Goal: Task Accomplishment & Management: Manage account settings

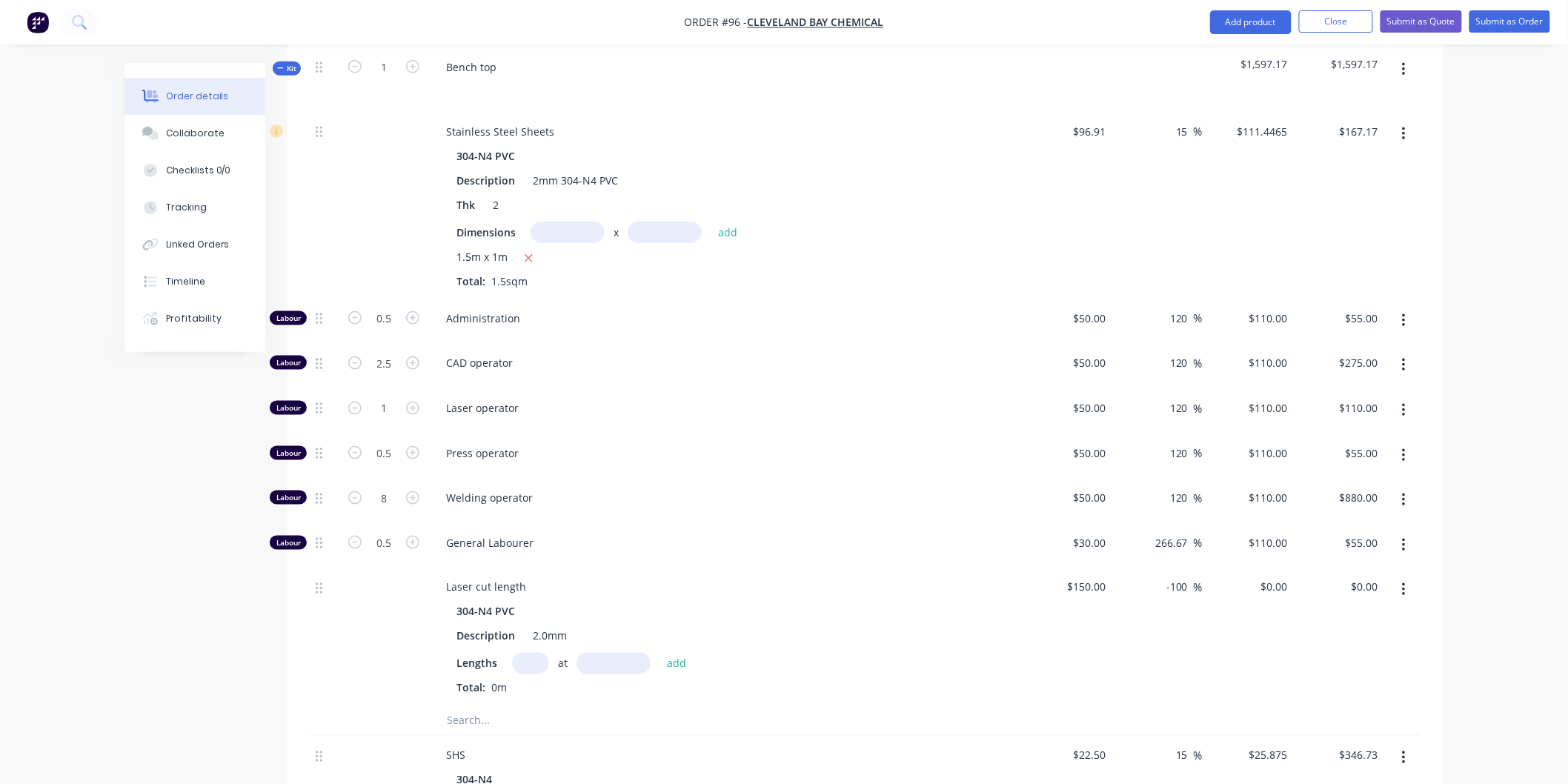
scroll to position [599, 0]
click at [389, 331] on input "1" at bounding box center [384, 319] width 39 height 22
click at [654, 402] on span "Laser operator" at bounding box center [730, 409] width 569 height 16
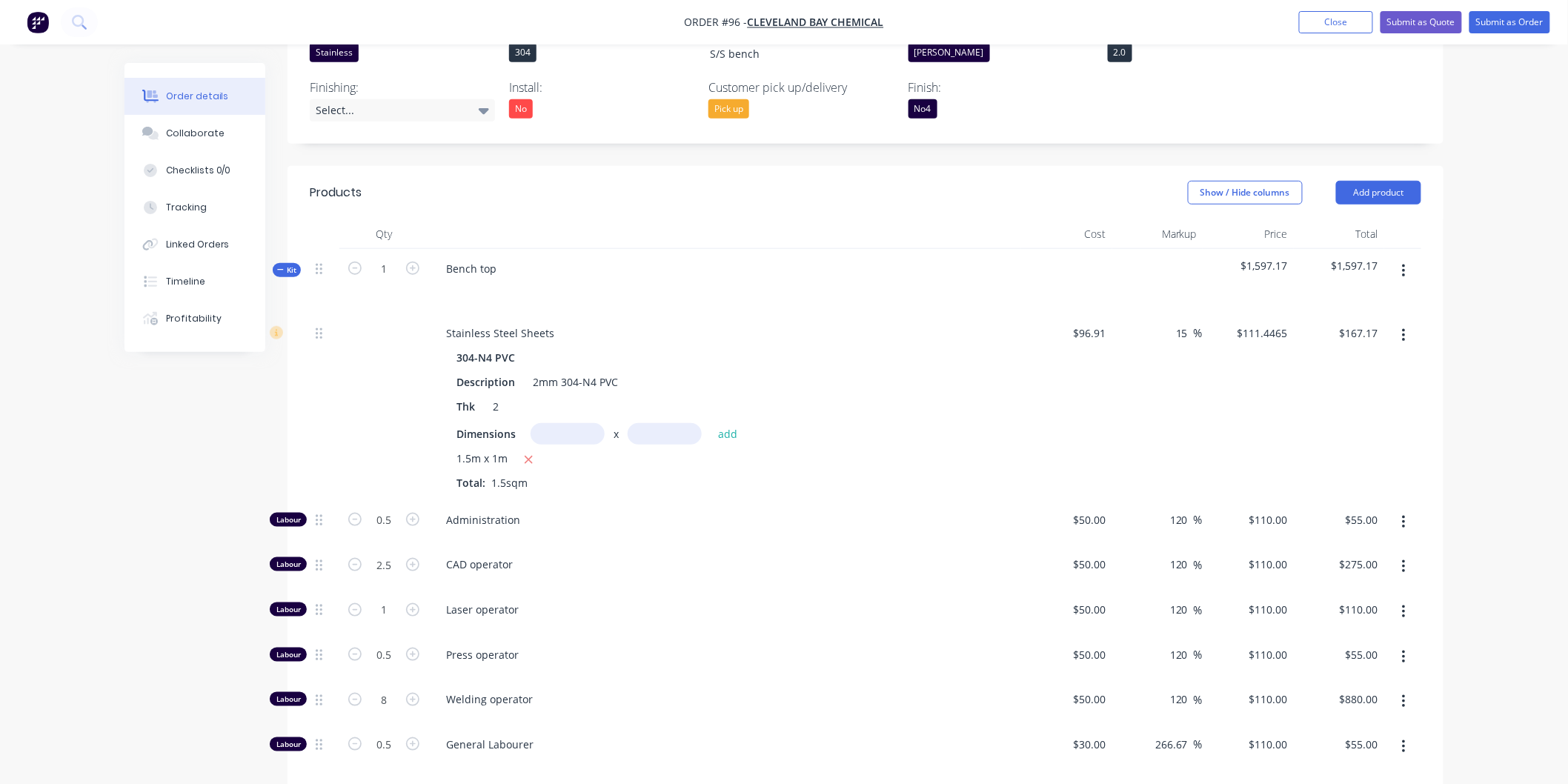
scroll to position [352, 0]
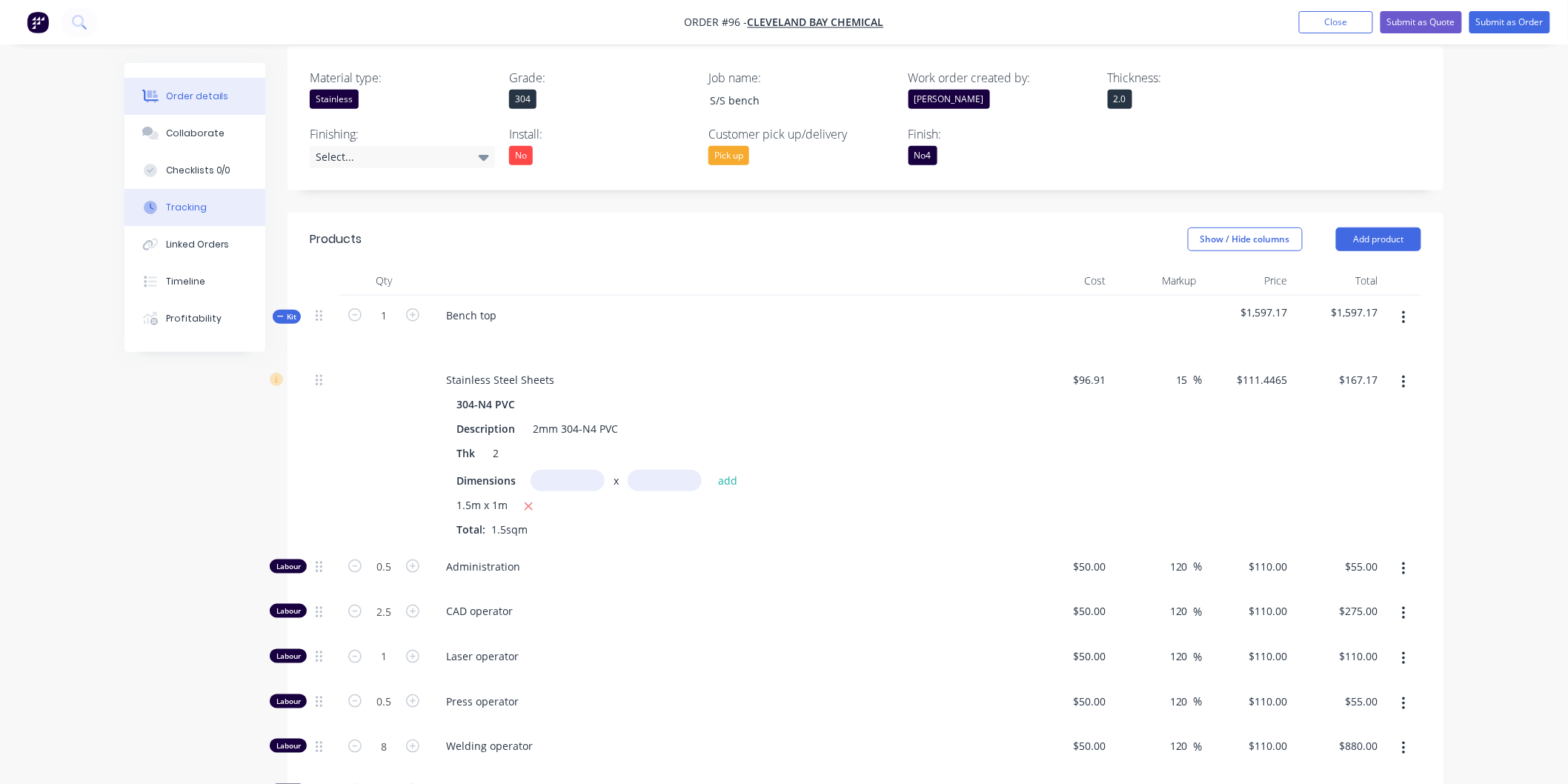
click at [194, 211] on div "Tracking" at bounding box center [187, 208] width 41 height 14
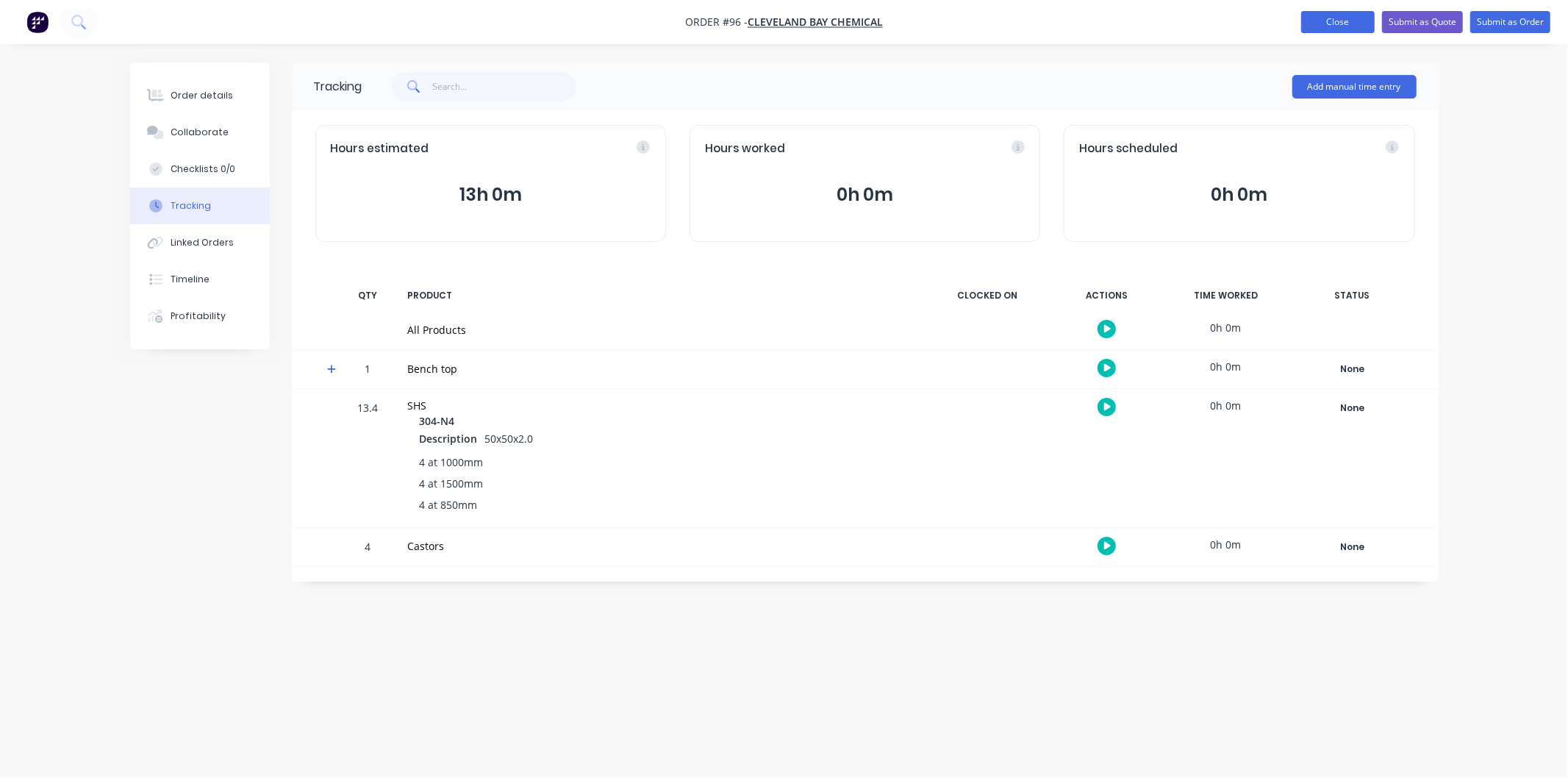
click at [1359, 26] on button "Close" at bounding box center [1338, 22] width 73 height 22
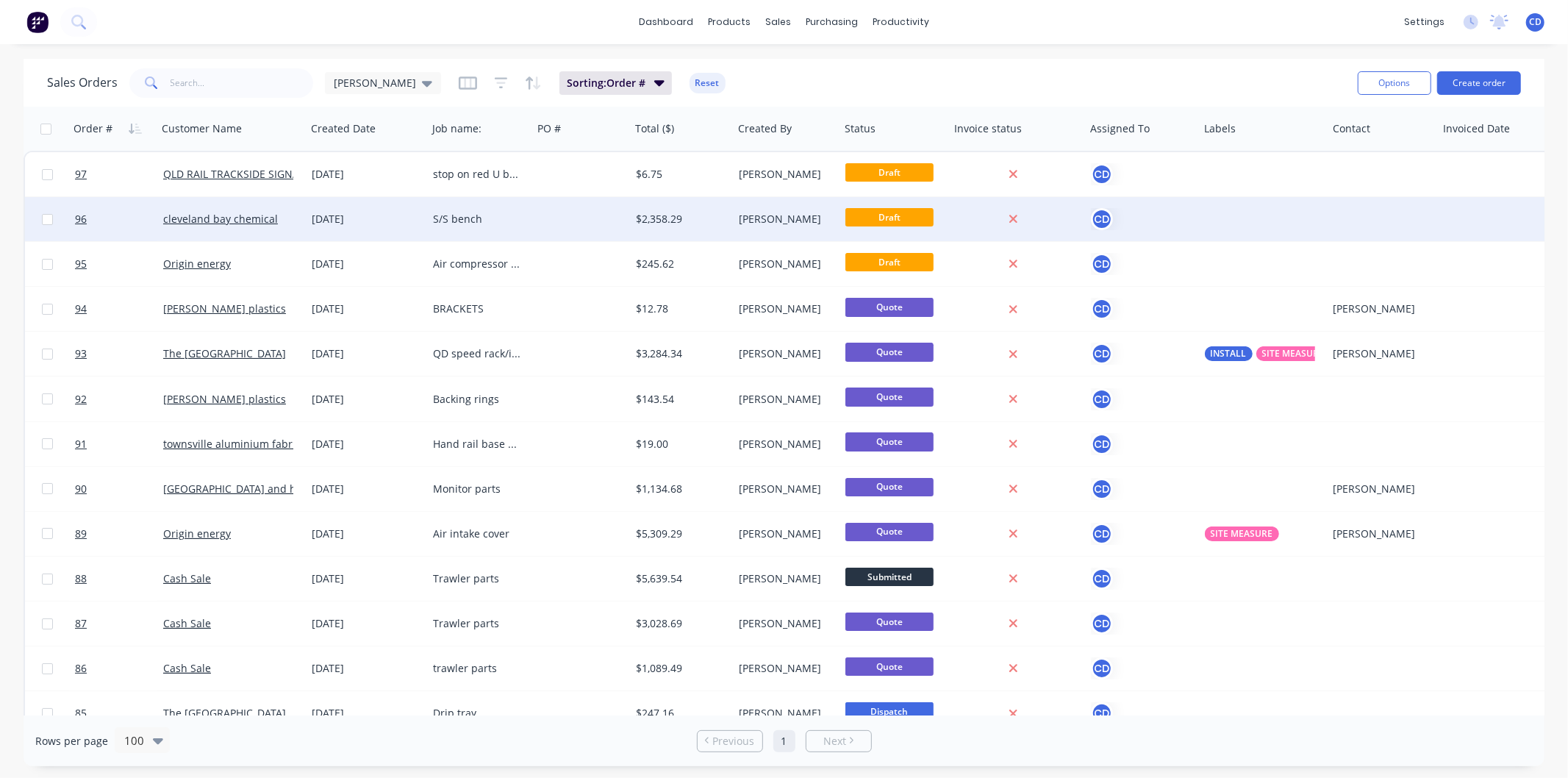
click at [379, 226] on div "[DATE]" at bounding box center [367, 219] width 121 height 44
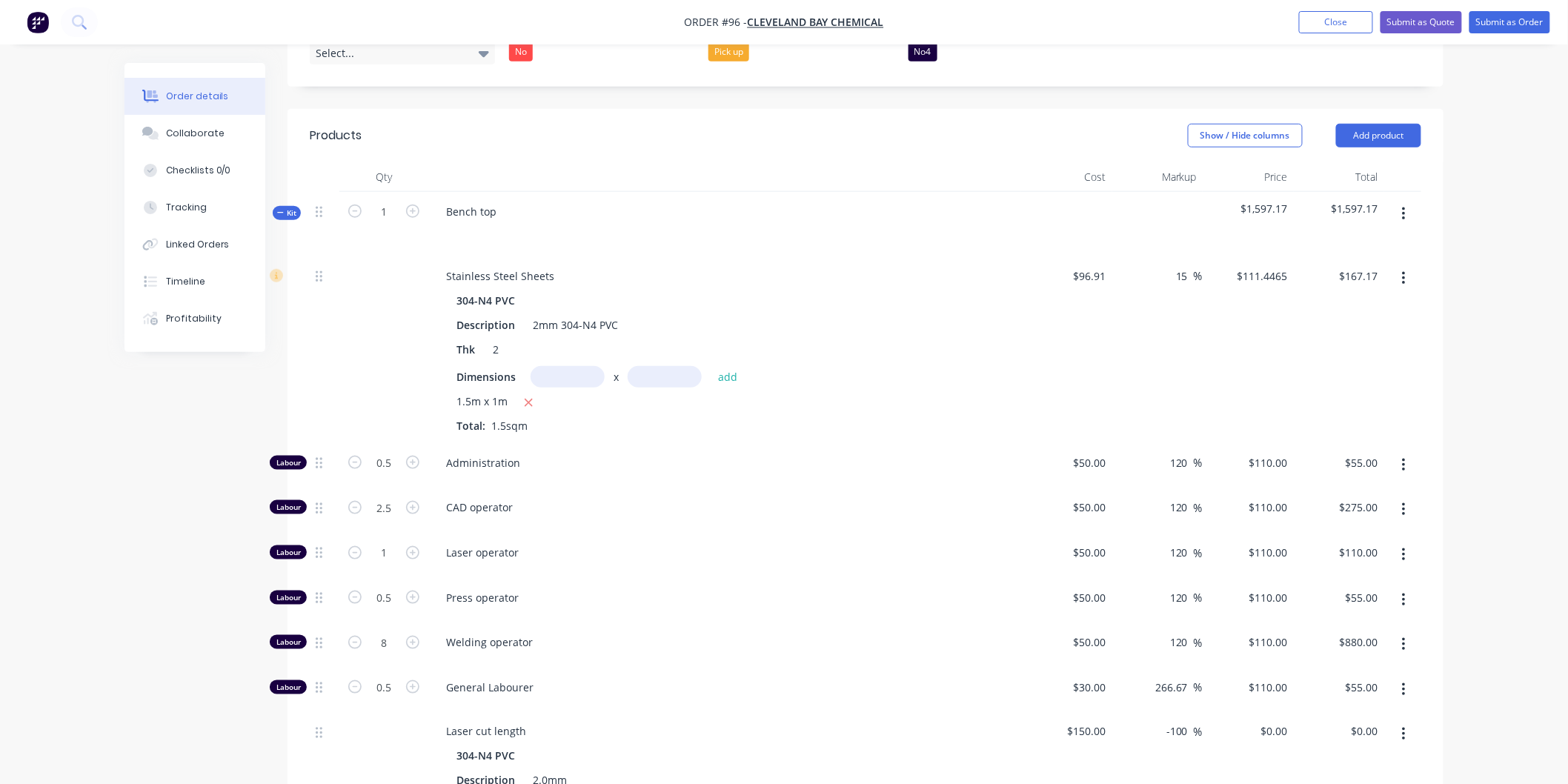
scroll to position [493, 0]
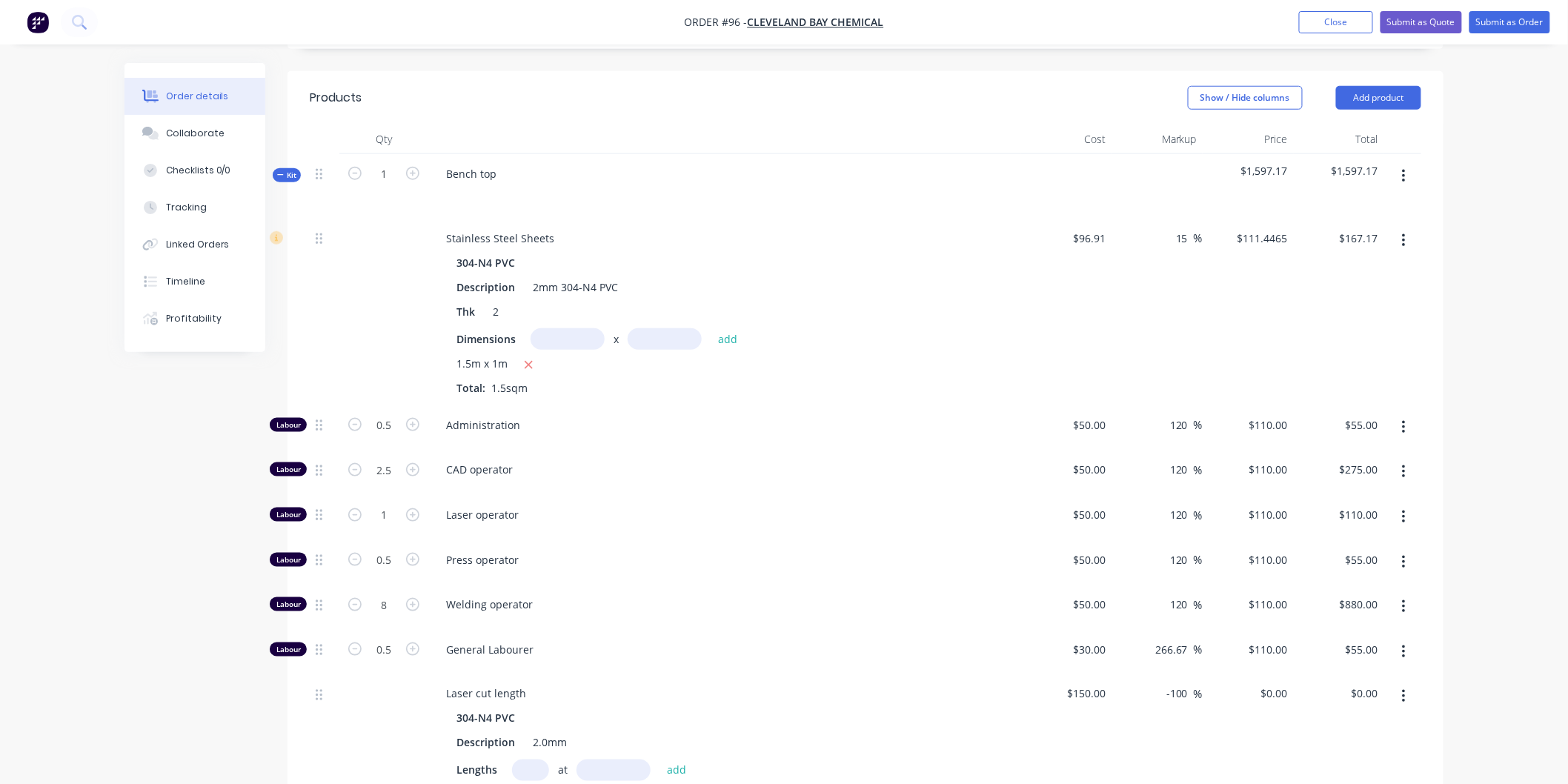
click at [946, 218] on div "Stainless Steel Sheets 304-N4 PVC Description 2mm 304-N4 PVC Thk 2 Dimensions x…" at bounding box center [724, 311] width 593 height 187
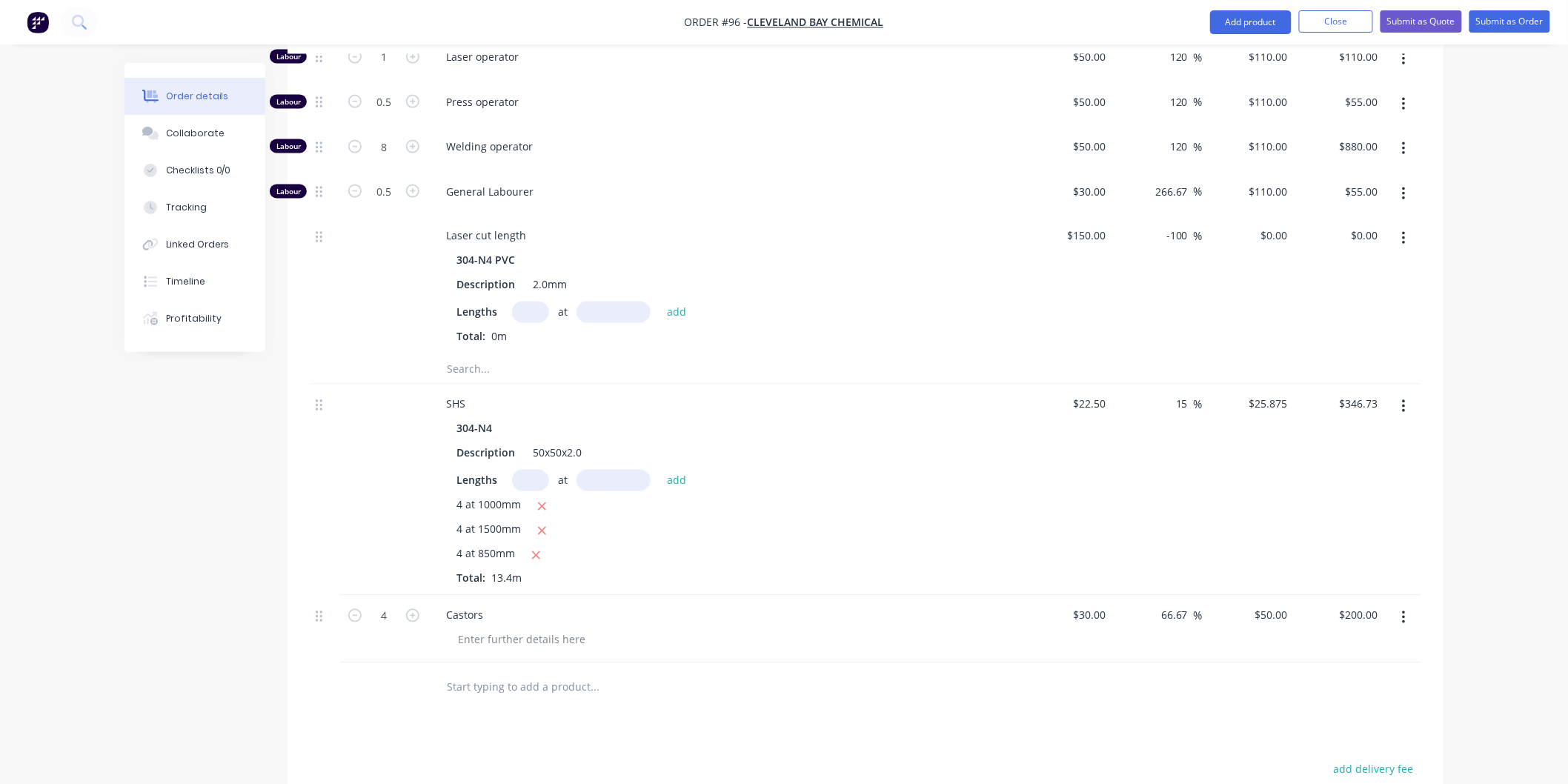
scroll to position [928, 0]
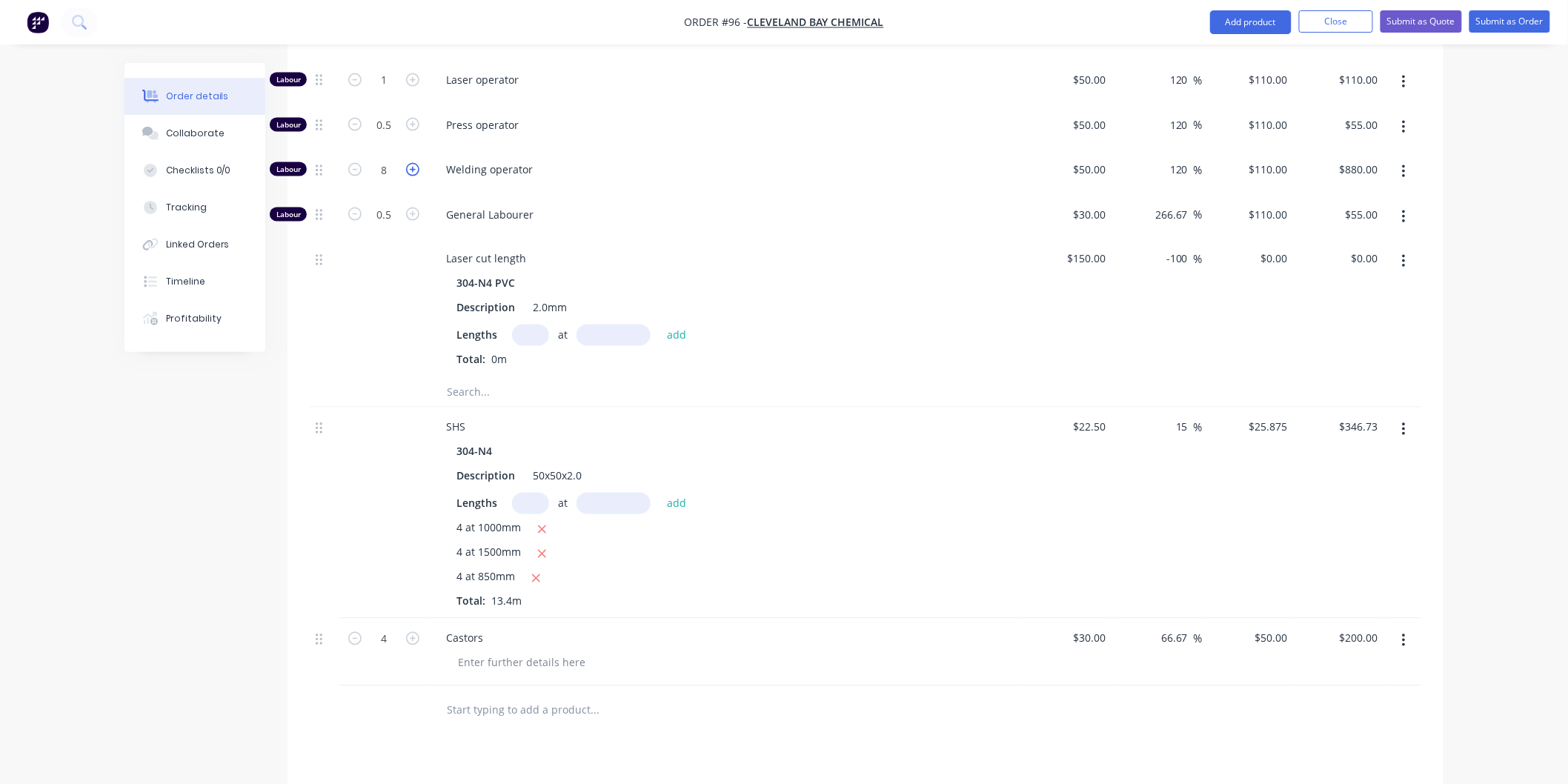
click at [409, 165] on icon "button" at bounding box center [413, 170] width 14 height 14
type input "9"
type input "$990.00"
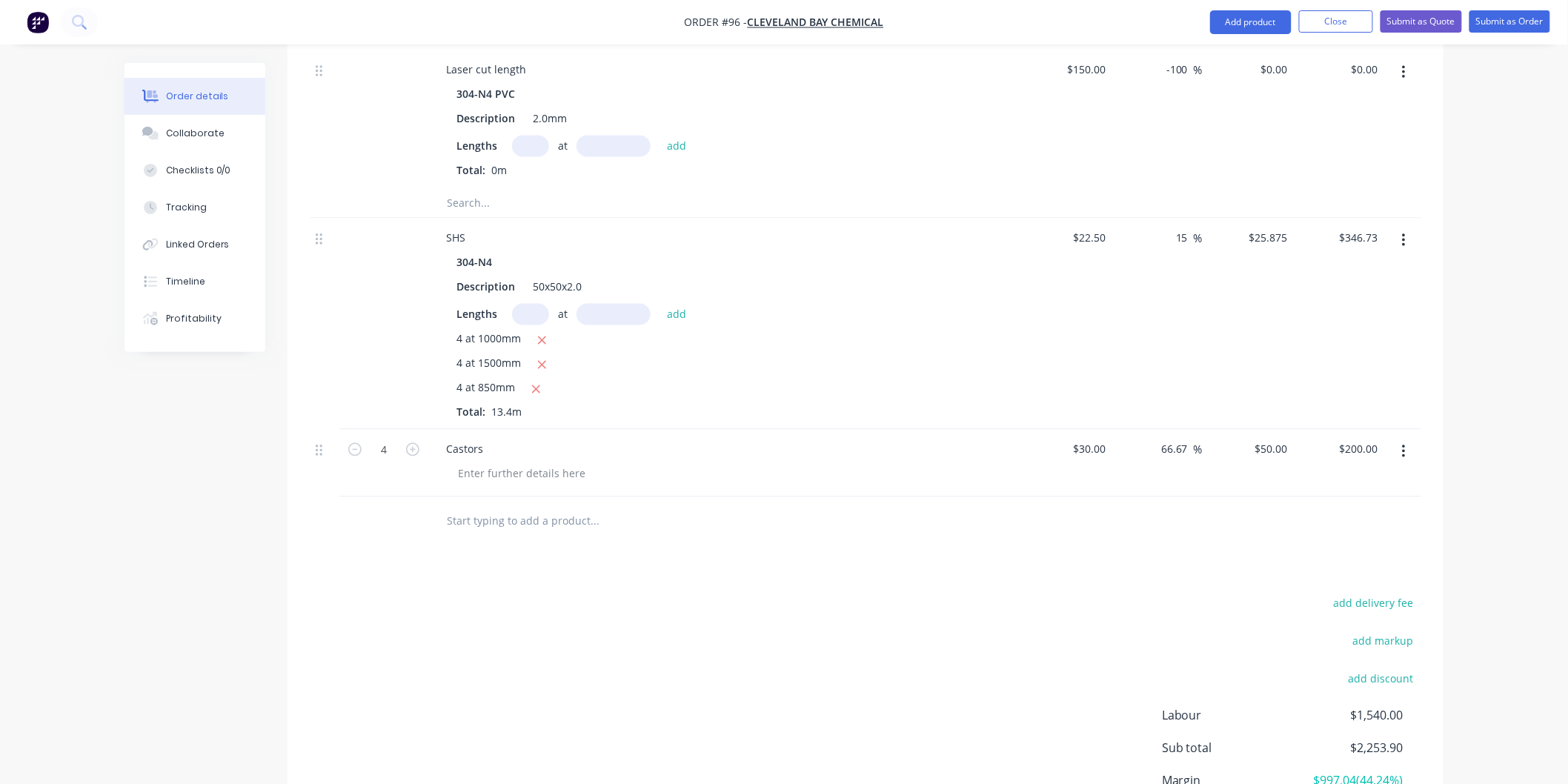
scroll to position [846, 0]
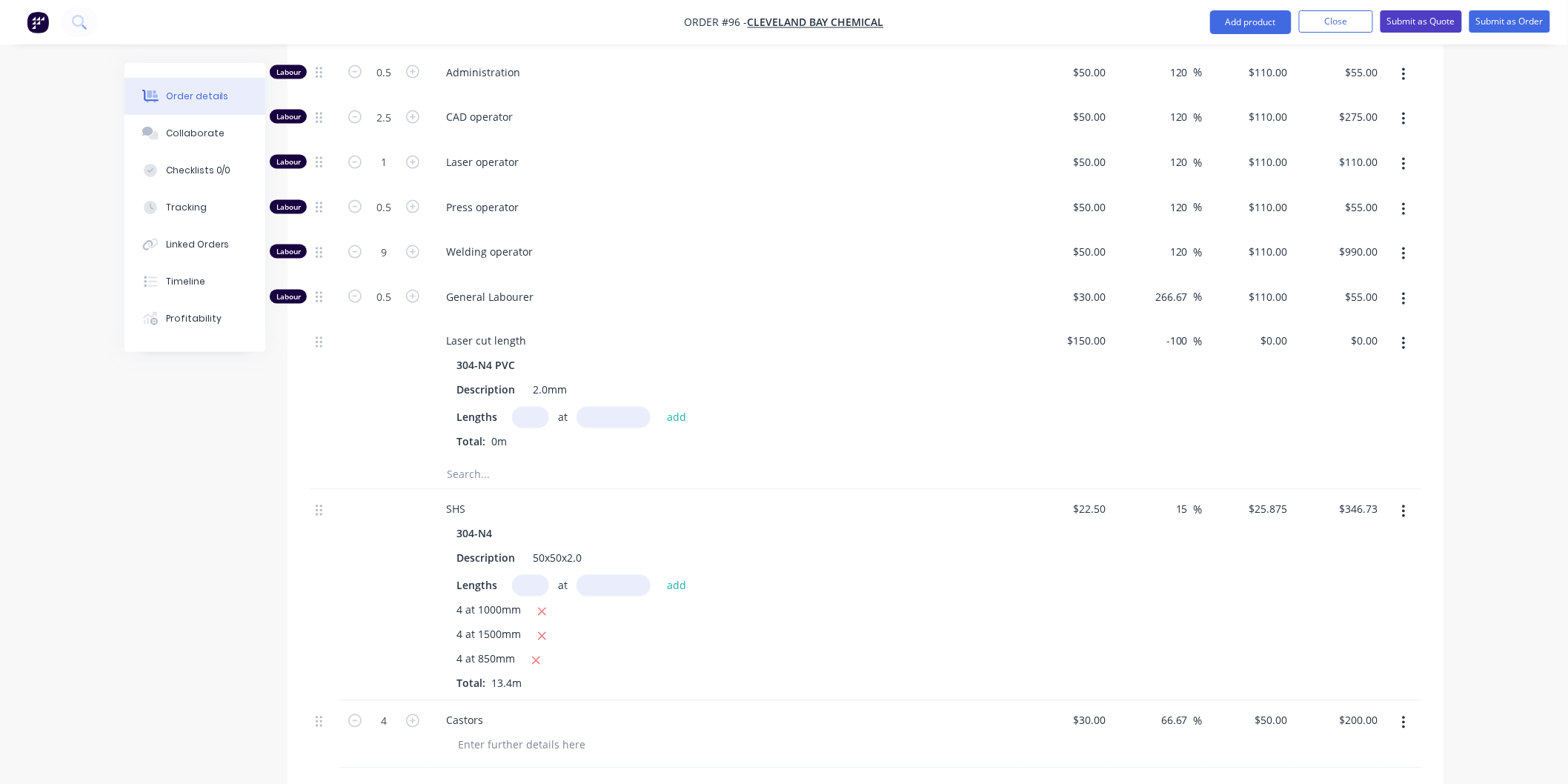
click at [1422, 20] on button "Submit as Quote" at bounding box center [1421, 21] width 82 height 22
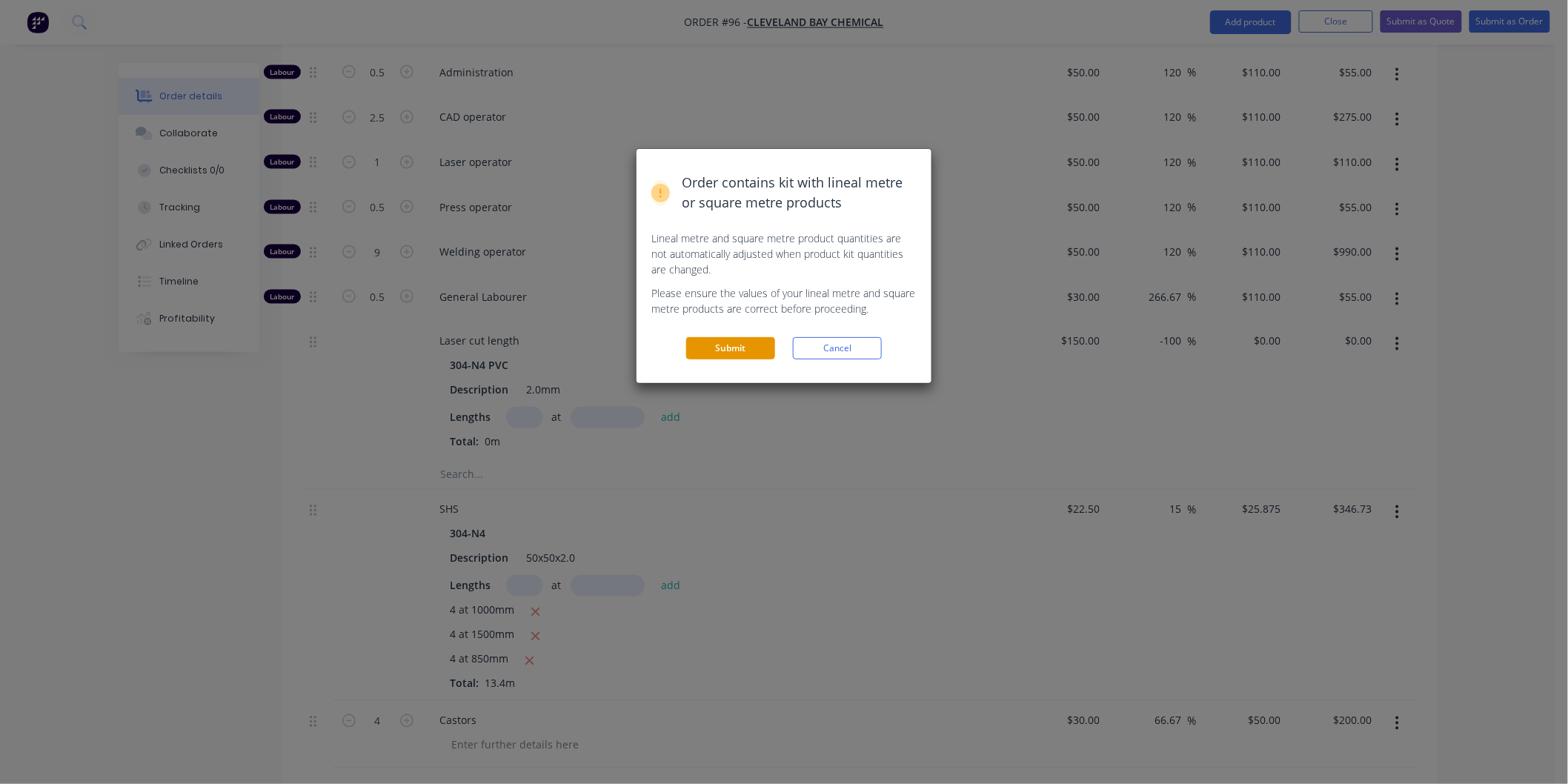
click at [745, 352] on button "Submit" at bounding box center [730, 347] width 89 height 22
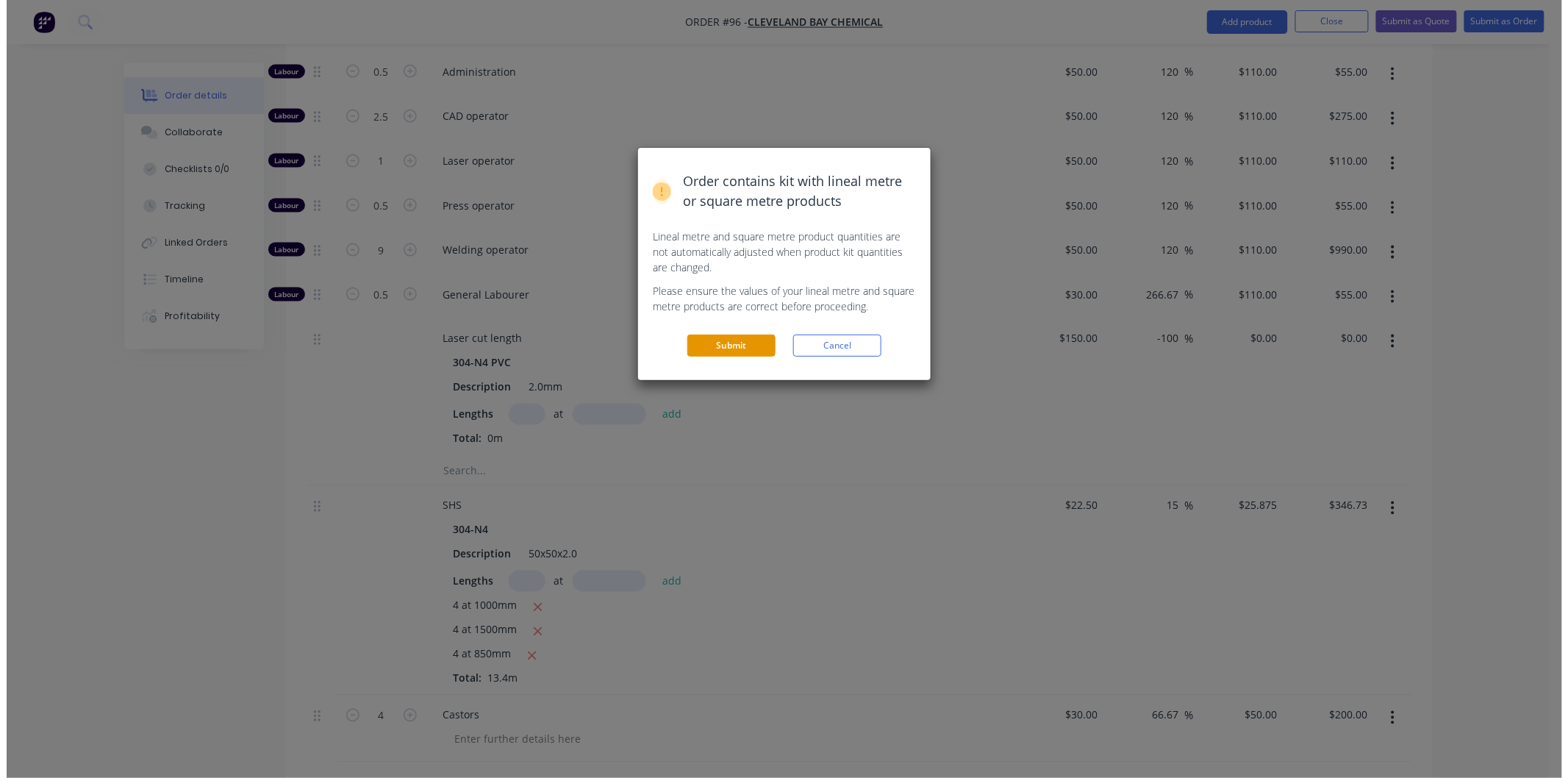
scroll to position [0, 0]
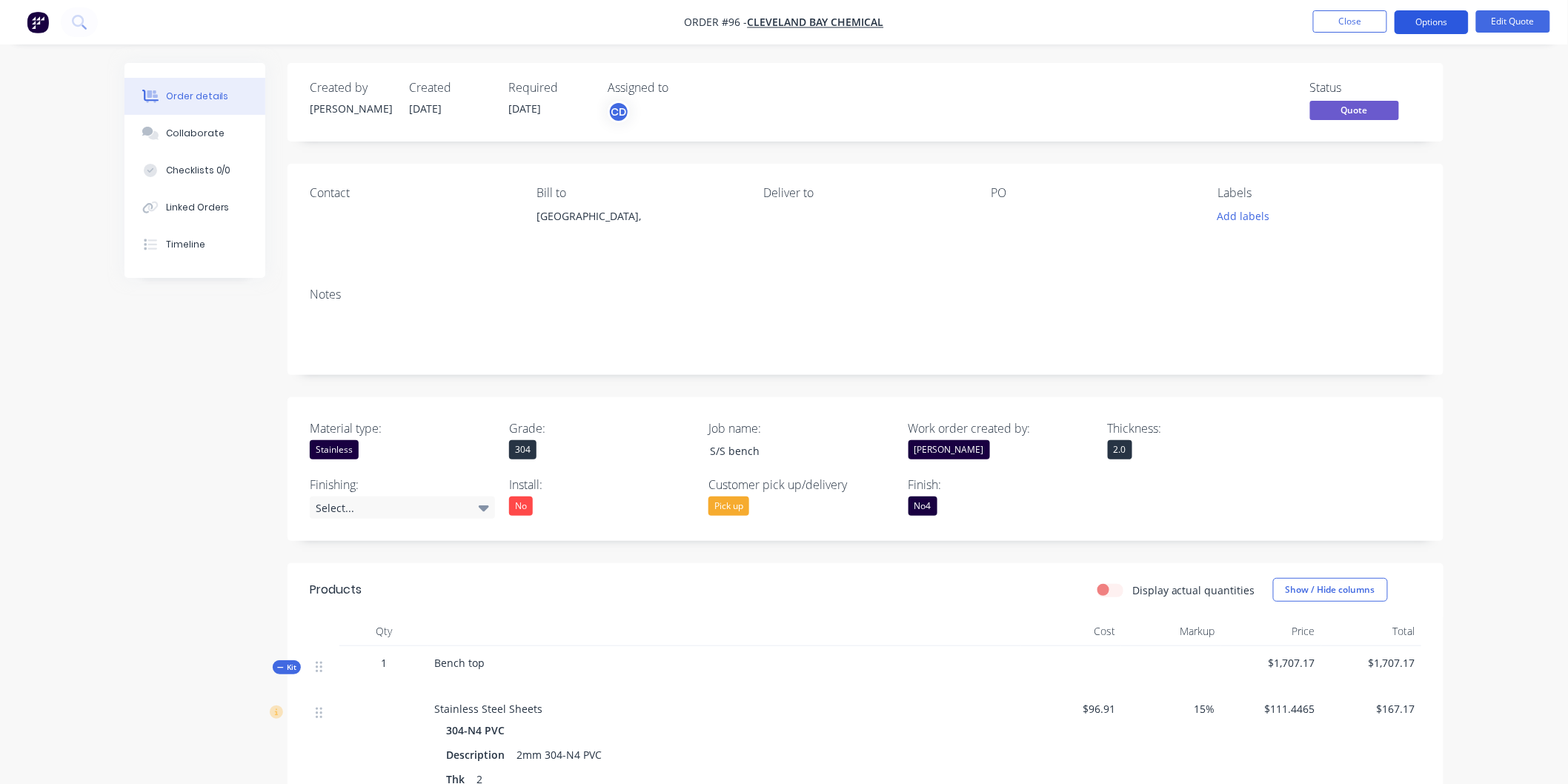
click at [1446, 23] on button "Options" at bounding box center [1431, 22] width 74 height 23
click at [1414, 27] on button "Options" at bounding box center [1431, 22] width 74 height 23
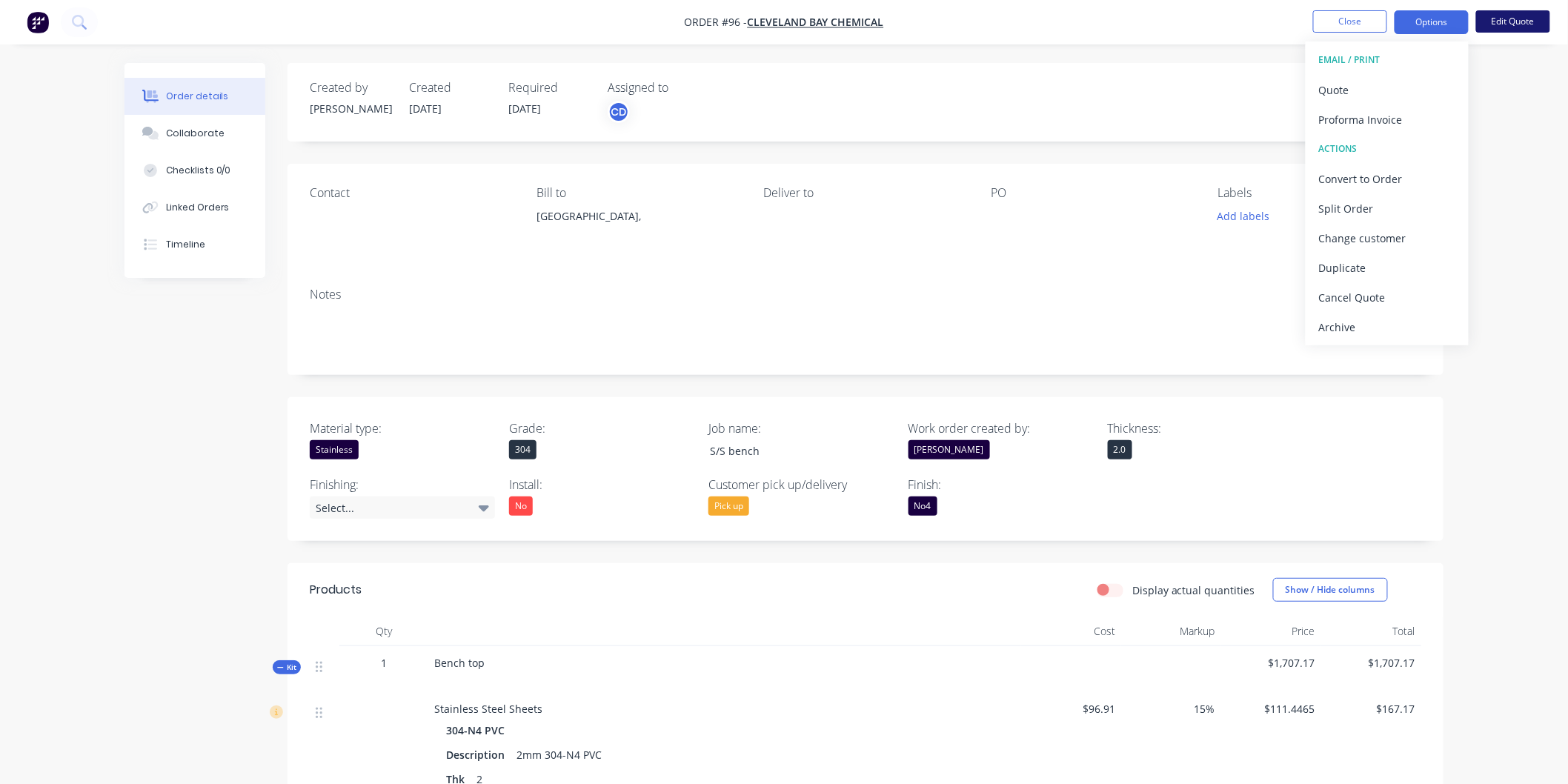
click at [1502, 17] on button "Edit Quote" at bounding box center [1513, 21] width 74 height 22
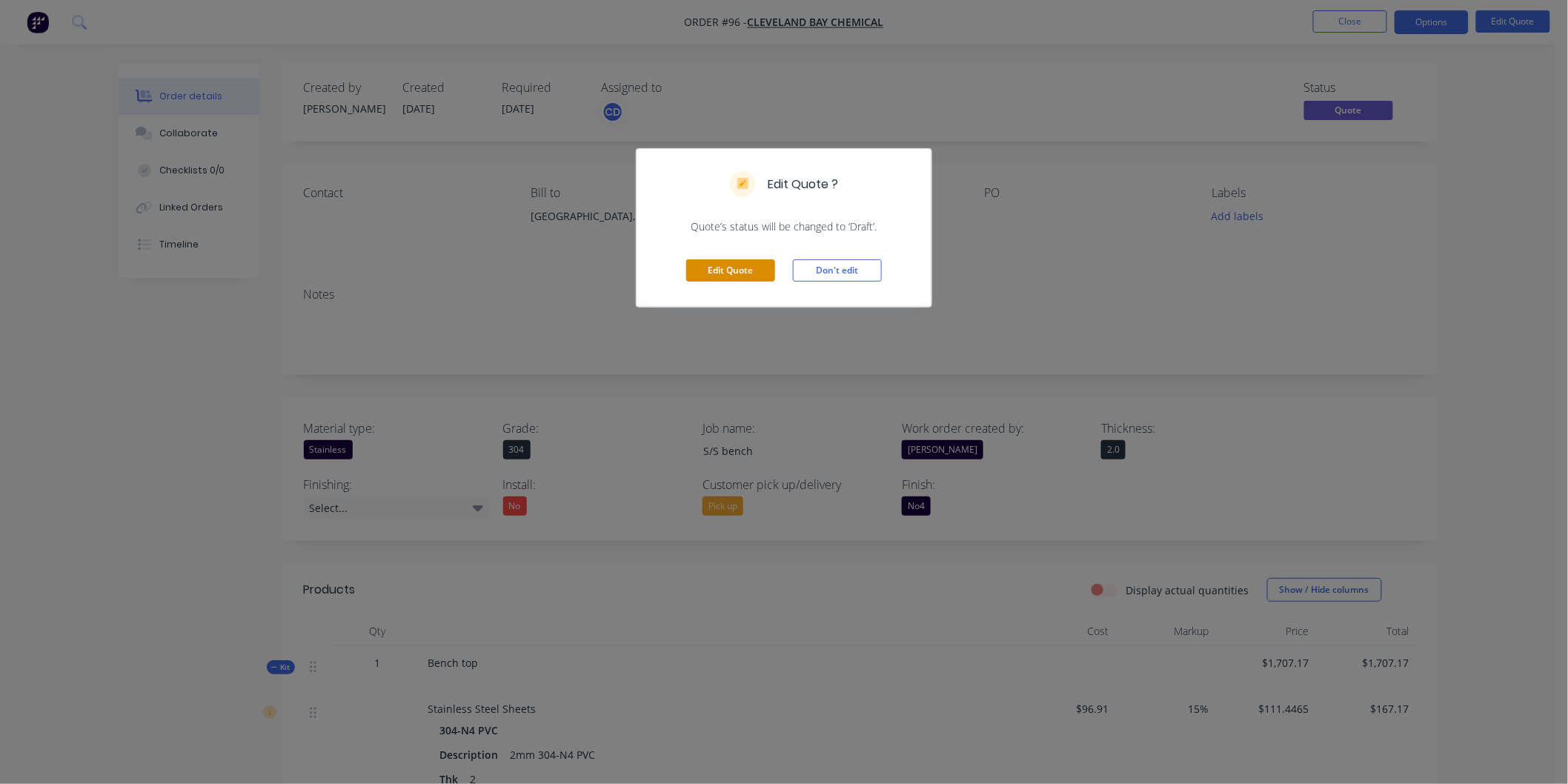
click at [750, 278] on button "Edit Quote" at bounding box center [730, 270] width 89 height 22
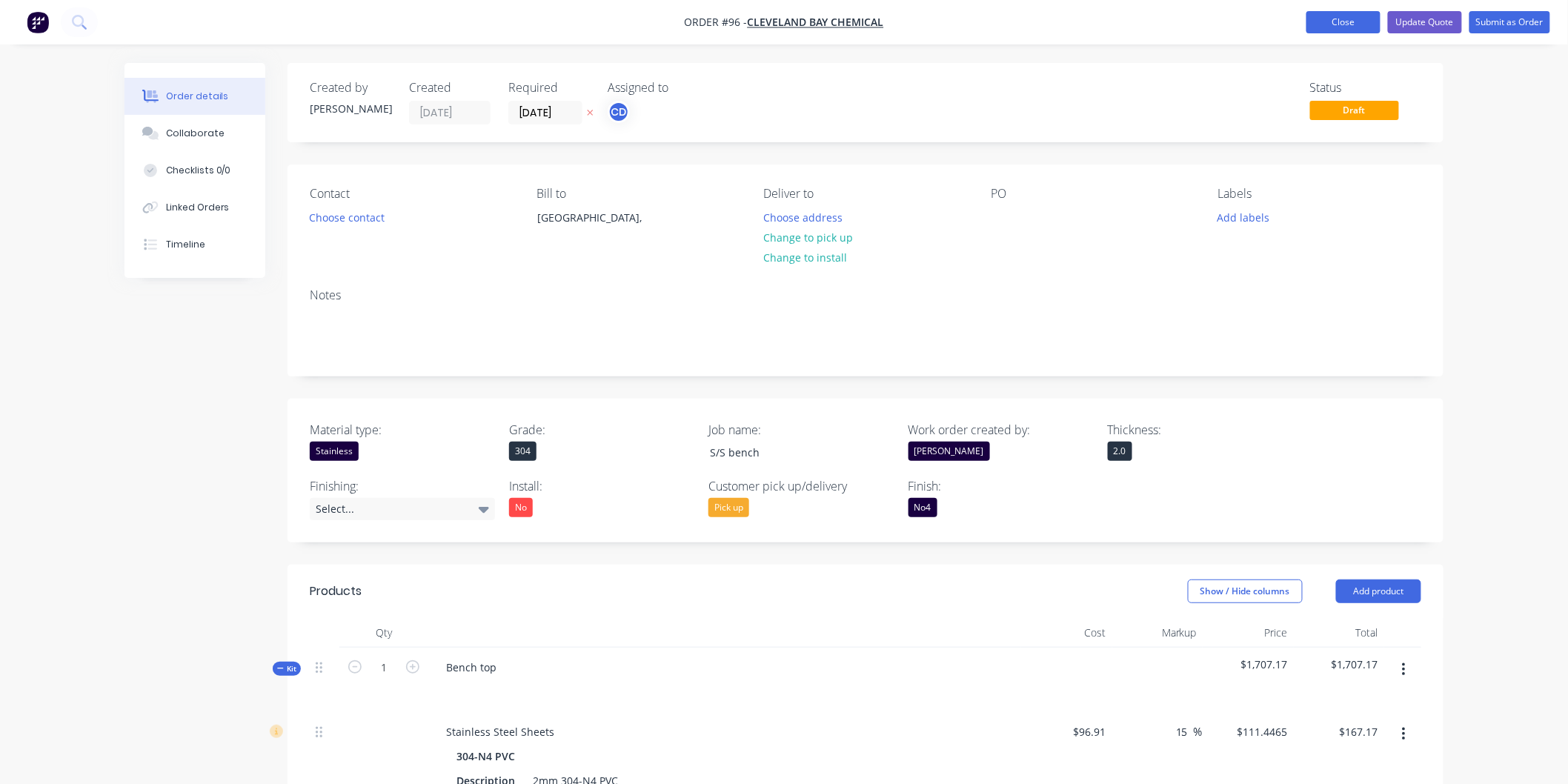
click at [1335, 23] on button "Close" at bounding box center [1343, 22] width 74 height 22
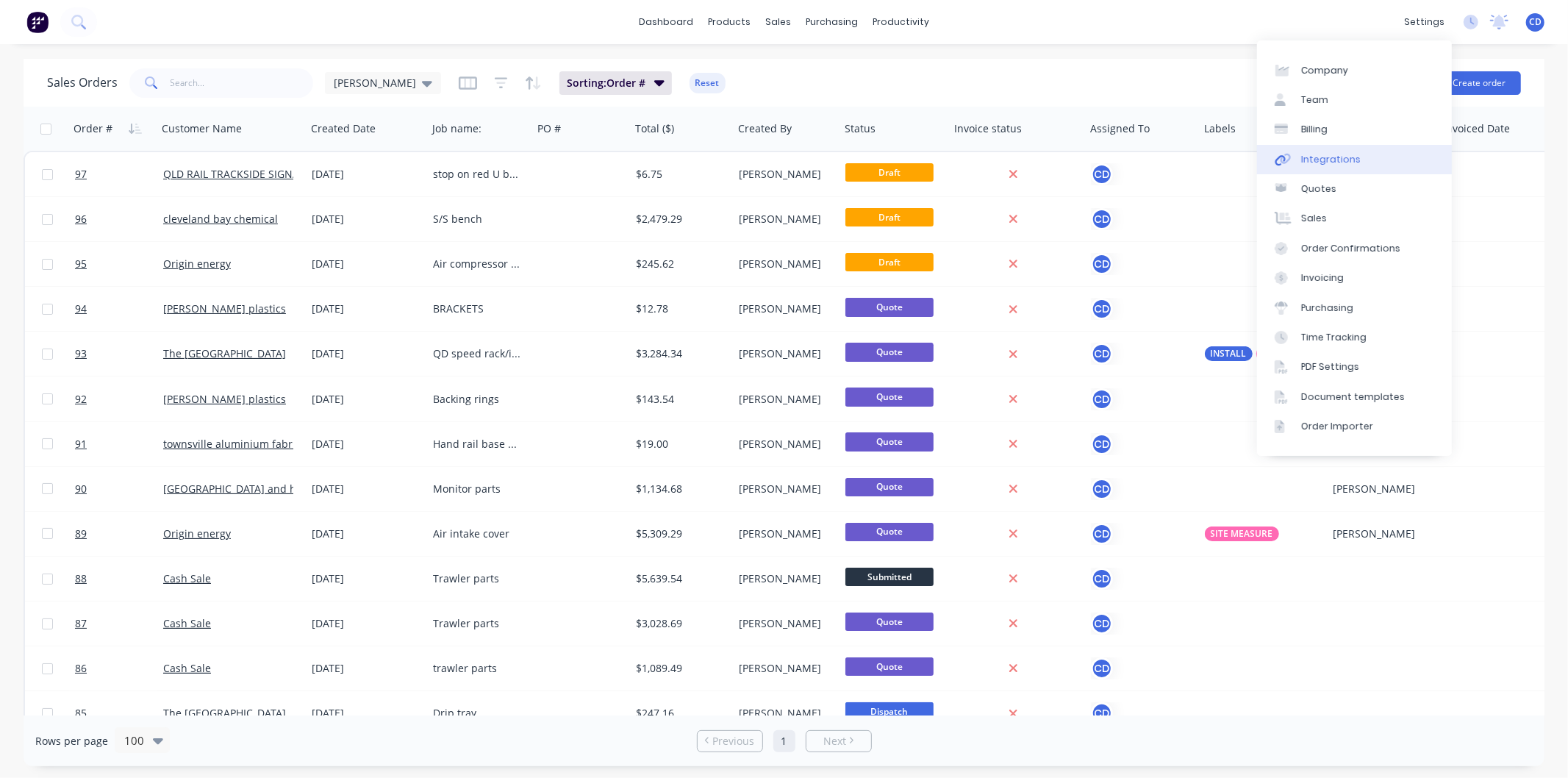
click at [1314, 159] on div "Integrations" at bounding box center [1330, 160] width 59 height 13
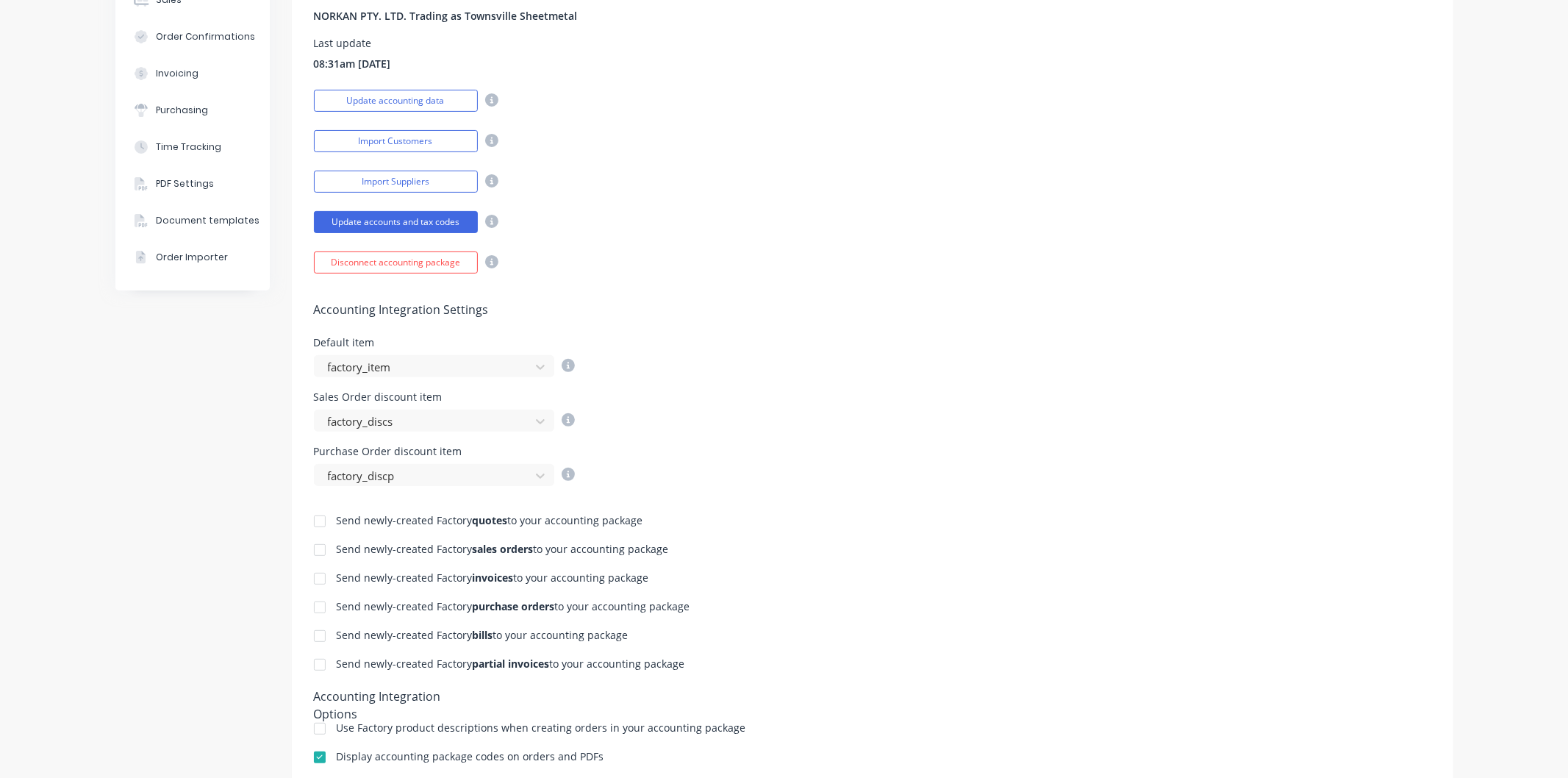
scroll to position [327, 0]
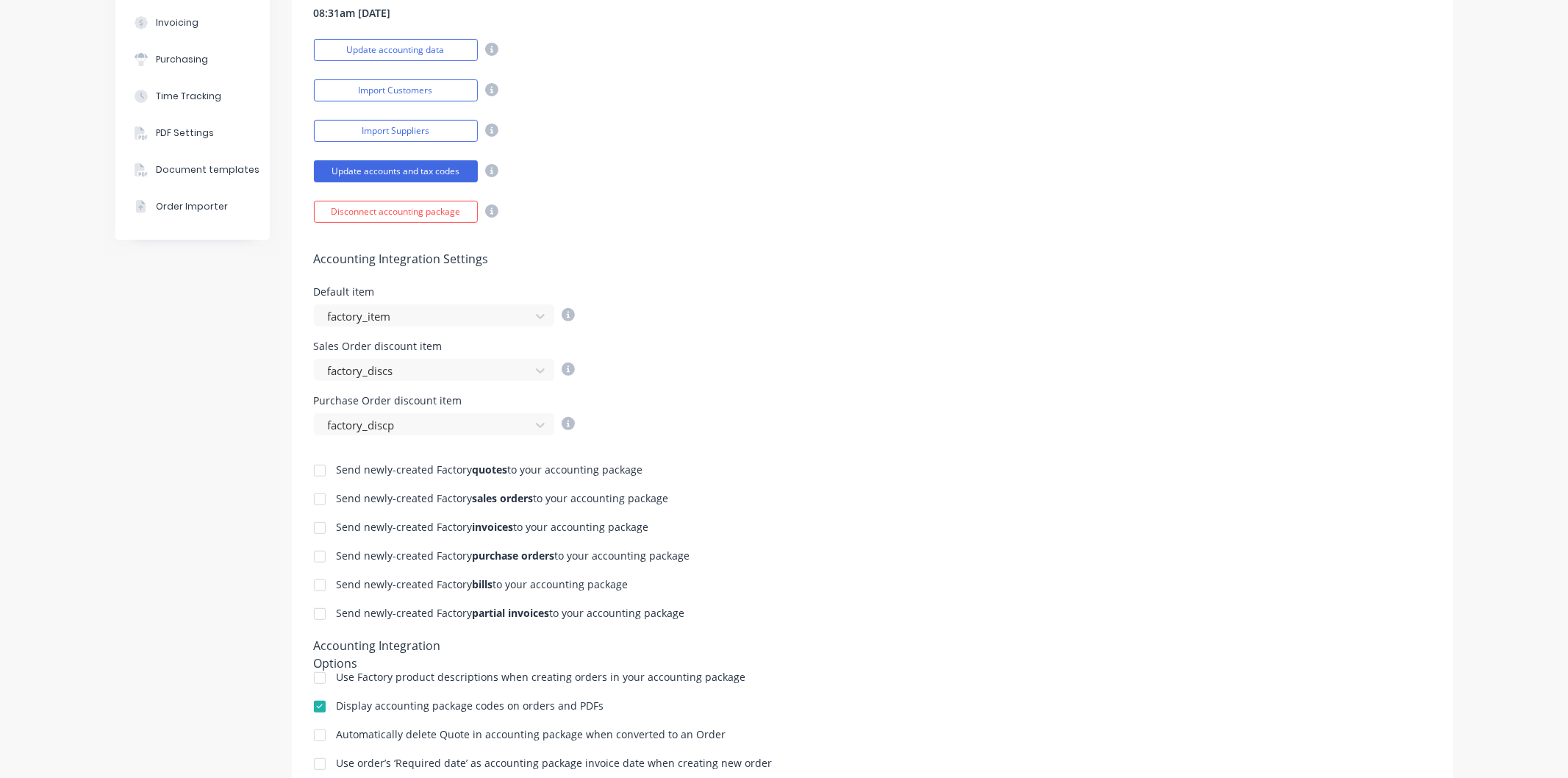
click at [314, 471] on div at bounding box center [319, 470] width 29 height 29
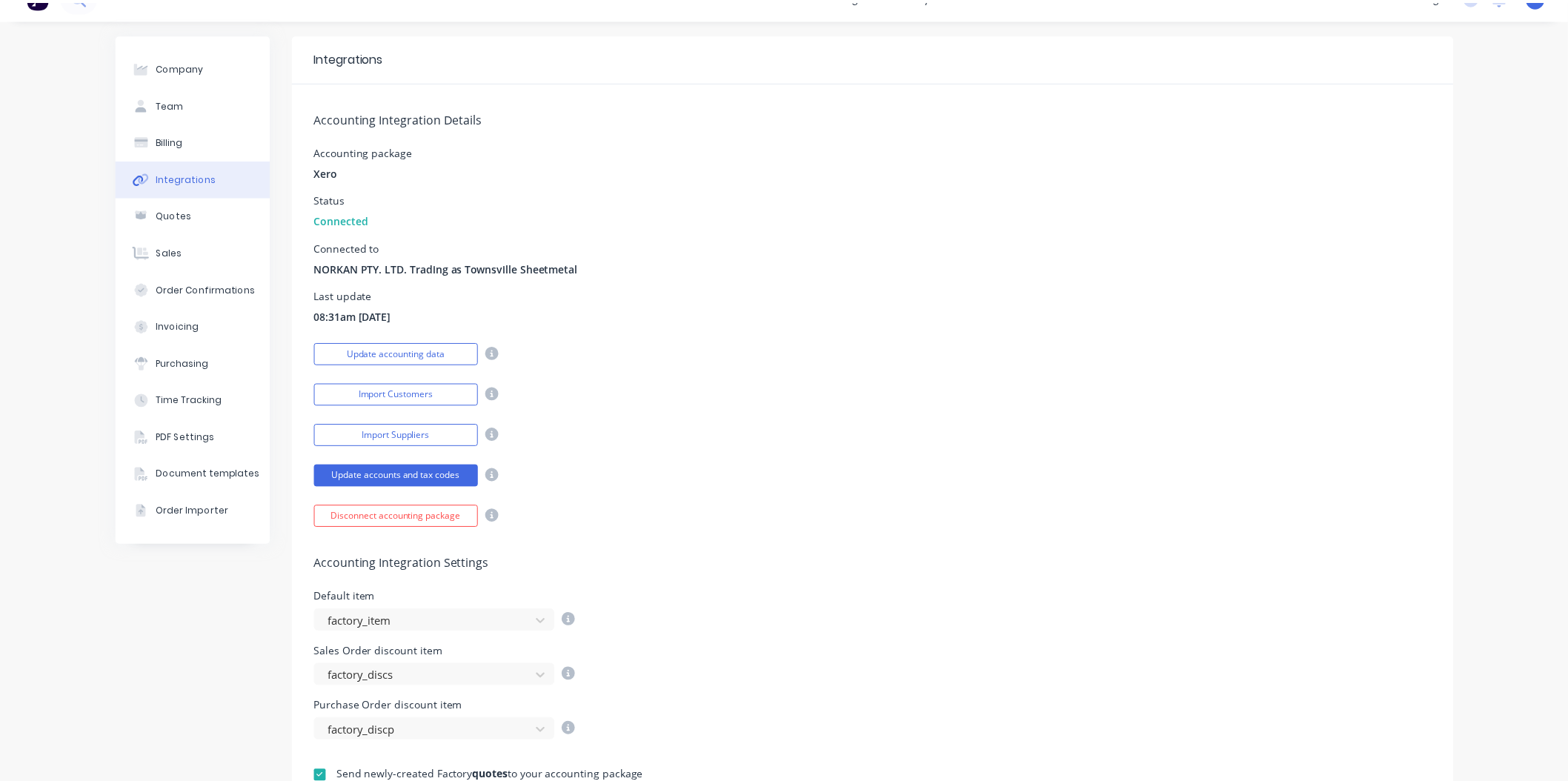
scroll to position [0, 0]
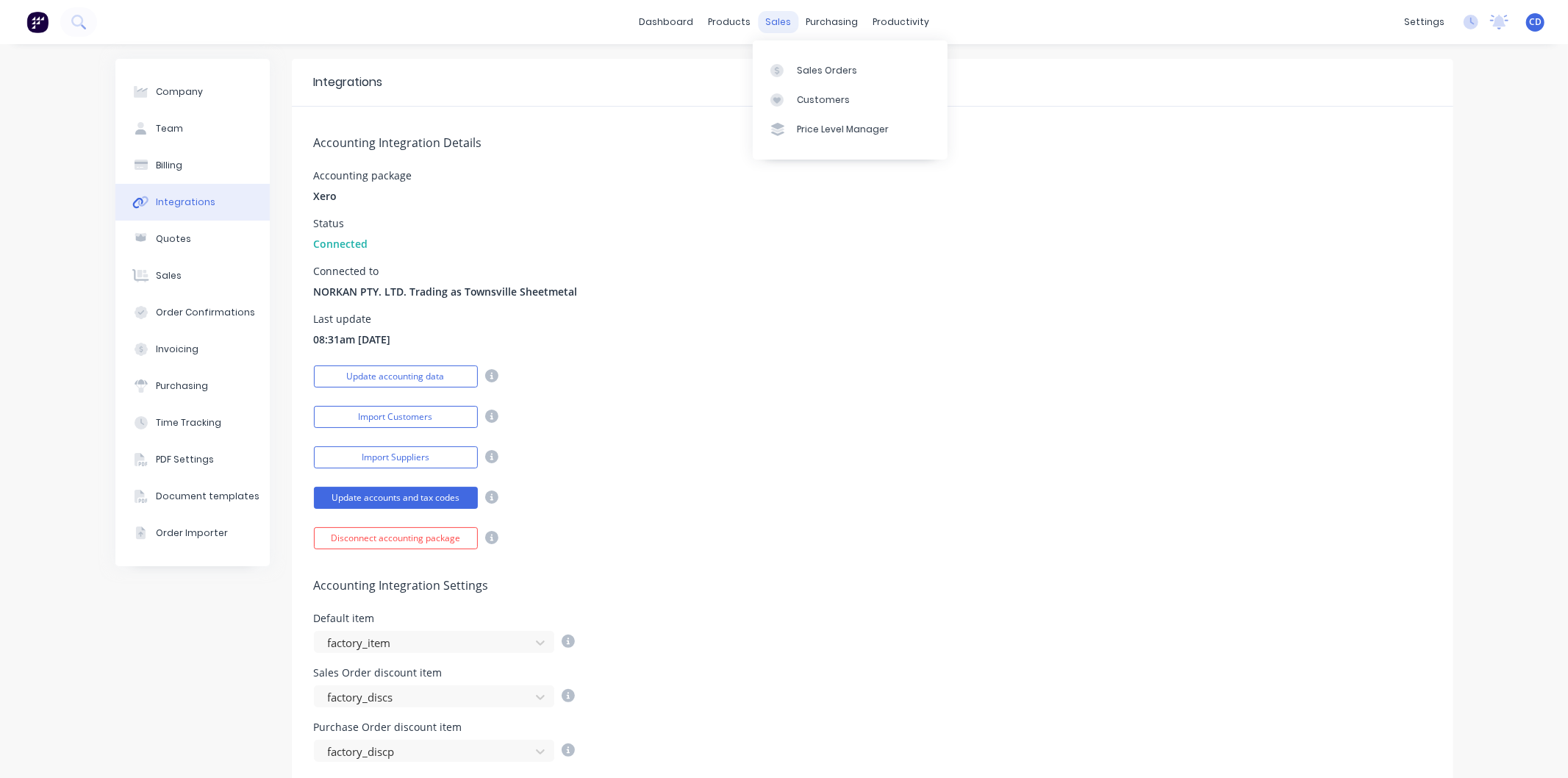
click at [774, 23] on div "sales" at bounding box center [778, 22] width 40 height 22
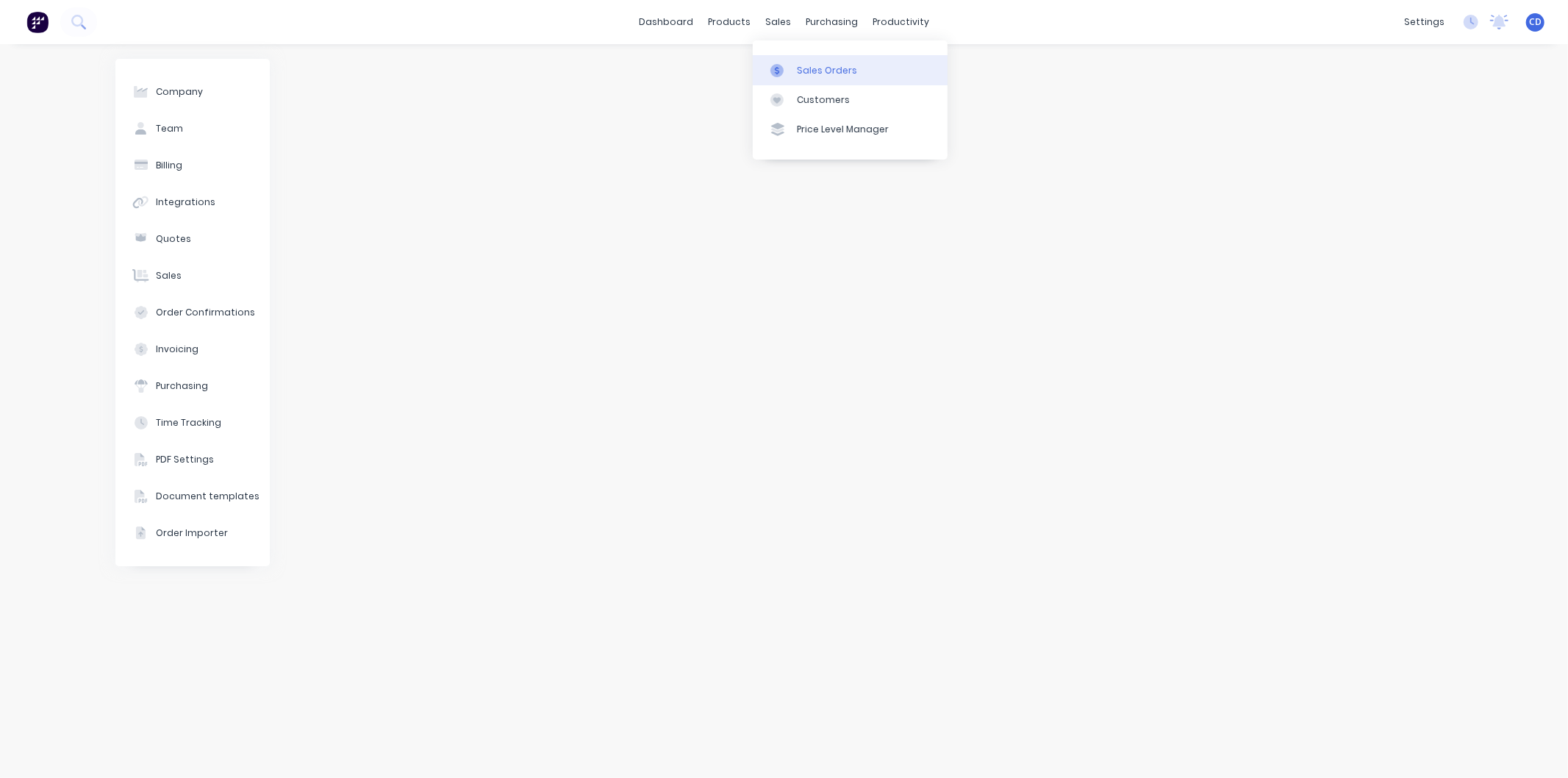
click at [826, 73] on div "Sales Orders" at bounding box center [827, 70] width 60 height 13
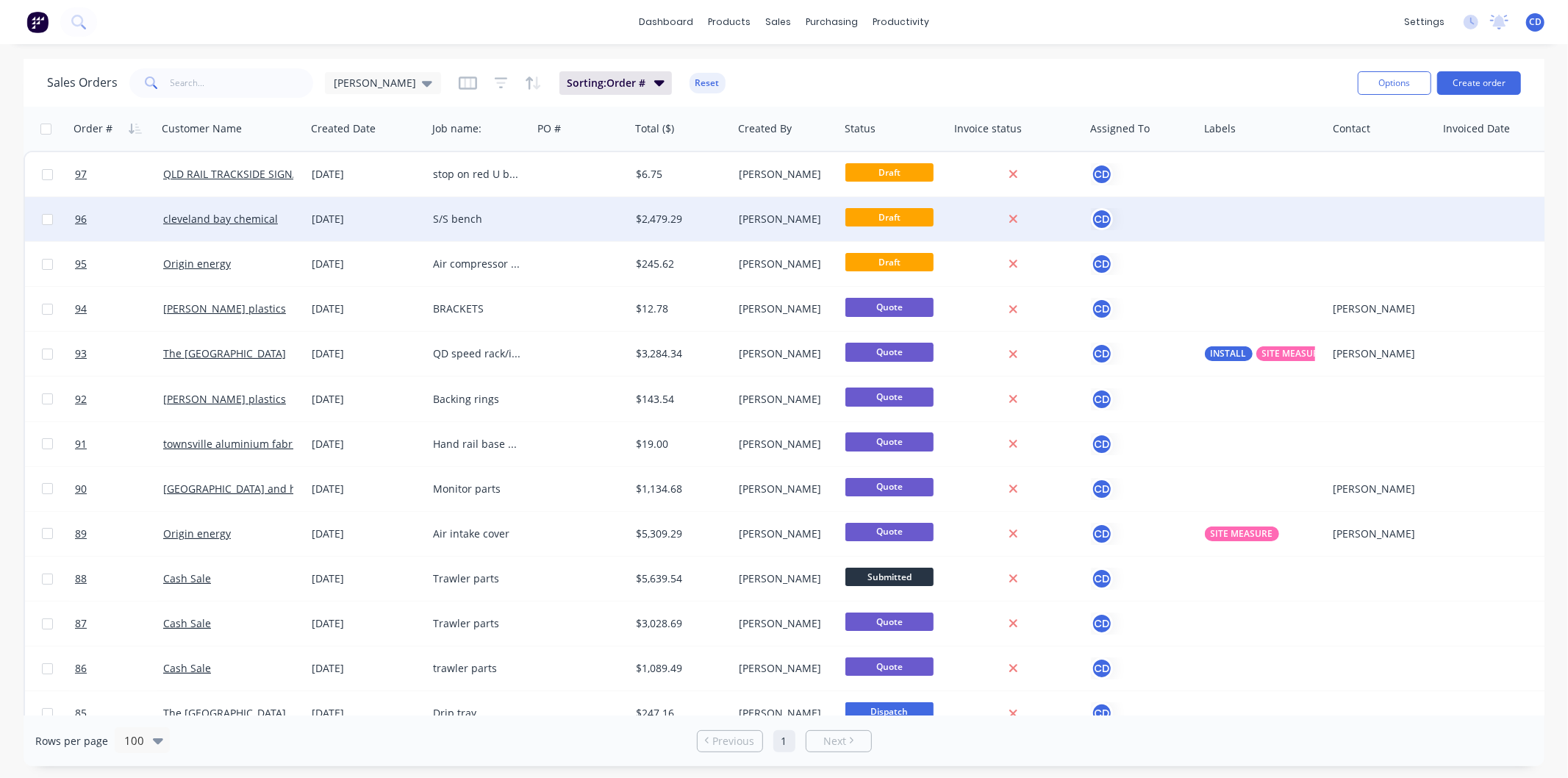
click at [481, 212] on div "S/S bench" at bounding box center [477, 220] width 88 height 15
click at [356, 226] on div "27 Aug 2025" at bounding box center [367, 219] width 121 height 44
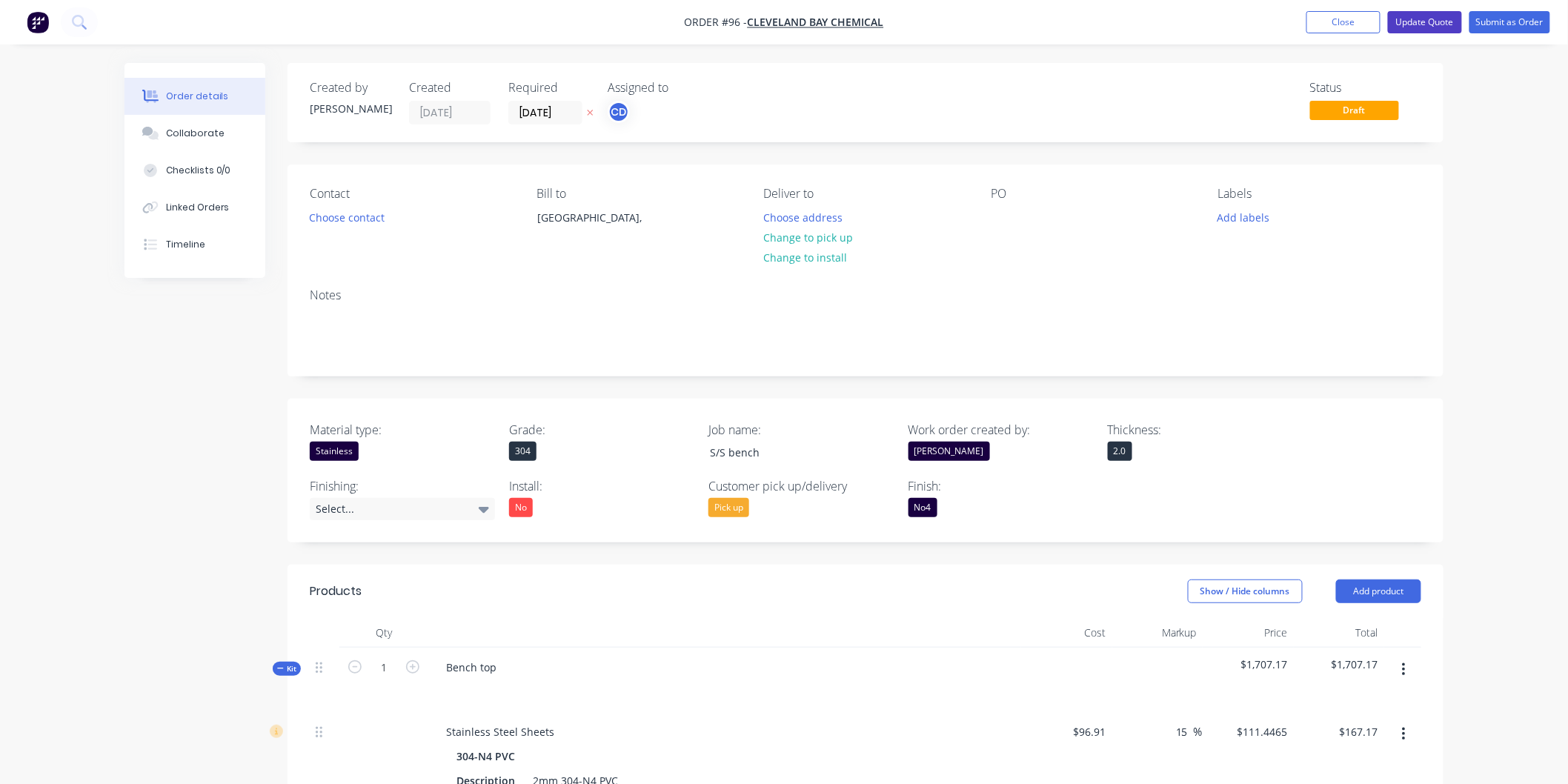
click at [1424, 20] on button "Update Quote" at bounding box center [1424, 22] width 74 height 22
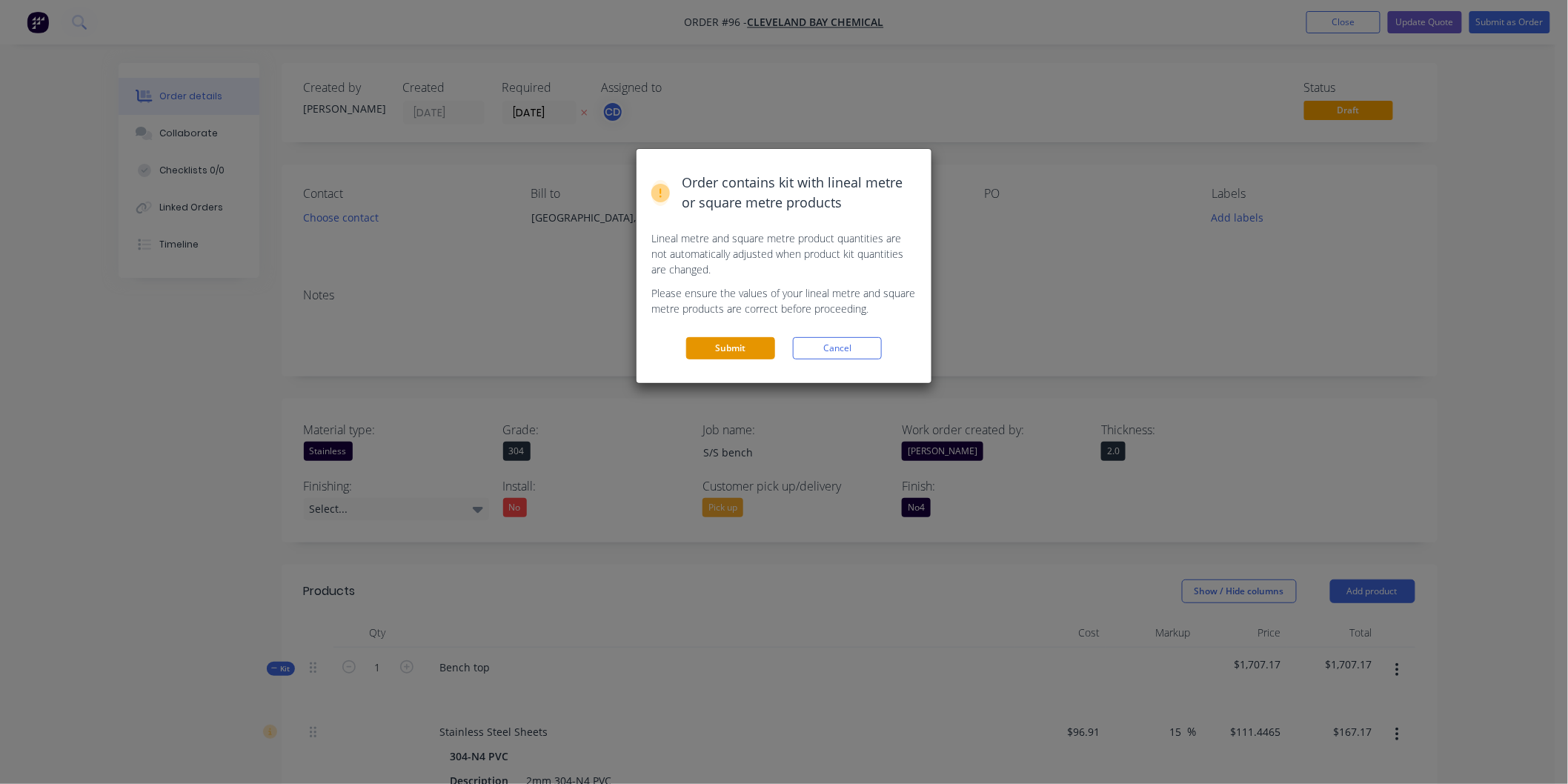
click at [721, 354] on button "Submit" at bounding box center [730, 347] width 89 height 22
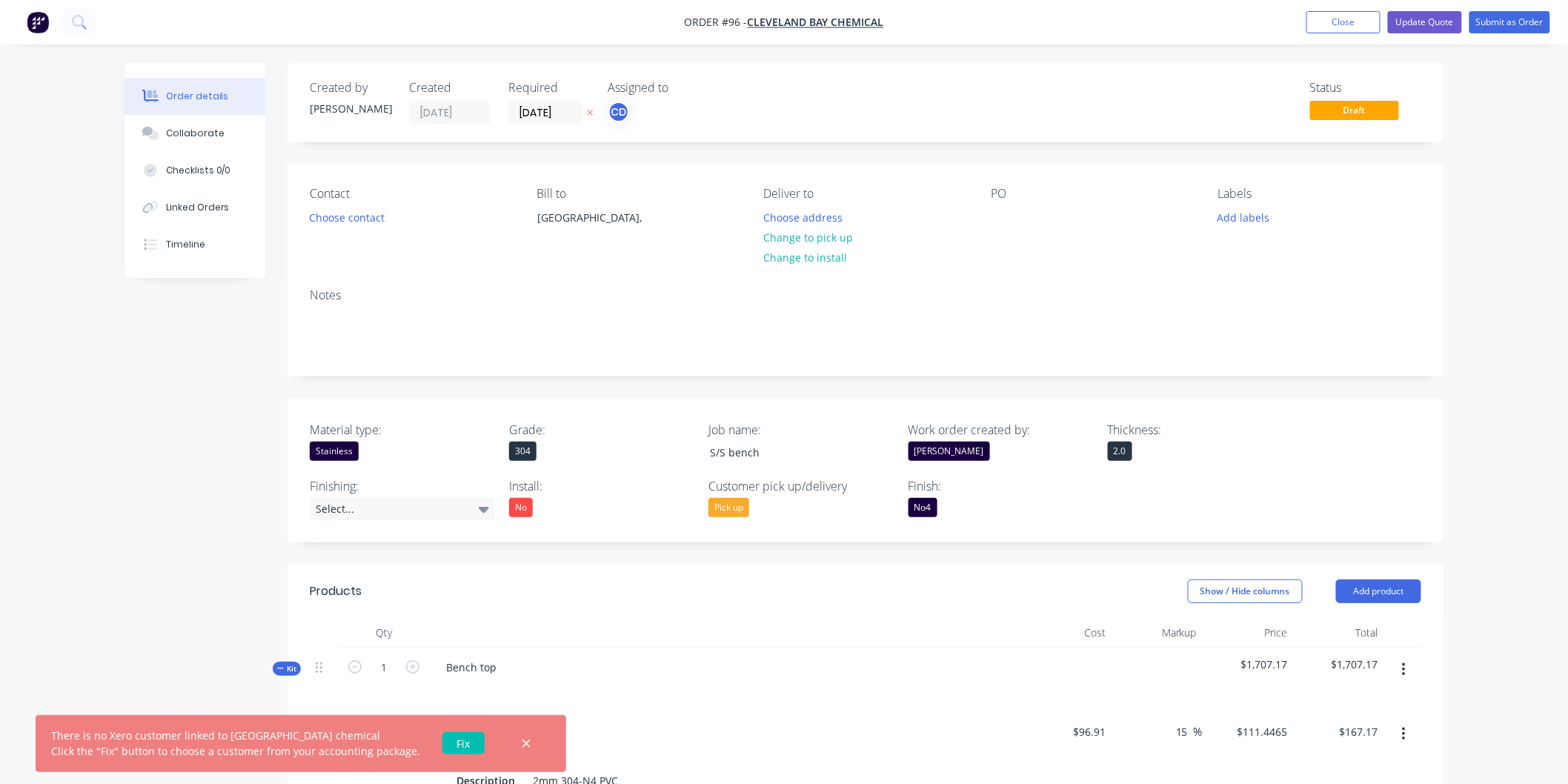
click at [446, 742] on link "Fix" at bounding box center [464, 742] width 42 height 22
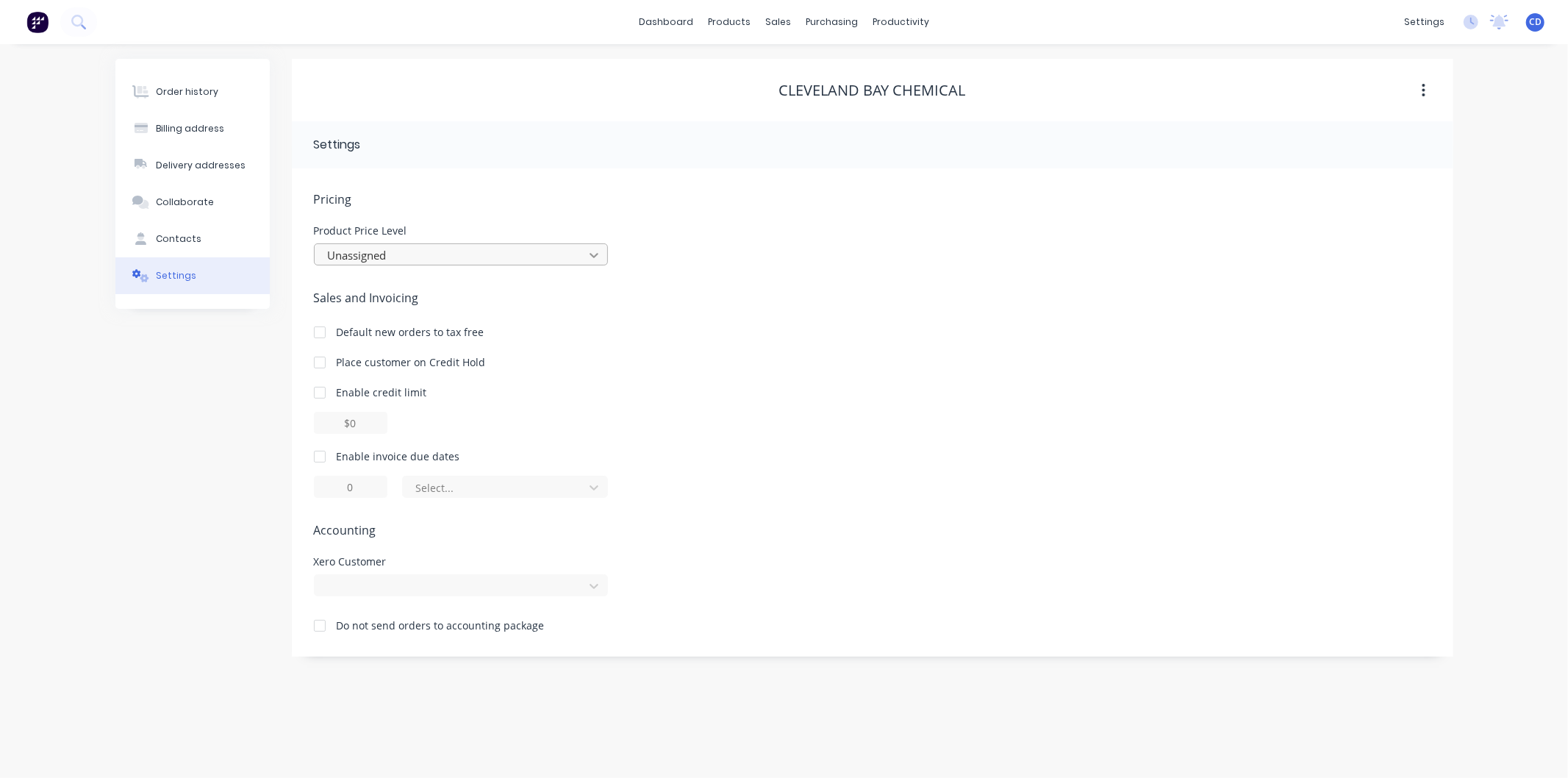
click at [597, 250] on icon at bounding box center [594, 256] width 15 height 15
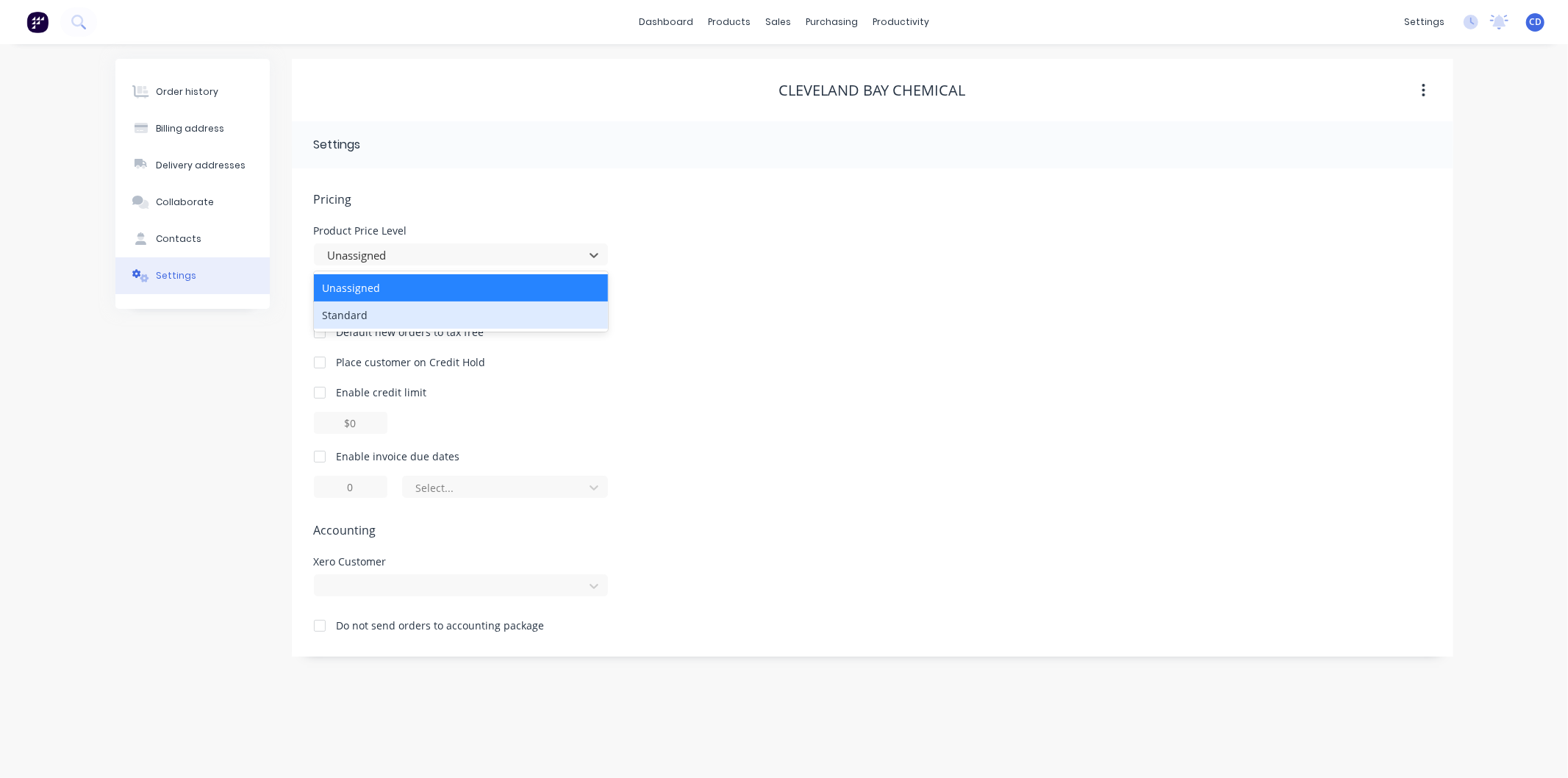
click at [528, 322] on div "Standard" at bounding box center [461, 315] width 294 height 27
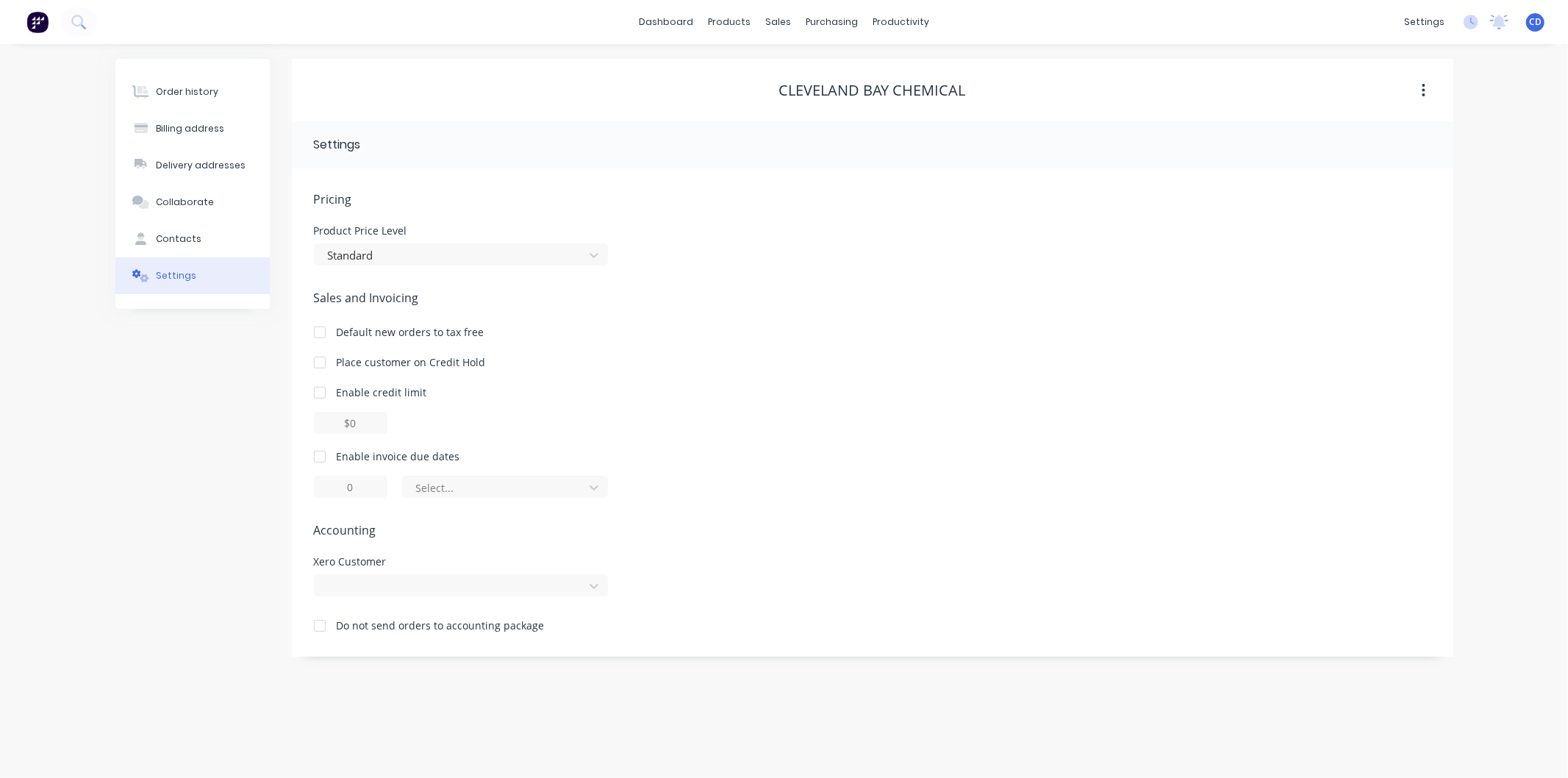
click at [1425, 90] on icon "button" at bounding box center [1423, 91] width 4 height 16
click at [1420, 89] on button "button" at bounding box center [1424, 90] width 34 height 26
click at [818, 70] on div "Sales Orders" at bounding box center [833, 70] width 60 height 13
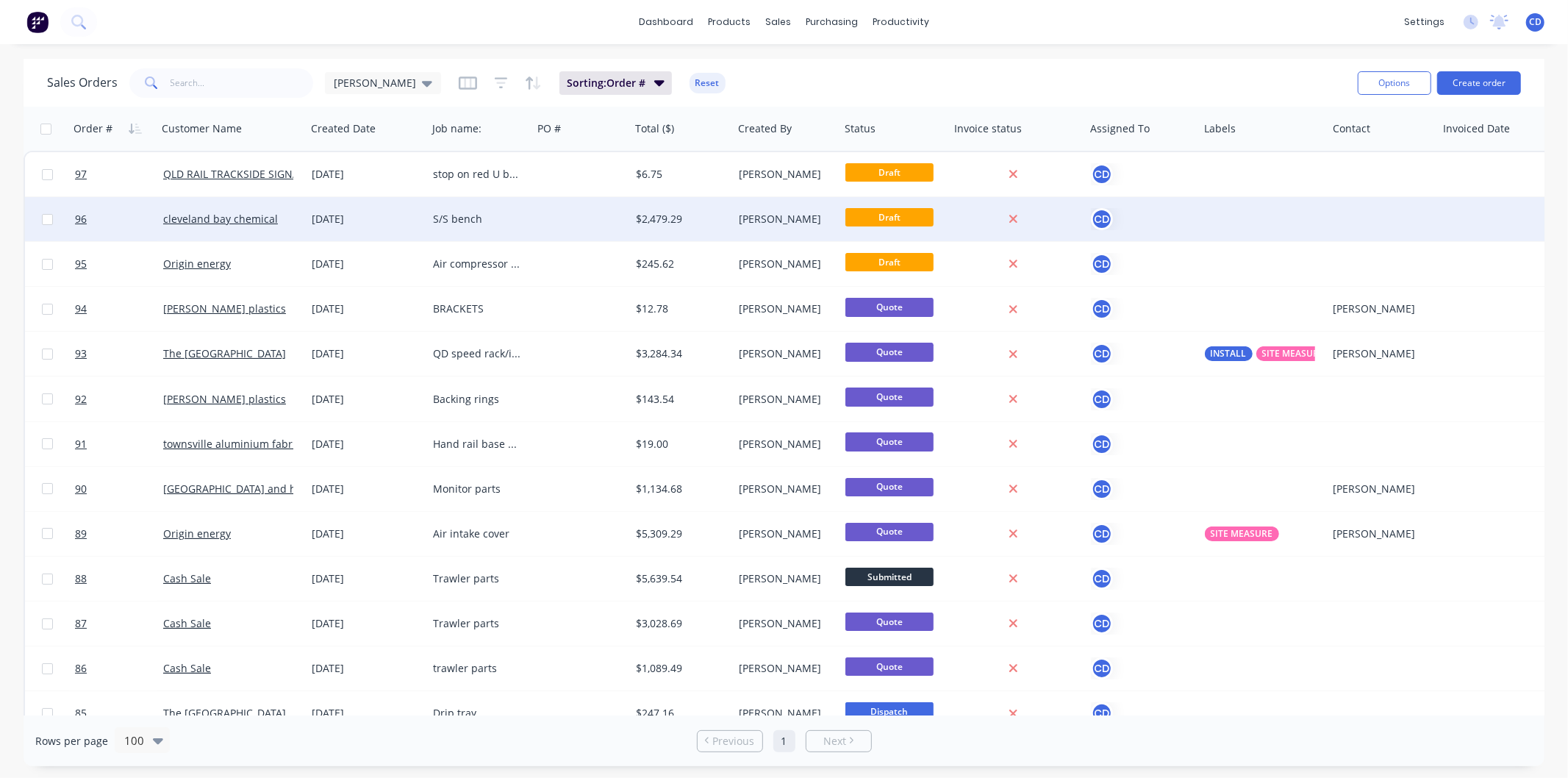
click at [477, 213] on div "S/S bench" at bounding box center [477, 220] width 88 height 15
click at [358, 218] on div "[DATE]" at bounding box center [367, 220] width 109 height 15
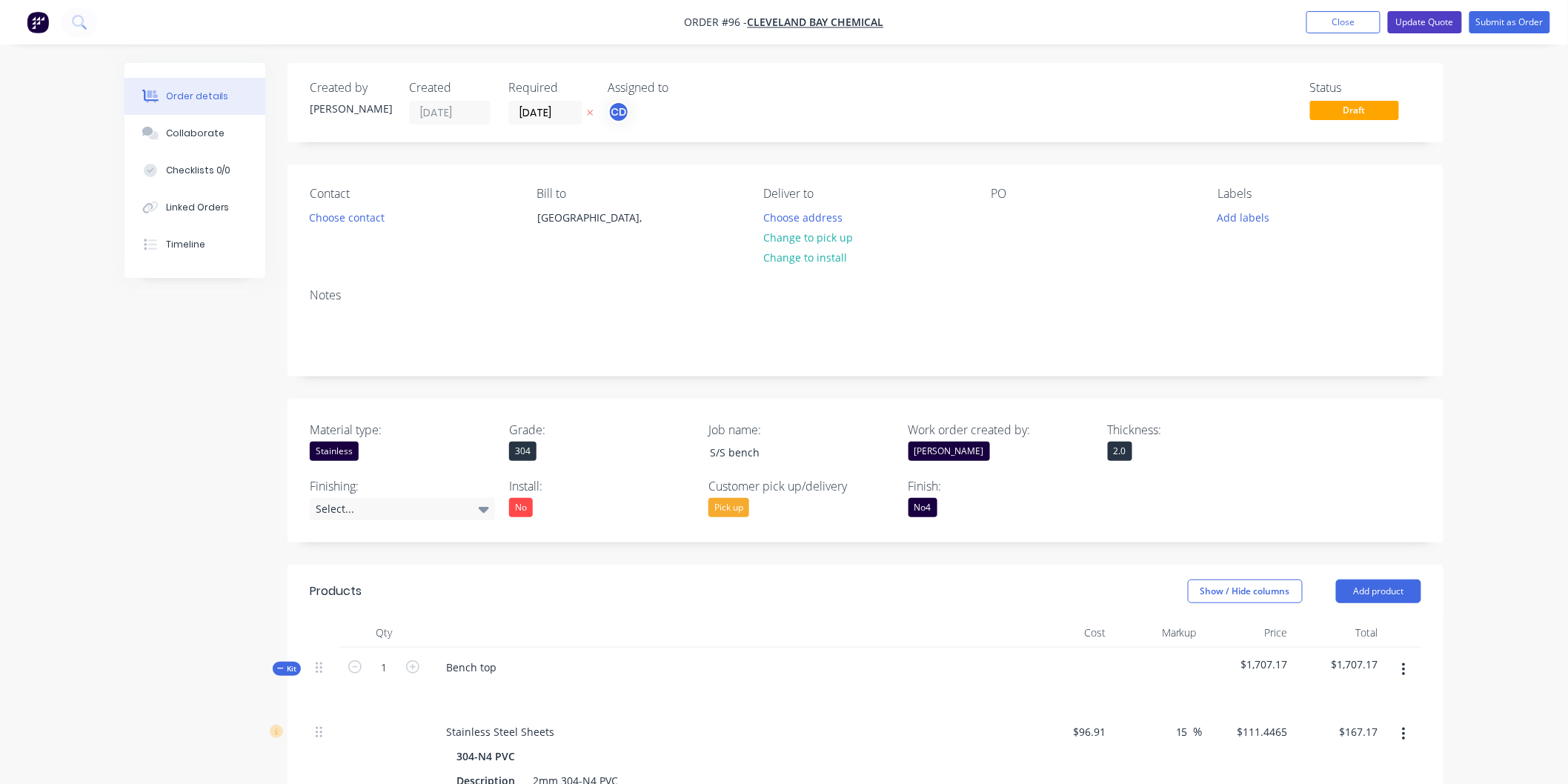
click at [1453, 23] on button "Update Quote" at bounding box center [1424, 22] width 74 height 22
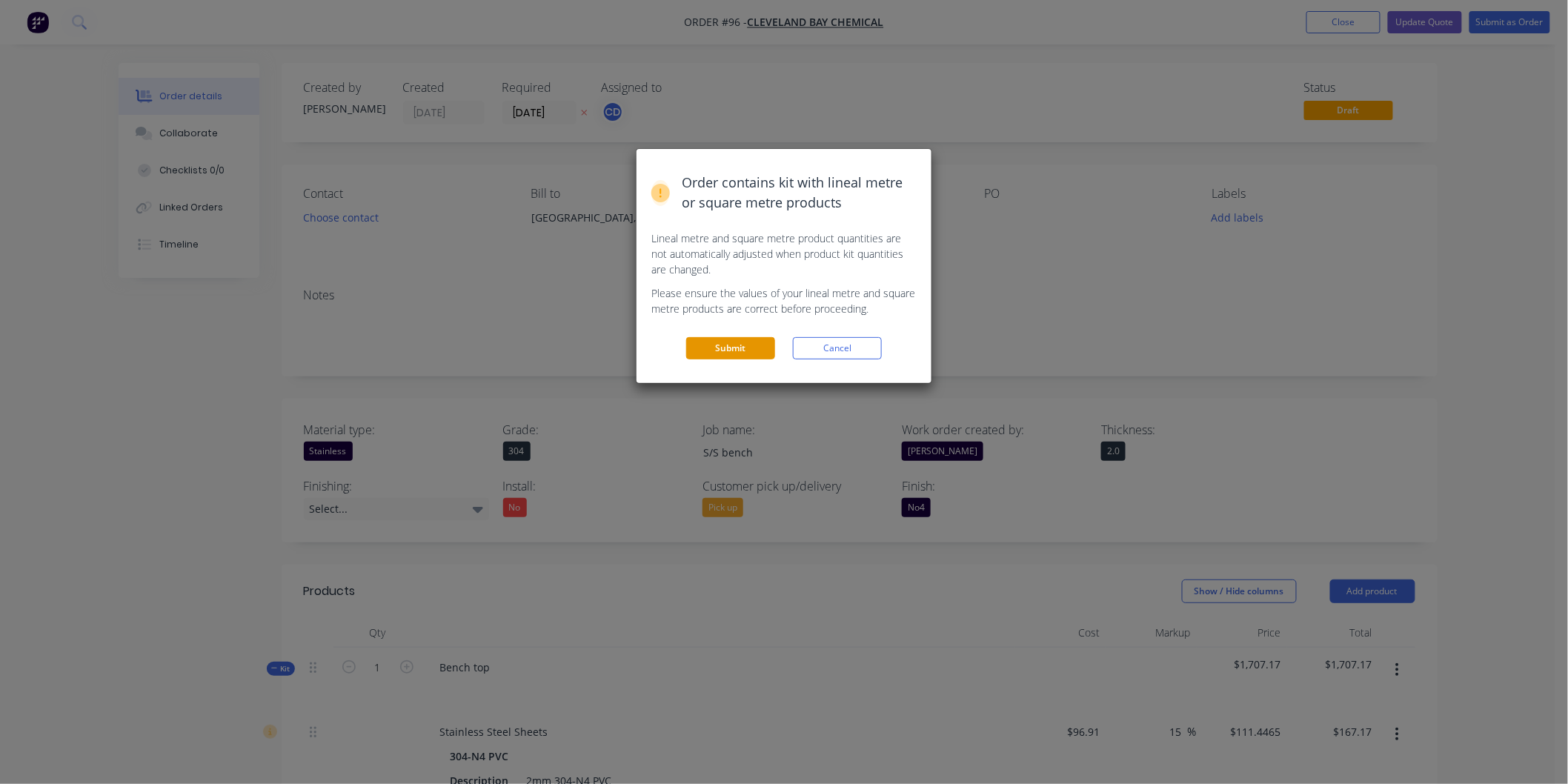
click at [742, 345] on button "Submit" at bounding box center [730, 347] width 89 height 22
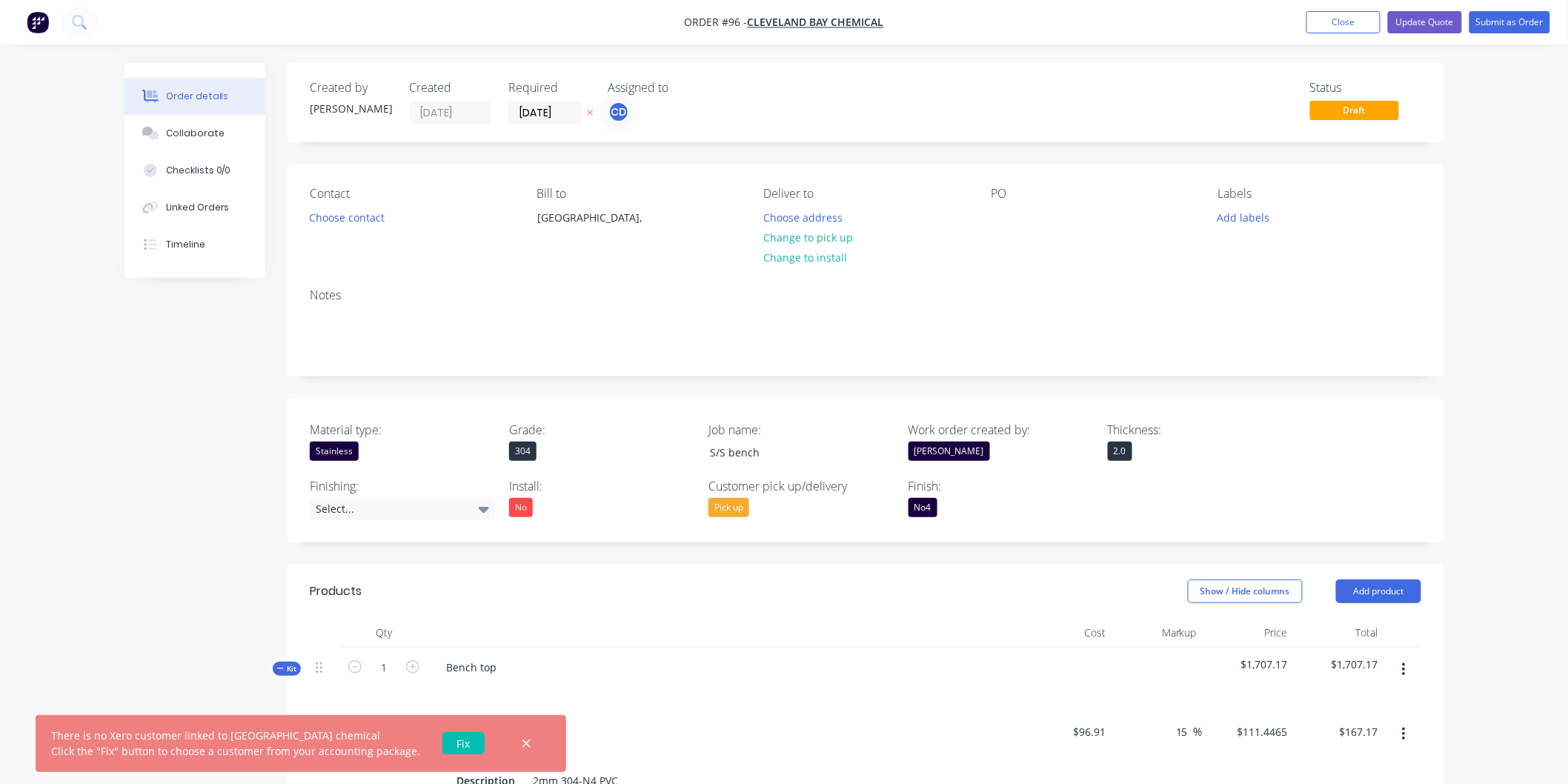
click at [458, 742] on link "Fix" at bounding box center [464, 742] width 42 height 22
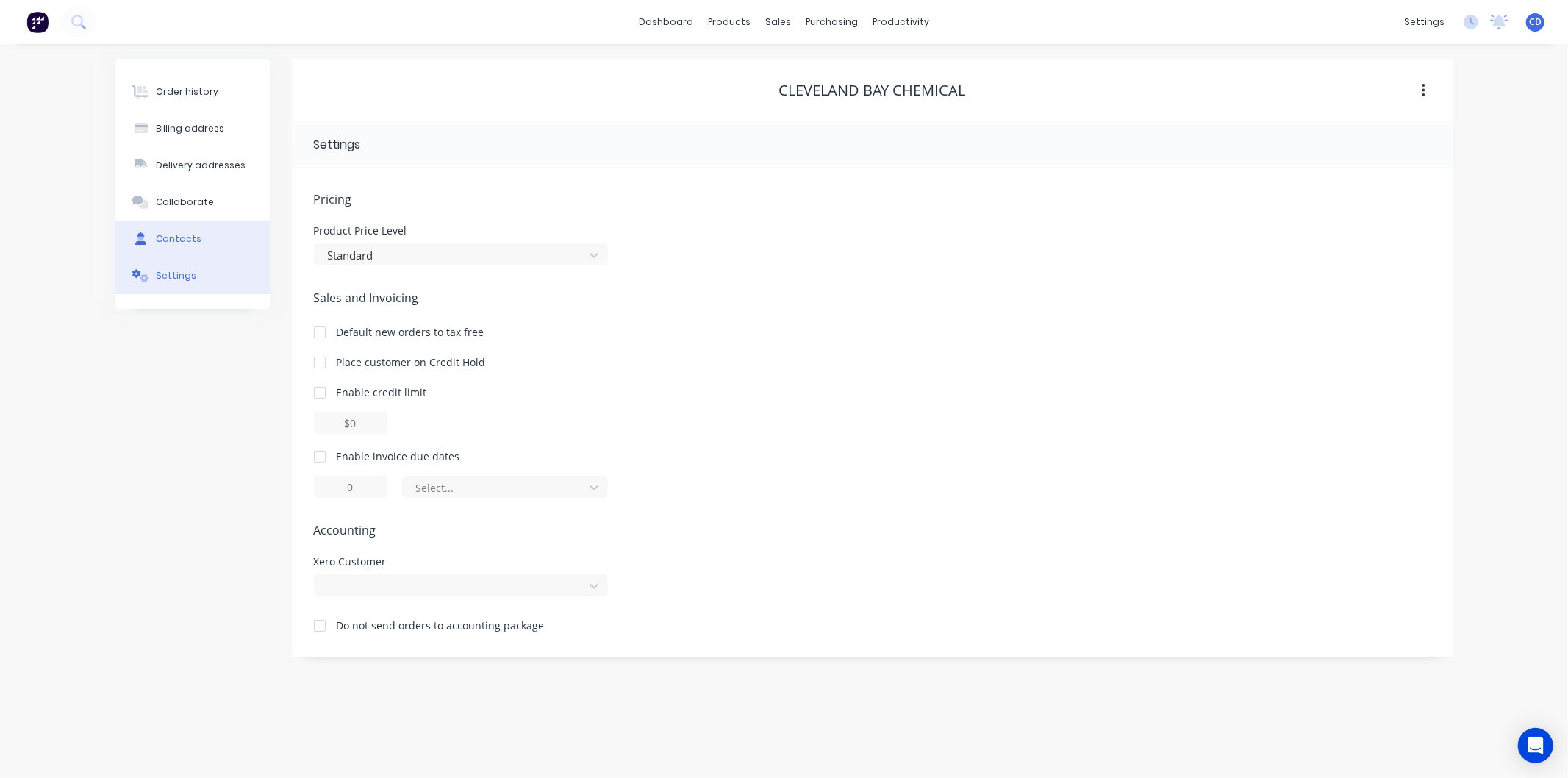
click at [165, 244] on div "Contacts" at bounding box center [178, 239] width 46 height 13
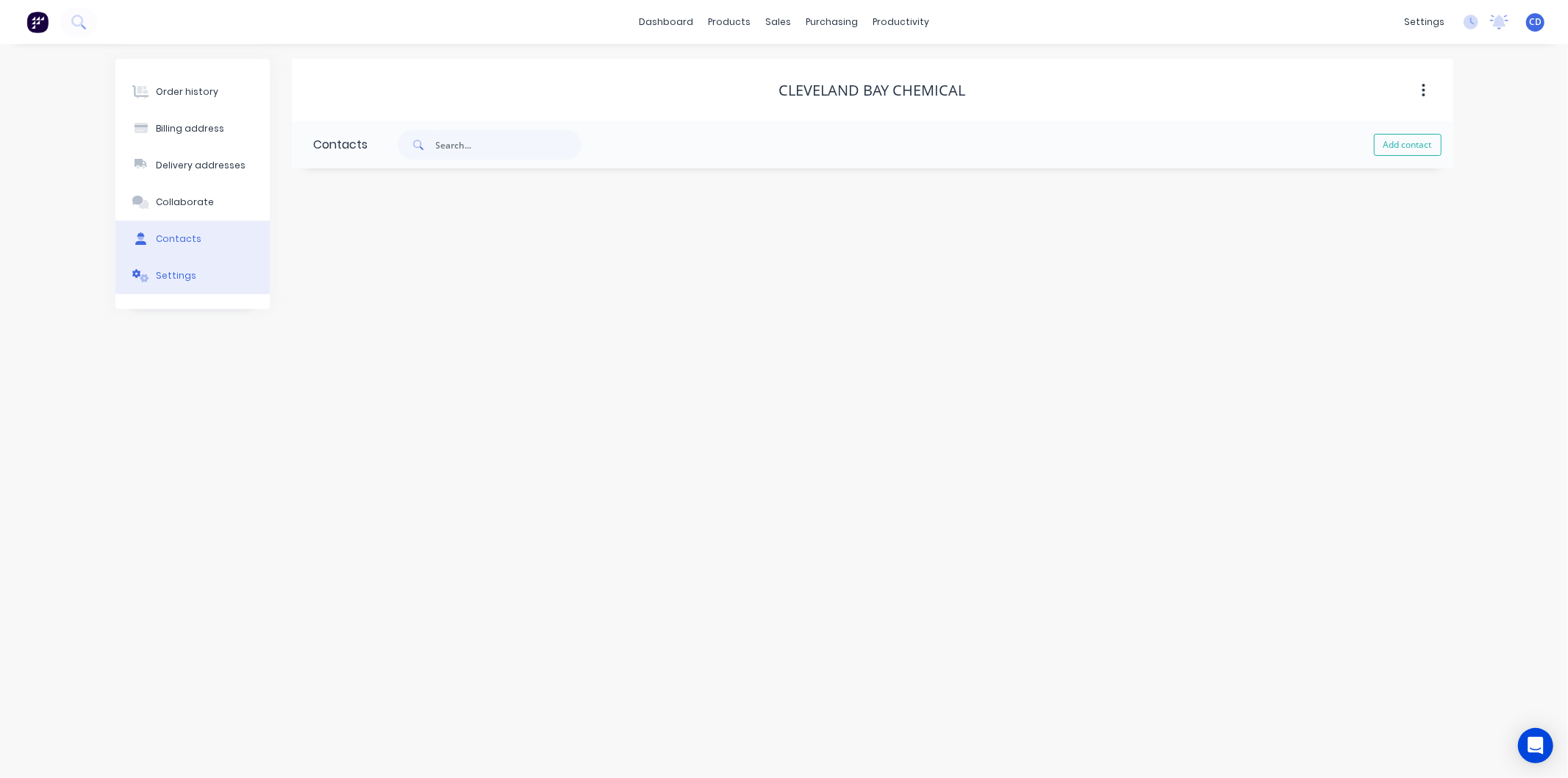
click at [180, 282] on div "Settings" at bounding box center [176, 276] width 40 height 13
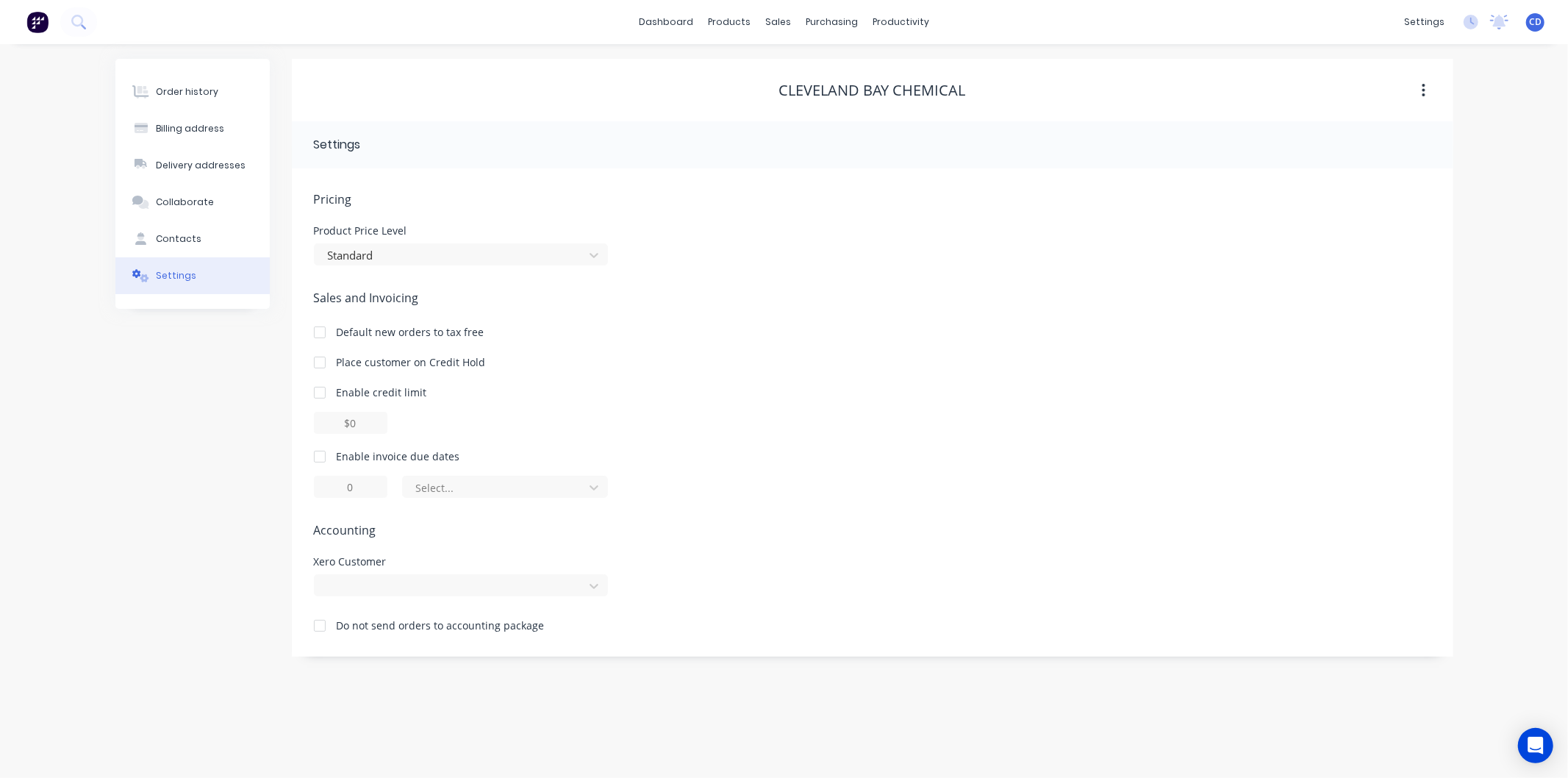
click at [1428, 90] on button "button" at bounding box center [1424, 90] width 34 height 26
click at [1383, 134] on div "Archive" at bounding box center [1372, 129] width 113 height 21
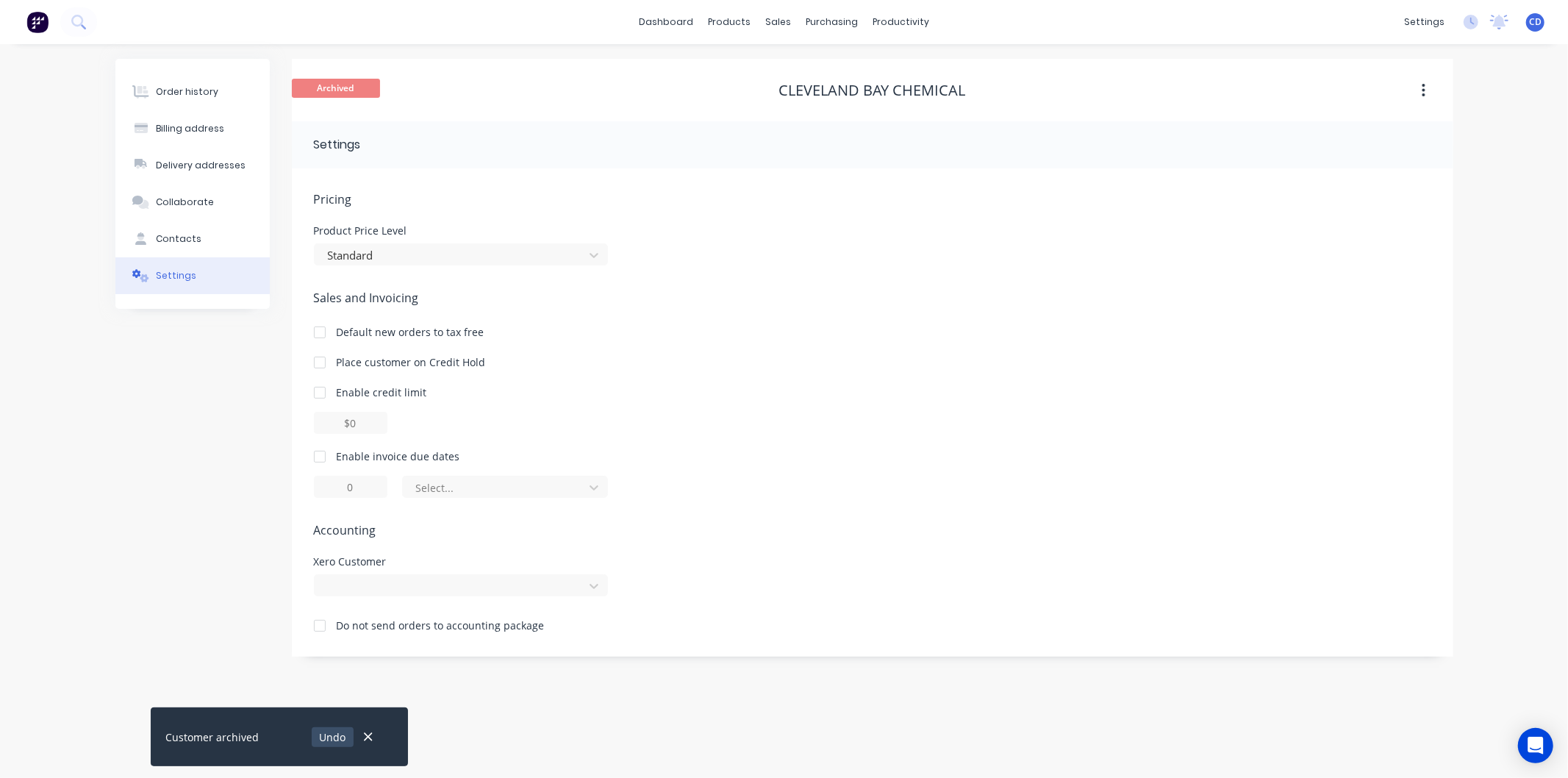
click at [335, 738] on button "Undo" at bounding box center [333, 737] width 42 height 19
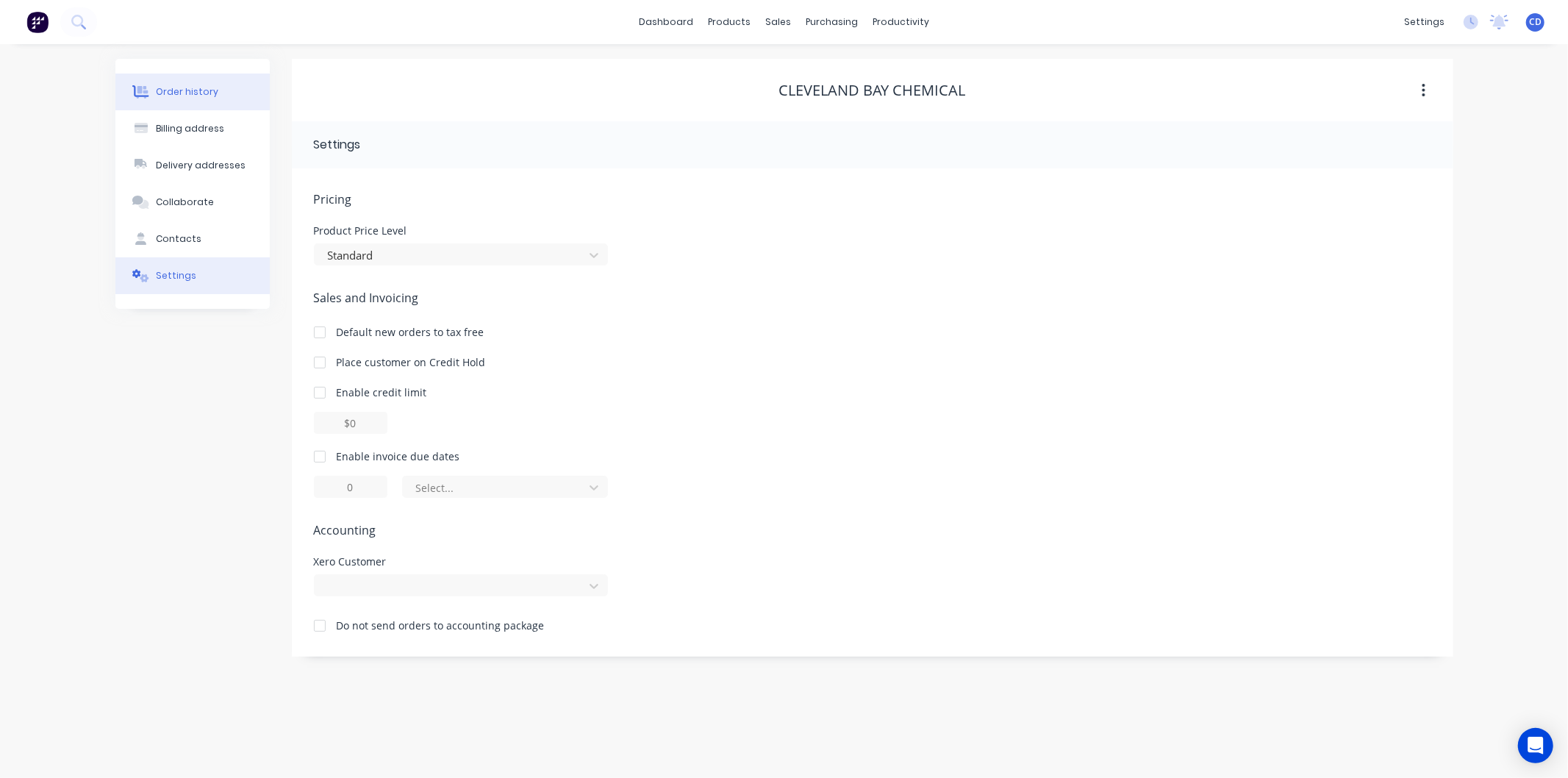
click at [194, 93] on div "Order history" at bounding box center [187, 92] width 62 height 13
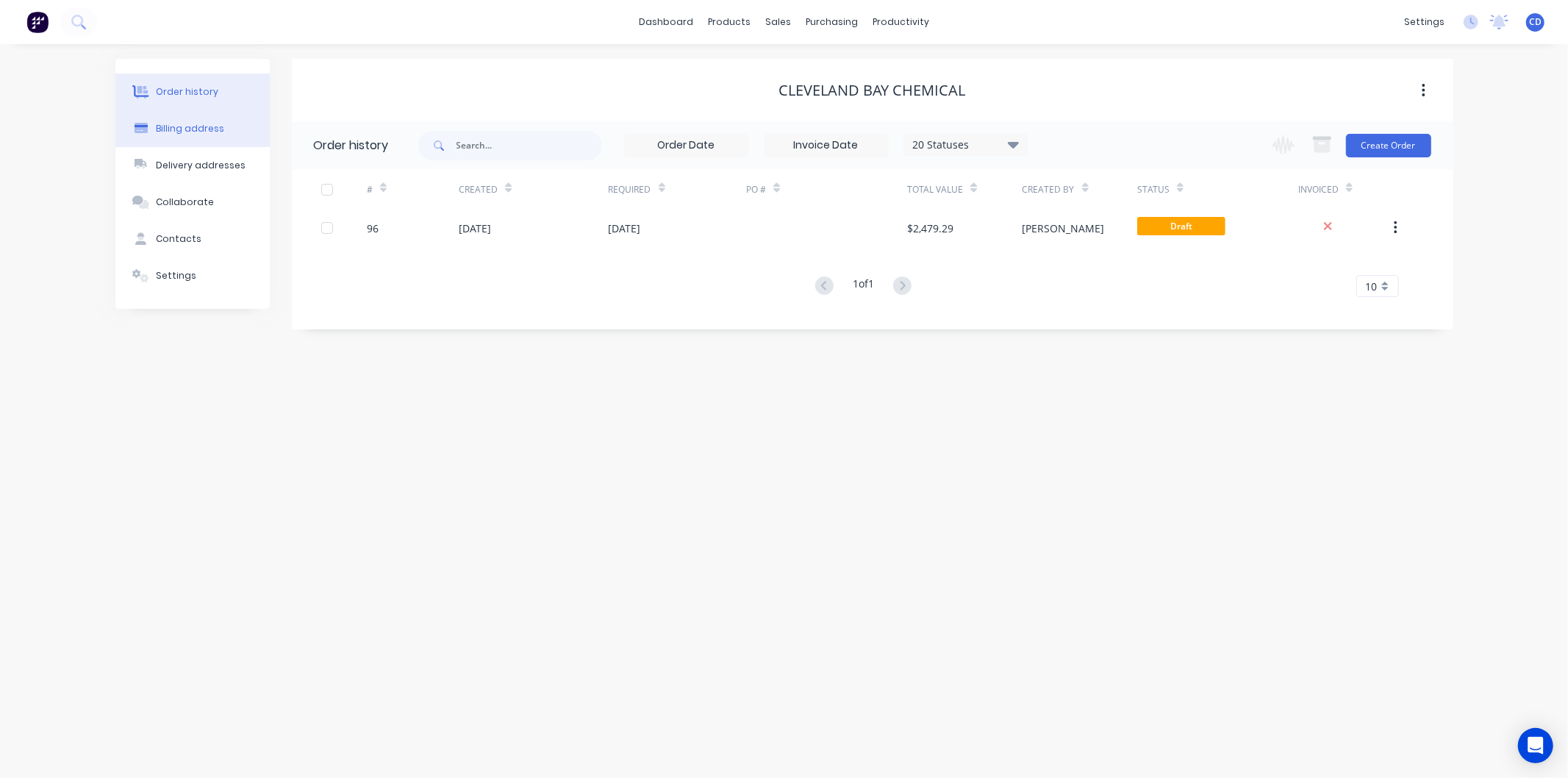
click at [188, 139] on button "Billing address" at bounding box center [193, 128] width 154 height 37
select select "AU"
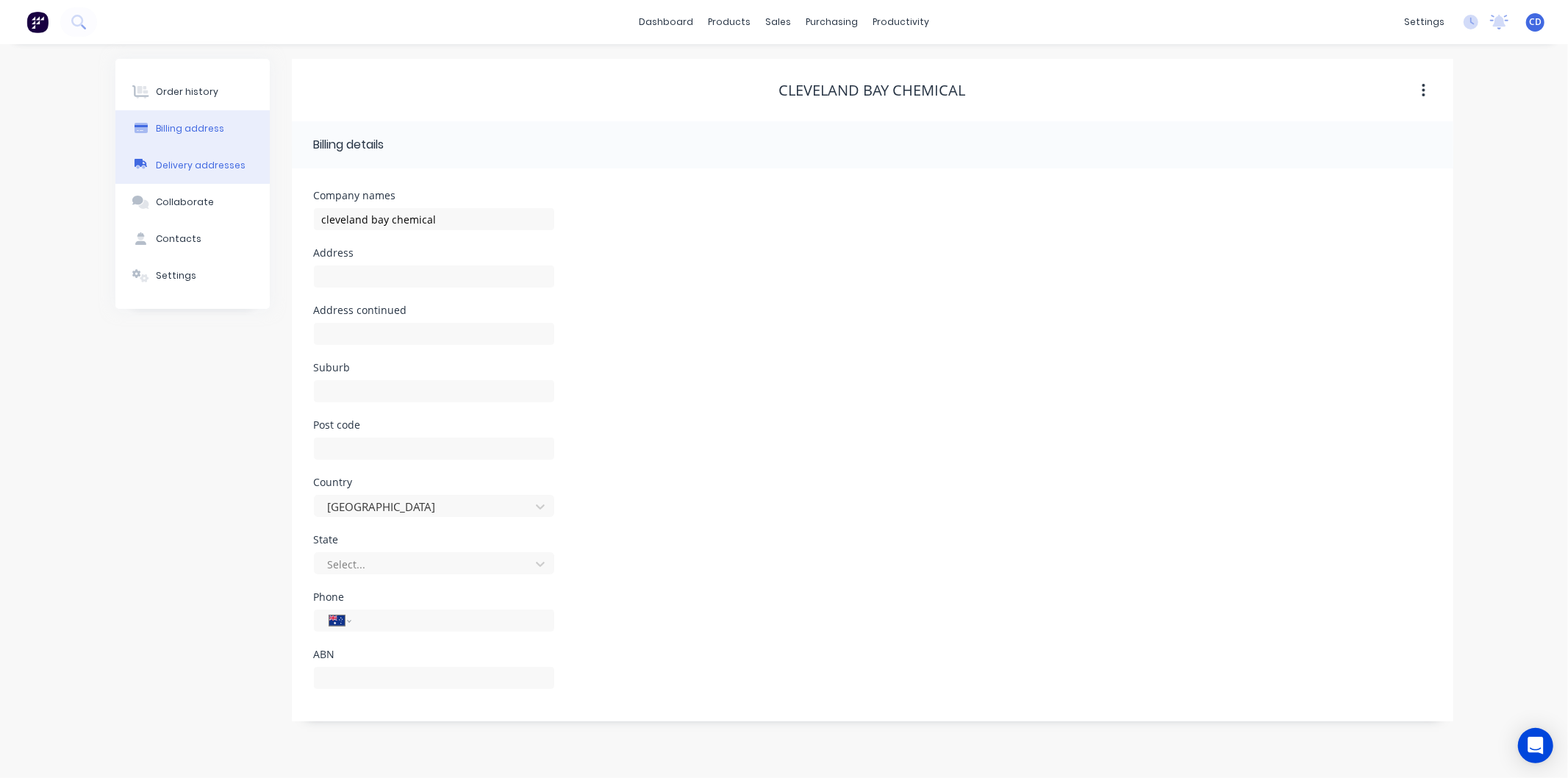
click at [197, 171] on div "Delivery addresses" at bounding box center [201, 166] width 90 height 13
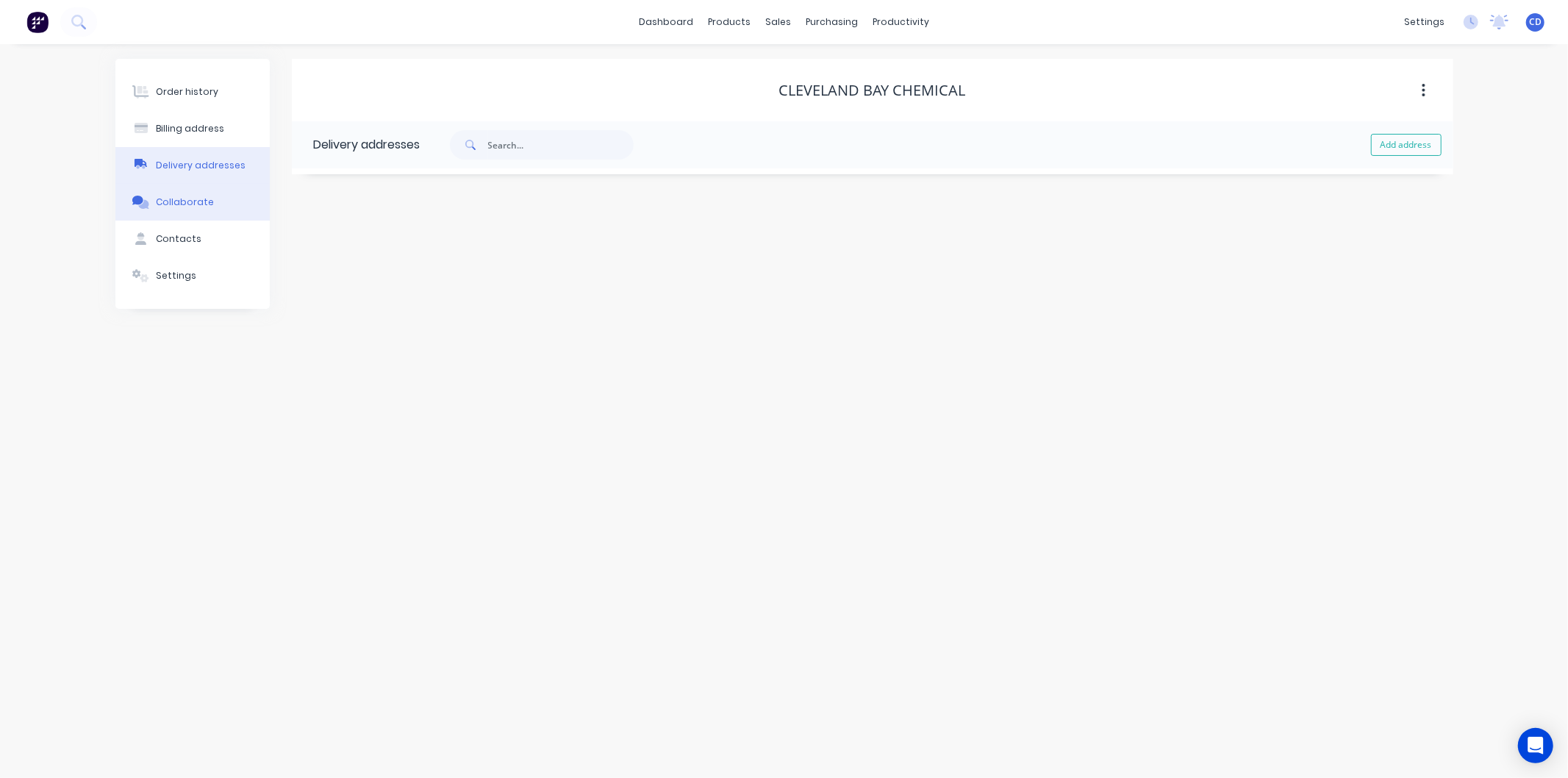
click at [200, 203] on div "Collaborate" at bounding box center [184, 202] width 58 height 13
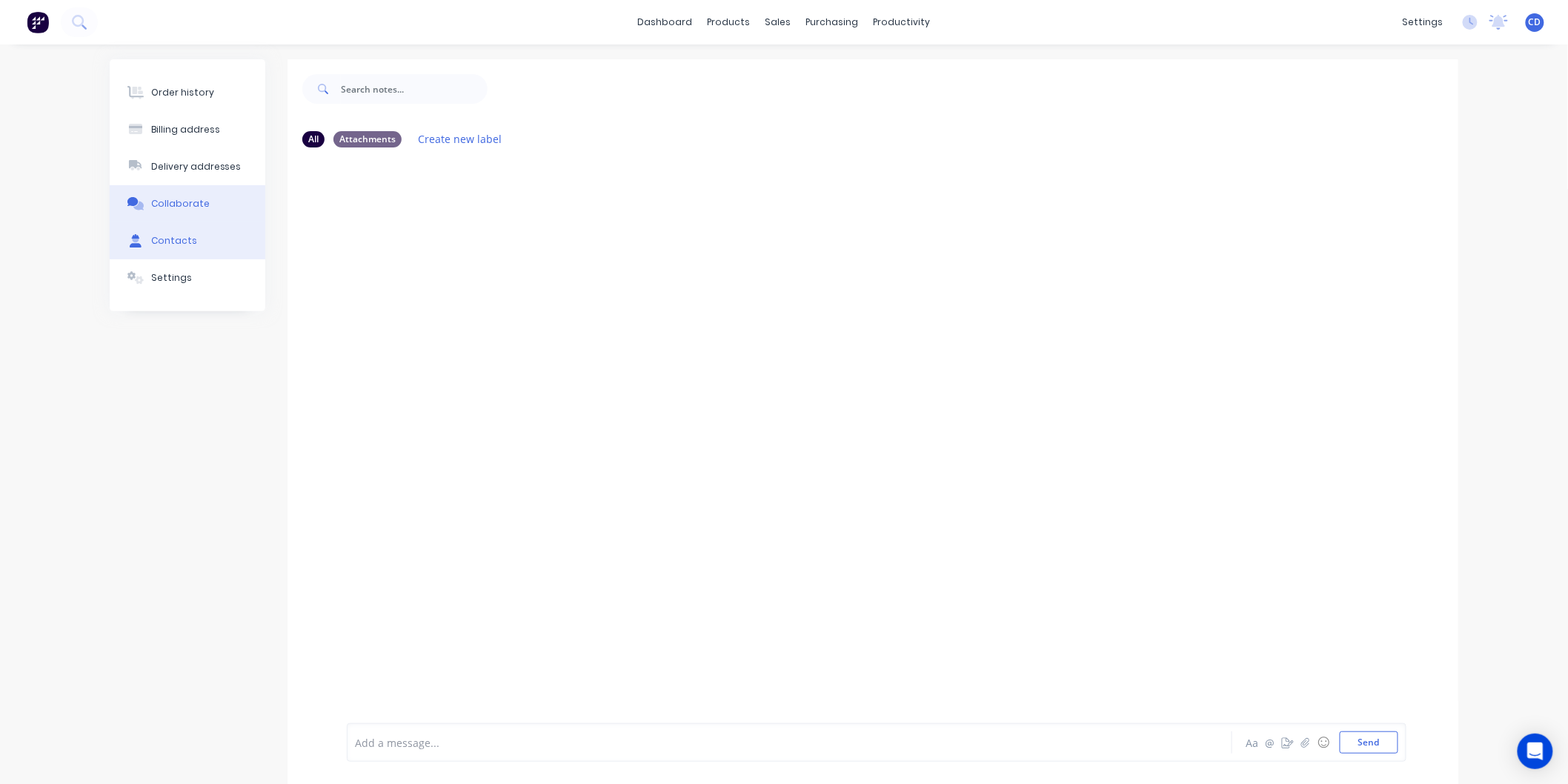
click at [204, 242] on button "Contacts" at bounding box center [187, 240] width 156 height 37
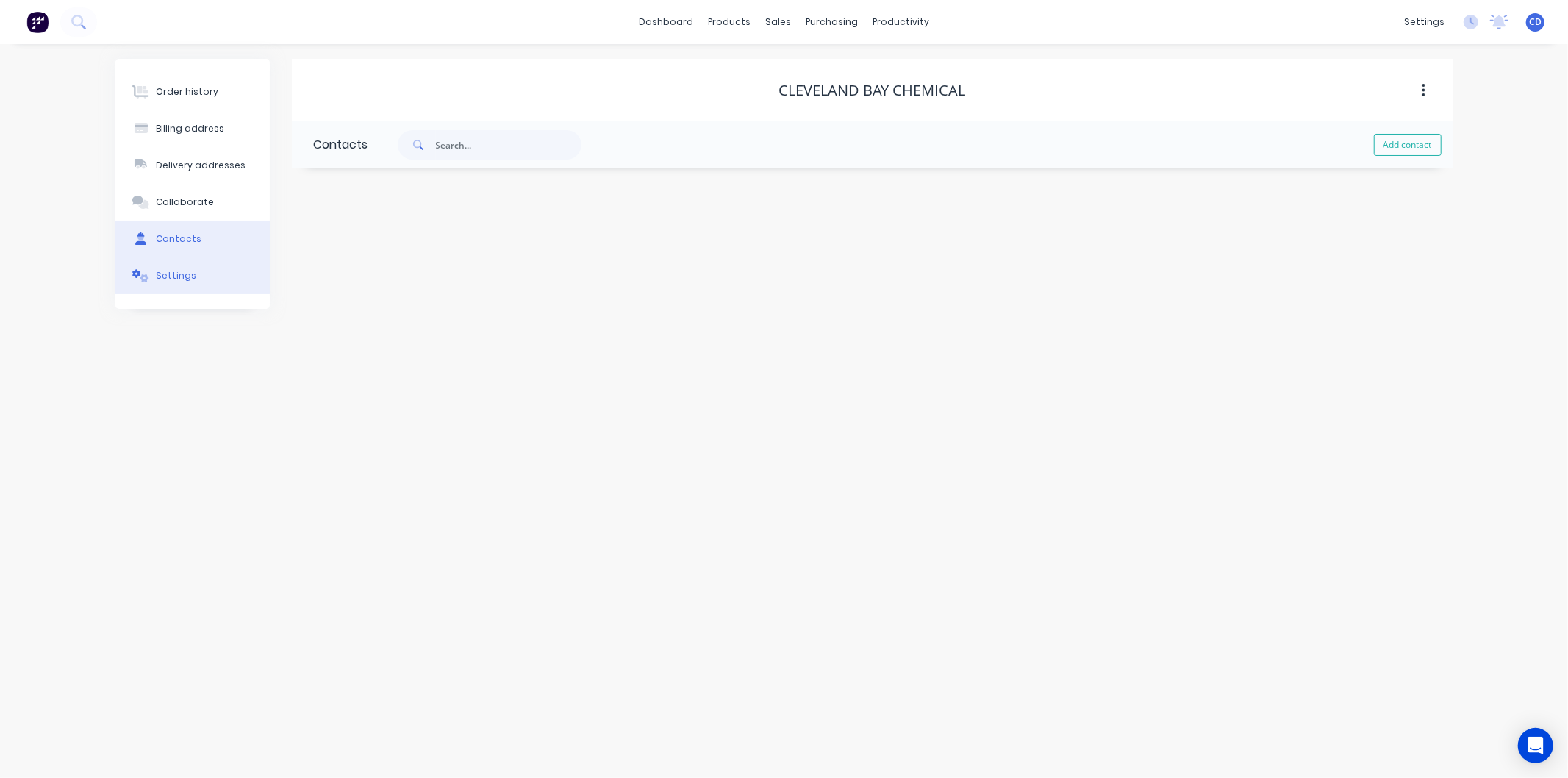
click at [202, 271] on button "Settings" at bounding box center [193, 275] width 154 height 37
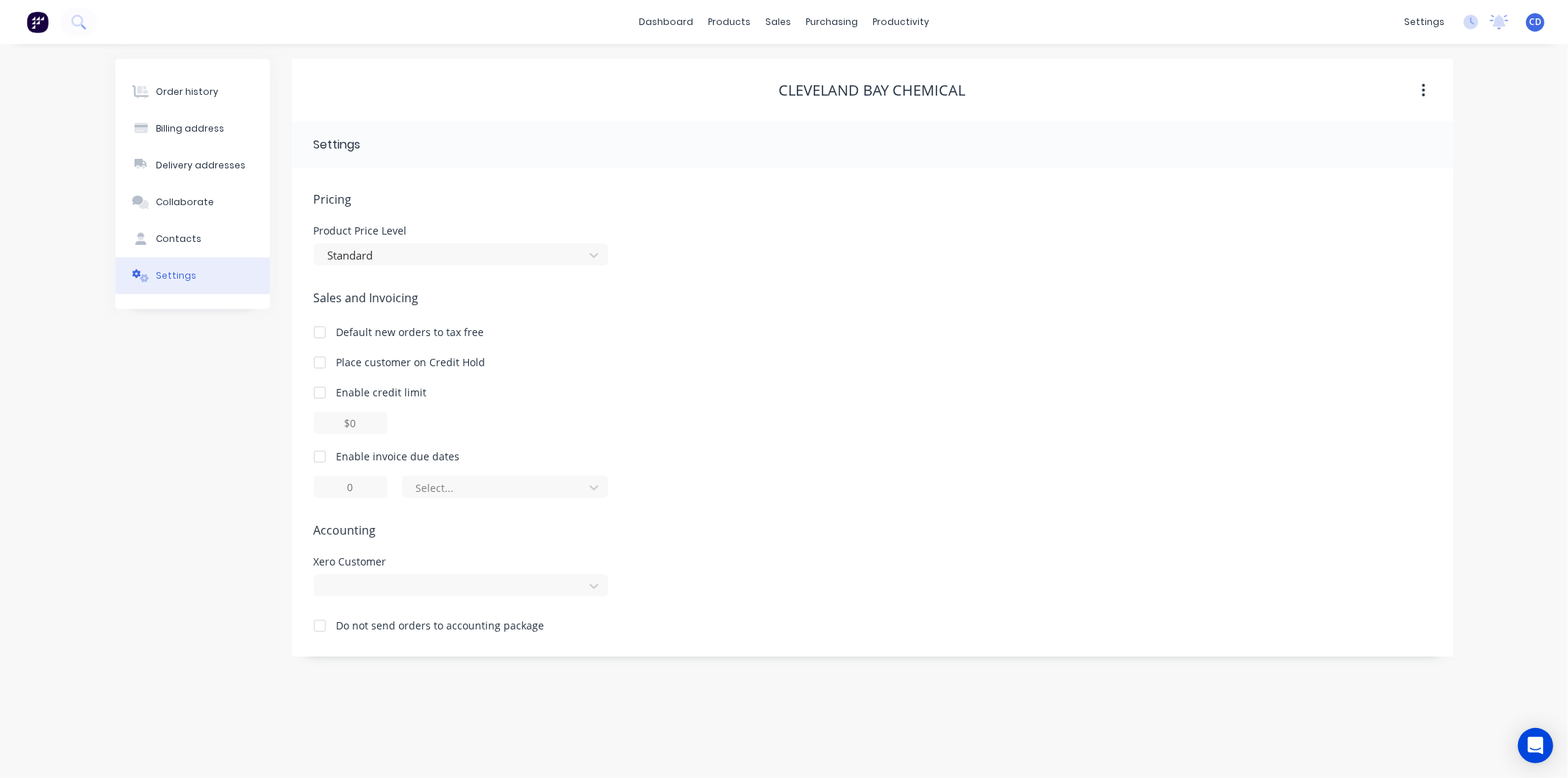
click at [221, 410] on div "Order history Billing address Delivery addresses Collaborate Contacts Settings" at bounding box center [193, 358] width 154 height 598
click at [827, 70] on div "Sales Orders" at bounding box center [833, 70] width 60 height 13
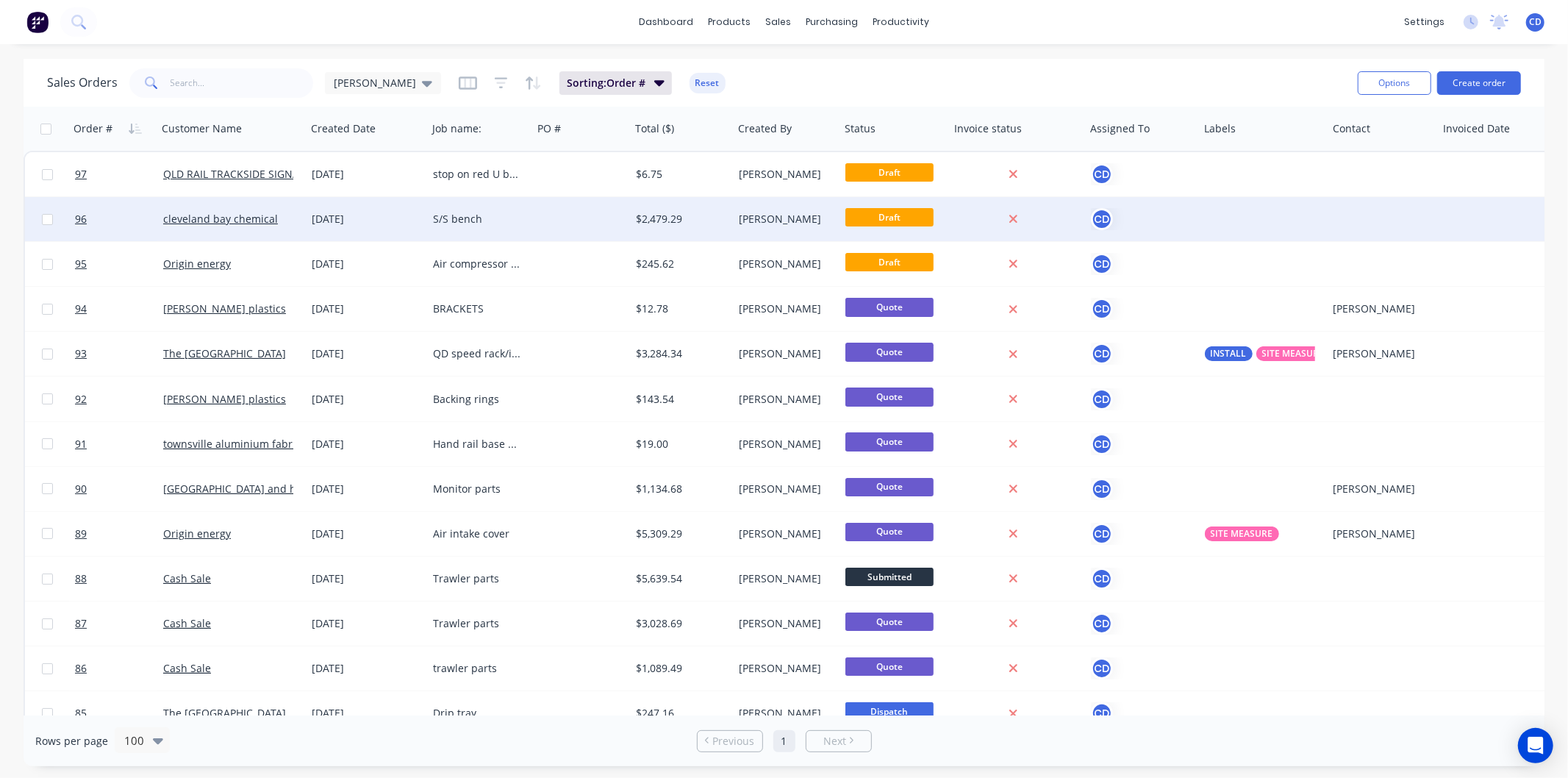
click at [480, 219] on div "S/S bench" at bounding box center [477, 220] width 88 height 15
click at [349, 228] on div "[DATE]" at bounding box center [367, 219] width 121 height 44
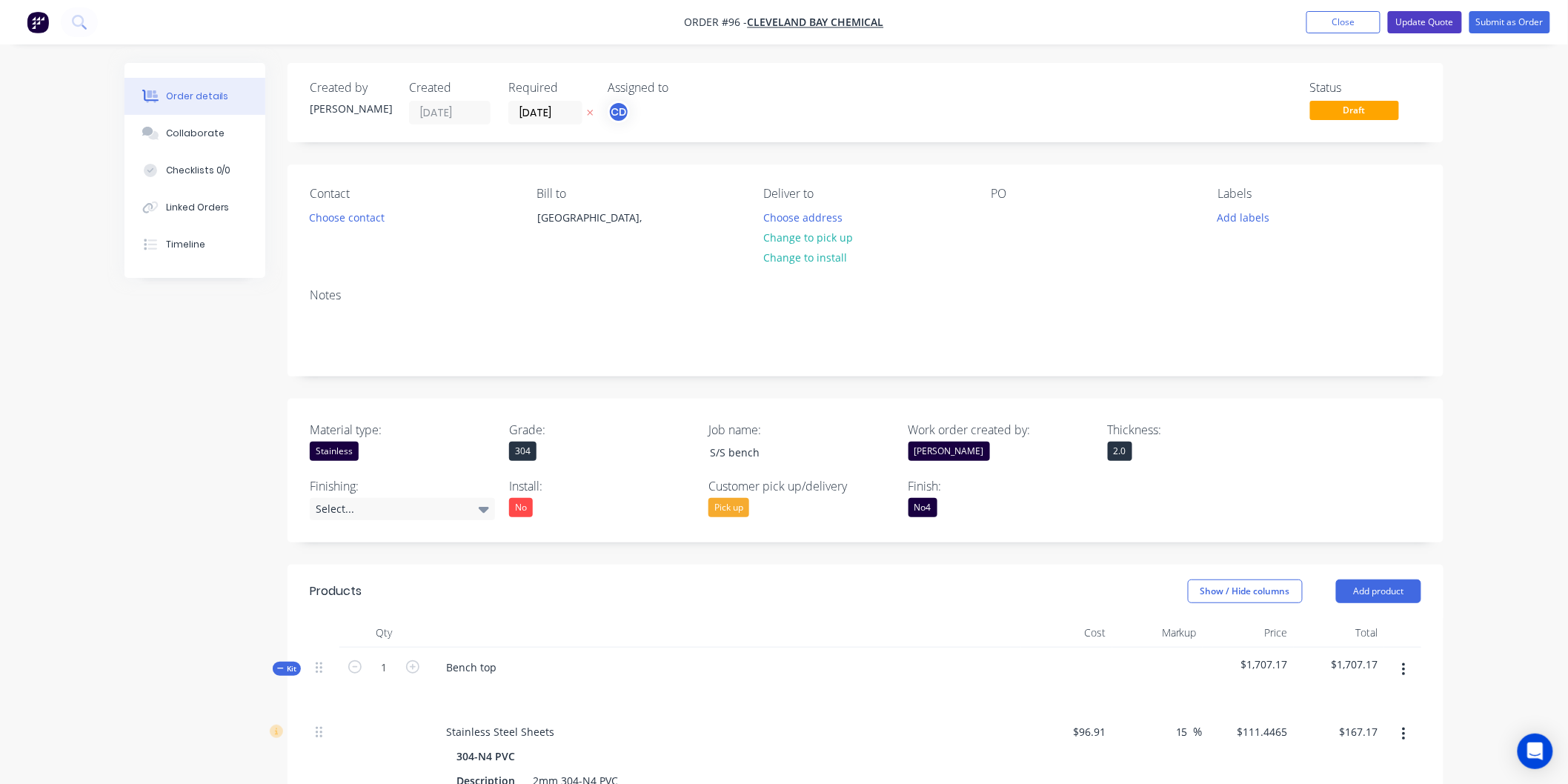
click at [1434, 26] on button "Update Quote" at bounding box center [1424, 22] width 74 height 22
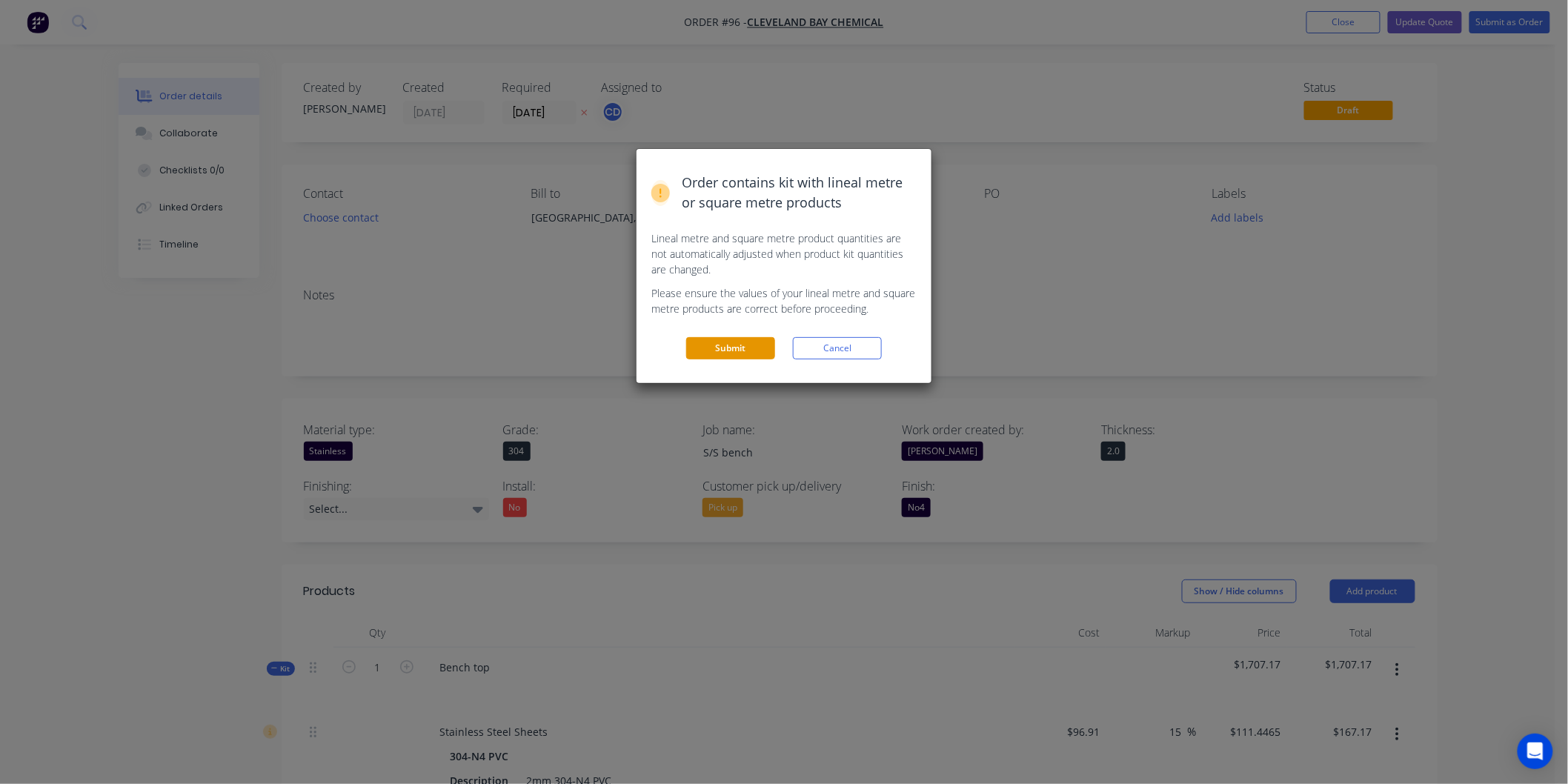
click at [736, 338] on button "Submit" at bounding box center [730, 347] width 89 height 22
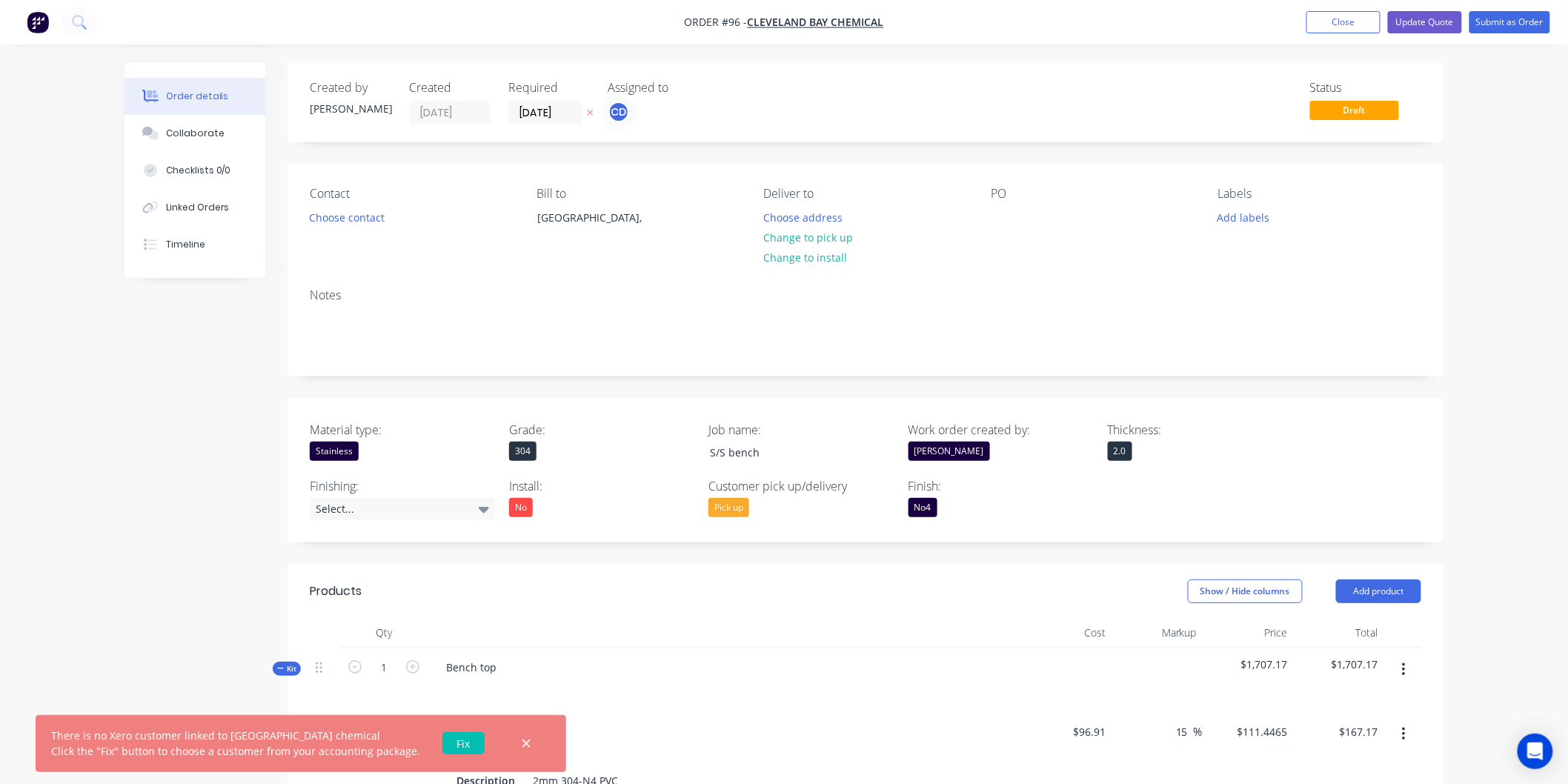
click at [457, 746] on link "Fix" at bounding box center [464, 742] width 42 height 22
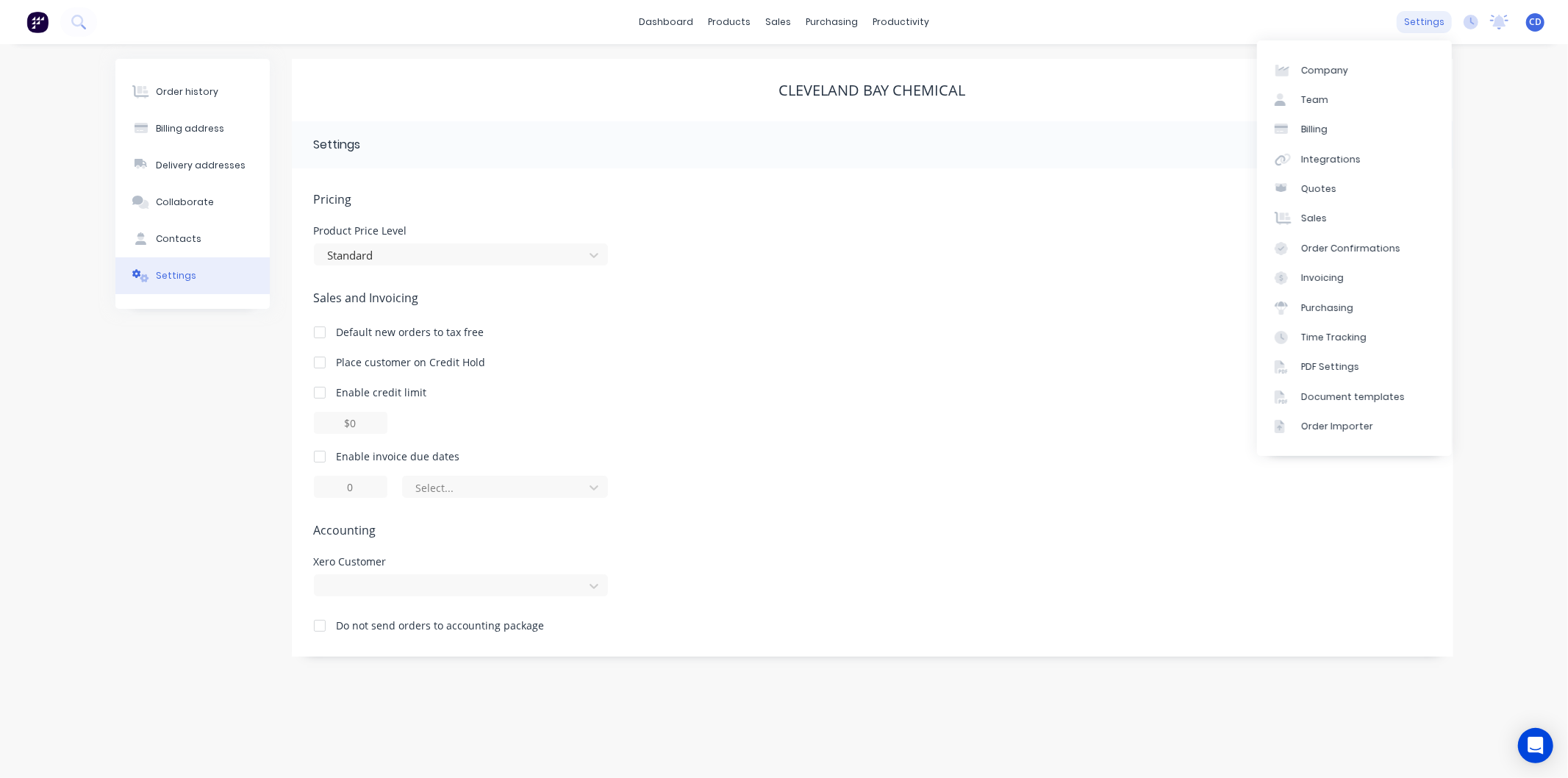
click at [1417, 19] on div "settings" at bounding box center [1425, 22] width 55 height 22
click at [1312, 164] on div "Integrations" at bounding box center [1330, 160] width 59 height 13
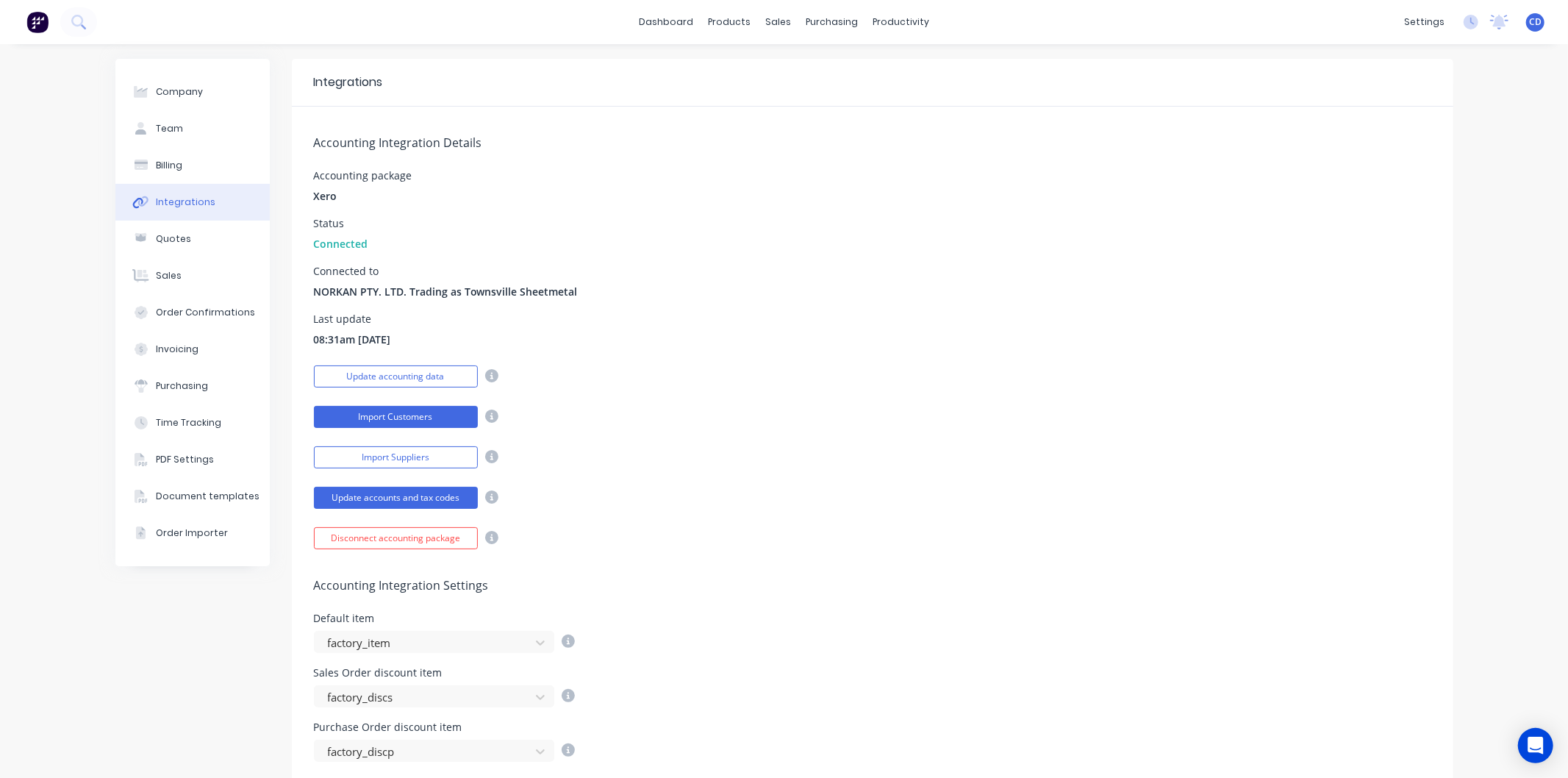
click at [438, 420] on button "Import Customers" at bounding box center [396, 416] width 164 height 22
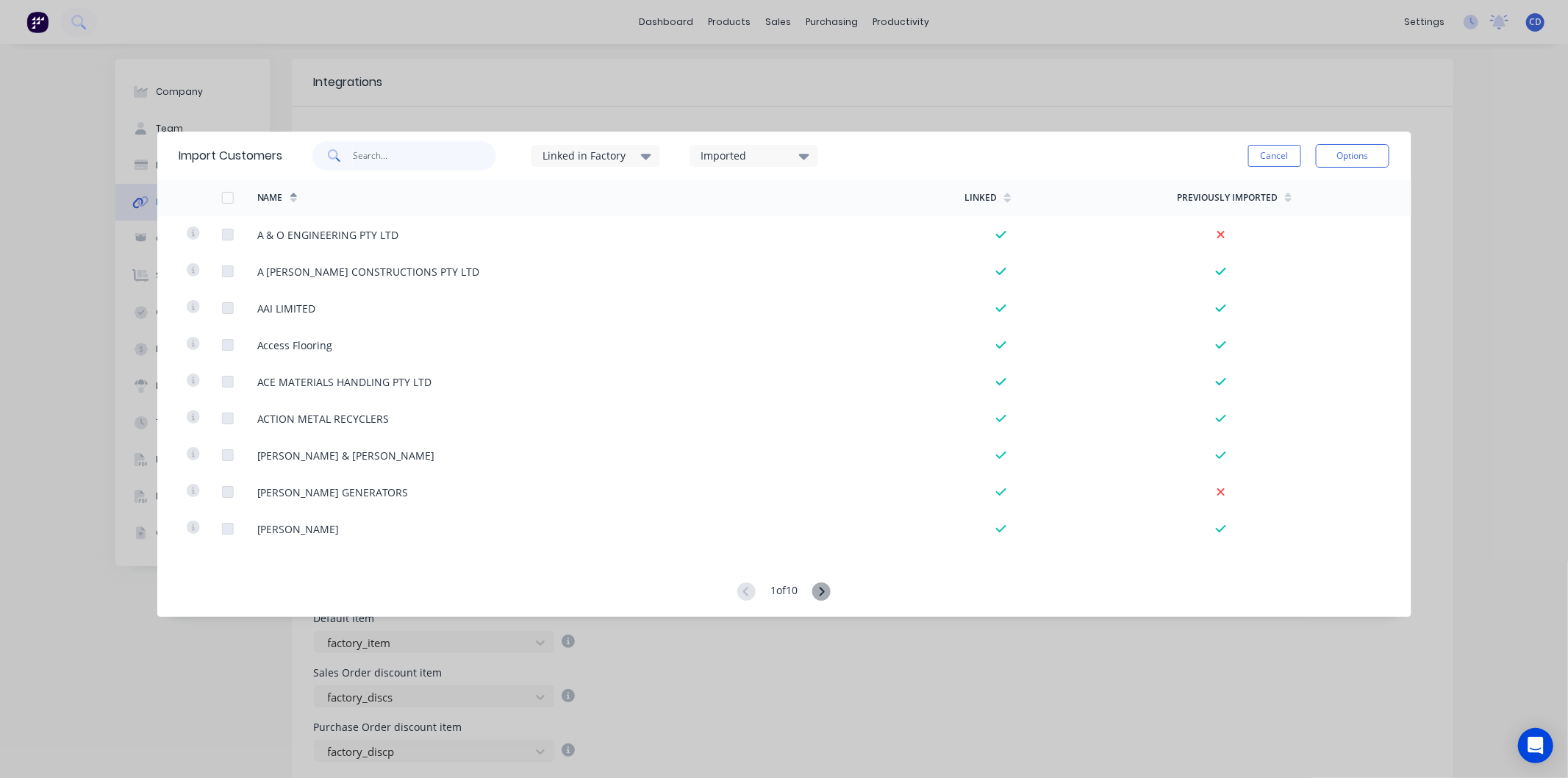
click at [458, 151] on input "text" at bounding box center [424, 155] width 143 height 29
type input "clevel"
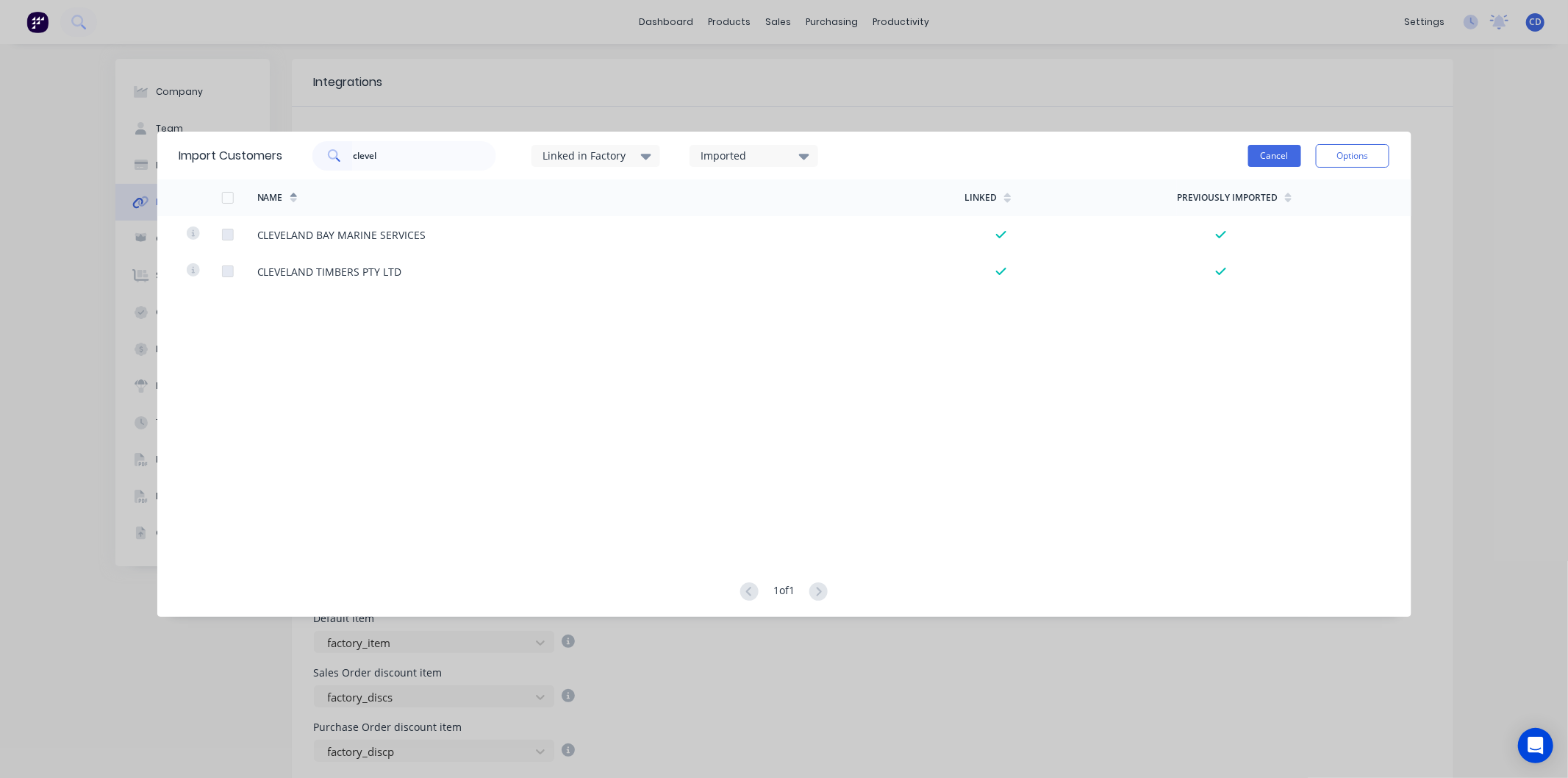
click at [1265, 160] on button "Cancel" at bounding box center [1275, 155] width 53 height 22
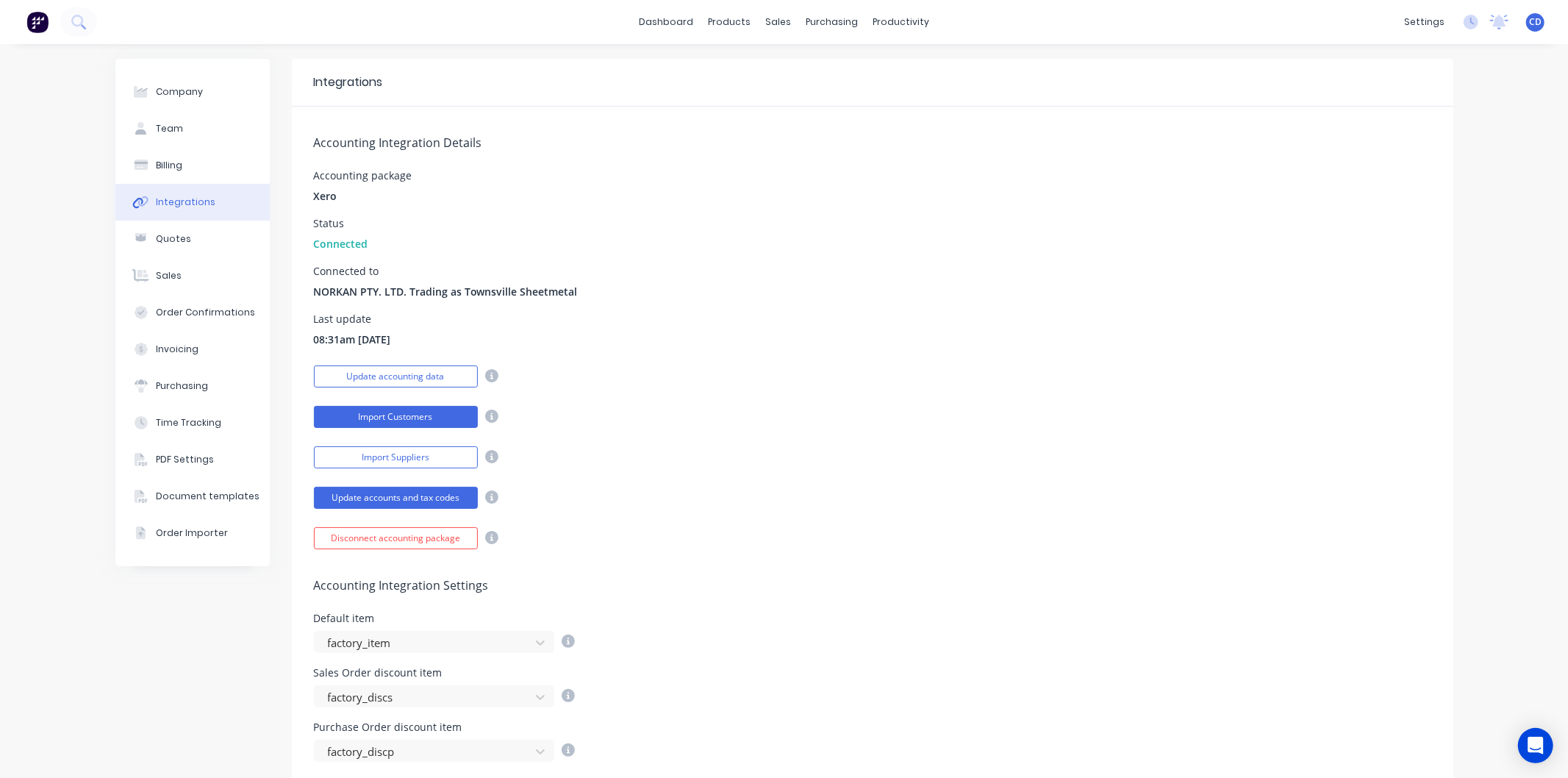
click at [438, 422] on button "Import Customers" at bounding box center [396, 416] width 164 height 22
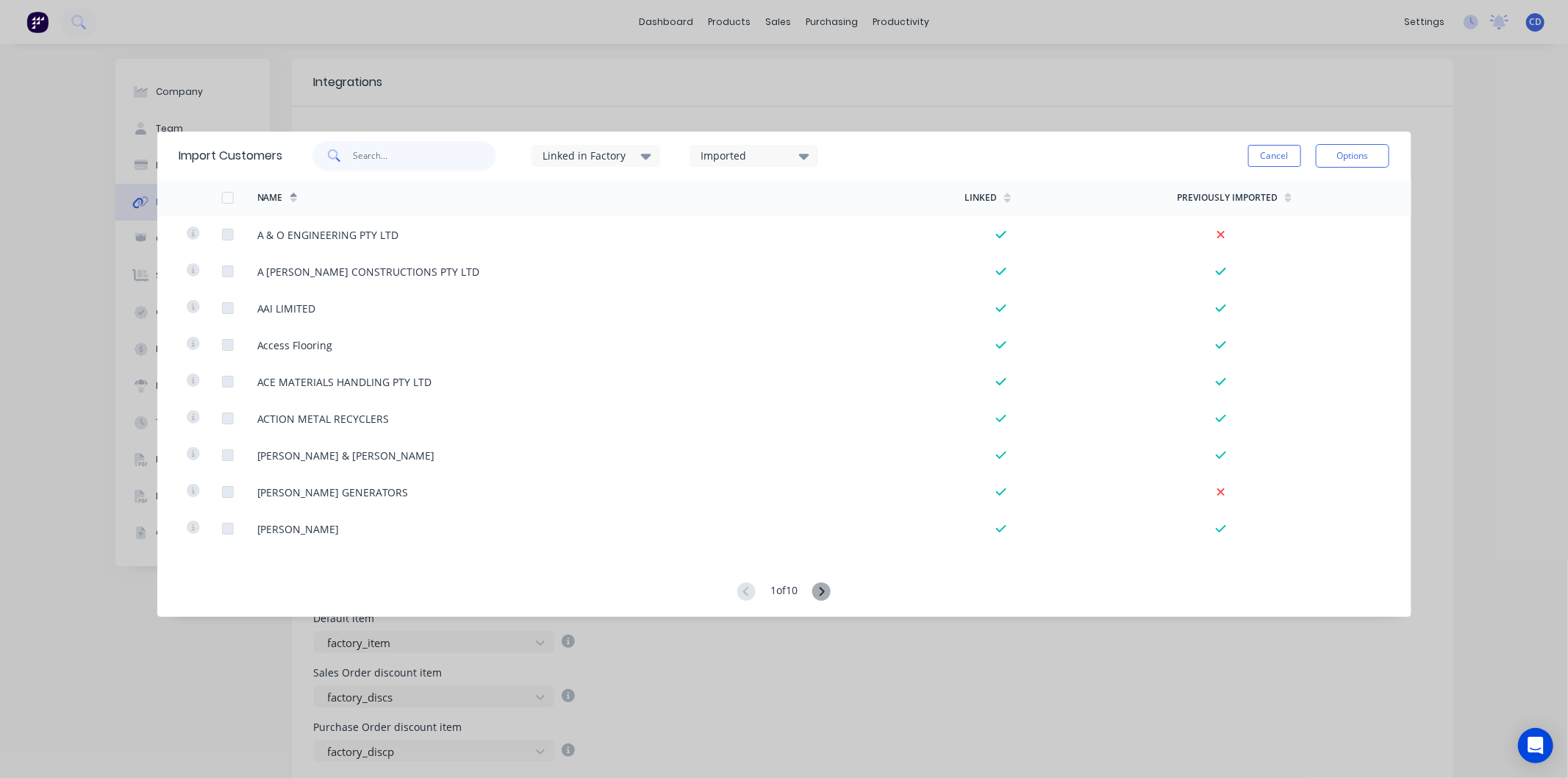
click at [394, 155] on input "text" at bounding box center [424, 155] width 143 height 29
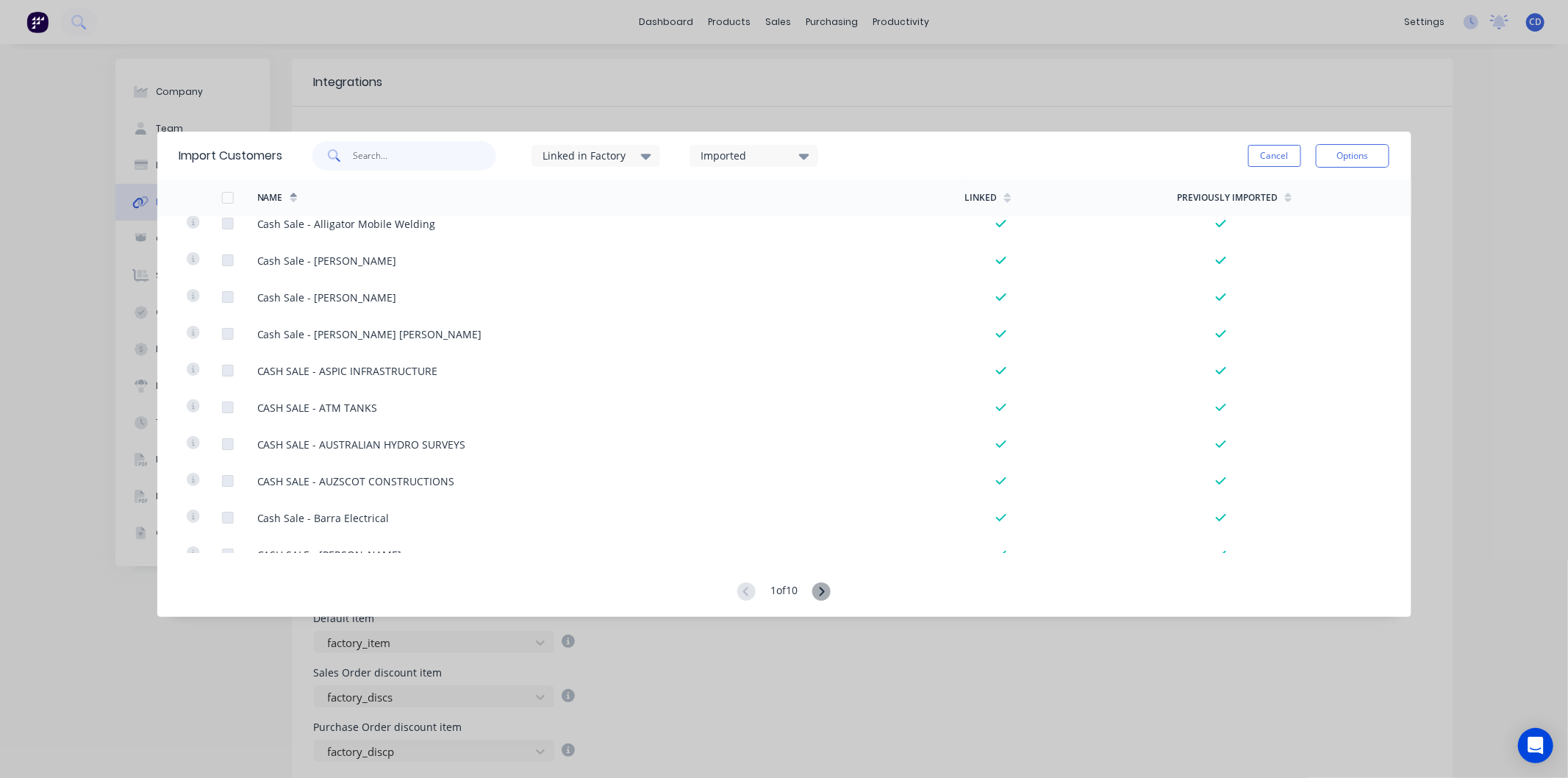
scroll to position [3340, 0]
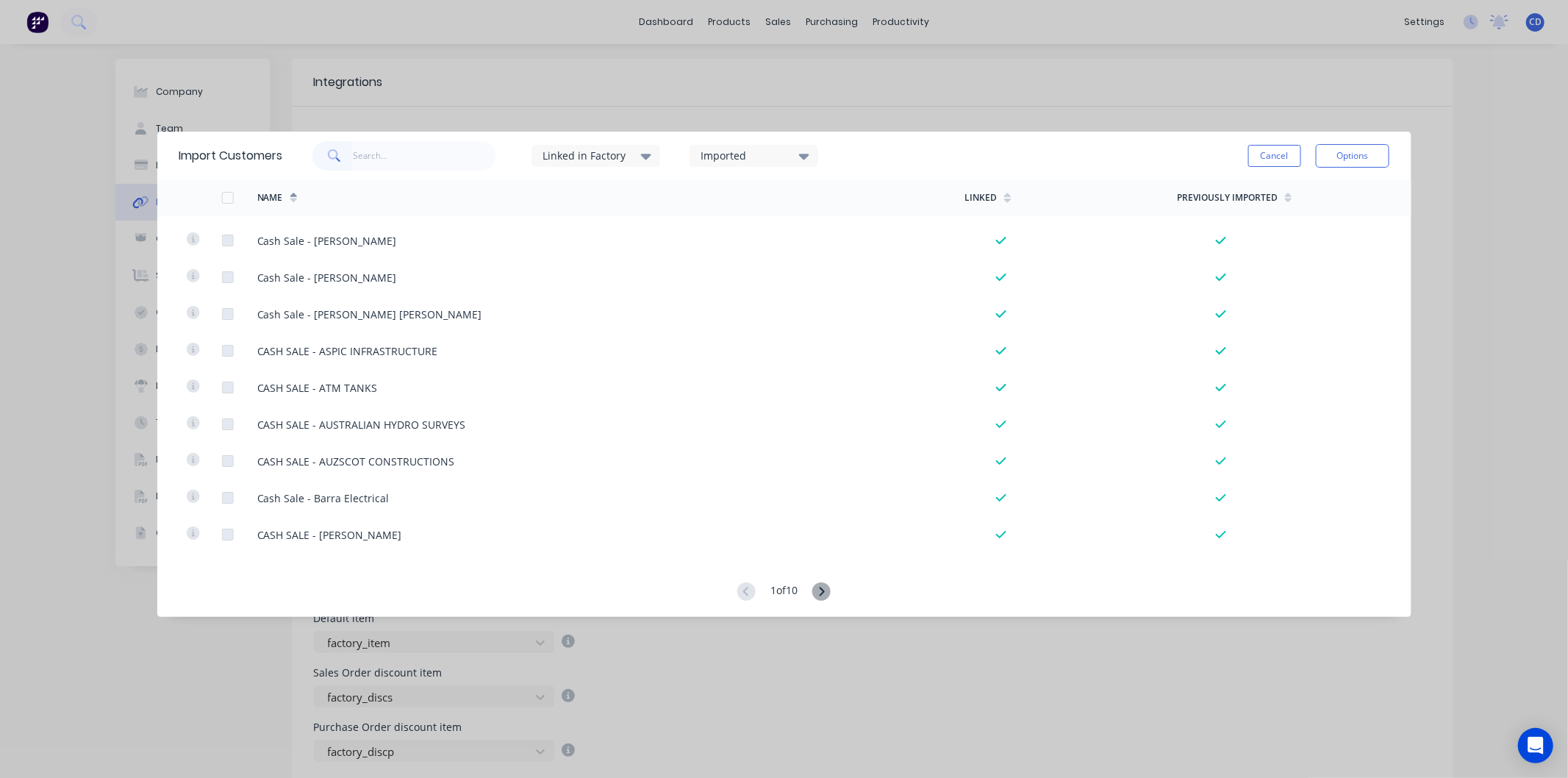
click at [825, 592] on icon at bounding box center [822, 591] width 5 height 9
click at [822, 585] on icon at bounding box center [821, 591] width 19 height 19
click at [825, 593] on icon at bounding box center [822, 591] width 5 height 9
click at [831, 593] on icon at bounding box center [821, 591] width 19 height 19
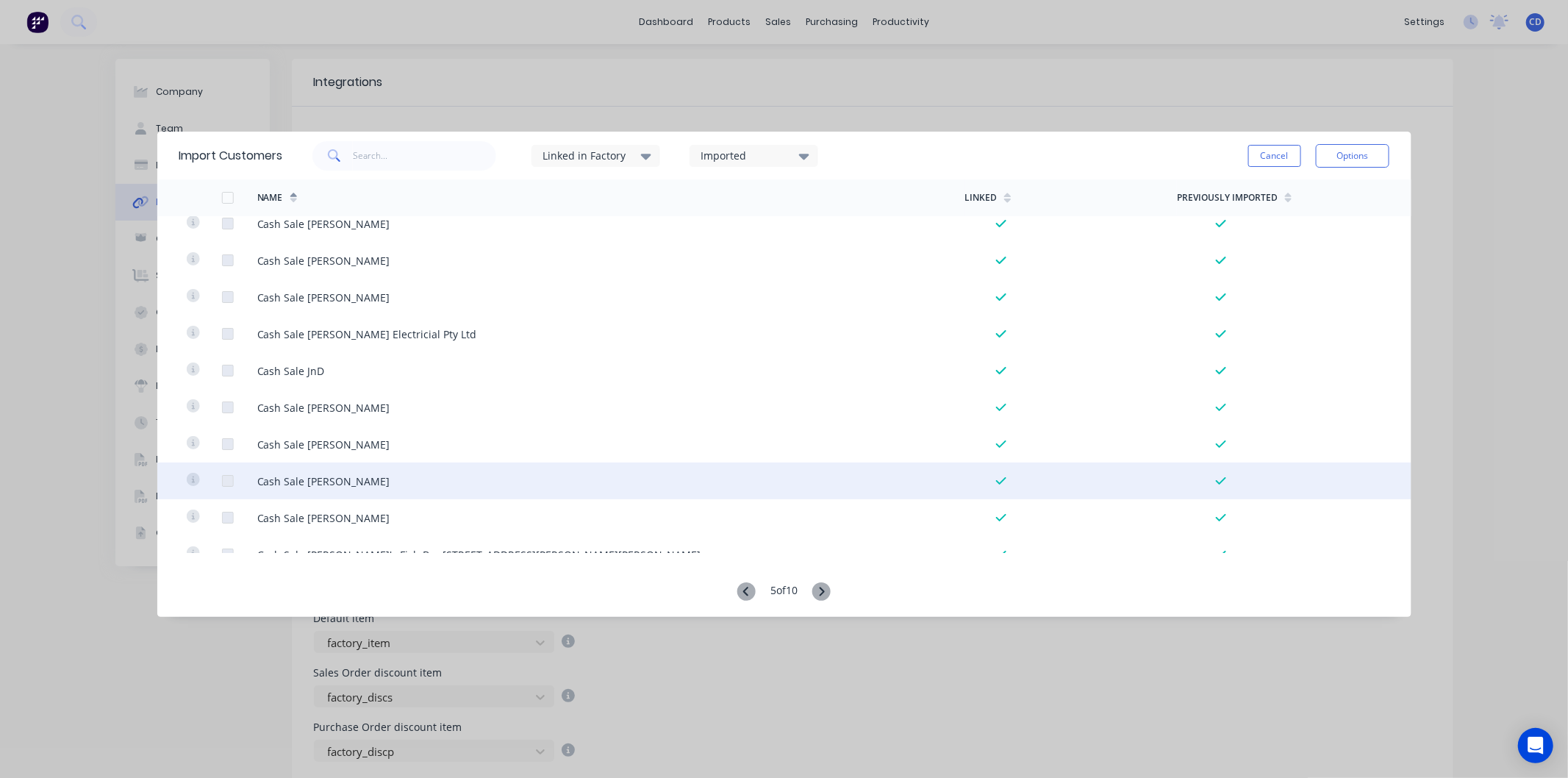
scroll to position [2042, 0]
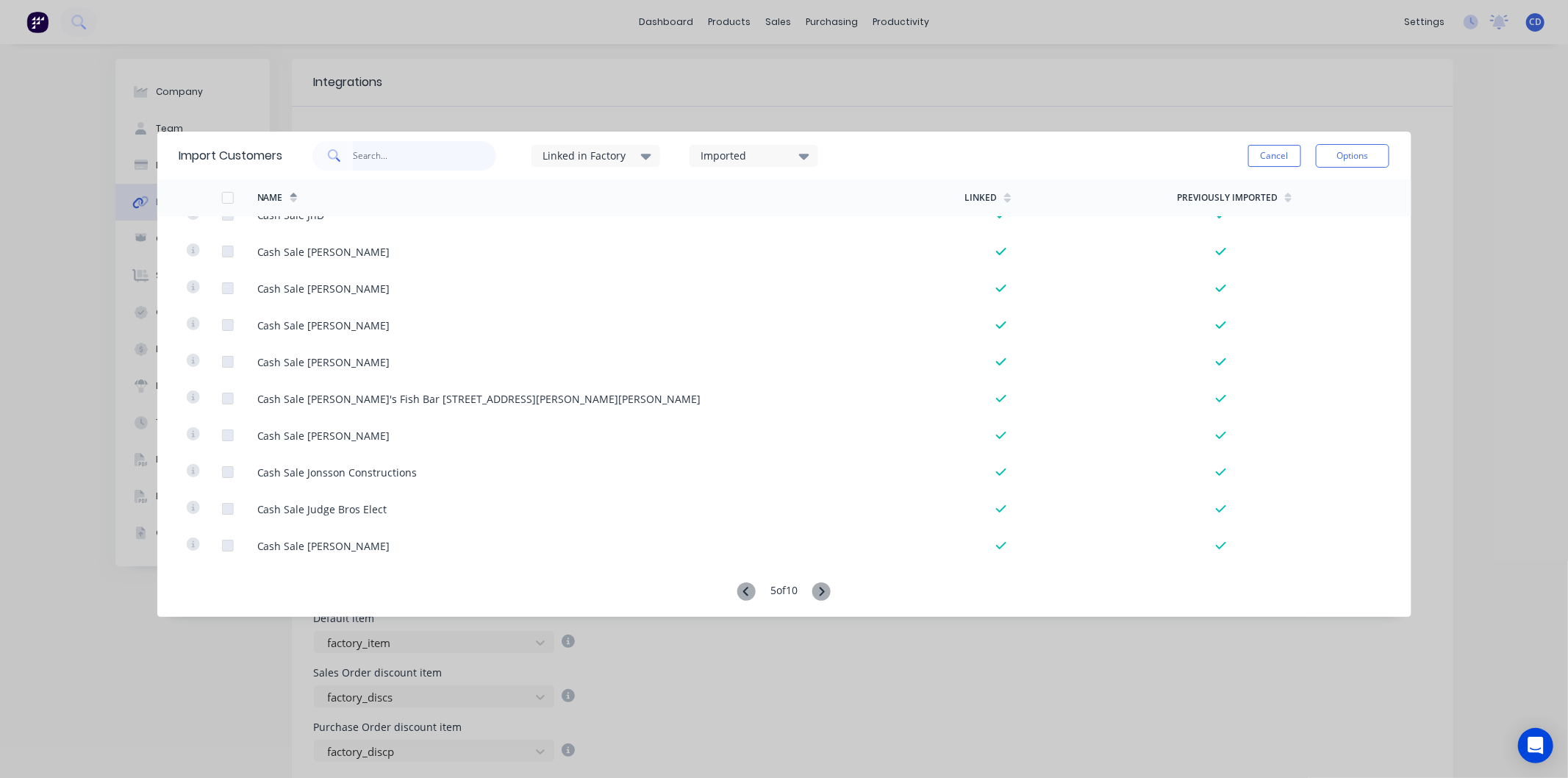
click at [436, 154] on input "text" at bounding box center [424, 155] width 143 height 29
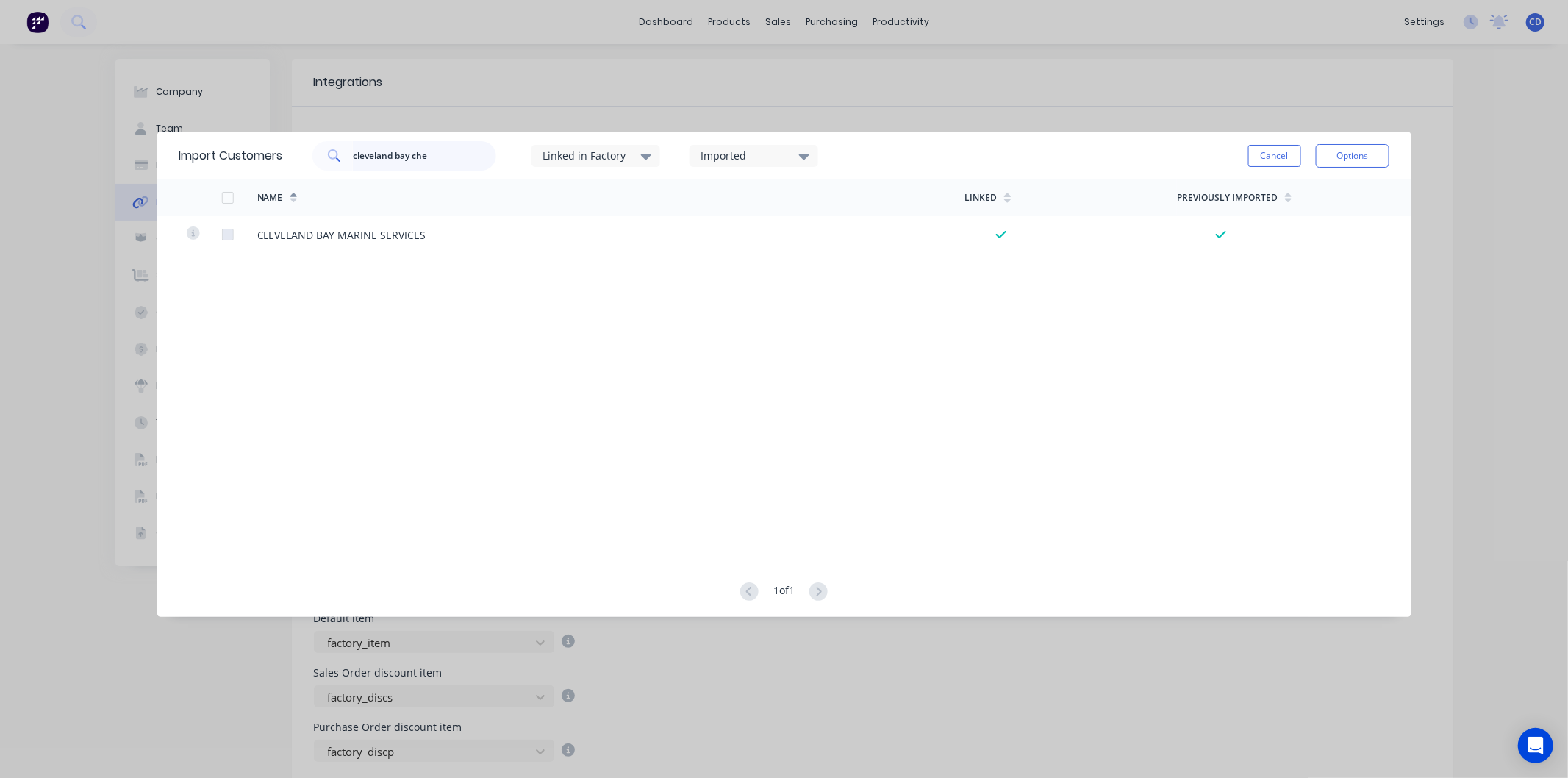
type input "cleveland bay che"
click at [645, 158] on icon at bounding box center [646, 156] width 10 height 16
click at [809, 153] on icon at bounding box center [804, 156] width 10 height 16
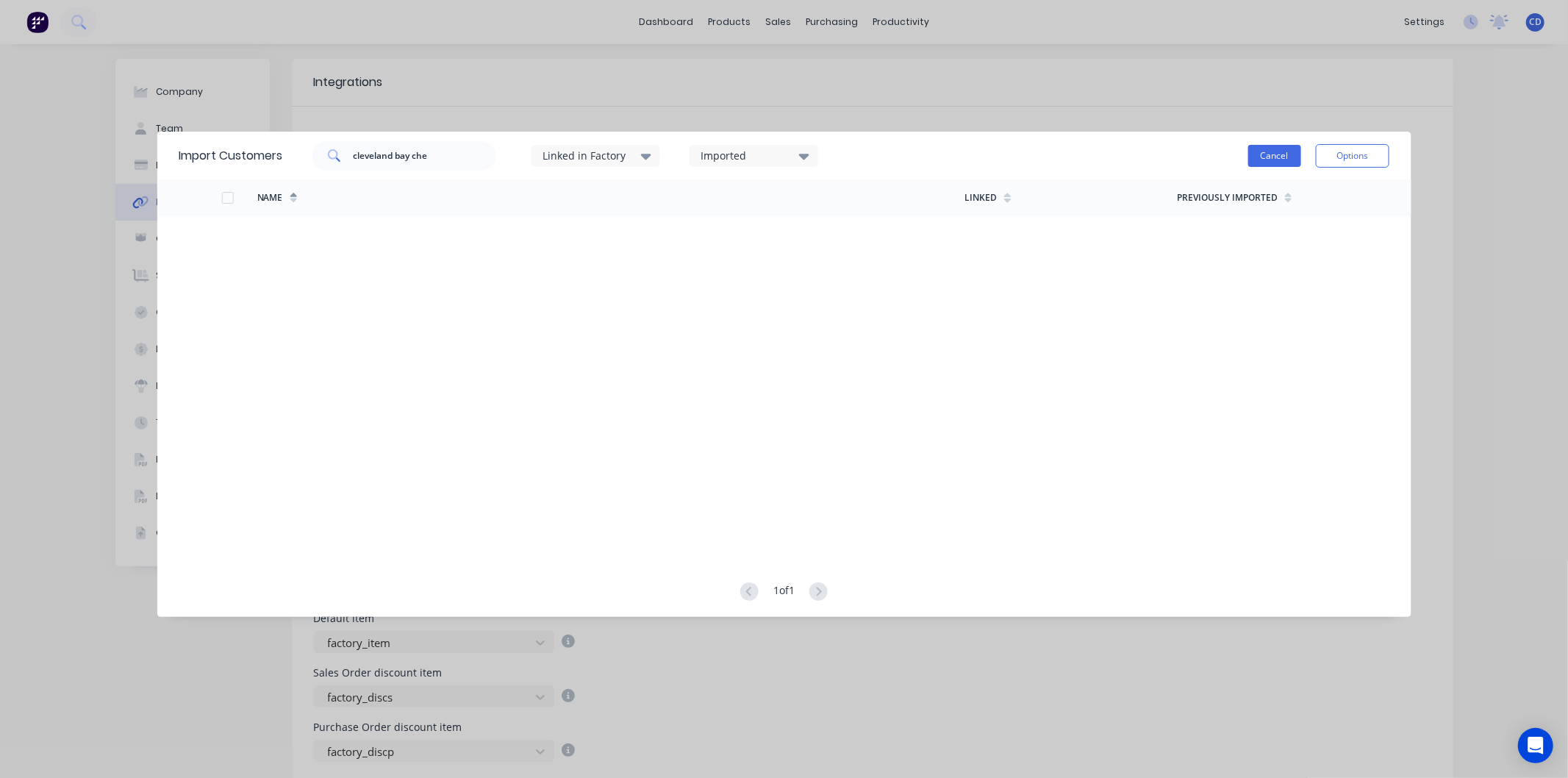
click at [1278, 157] on button "Cancel" at bounding box center [1275, 155] width 53 height 22
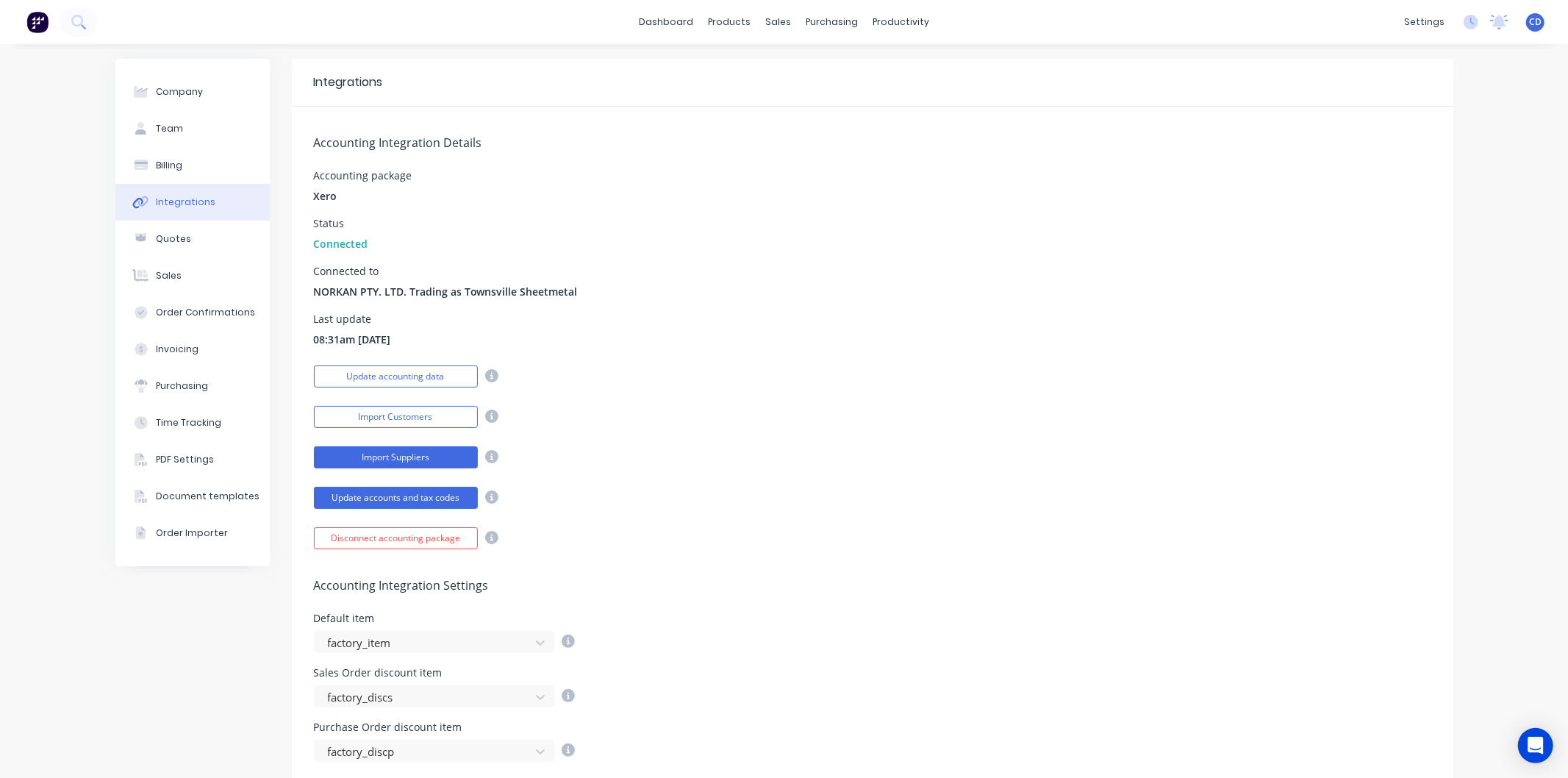
click at [423, 453] on button "Import Suppliers" at bounding box center [396, 456] width 164 height 22
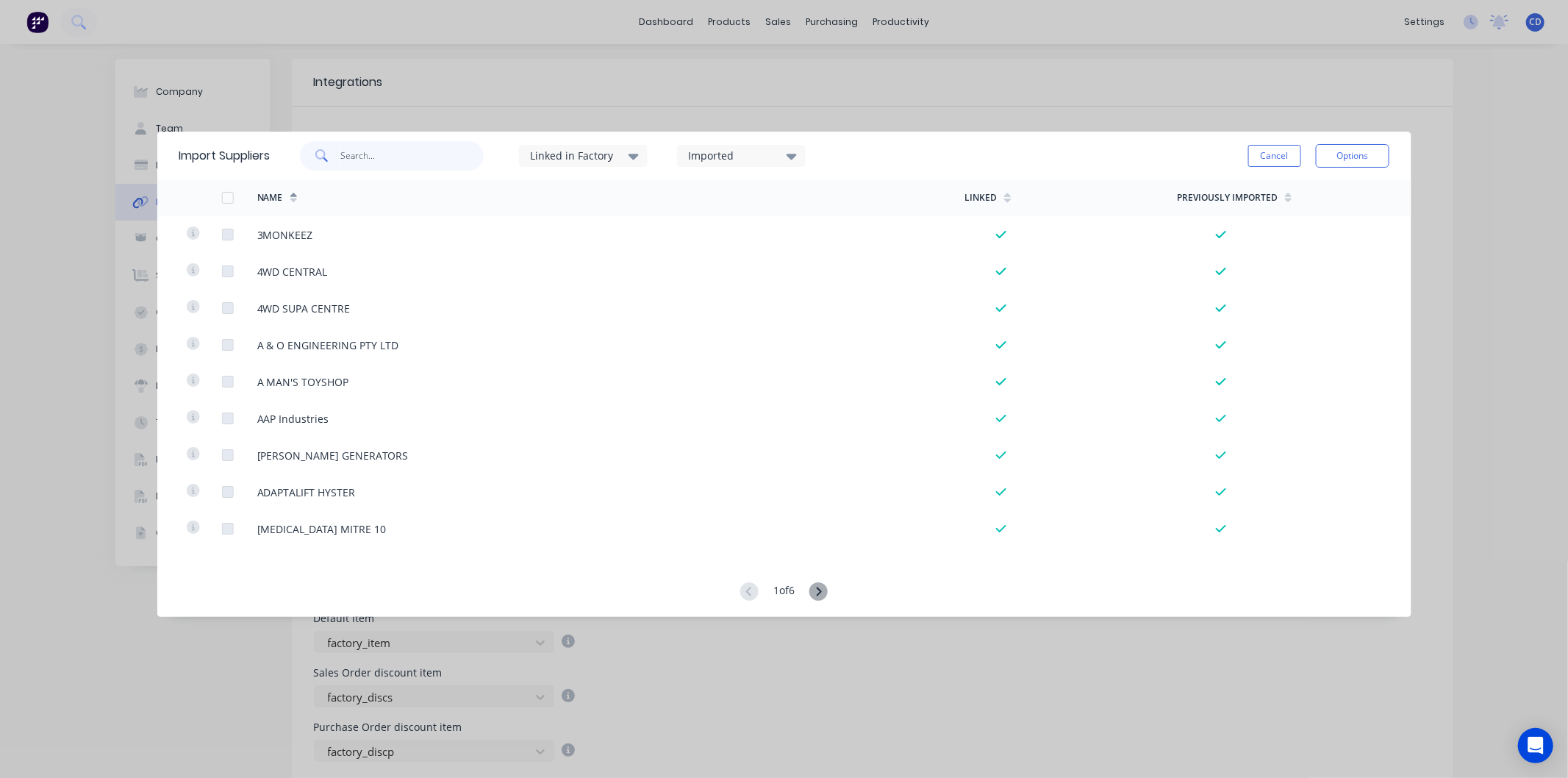
click at [424, 163] on input "text" at bounding box center [411, 155] width 143 height 29
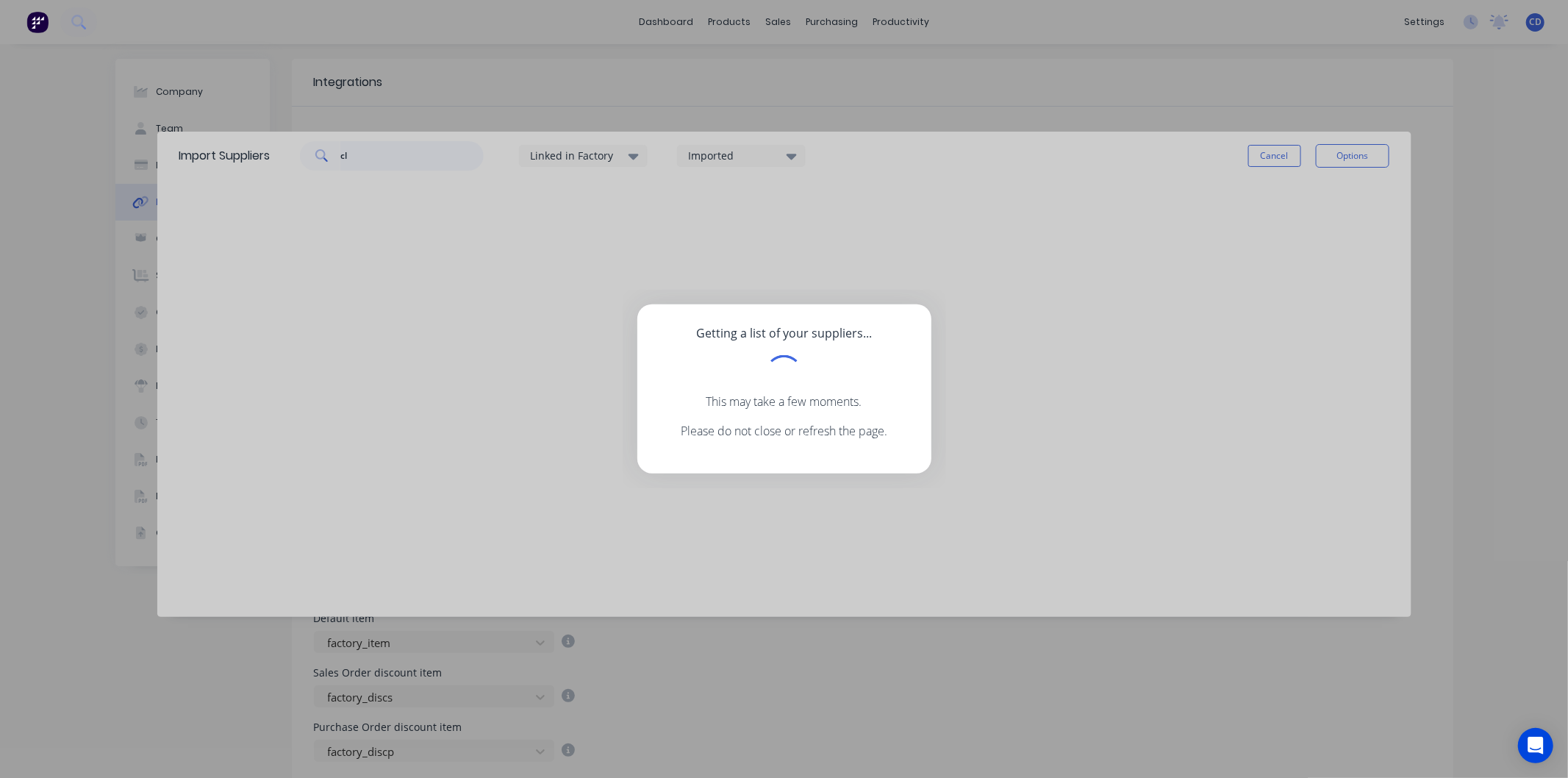
type input "c"
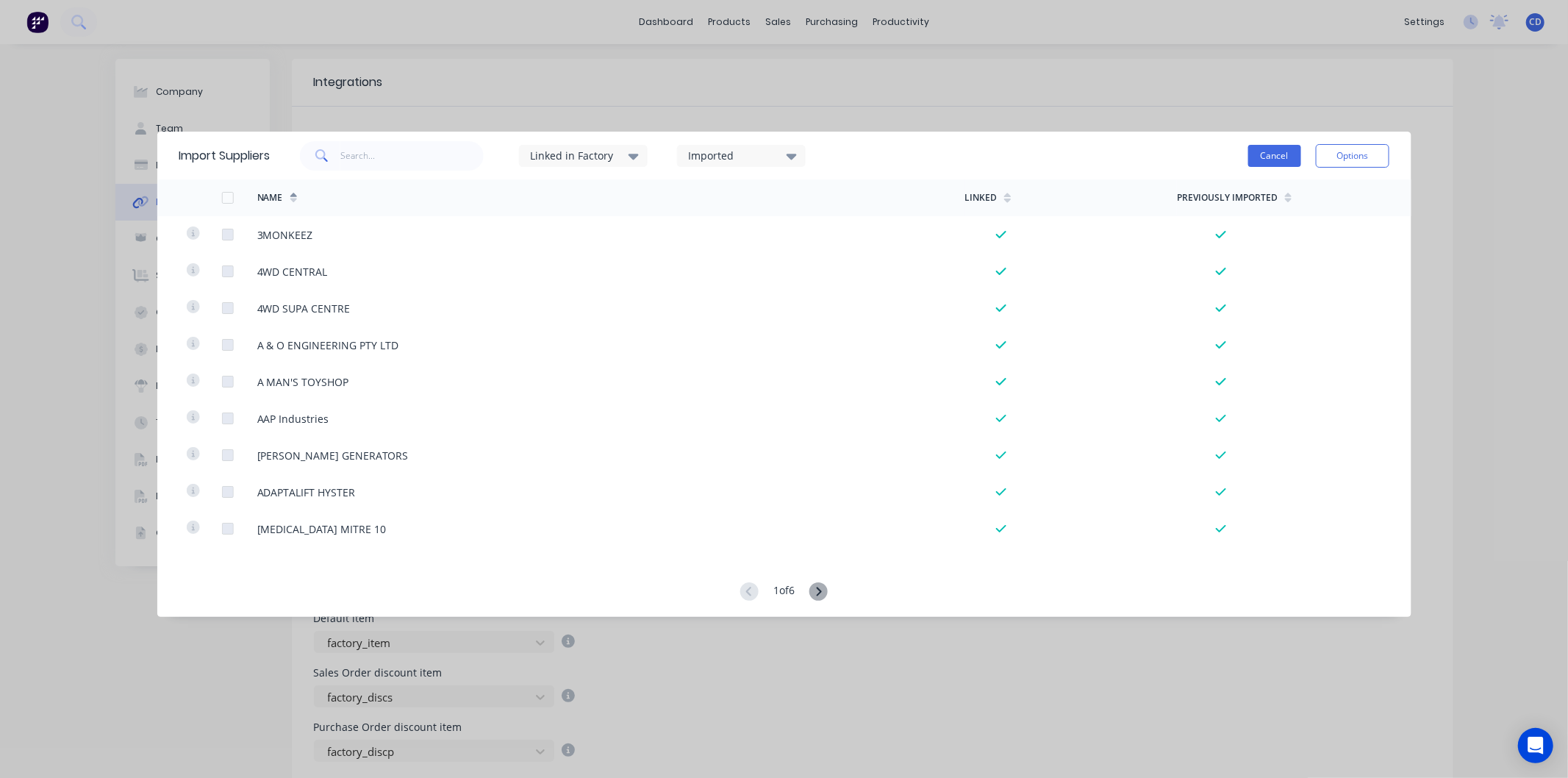
click at [1267, 160] on button "Cancel" at bounding box center [1275, 155] width 53 height 22
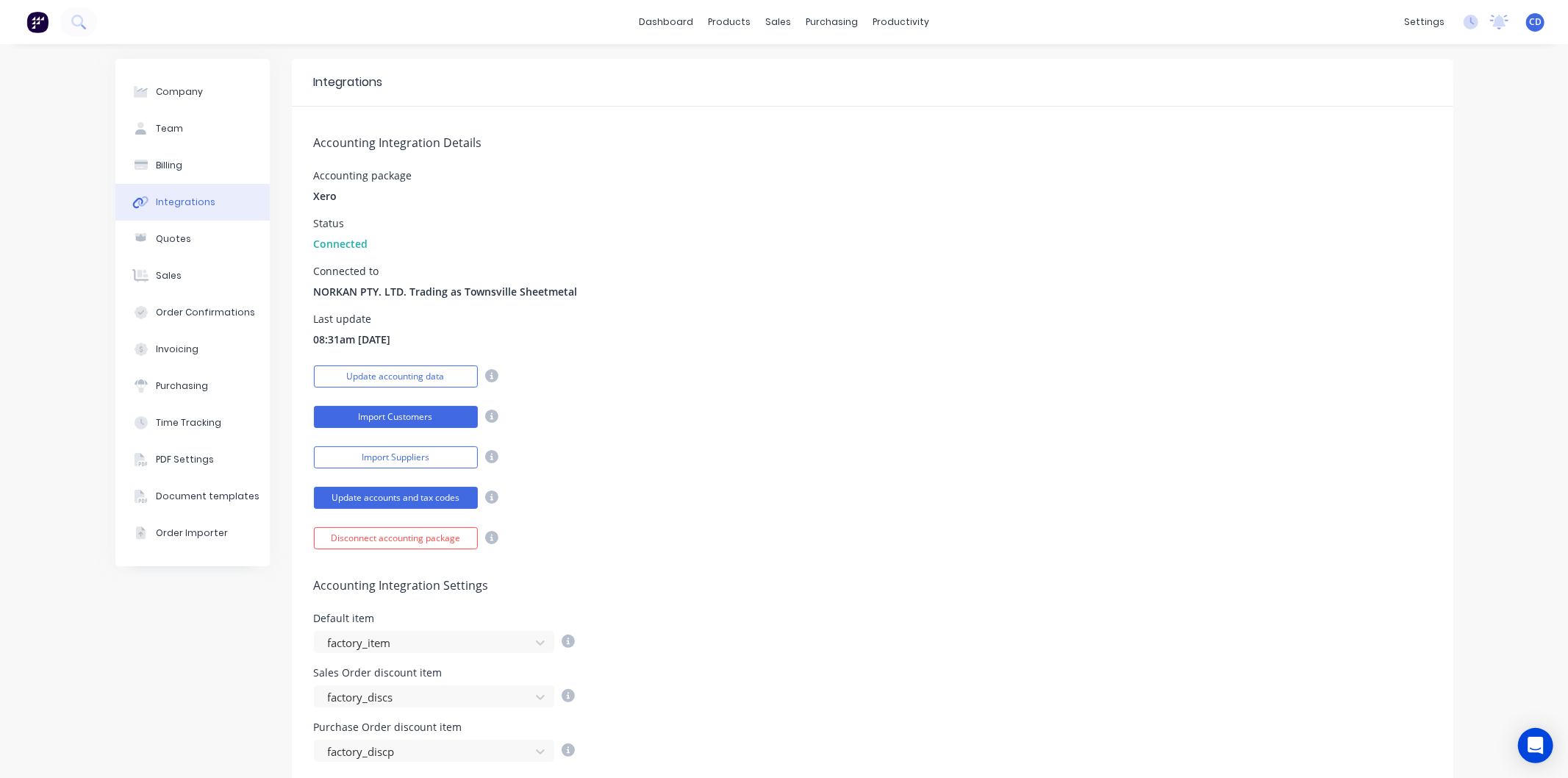
click at [414, 420] on button "Import Customers" at bounding box center [396, 416] width 164 height 22
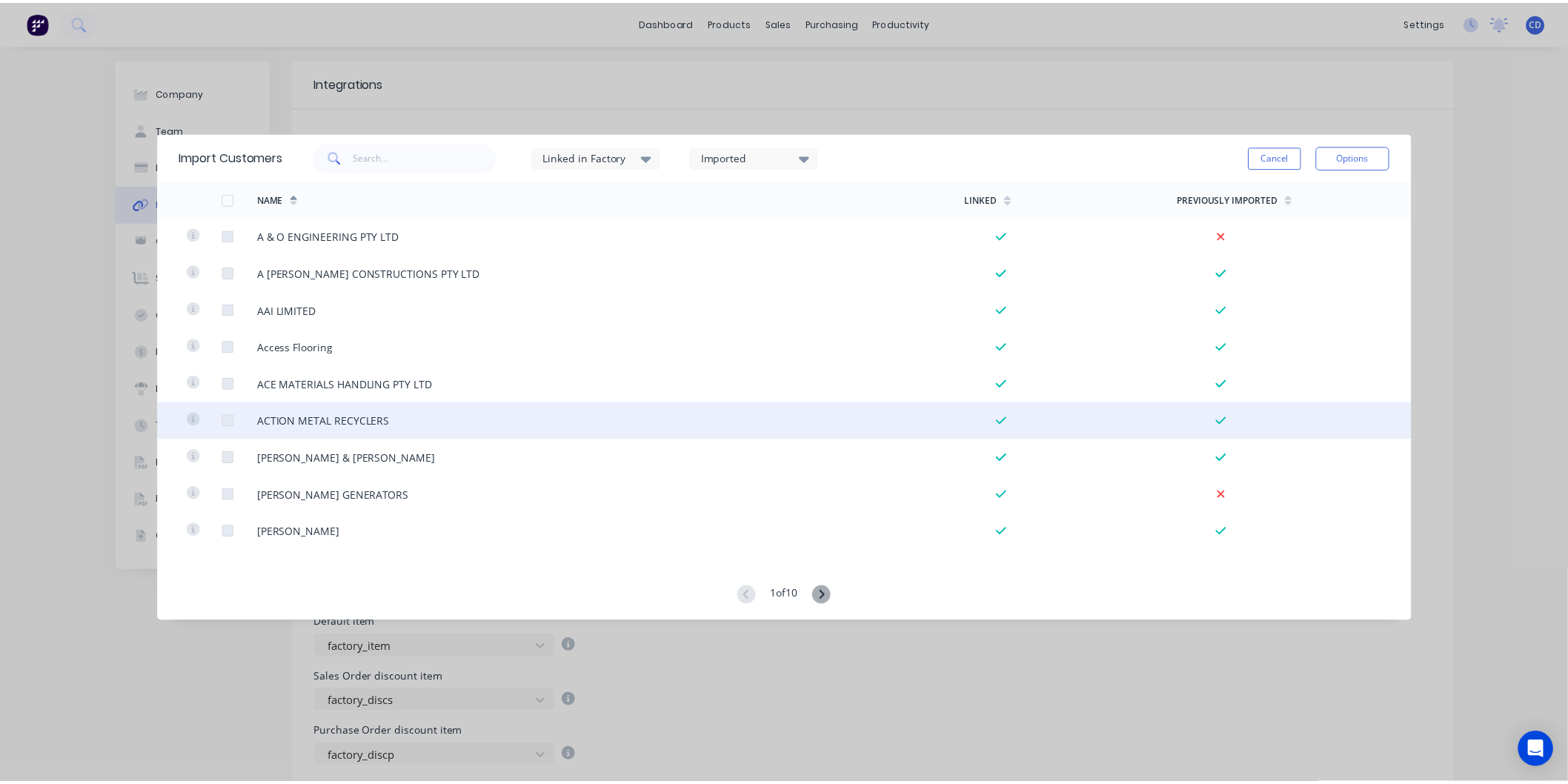
scroll to position [0, 0]
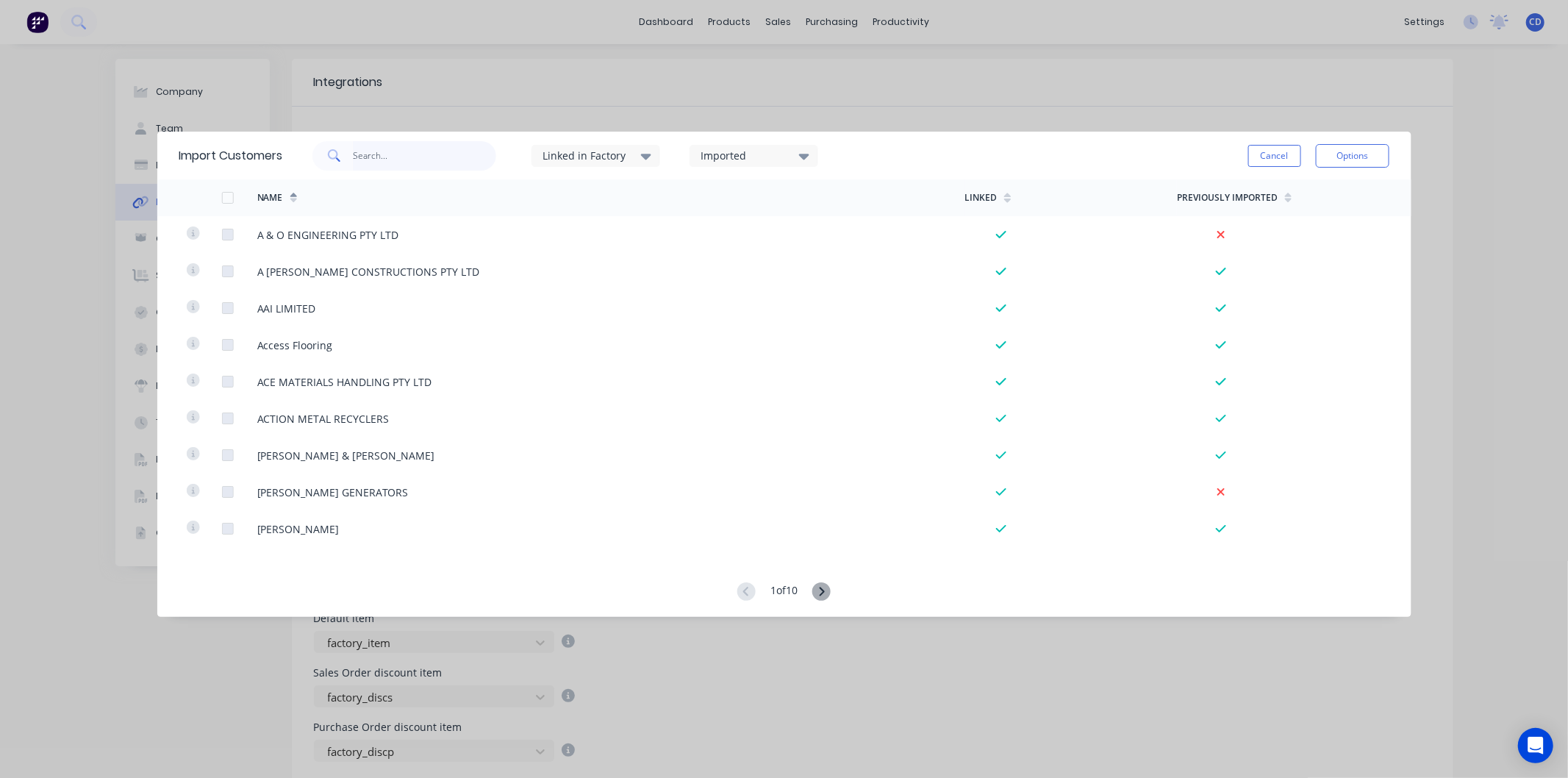
click at [366, 155] on input "text" at bounding box center [424, 155] width 143 height 29
type input "cleveland"
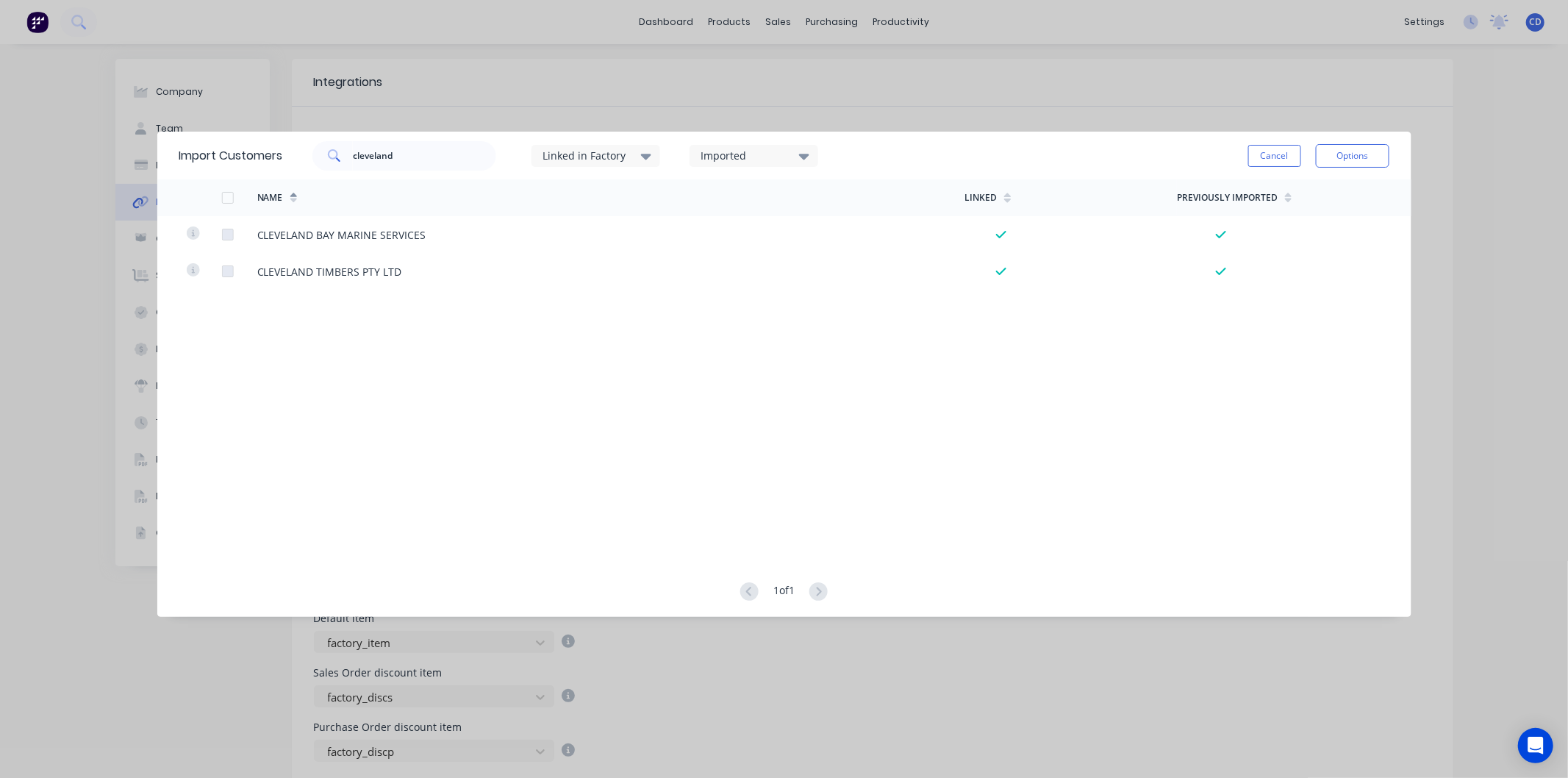
click at [644, 162] on icon at bounding box center [646, 156] width 10 height 16
click at [563, 262] on div at bounding box center [558, 262] width 29 height 29
click at [648, 157] on icon at bounding box center [646, 157] width 10 height 6
click at [556, 230] on div at bounding box center [558, 232] width 29 height 29
click at [648, 159] on icon at bounding box center [646, 157] width 10 height 6
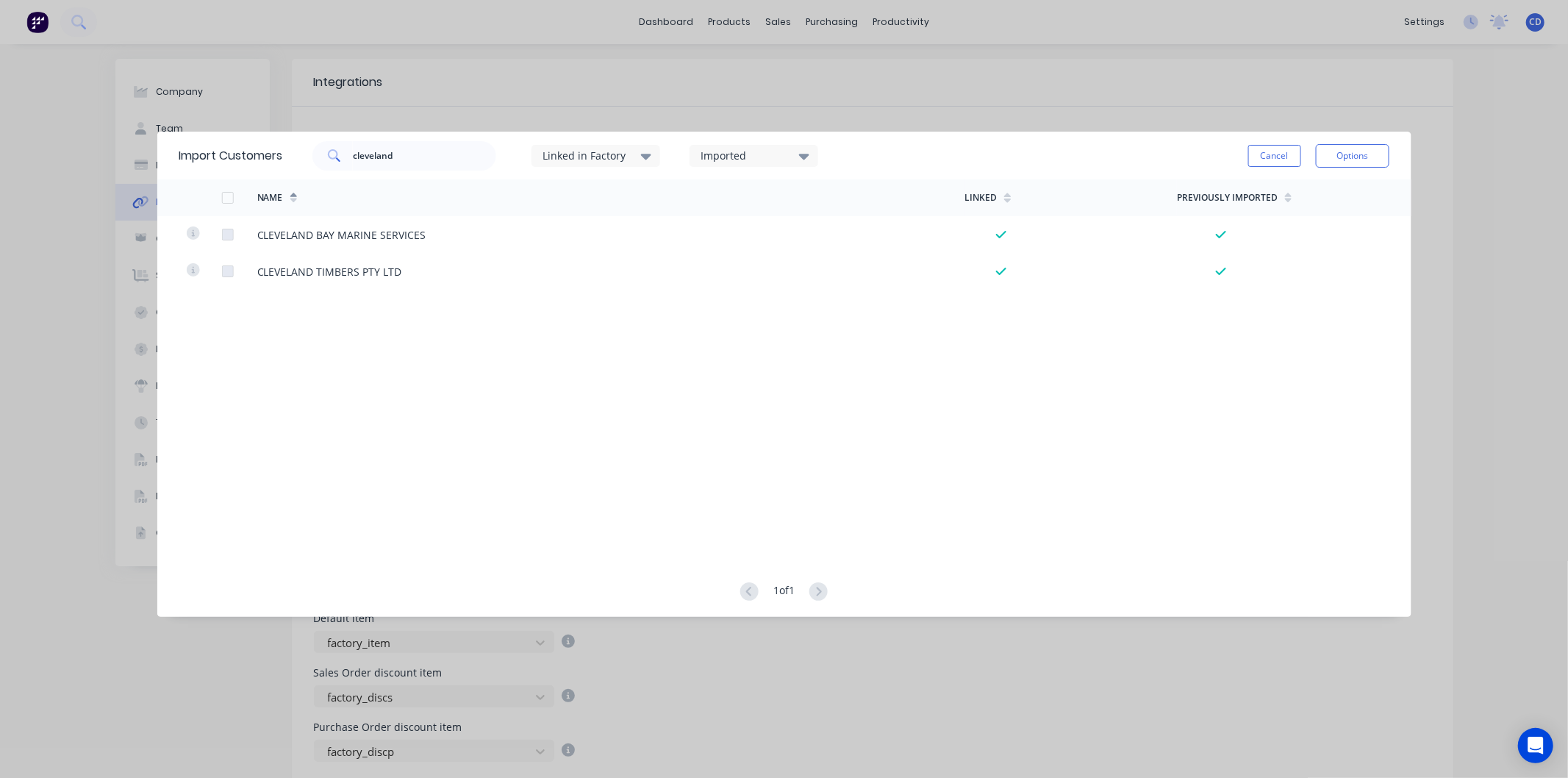
click at [802, 152] on icon at bounding box center [804, 156] width 10 height 16
click at [718, 265] on div at bounding box center [716, 262] width 29 height 29
click at [809, 159] on icon at bounding box center [804, 156] width 10 height 16
click at [721, 231] on div at bounding box center [716, 232] width 29 height 29
click at [651, 150] on icon at bounding box center [646, 156] width 10 height 16
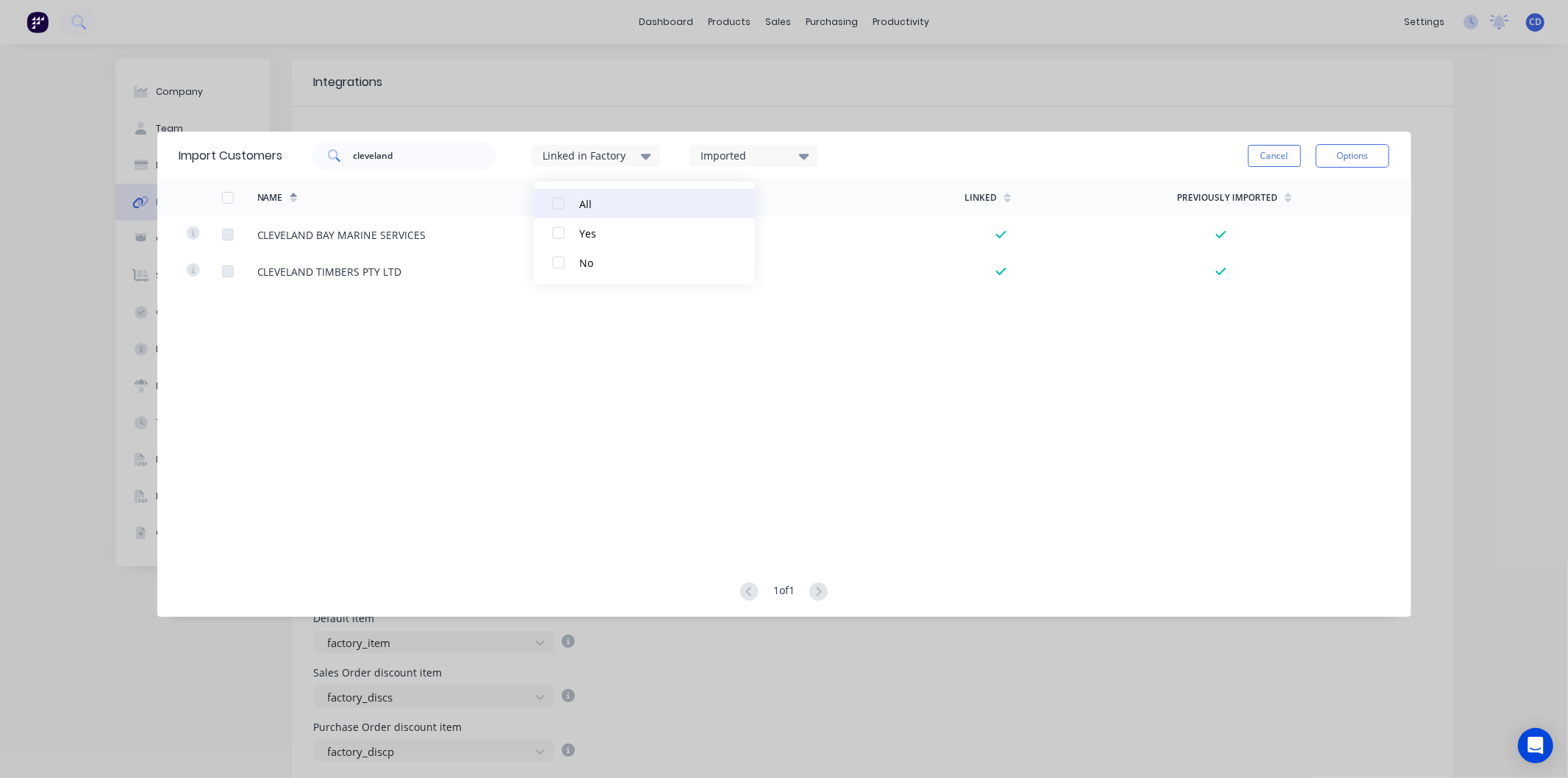
click at [561, 208] on div at bounding box center [558, 203] width 29 height 29
click at [803, 160] on icon at bounding box center [804, 156] width 10 height 16
click at [709, 205] on div at bounding box center [716, 203] width 29 height 29
click at [1291, 156] on button "Cancel" at bounding box center [1275, 155] width 53 height 22
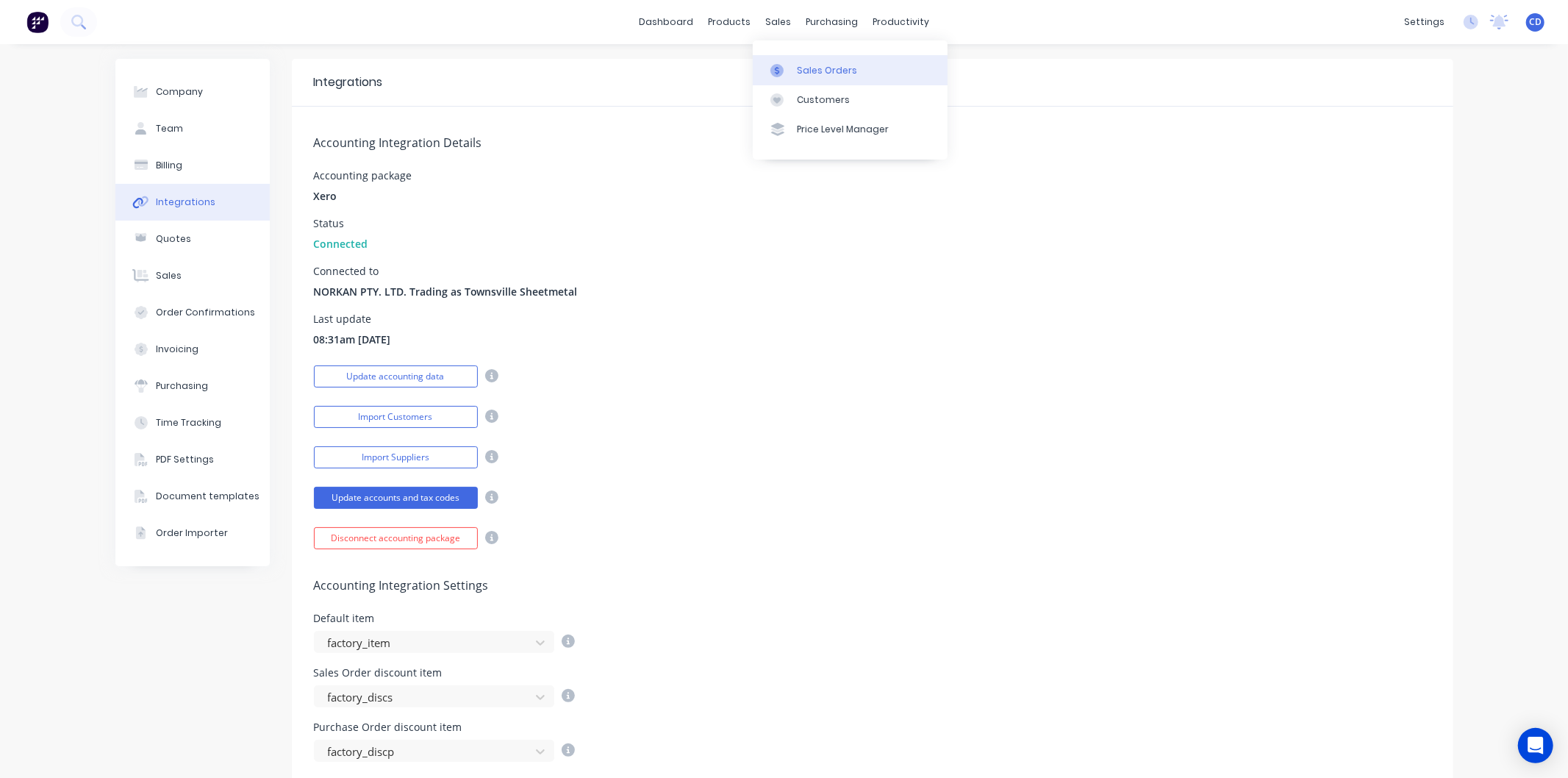
click at [800, 76] on div "Sales Orders" at bounding box center [827, 70] width 60 height 13
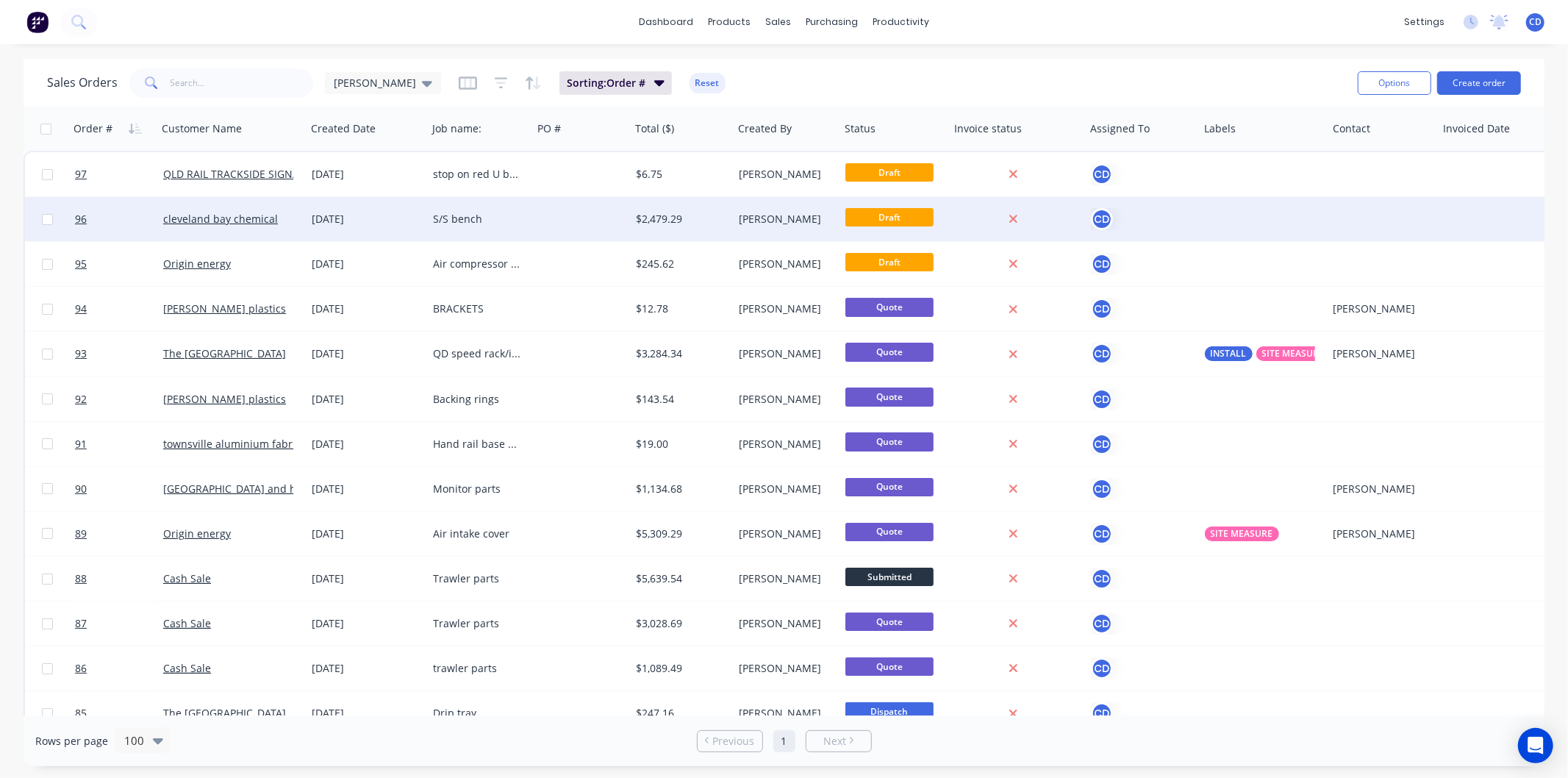
click at [437, 216] on div "S/S bench" at bounding box center [477, 220] width 88 height 15
click at [365, 216] on div "[DATE]" at bounding box center [367, 220] width 109 height 15
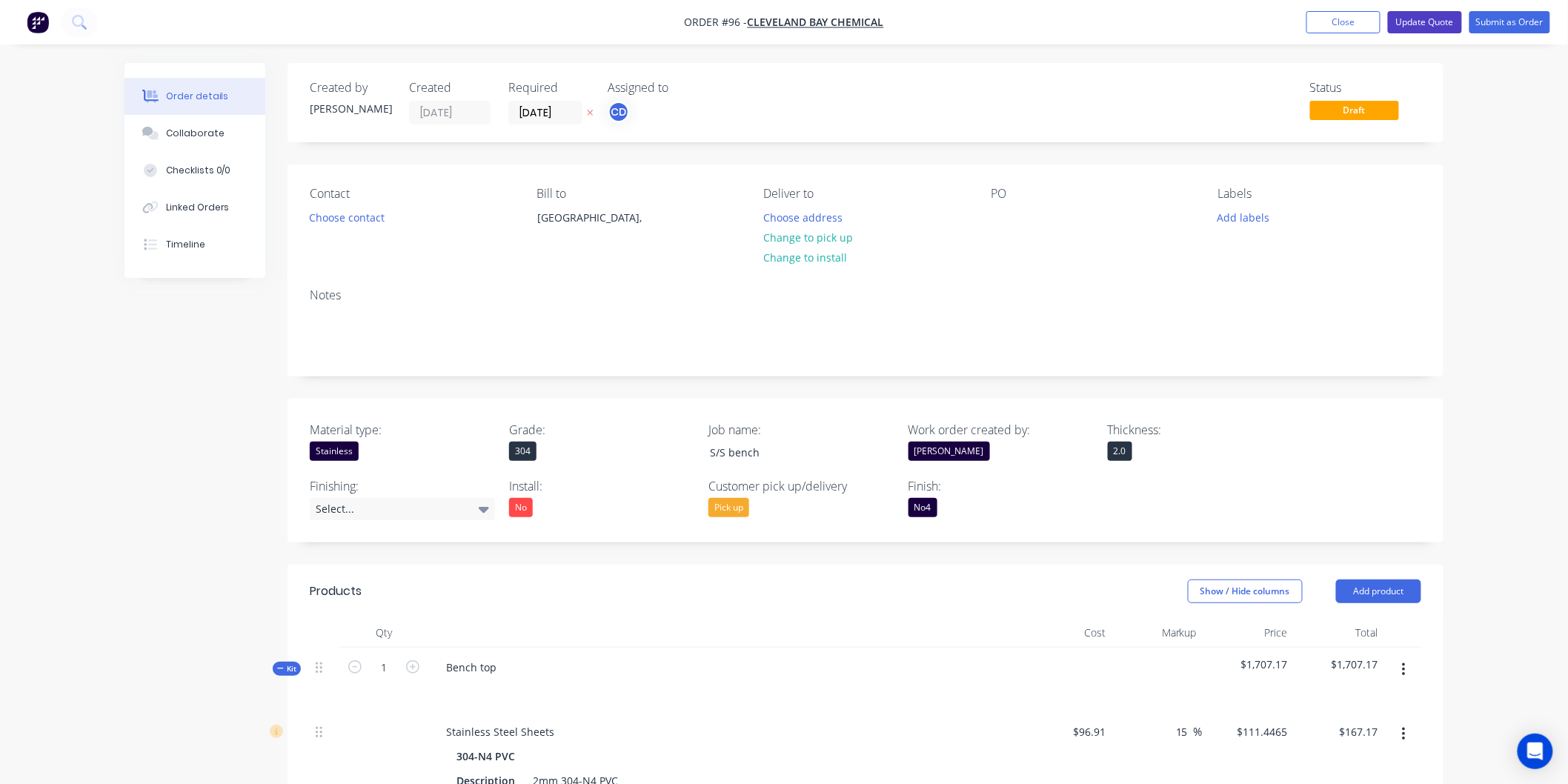
click at [1440, 17] on button "Update Quote" at bounding box center [1424, 22] width 74 height 22
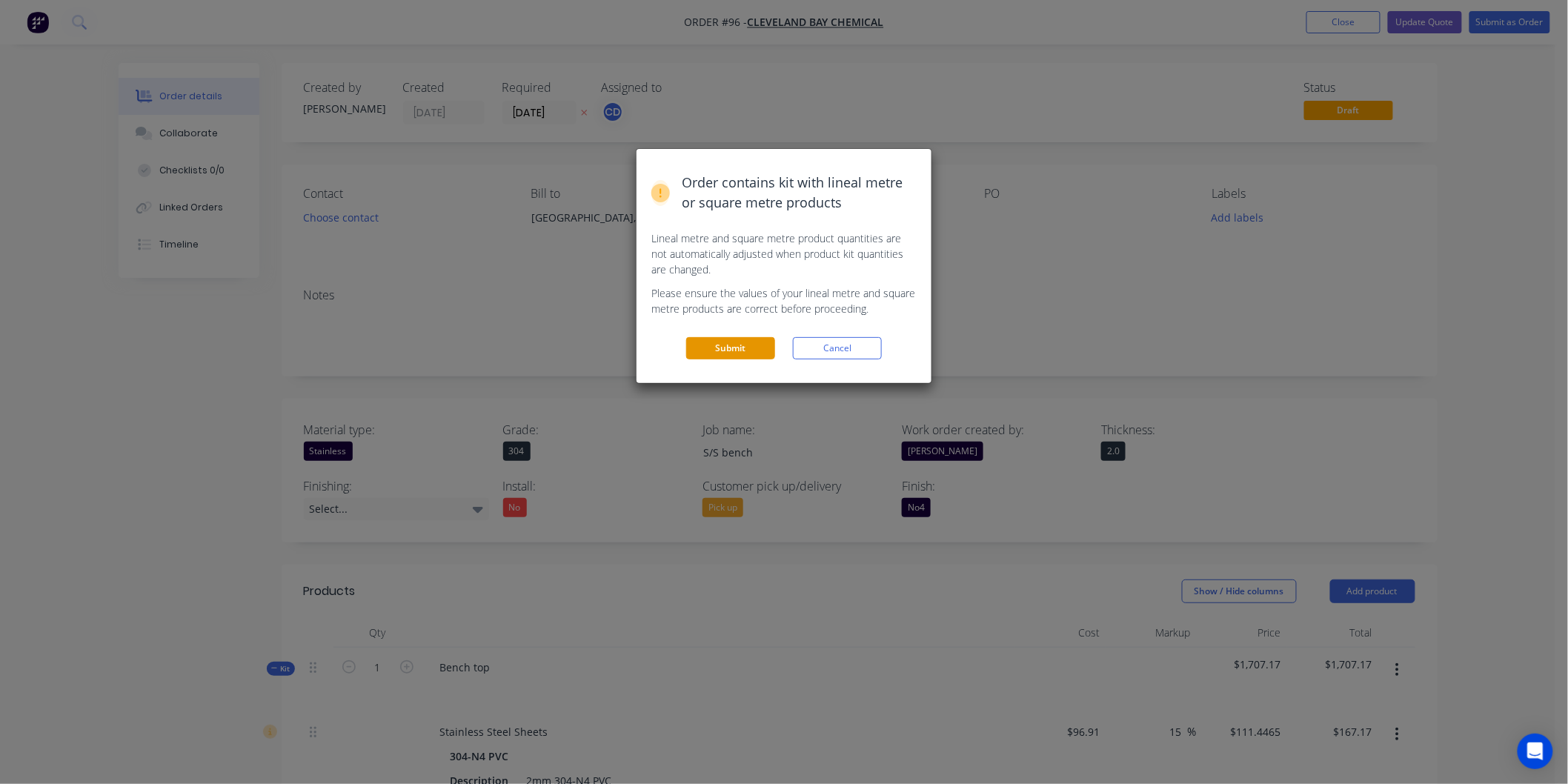
click at [761, 344] on button "Submit" at bounding box center [730, 347] width 89 height 22
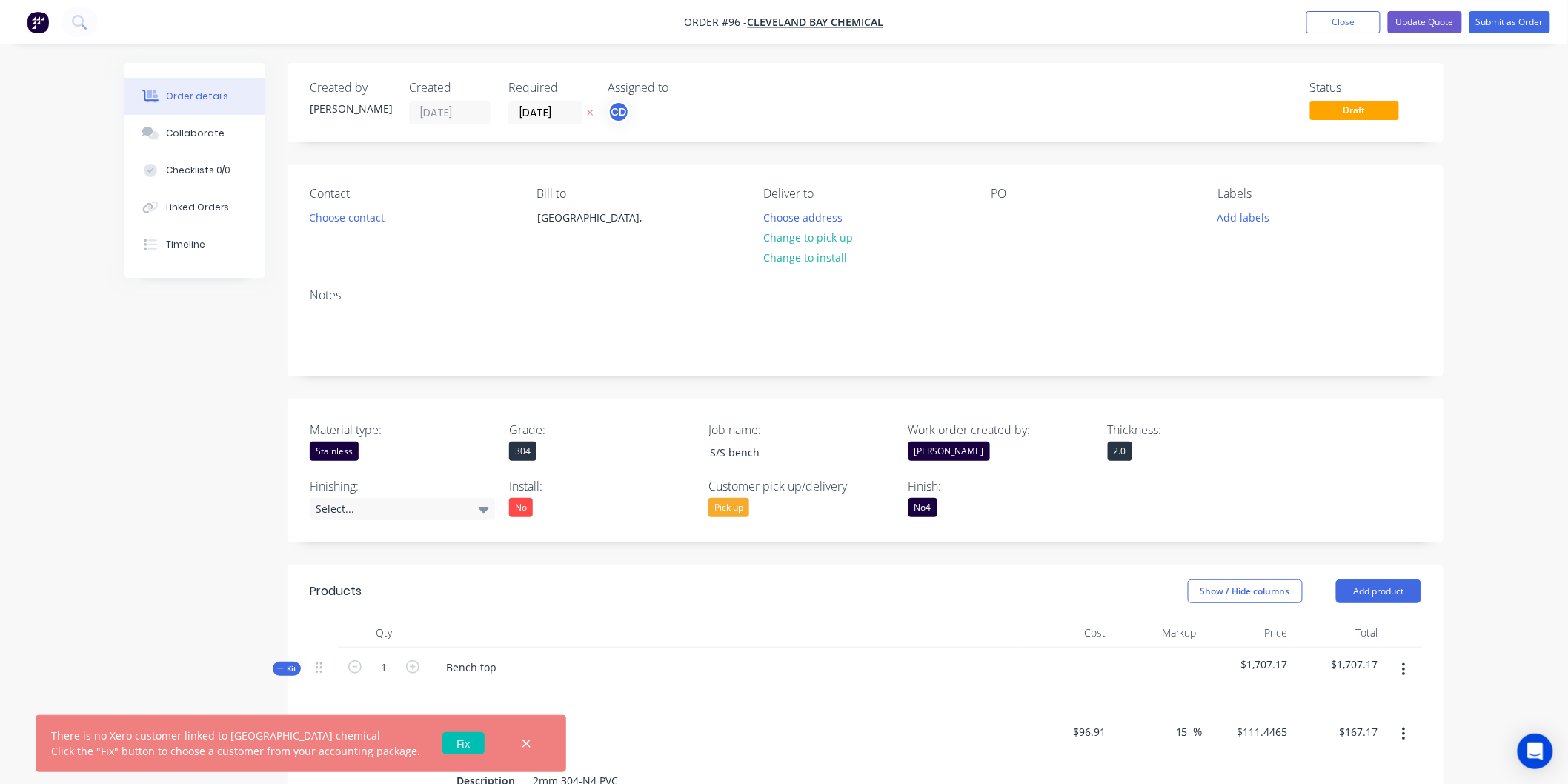
click at [468, 745] on link "Fix" at bounding box center [464, 742] width 42 height 22
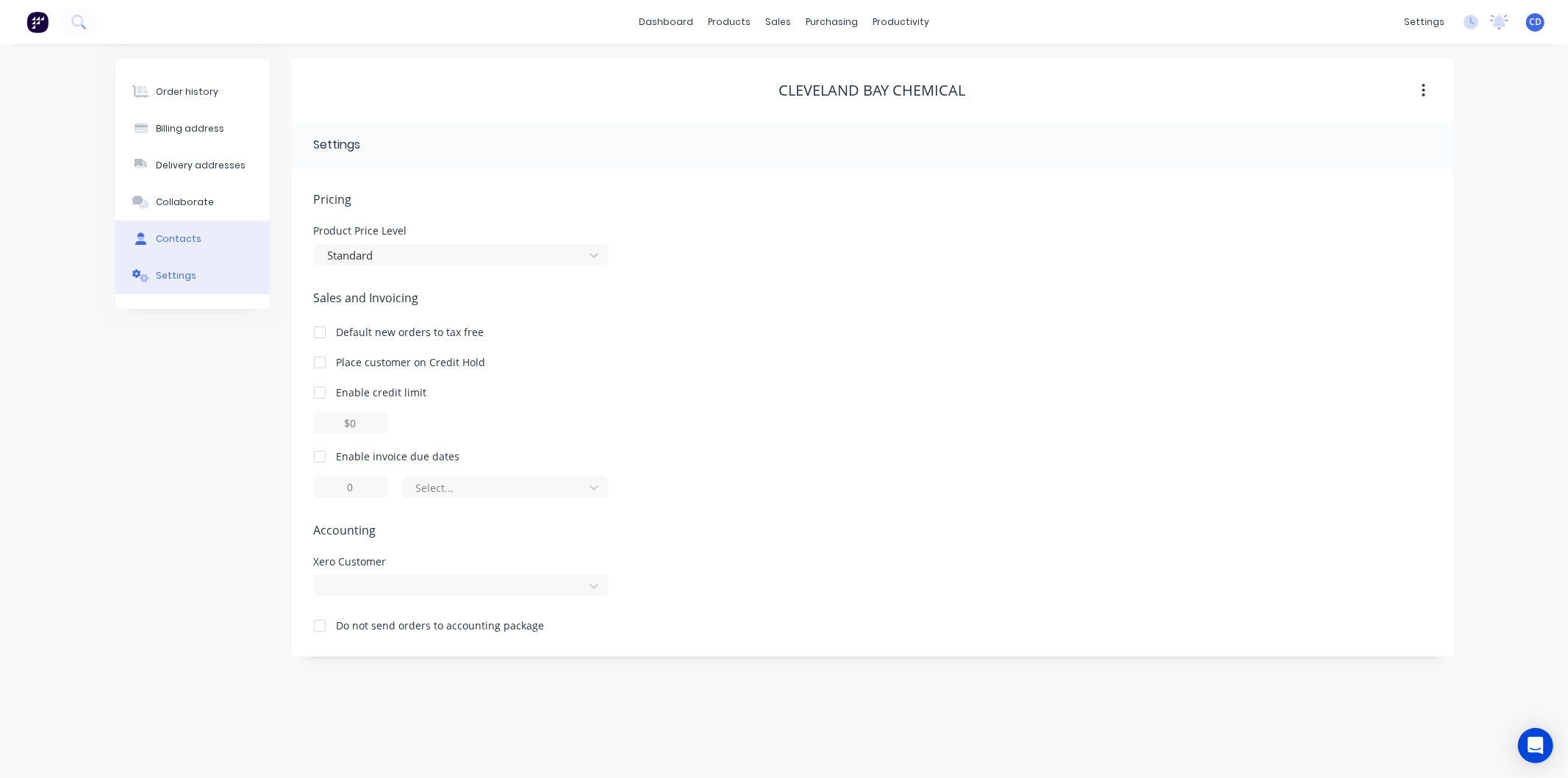
click at [201, 233] on button "Contacts" at bounding box center [193, 238] width 154 height 37
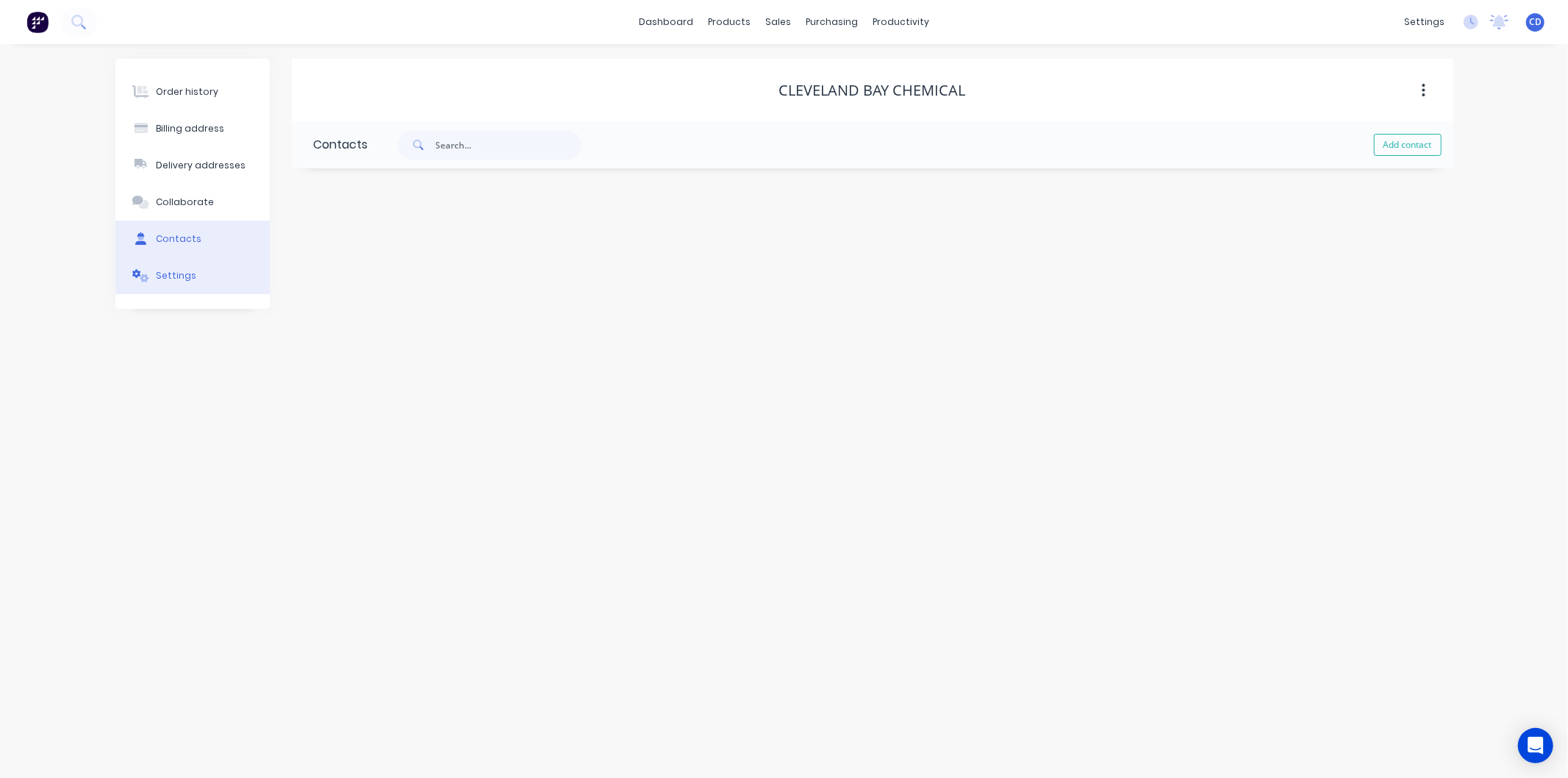
click at [192, 270] on button "Settings" at bounding box center [193, 275] width 154 height 37
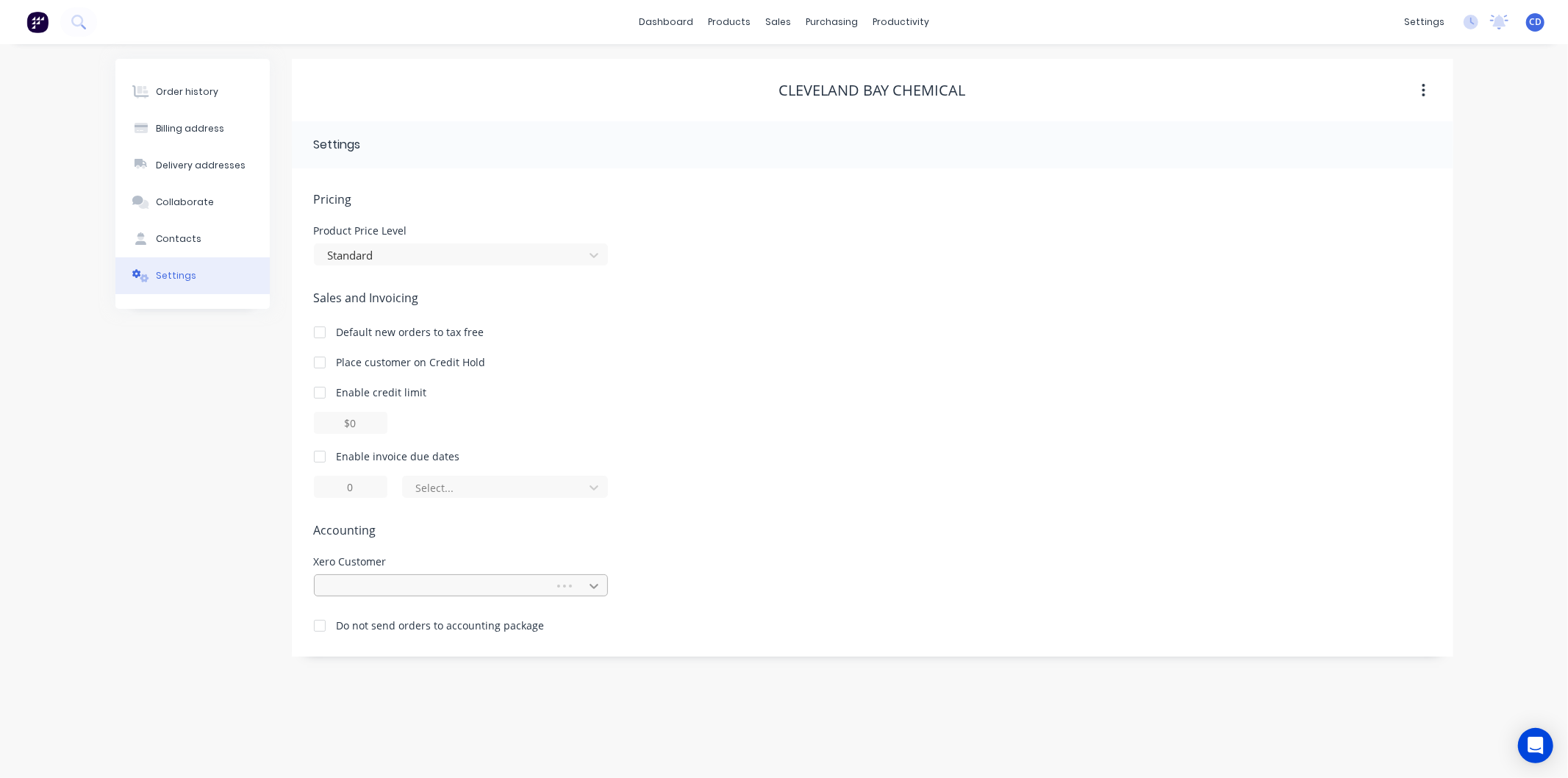
click at [591, 579] on icon at bounding box center [594, 586] width 15 height 15
type input "clevel"
click at [594, 587] on icon at bounding box center [594, 586] width 9 height 5
click at [730, 610] on div "Pricing Product Price Level Standard Sales and Invoicing Default new orders to …" at bounding box center [872, 423] width 1118 height 466
click at [1532, 19] on span "CD" at bounding box center [1535, 22] width 13 height 13
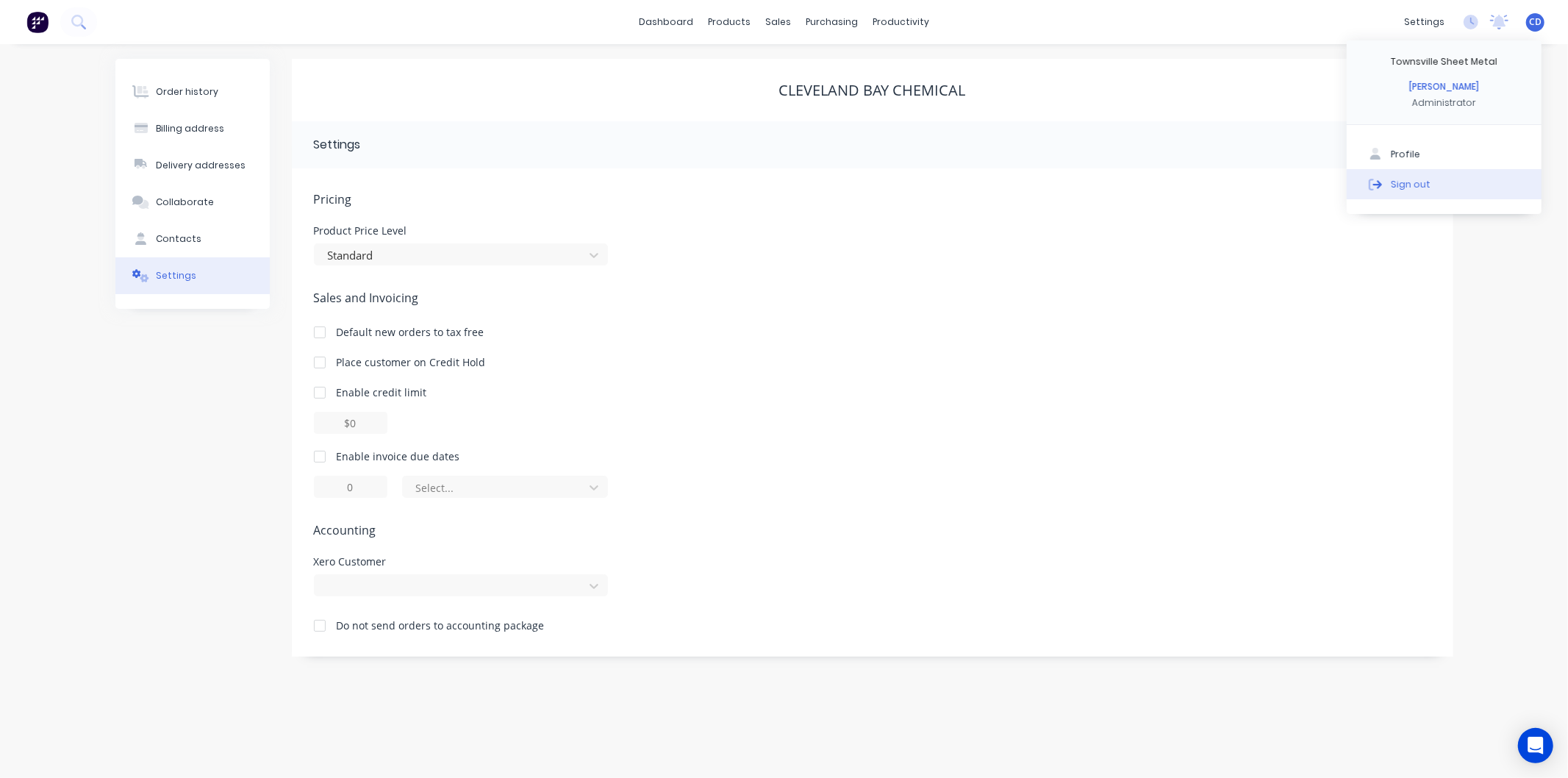
click at [1429, 182] on button "Sign out" at bounding box center [1444, 184] width 195 height 29
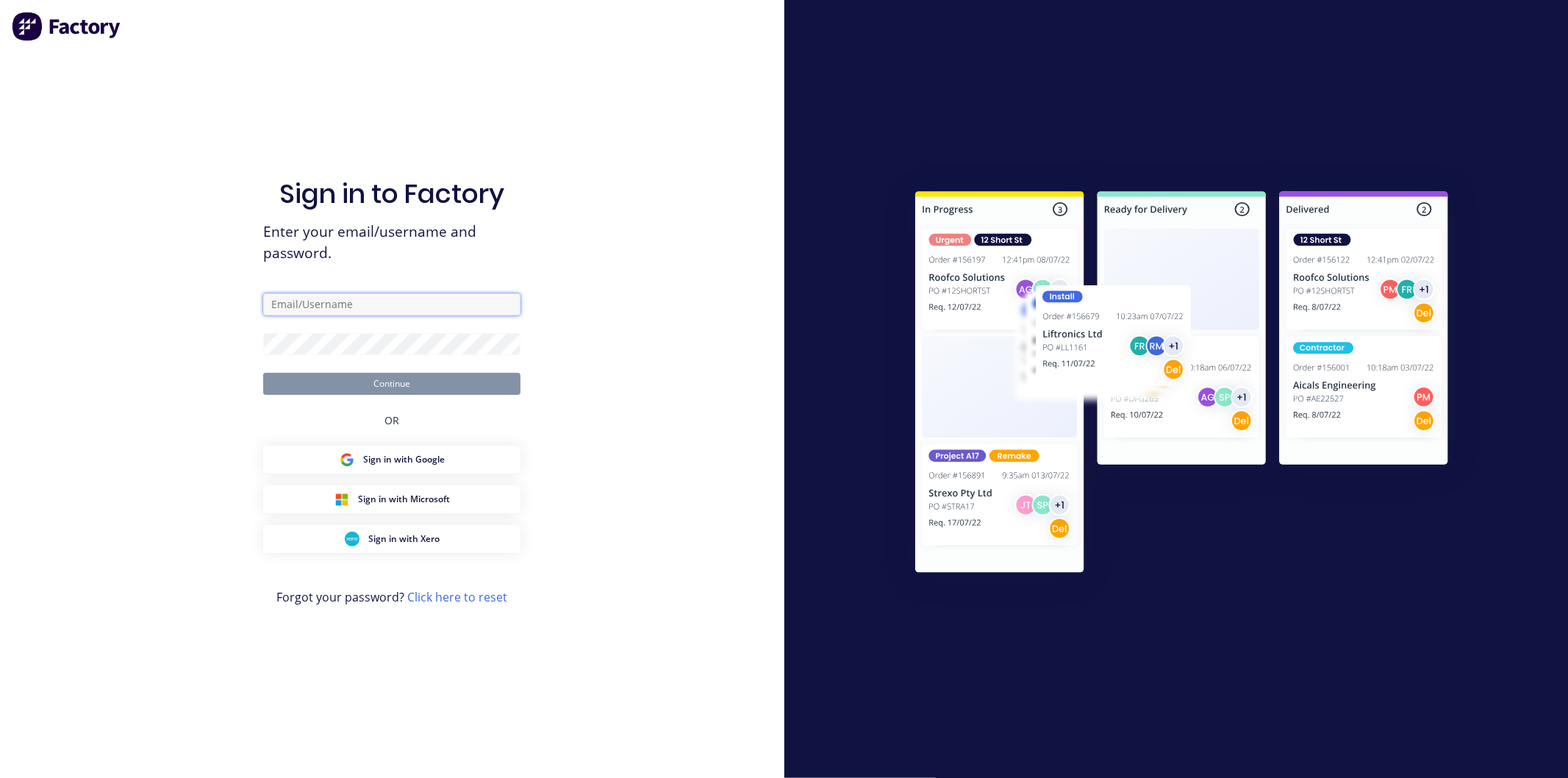
type input "[PERSON_NAME][EMAIL_ADDRESS][DOMAIN_NAME]"
click at [399, 381] on button "Continue" at bounding box center [391, 383] width 257 height 22
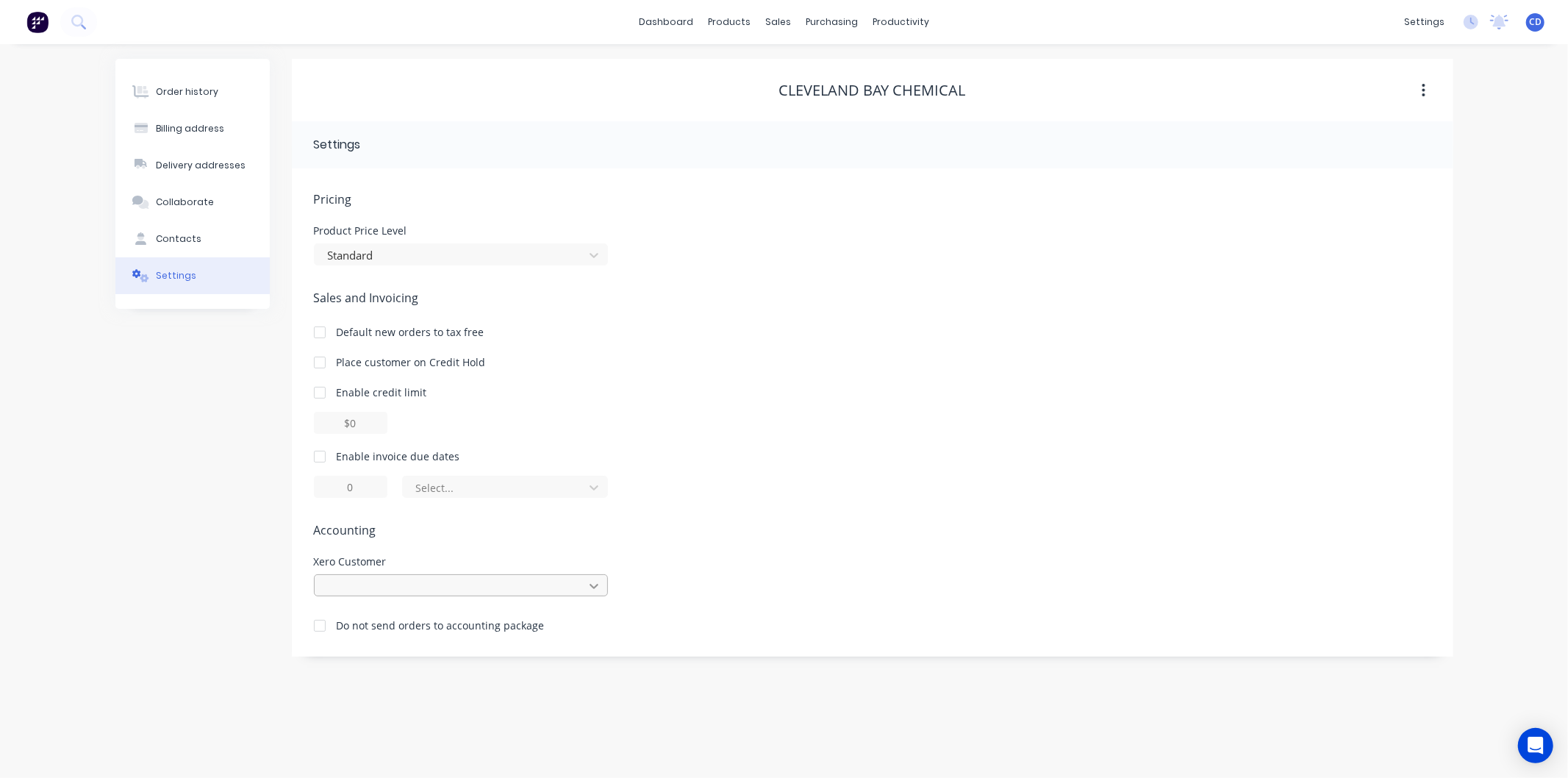
click at [597, 586] on icon at bounding box center [594, 586] width 15 height 15
type input "[PERSON_NAME]"
click at [591, 584] on icon at bounding box center [594, 586] width 15 height 15
click at [763, 22] on div "sales" at bounding box center [778, 22] width 40 height 22
click at [825, 66] on div "Sales Orders" at bounding box center [833, 70] width 60 height 13
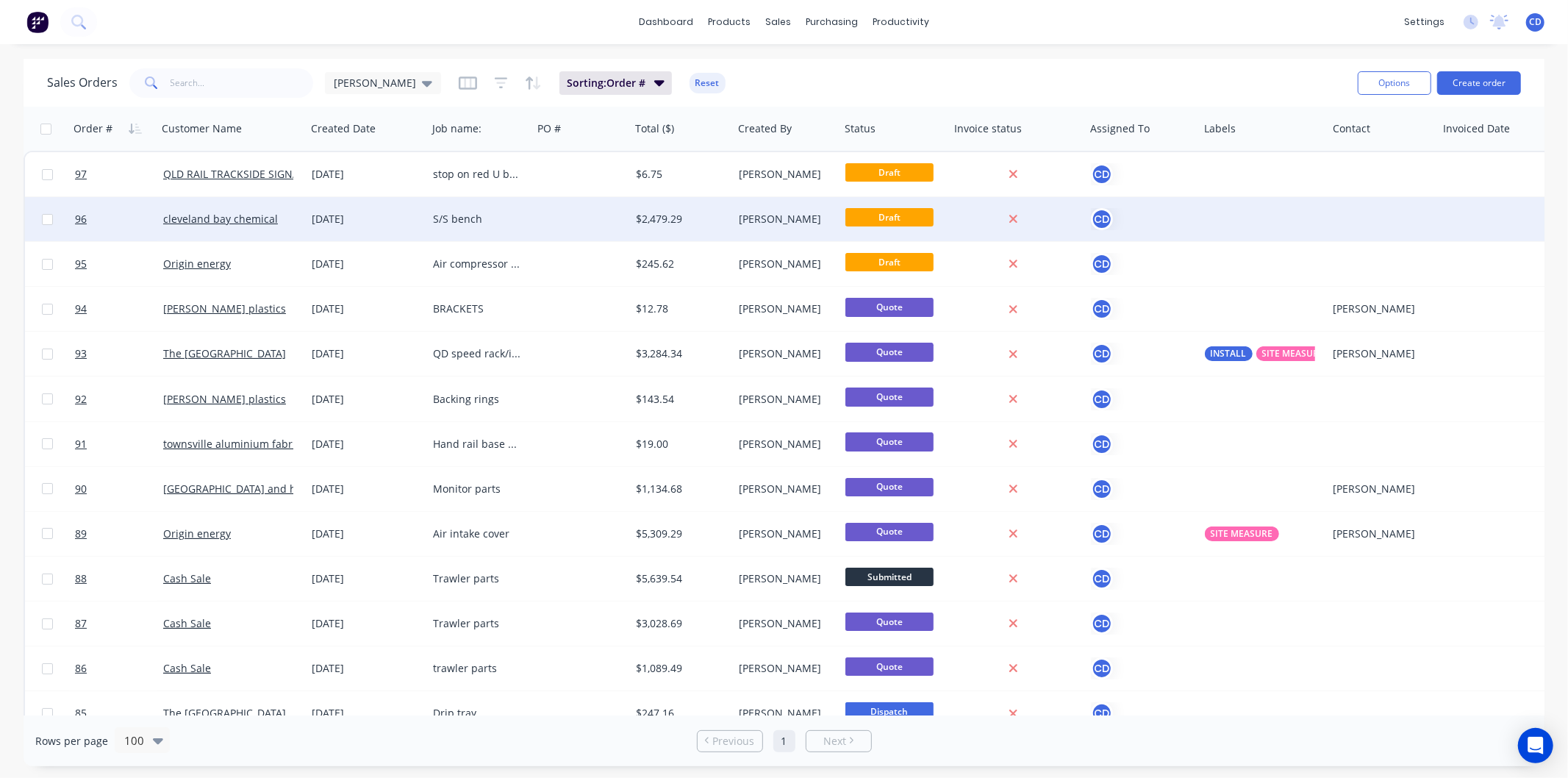
click at [458, 222] on div "S/S bench" at bounding box center [477, 220] width 88 height 15
click at [354, 223] on div "[DATE]" at bounding box center [367, 220] width 109 height 15
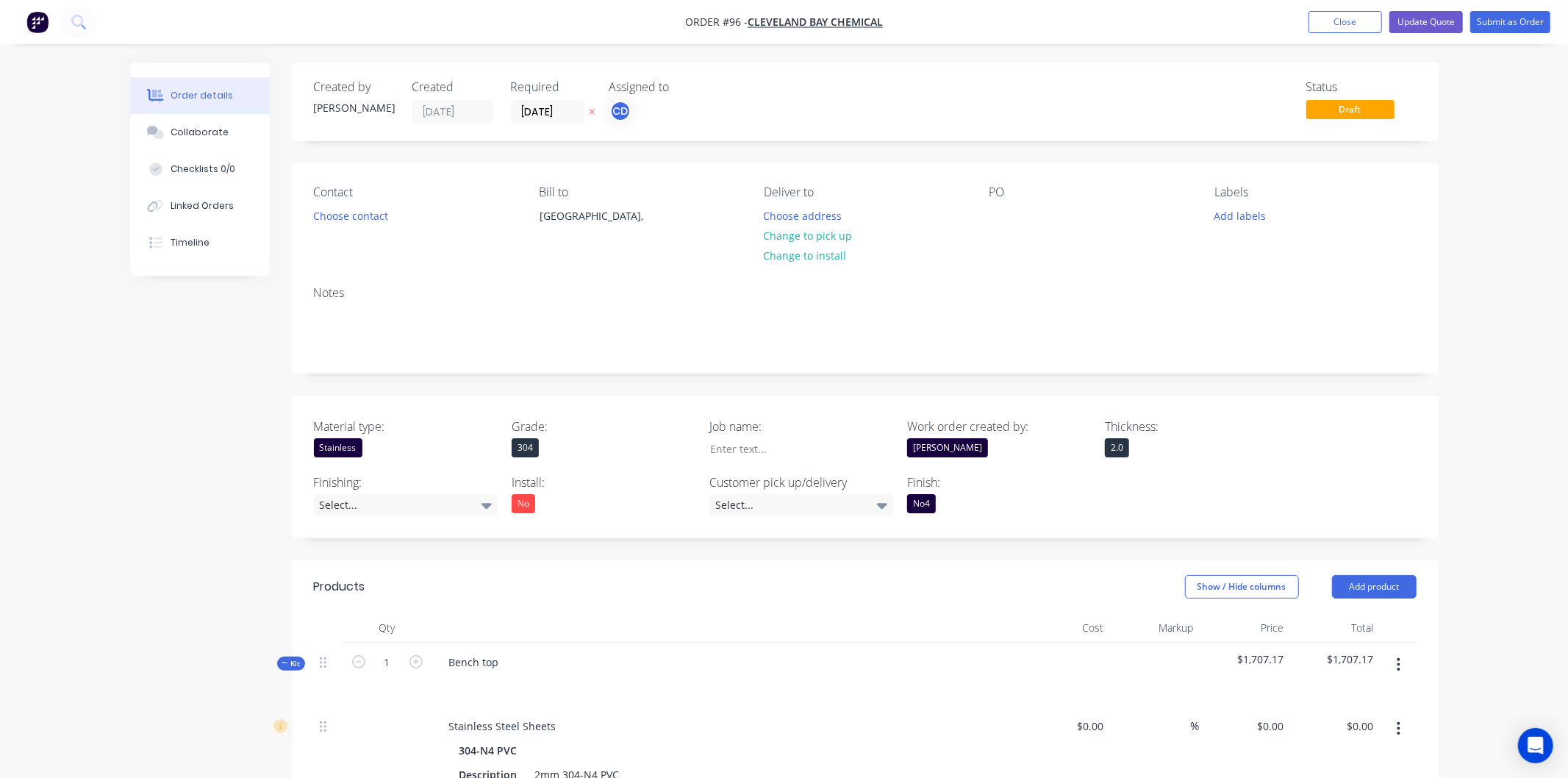
type input "$96.91"
type input "15"
type input "$111.4465"
type input "$167.17"
type input "$50.00"
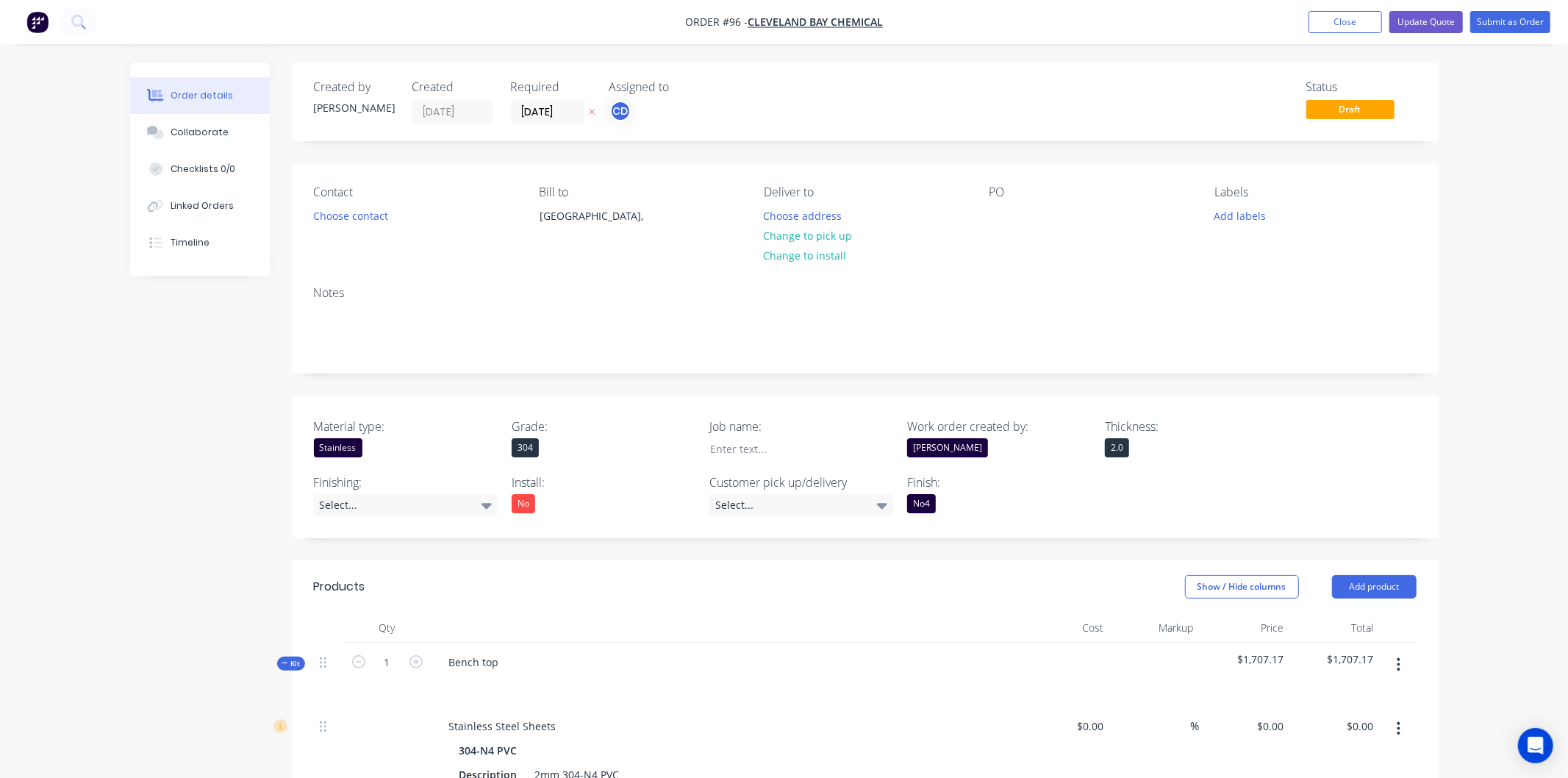
type input "120"
type input "$110.00"
type input "$55.00"
type input "$50.00"
type input "120"
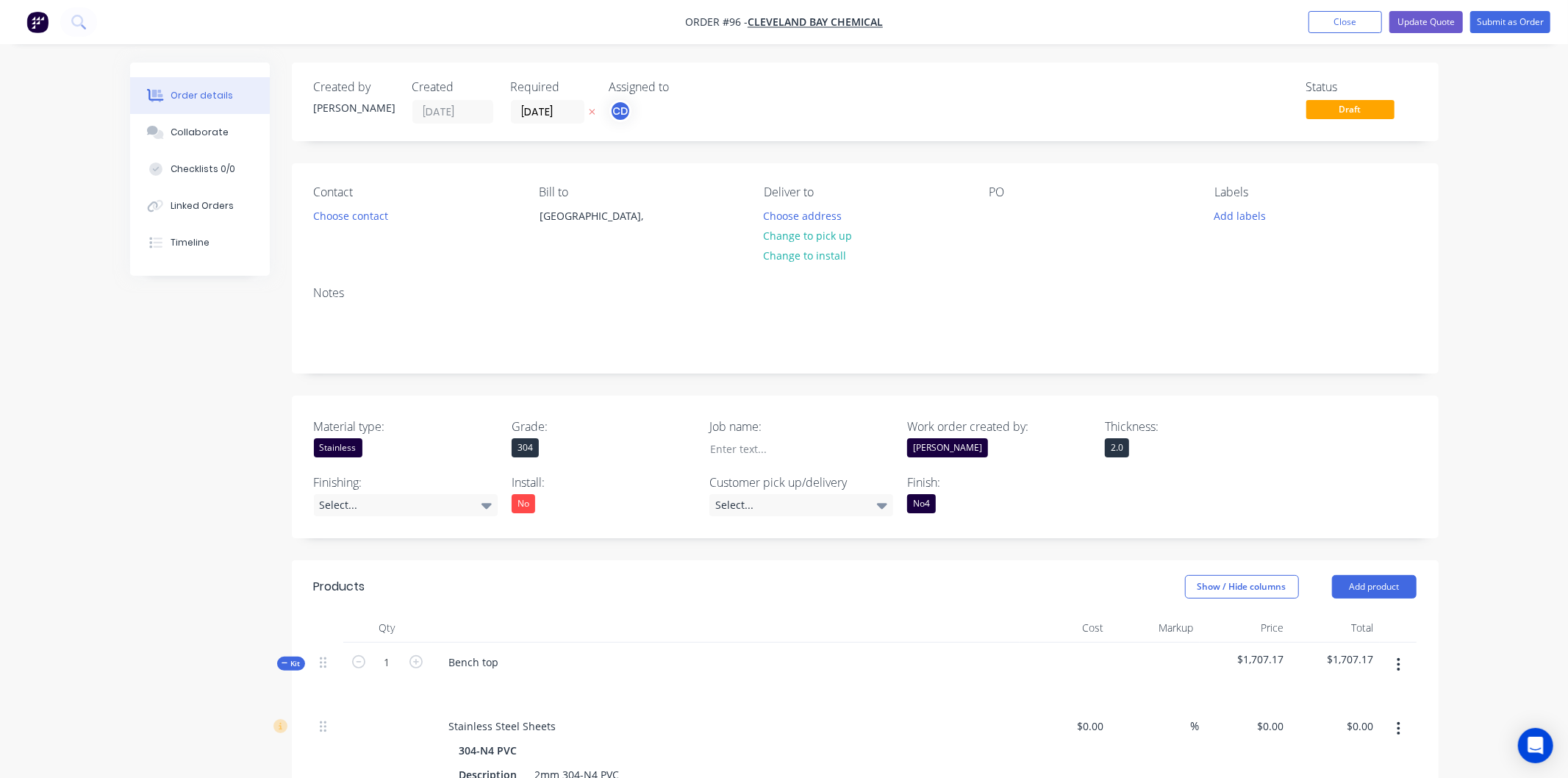
type input "$110.00"
type input "$275.00"
type input "$50.00"
type input "120"
type input "$110.00"
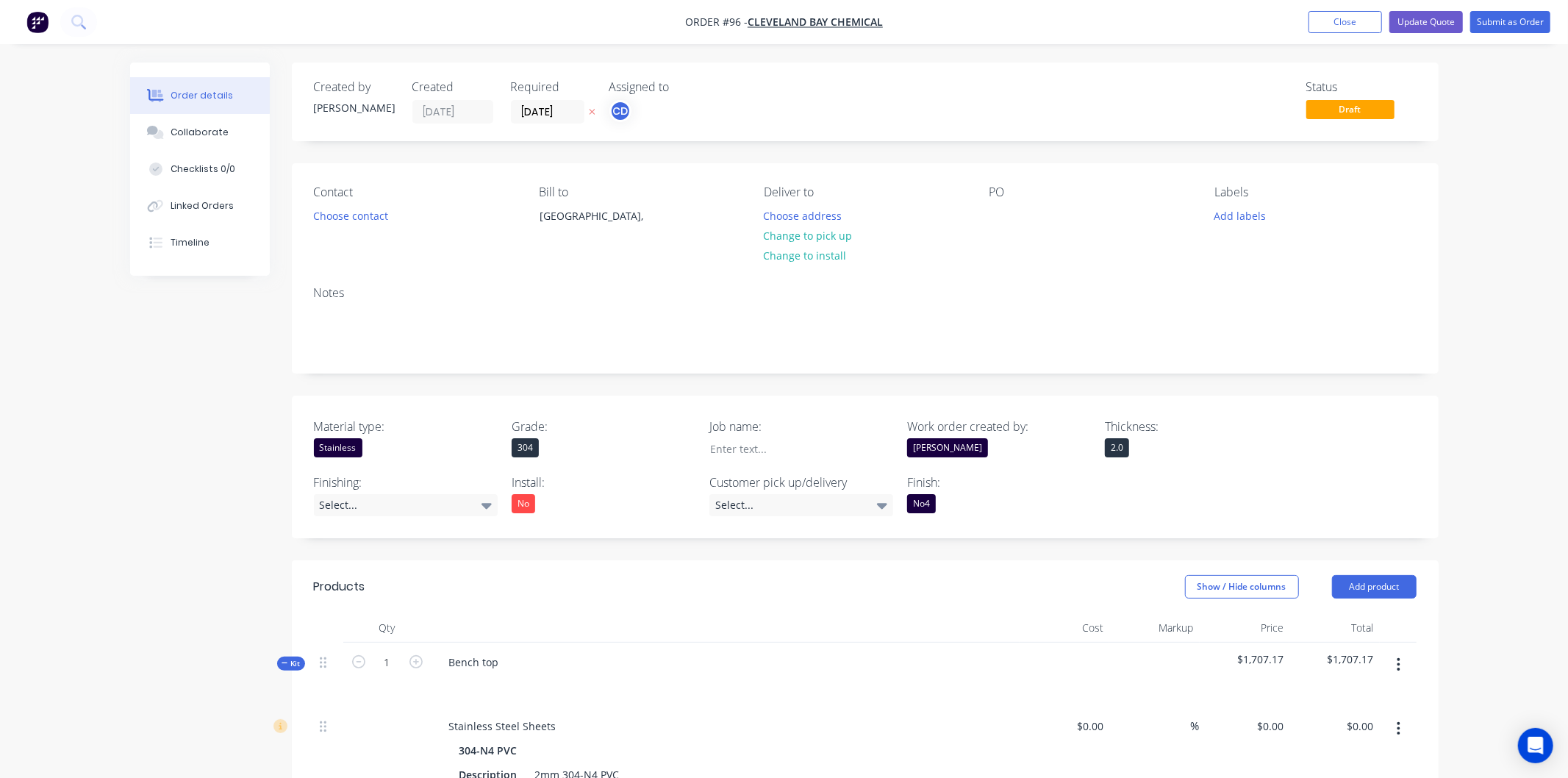
type input "$110.00"
type input "$50.00"
type input "120"
type input "$110.00"
type input "$55.00"
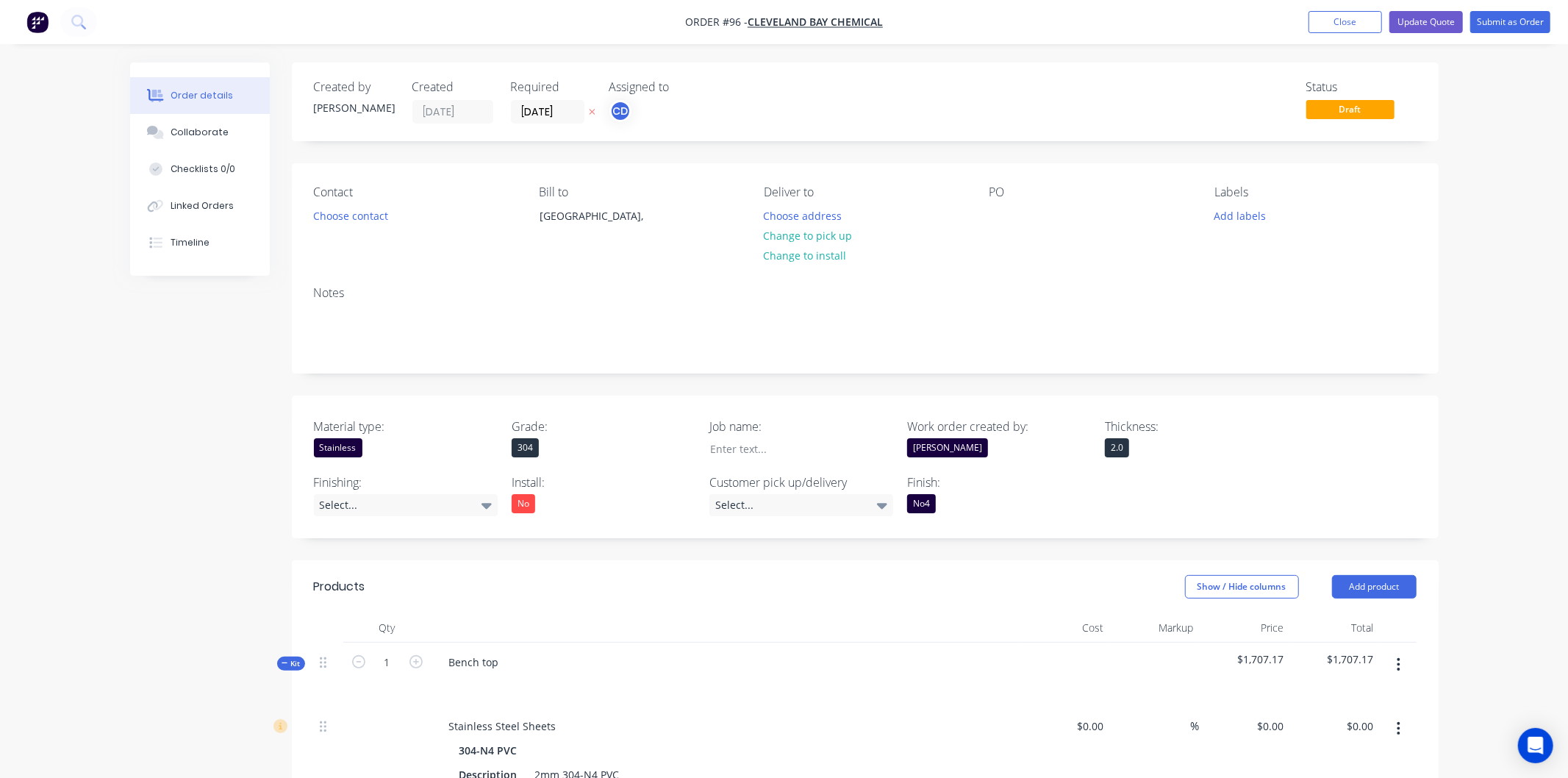
type input "$50.00"
type input "120"
type input "$110.00"
type input "$990.00"
type input "$30.00"
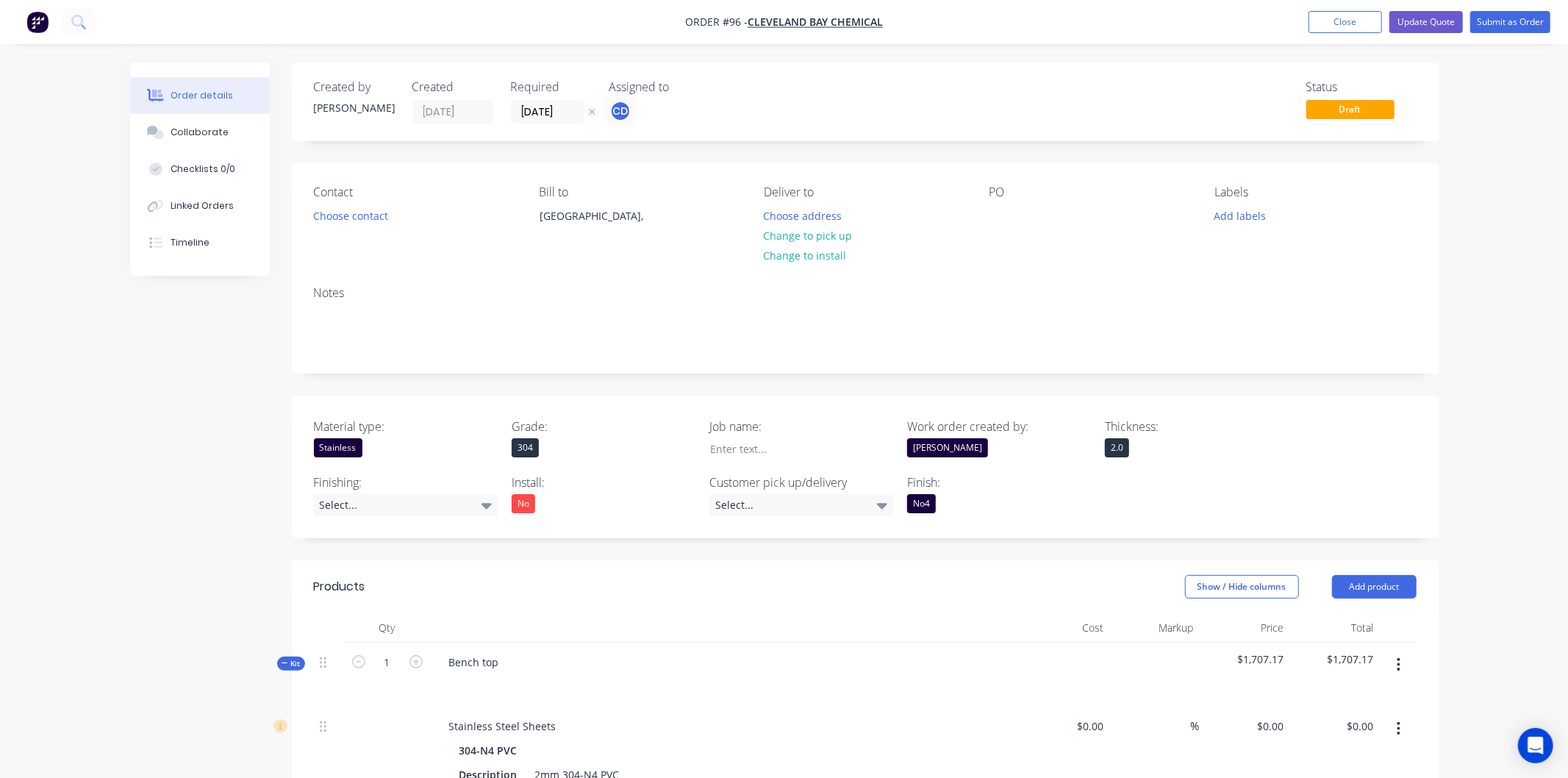
type input "266.67"
type input "$110.00"
type input "$55.00"
type input "$150.00"
type input "-100"
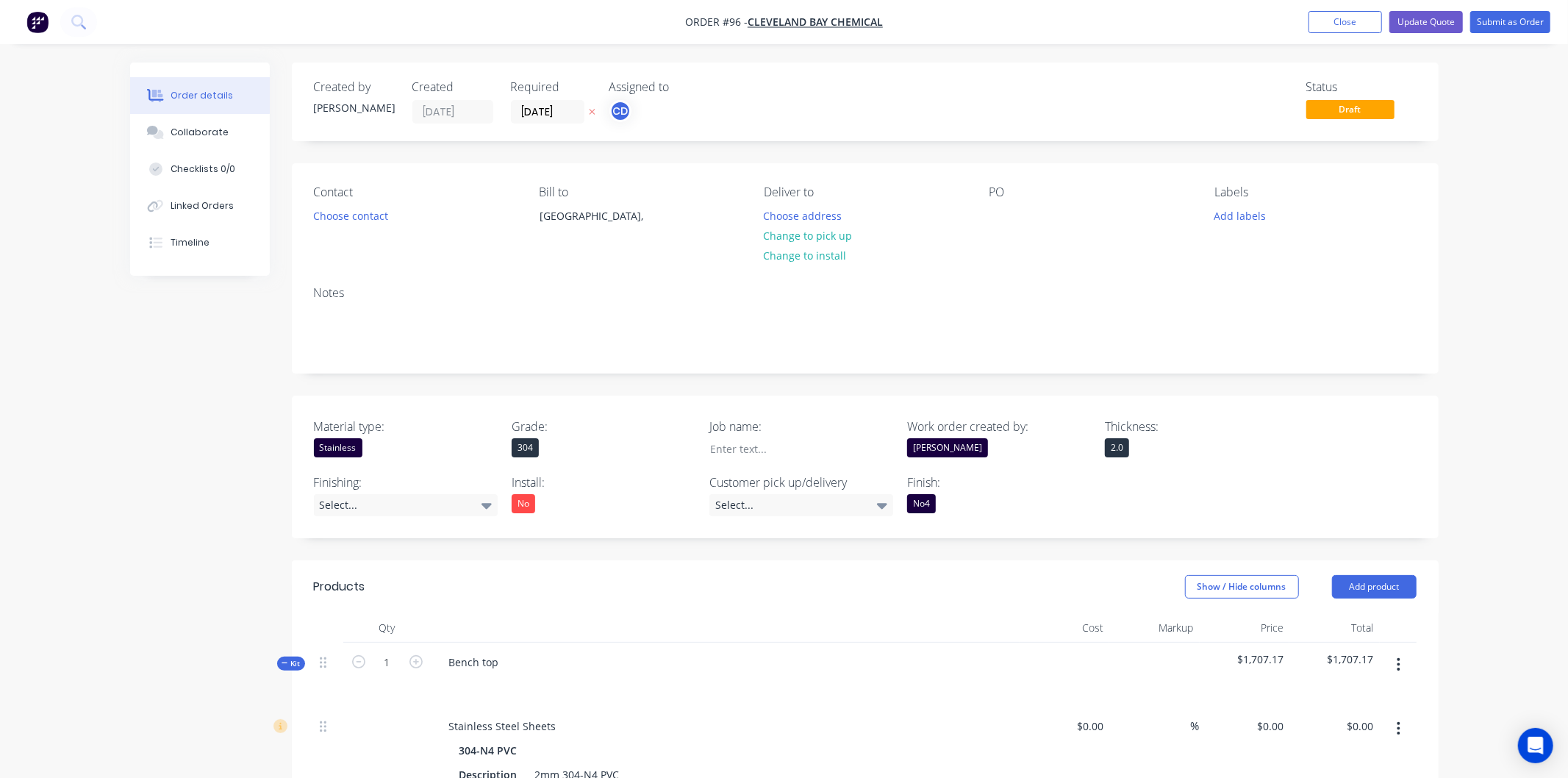
type input "$22.50"
type input "15"
type input "$25.875"
type input "$346.73"
type input "$30.00"
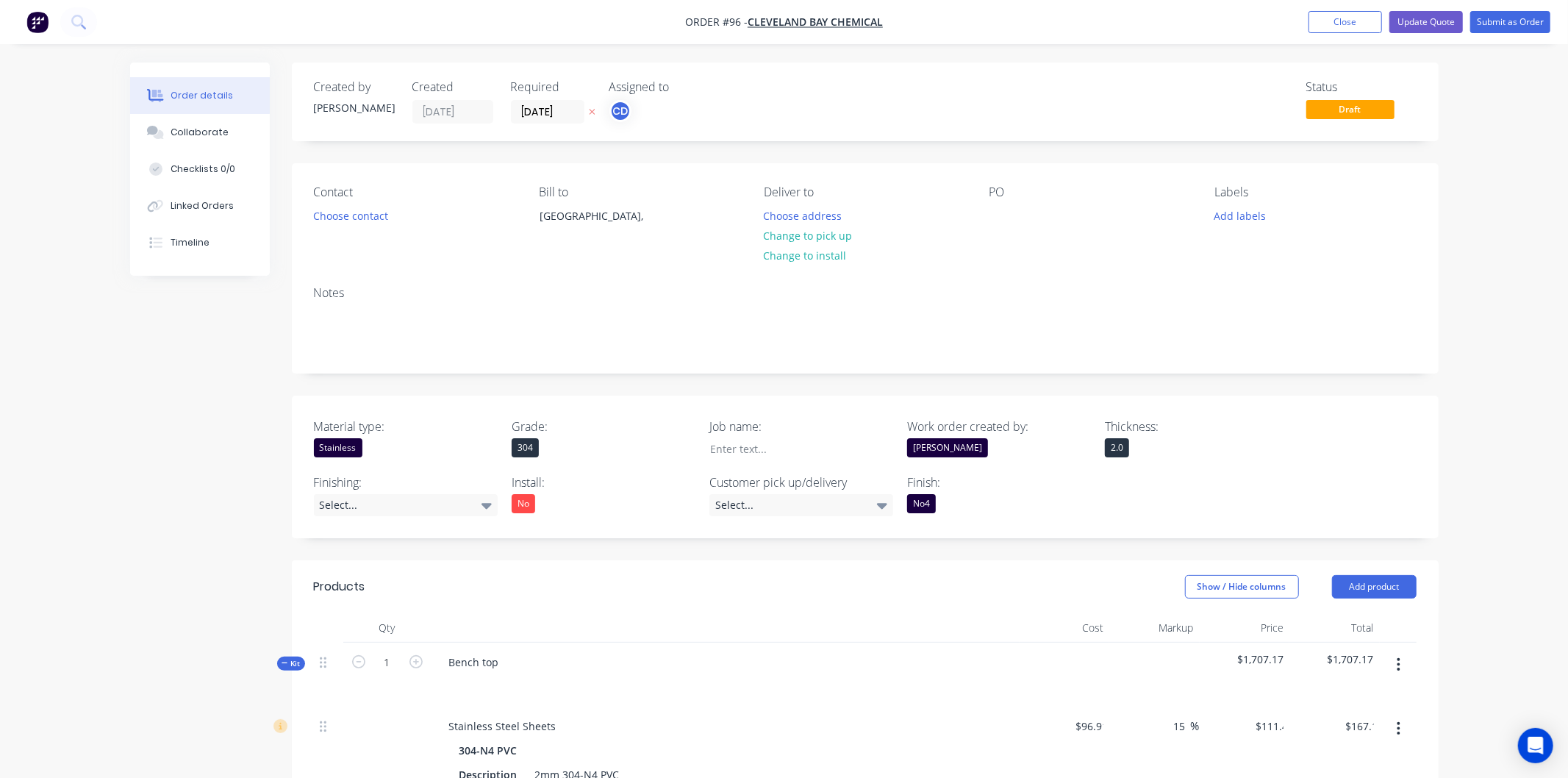
type input "66.67"
type input "$50.00"
type input "$200.00"
click at [1421, 19] on button "Update Quote" at bounding box center [1414, 22] width 73 height 22
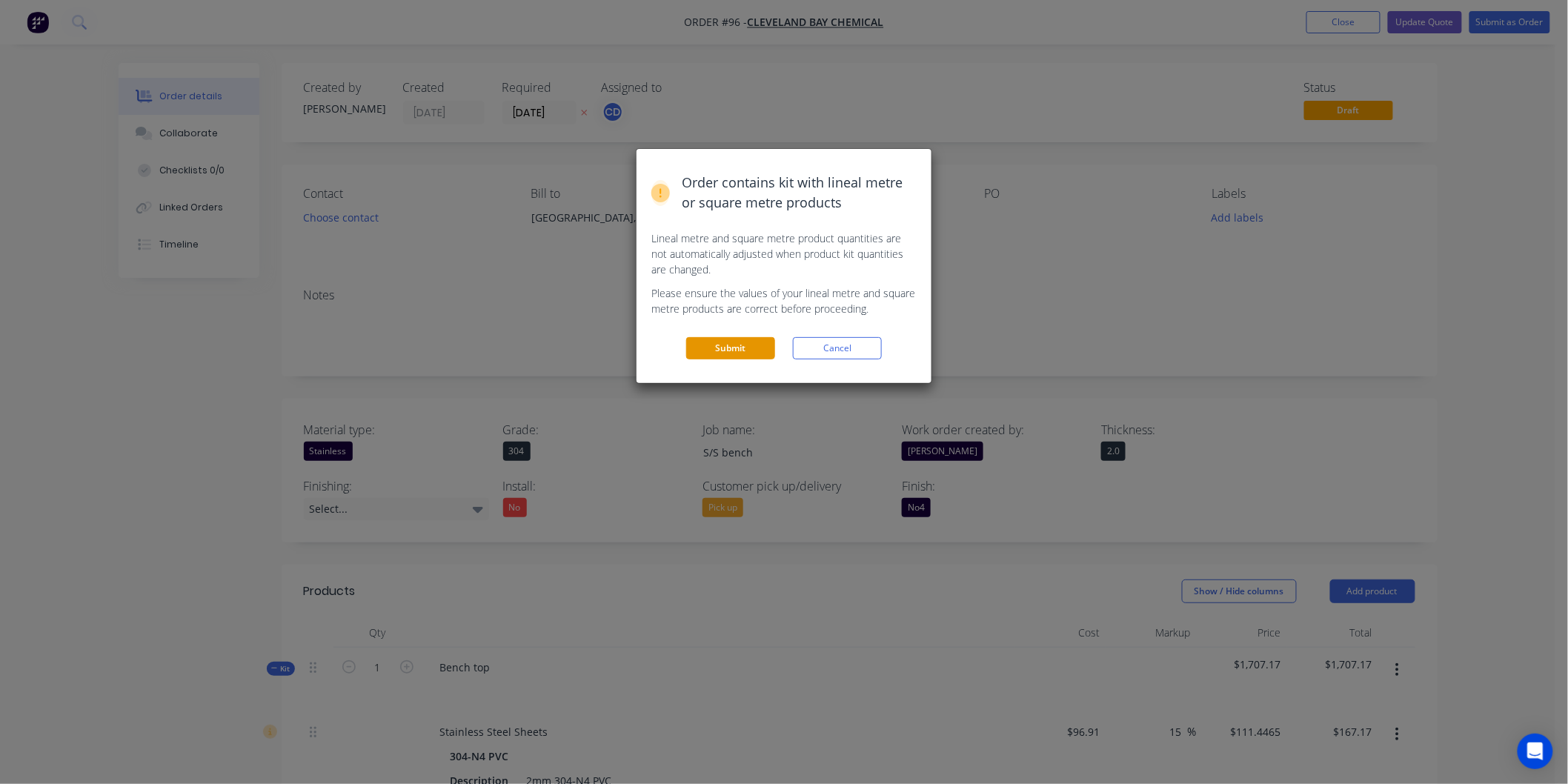
click at [733, 341] on button "Submit" at bounding box center [730, 347] width 89 height 22
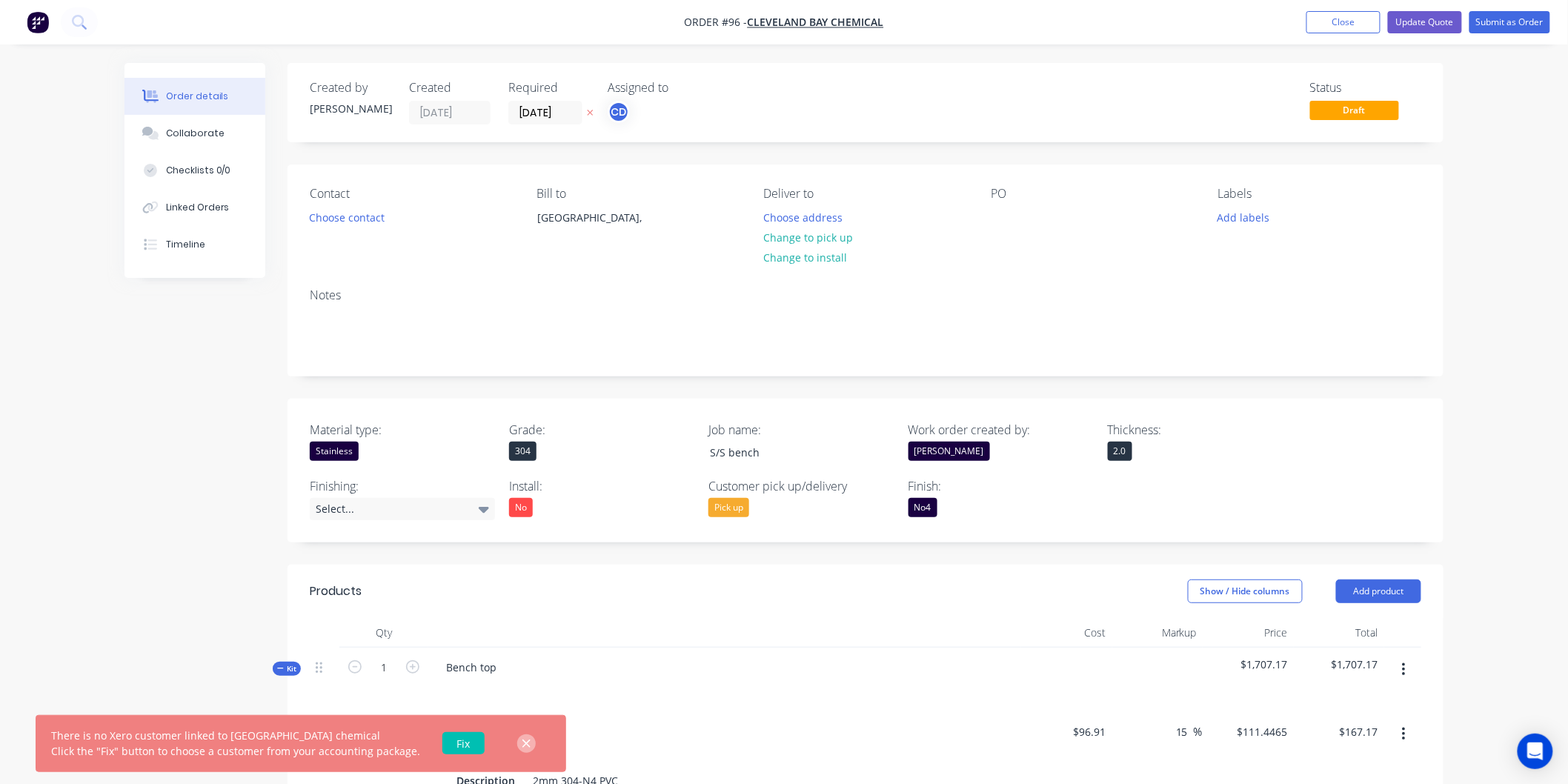
click at [523, 742] on icon "button" at bounding box center [526, 743] width 8 height 8
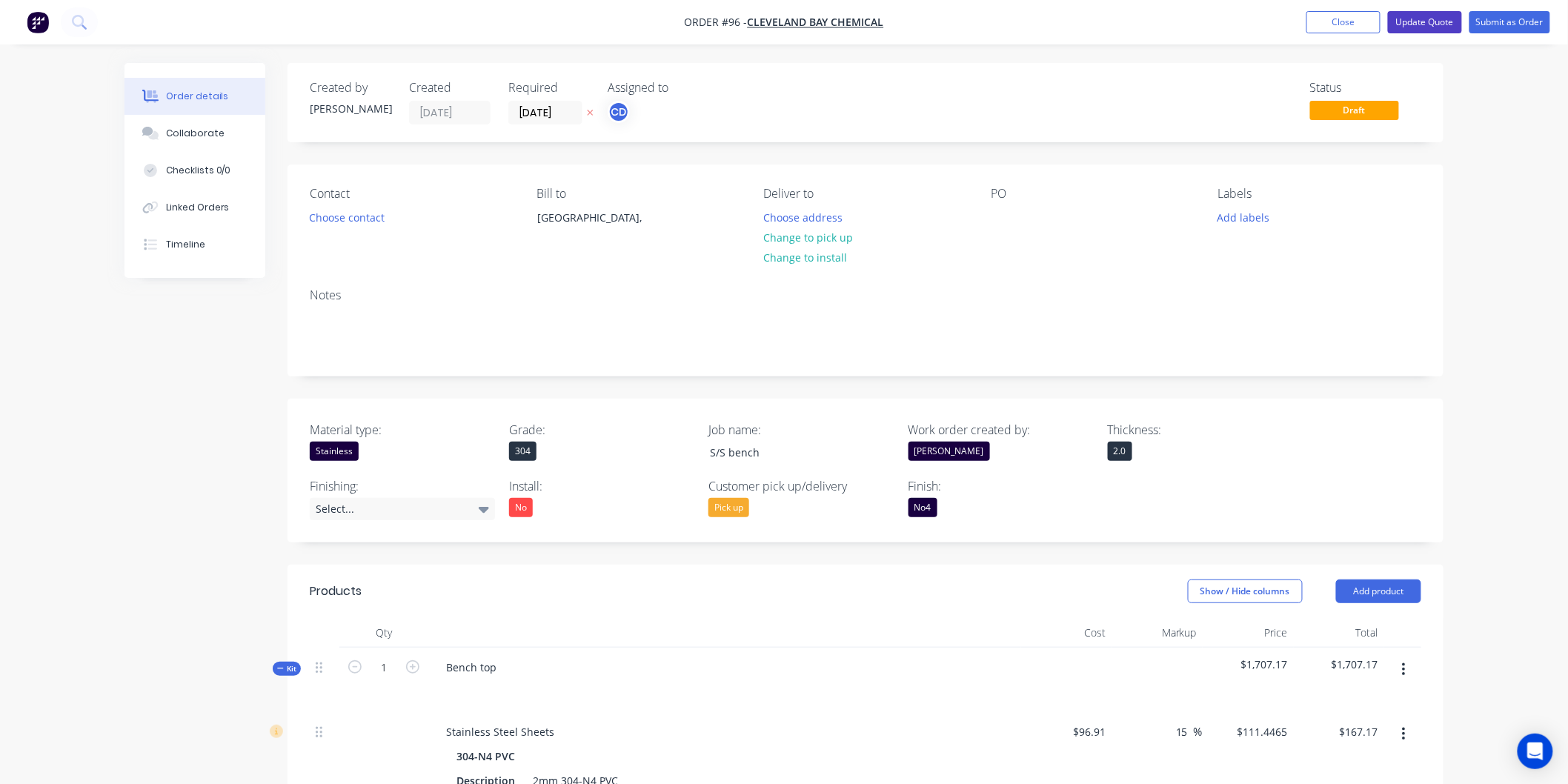
click at [1424, 26] on button "Update Quote" at bounding box center [1424, 22] width 74 height 22
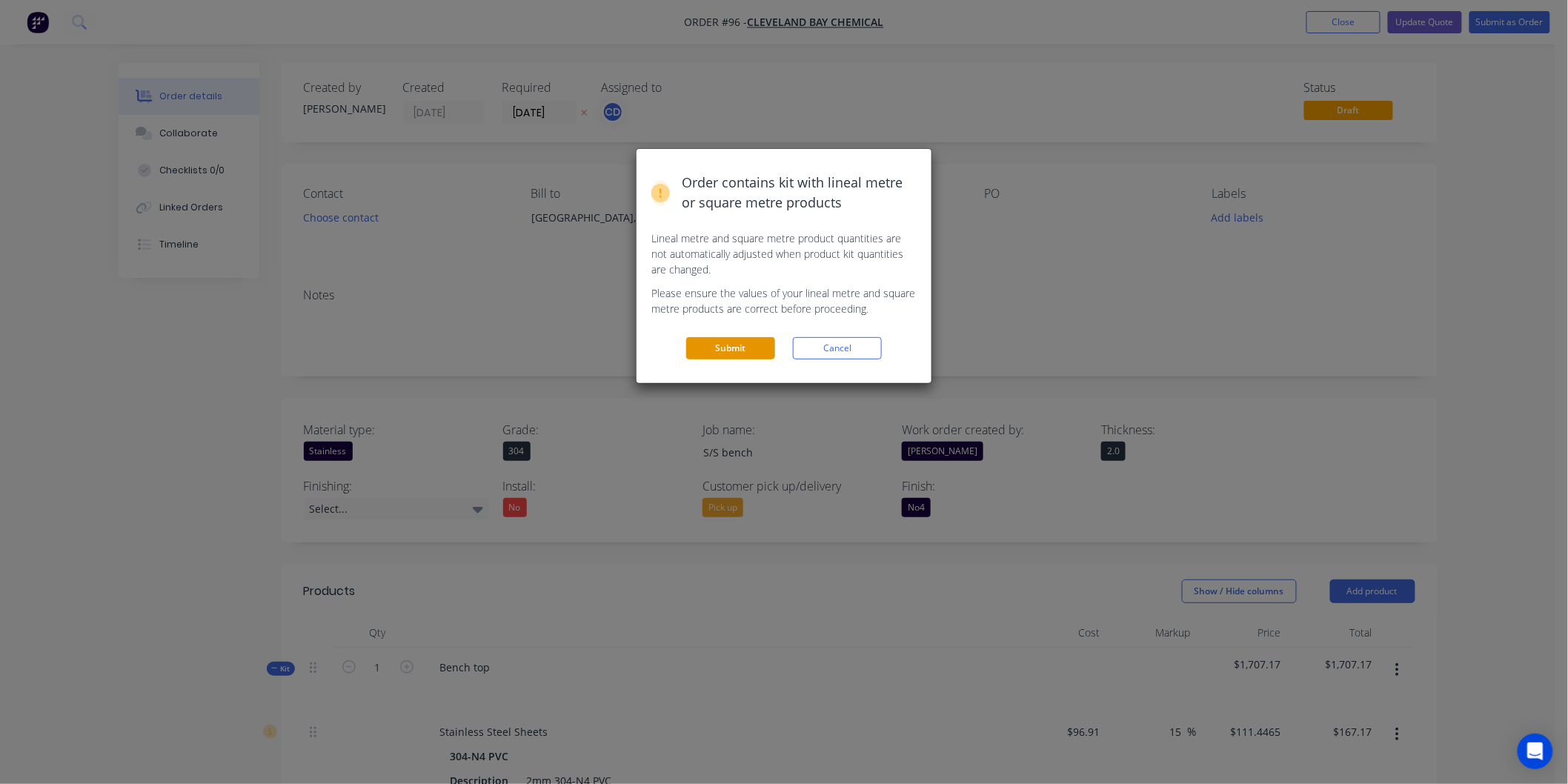
click at [749, 352] on button "Submit" at bounding box center [730, 347] width 89 height 22
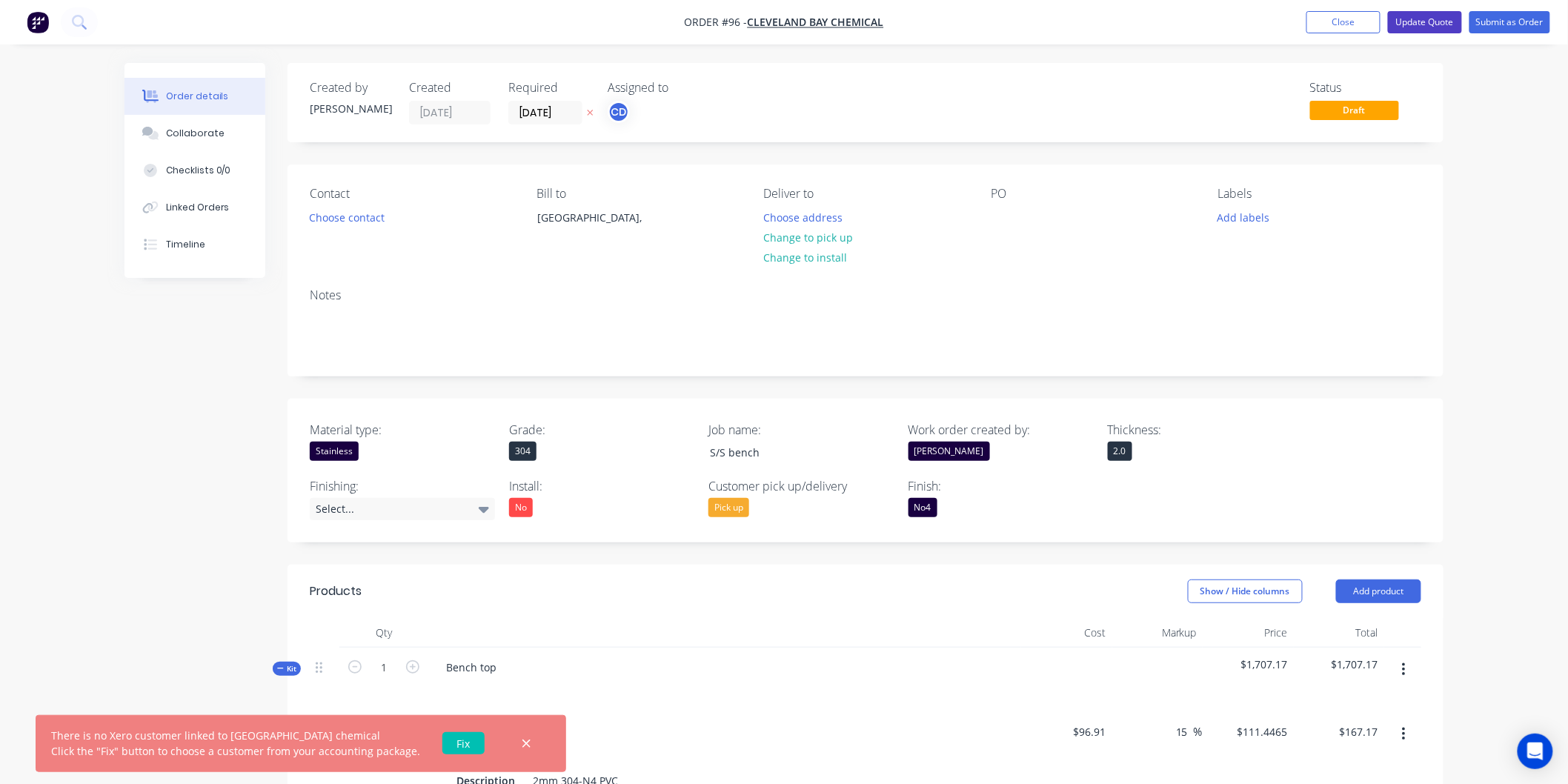
click at [1440, 26] on button "Update Quote" at bounding box center [1424, 22] width 74 height 22
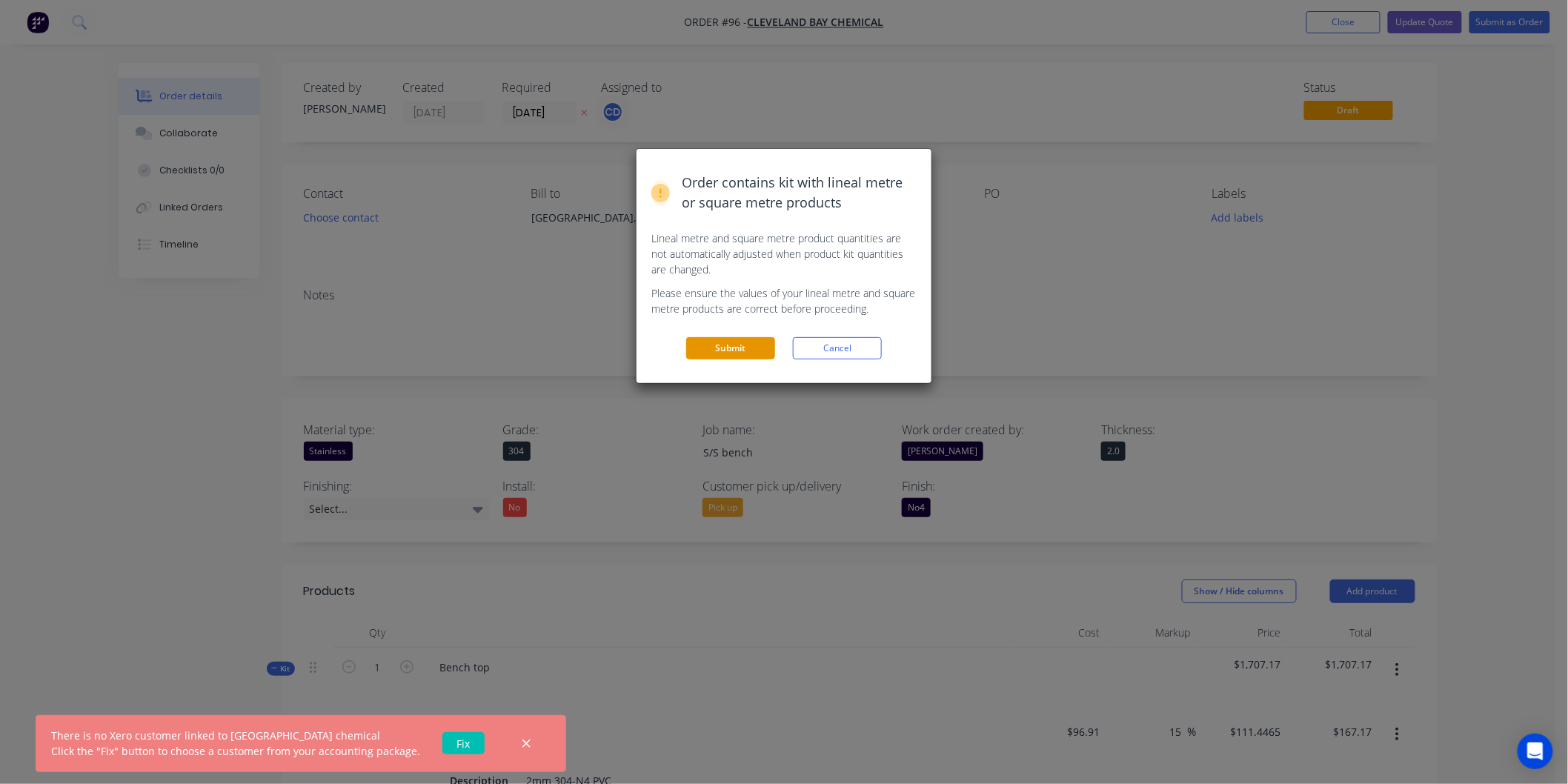
click at [734, 353] on button "Submit" at bounding box center [730, 347] width 89 height 22
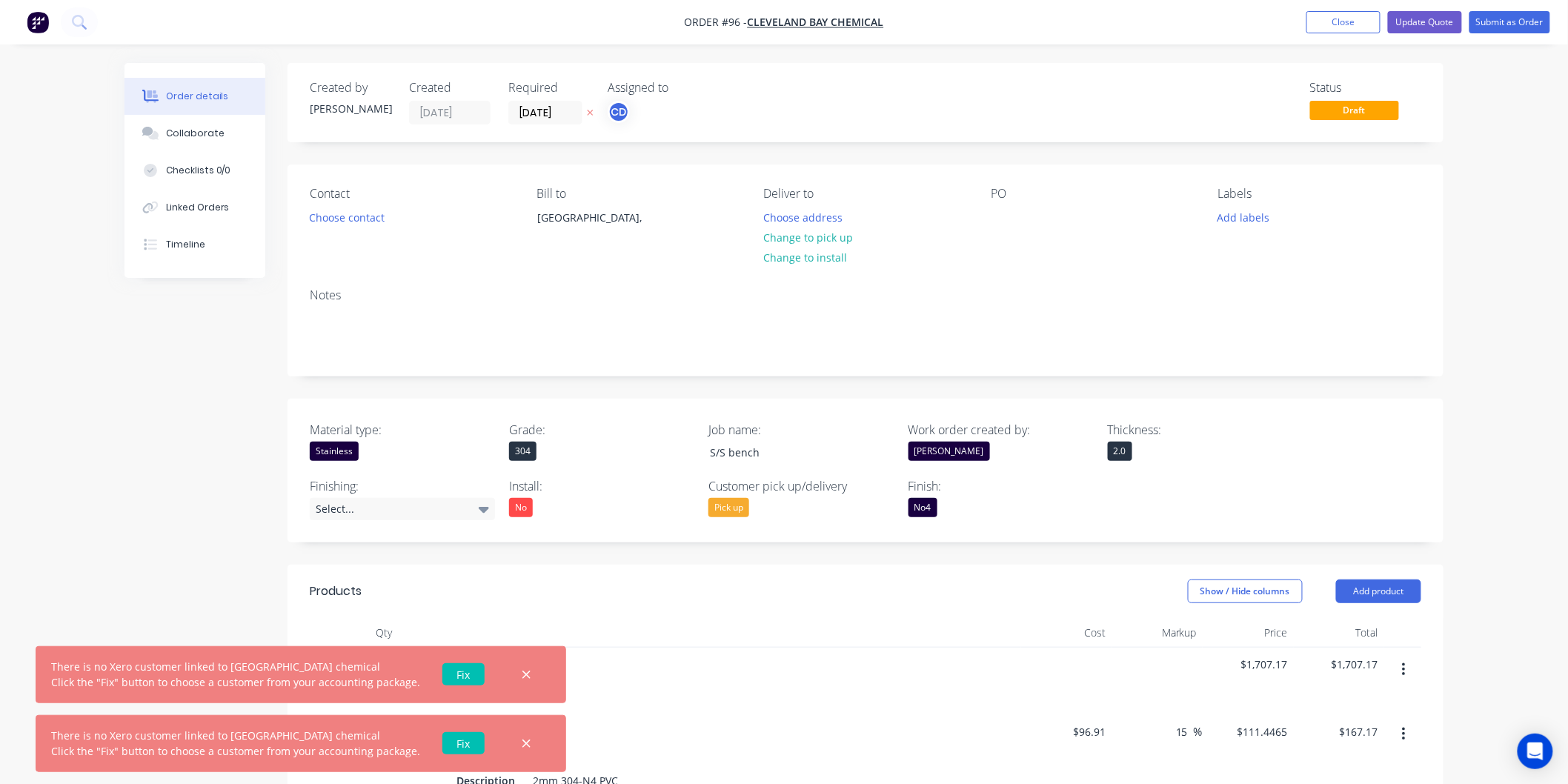
click at [1430, 186] on div "Contact Choose contact Bill to Australia, Deliver to Choose address Change to p…" at bounding box center [866, 221] width 1156 height 112
click at [522, 678] on icon "button" at bounding box center [526, 675] width 10 height 14
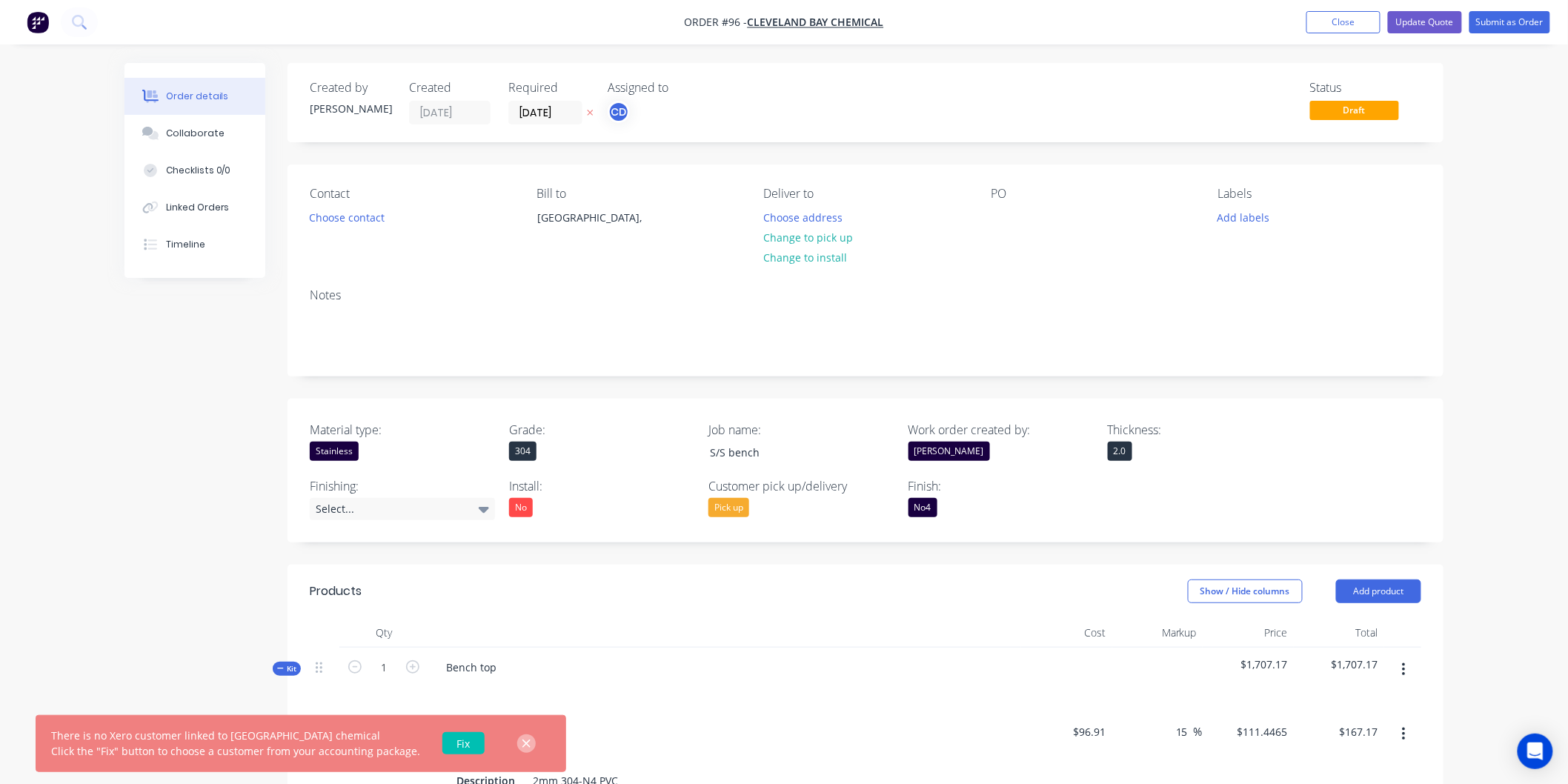
click at [522, 744] on icon "button" at bounding box center [526, 744] width 10 height 14
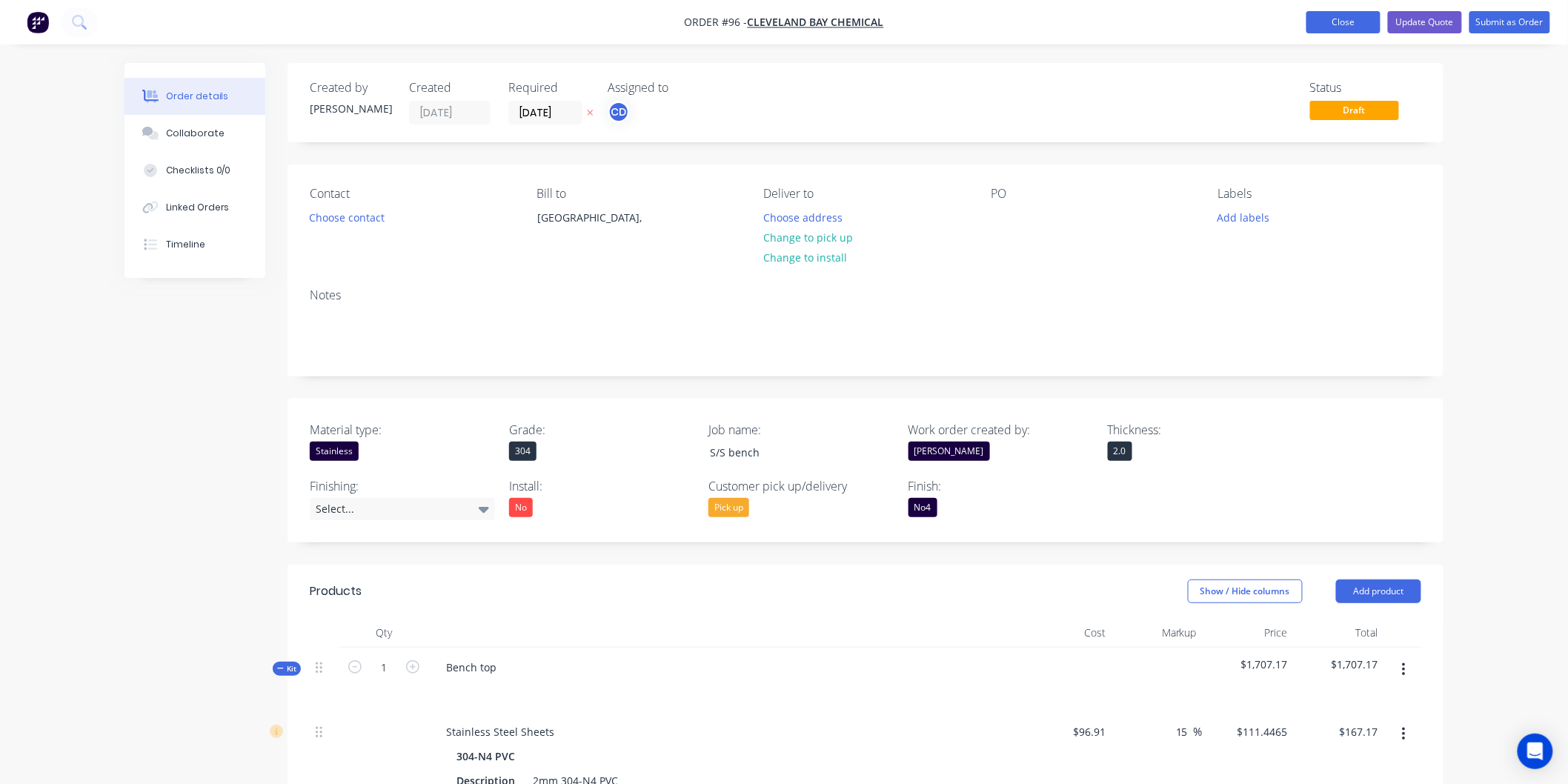
click at [1350, 18] on button "Close" at bounding box center [1343, 22] width 74 height 22
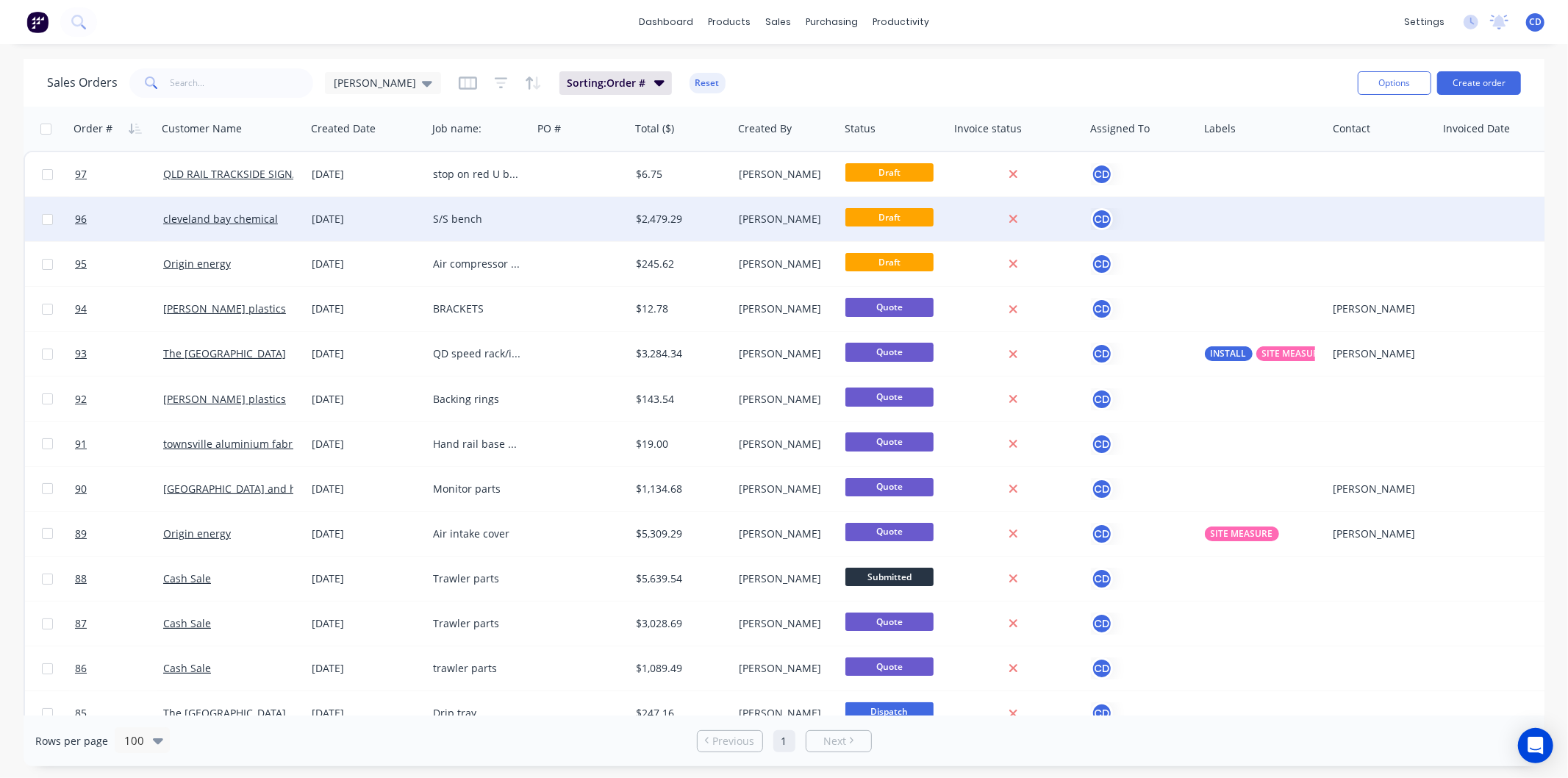
click at [461, 226] on div "S/S bench" at bounding box center [480, 219] width 105 height 44
click at [376, 226] on div "[DATE]" at bounding box center [367, 219] width 121 height 44
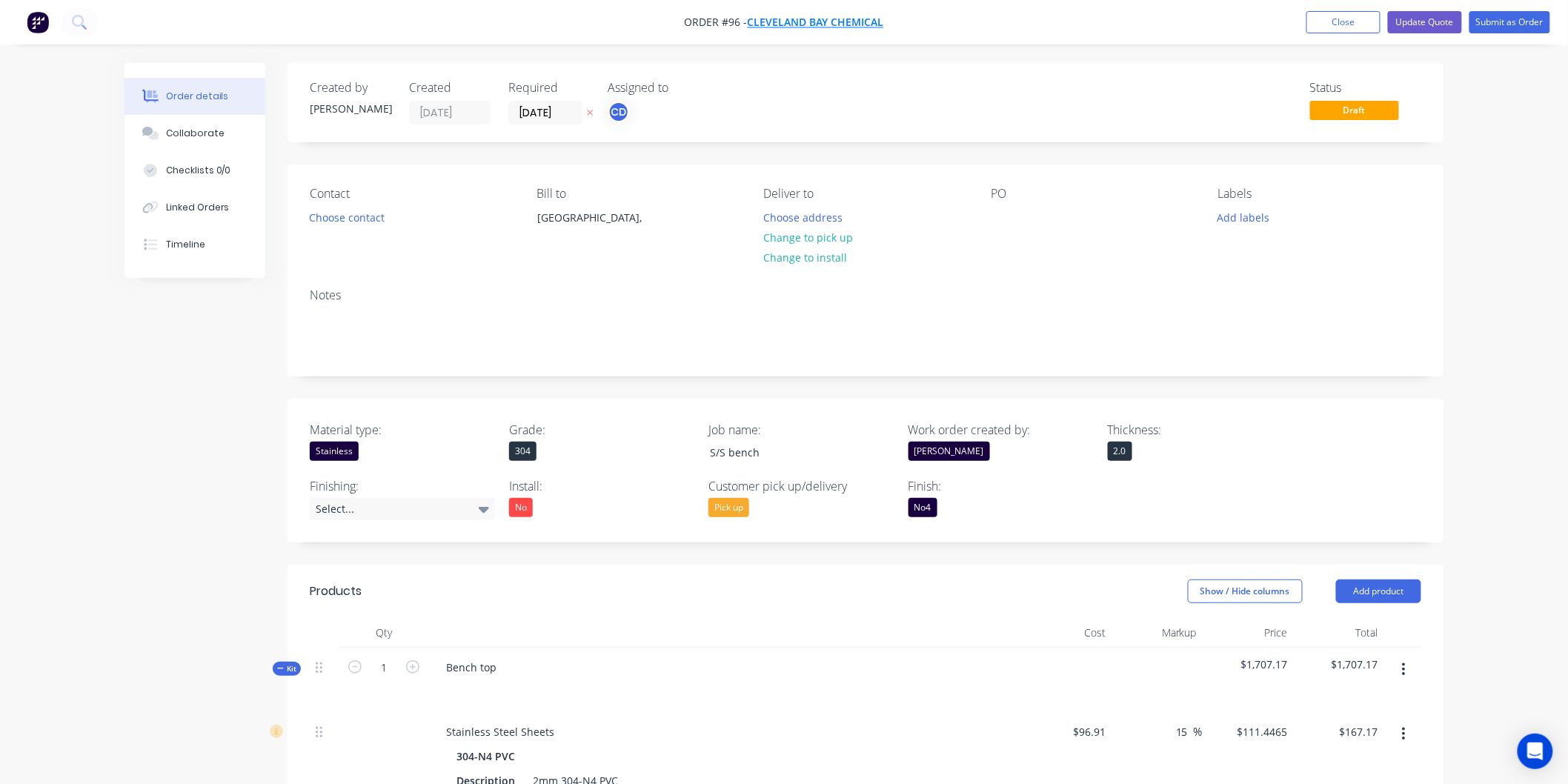
click at [780, 20] on span "cleveland bay chemical" at bounding box center [816, 23] width 136 height 14
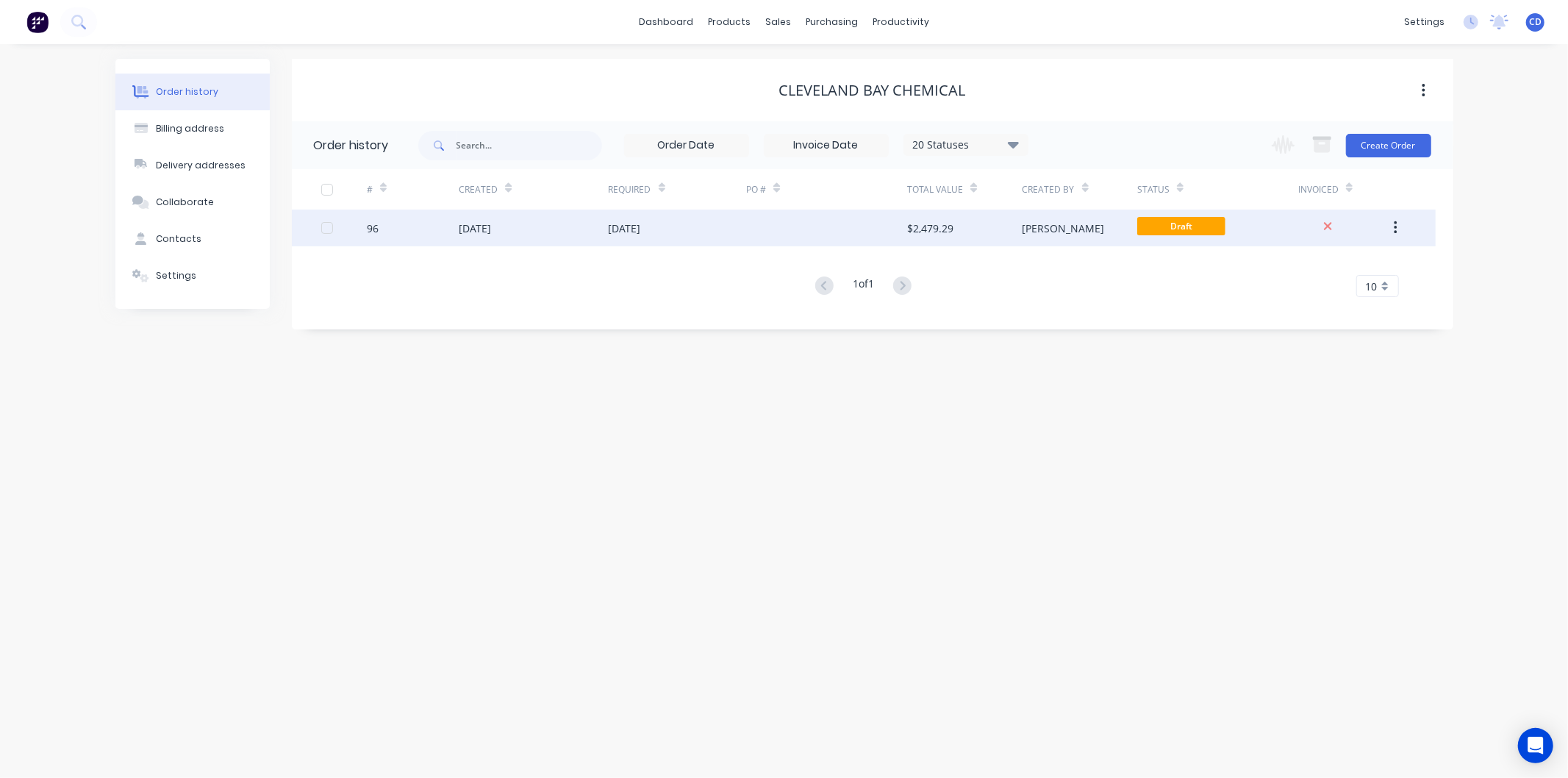
click at [1397, 225] on icon "button" at bounding box center [1396, 228] width 4 height 16
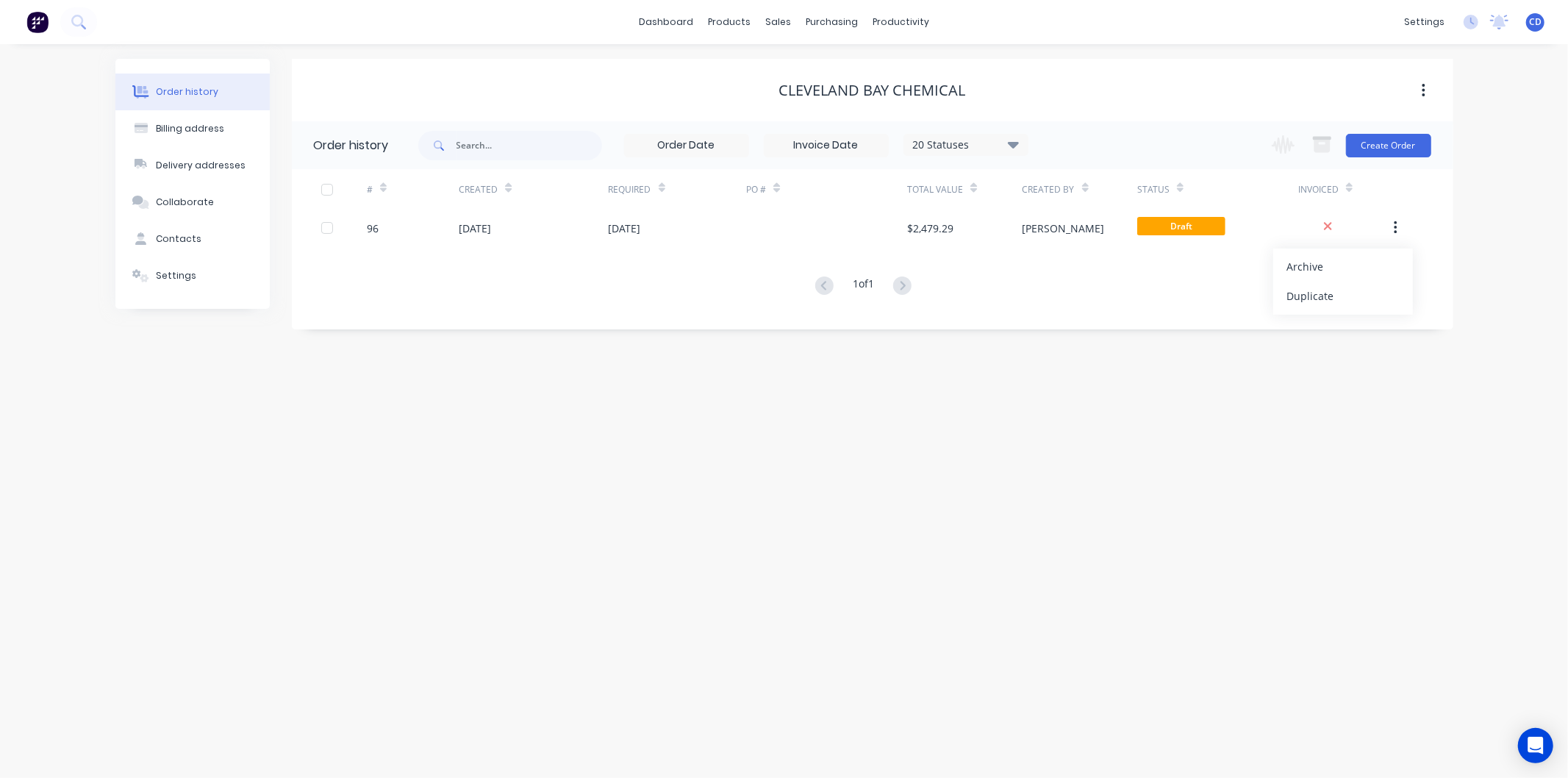
click at [1212, 379] on div "Order history Billing address Delivery addresses Collaborate Contacts Settings …" at bounding box center [784, 411] width 1568 height 734
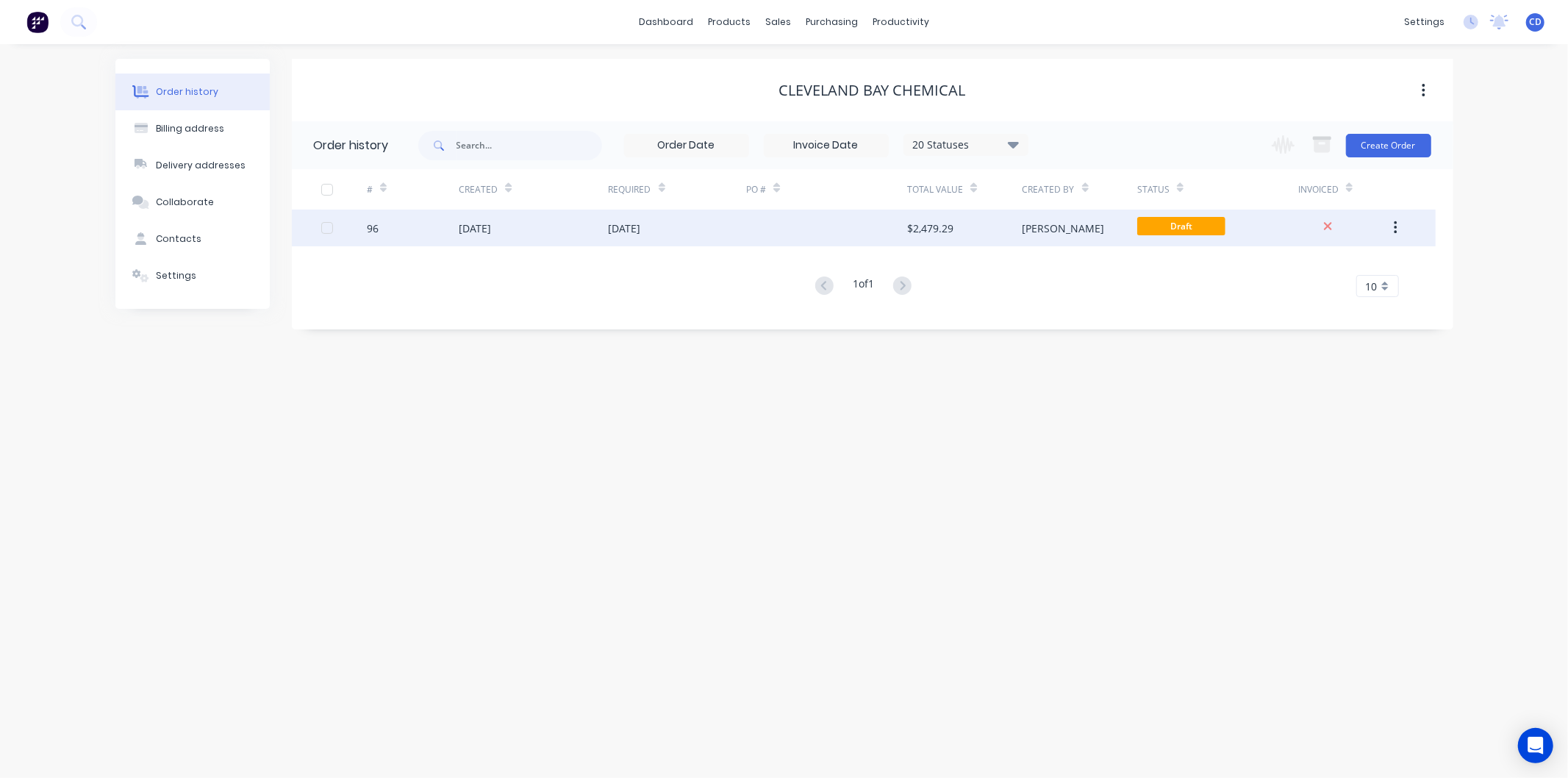
click at [1013, 226] on div "$2,479.29" at bounding box center [965, 228] width 115 height 37
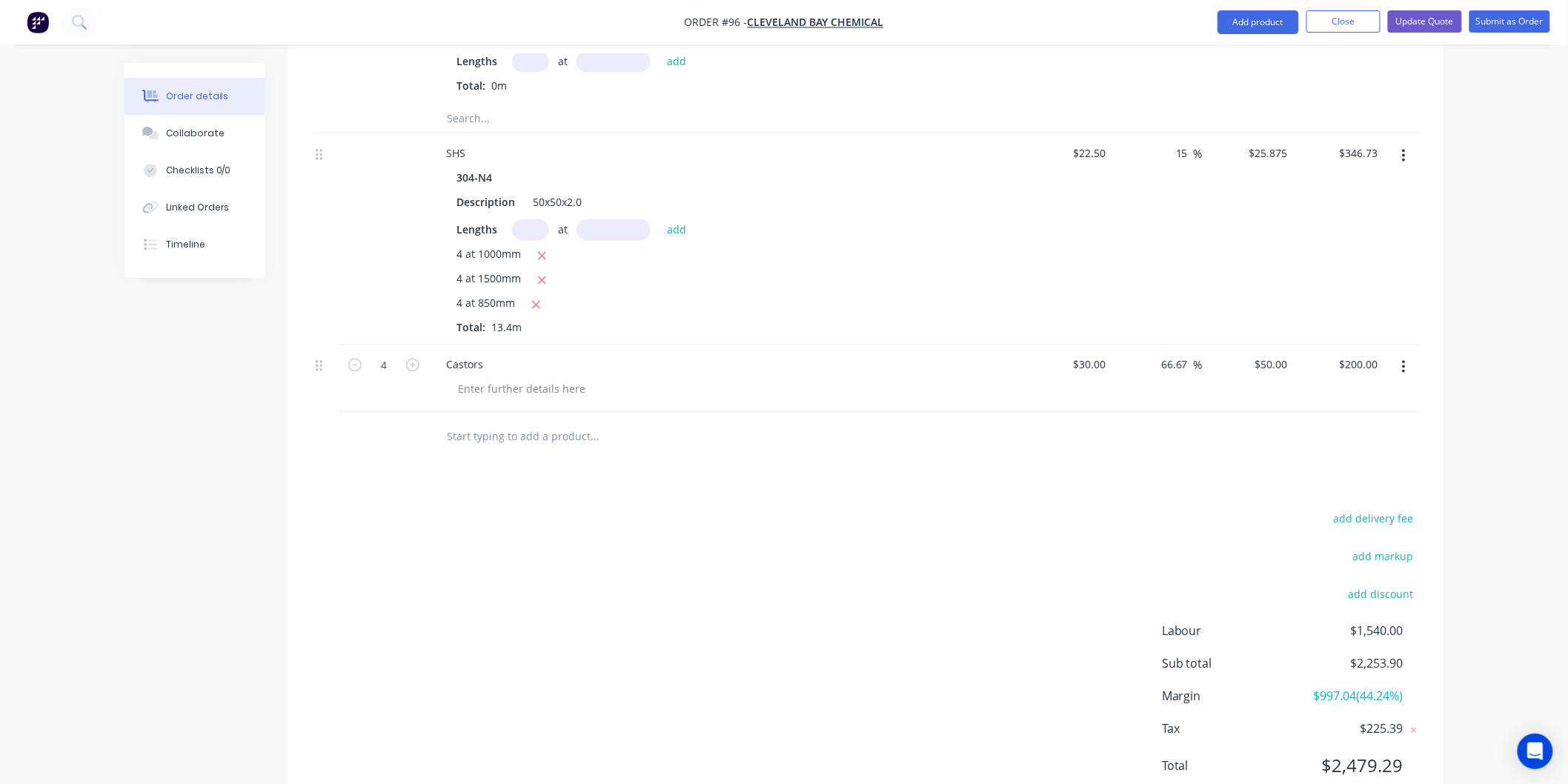
scroll to position [1258, 0]
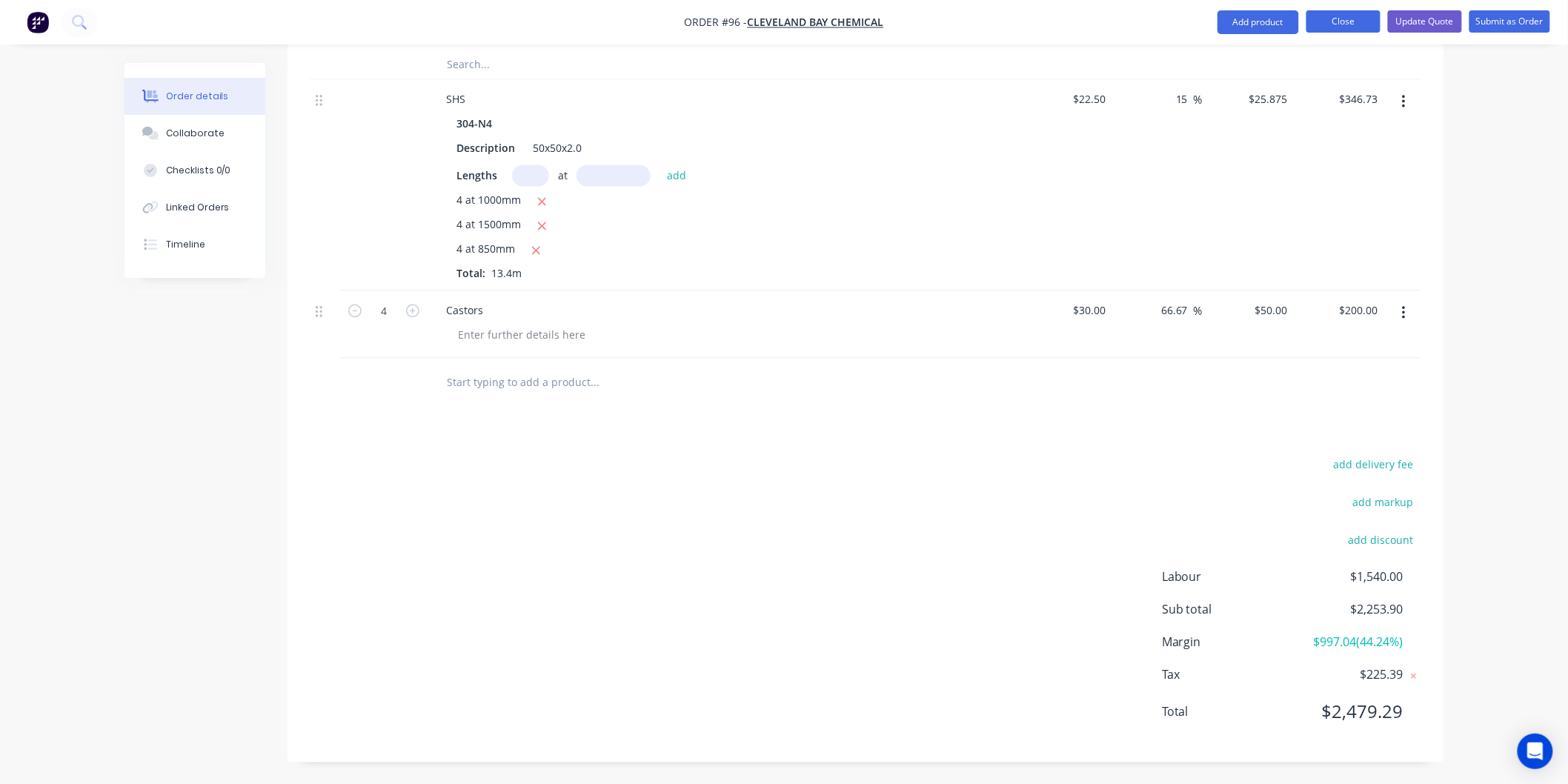
click at [1338, 23] on button "Close" at bounding box center [1343, 21] width 74 height 22
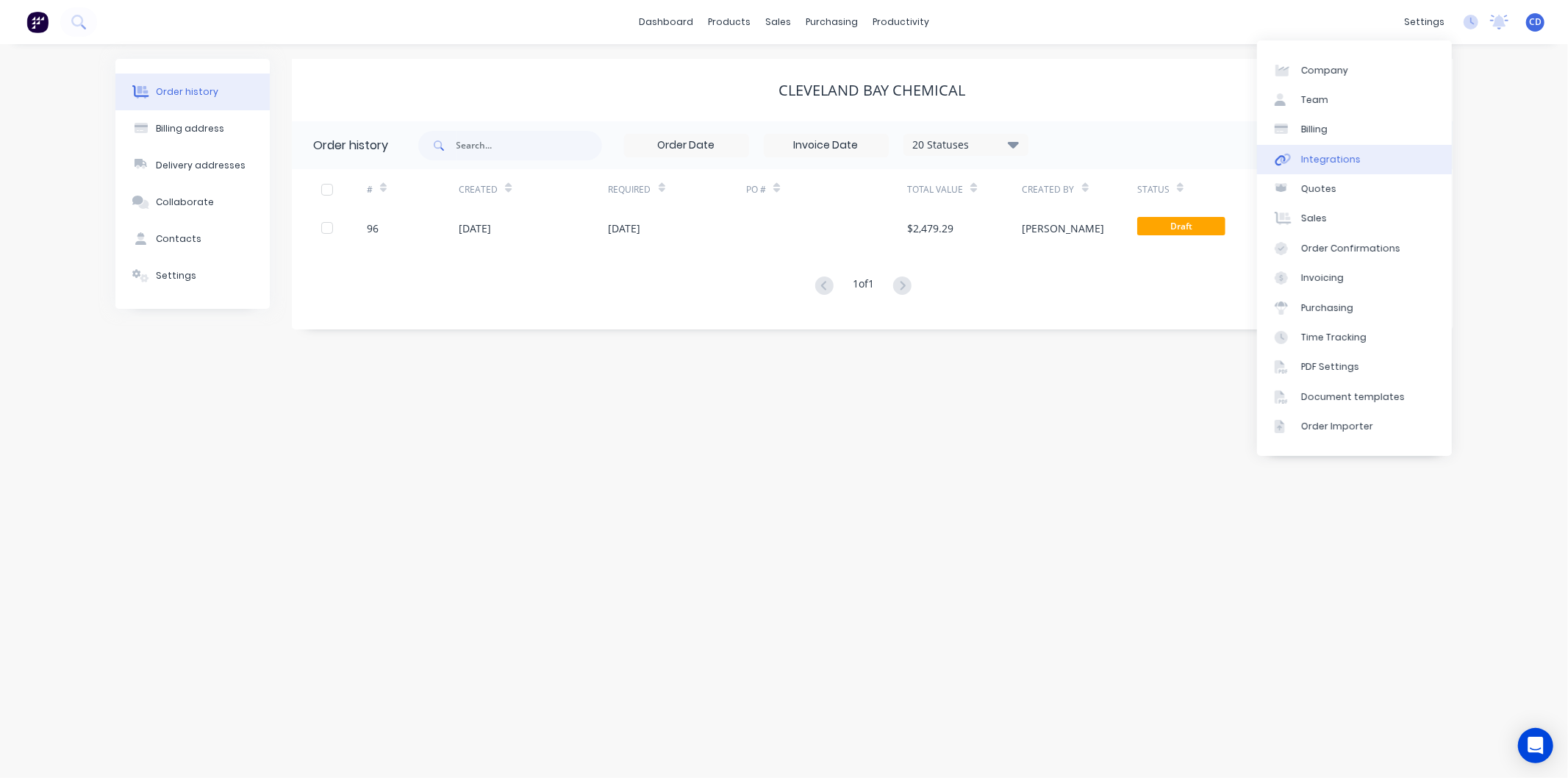
click at [1341, 154] on div "Integrations" at bounding box center [1330, 160] width 59 height 13
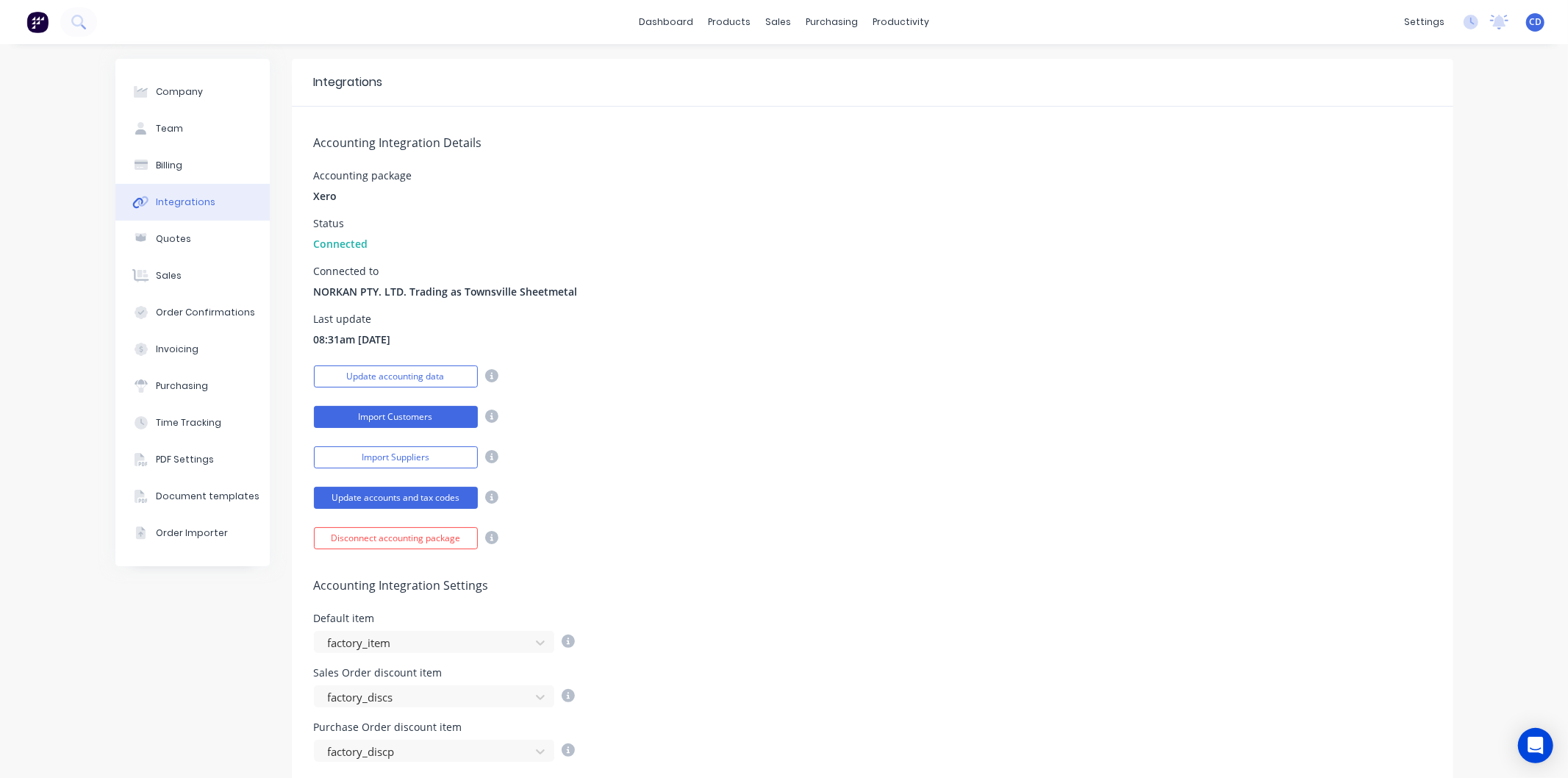
click at [427, 420] on button "Import Customers" at bounding box center [396, 416] width 164 height 22
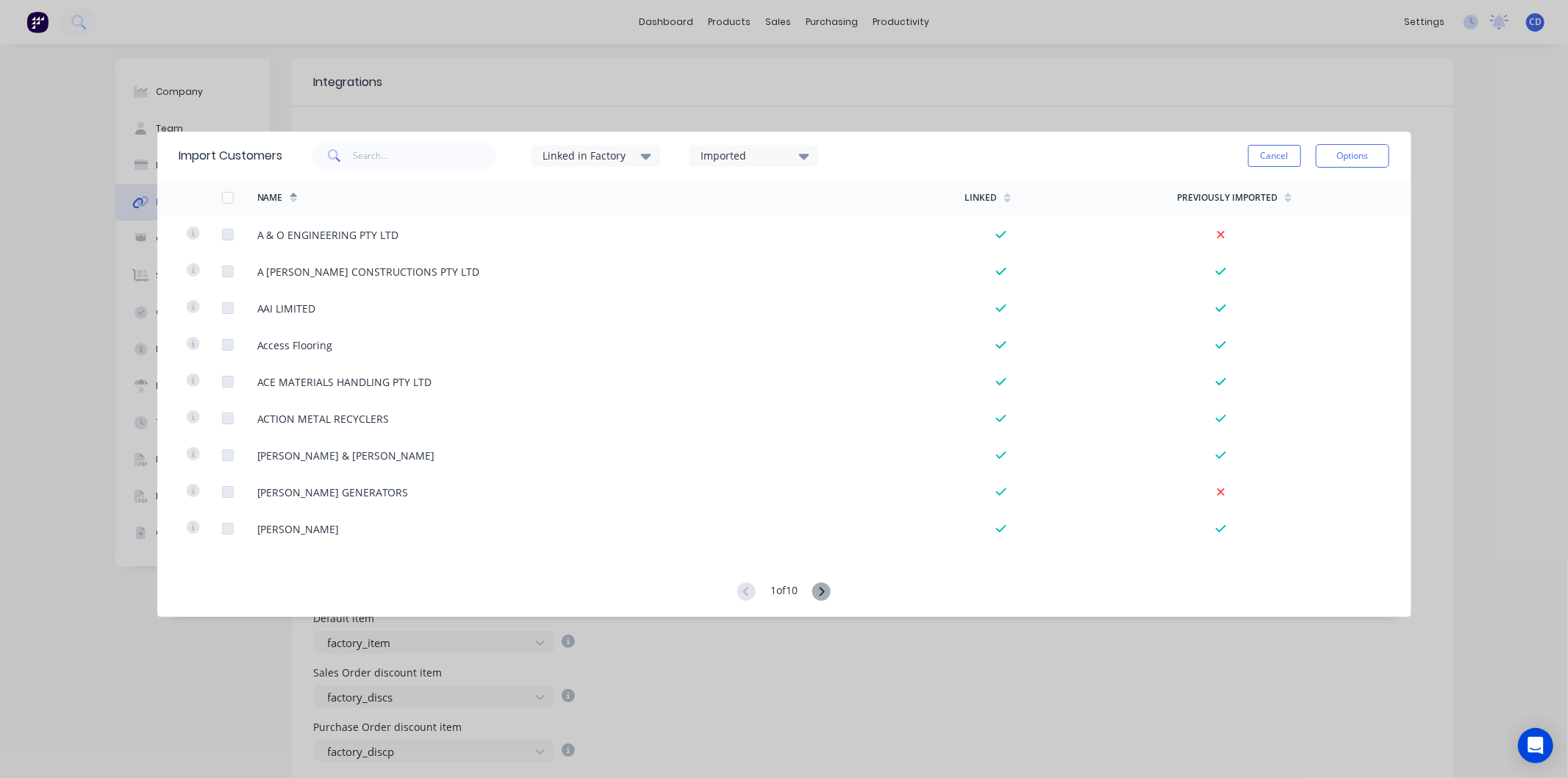
click at [228, 201] on div at bounding box center [227, 197] width 29 height 29
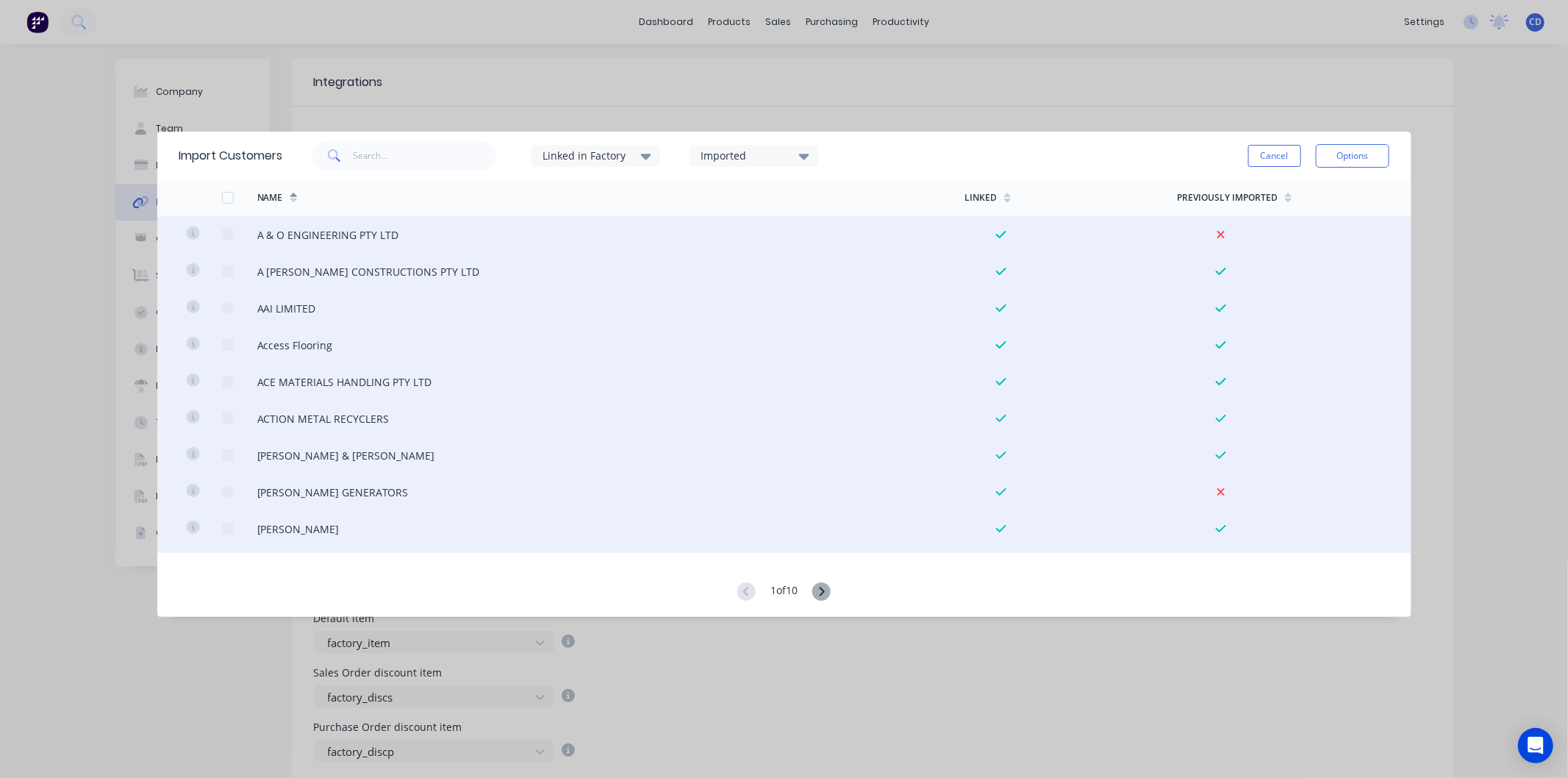
click at [228, 201] on div at bounding box center [227, 197] width 29 height 29
click at [229, 197] on div at bounding box center [227, 197] width 29 height 29
click at [398, 156] on input "text" at bounding box center [424, 155] width 143 height 29
click at [1344, 165] on button "Options" at bounding box center [1353, 155] width 73 height 23
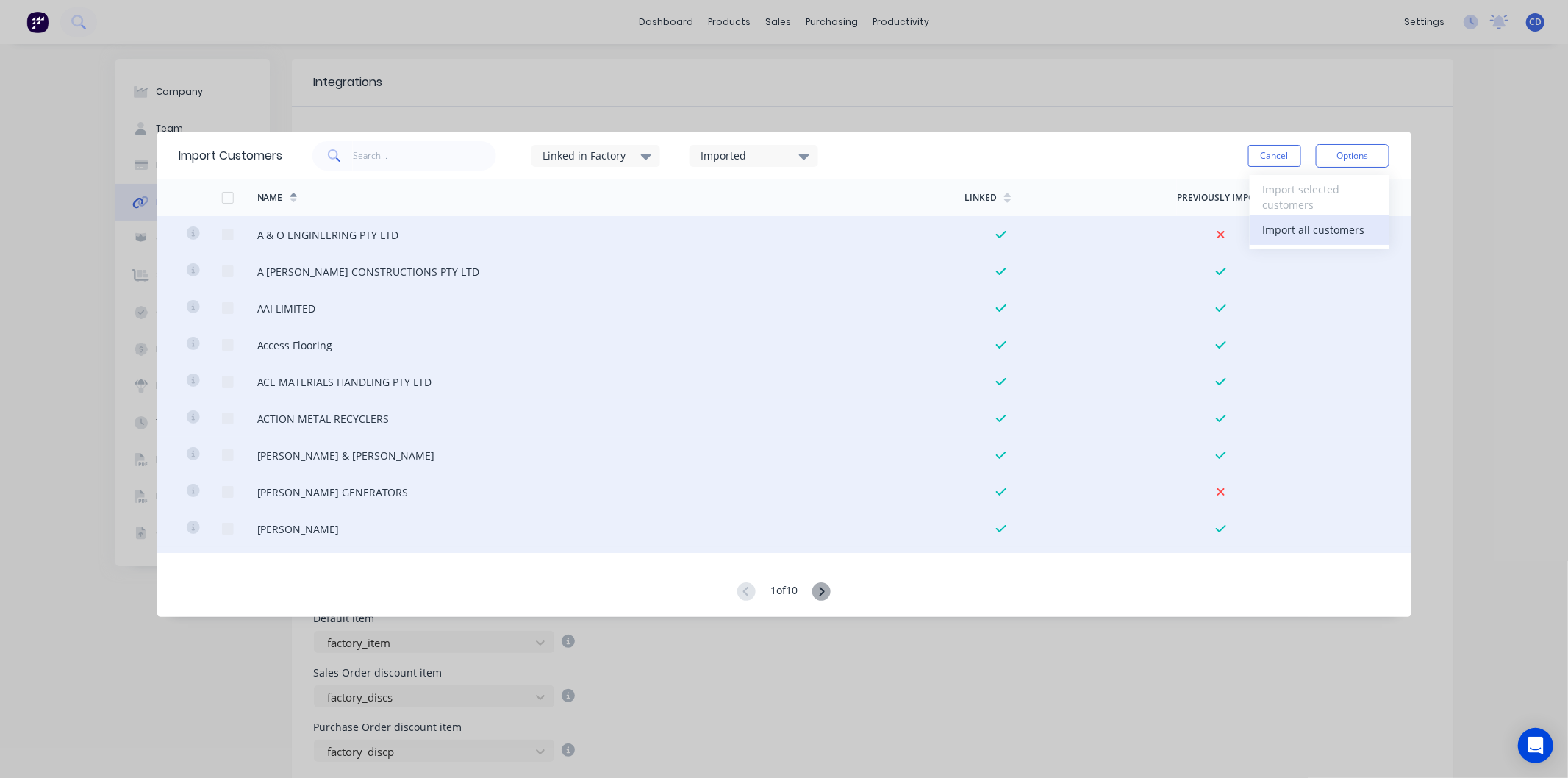
click at [1325, 233] on div "Import all customers" at bounding box center [1319, 229] width 113 height 21
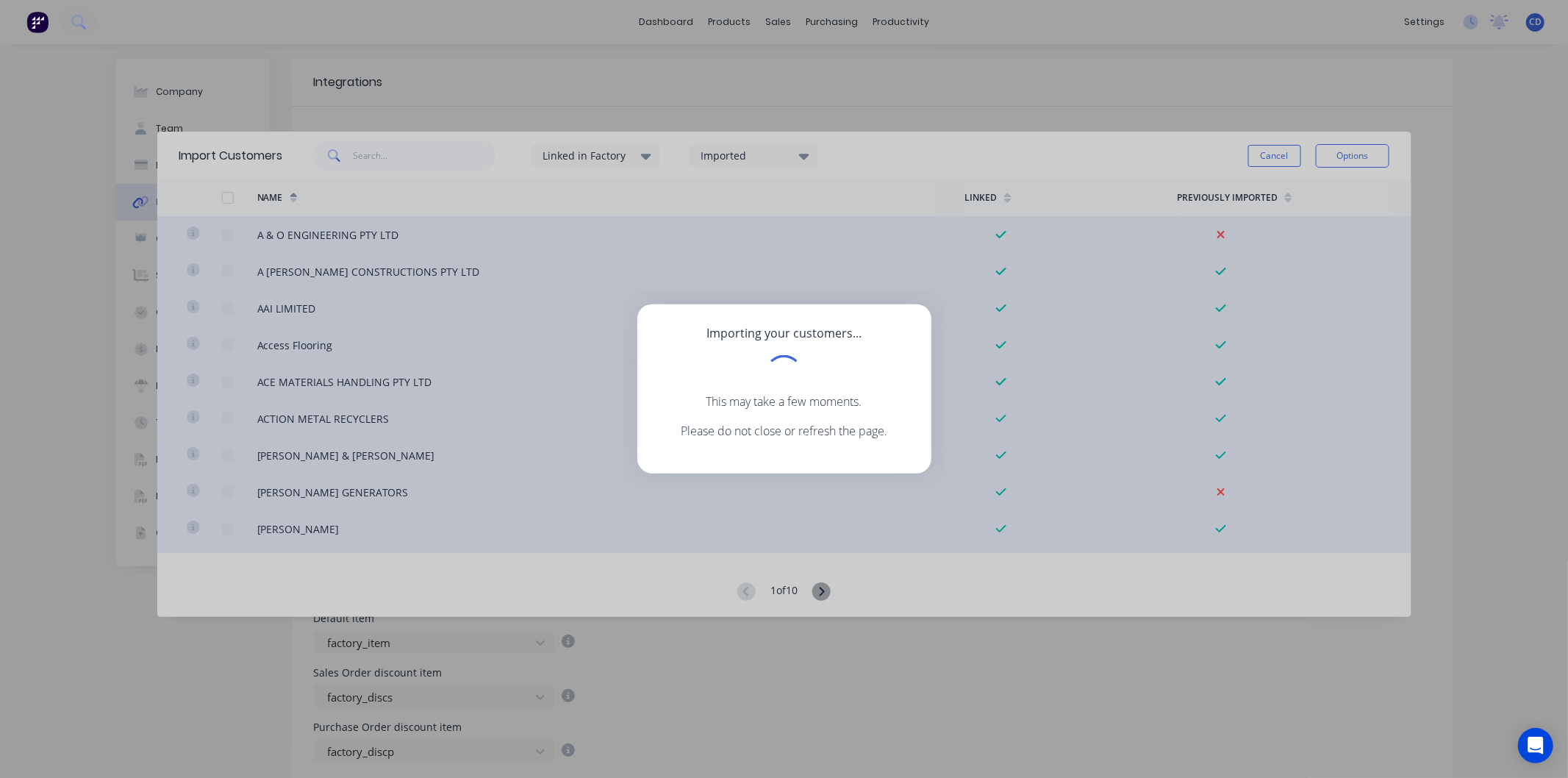
click at [1204, 762] on div "Importing your customers... This may take a few moments. Please do not close or…" at bounding box center [784, 389] width 1568 height 778
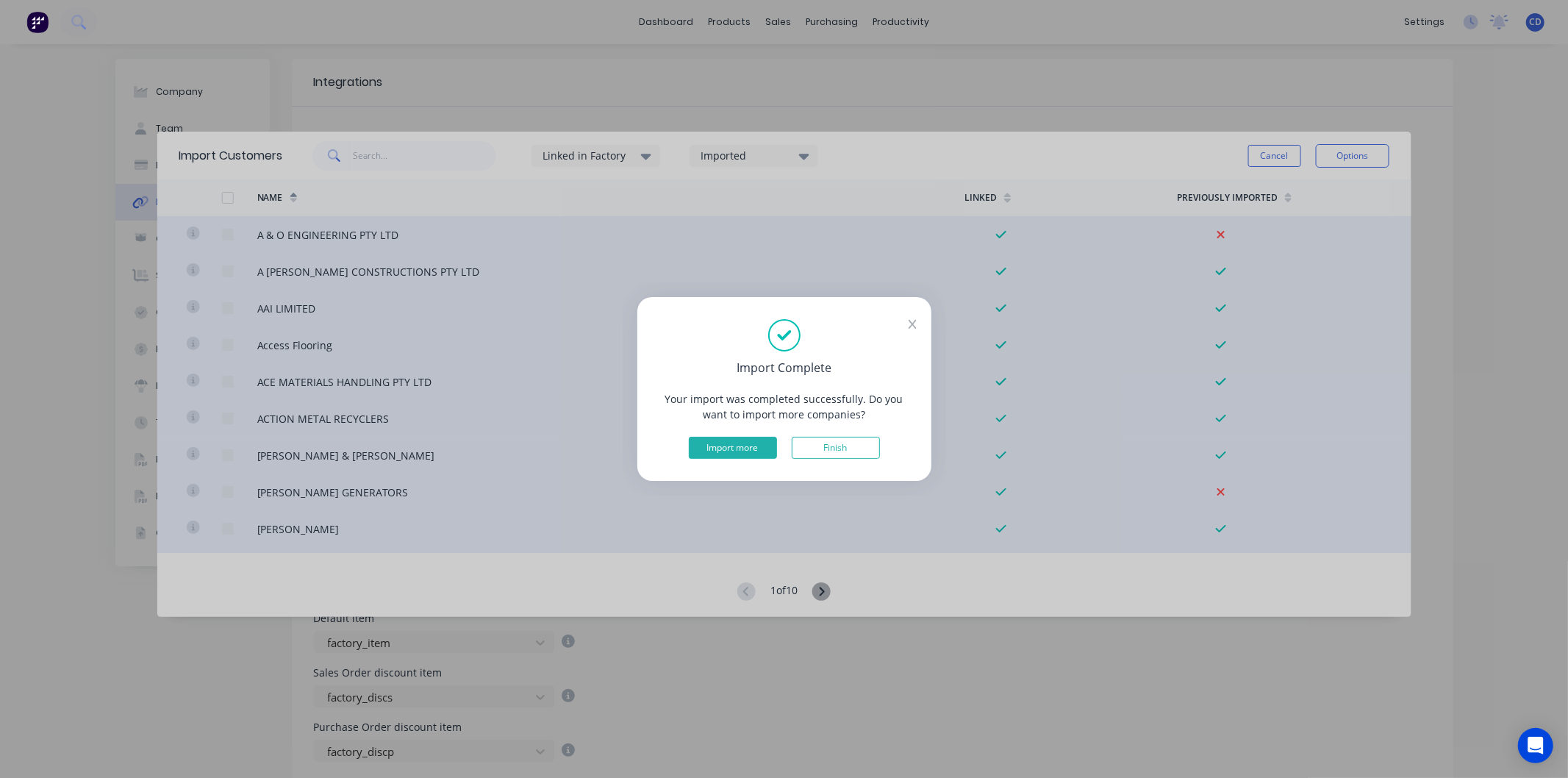
click at [717, 447] on button "Import more" at bounding box center [733, 447] width 88 height 22
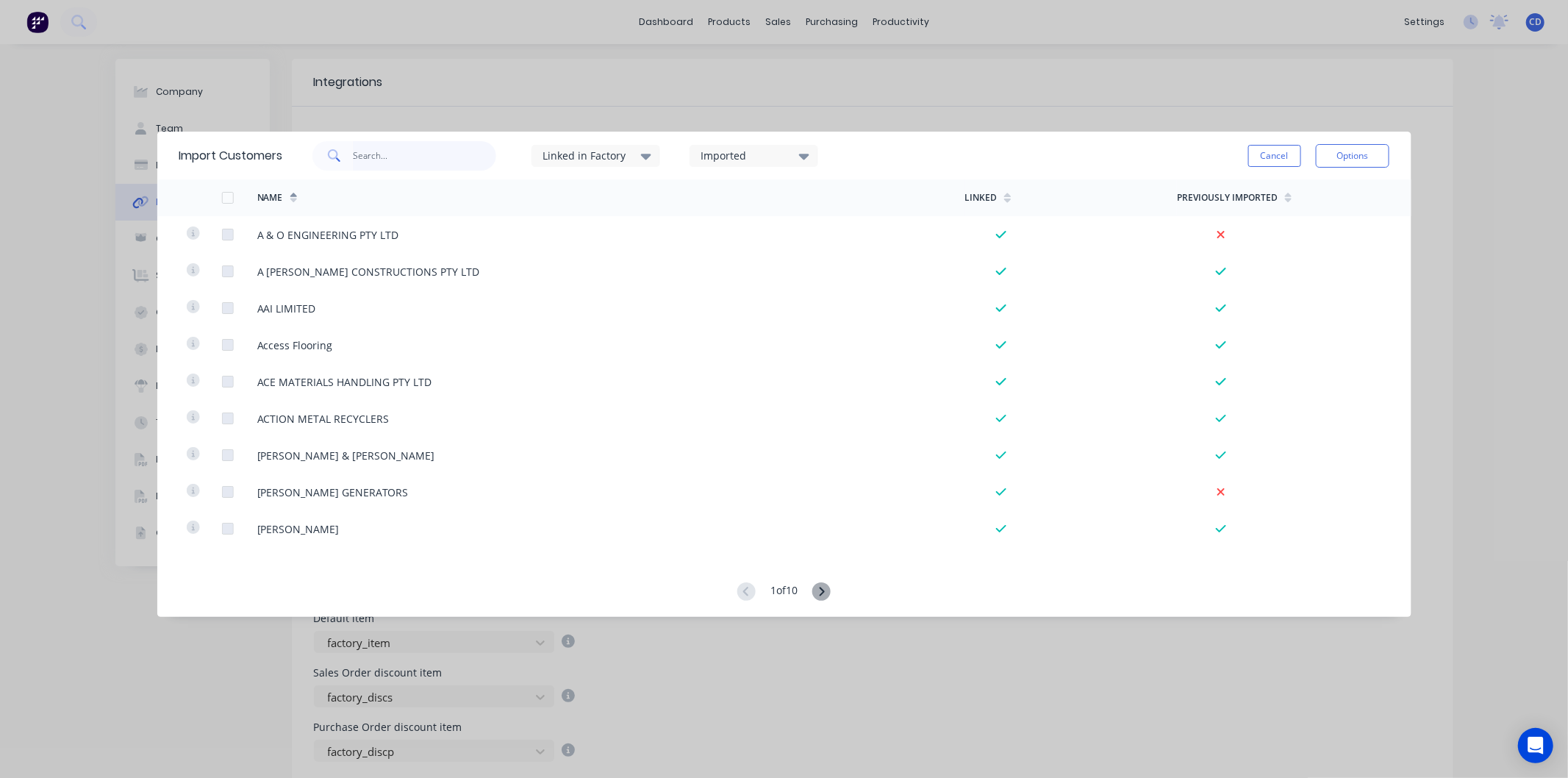
click at [396, 151] on input "text" at bounding box center [424, 155] width 143 height 29
type input "clevel"
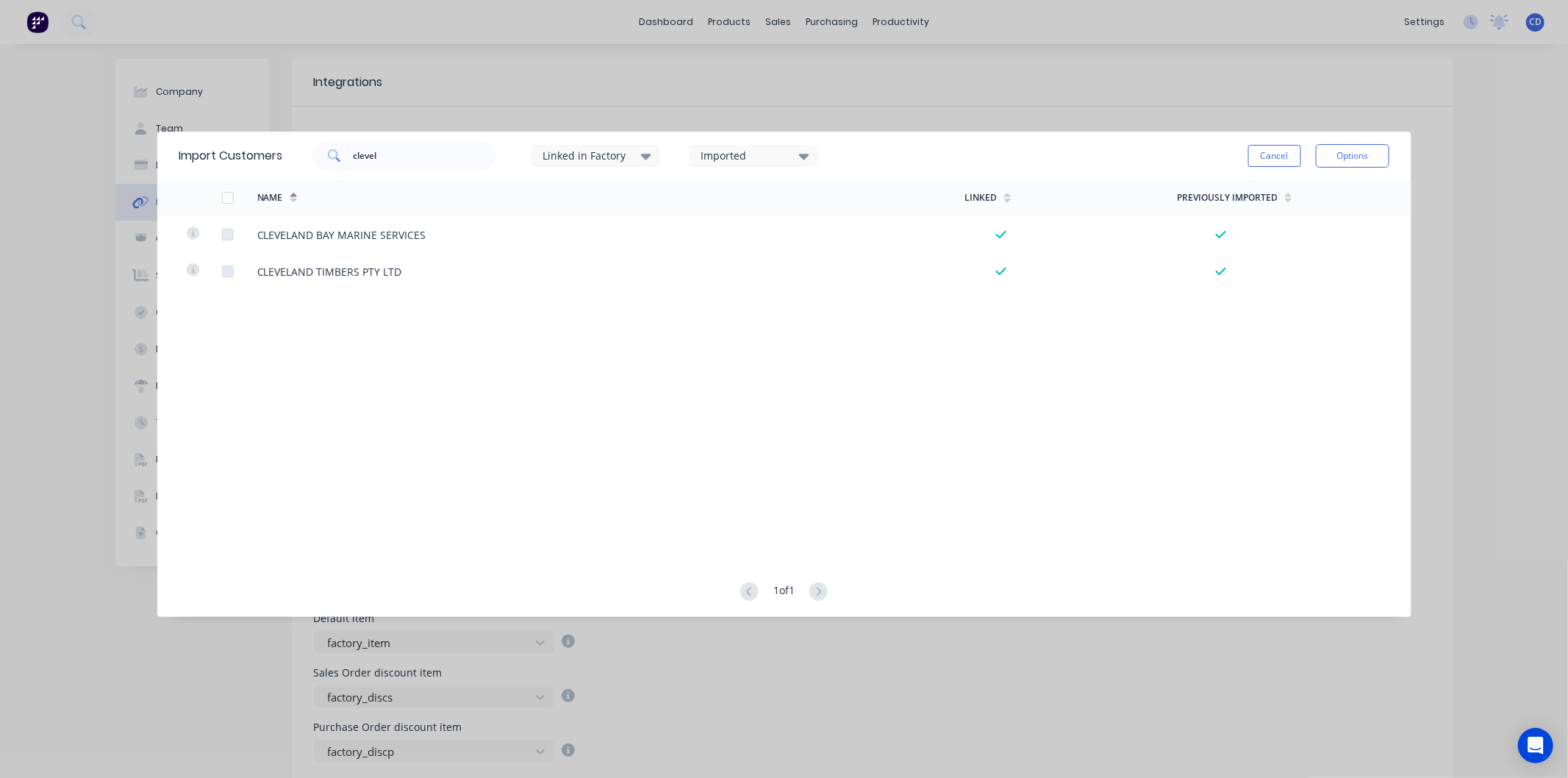
click at [229, 194] on div at bounding box center [227, 197] width 29 height 29
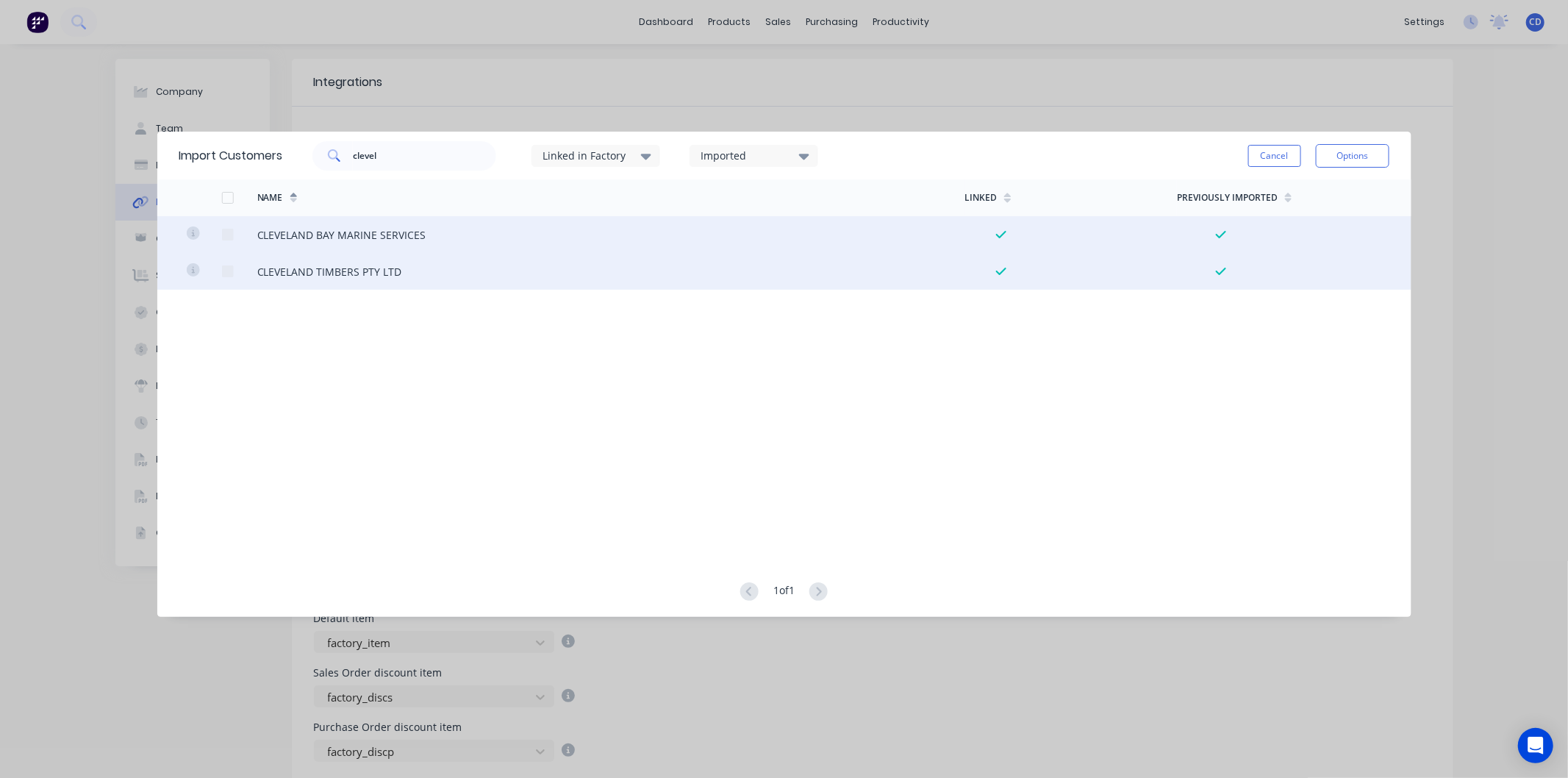
click at [229, 194] on div at bounding box center [227, 197] width 29 height 29
click at [1273, 149] on button "Cancel" at bounding box center [1275, 155] width 53 height 22
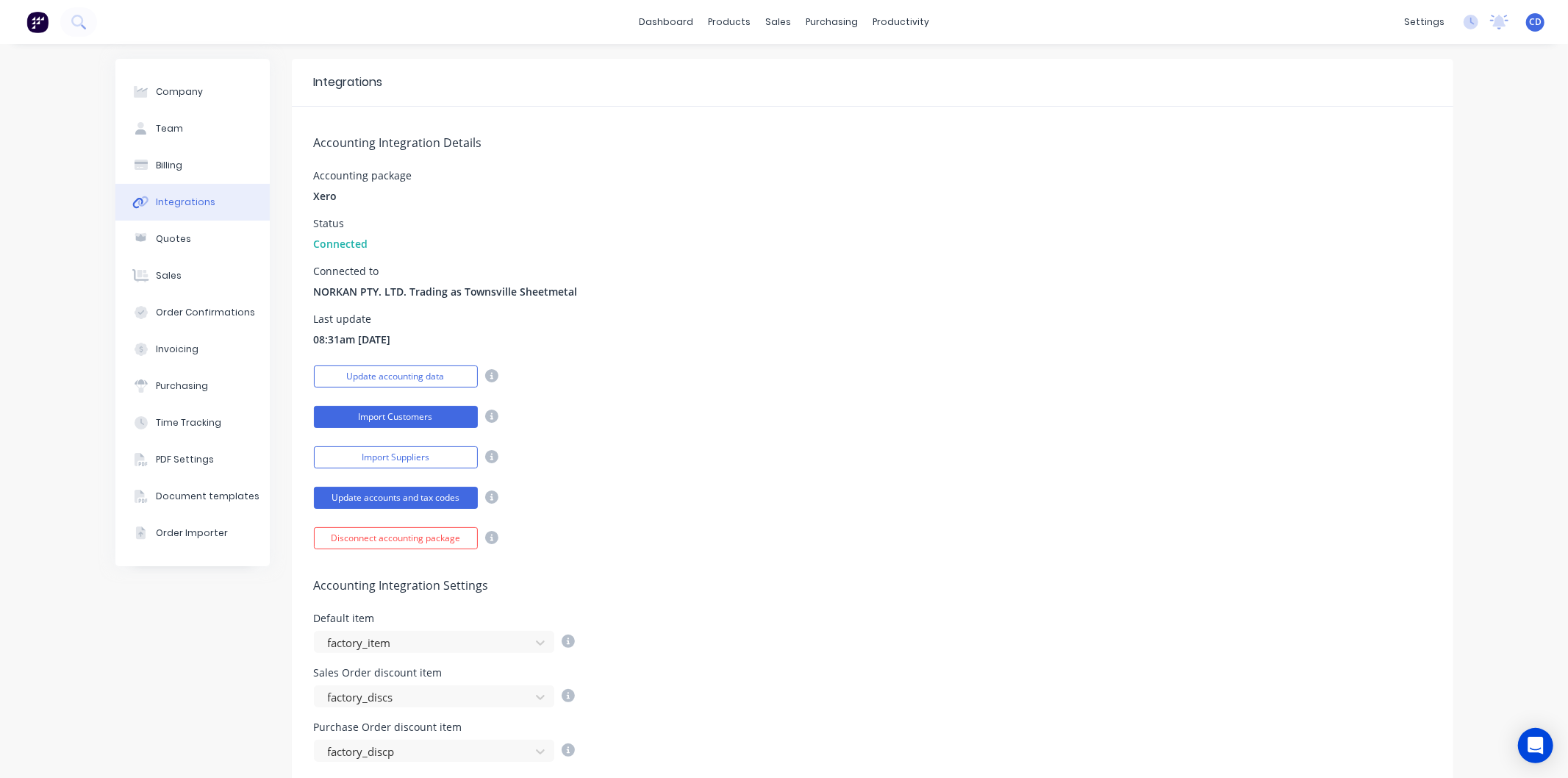
click at [430, 415] on button "Import Customers" at bounding box center [396, 416] width 164 height 22
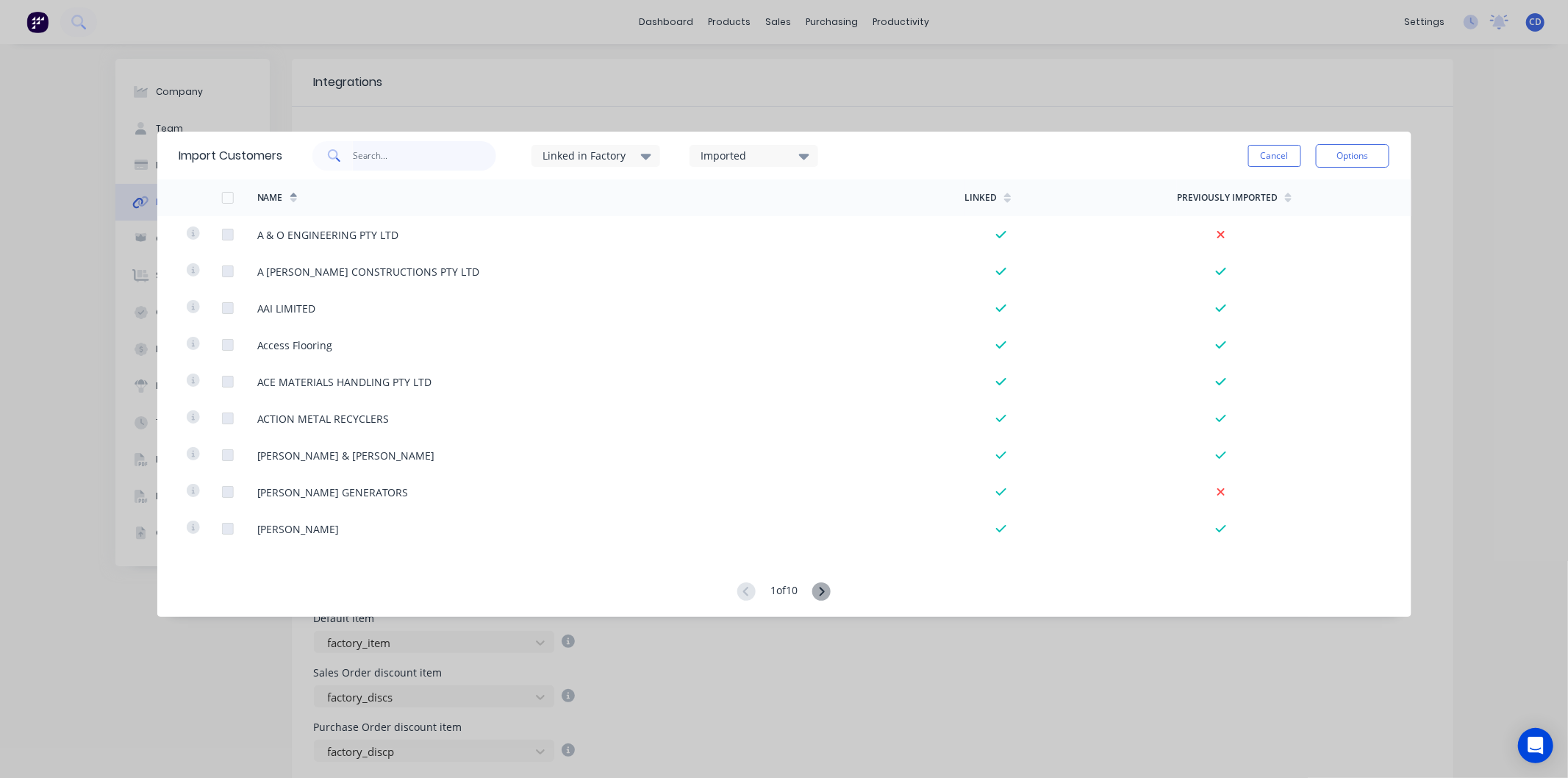
click at [397, 159] on input "text" at bounding box center [424, 155] width 143 height 29
type input "cleve"
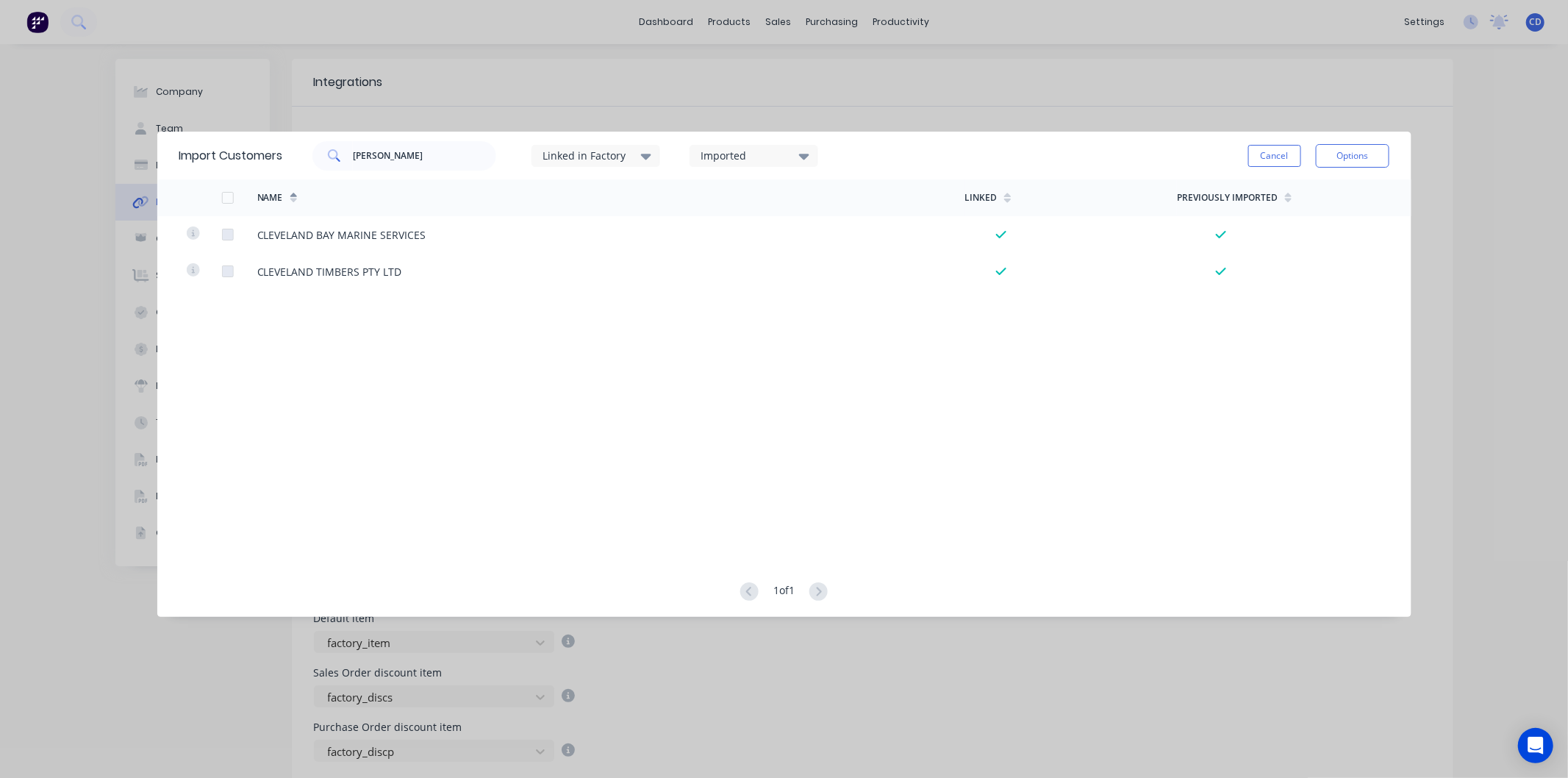
click at [649, 157] on icon at bounding box center [646, 157] width 10 height 6
click at [561, 199] on div at bounding box center [558, 203] width 29 height 29
click at [799, 156] on div "Imported" at bounding box center [753, 155] width 129 height 22
click at [717, 204] on div at bounding box center [716, 203] width 29 height 29
click at [1274, 157] on button "Cancel" at bounding box center [1275, 155] width 53 height 22
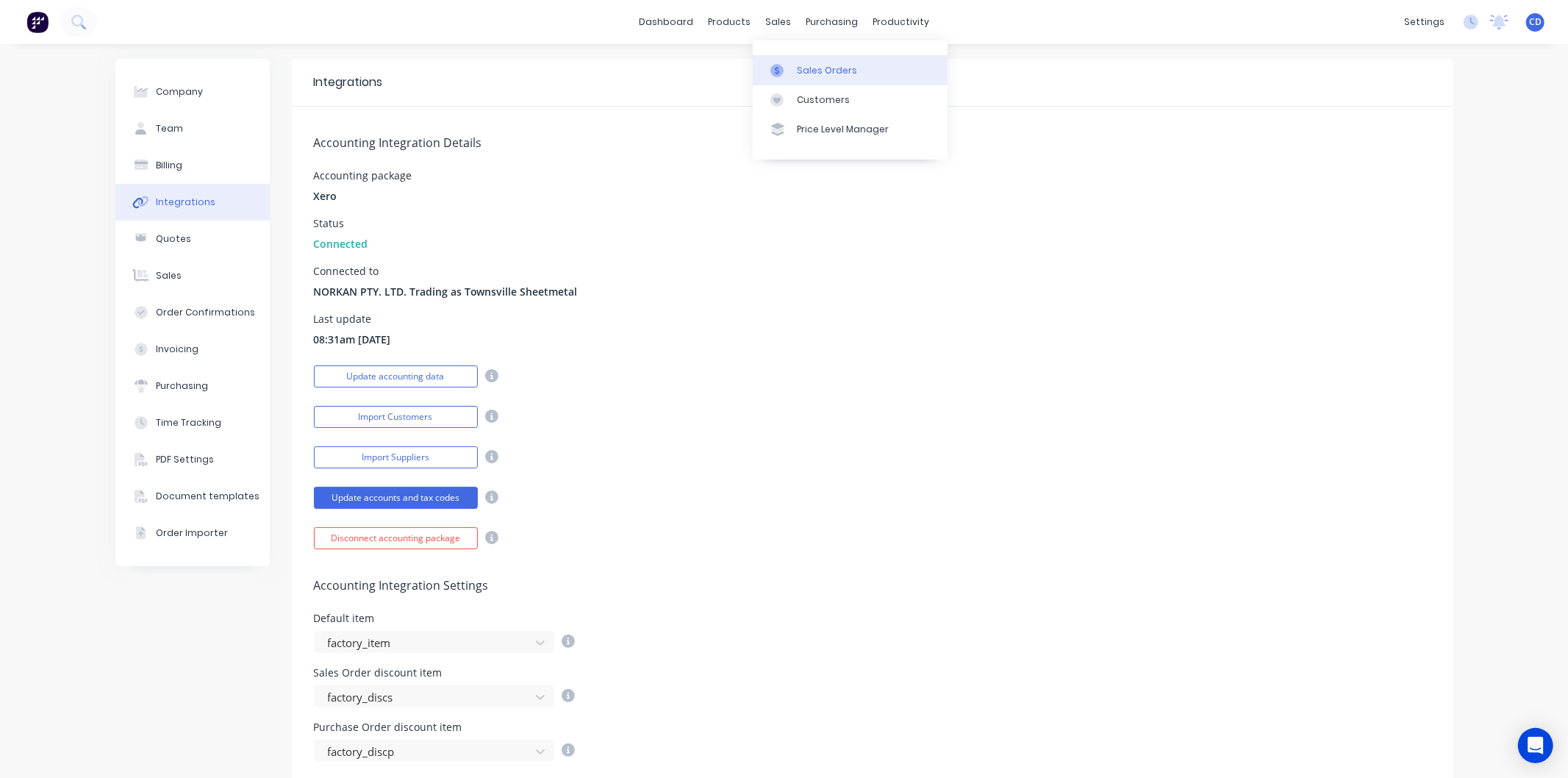
click at [809, 72] on div "Sales Orders" at bounding box center [827, 70] width 60 height 13
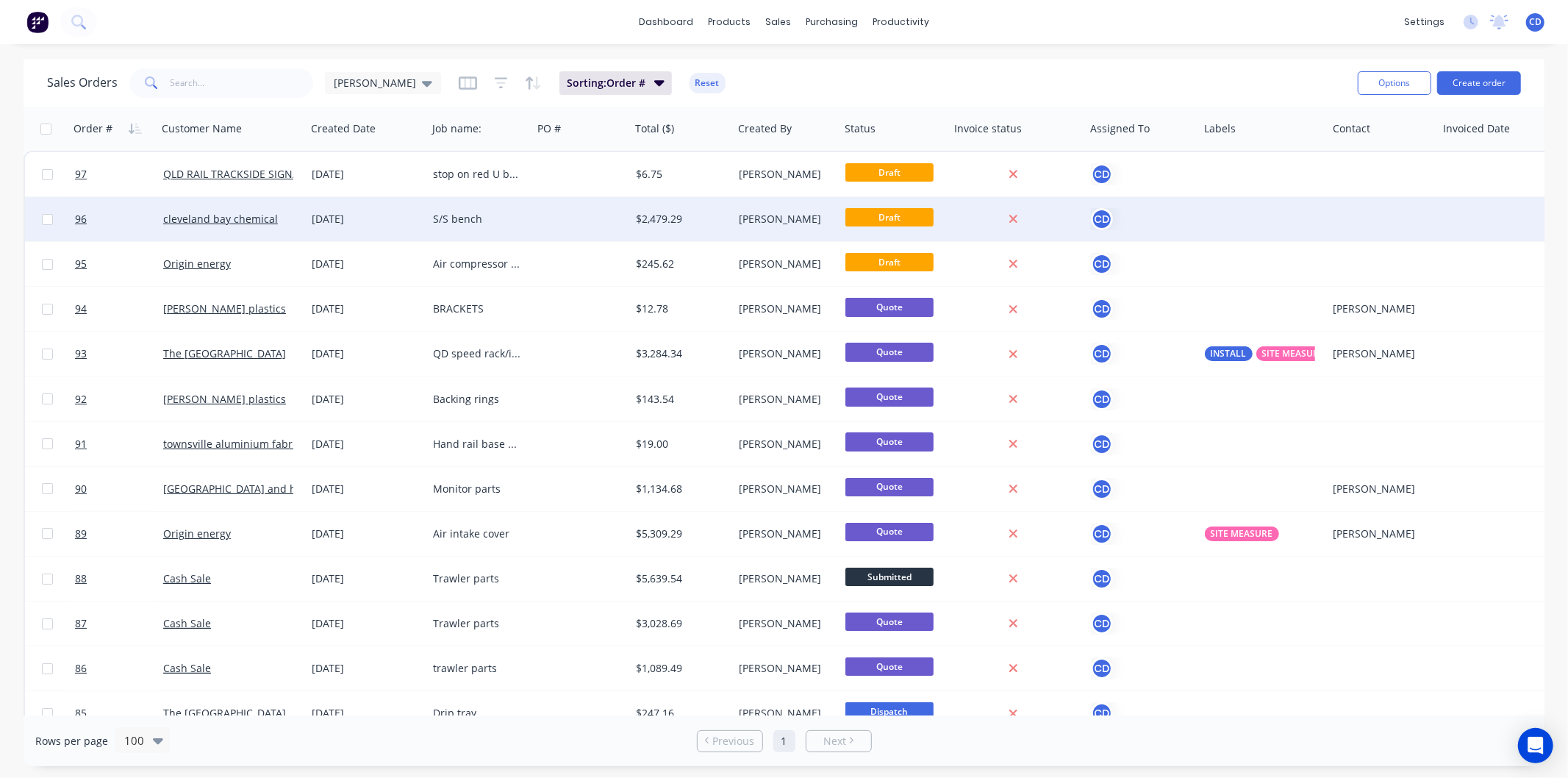
click at [351, 217] on div "[DATE]" at bounding box center [367, 220] width 109 height 15
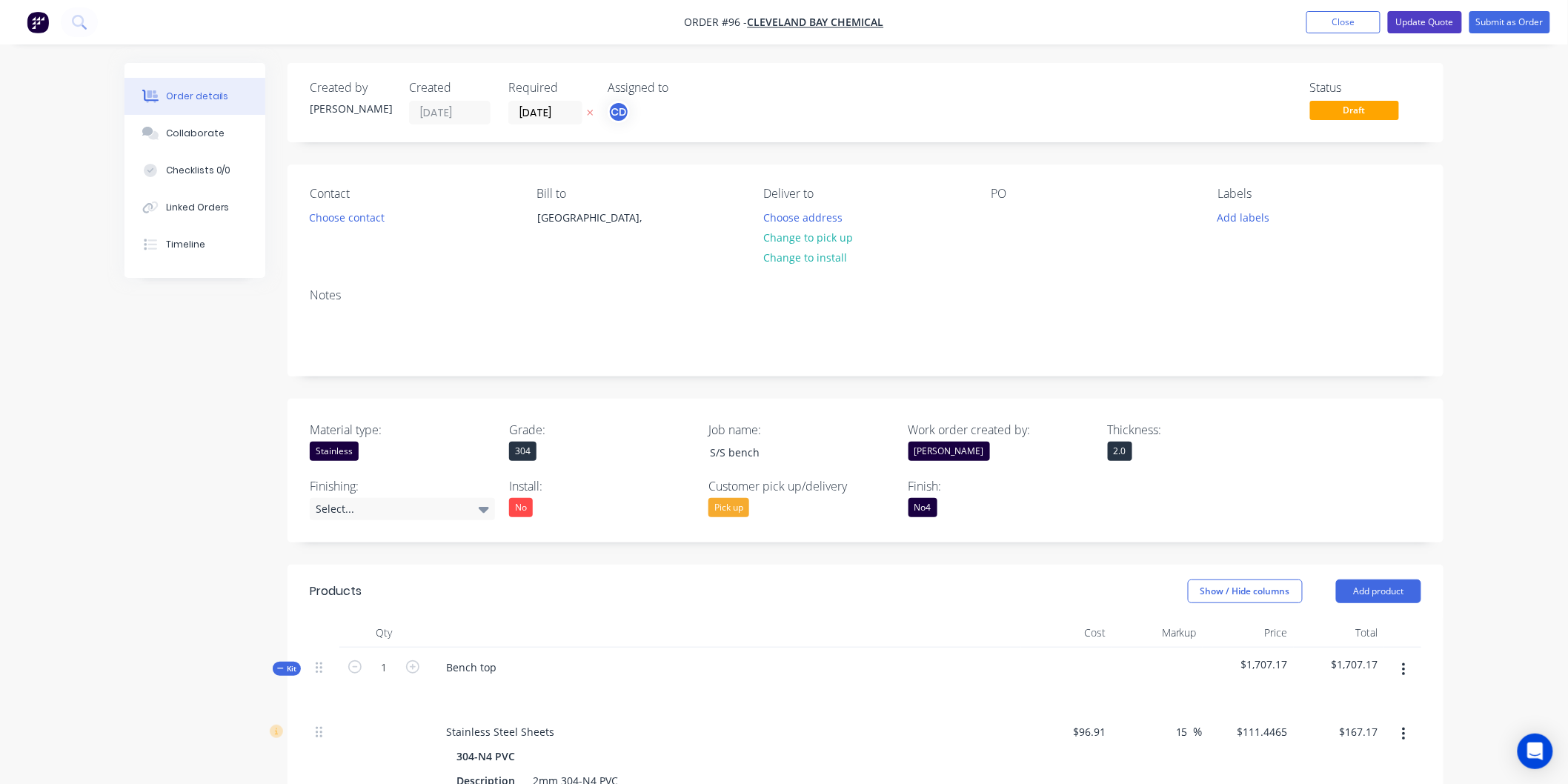
click at [1439, 20] on button "Update Quote" at bounding box center [1424, 22] width 74 height 22
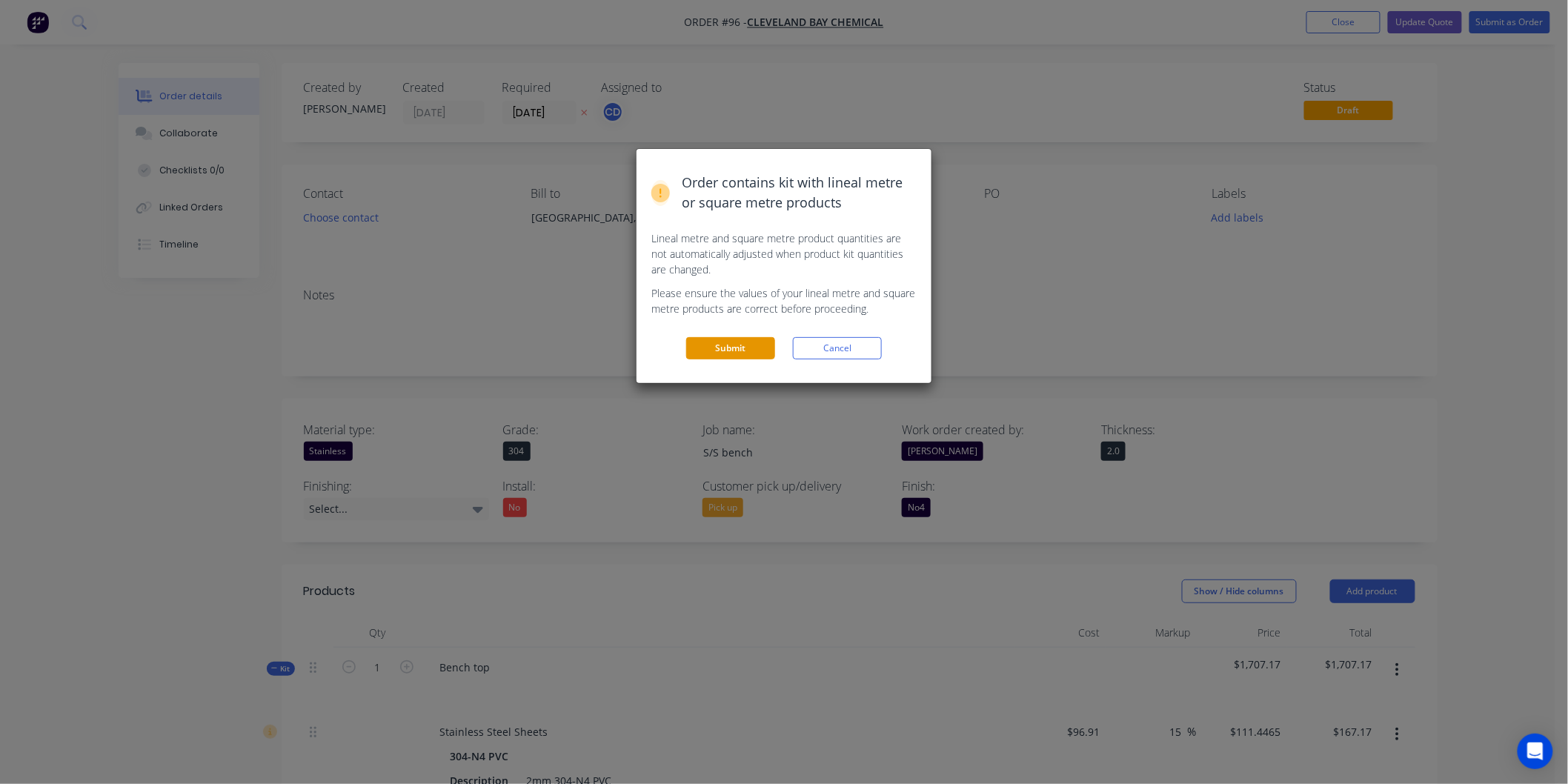
click at [766, 341] on button "Submit" at bounding box center [730, 347] width 89 height 22
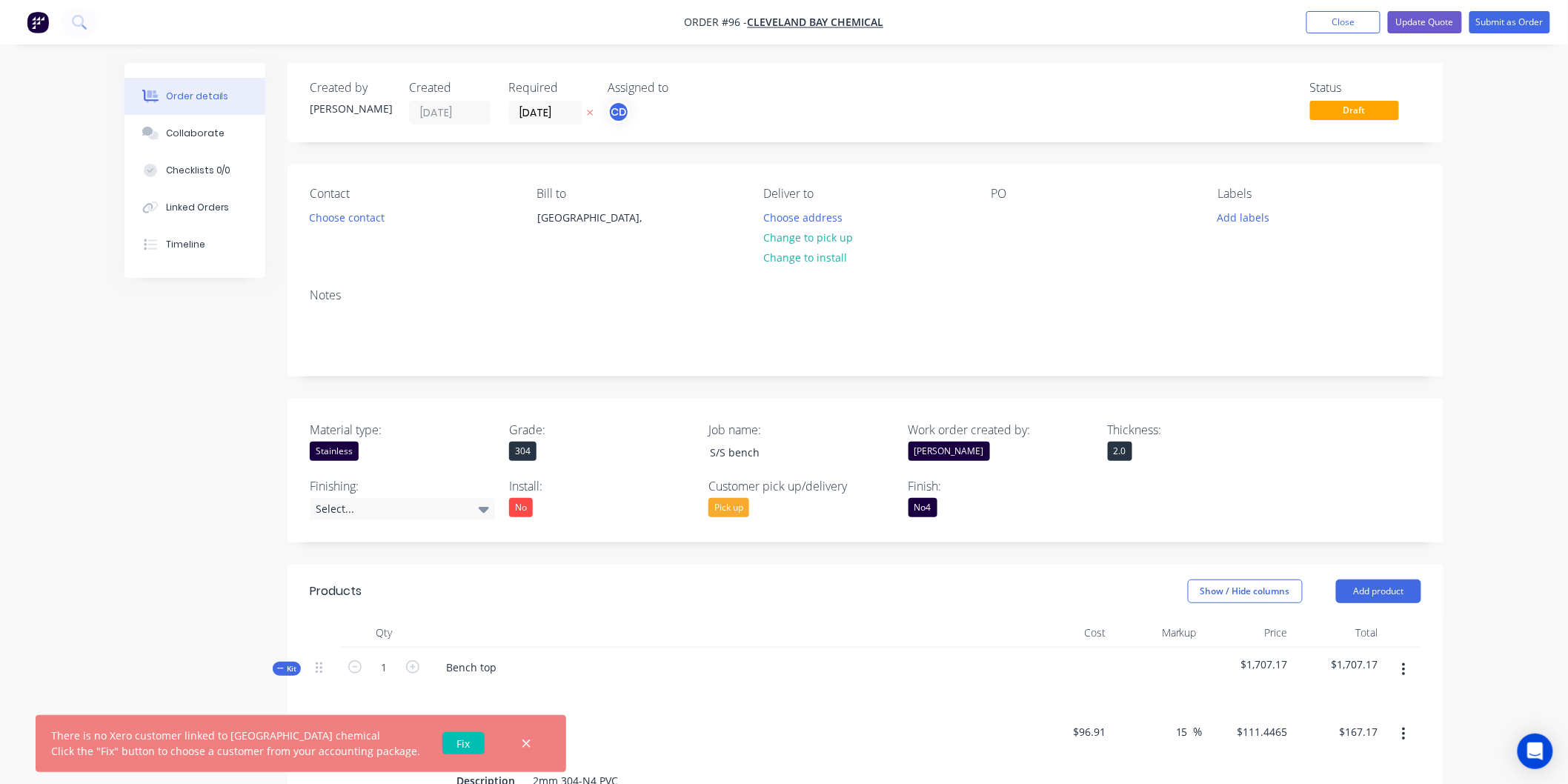
click at [457, 739] on link "Fix" at bounding box center [464, 742] width 42 height 22
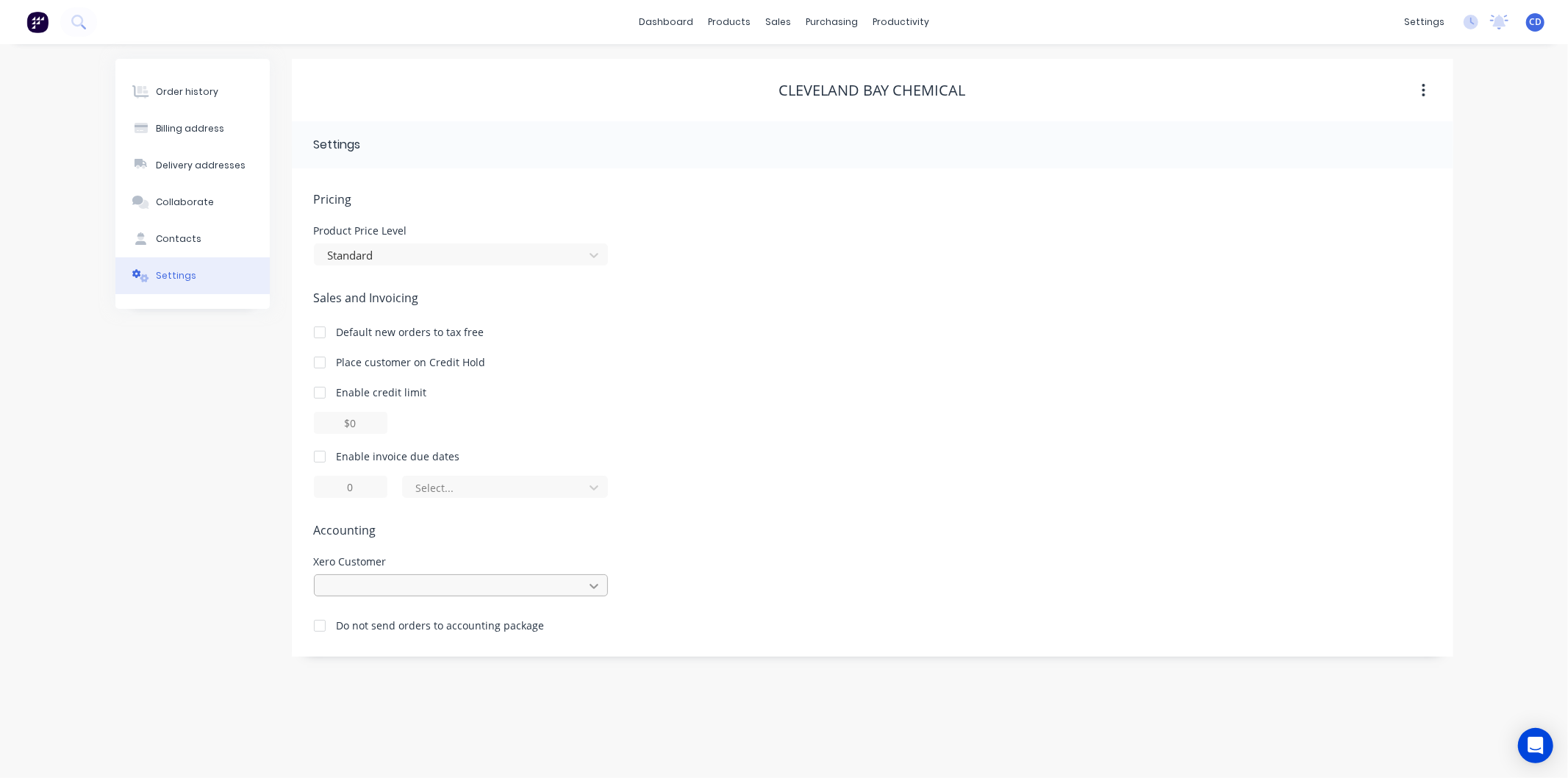
click at [591, 585] on icon at bounding box center [594, 586] width 9 height 5
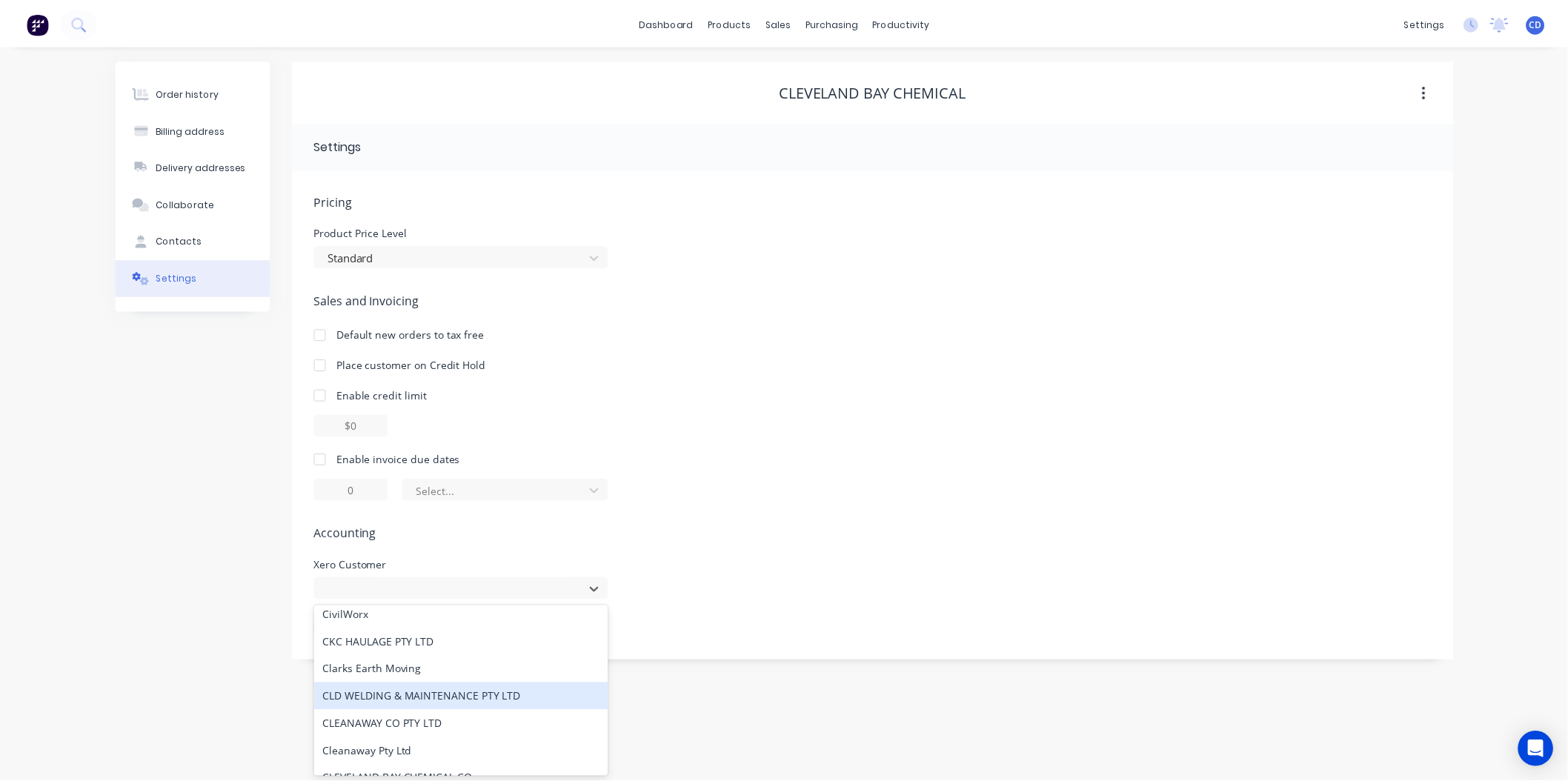
scroll to position [22528, 0]
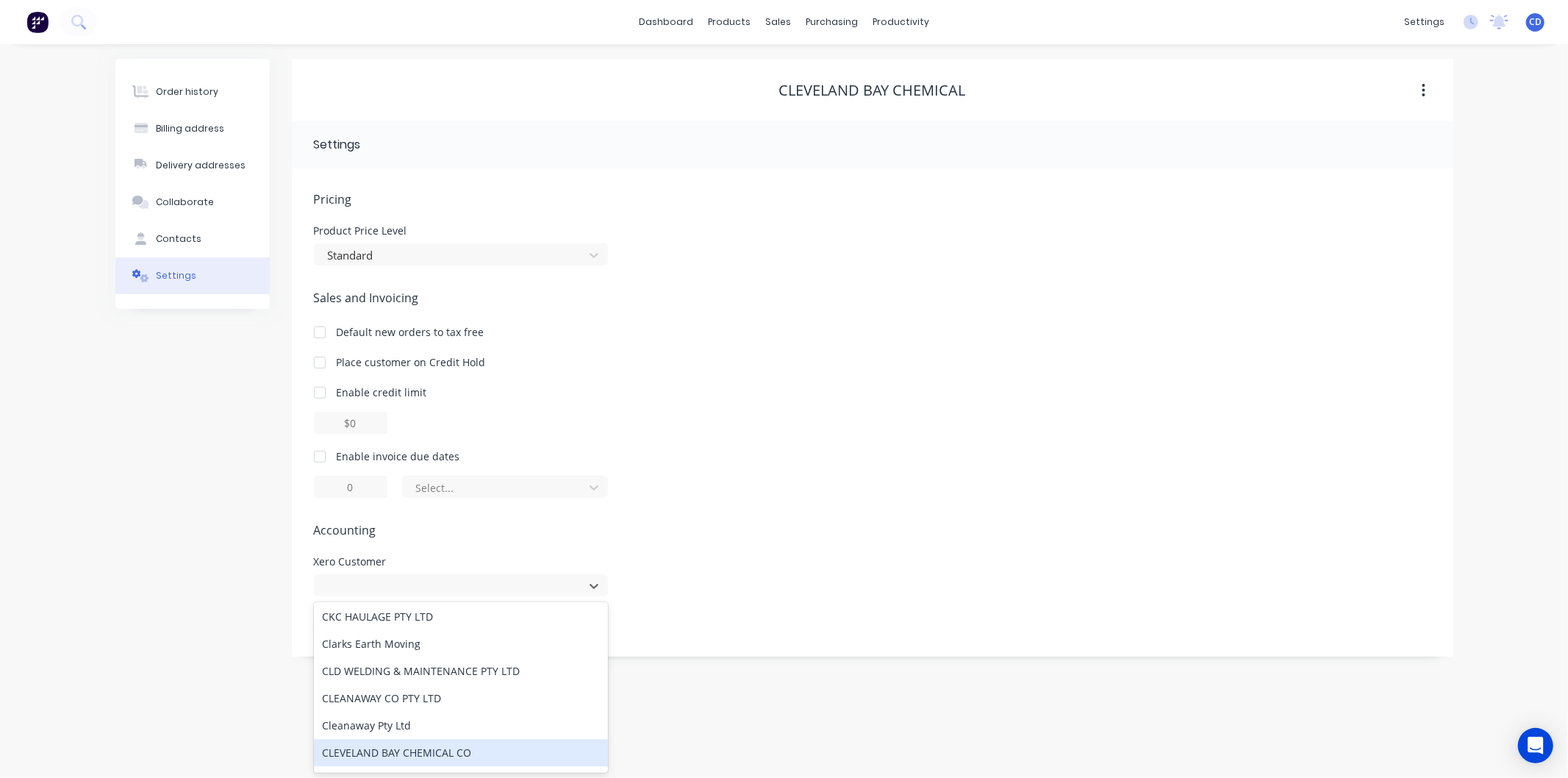
click at [440, 739] on div "CLEVELAND BAY CHEMICAL CO" at bounding box center [461, 753] width 294 height 27
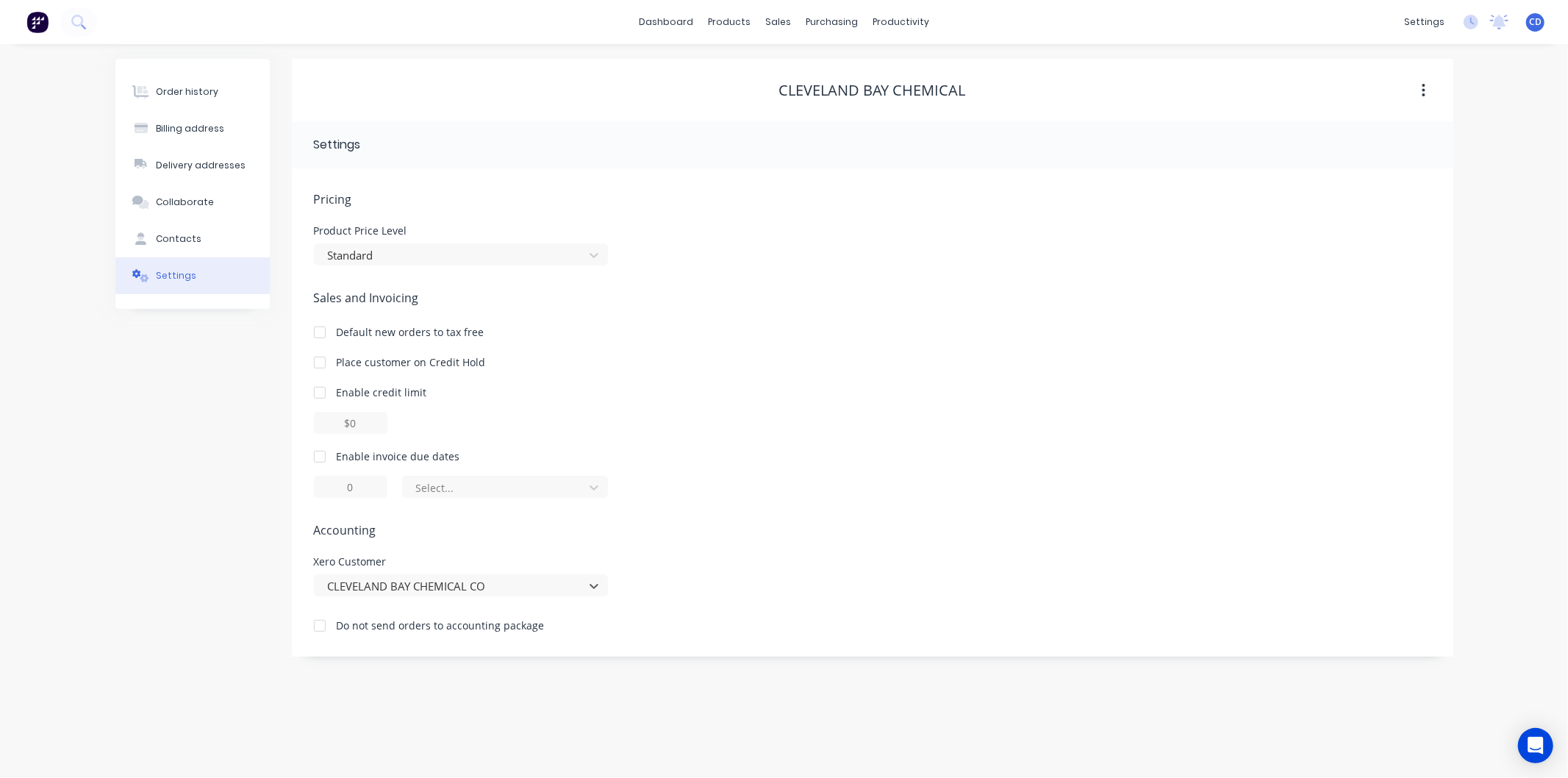
click at [1424, 88] on icon "button" at bounding box center [1423, 91] width 4 height 16
click at [819, 60] on link "Sales Orders" at bounding box center [856, 70] width 195 height 29
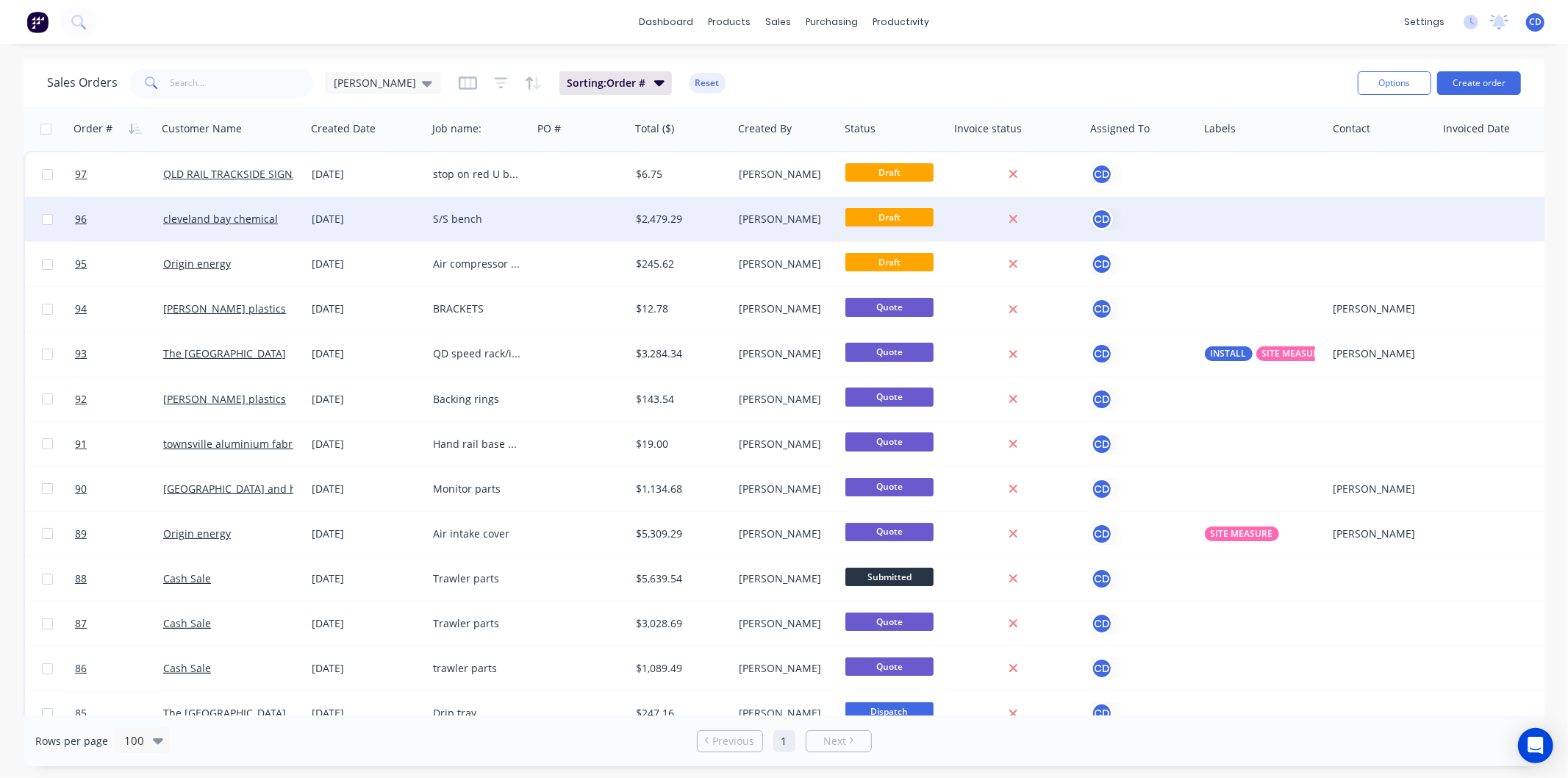
click at [361, 220] on div "[DATE]" at bounding box center [367, 220] width 109 height 15
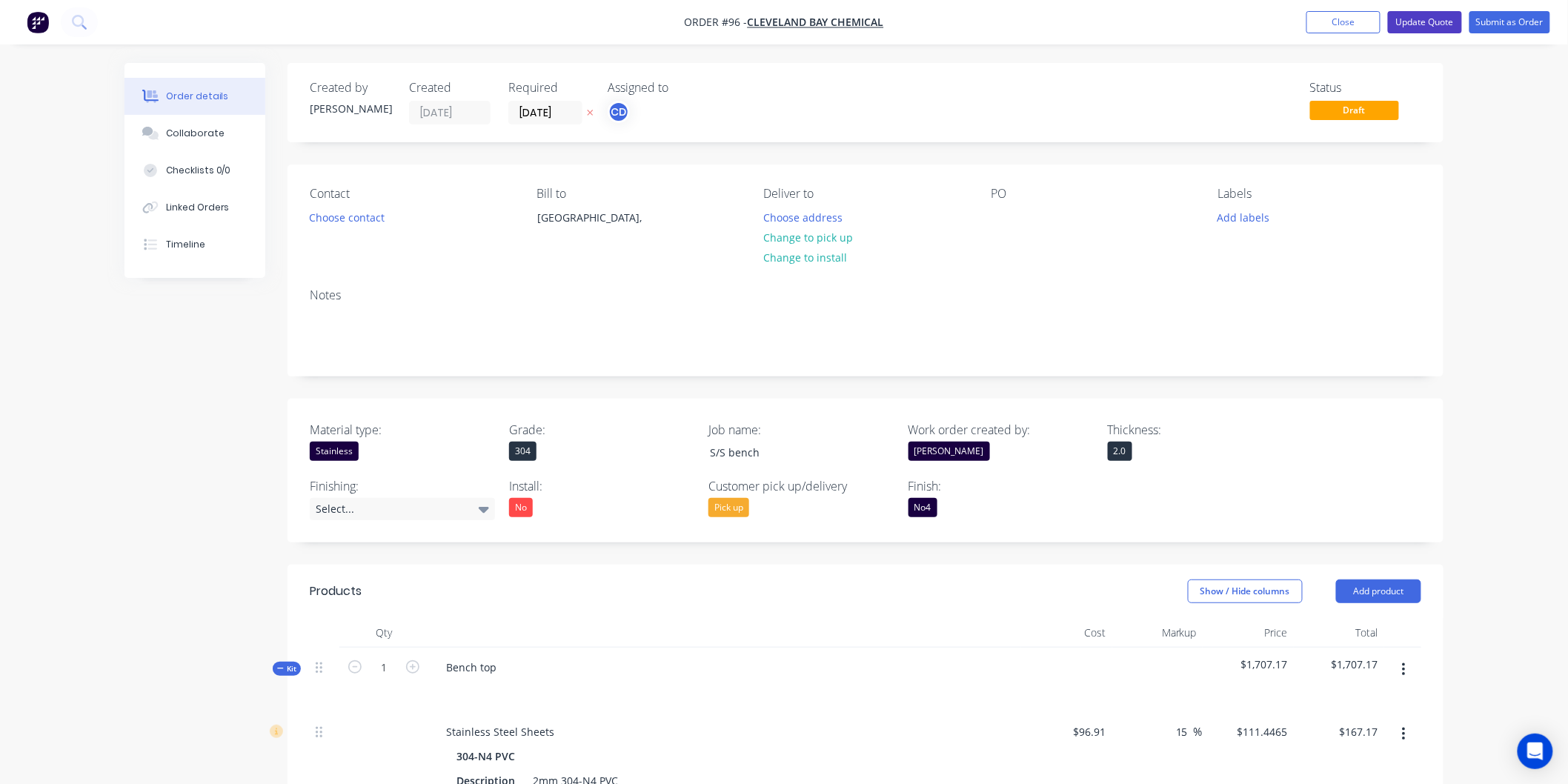
click at [1413, 20] on button "Update Quote" at bounding box center [1424, 22] width 74 height 22
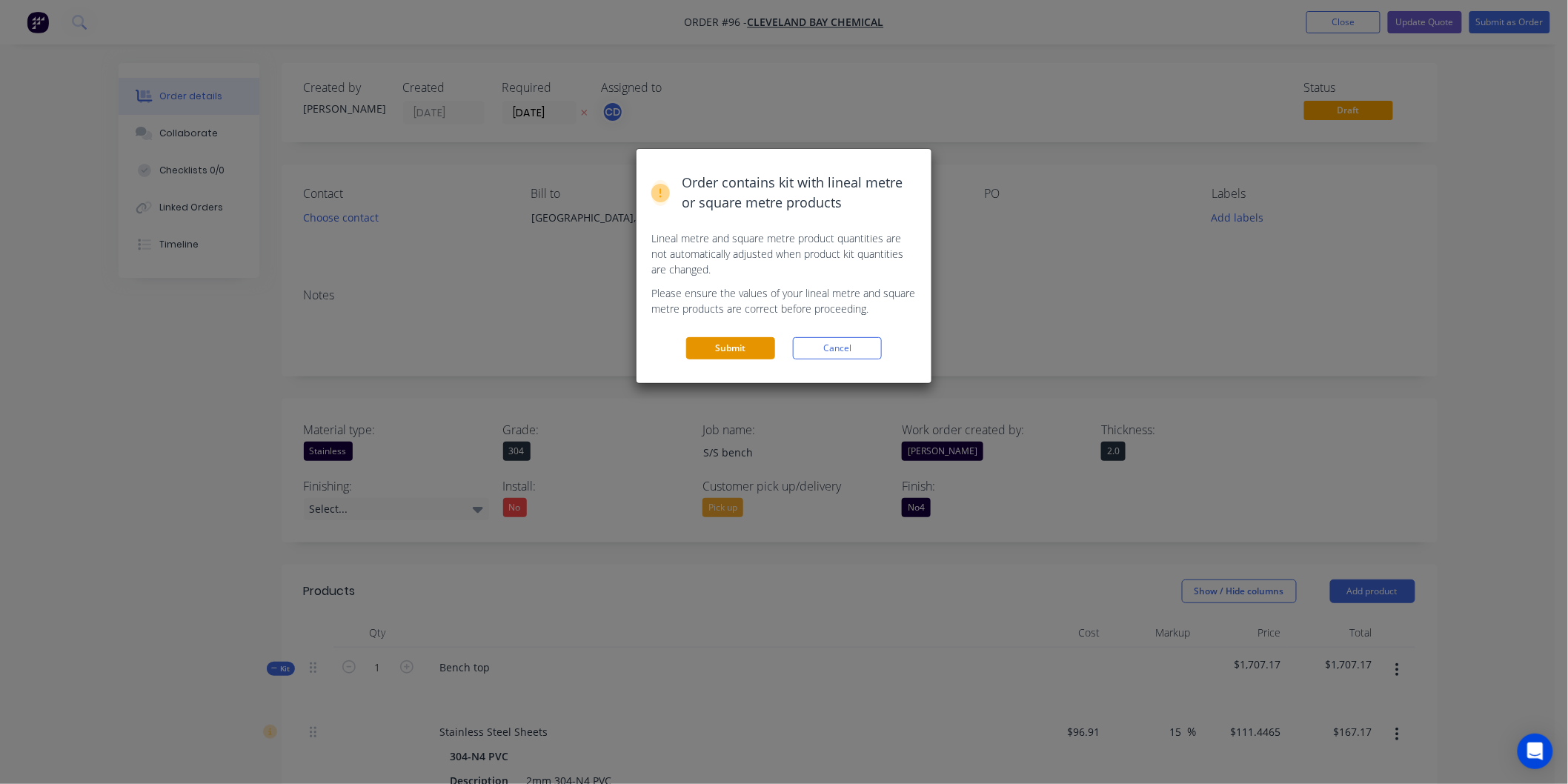
click at [732, 344] on button "Submit" at bounding box center [730, 347] width 89 height 22
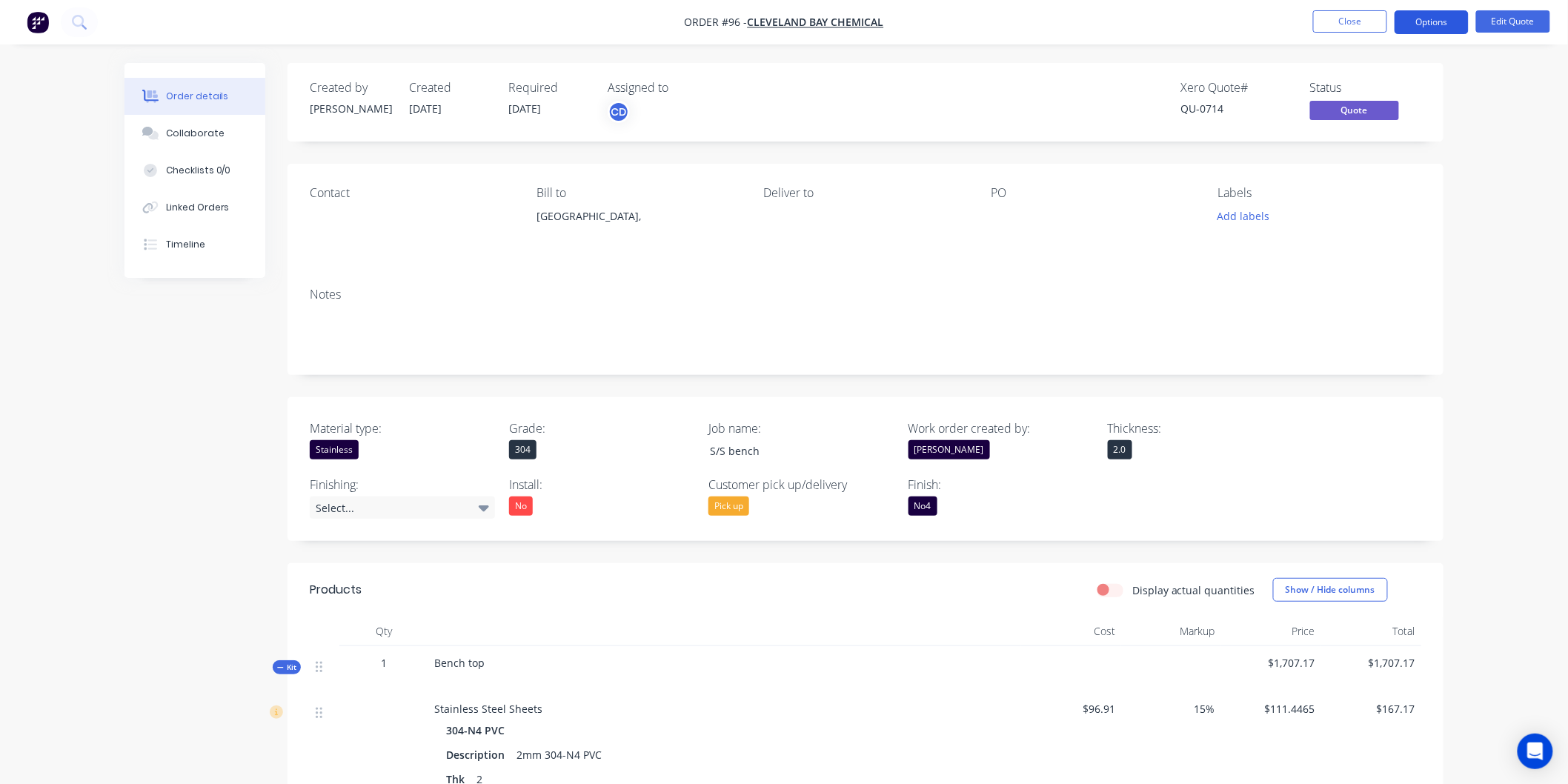
click at [1449, 23] on button "Options" at bounding box center [1431, 22] width 74 height 23
click at [1216, 274] on div "Contact Bill to Australia, Deliver to PO Labels Add labels" at bounding box center [866, 220] width 1156 height 112
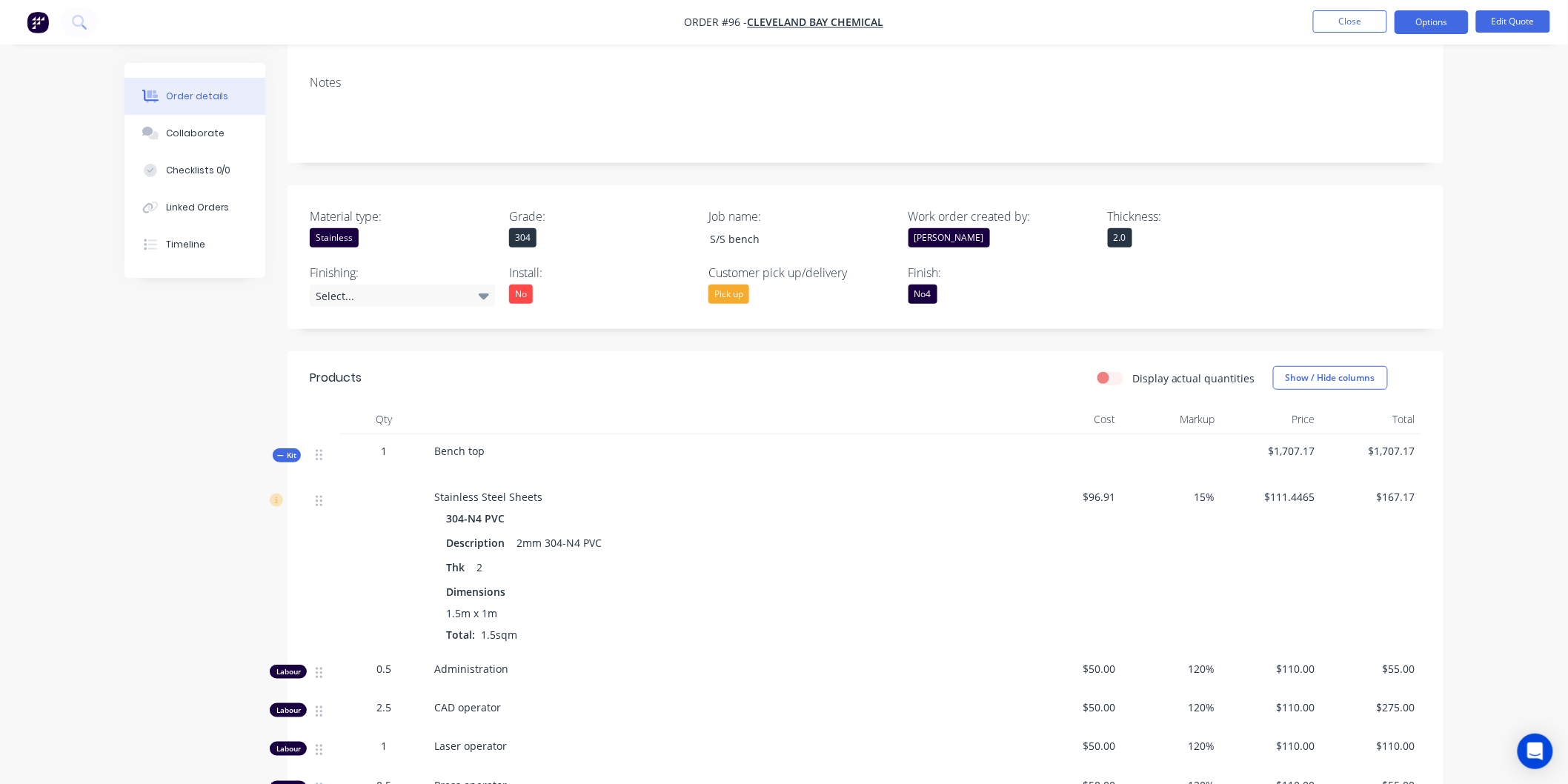
scroll to position [198, 0]
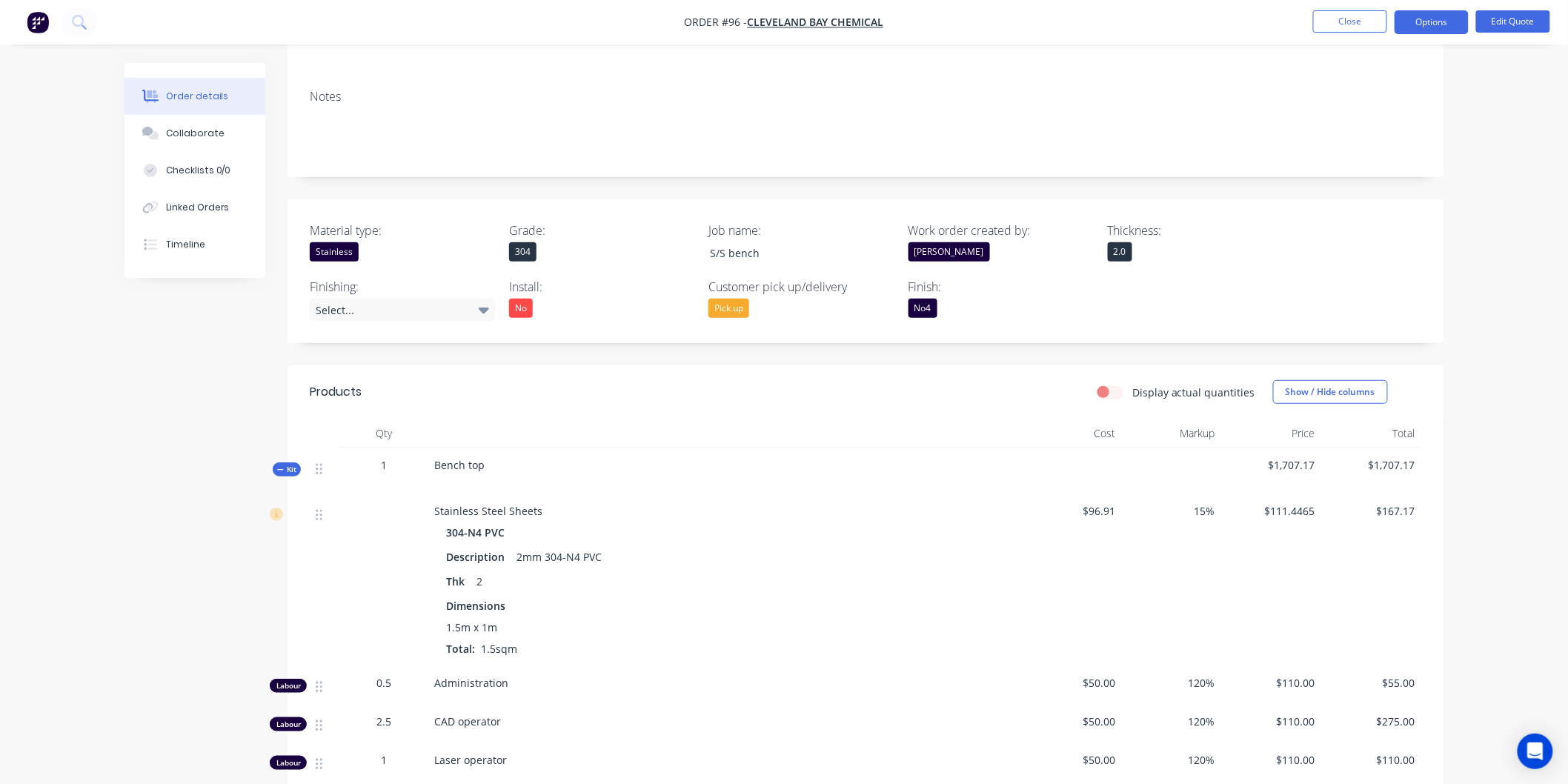
drag, startPoint x: 1493, startPoint y: 625, endPoint x: 1489, endPoint y: 596, distance: 29.3
click at [1493, 625] on div "Order details Collaborate Checklists 0/0 Linked Orders Timeline Order details C…" at bounding box center [784, 659] width 1568 height 1715
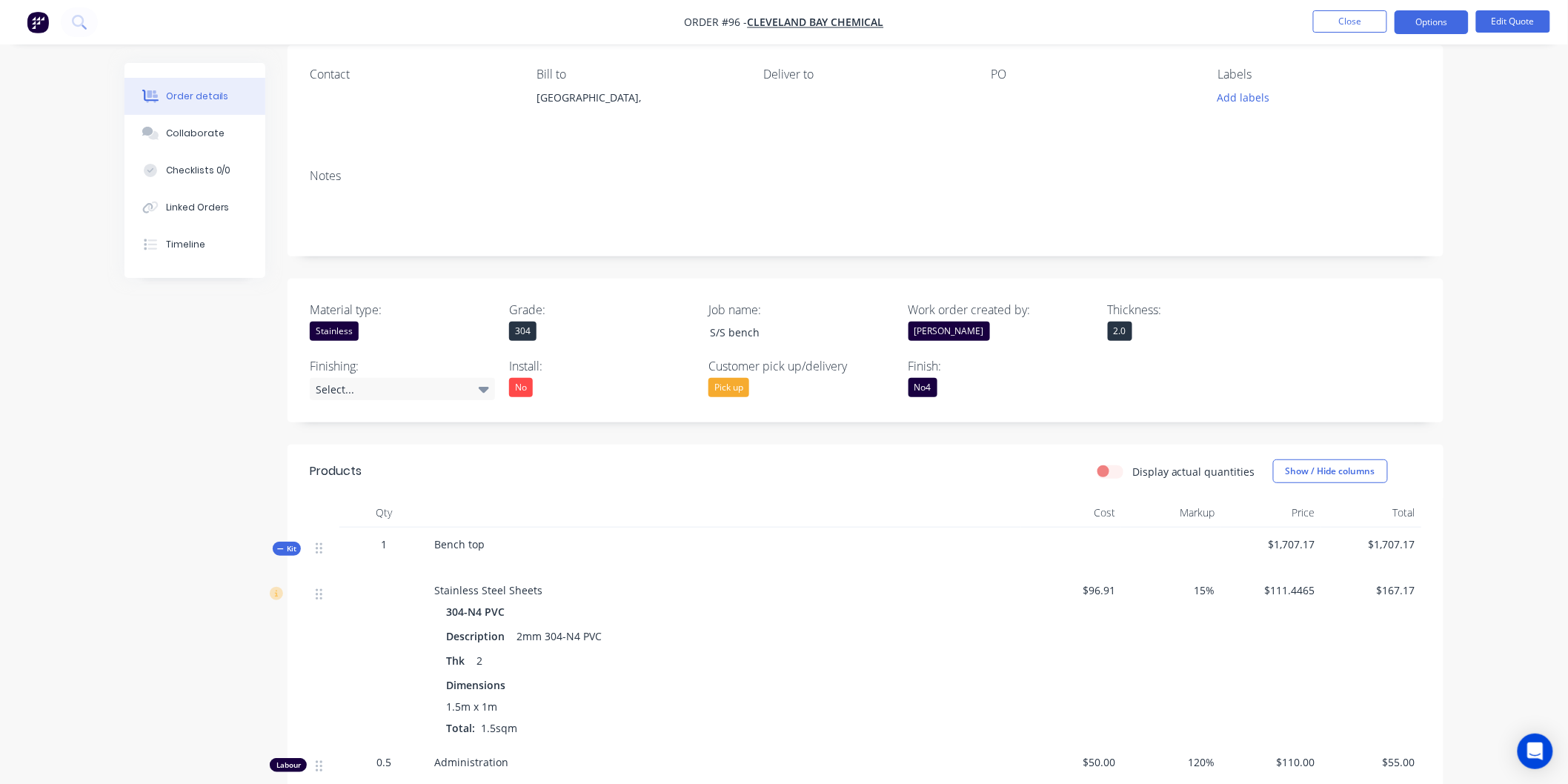
scroll to position [0, 0]
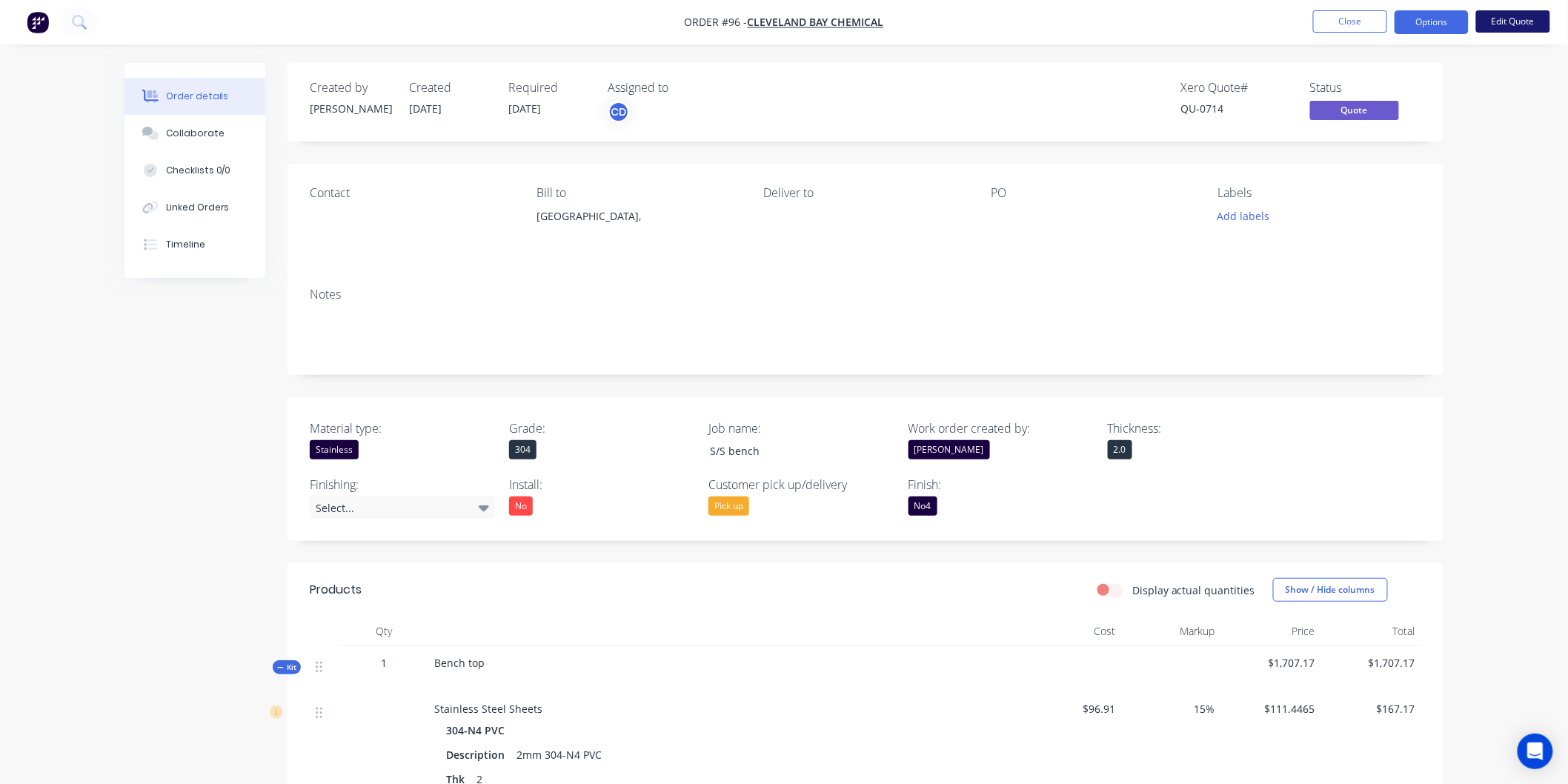
click at [1499, 23] on button "Edit Quote" at bounding box center [1513, 21] width 74 height 22
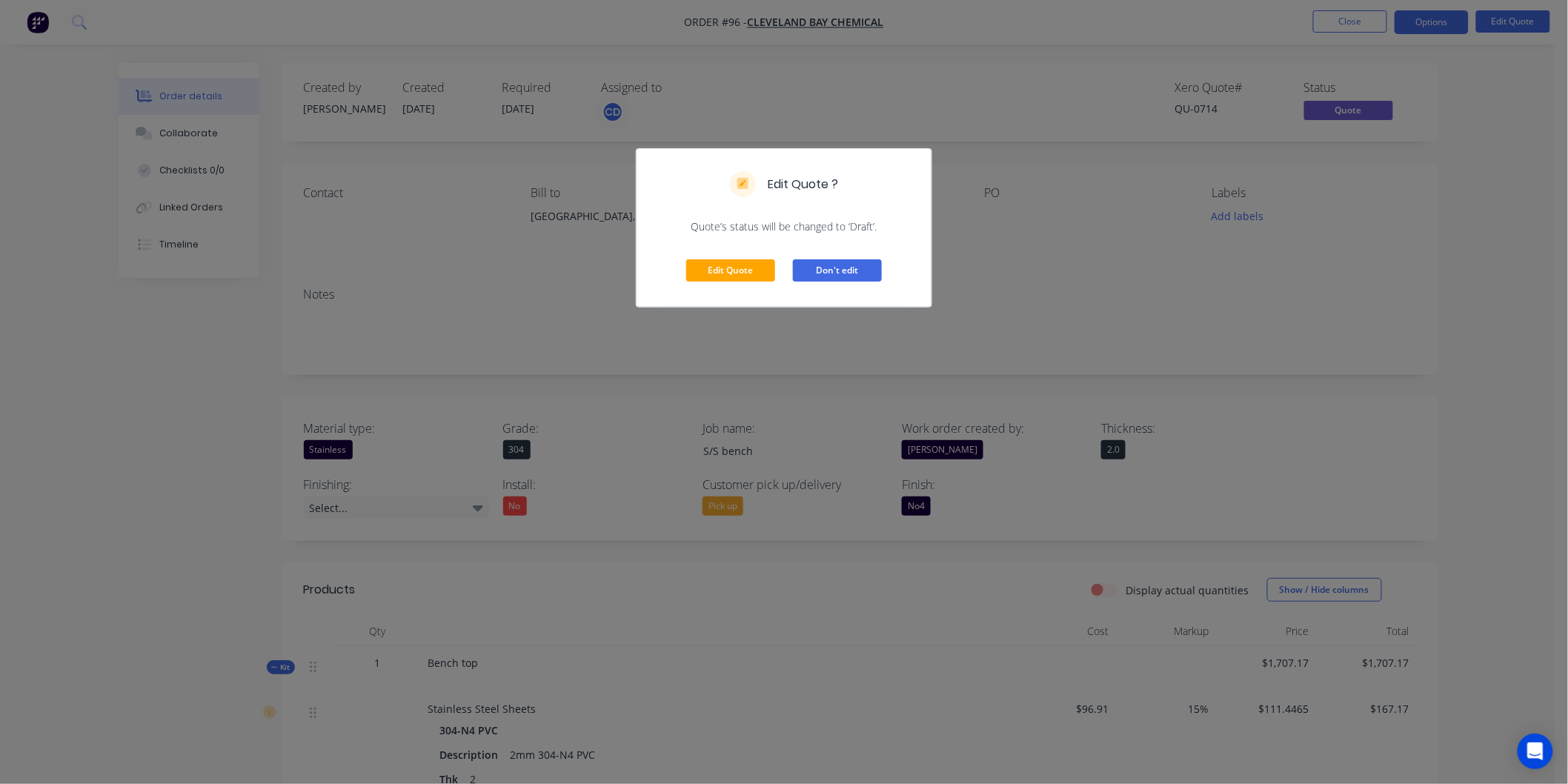
click at [832, 272] on button "Don't edit" at bounding box center [838, 270] width 89 height 22
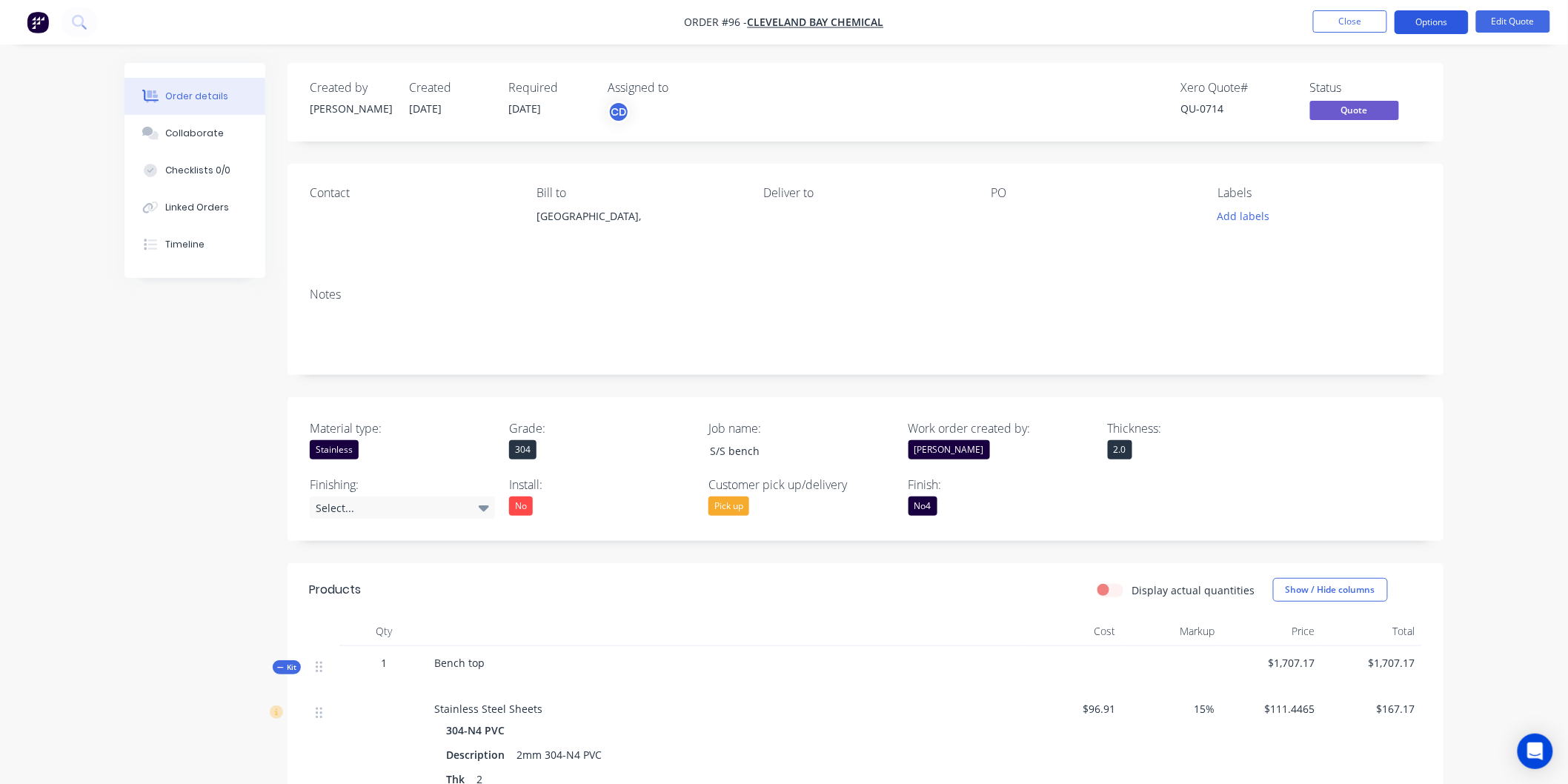
click at [1426, 27] on button "Options" at bounding box center [1431, 22] width 74 height 23
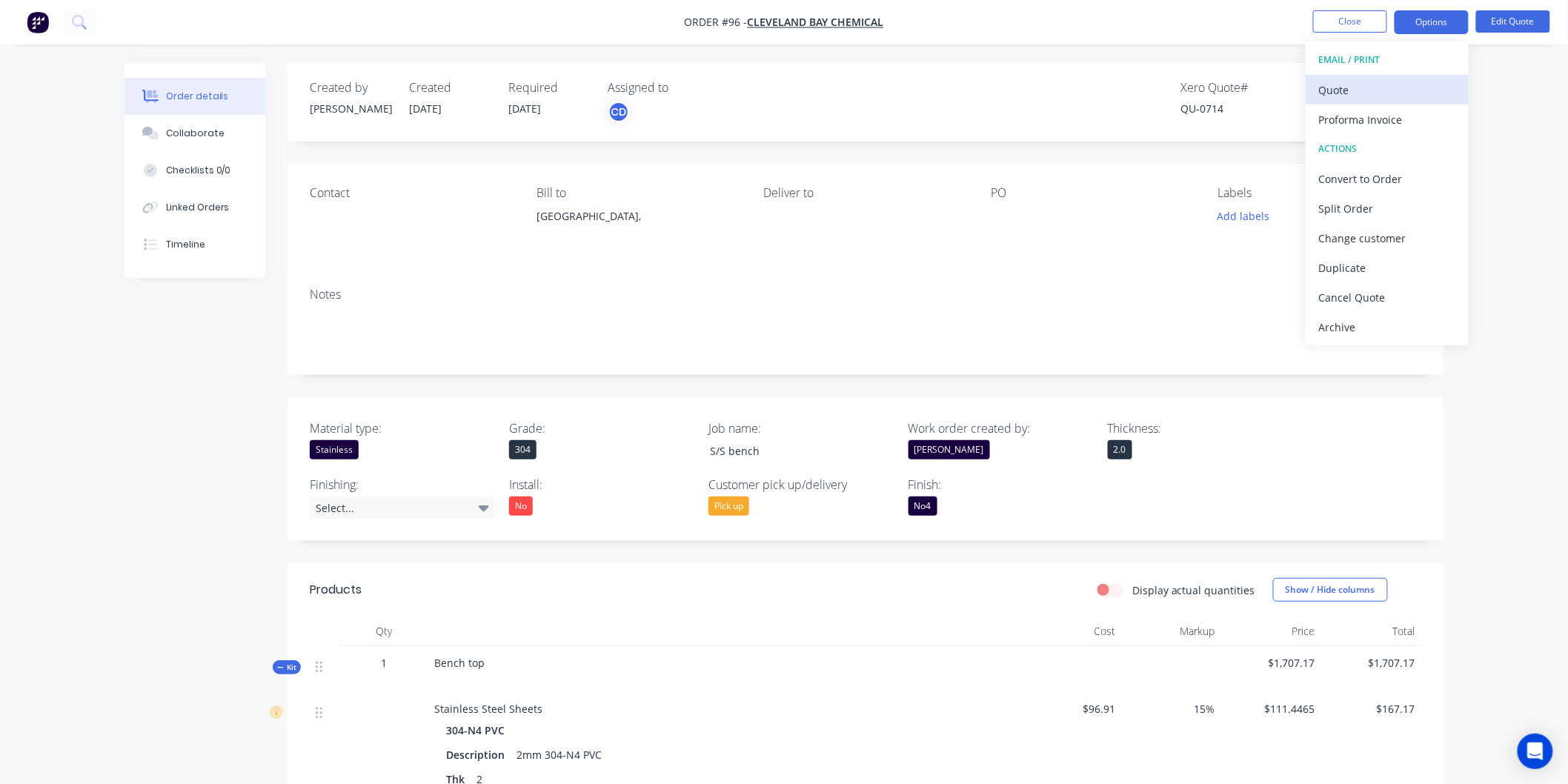
click at [1382, 91] on div "Quote" at bounding box center [1387, 90] width 136 height 21
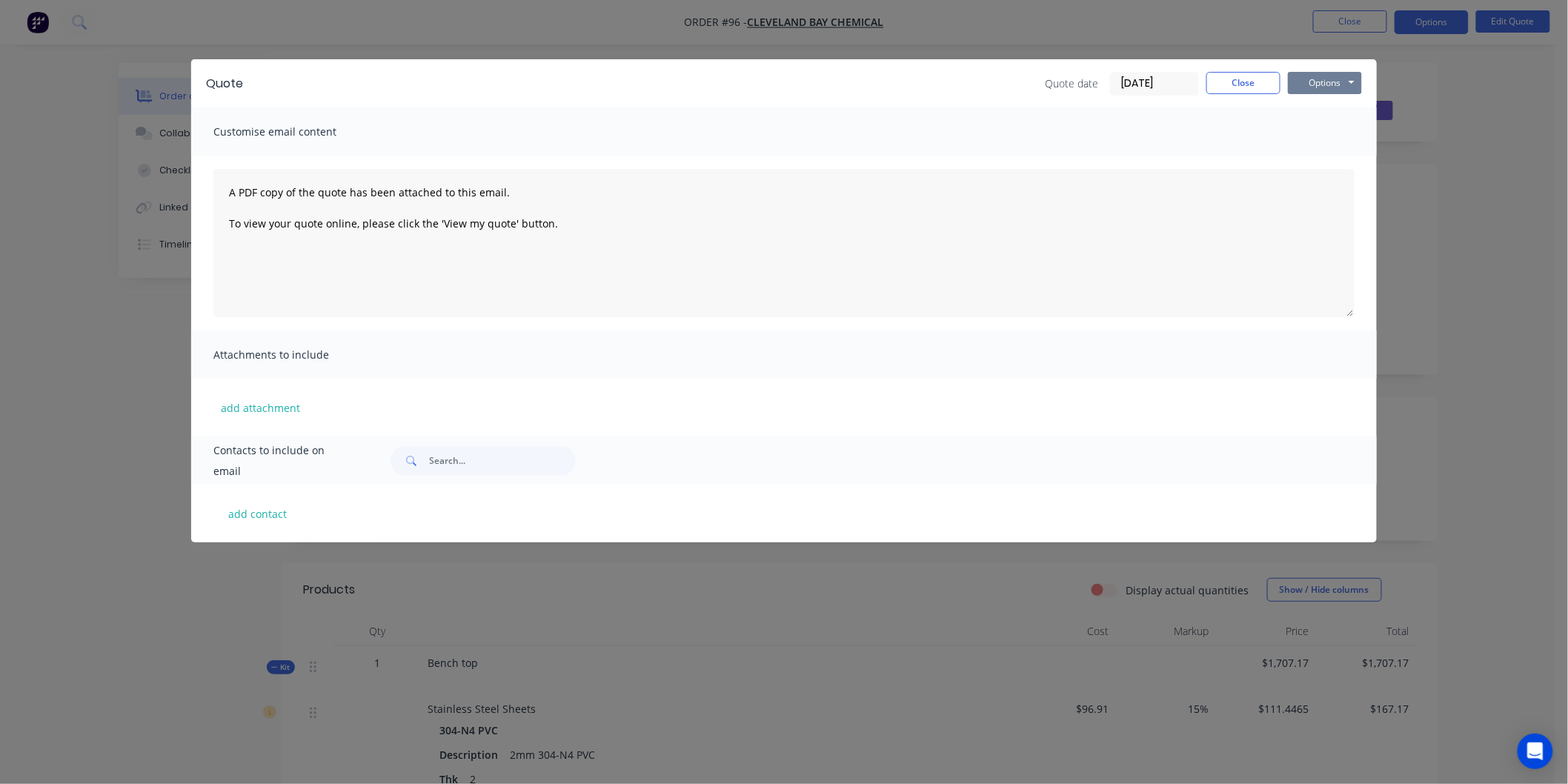
click at [1351, 79] on button "Options" at bounding box center [1325, 82] width 74 height 22
click at [1337, 113] on button "Preview" at bounding box center [1335, 110] width 95 height 24
click at [1348, 87] on button "Options" at bounding box center [1325, 82] width 74 height 22
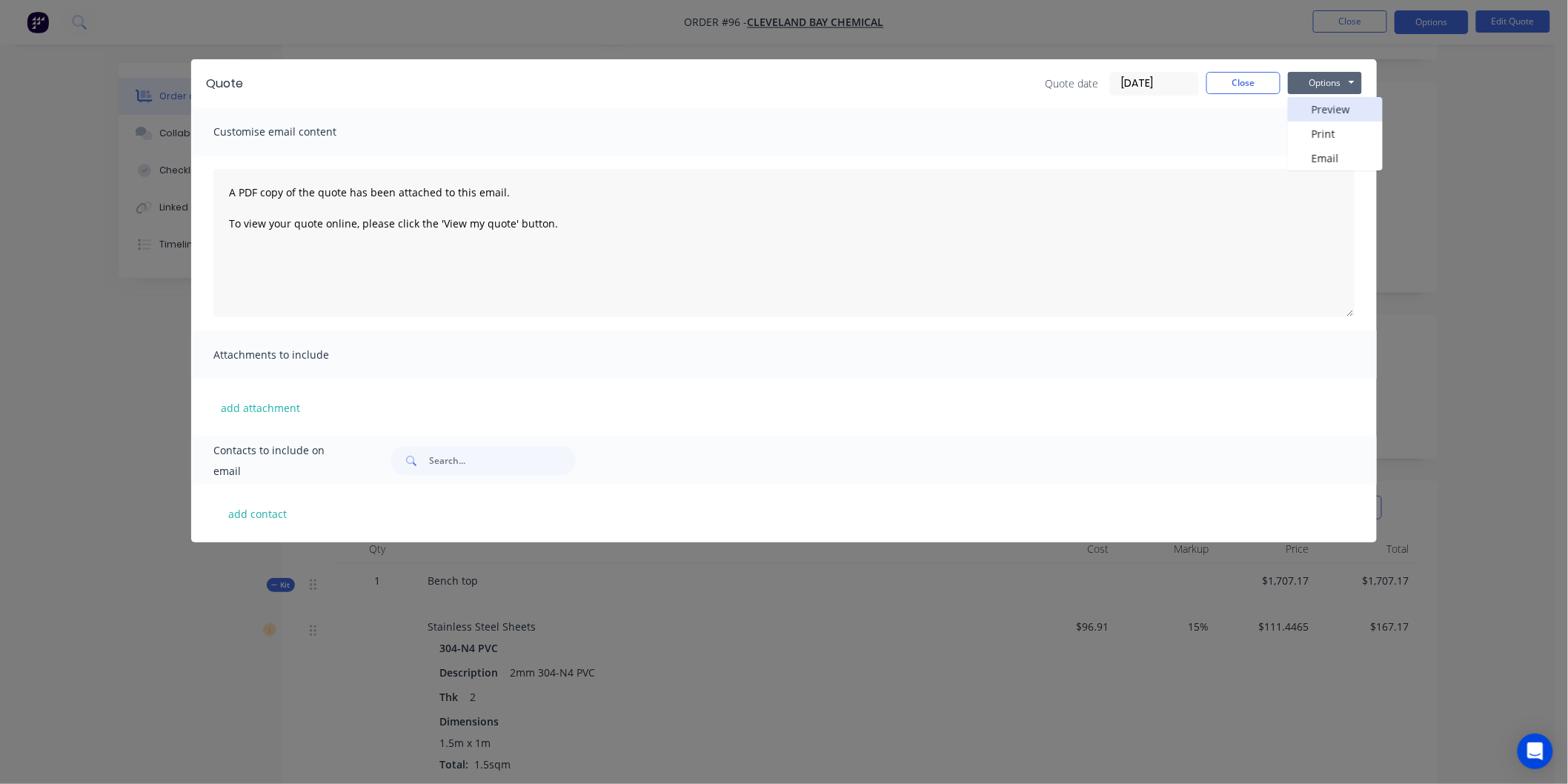
click at [1340, 106] on button "Preview" at bounding box center [1335, 110] width 95 height 24
click at [1245, 82] on button "Close" at bounding box center [1243, 82] width 74 height 22
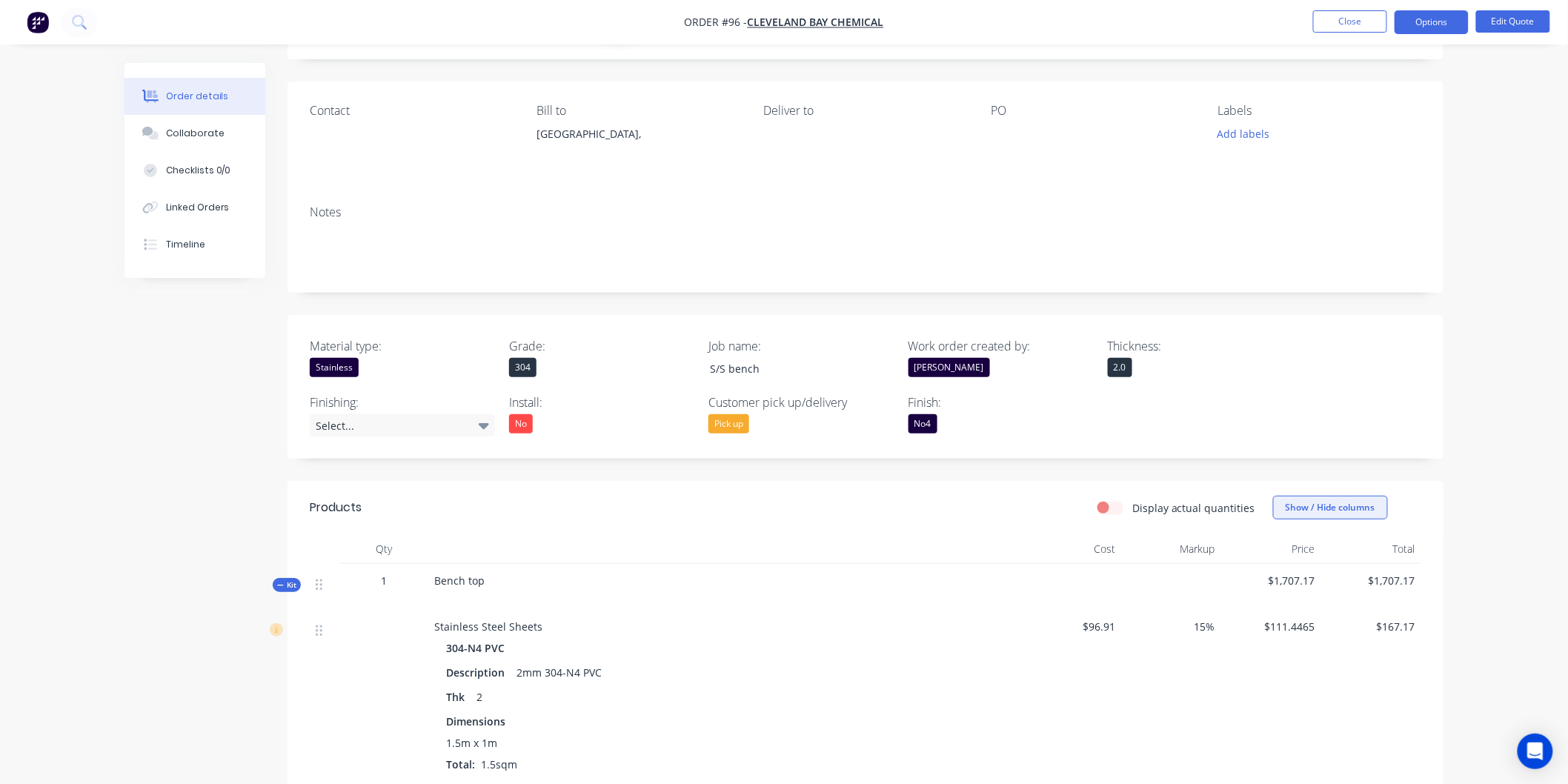
click at [1324, 508] on button "Show / Hide columns" at bounding box center [1330, 507] width 115 height 23
click at [1292, 559] on span at bounding box center [1297, 557] width 13 height 13
click at [1279, 551] on input "Cost" at bounding box center [1279, 551] width 0 height 0
click at [1292, 578] on span at bounding box center [1297, 577] width 13 height 13
click at [1279, 571] on input "Markup" at bounding box center [1279, 571] width 0 height 0
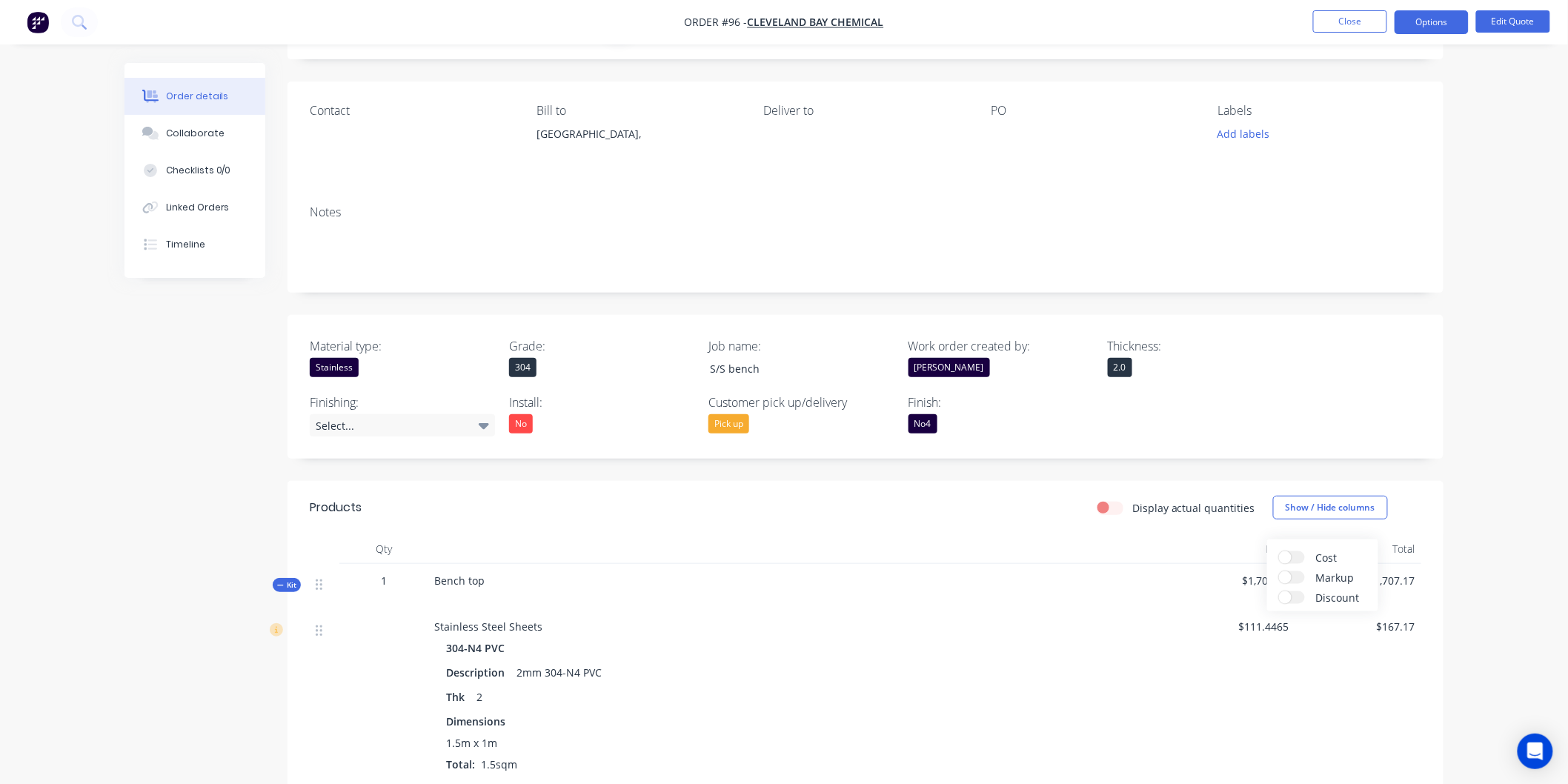
click at [1316, 403] on div "Material type: Stainless Grade: 304 Job name: S/S bench Work order created by: …" at bounding box center [866, 387] width 1156 height 144
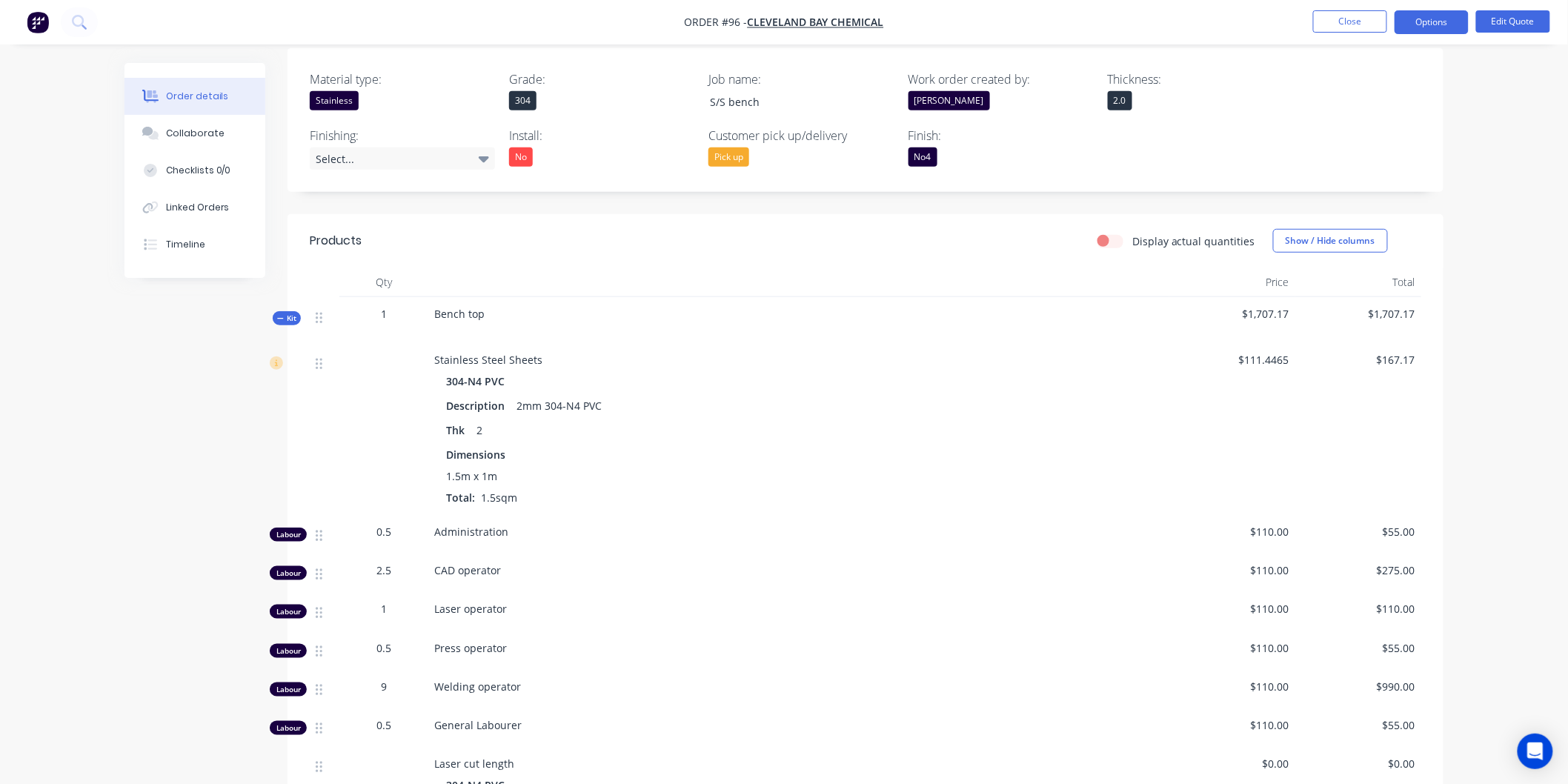
scroll to position [329, 0]
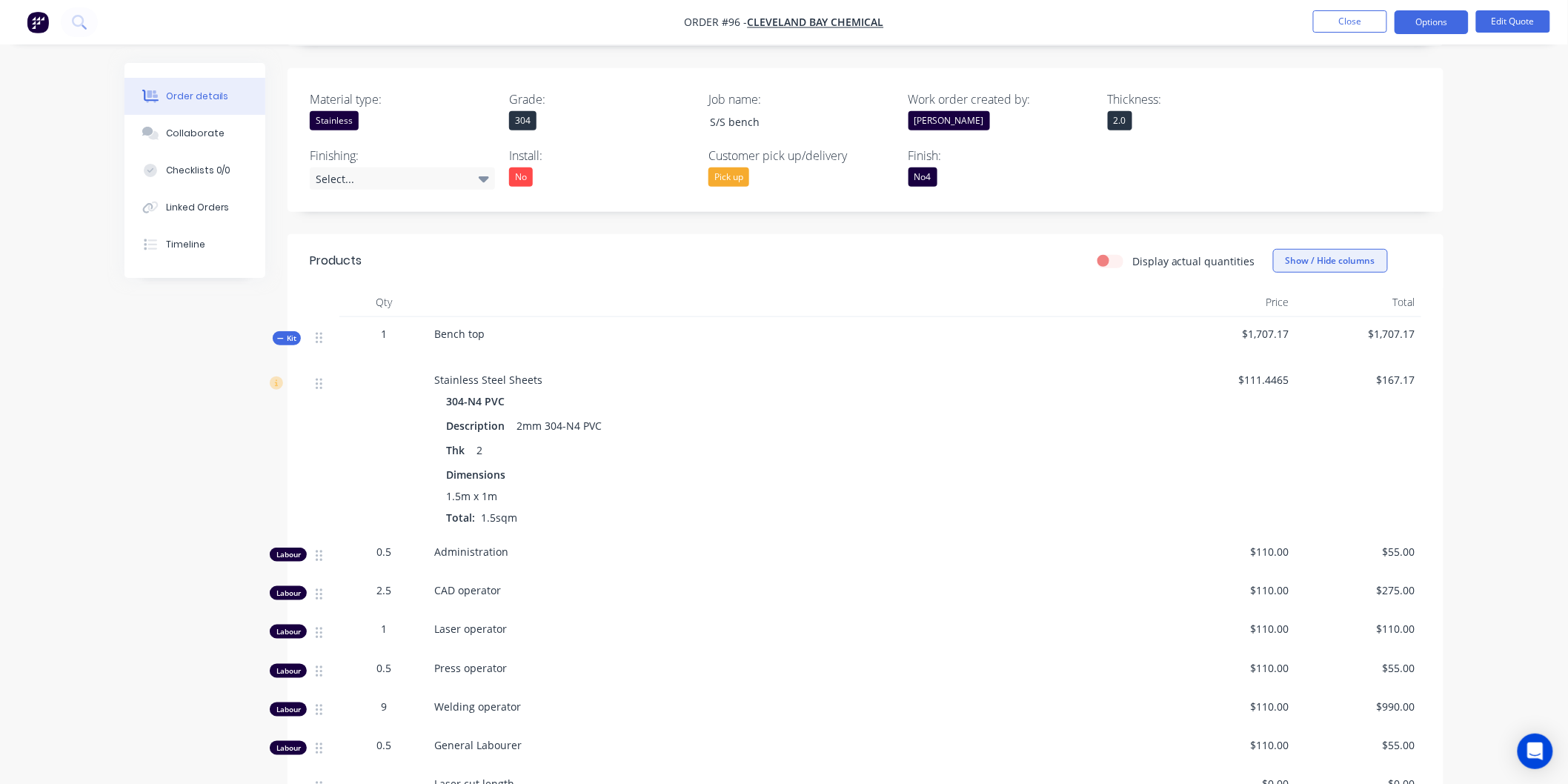
click at [1350, 260] on button "Show / Hide columns" at bounding box center [1330, 261] width 115 height 23
click at [1286, 316] on div "Cost Markup Discount" at bounding box center [1322, 328] width 111 height 72
click at [1284, 311] on span at bounding box center [1285, 310] width 13 height 13
click at [1279, 304] on input "Cost" at bounding box center [1279, 304] width 0 height 0
click at [1294, 331] on label "Markup" at bounding box center [1292, 331] width 26 height 13
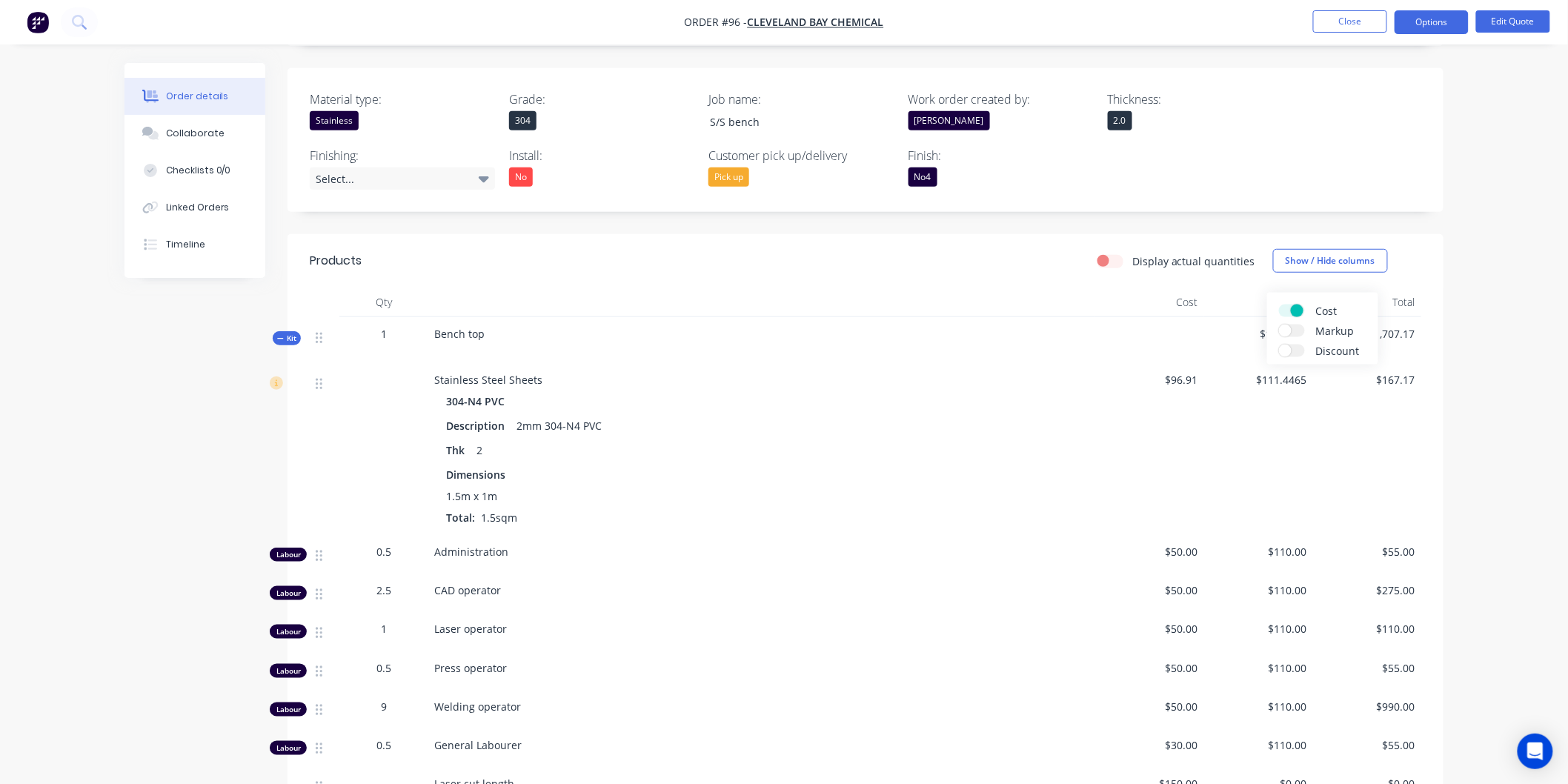
click at [1279, 325] on input "Markup" at bounding box center [1279, 325] width 0 height 0
click at [1303, 145] on div "Material type: Stainless Grade: 304 Job name: S/S bench Work order created by: …" at bounding box center [866, 140] width 1156 height 144
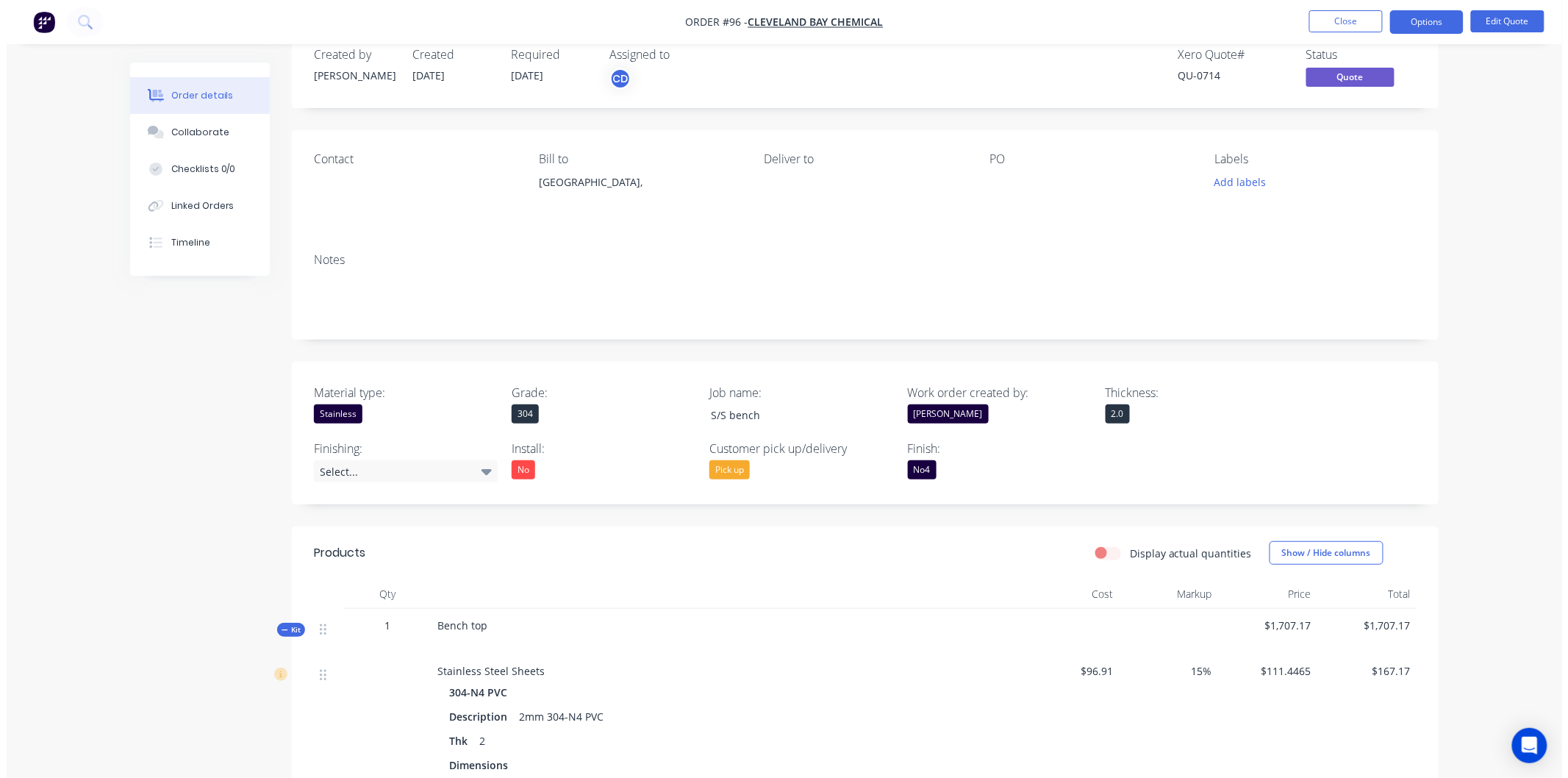
scroll to position [0, 0]
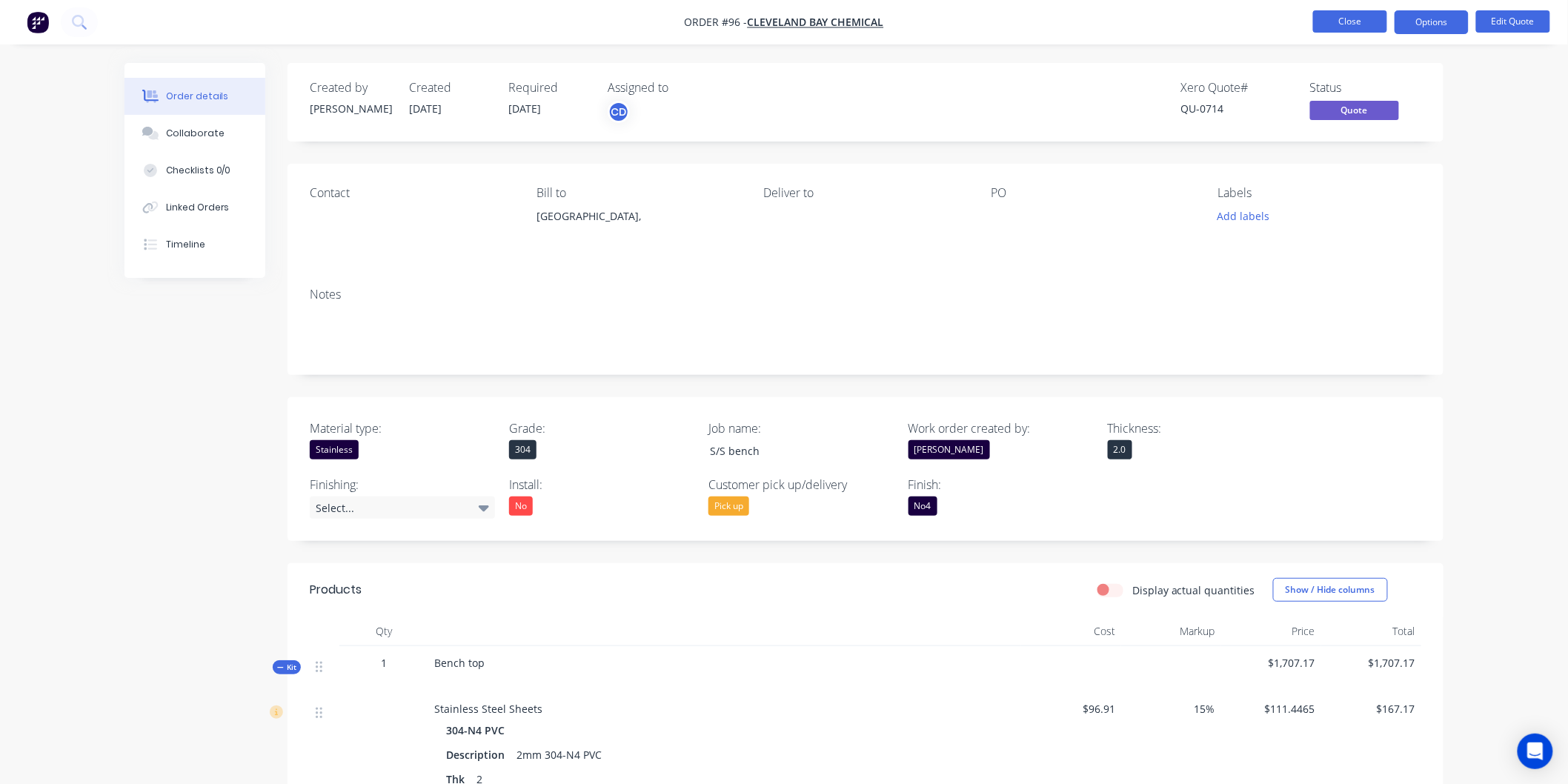
click at [1352, 26] on button "Close" at bounding box center [1350, 21] width 74 height 22
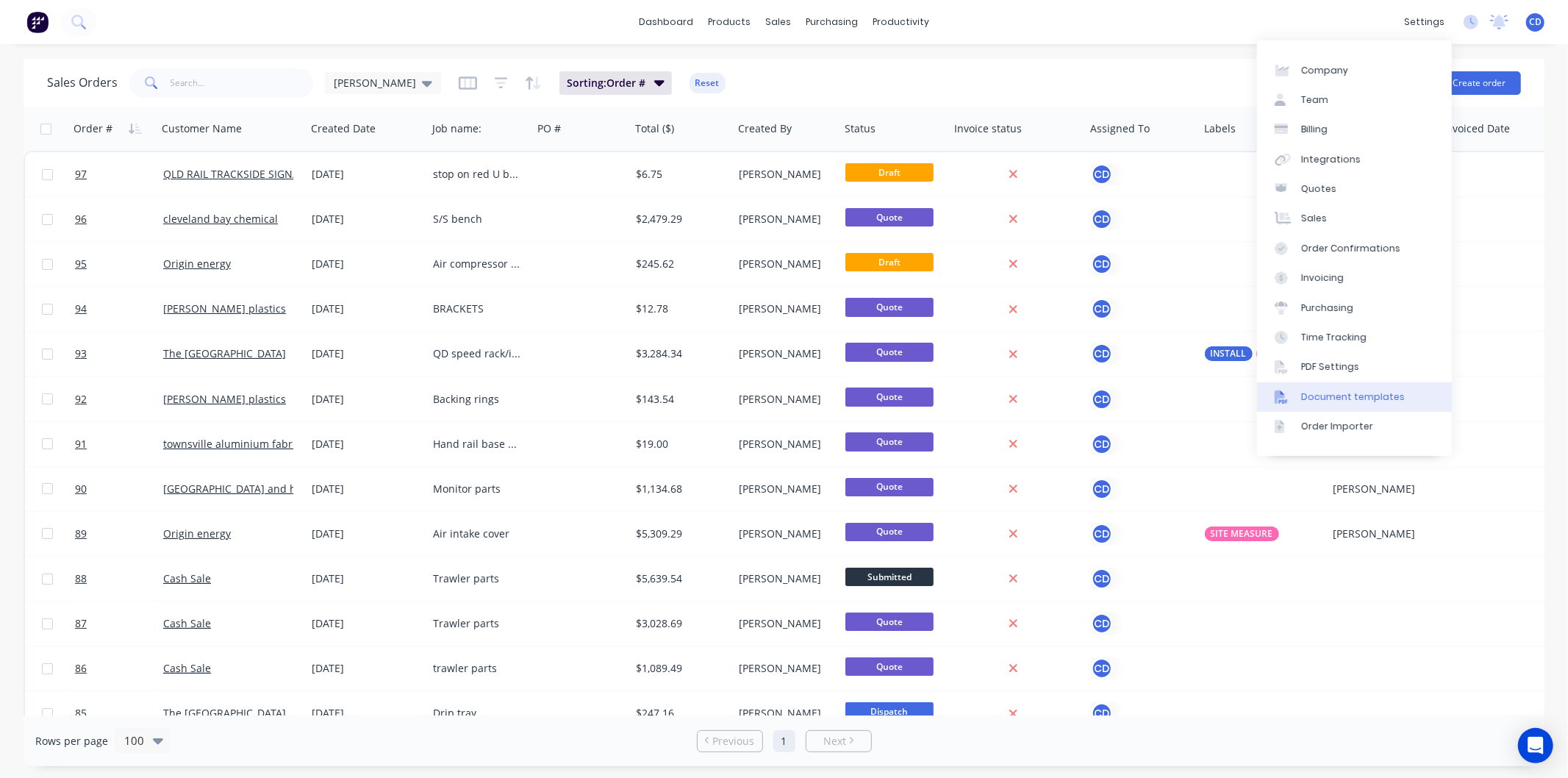
click at [1336, 392] on div "Document templates" at bounding box center [1353, 397] width 103 height 13
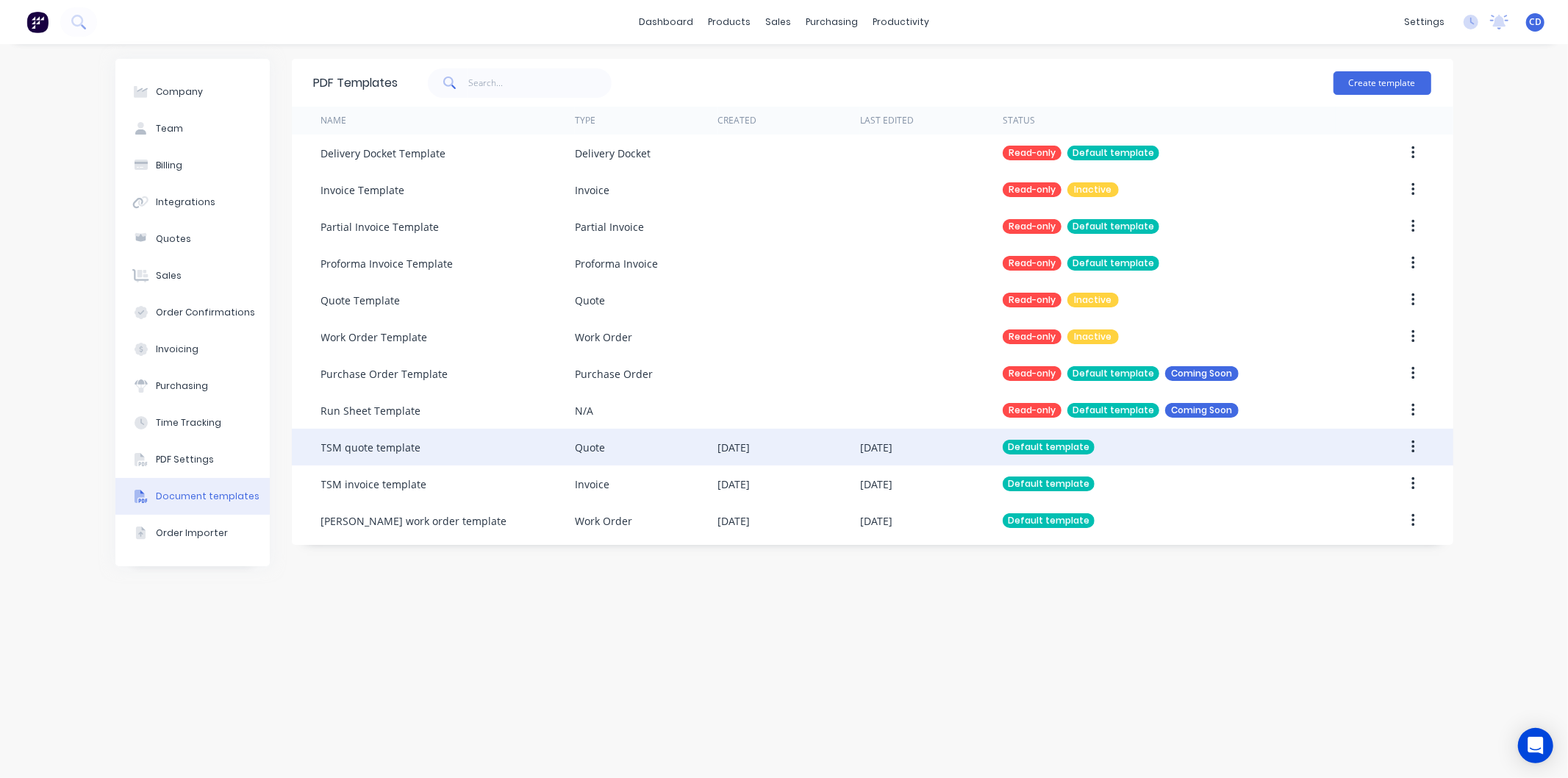
click at [1411, 449] on button "button" at bounding box center [1414, 447] width 34 height 26
click at [1339, 481] on div "Edit" at bounding box center [1360, 486] width 113 height 21
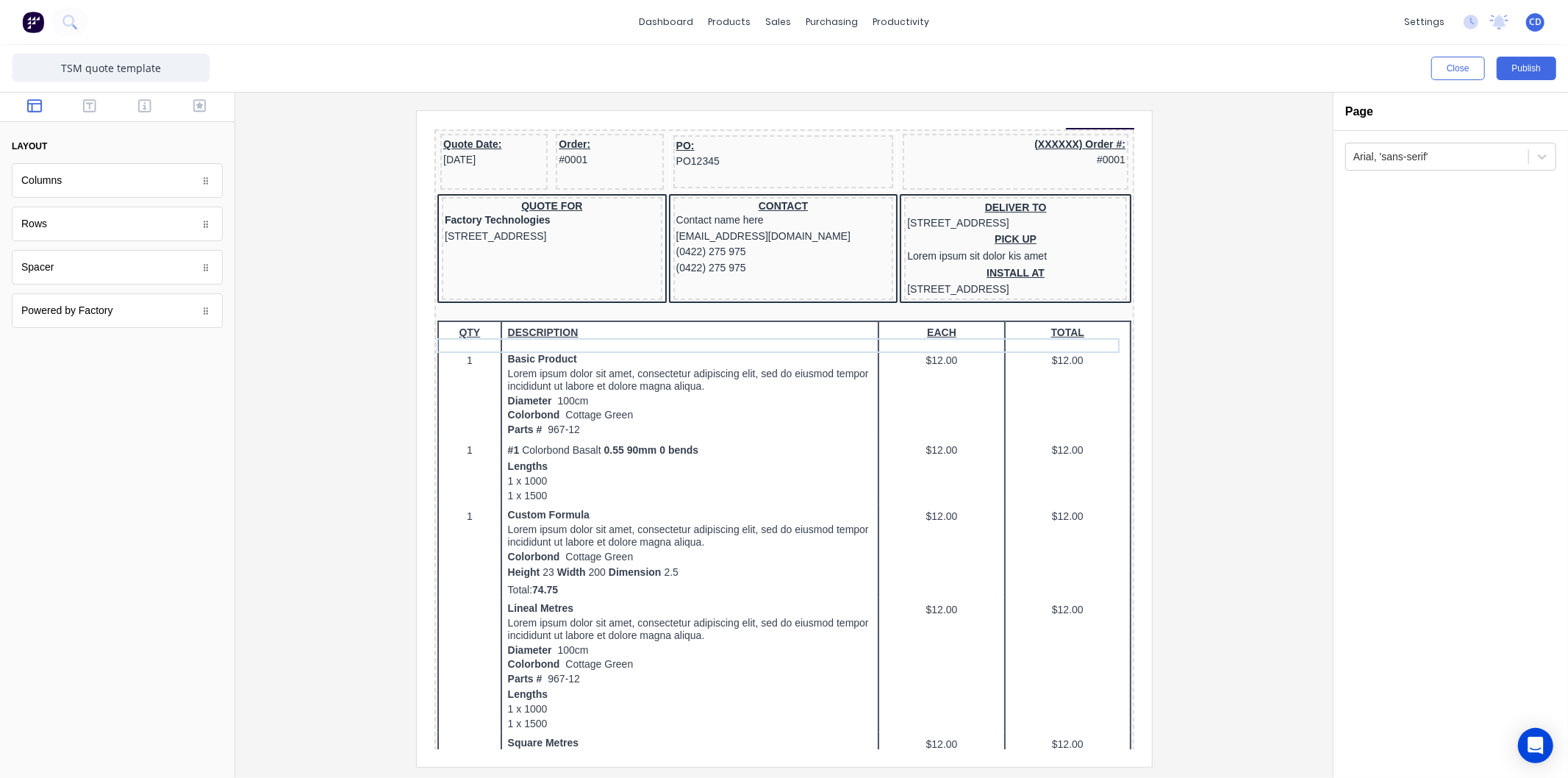
scroll to position [245, 0]
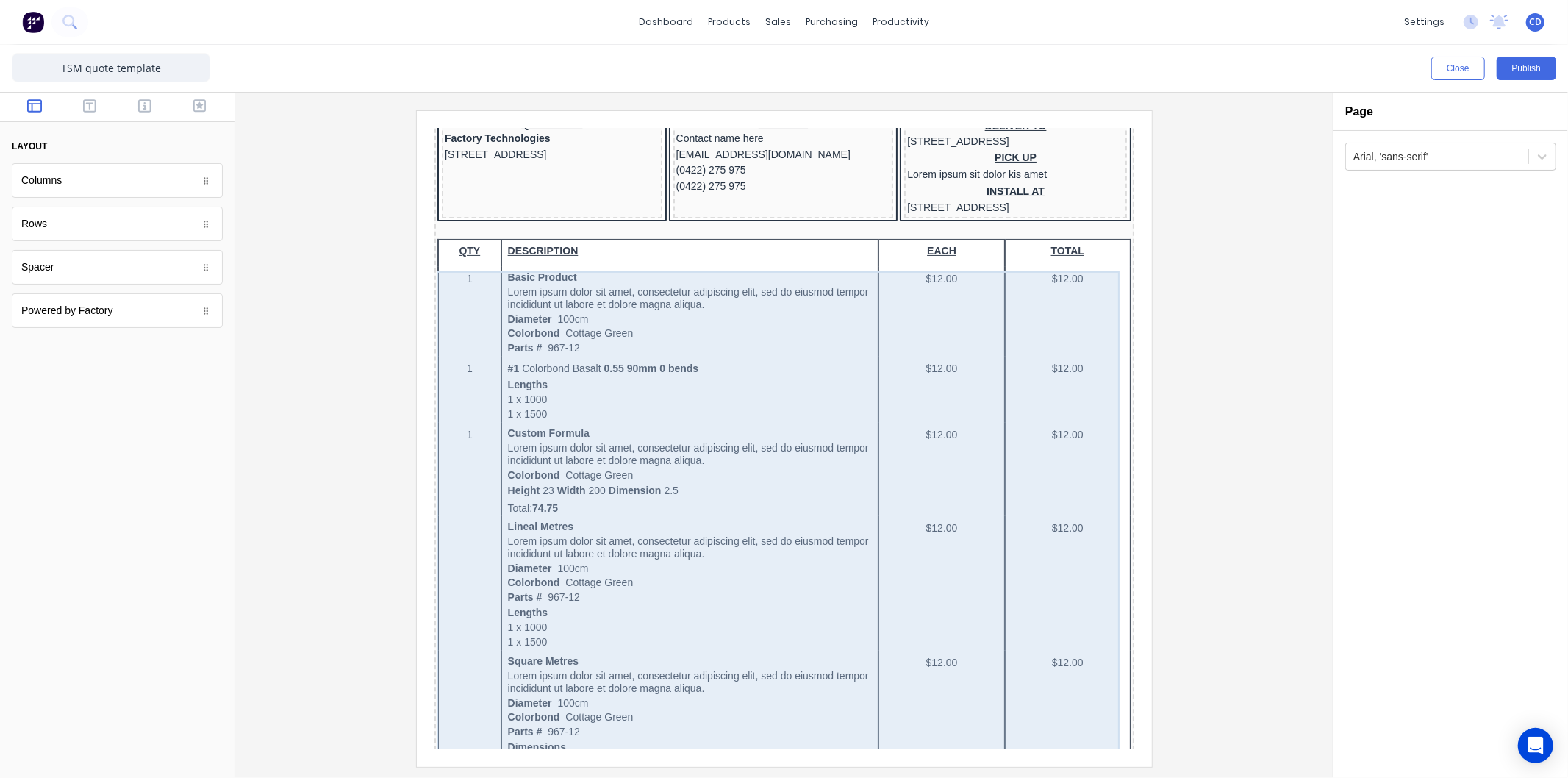
click at [604, 335] on div "QTY DESCRIPTION EACH TOTAL 1 Basic Product Lorem ipsum dolor sit amet, consecte…" at bounding box center [766, 658] width 694 height 875
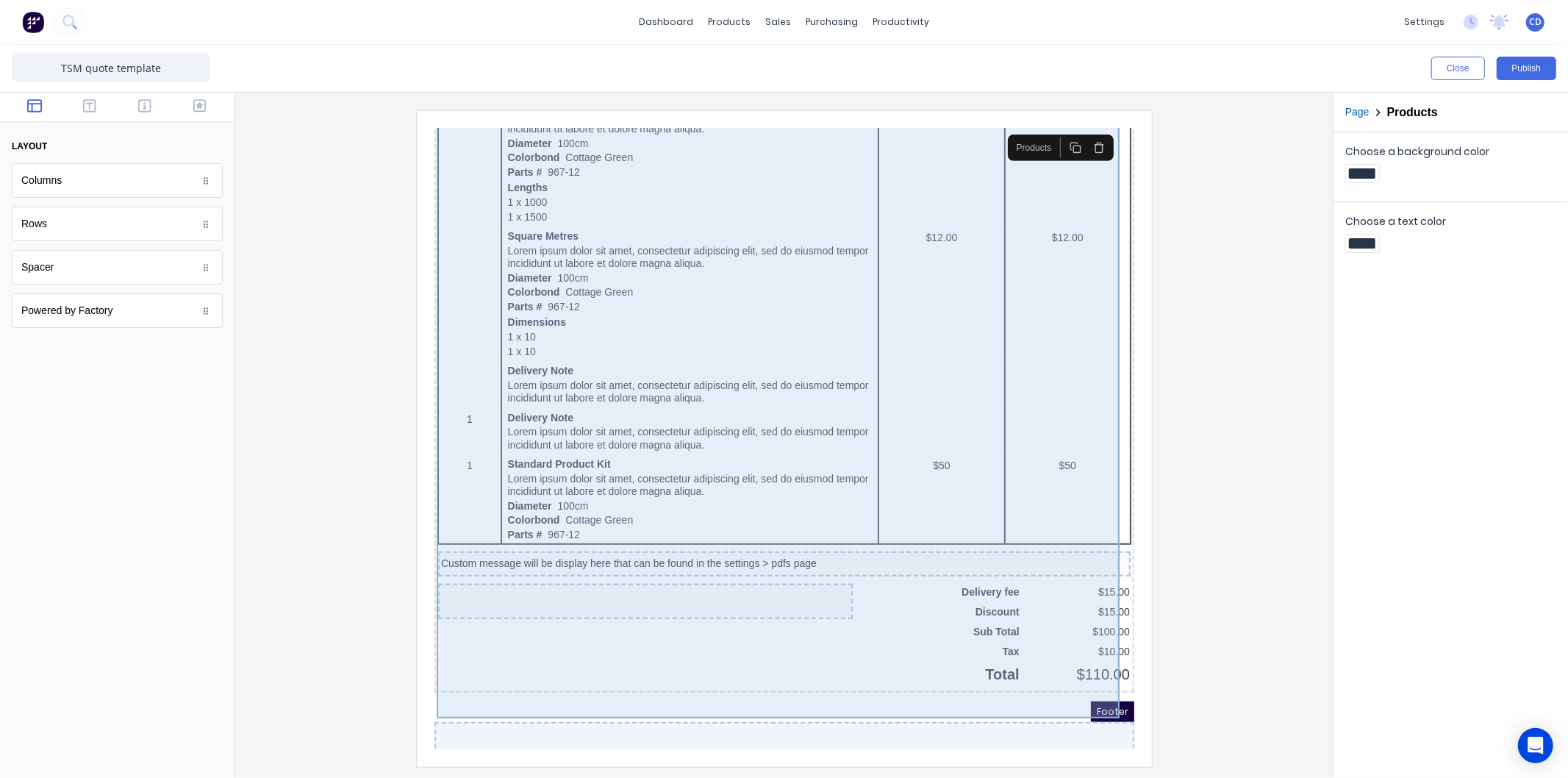
scroll to position [769, 0]
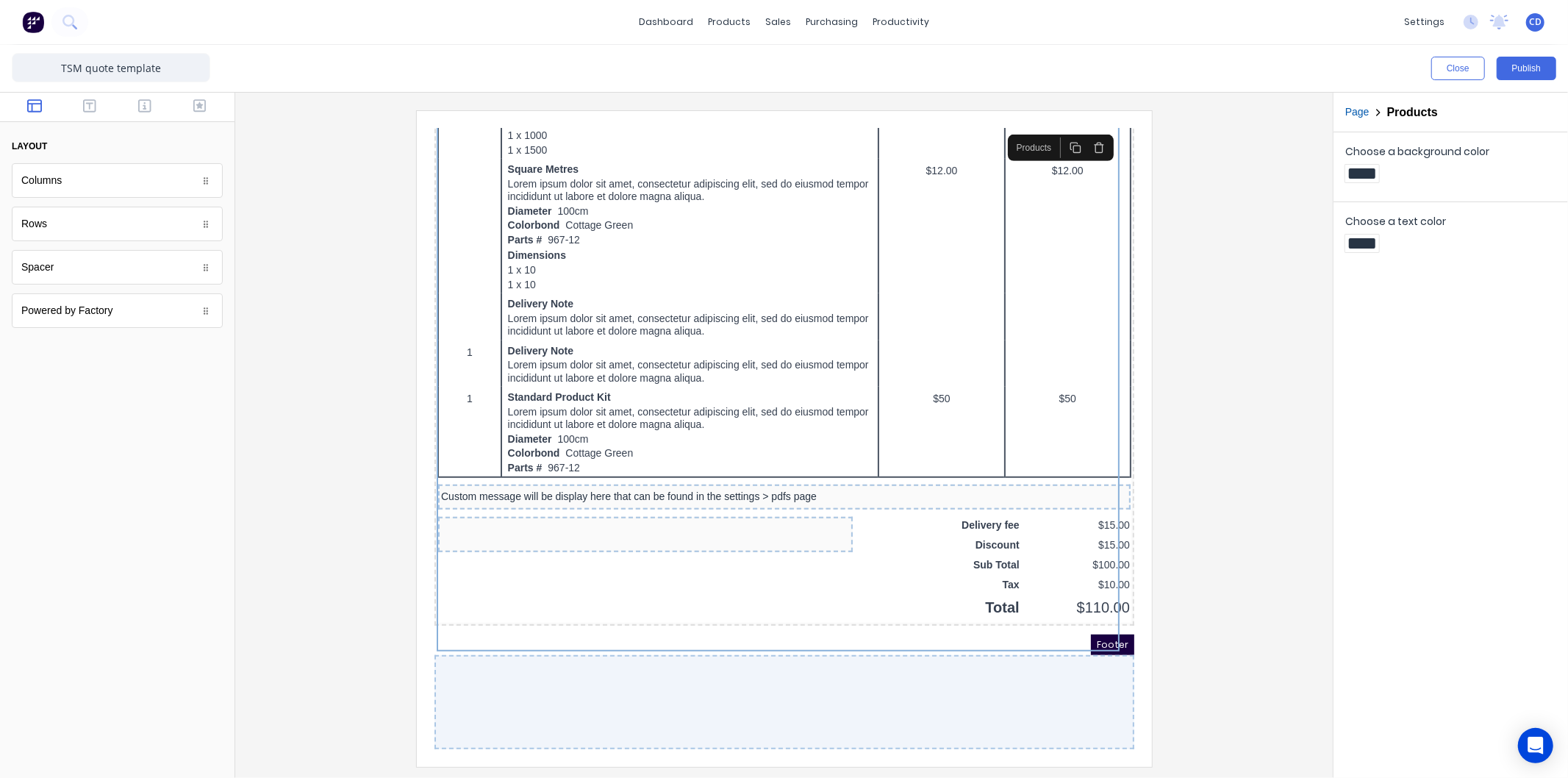
click at [737, 657] on div at bounding box center [766, 684] width 700 height 94
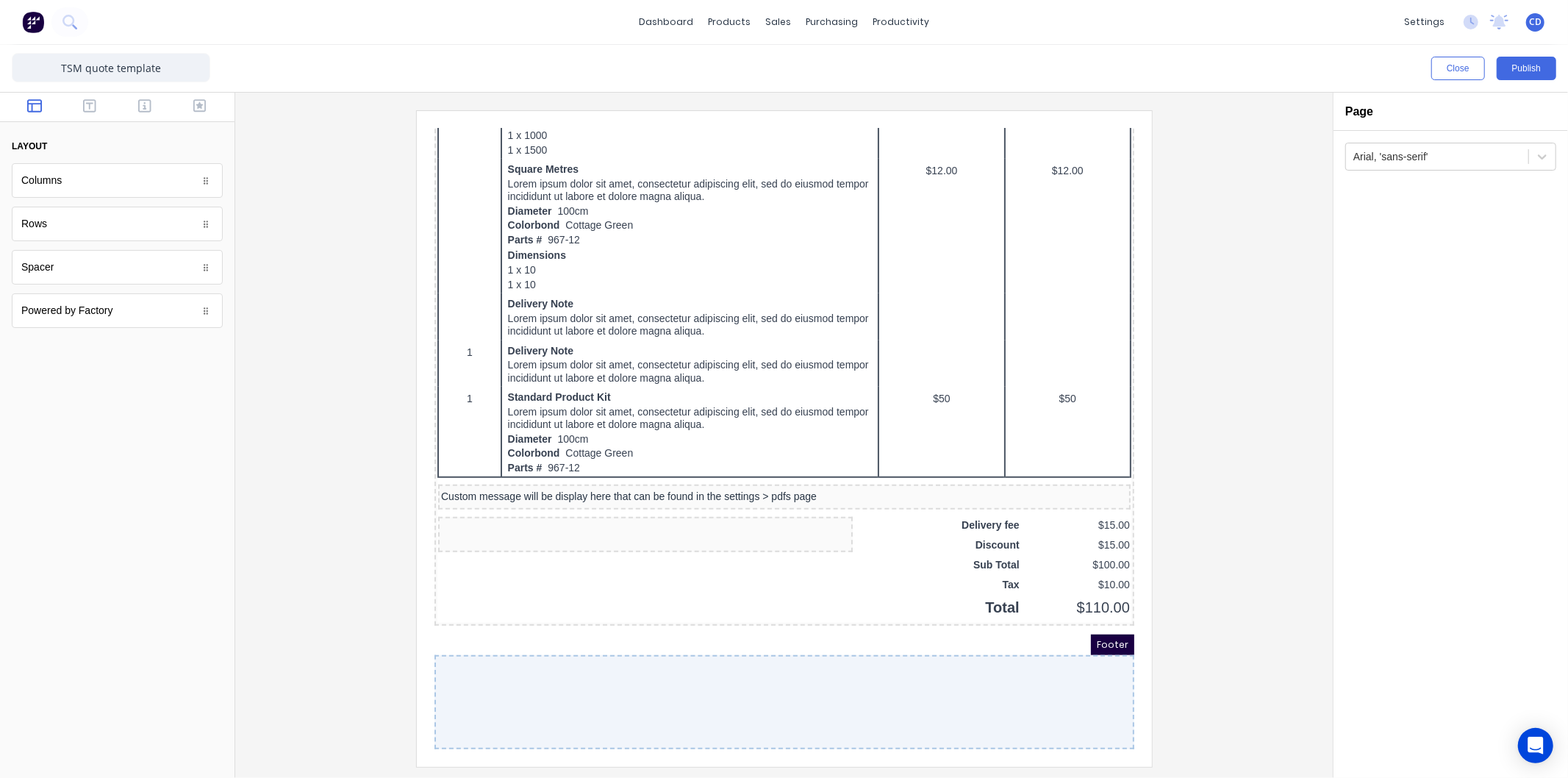
click at [745, 675] on div at bounding box center [766, 684] width 700 height 94
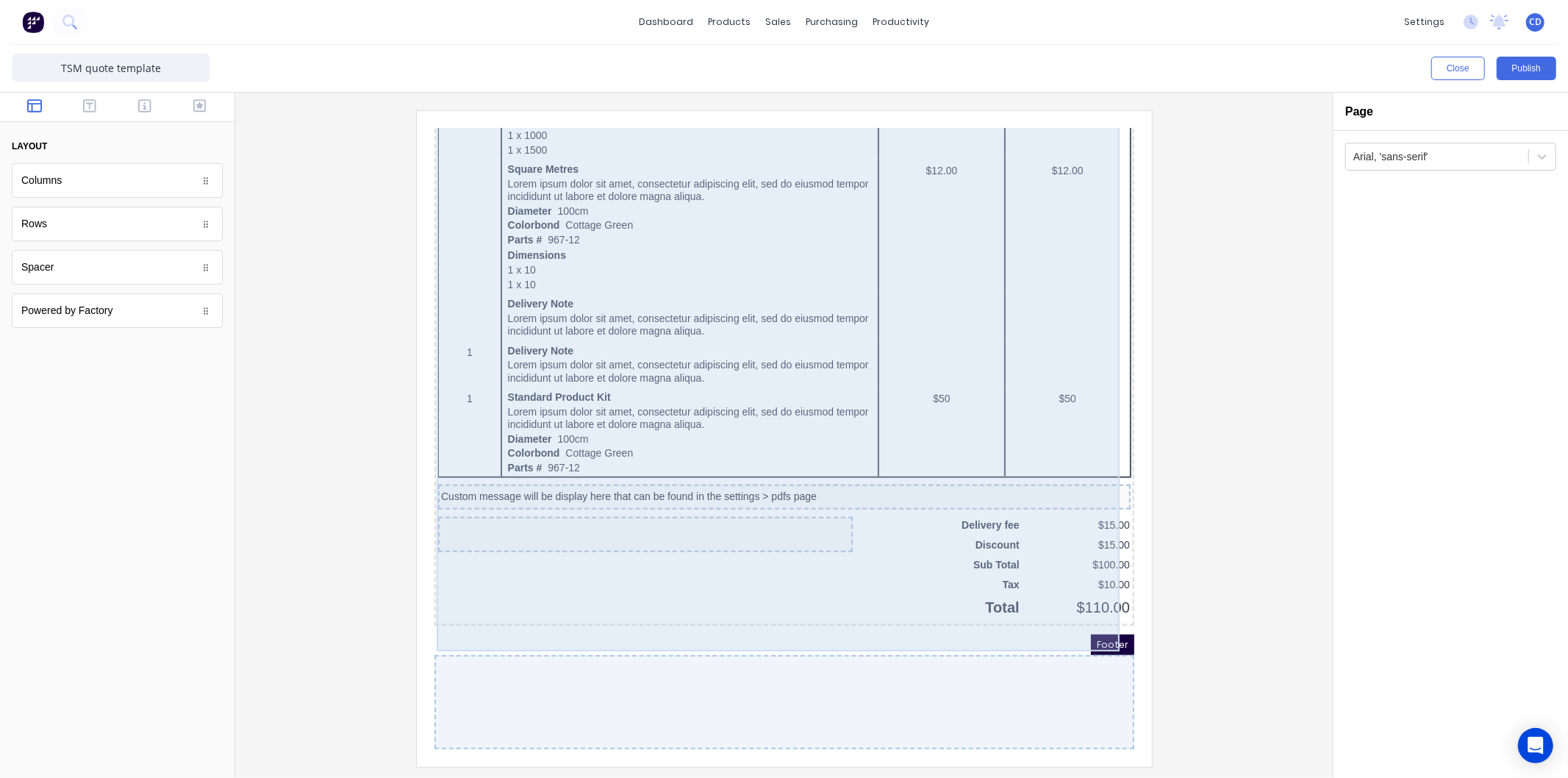
click at [762, 564] on div "QTY DESCRIPTION EACH TOTAL 1 Basic Product Lorem ipsum dolor sit amet, consecte…" at bounding box center [766, 166] width 694 height 875
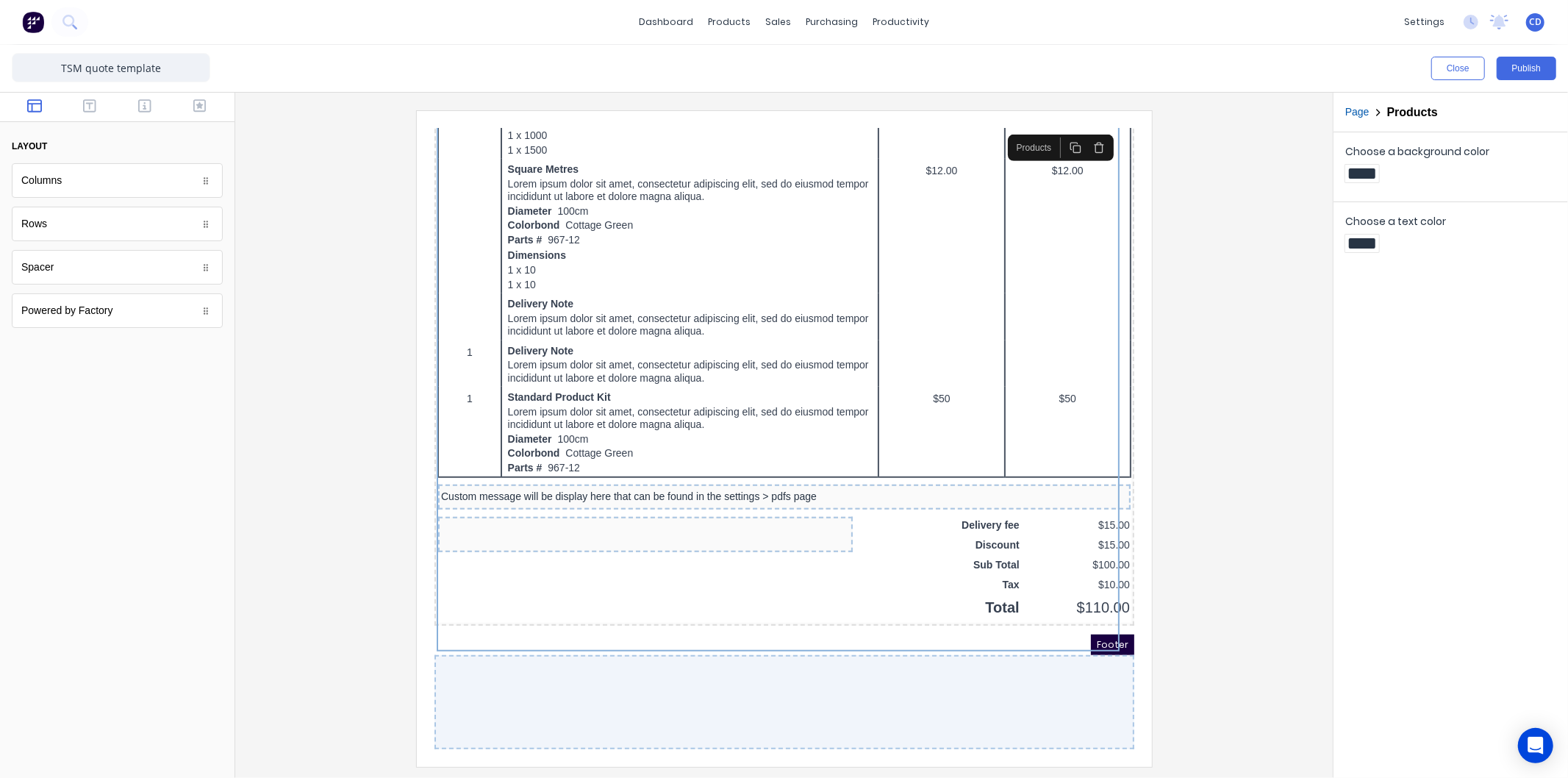
click at [770, 637] on div at bounding box center [766, 684] width 700 height 94
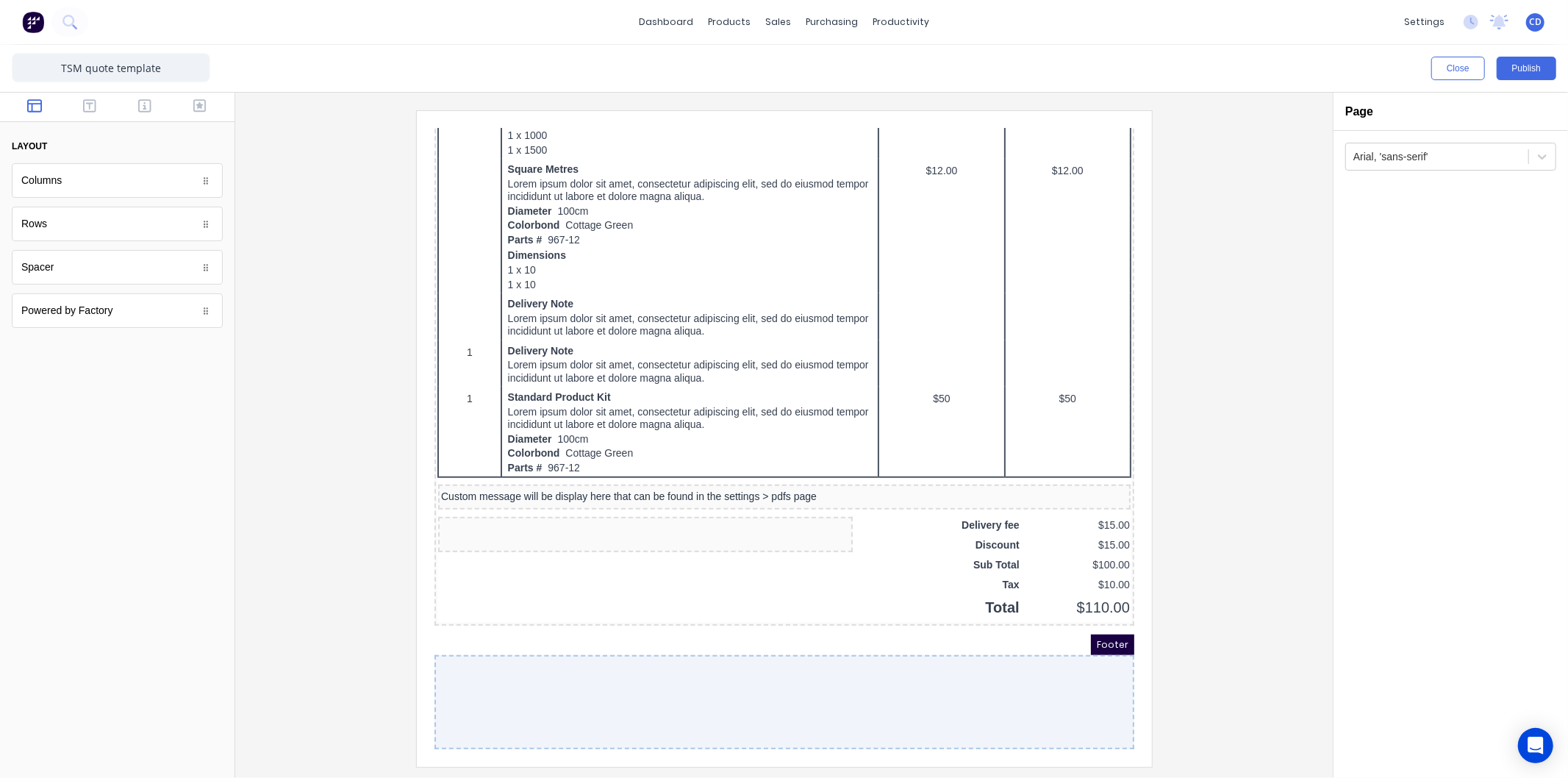
click at [780, 676] on div at bounding box center [766, 684] width 700 height 94
click at [86, 104] on icon "button" at bounding box center [90, 106] width 13 height 15
click at [144, 100] on icon "button" at bounding box center [145, 106] width 13 height 15
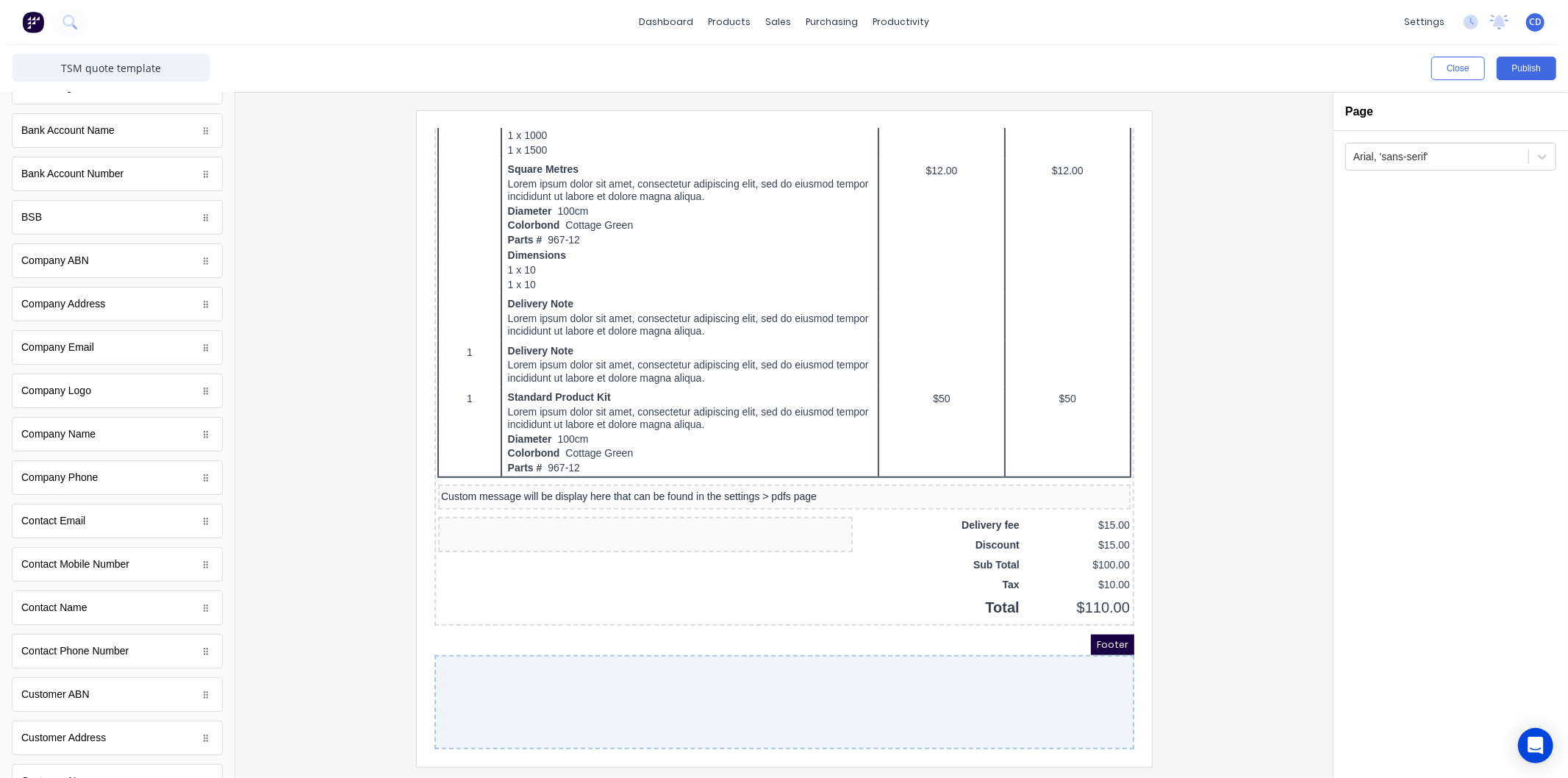
scroll to position [0, 0]
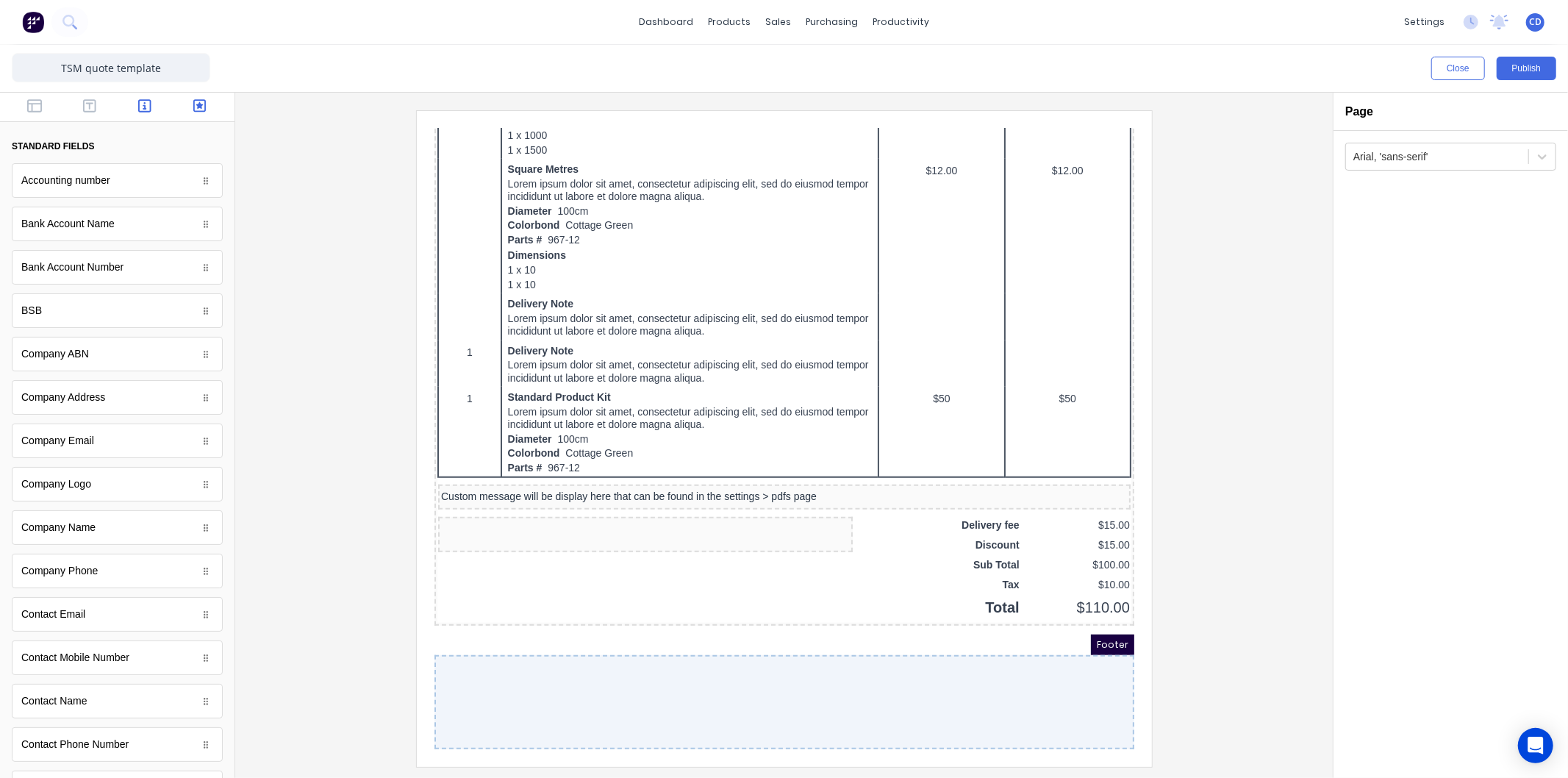
click at [193, 112] on icon "button" at bounding box center [200, 106] width 13 height 15
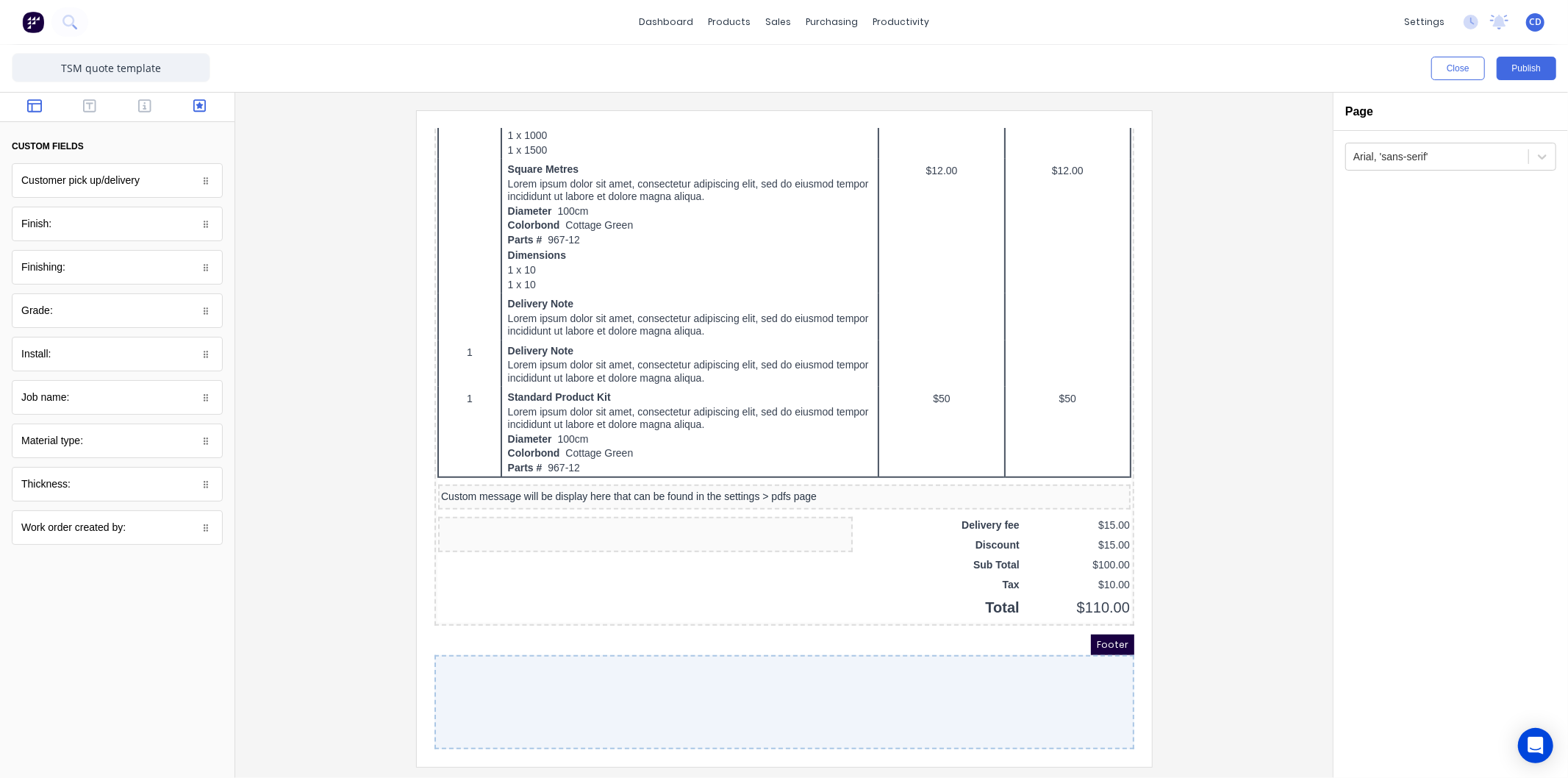
click at [35, 108] on icon "button" at bounding box center [34, 106] width 15 height 15
click at [158, 322] on div "Powered by Factory" at bounding box center [118, 310] width 211 height 34
click at [199, 313] on div at bounding box center [206, 311] width 15 height 15
click at [194, 313] on div "Powered by Factory" at bounding box center [118, 310] width 211 height 34
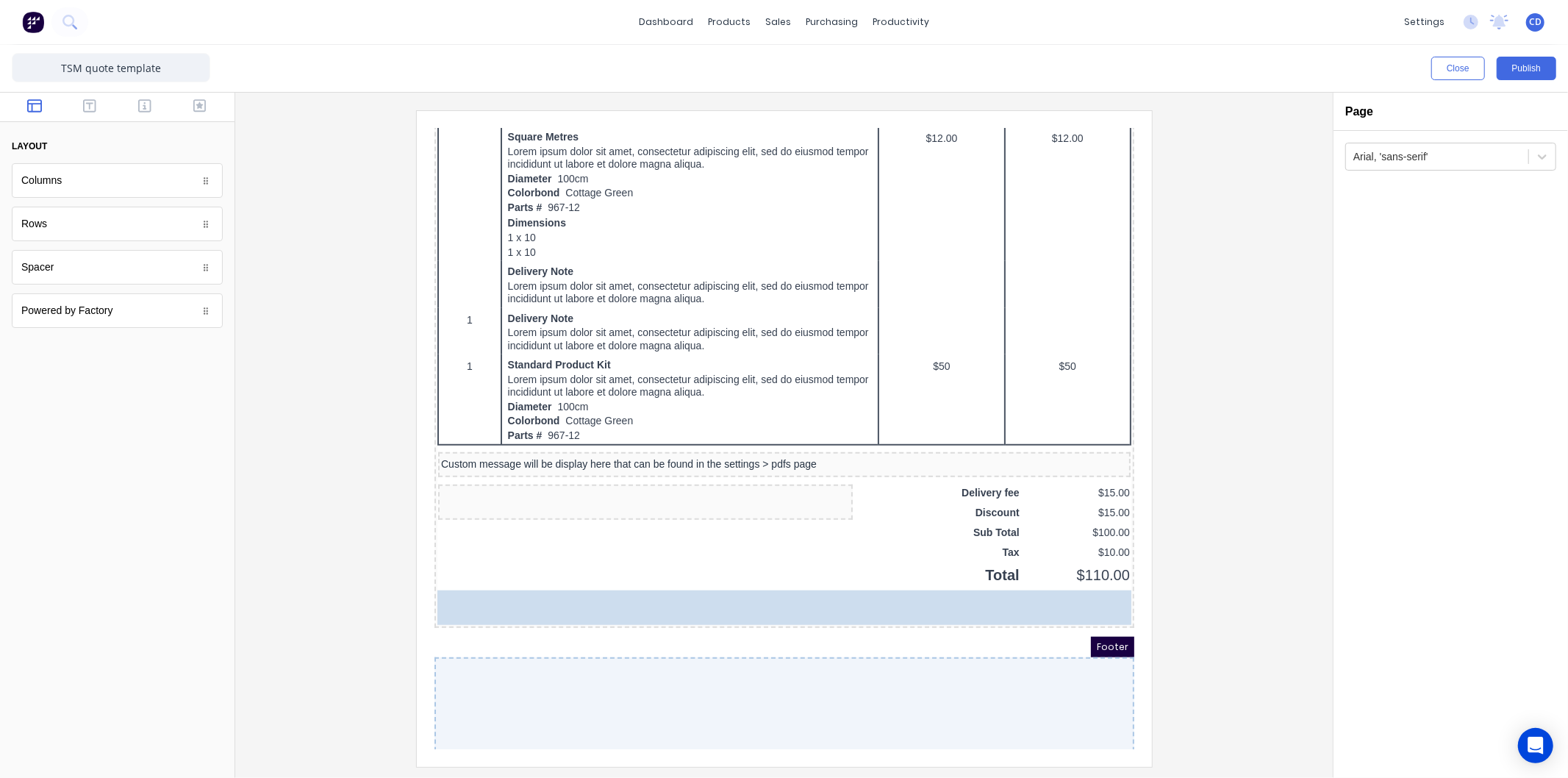
drag, startPoint x: 199, startPoint y: 313, endPoint x: 155, endPoint y: 300, distance: 45.9
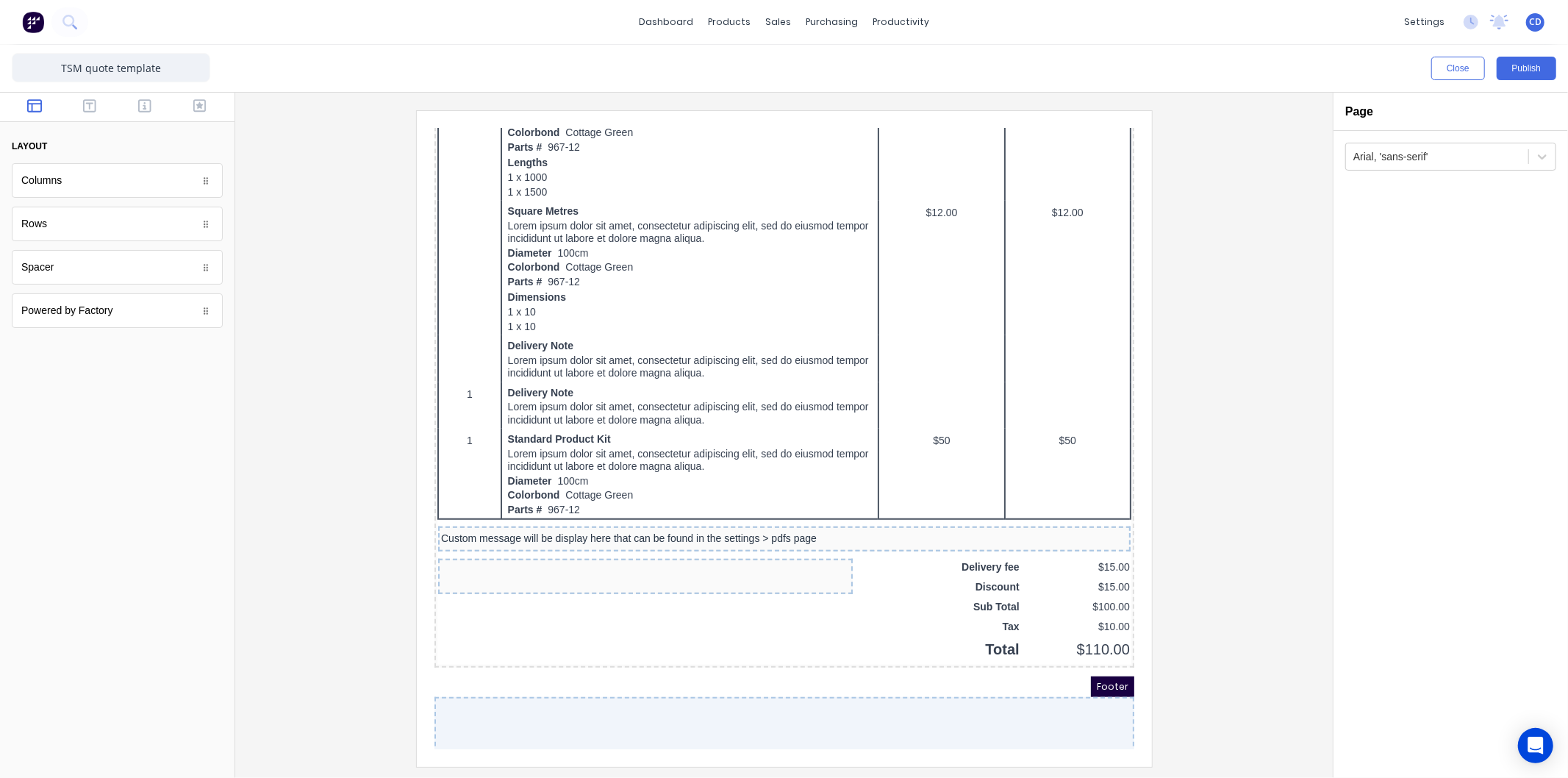
scroll to position [769, 0]
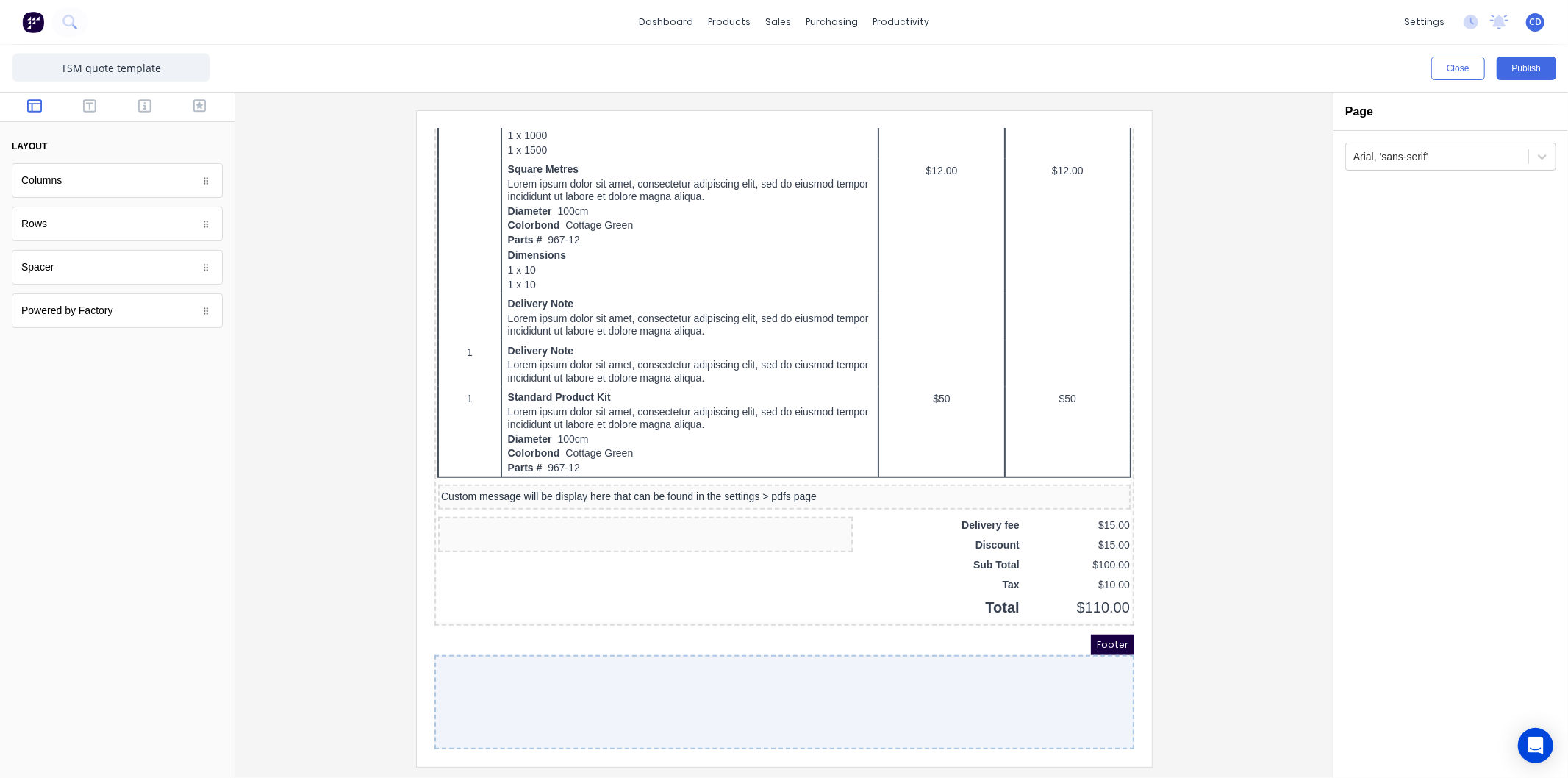
click at [904, 681] on div at bounding box center [766, 684] width 700 height 94
drag, startPoint x: 904, startPoint y: 679, endPoint x: 880, endPoint y: 669, distance: 26.0
click at [881, 669] on div at bounding box center [766, 684] width 700 height 94
click at [880, 669] on div at bounding box center [766, 684] width 700 height 94
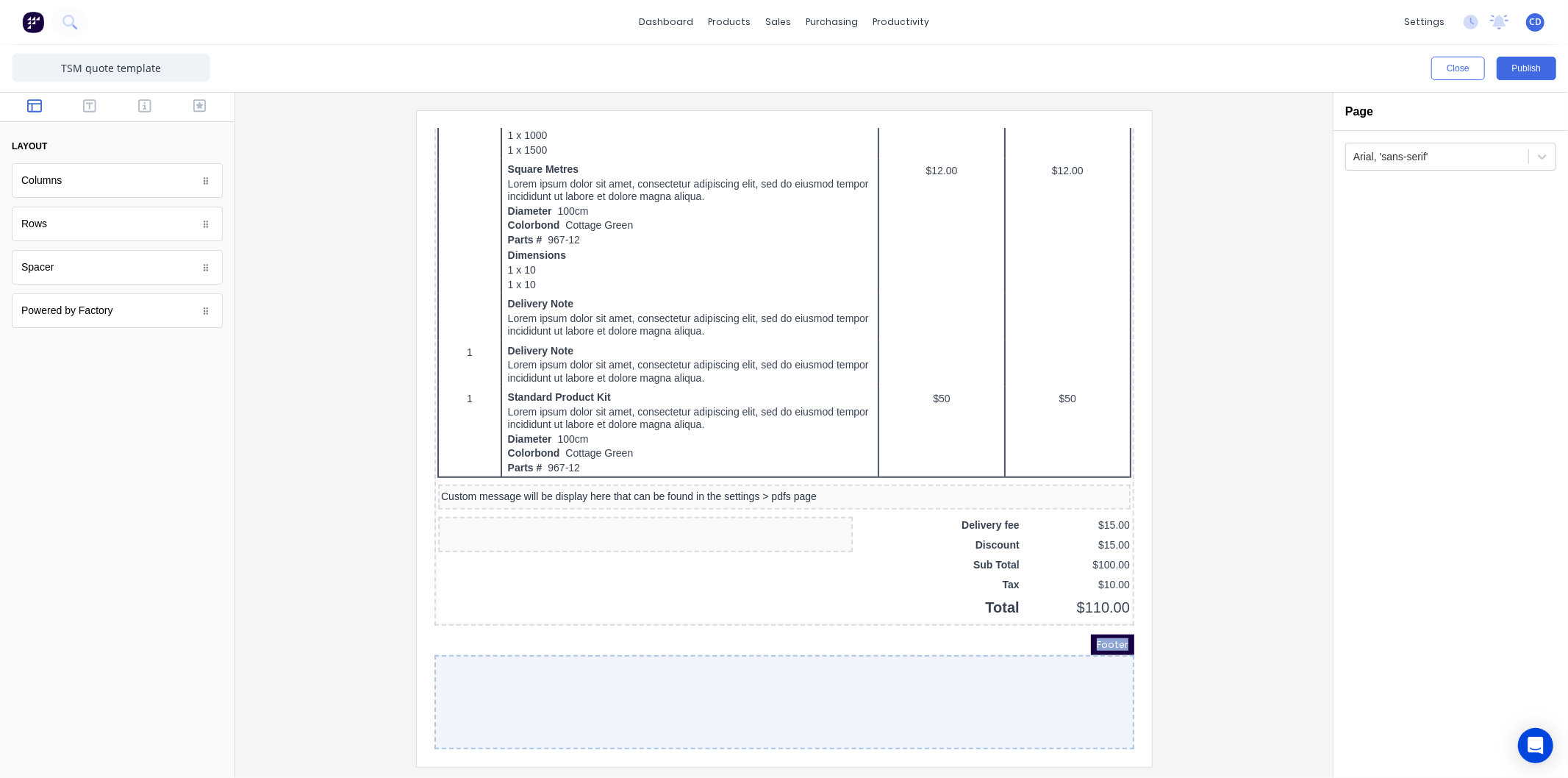
click at [880, 669] on div at bounding box center [766, 684] width 700 height 94
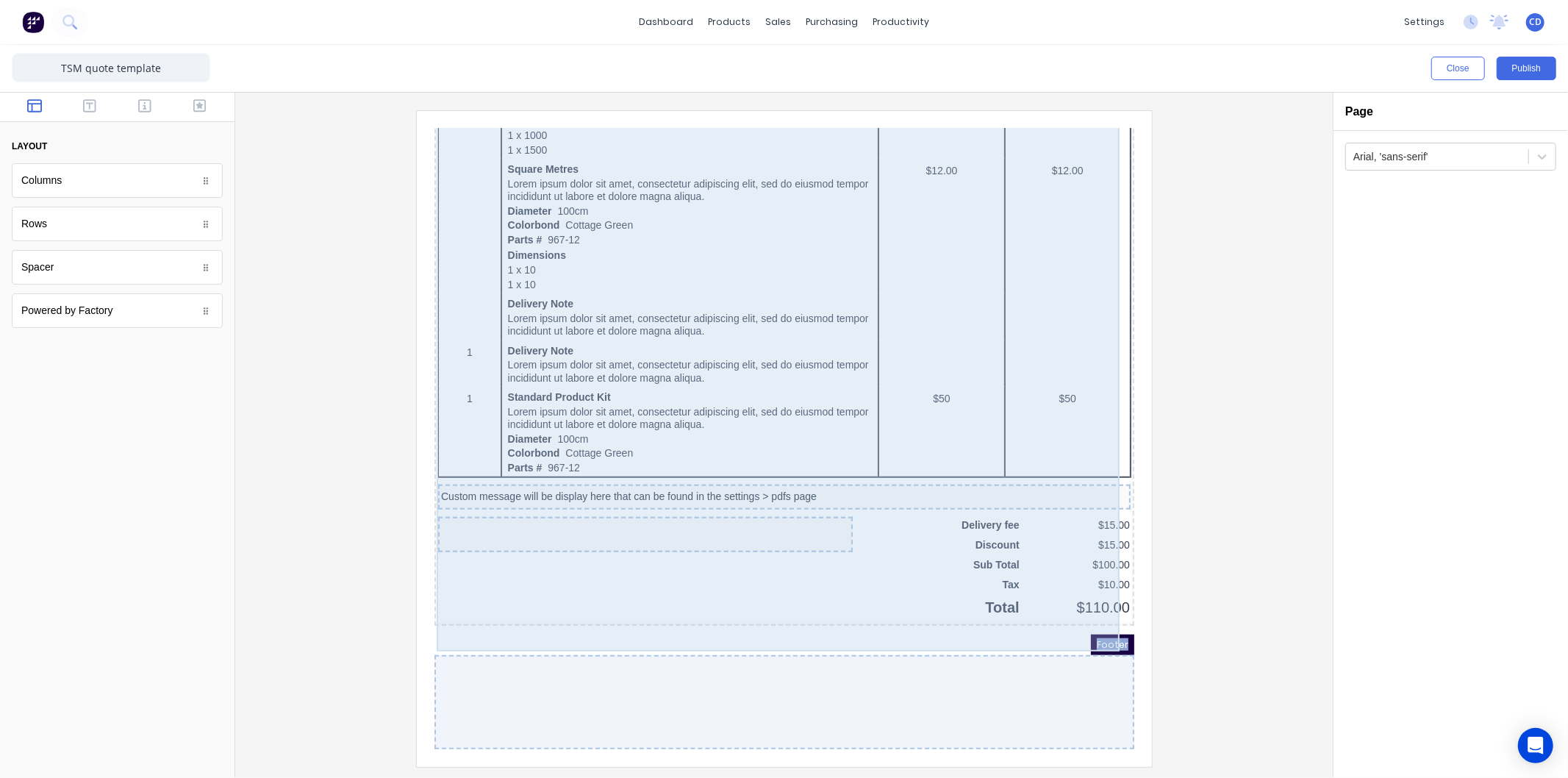
click at [808, 557] on div "QTY DESCRIPTION EACH TOTAL 1 Basic Product Lorem ipsum dolor sit amet, consecte…" at bounding box center [766, 166] width 694 height 875
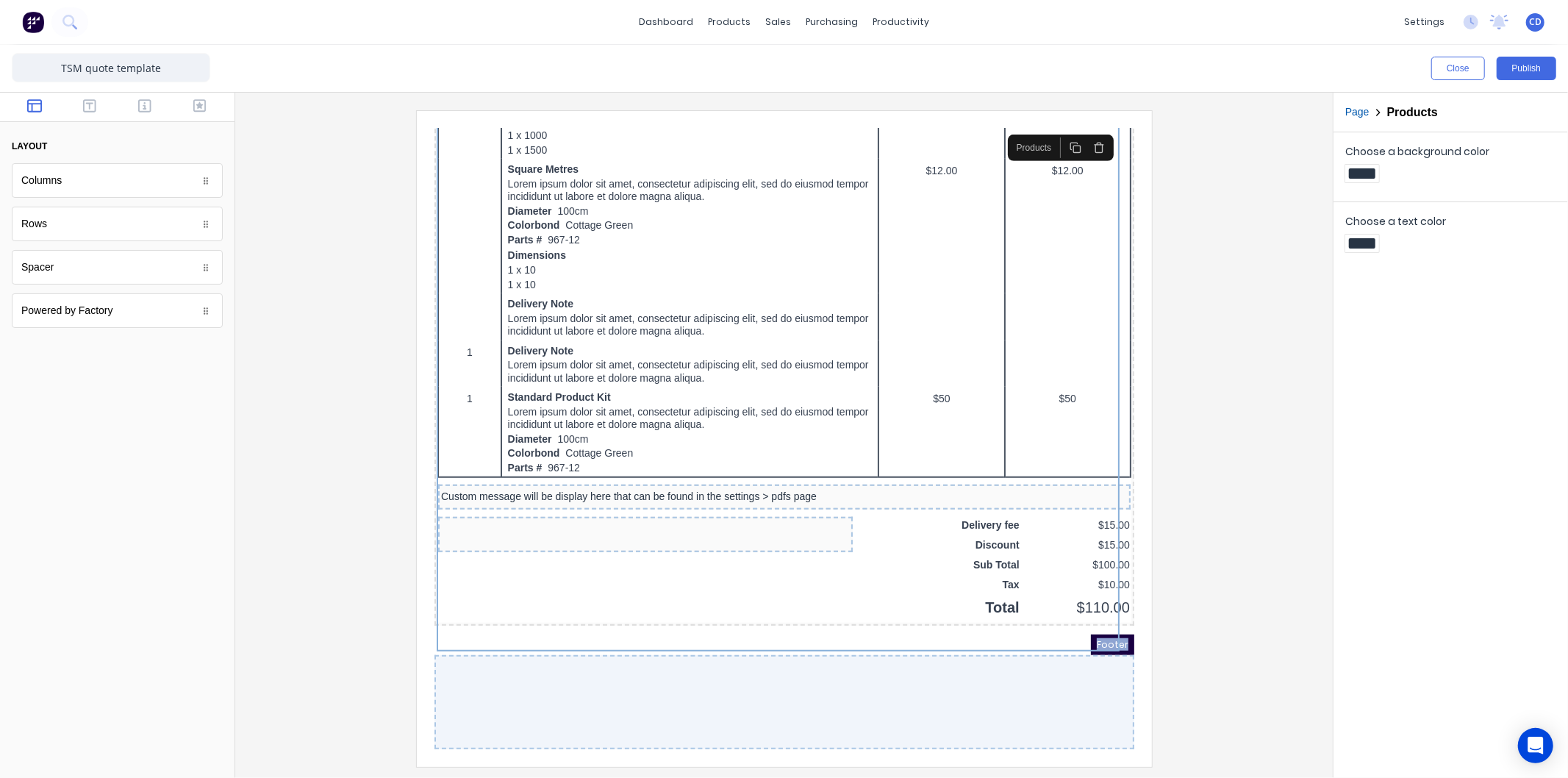
click at [815, 677] on div at bounding box center [766, 684] width 700 height 94
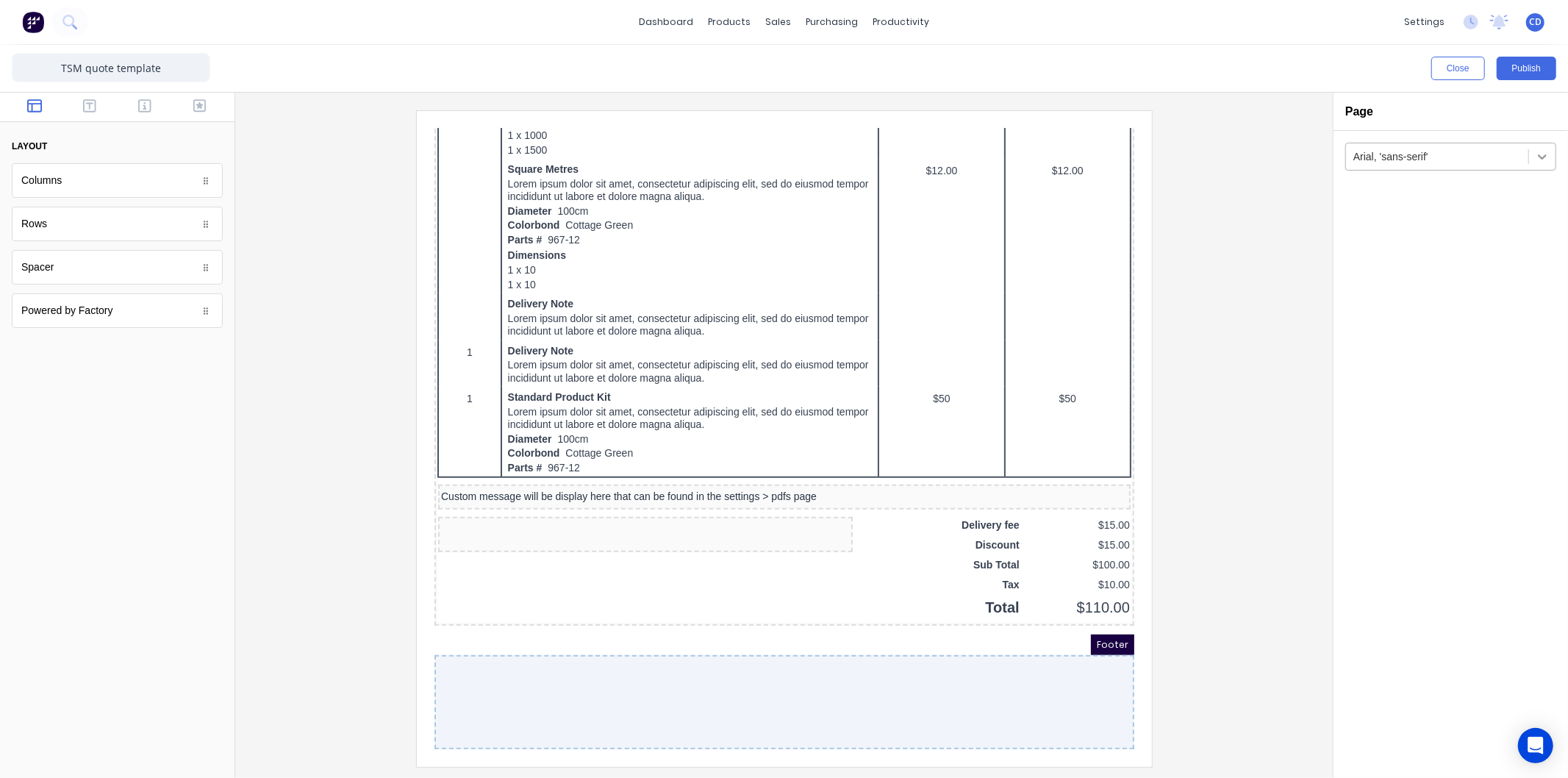
click at [1532, 155] on div at bounding box center [1542, 156] width 26 height 26
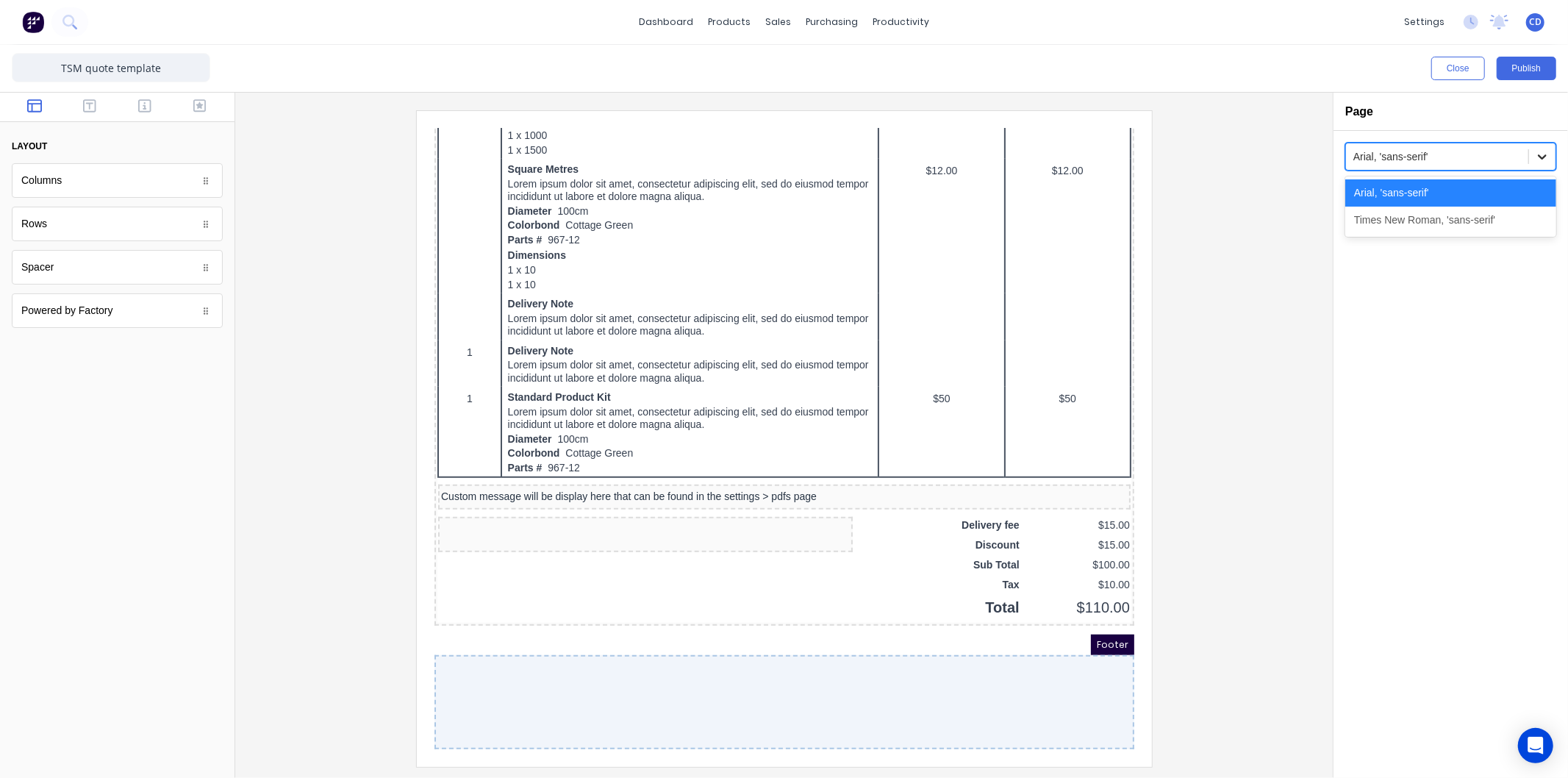
click at [1533, 160] on div at bounding box center [1542, 156] width 26 height 26
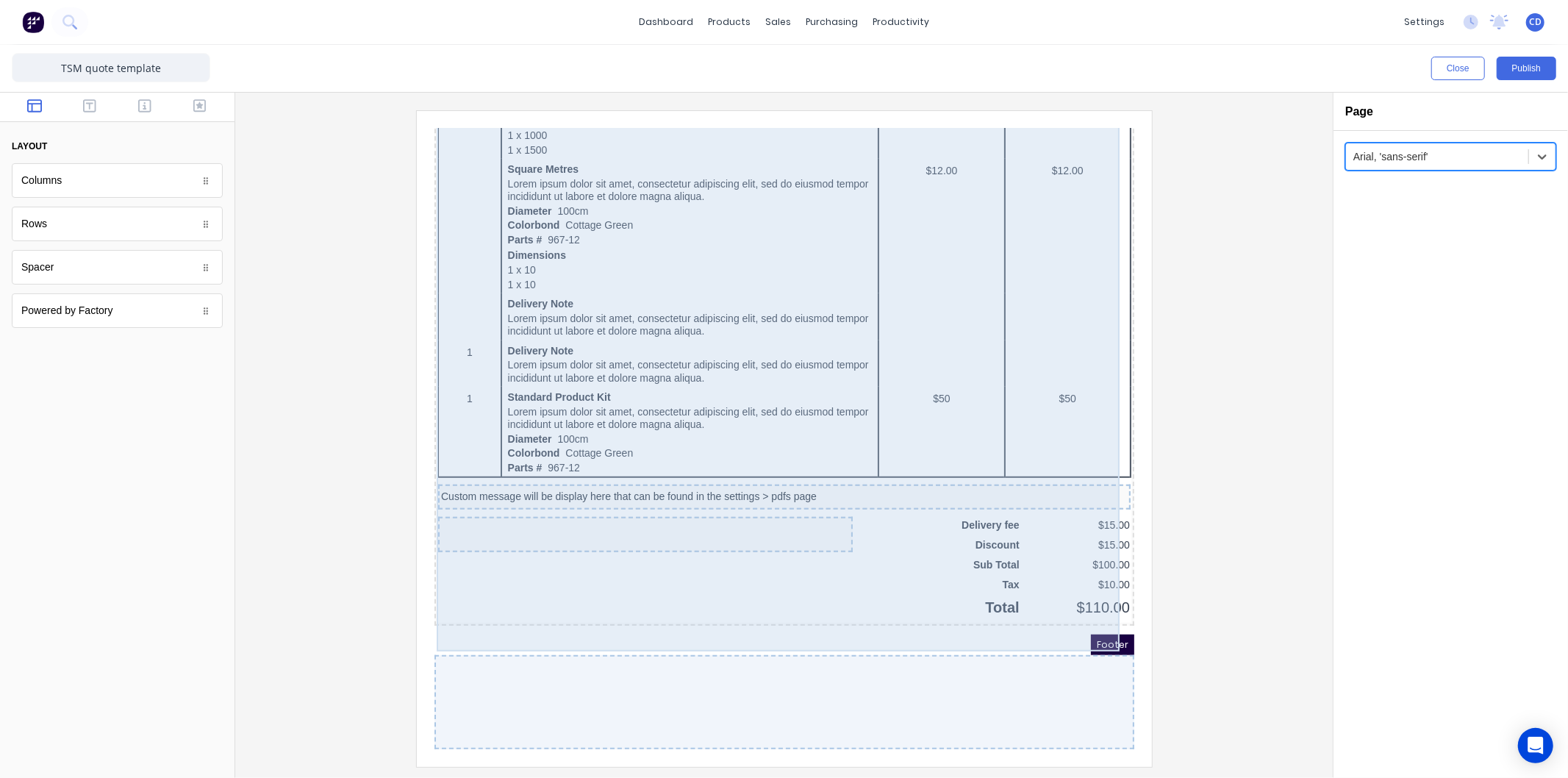
click at [761, 544] on div "QTY DESCRIPTION EACH TOTAL 1 Basic Product Lorem ipsum dolor sit amet, consecte…" at bounding box center [766, 166] width 694 height 875
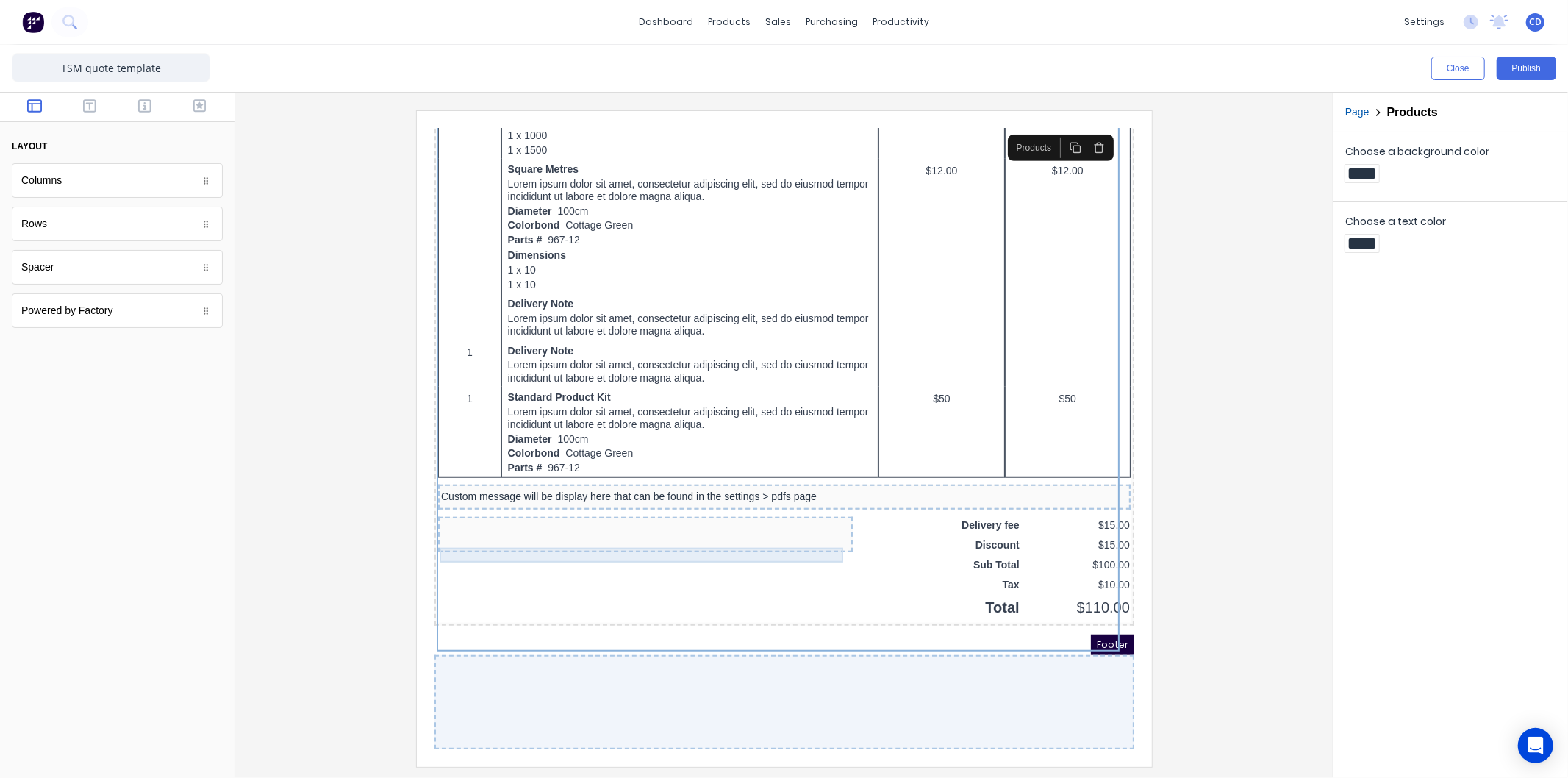
click at [753, 506] on div at bounding box center [627, 509] width 408 height 15
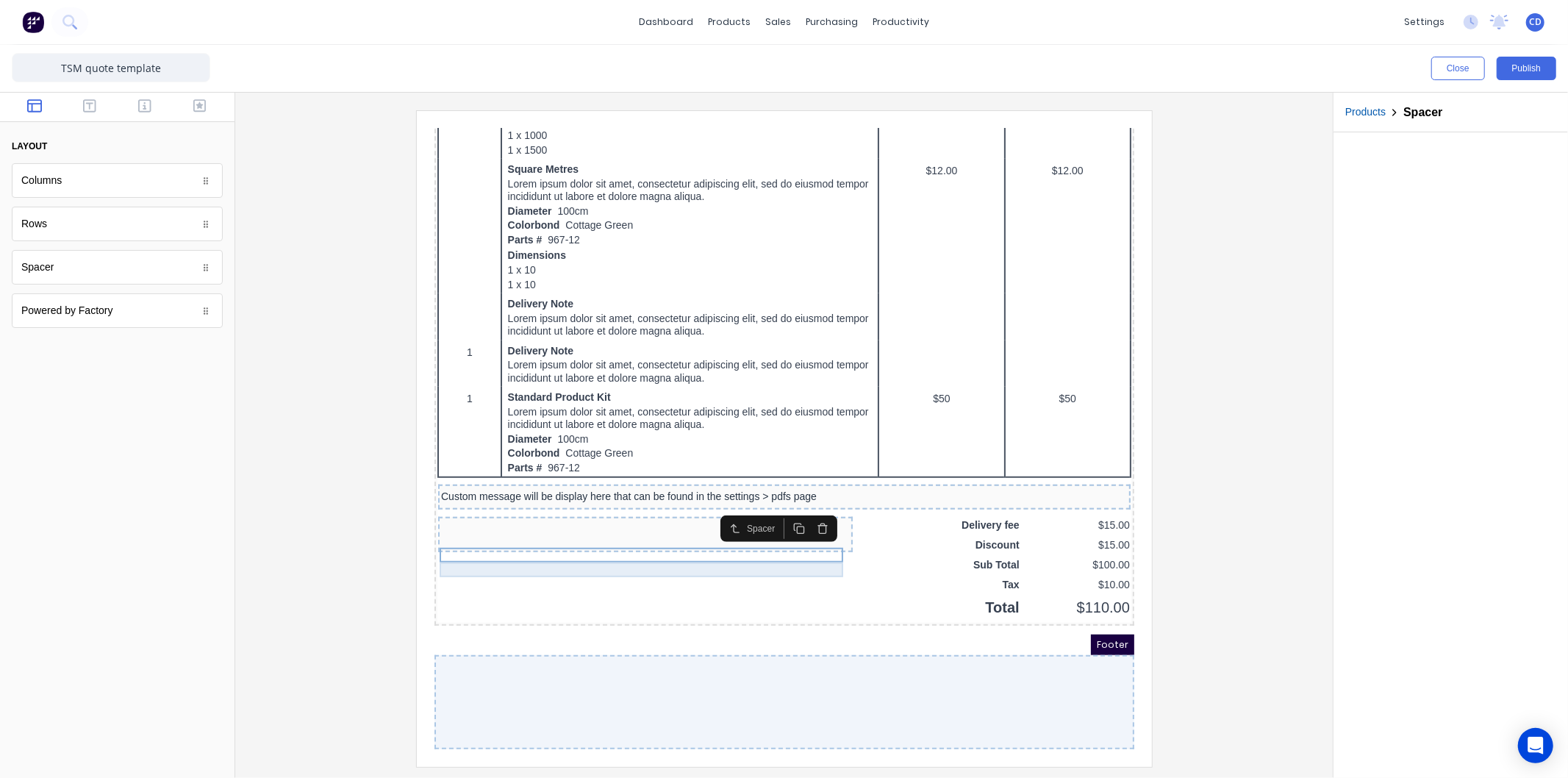
click at [747, 522] on div at bounding box center [627, 524] width 408 height 15
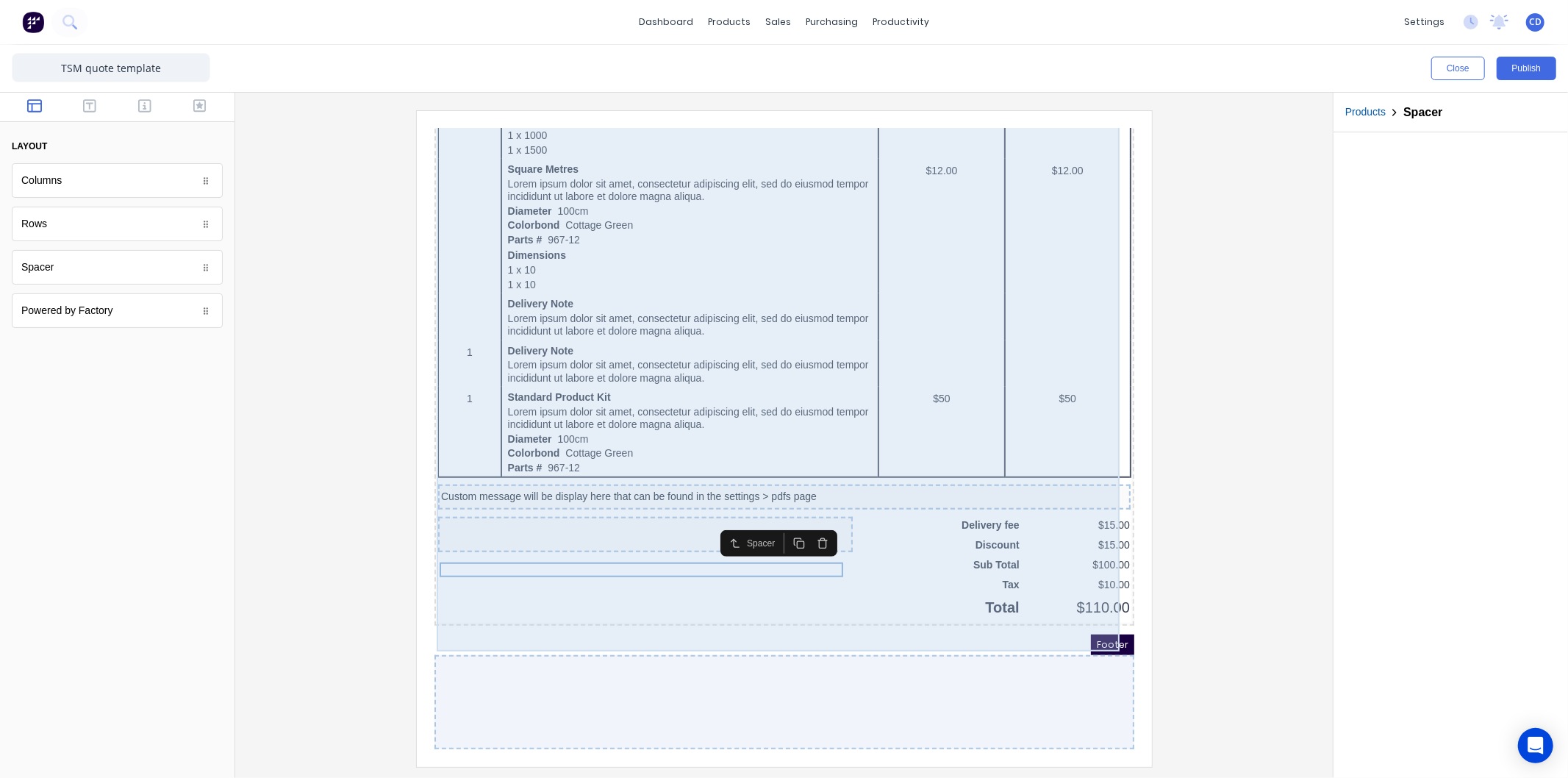
click at [759, 580] on div "QTY DESCRIPTION EACH TOTAL 1 Basic Product Lorem ipsum dolor sit amet, consecte…" at bounding box center [766, 166] width 694 height 875
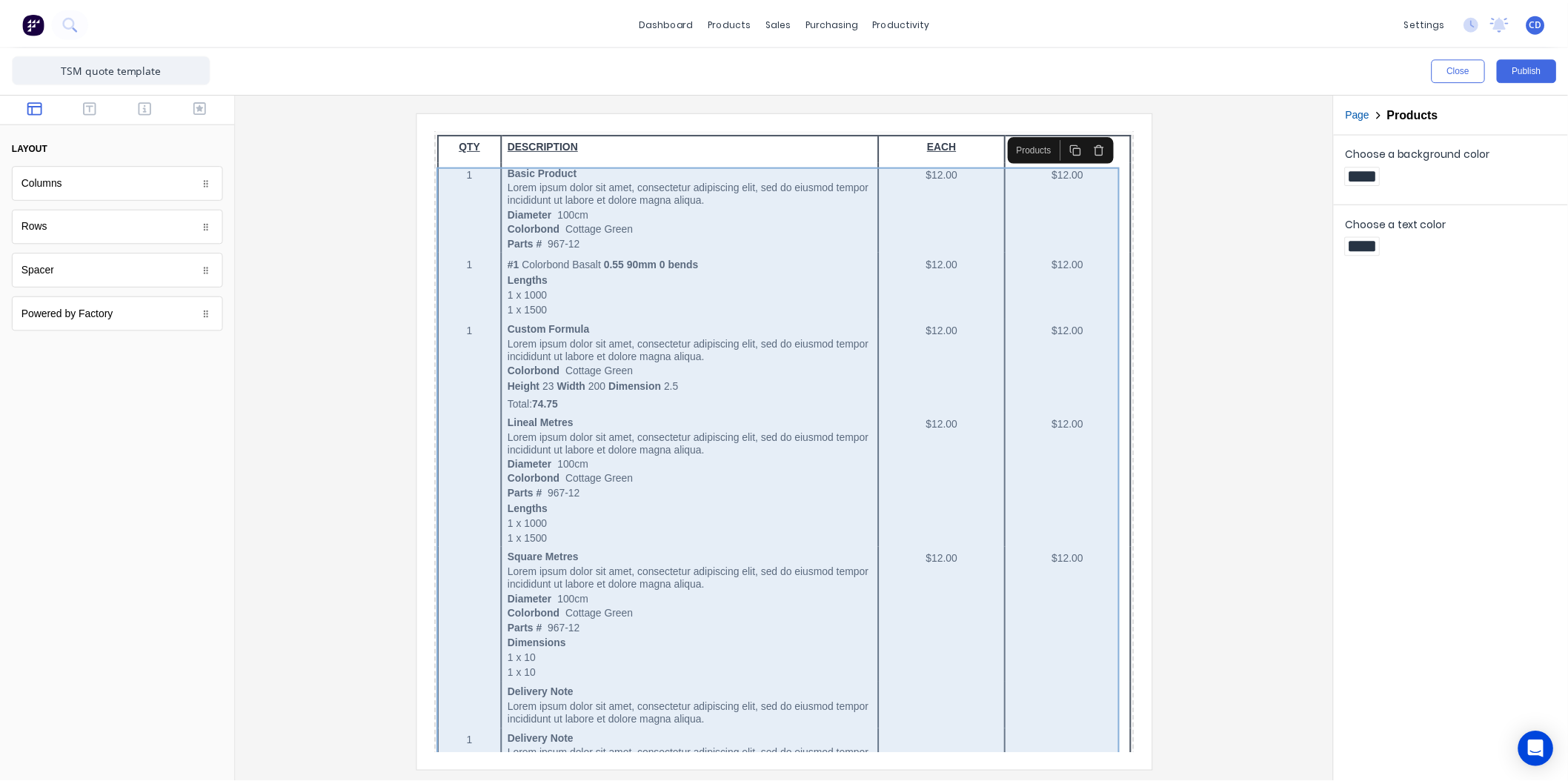
scroll to position [34, 0]
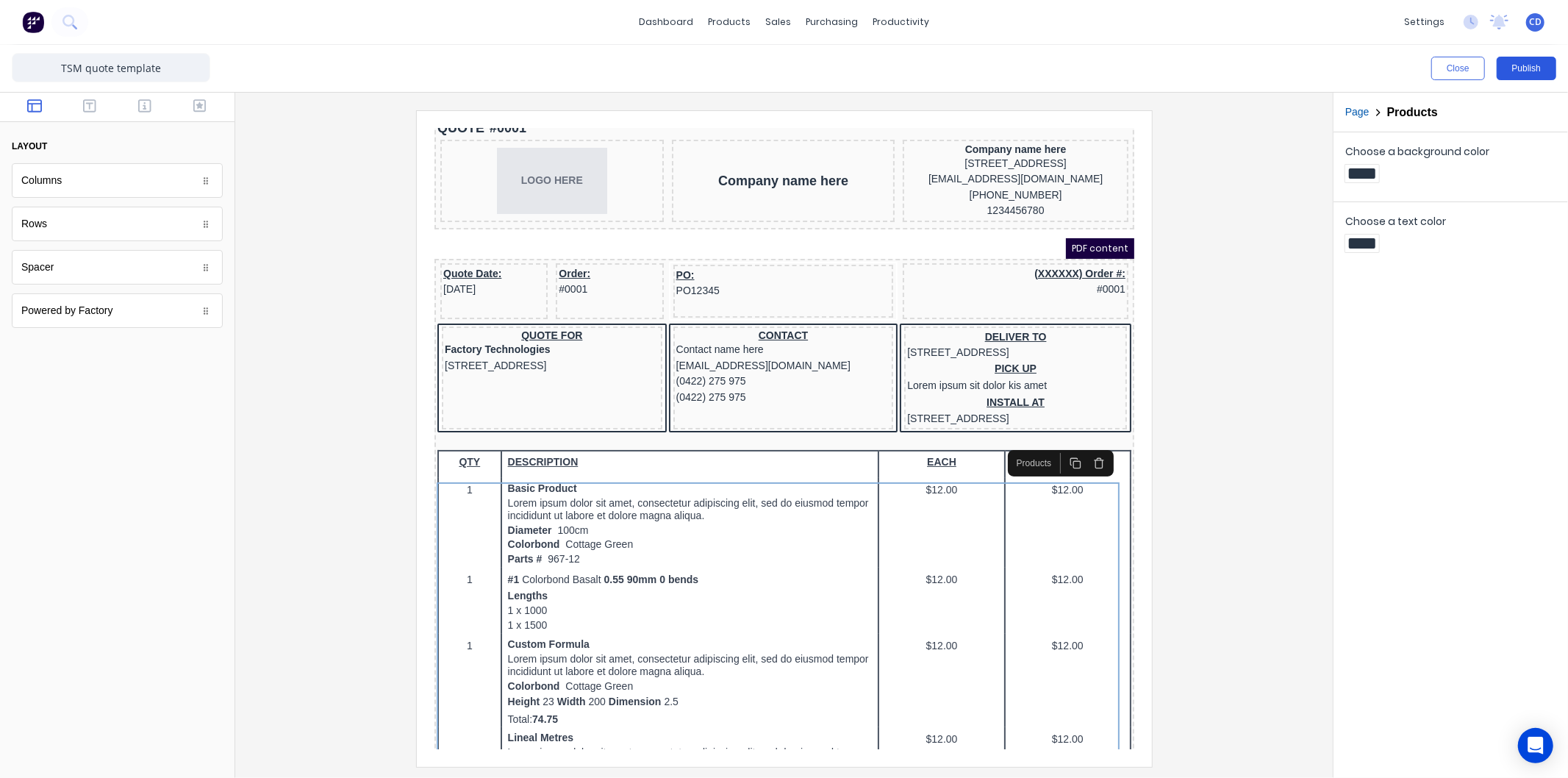
click at [1520, 67] on button "Publish" at bounding box center [1526, 68] width 59 height 23
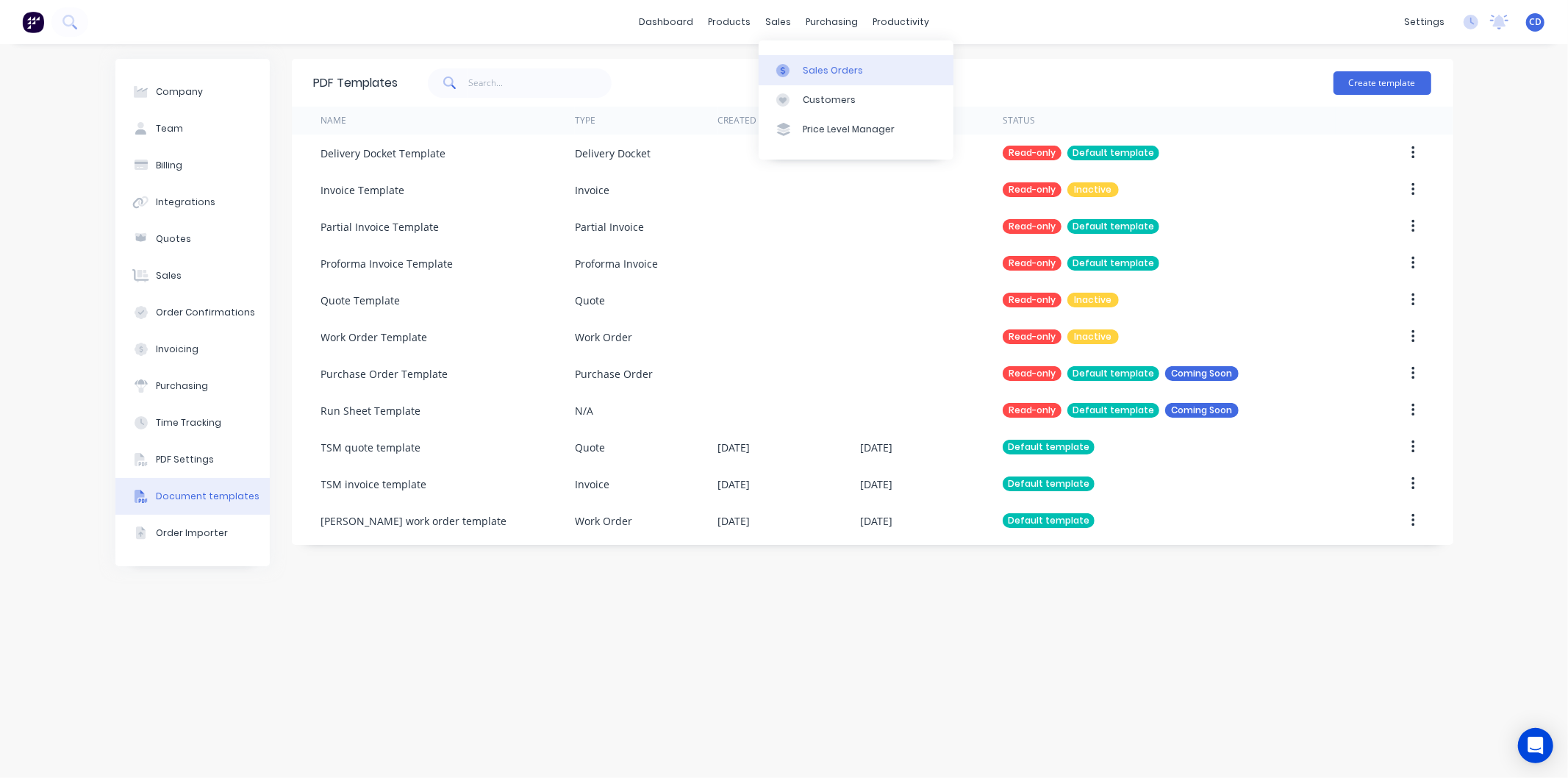
click at [833, 64] on div "Sales Orders" at bounding box center [833, 70] width 60 height 13
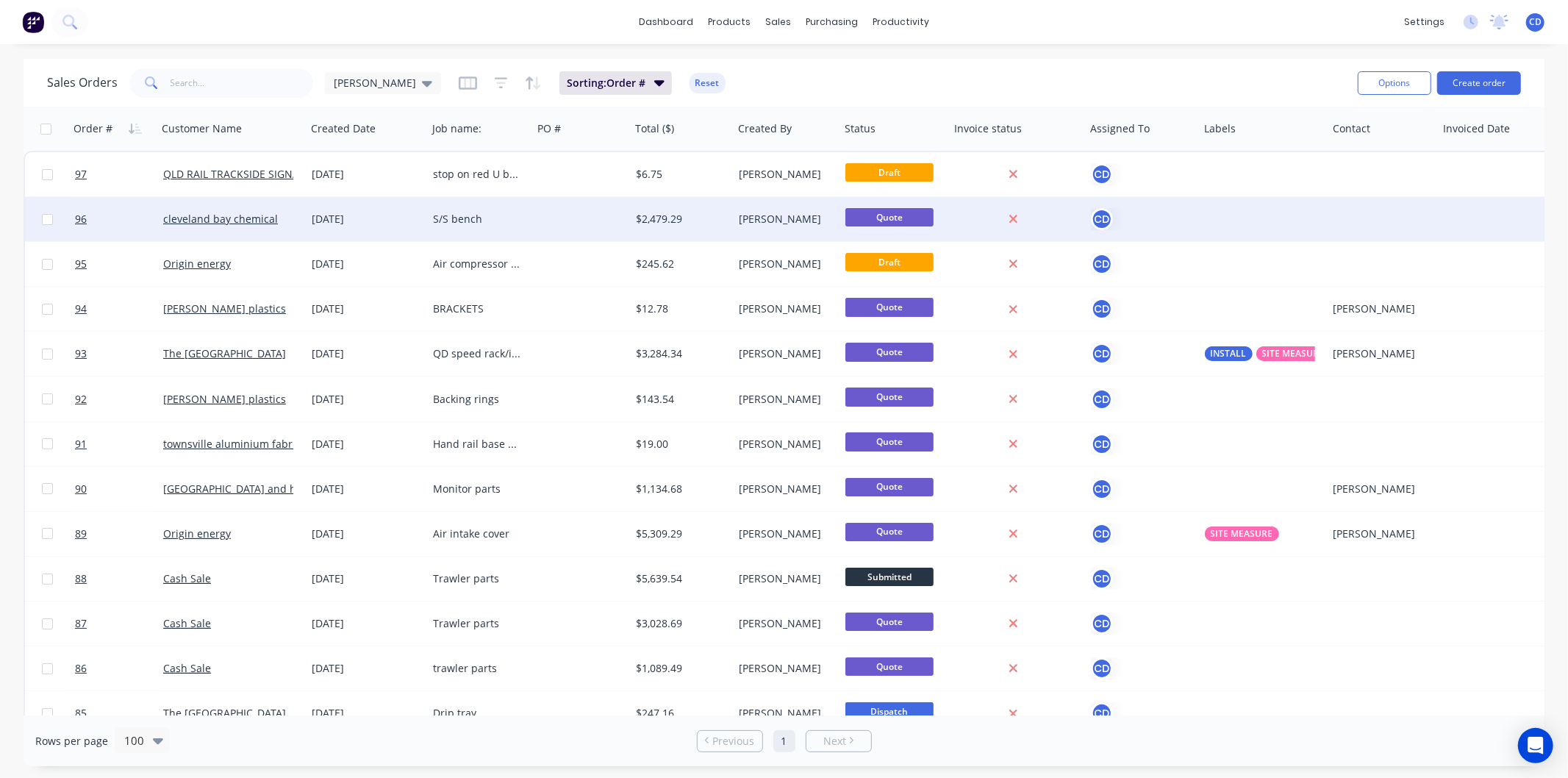
click at [453, 214] on div "S/S bench" at bounding box center [477, 220] width 88 height 15
click at [333, 218] on div "27 Aug 2025" at bounding box center [367, 220] width 109 height 15
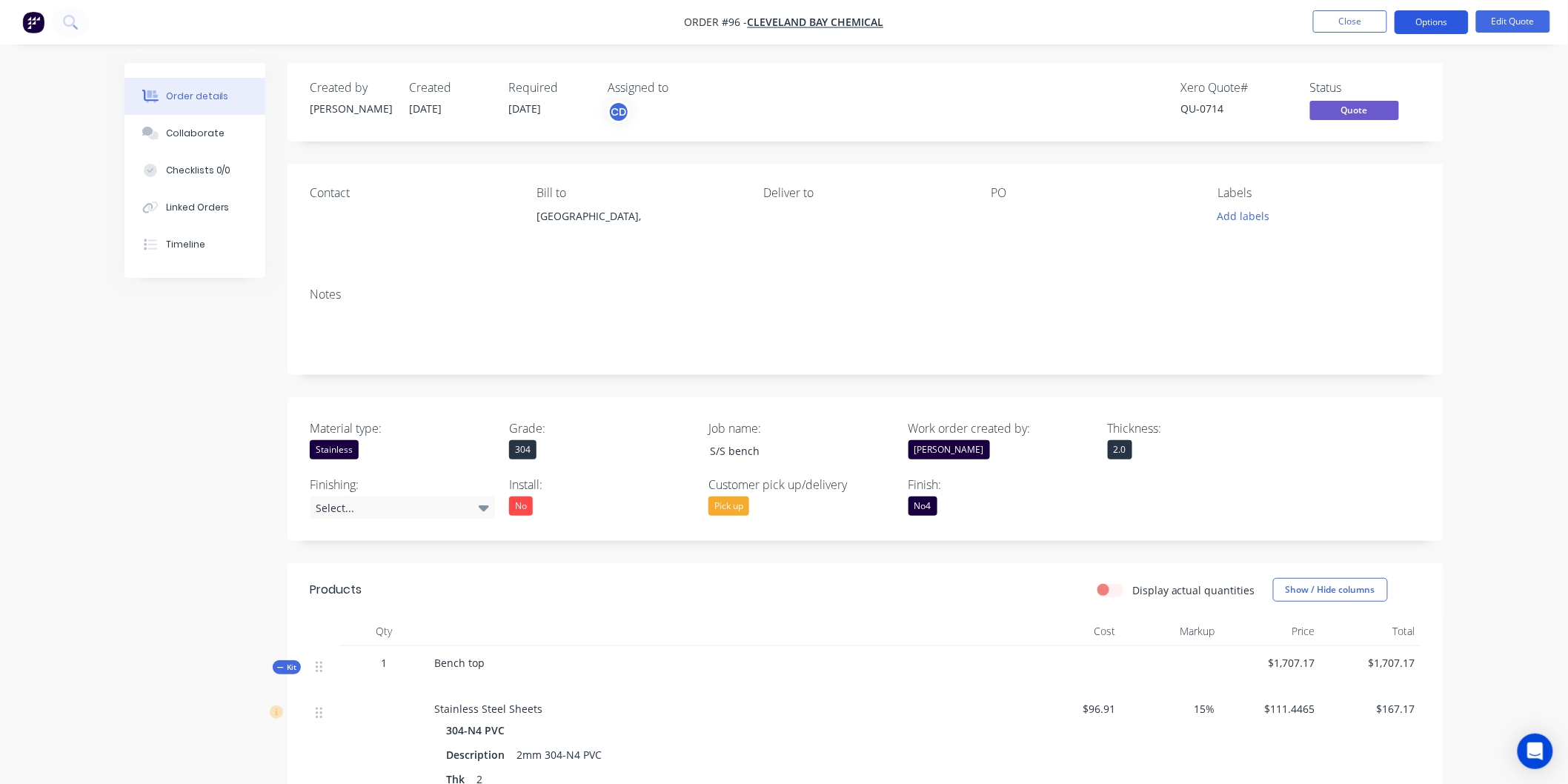
click at [1449, 22] on button "Options" at bounding box center [1431, 22] width 74 height 23
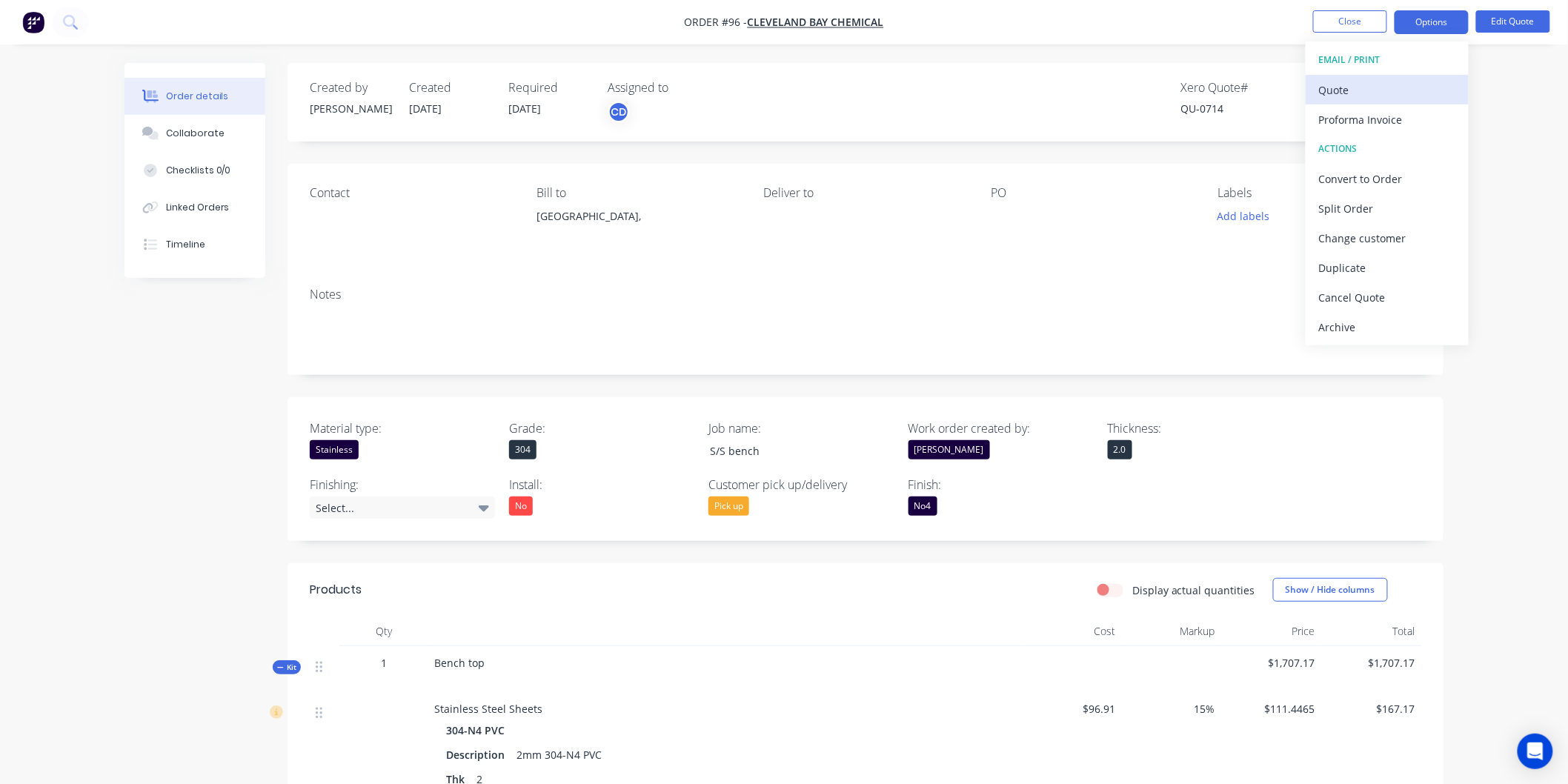
click at [1387, 91] on div "Quote" at bounding box center [1387, 90] width 136 height 21
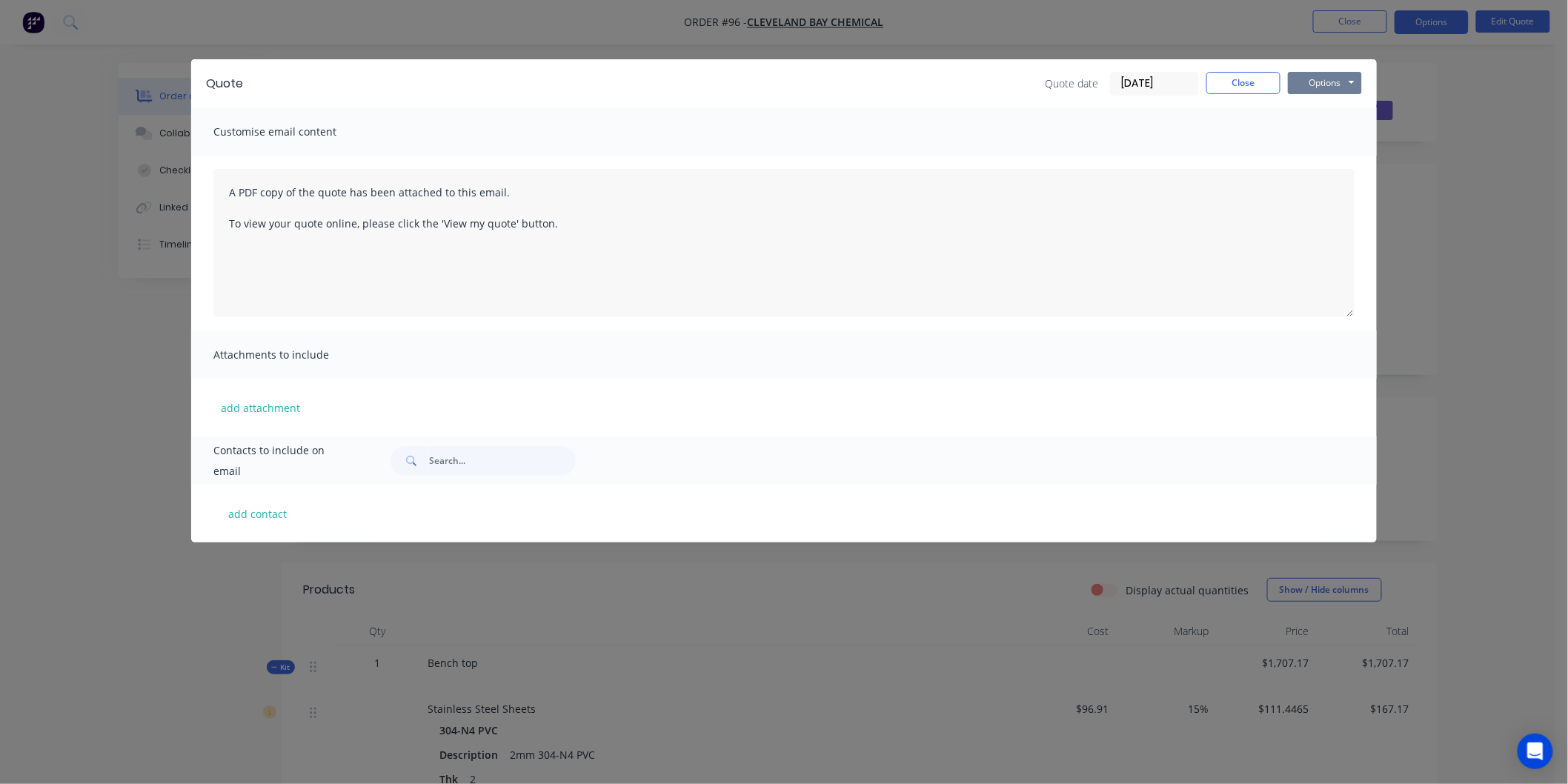
click at [1348, 82] on button "Options" at bounding box center [1325, 82] width 74 height 22
click at [496, 131] on div "Customise email content" at bounding box center [784, 131] width 1186 height 48
click at [1531, 747] on icon "Open Intercom Messenger" at bounding box center [1535, 752] width 17 height 20
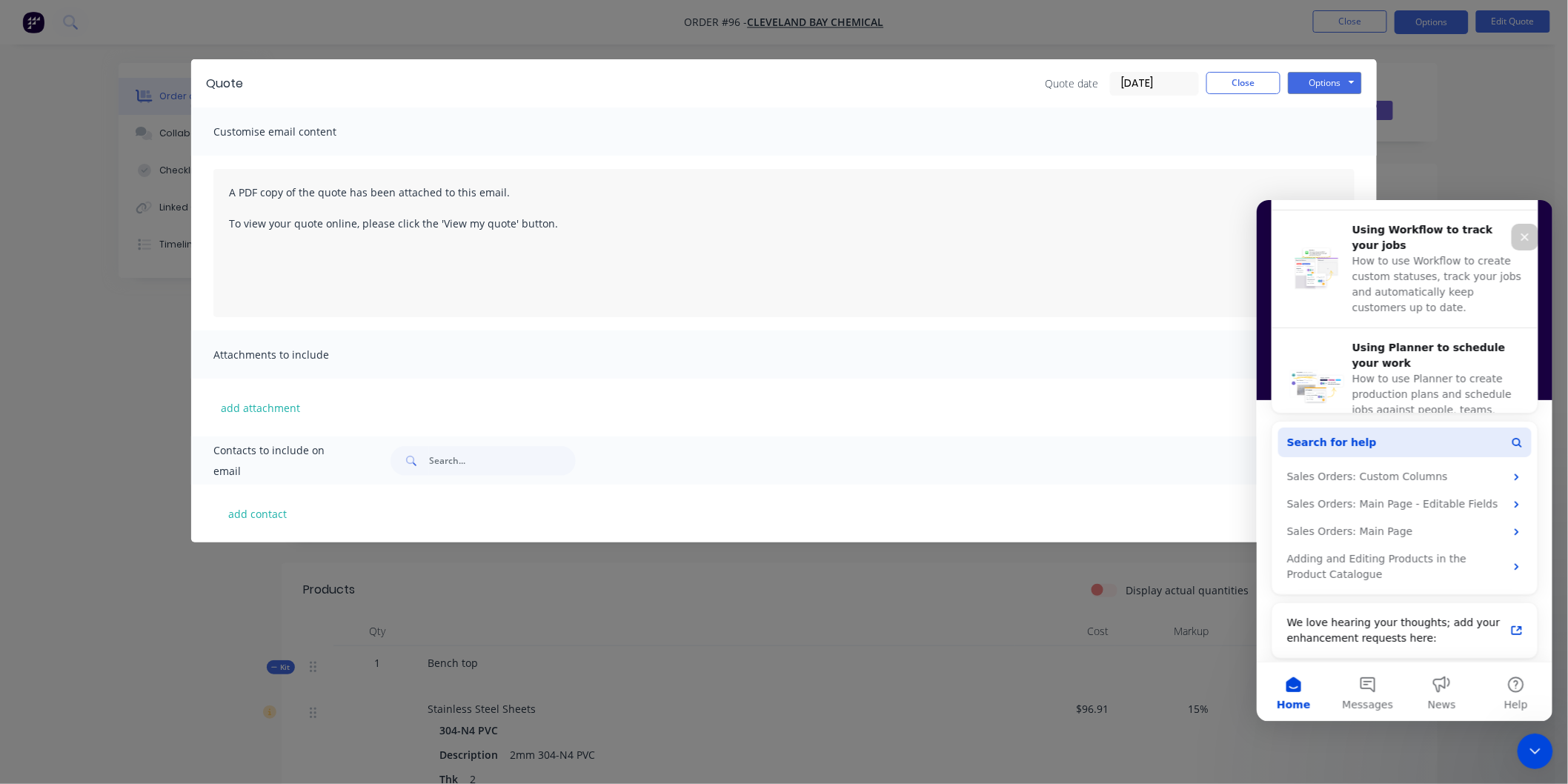
scroll to position [568, 0]
click at [1379, 437] on button "Search for help" at bounding box center [1403, 437] width 253 height 29
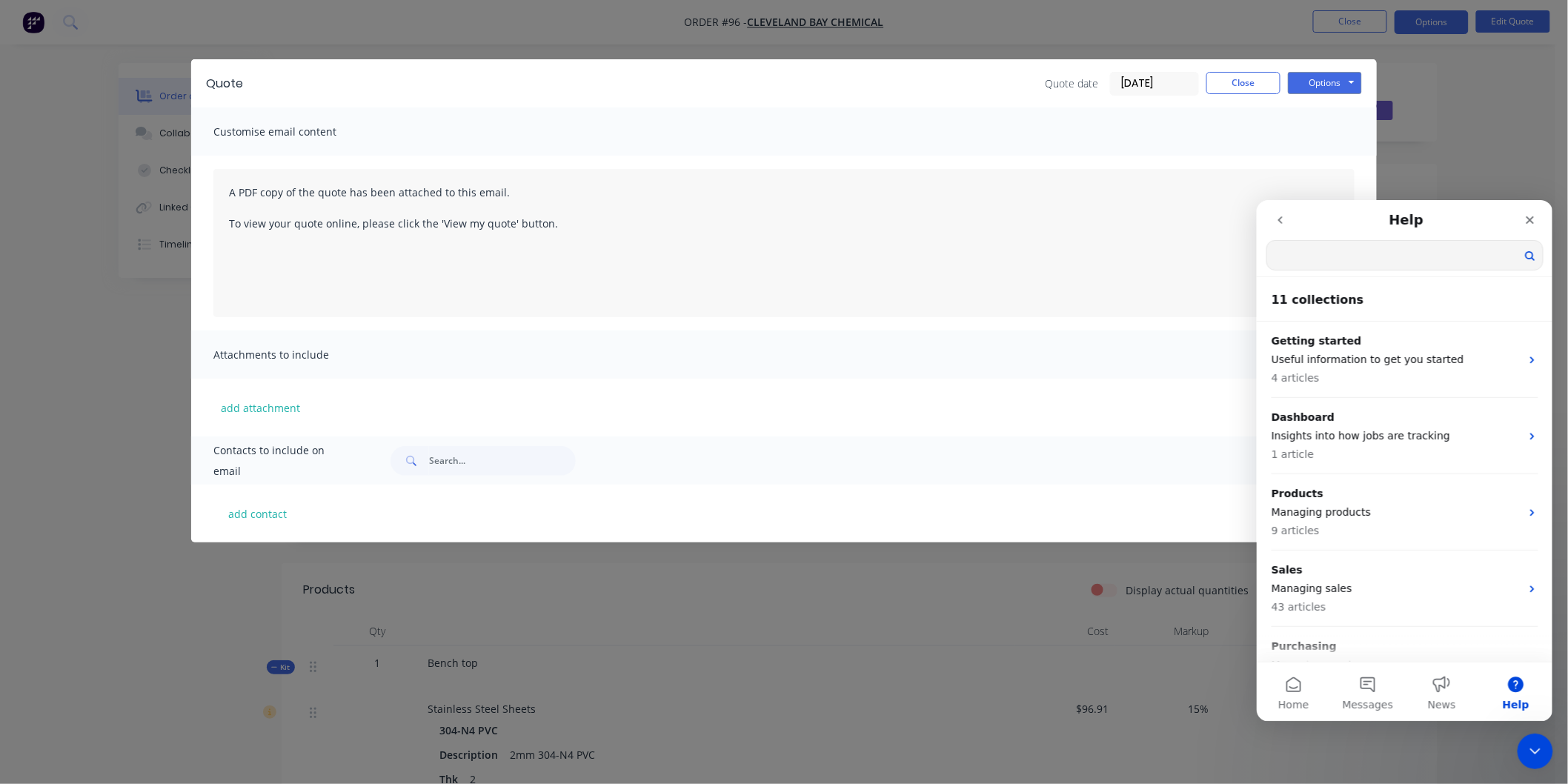
scroll to position [0, 0]
click at [1361, 258] on input "Search for help" at bounding box center [1403, 255] width 276 height 29
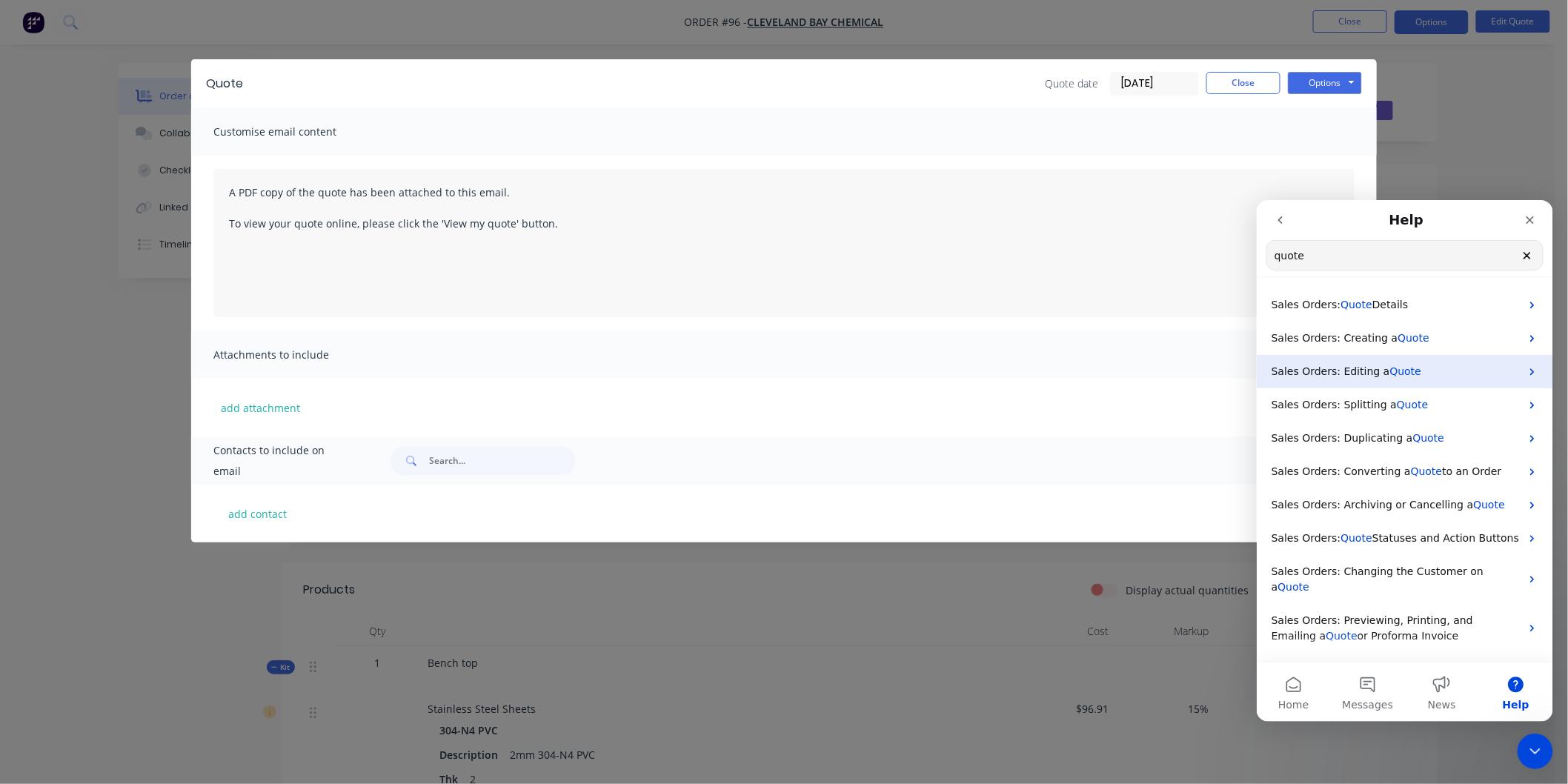
type input "quote"
click at [1384, 377] on p "Sales Orders: Editing a Quote" at bounding box center [1395, 371] width 249 height 16
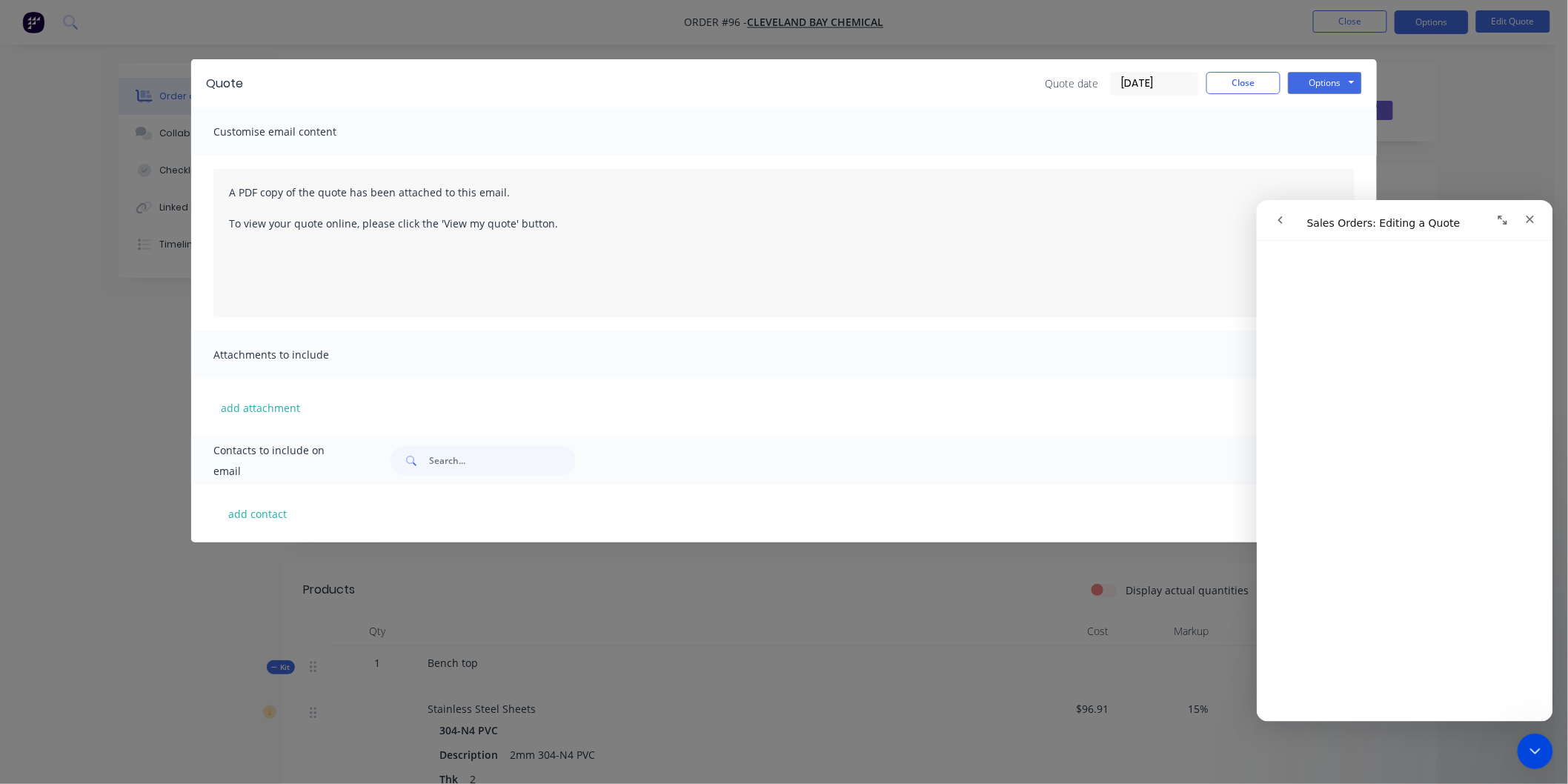
scroll to position [263, 0]
click at [1284, 218] on icon "go back" at bounding box center [1279, 220] width 12 height 12
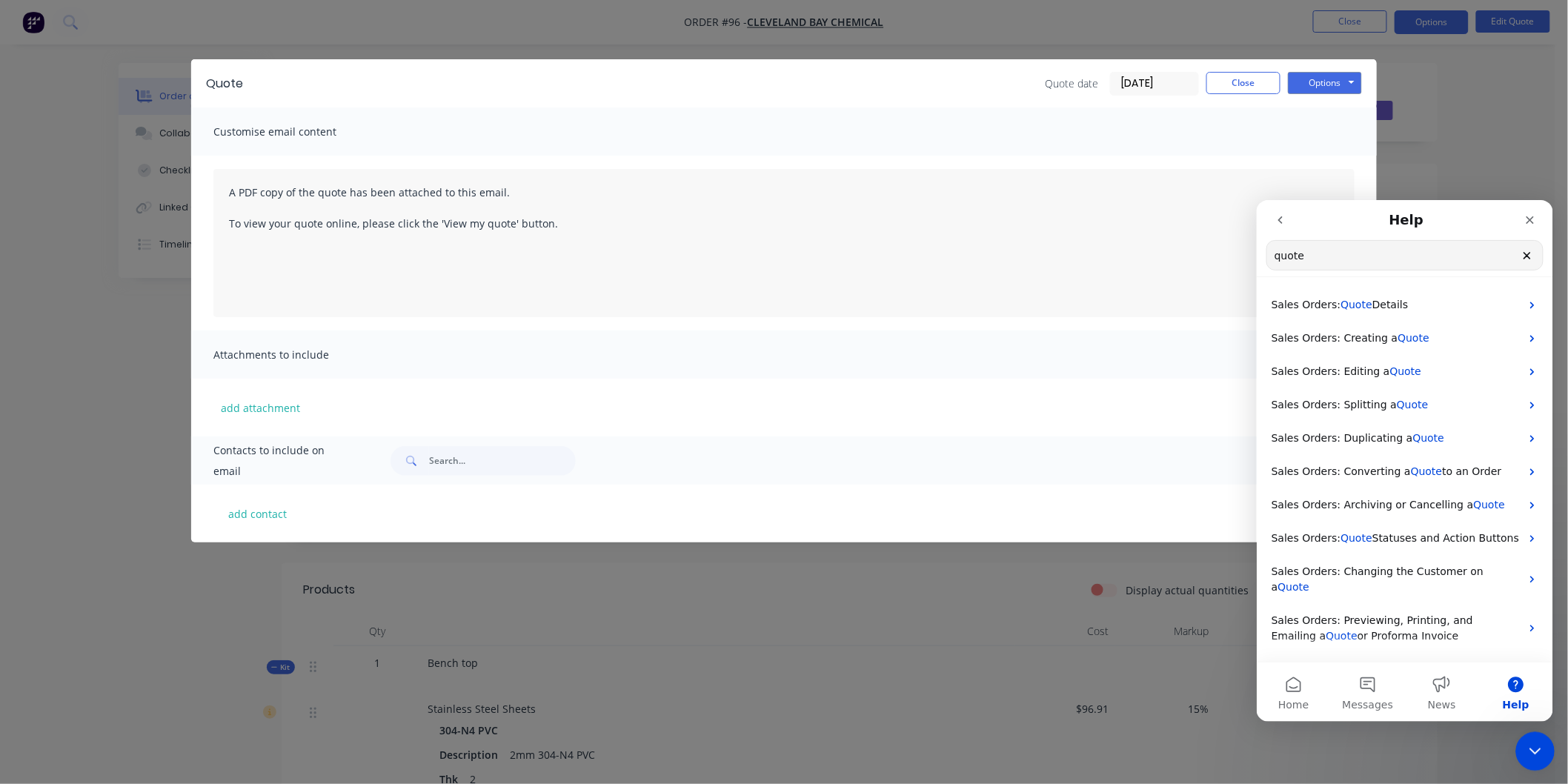
click at [1524, 748] on icon "Close Intercom Messenger" at bounding box center [1533, 749] width 18 height 18
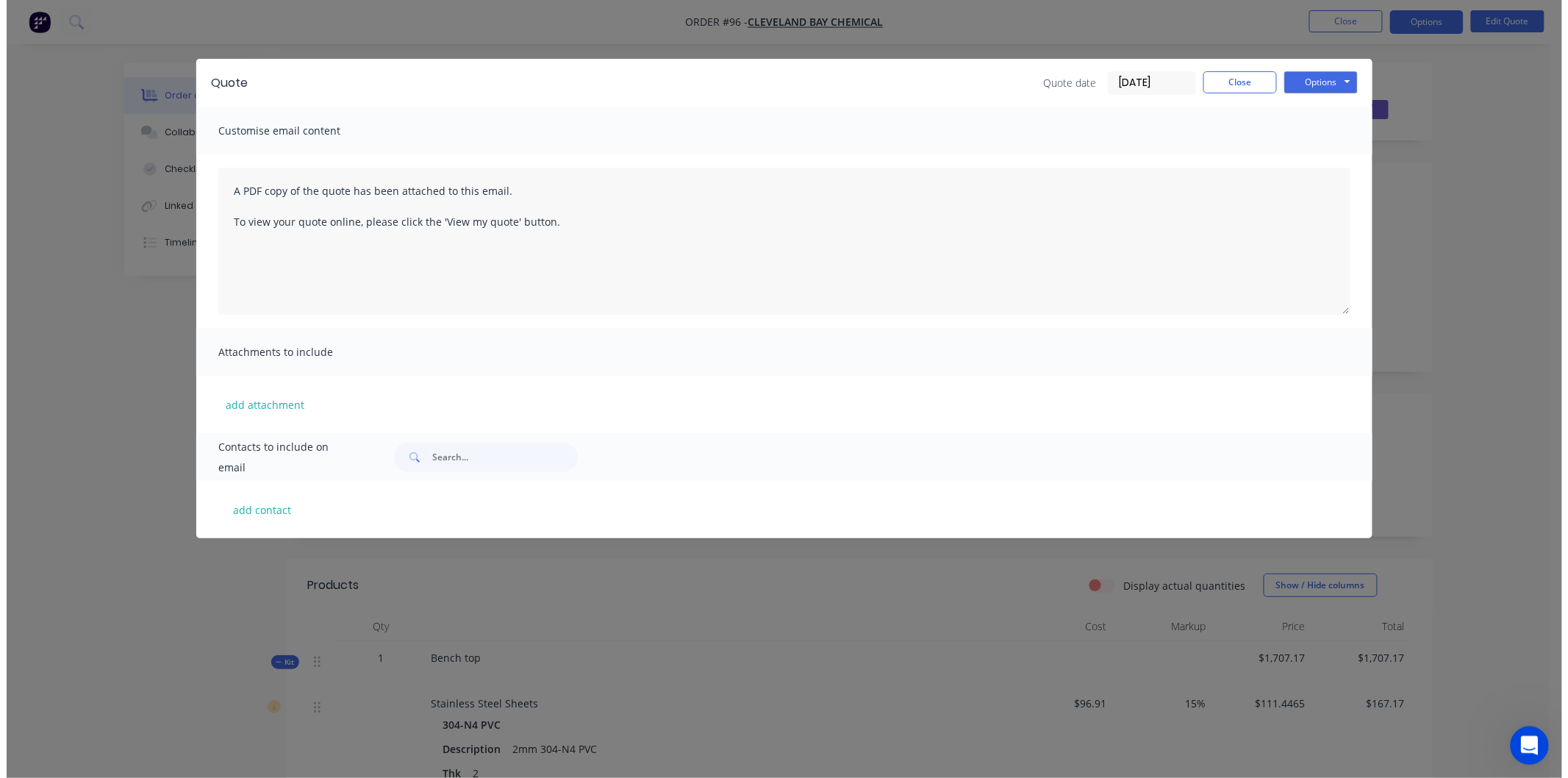
scroll to position [0, 0]
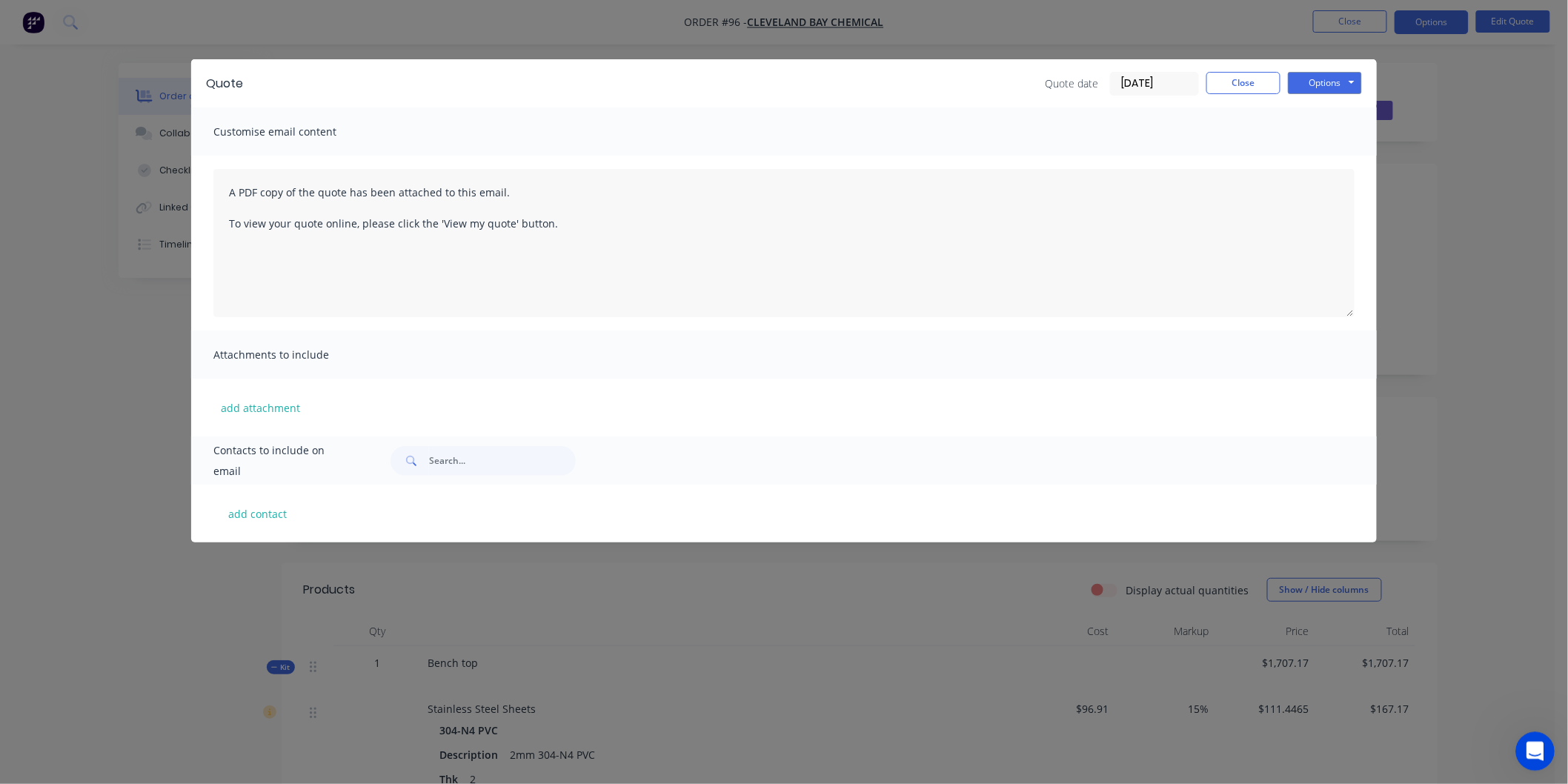
click at [1524, 748] on icon "Open Intercom Messenger" at bounding box center [1533, 749] width 24 height 24
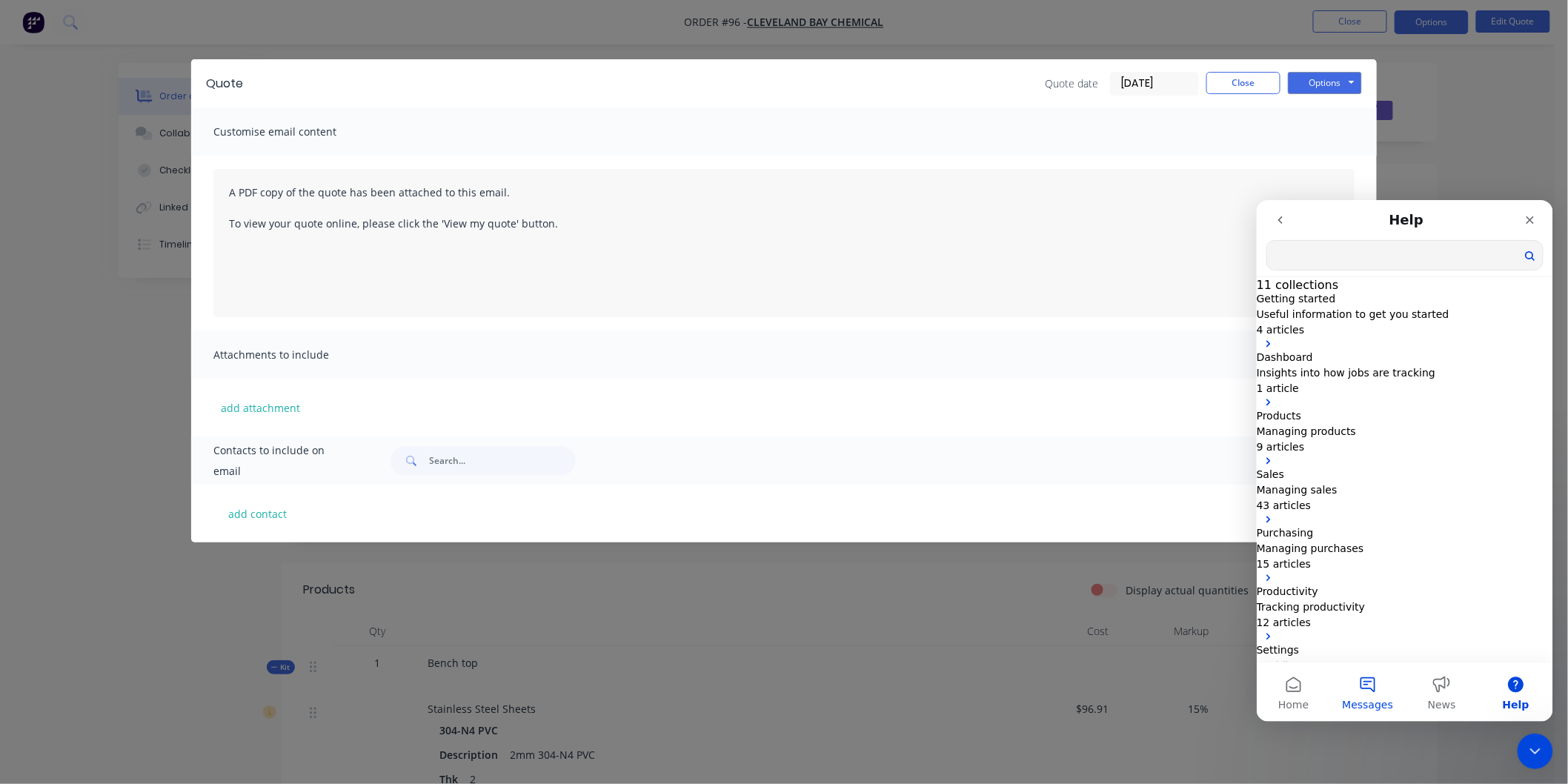
click at [1372, 699] on span "Messages" at bounding box center [1368, 704] width 51 height 11
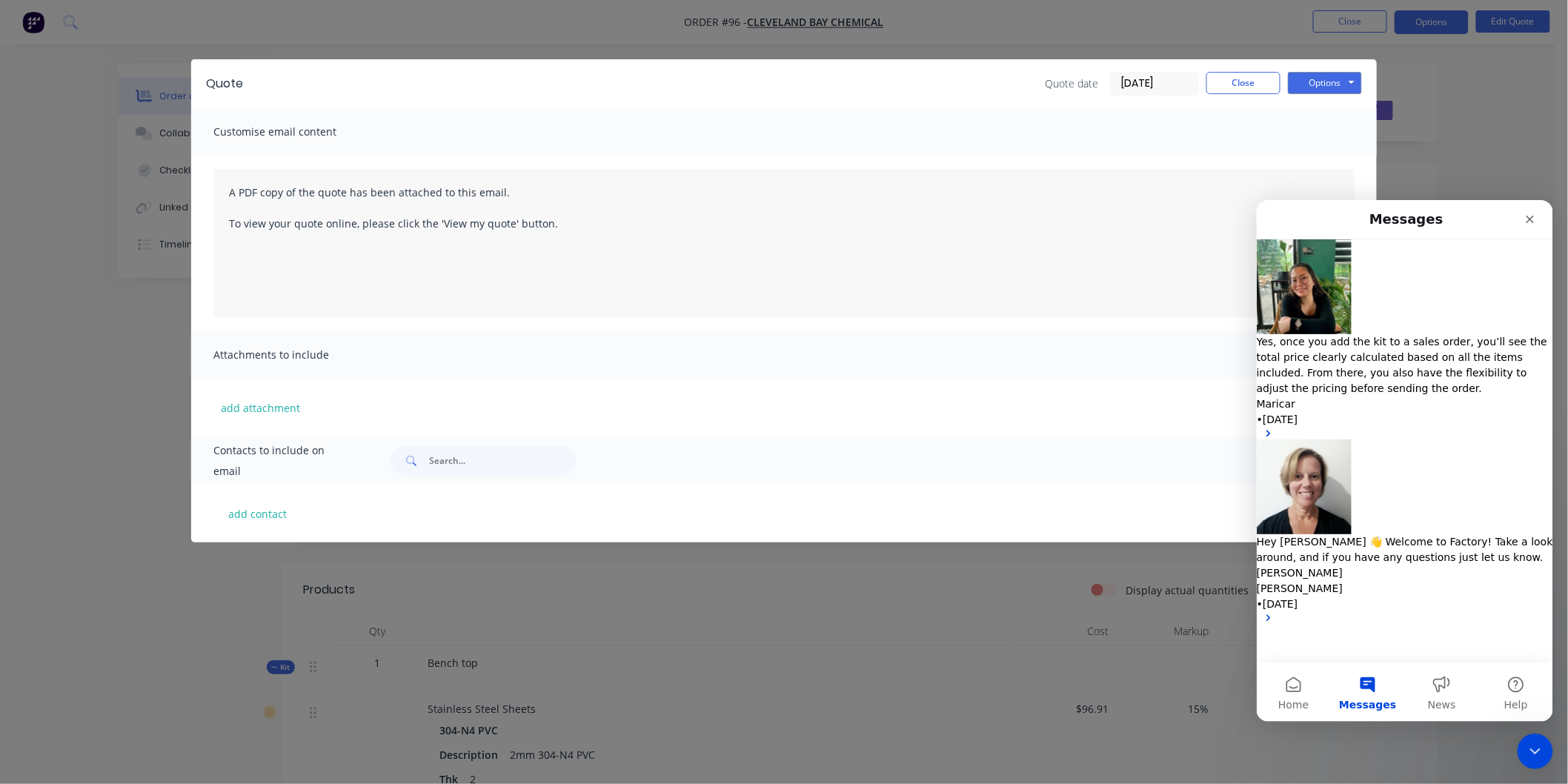
click at [1421, 535] on span "Hey Chris 👋 Welcome to Factory! Take a look around, and if you have any questio…" at bounding box center [1404, 556] width 296 height 43
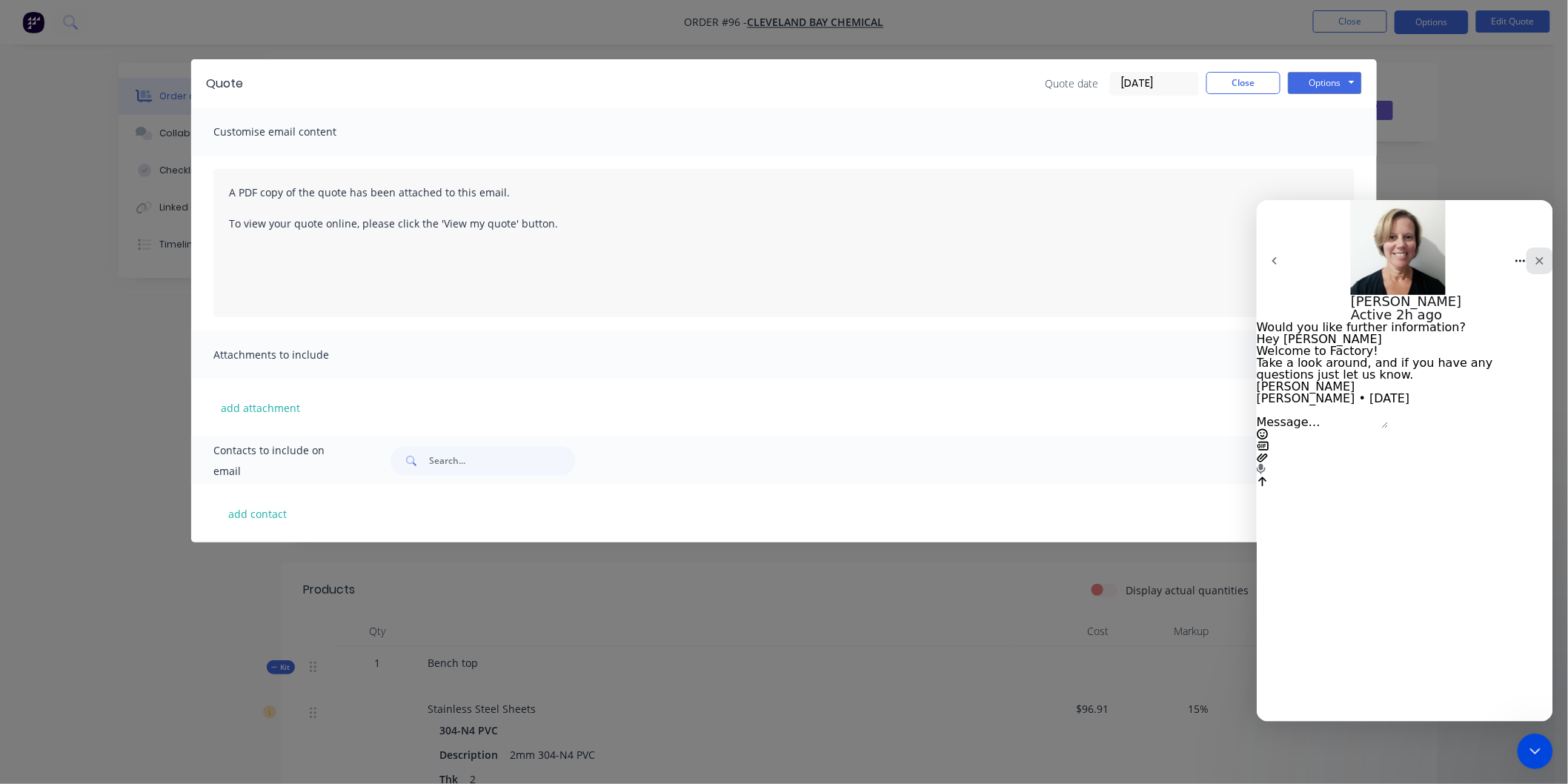
click at [1536, 256] on icon "Close" at bounding box center [1539, 260] width 8 height 8
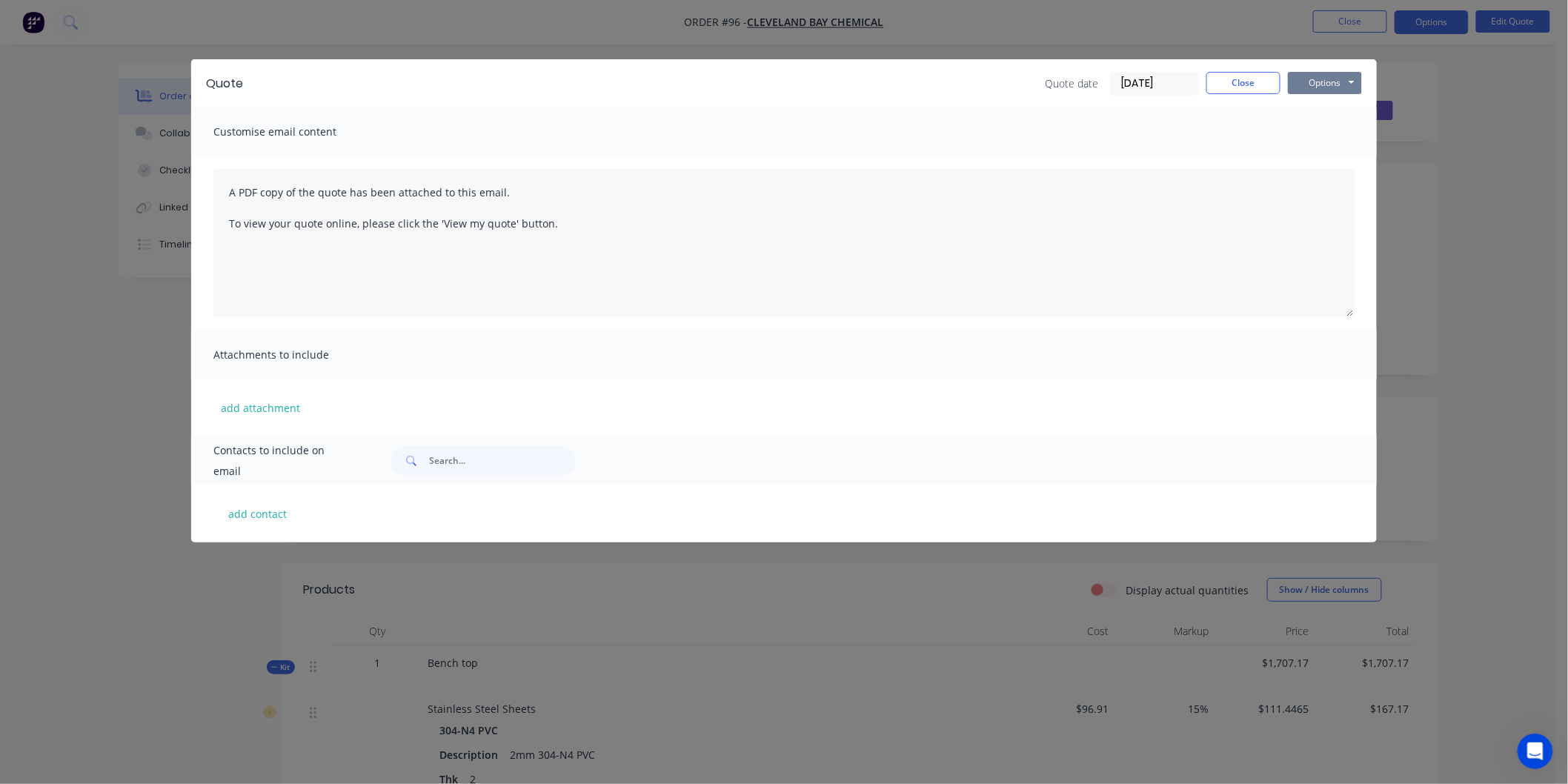
click at [1339, 80] on button "Options" at bounding box center [1325, 82] width 74 height 22
click at [1341, 106] on button "Preview" at bounding box center [1335, 110] width 95 height 24
click at [1256, 86] on button "Close" at bounding box center [1243, 82] width 74 height 22
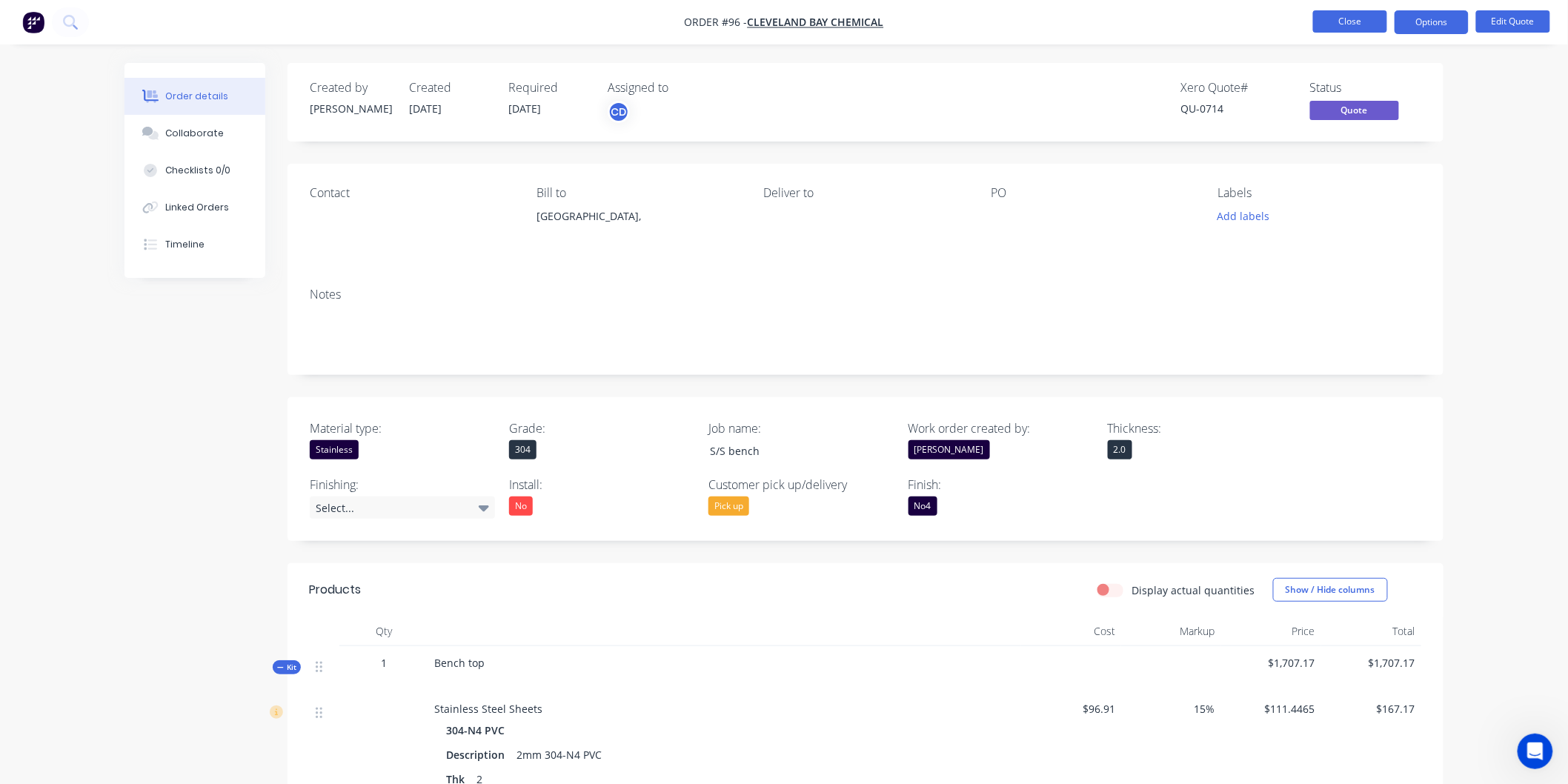
click at [1348, 17] on button "Close" at bounding box center [1350, 21] width 74 height 22
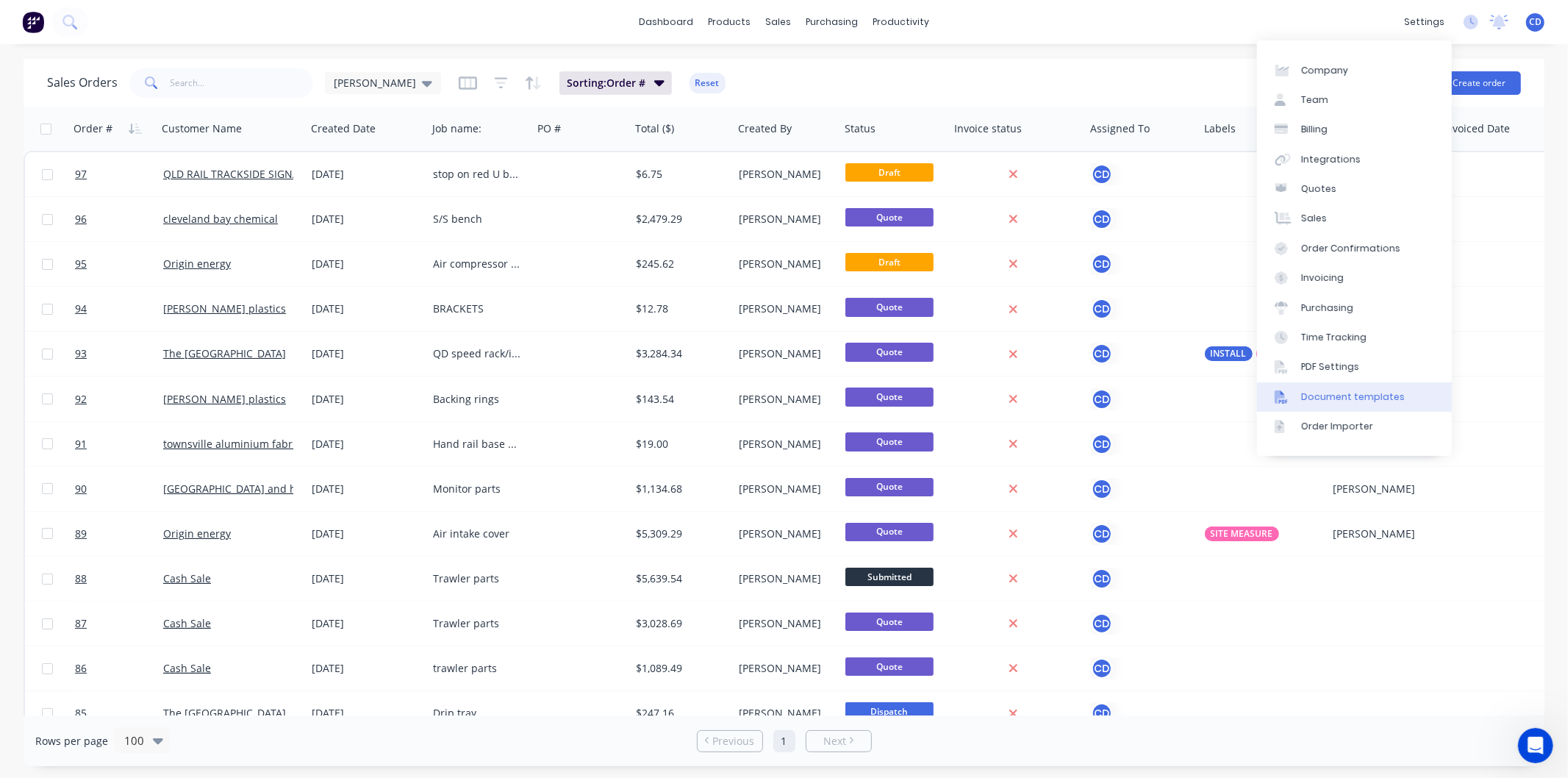
click at [1334, 399] on div "Document templates" at bounding box center [1353, 397] width 103 height 13
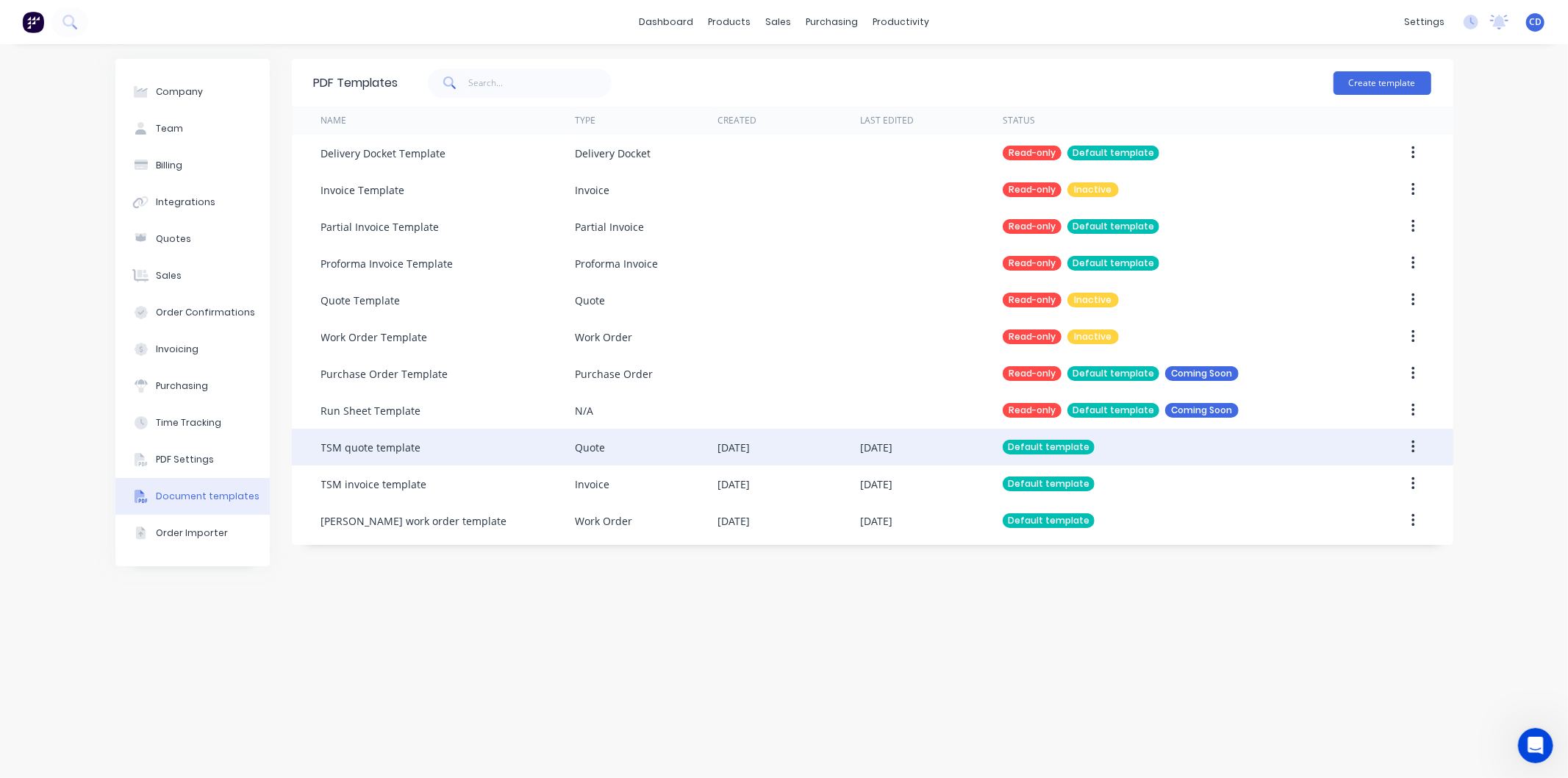
click at [1409, 446] on button "button" at bounding box center [1414, 447] width 34 height 26
click at [1366, 483] on div "Edit" at bounding box center [1360, 486] width 113 height 21
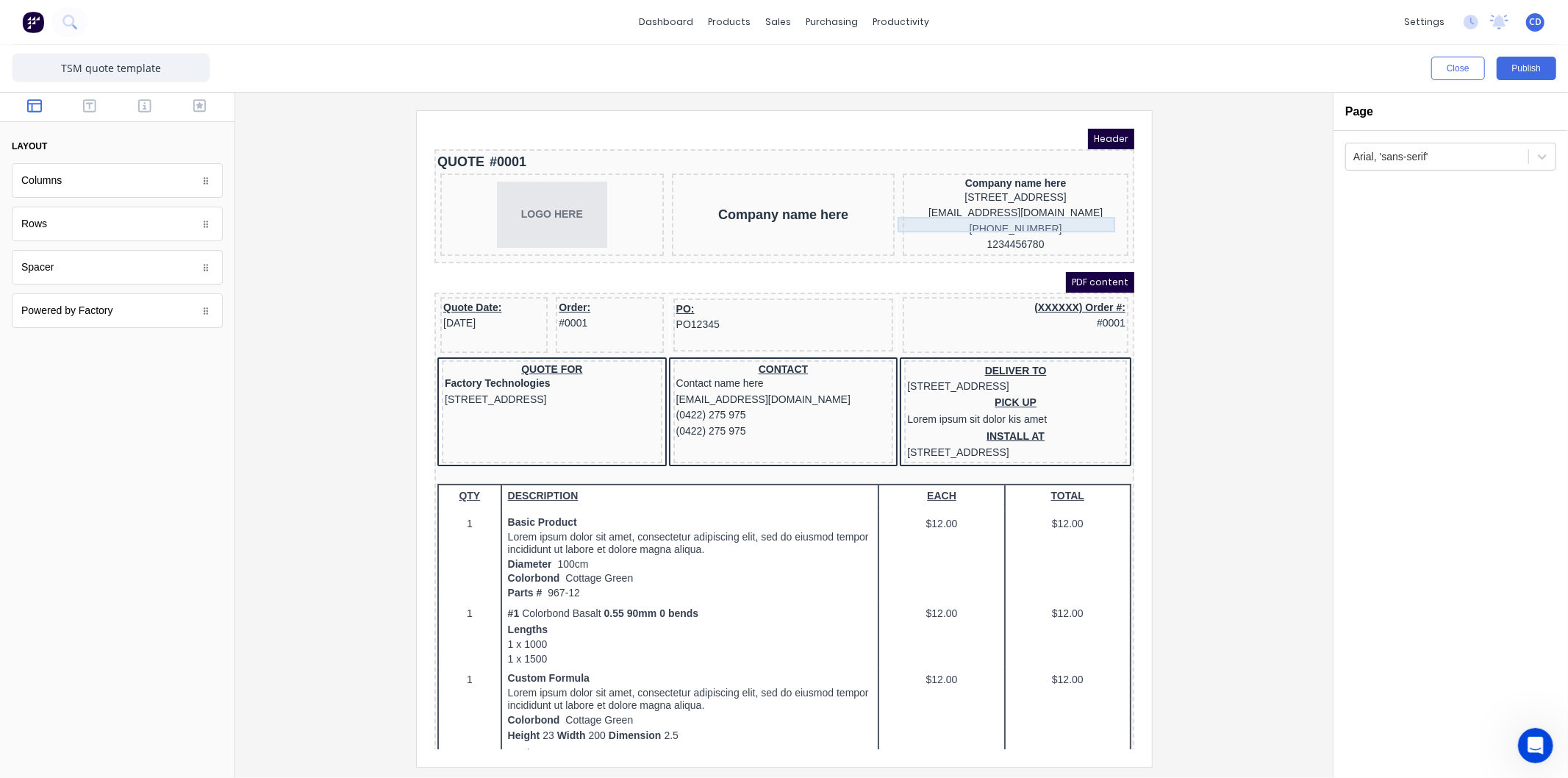
click at [1039, 203] on div "xxxxxxx@xxxxx.com" at bounding box center [997, 195] width 220 height 16
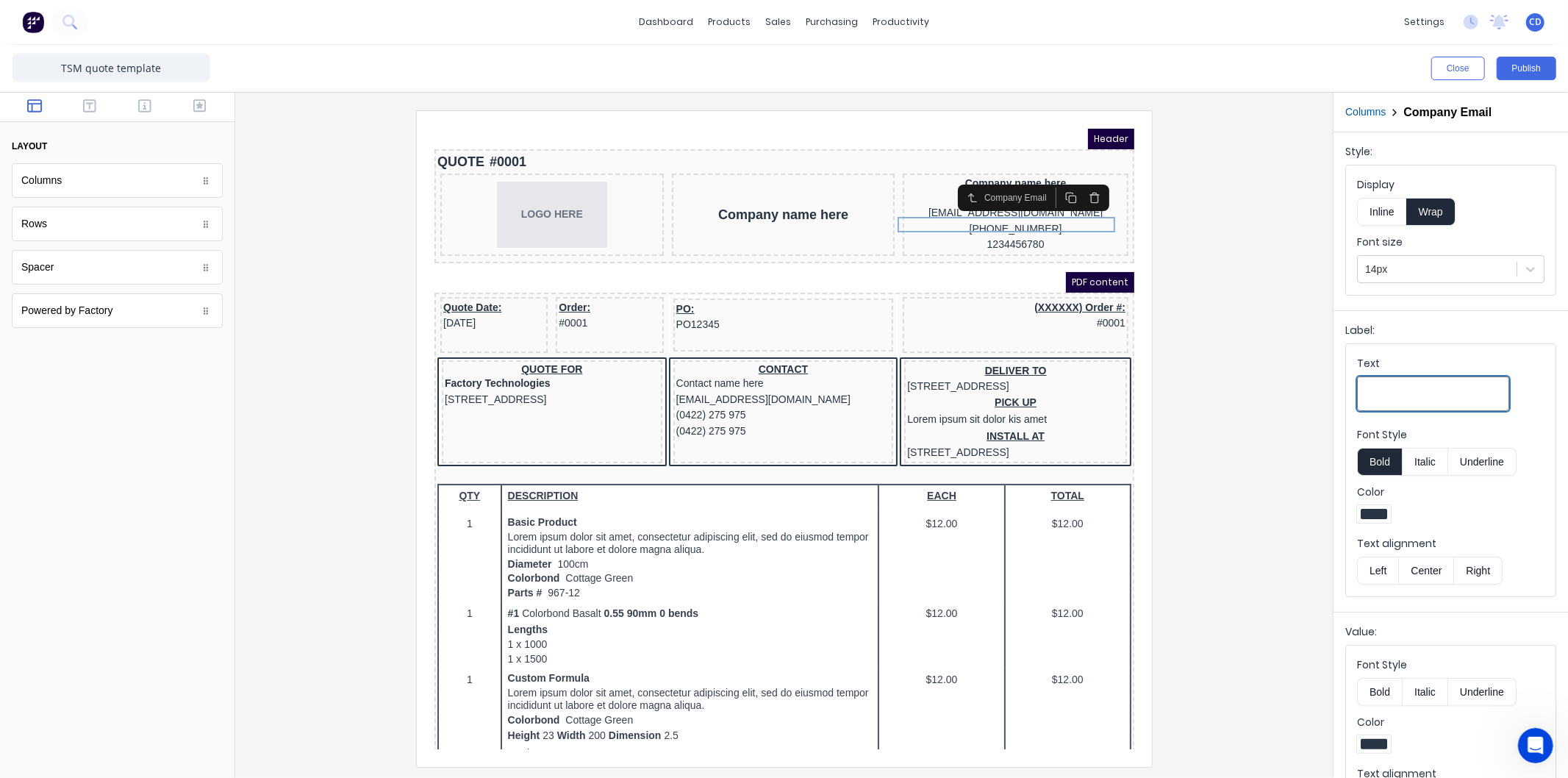
click at [1419, 395] on input "Text" at bounding box center [1433, 393] width 152 height 34
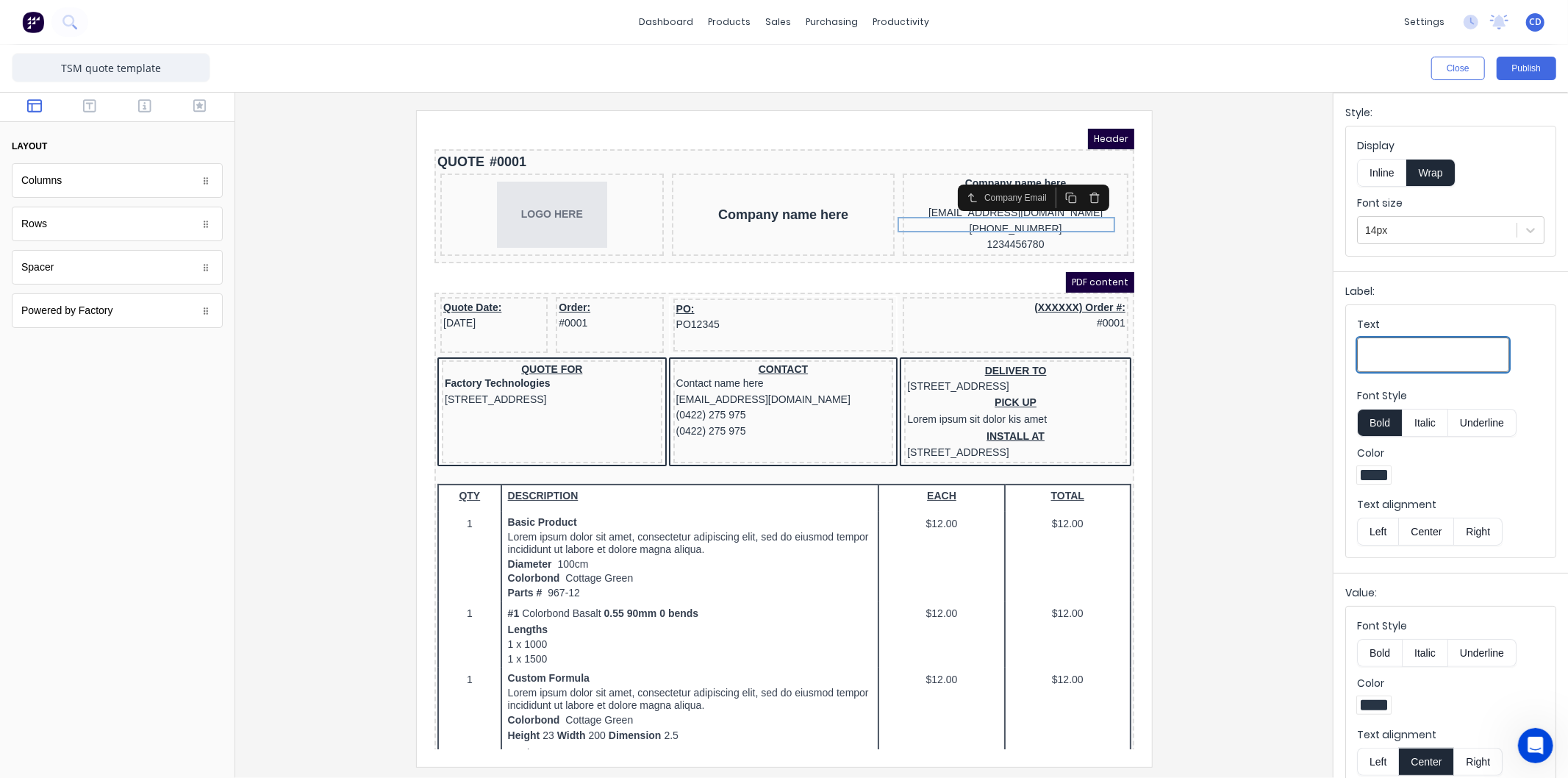
scroll to position [60, 0]
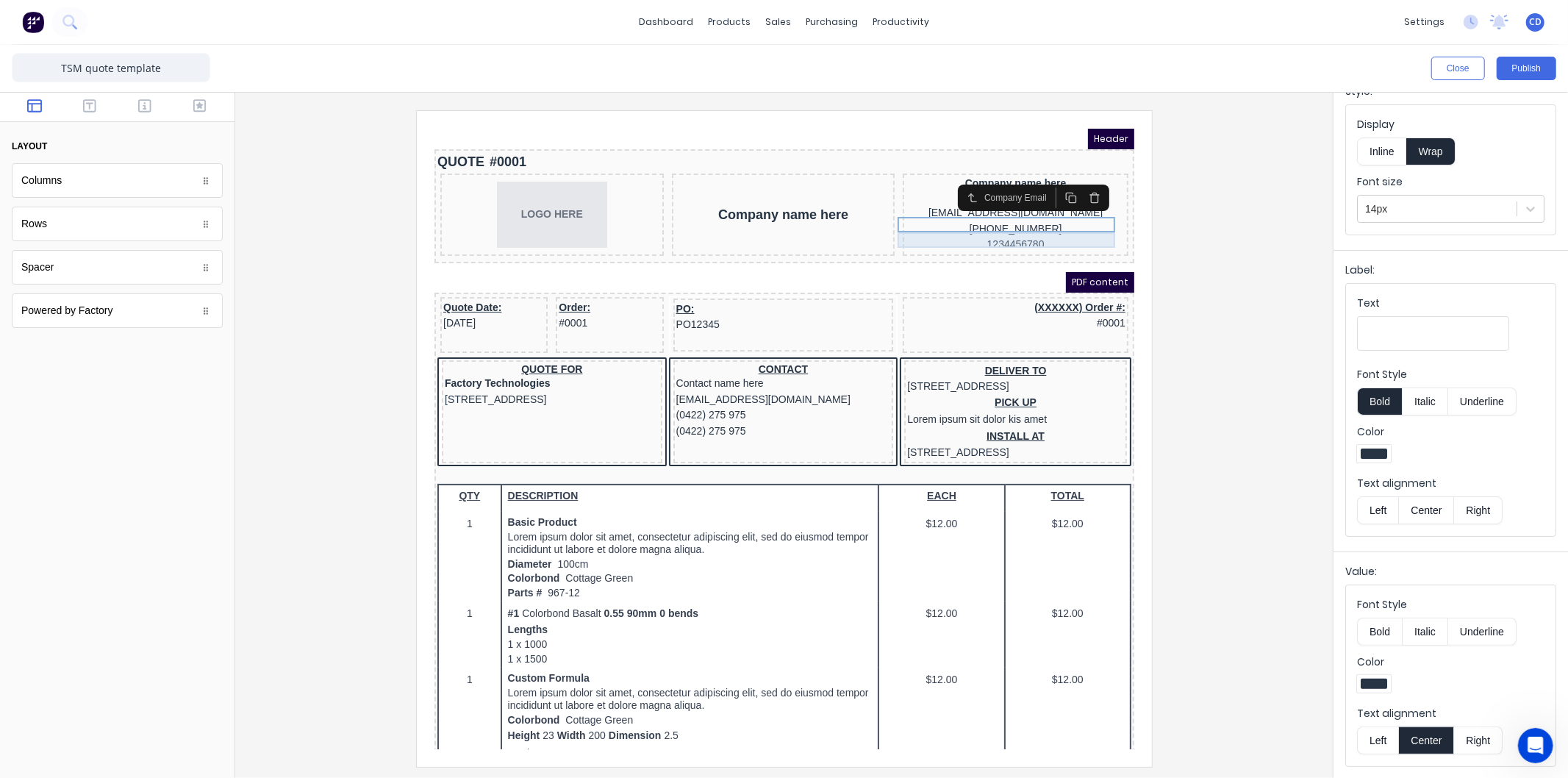
click at [998, 219] on div "(042) 2222 3333" at bounding box center [997, 211] width 220 height 16
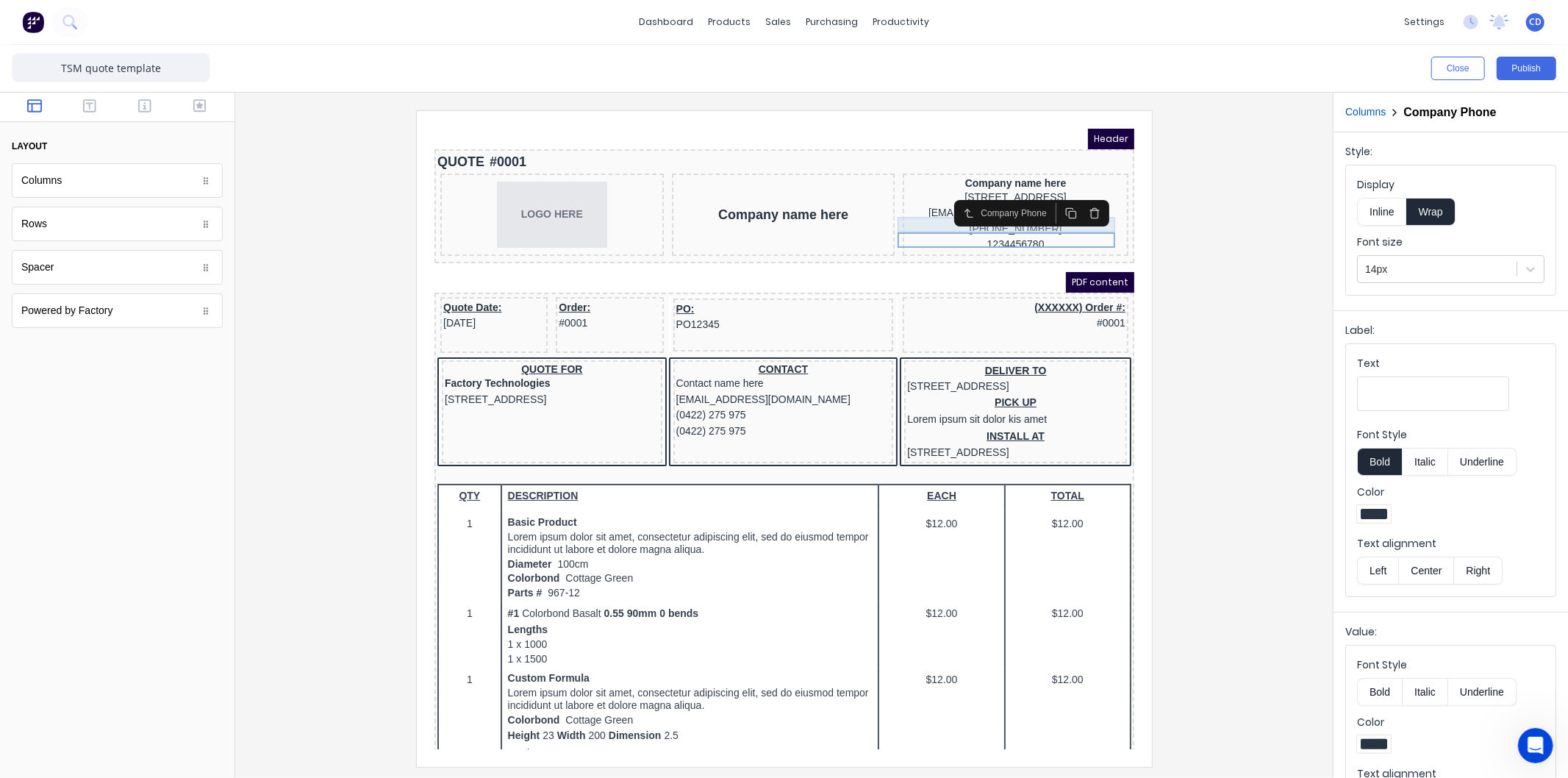
click at [923, 203] on div "xxxxxxx@xxxxx.com" at bounding box center [997, 195] width 220 height 16
click at [932, 160] on div "Company name here" at bounding box center [997, 165] width 220 height 13
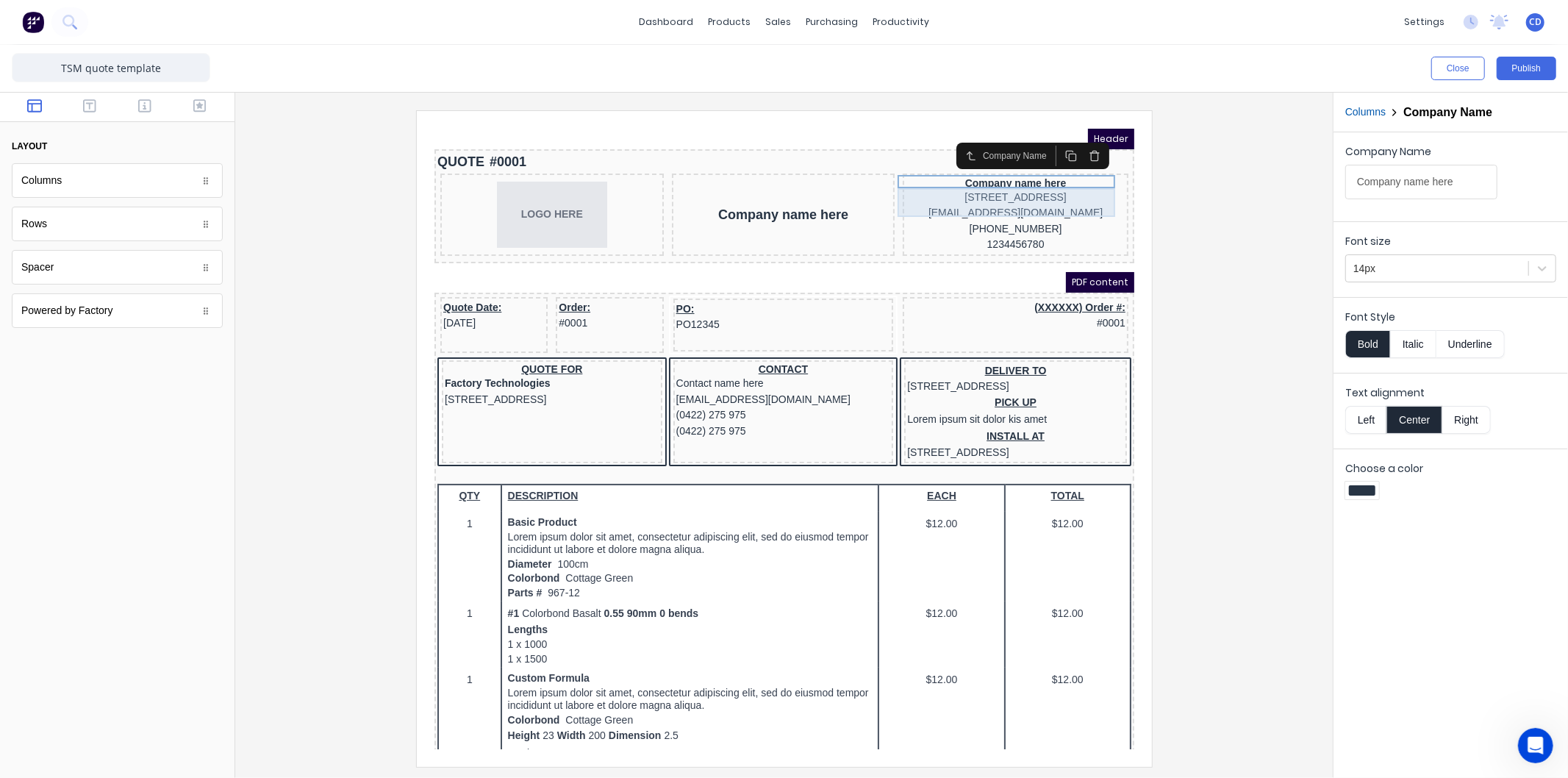
click at [961, 176] on div "234 Beach Road Gold Coast, Queensland, Australia, 4217" at bounding box center [997, 180] width 220 height 16
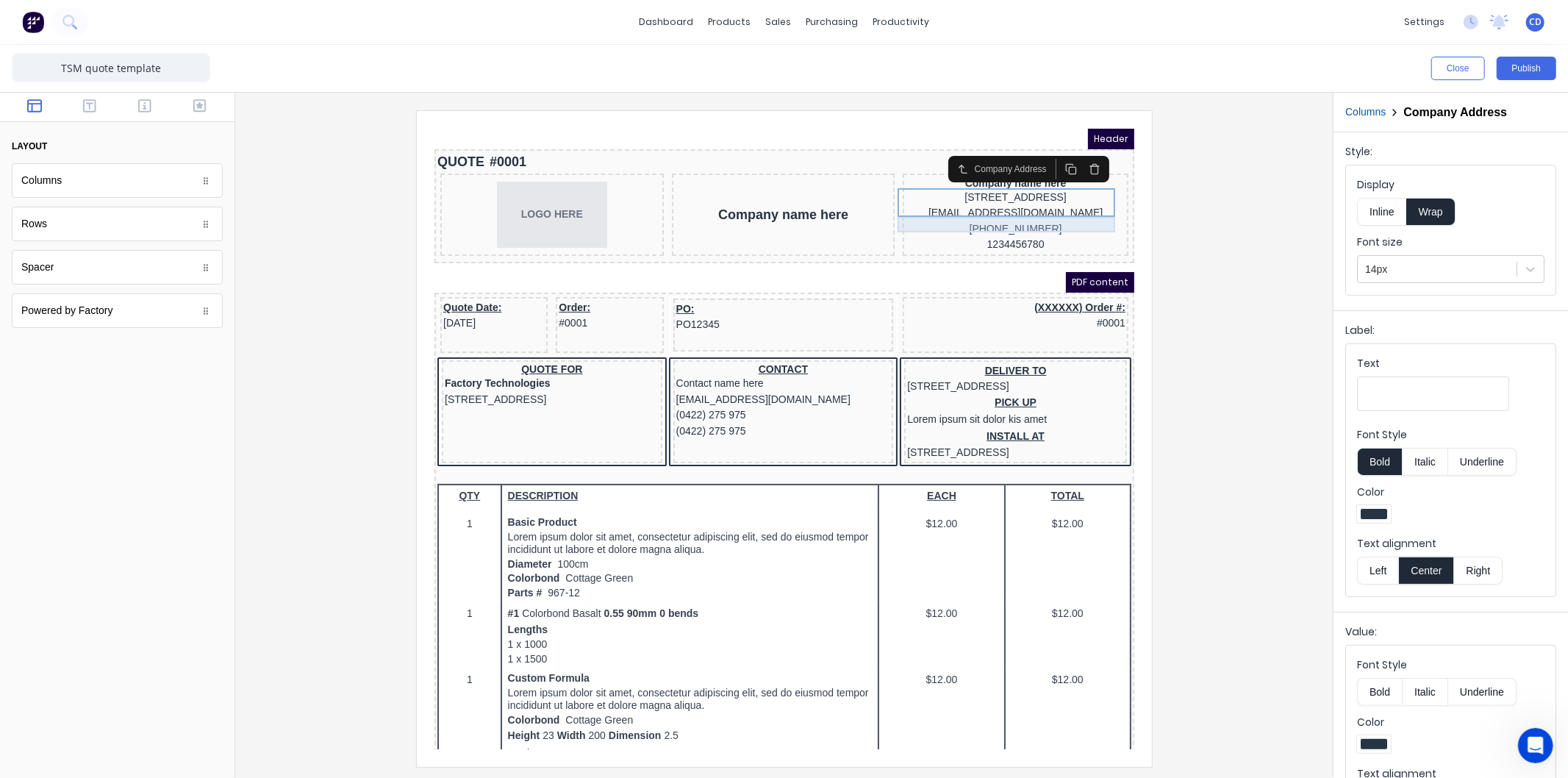
click at [969, 203] on div "xxxxxxx@xxxxx.com" at bounding box center [997, 195] width 220 height 16
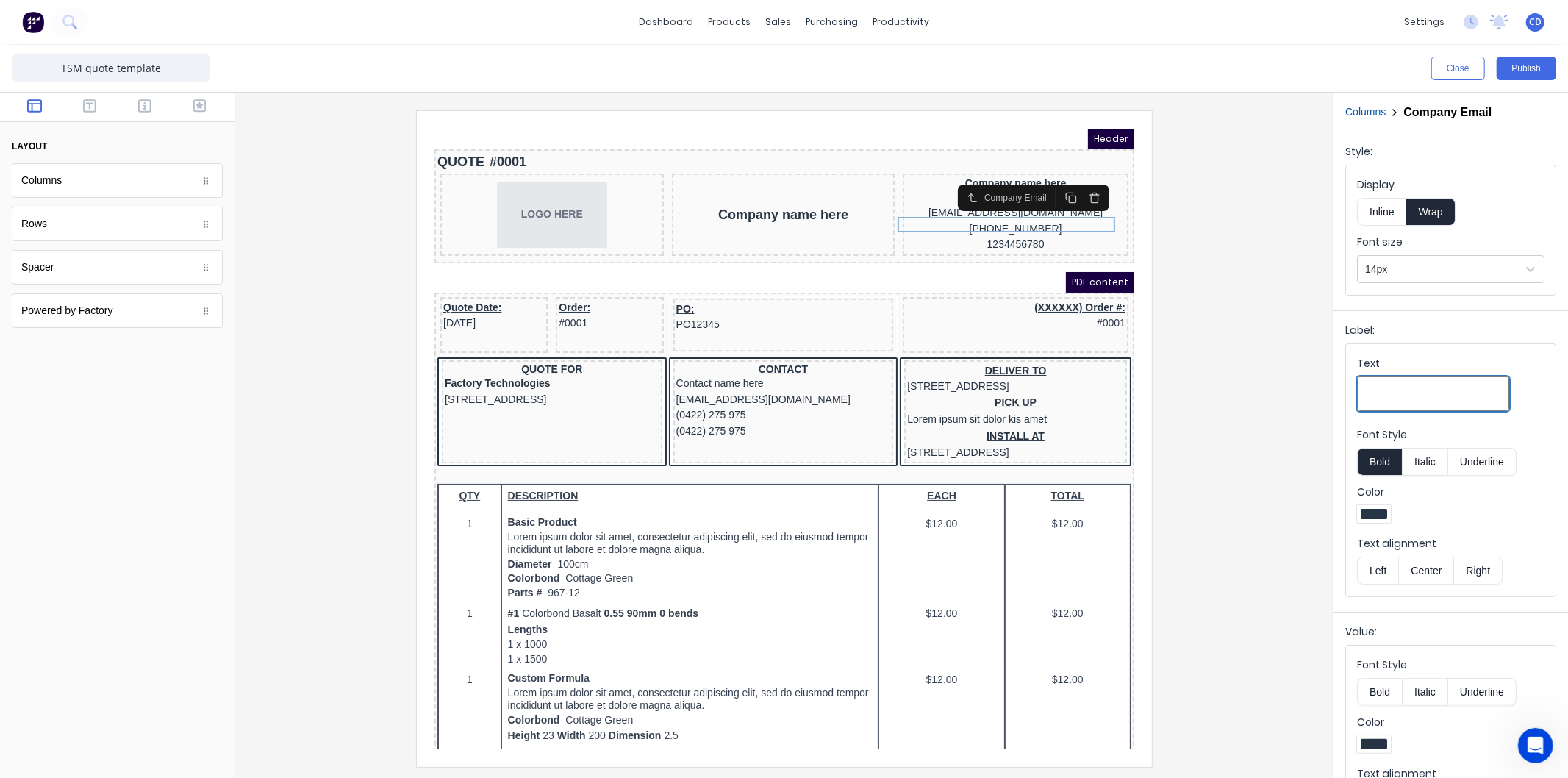
click at [1421, 390] on input "Text" at bounding box center [1433, 393] width 152 height 34
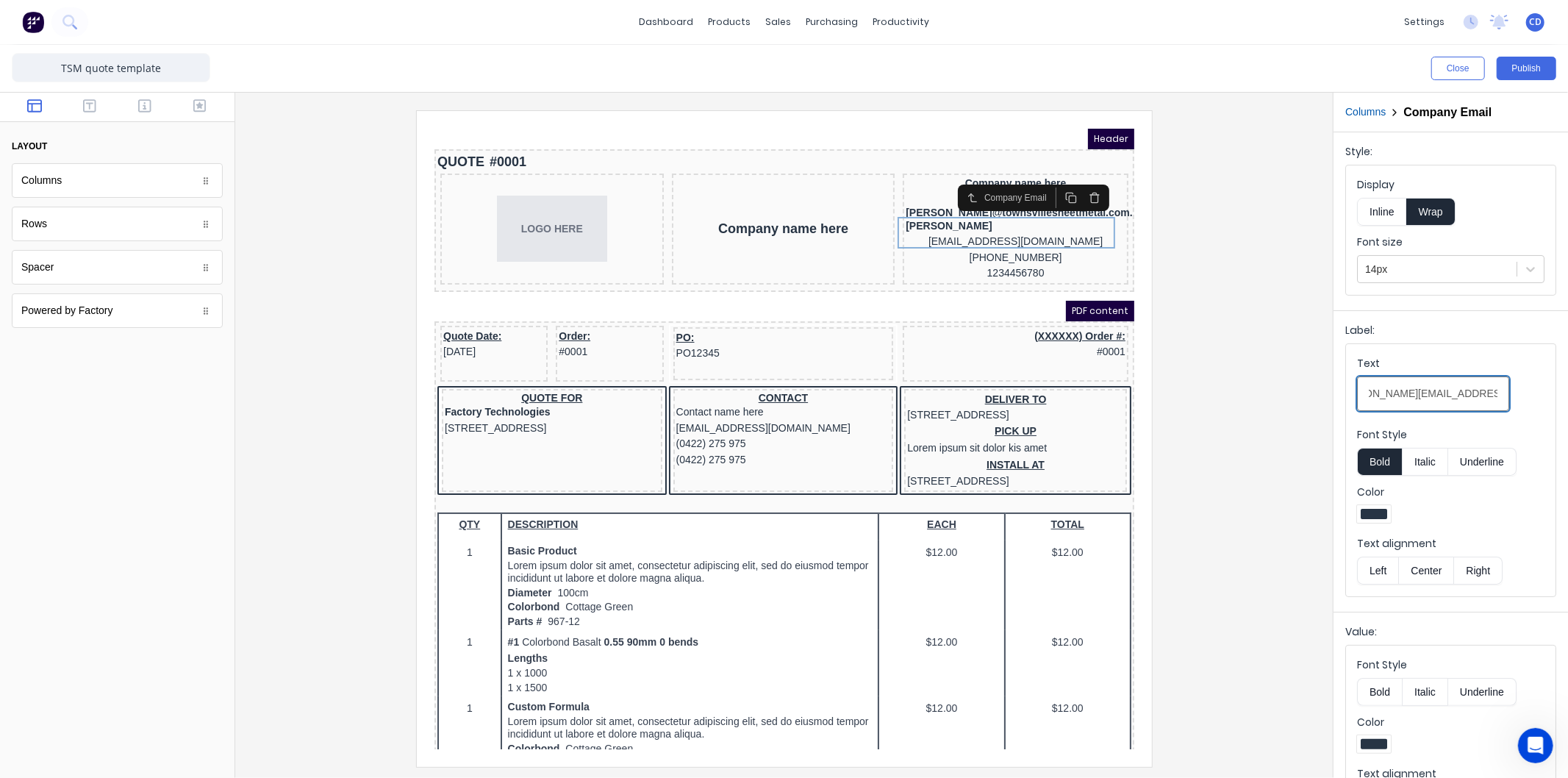
scroll to position [0, 41]
type input "chris@townsvillesheetmetal.com.au"
click at [1517, 71] on button "Publish" at bounding box center [1526, 68] width 59 height 23
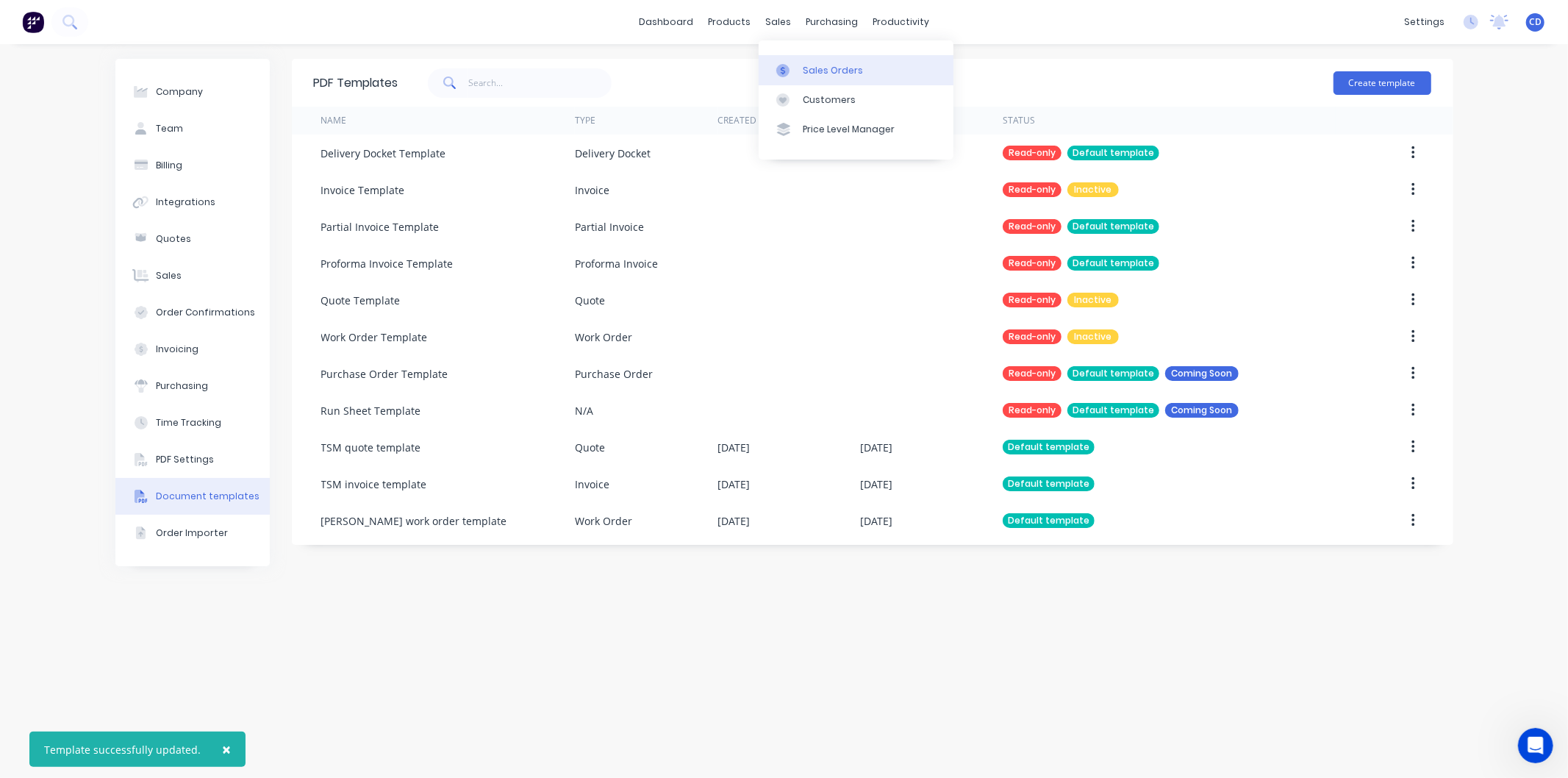
click at [805, 67] on div "Sales Orders" at bounding box center [833, 70] width 60 height 13
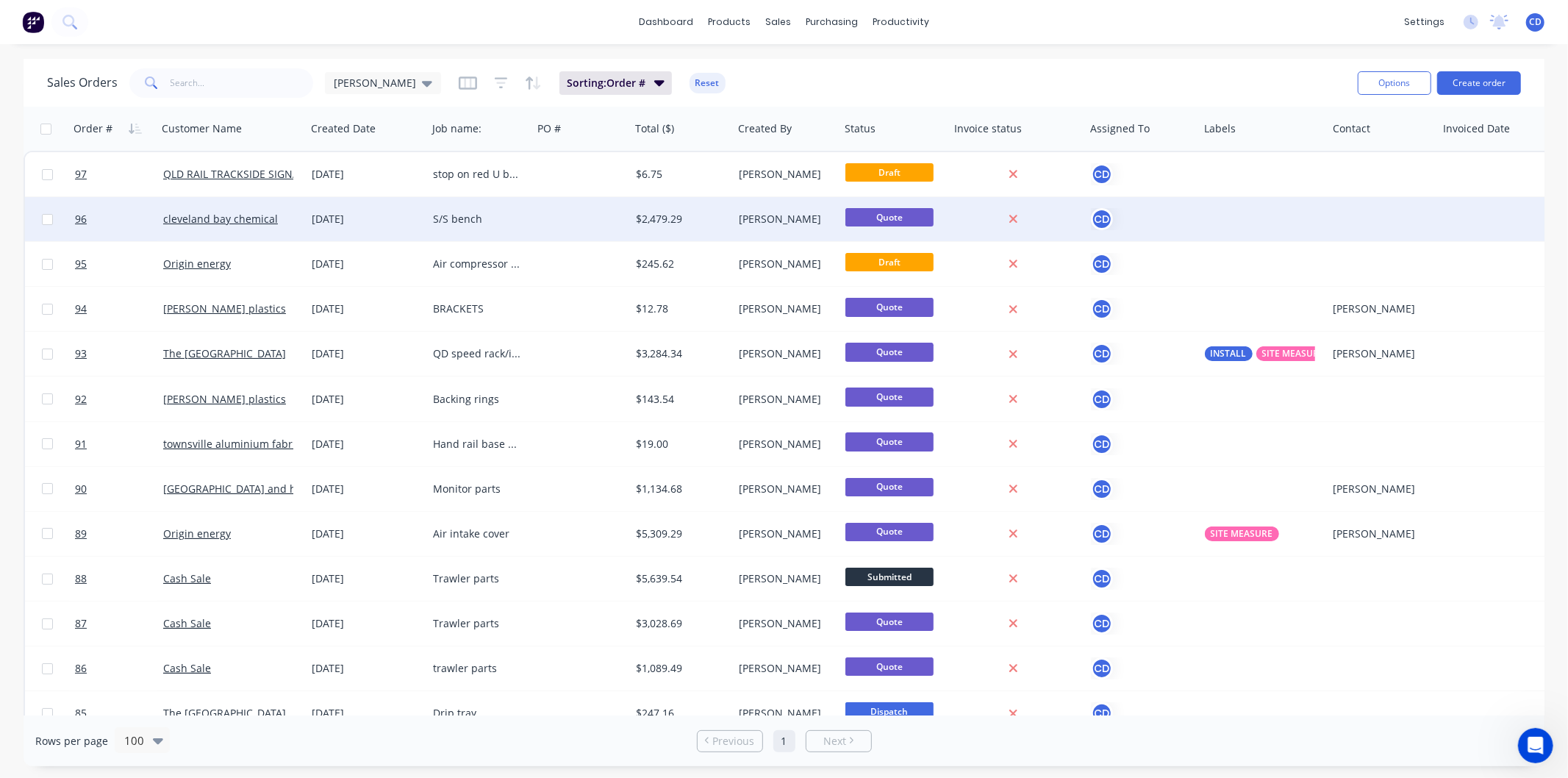
click at [336, 219] on div "27 Aug 2025" at bounding box center [367, 220] width 109 height 15
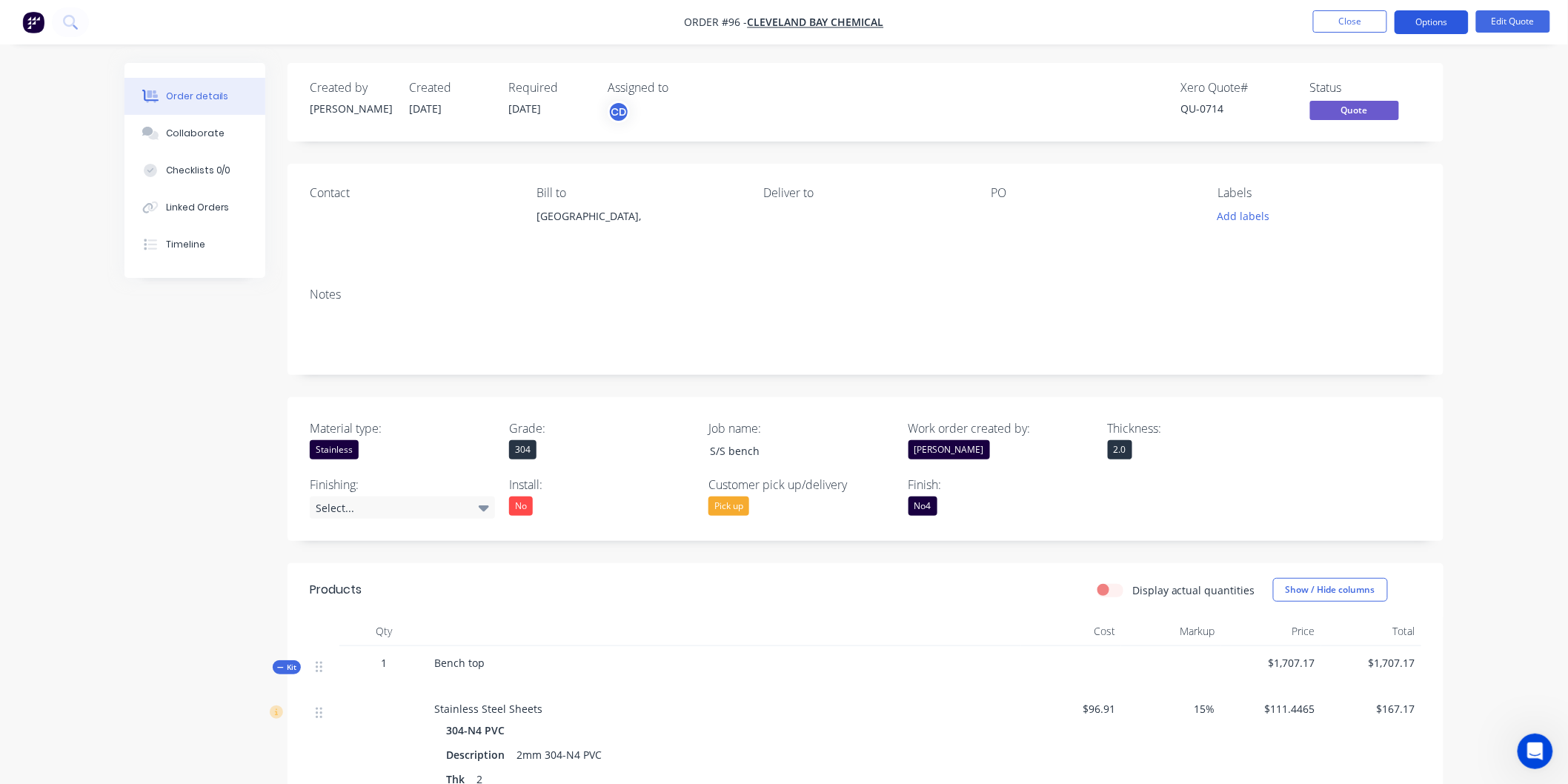
click at [1422, 25] on button "Options" at bounding box center [1431, 22] width 74 height 23
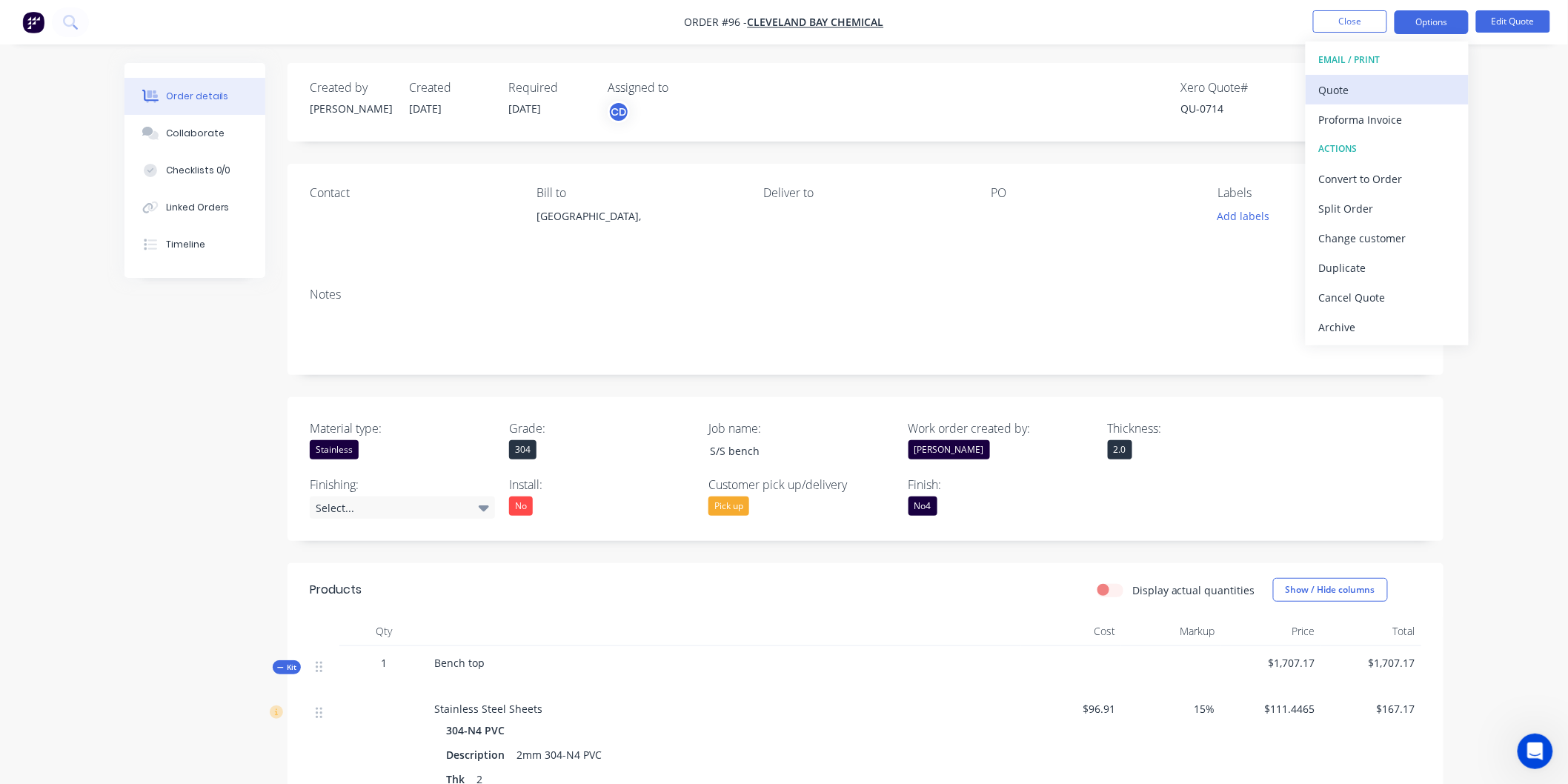
click at [1349, 97] on div "Quote" at bounding box center [1387, 90] width 136 height 21
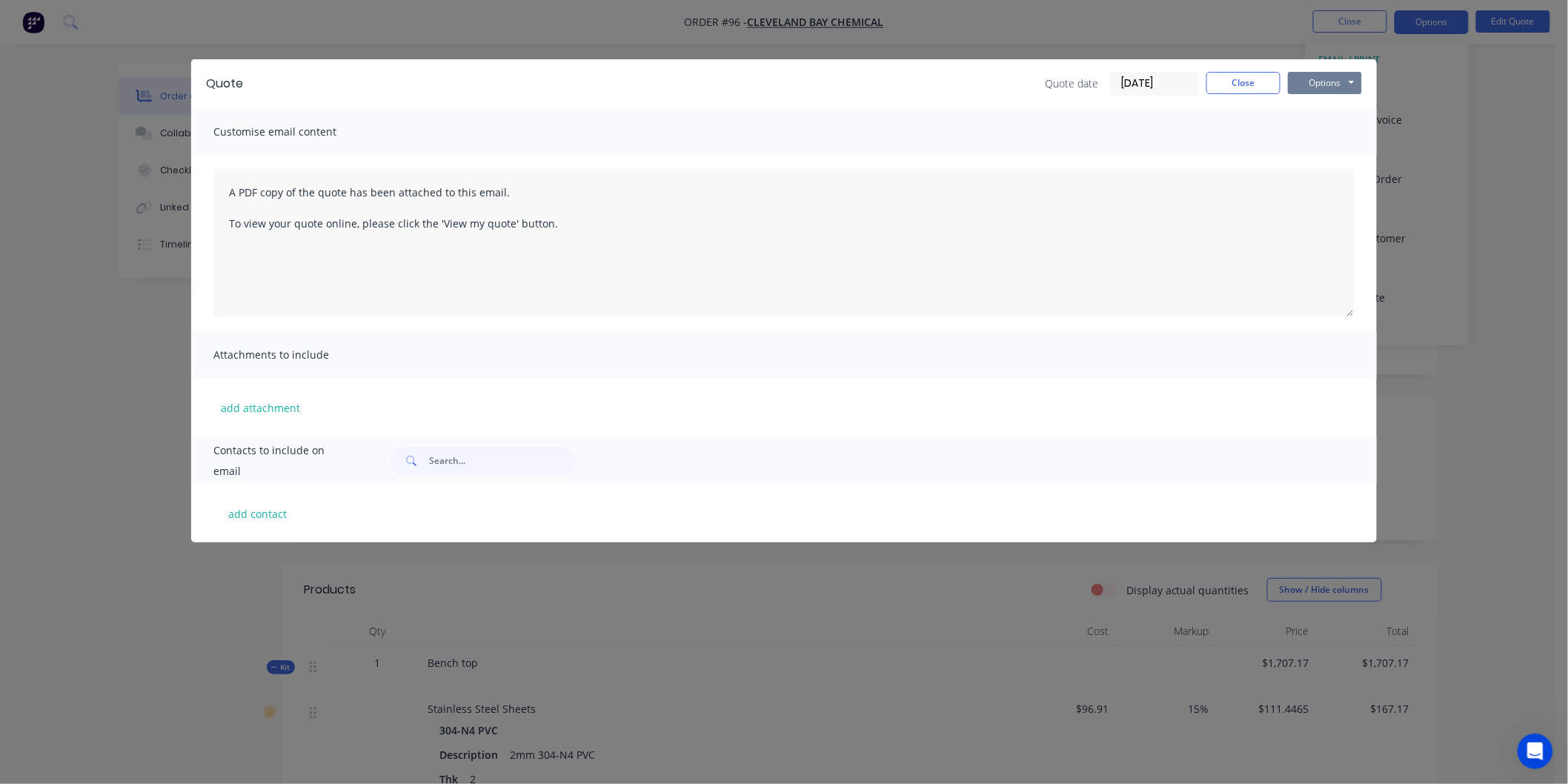
click at [1357, 79] on button "Options" at bounding box center [1325, 82] width 74 height 22
click at [1335, 106] on button "Preview" at bounding box center [1335, 110] width 95 height 24
click at [1230, 80] on button "Close" at bounding box center [1243, 82] width 74 height 22
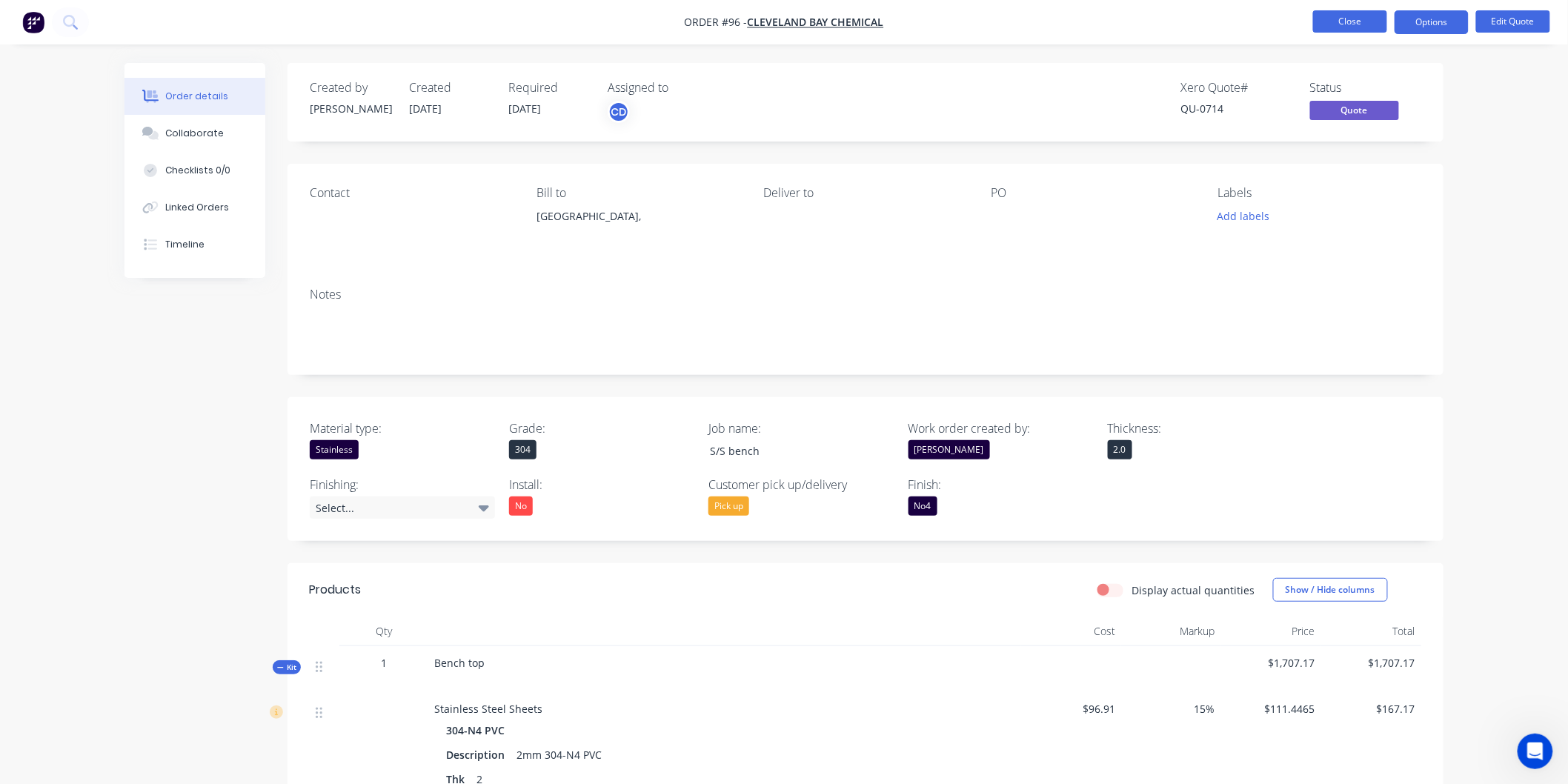
click at [1360, 20] on button "Close" at bounding box center [1350, 21] width 74 height 22
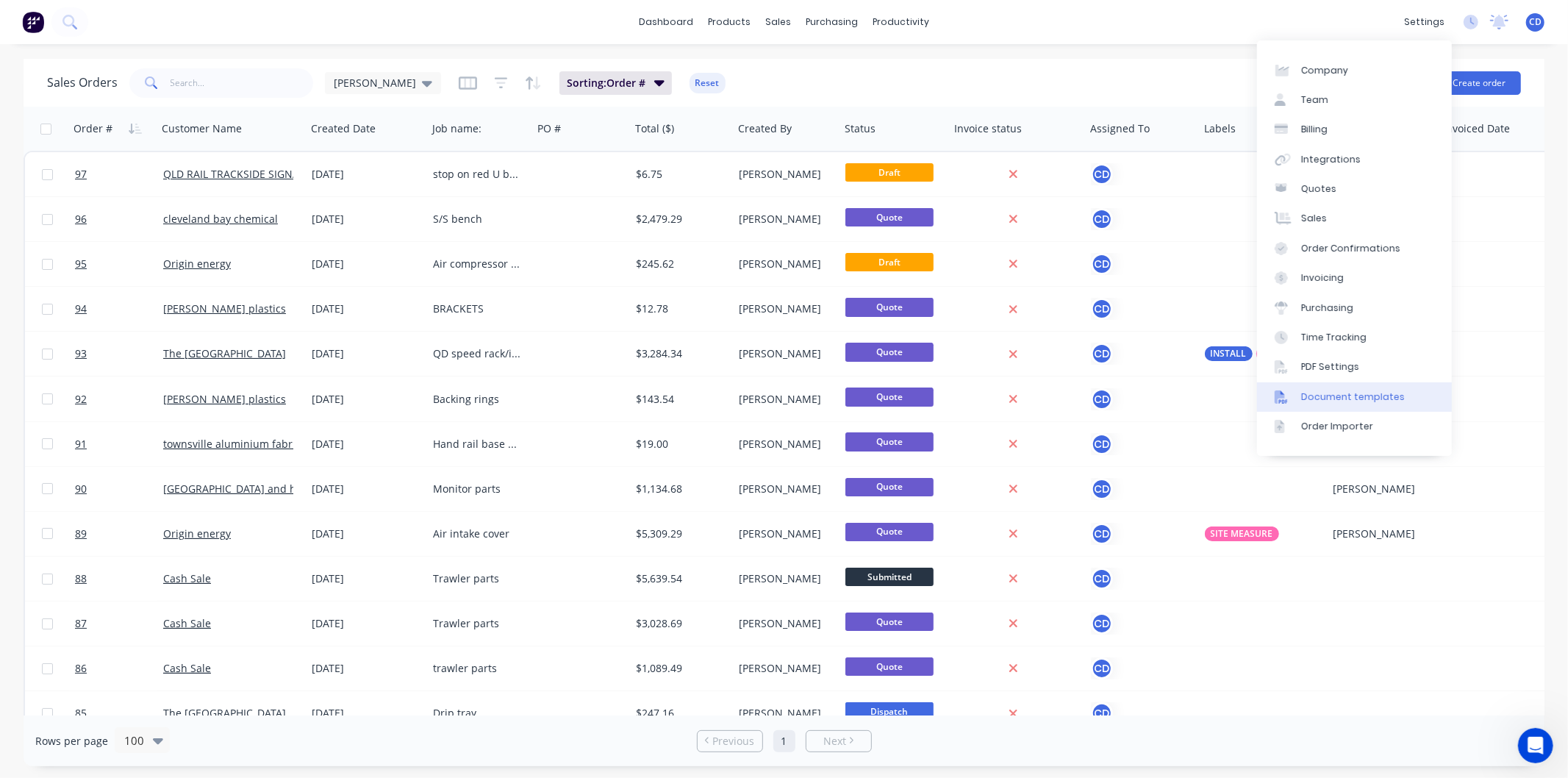
click at [1383, 390] on div "Document templates" at bounding box center [1353, 397] width 103 height 13
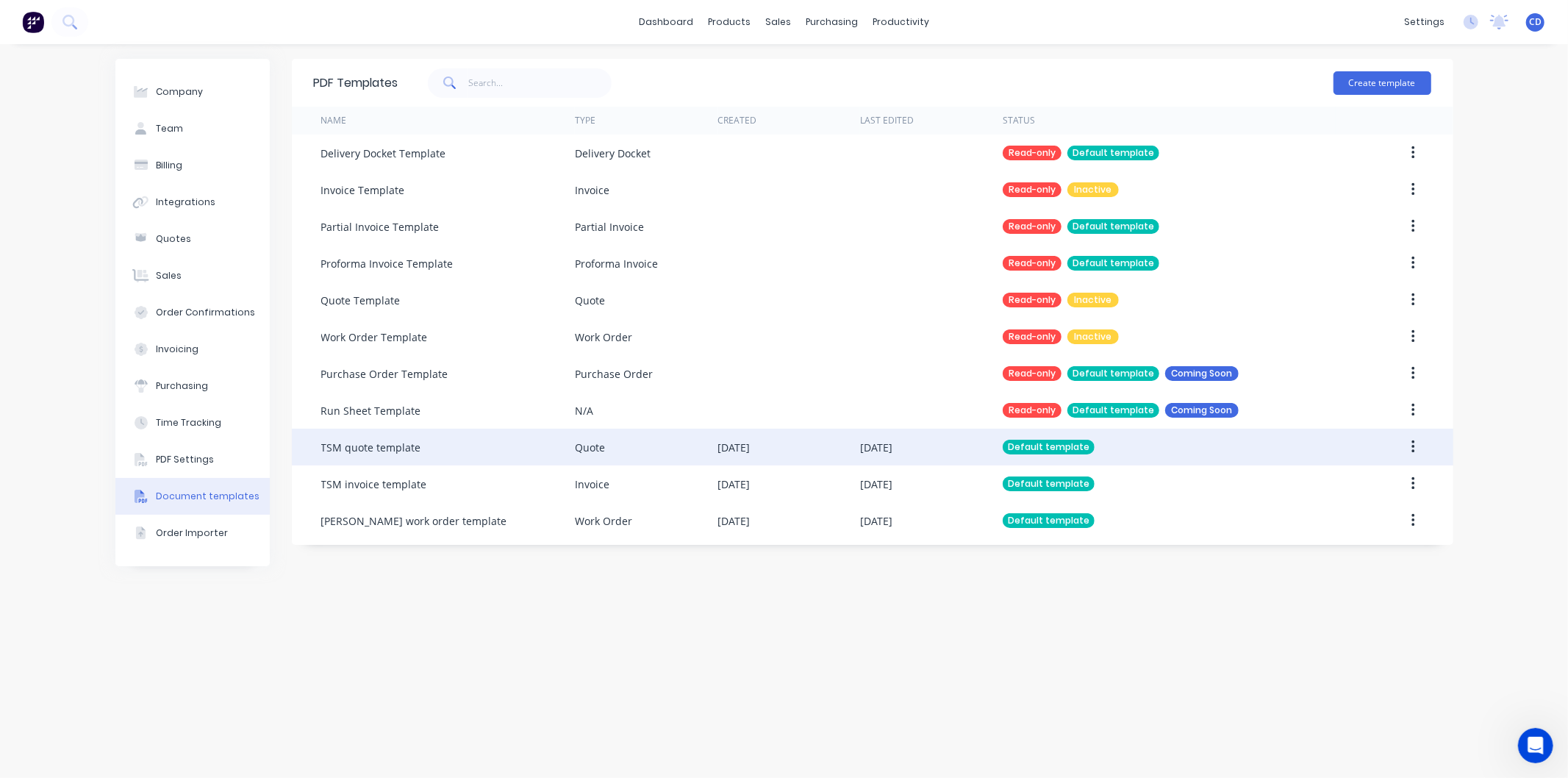
click at [1408, 446] on button "button" at bounding box center [1414, 447] width 34 height 26
click at [1356, 479] on div "Edit" at bounding box center [1360, 486] width 113 height 21
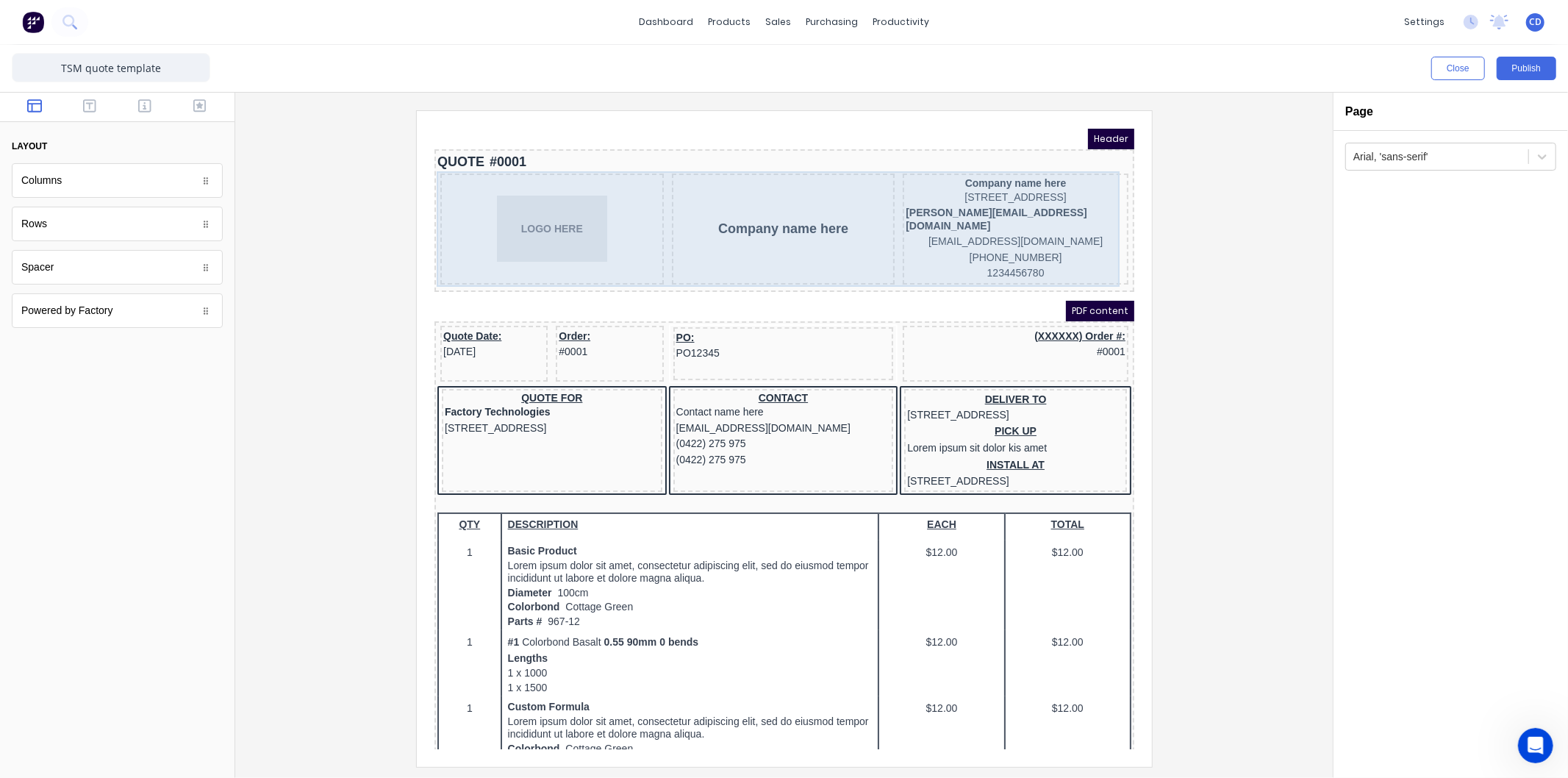
click at [1024, 263] on div "Company name here 234 Beach Road Gold Coast, Queensland, Australia, 4217 chris@…" at bounding box center [997, 211] width 226 height 111
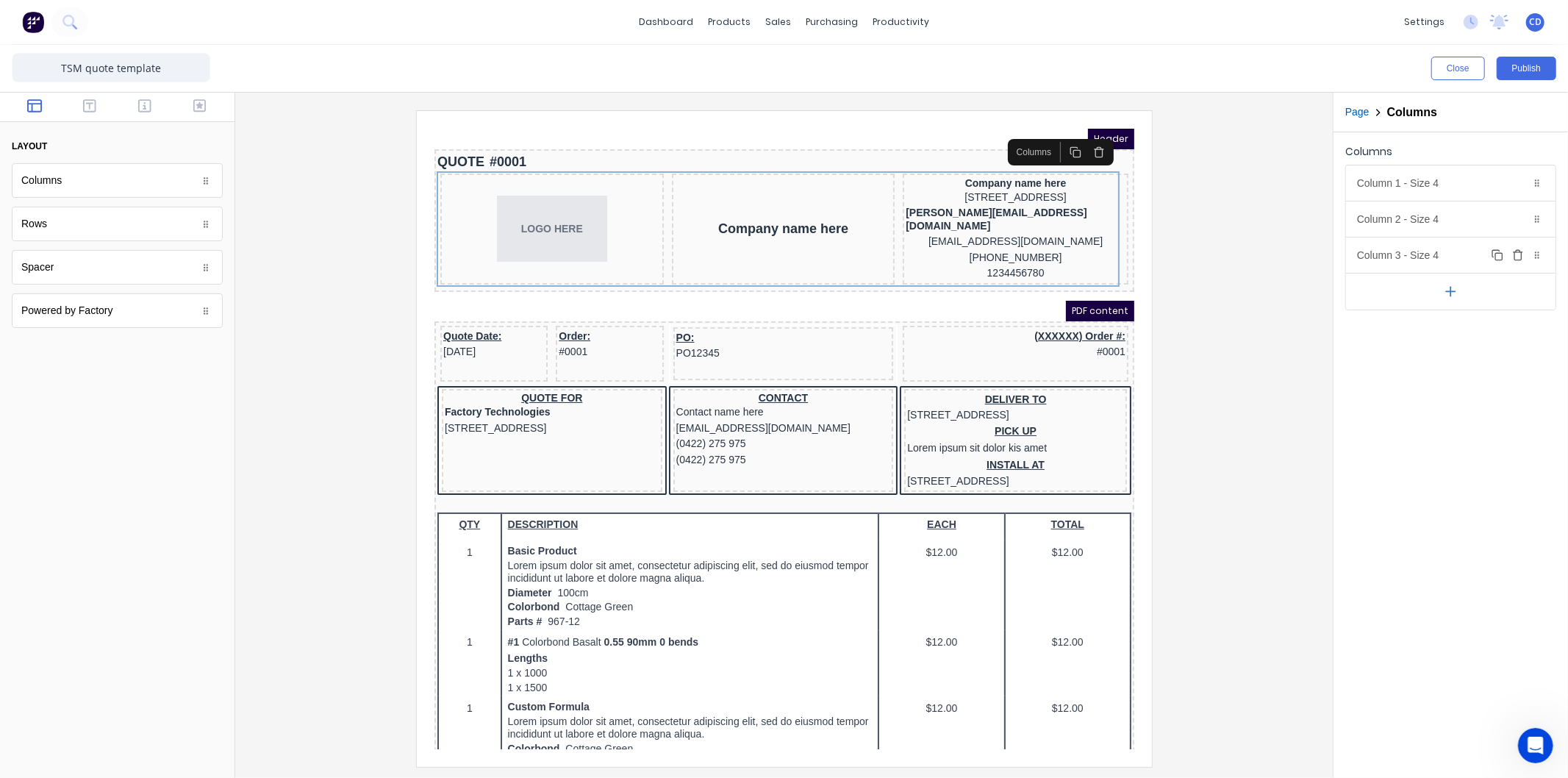
click at [1479, 252] on div "Column 3 - Size 4 Duplicate Delete" at bounding box center [1451, 255] width 210 height 35
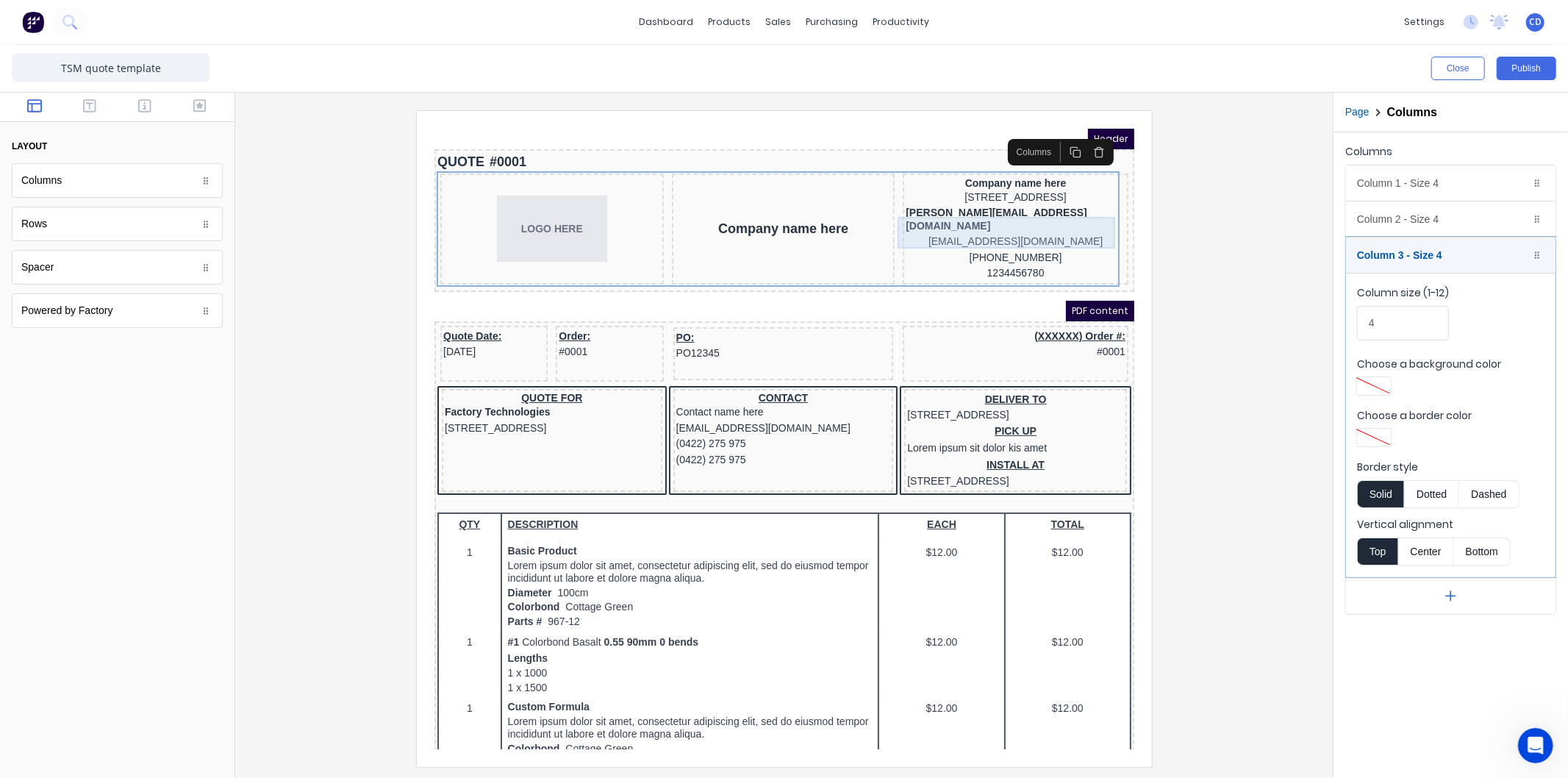
click at [1013, 222] on div "chris@townsvillesheetmetal.com.au xxxxxxx@xxxxx.com" at bounding box center [997, 209] width 220 height 45
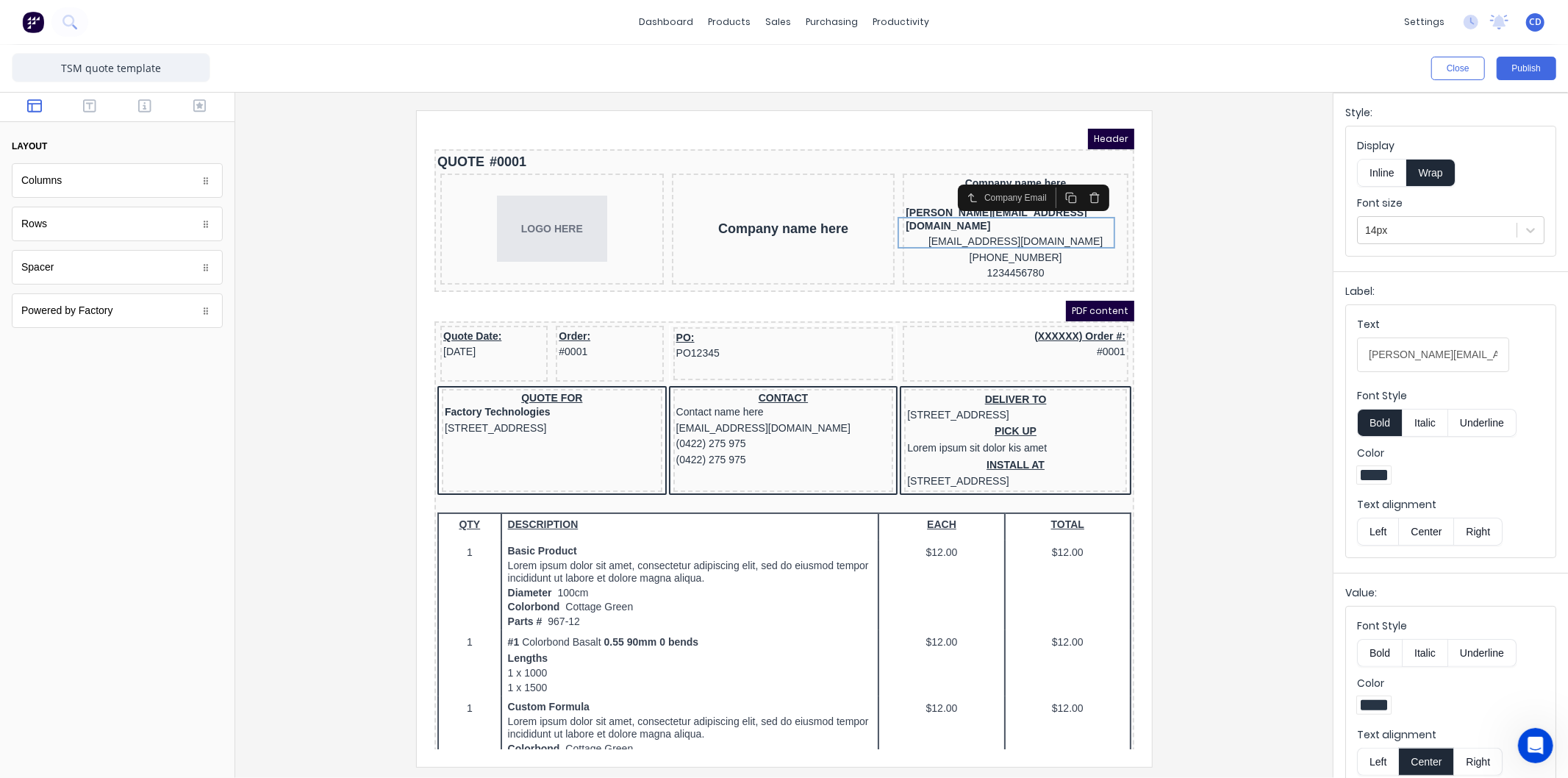
scroll to position [60, 0]
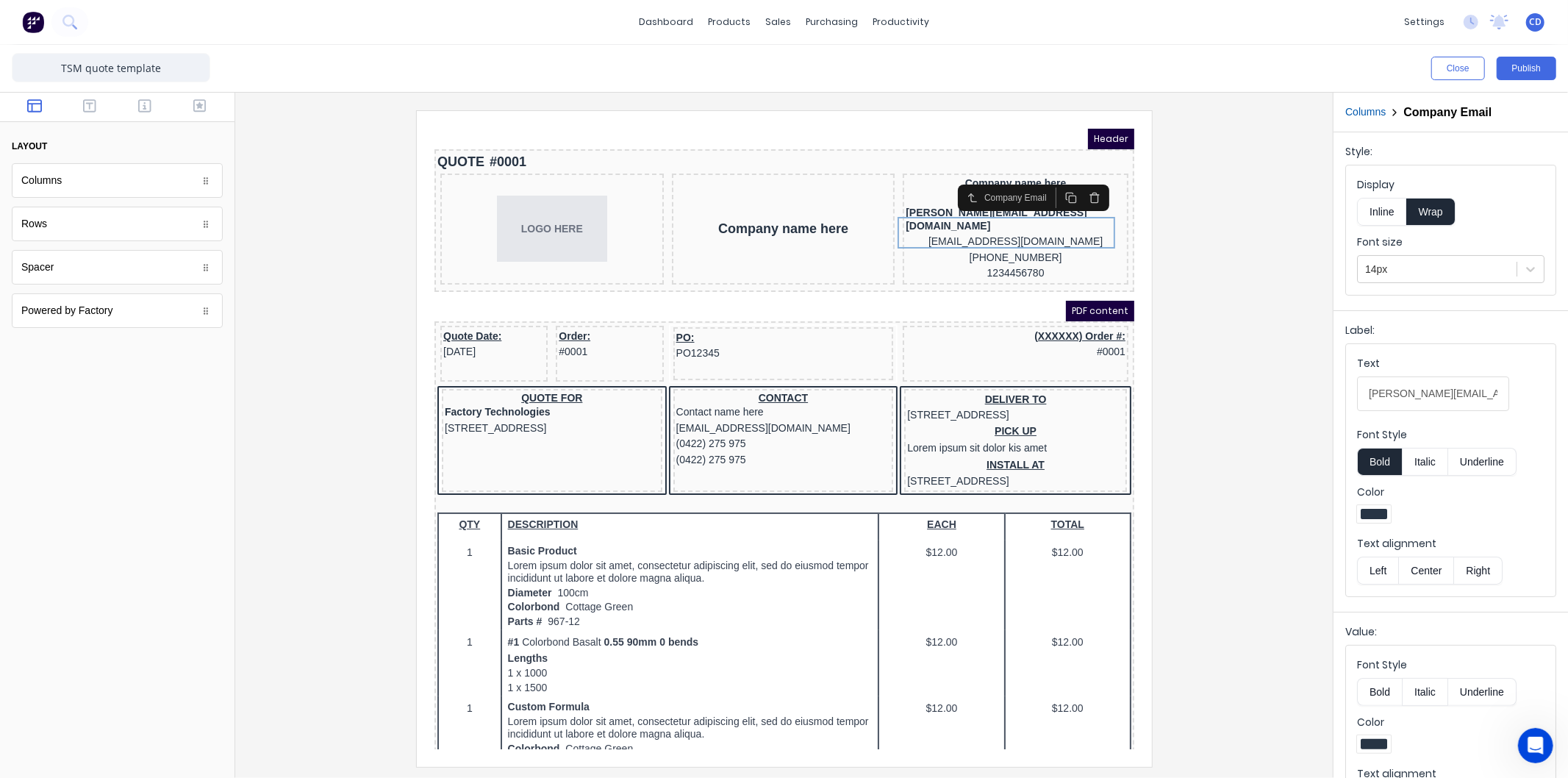
scroll to position [60, 0]
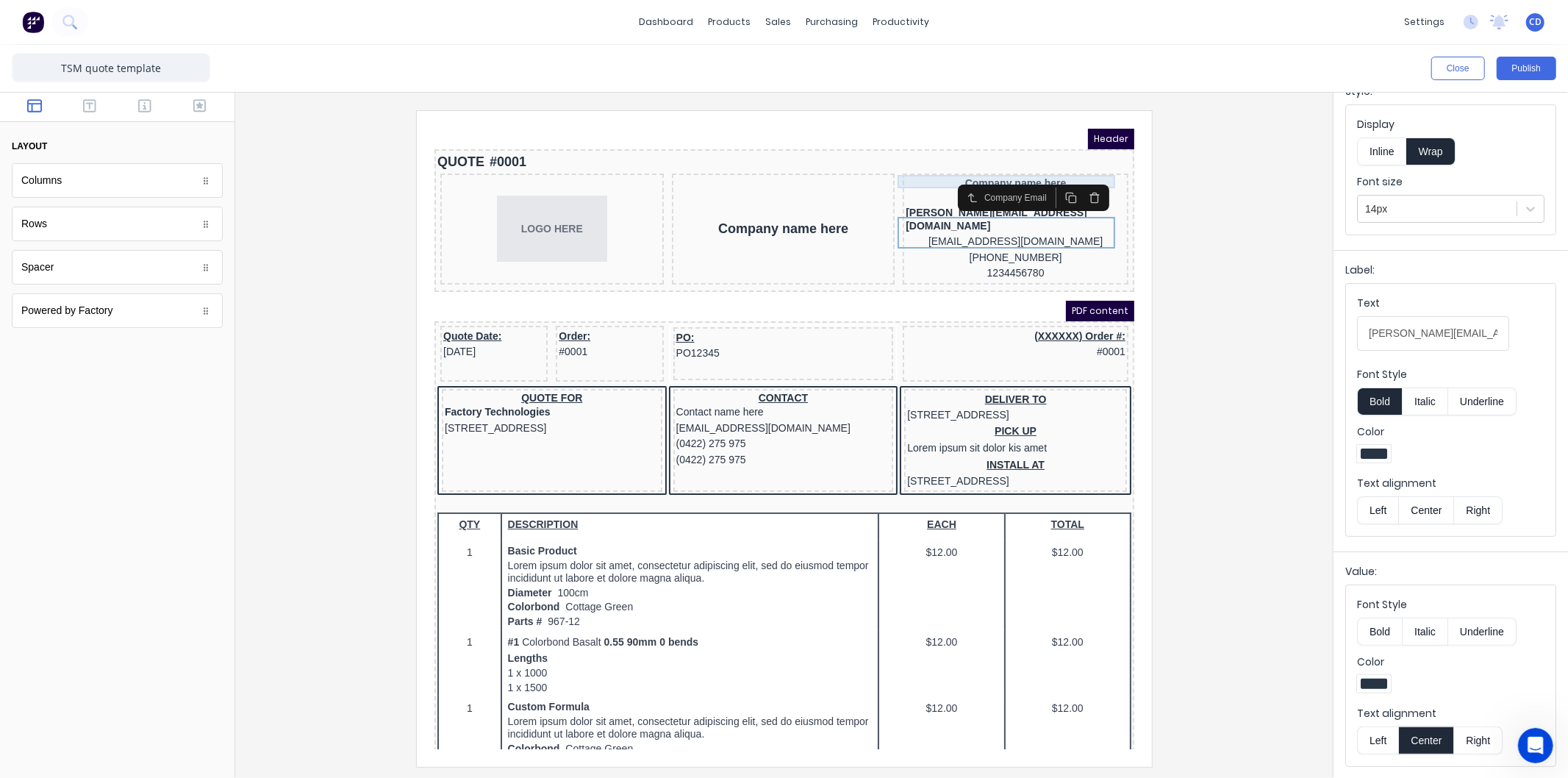
click at [1007, 163] on div "Company name here" at bounding box center [997, 165] width 220 height 13
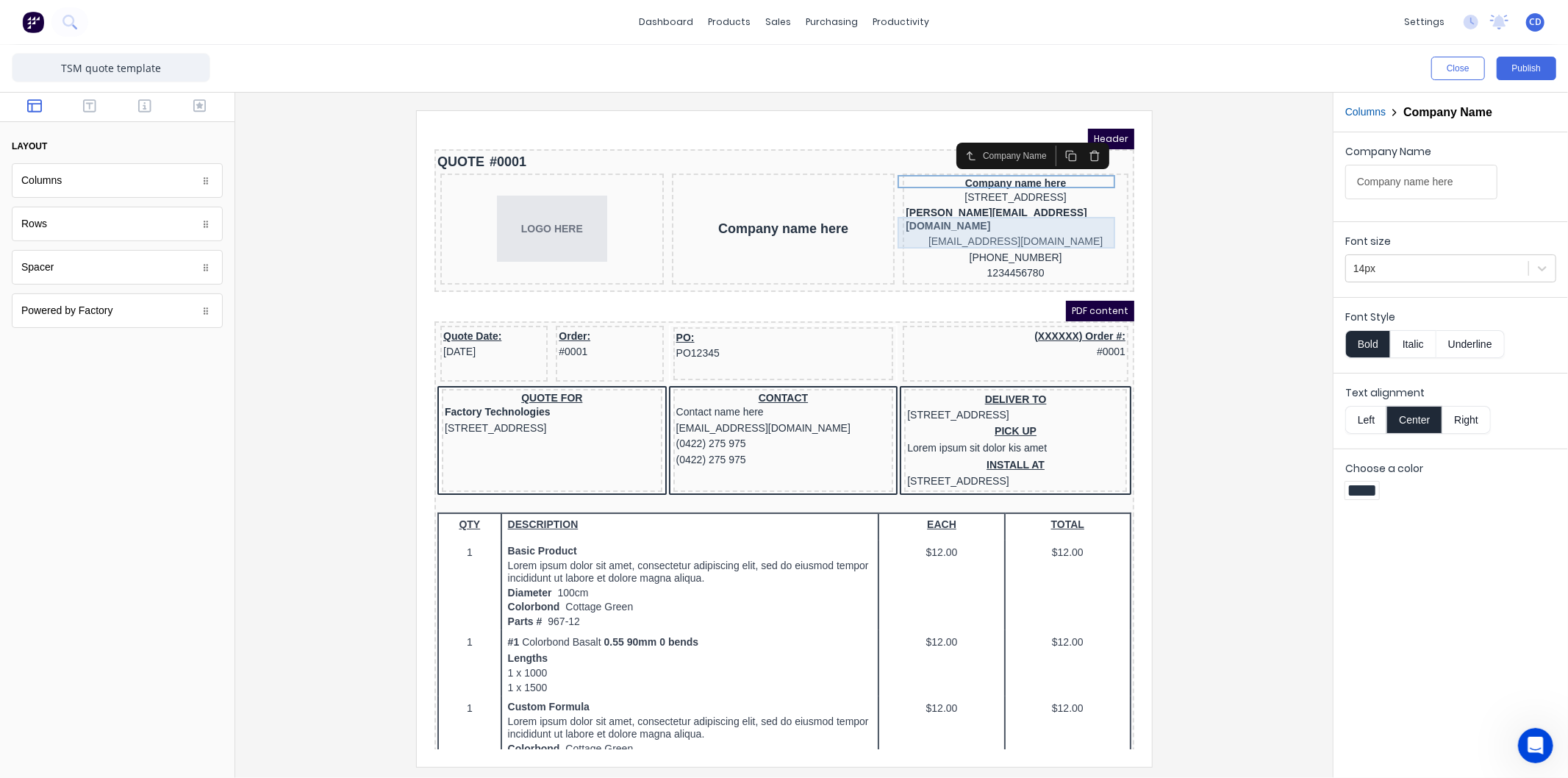
click at [1020, 222] on div "[PERSON_NAME][EMAIL_ADDRESS][DOMAIN_NAME] [EMAIL_ADDRESS][DOMAIN_NAME]" at bounding box center [997, 209] width 220 height 45
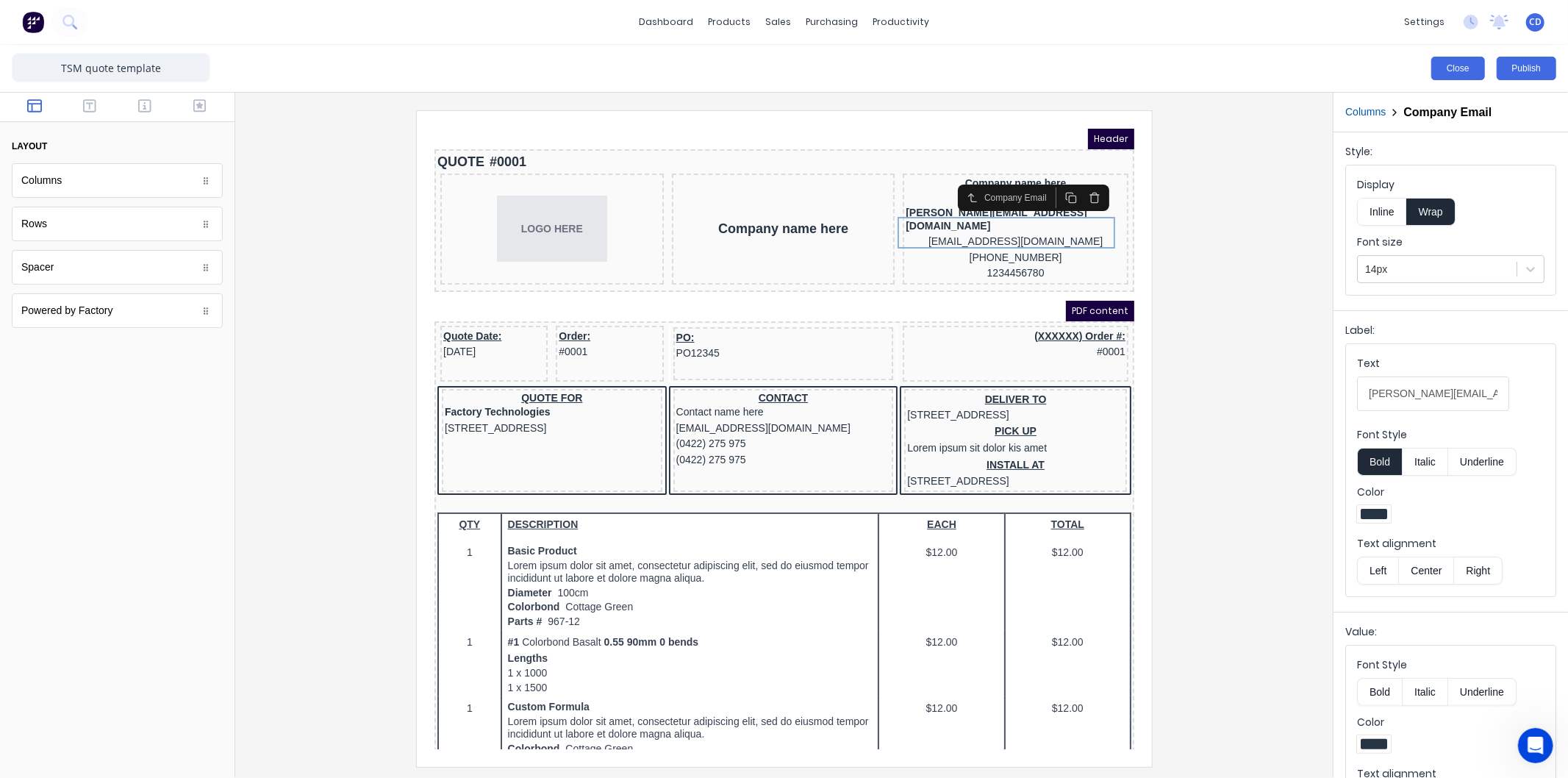
click at [1463, 74] on button "Close" at bounding box center [1459, 68] width 54 height 23
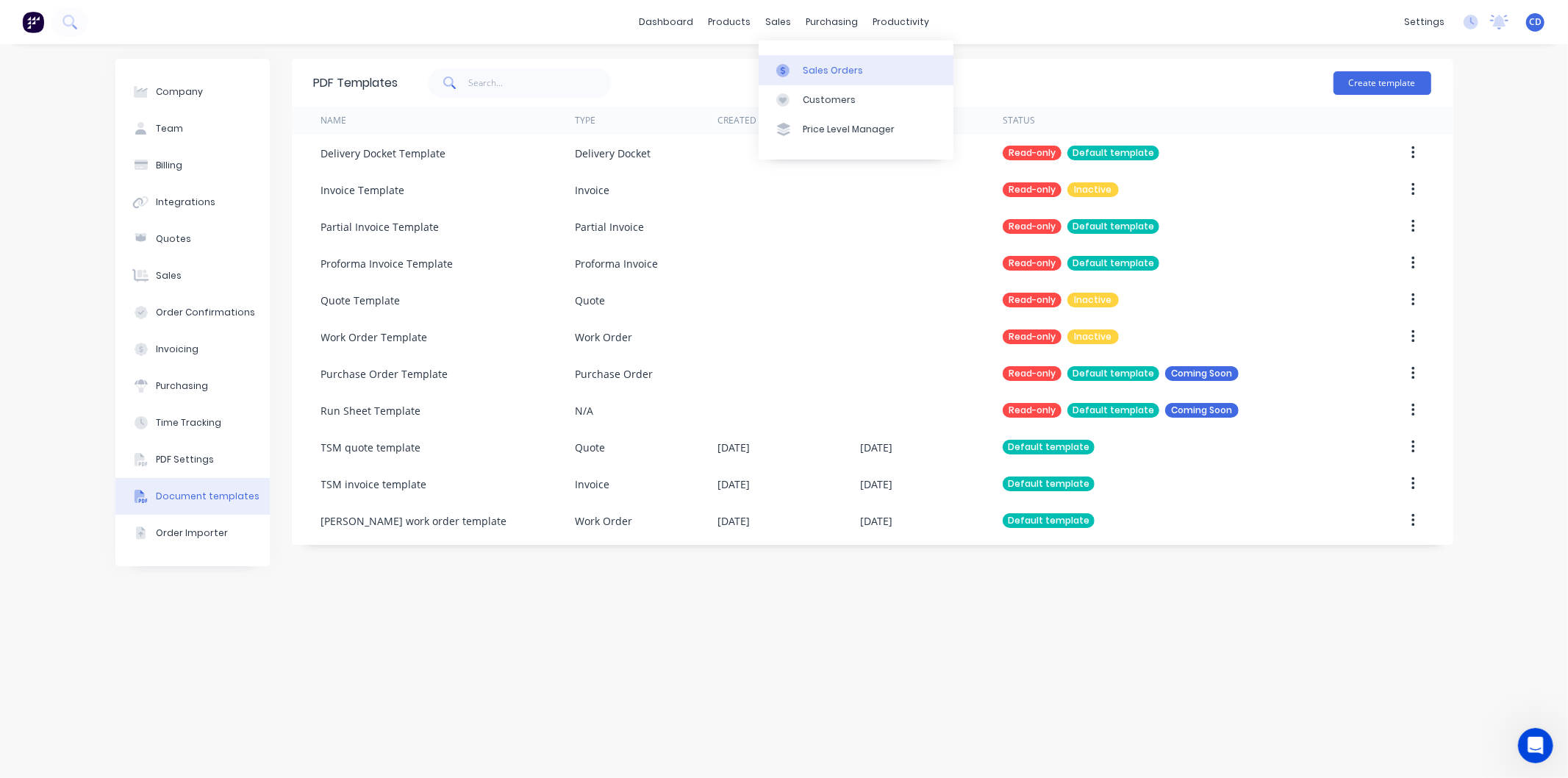
click at [824, 64] on div "Sales Orders" at bounding box center [833, 70] width 60 height 13
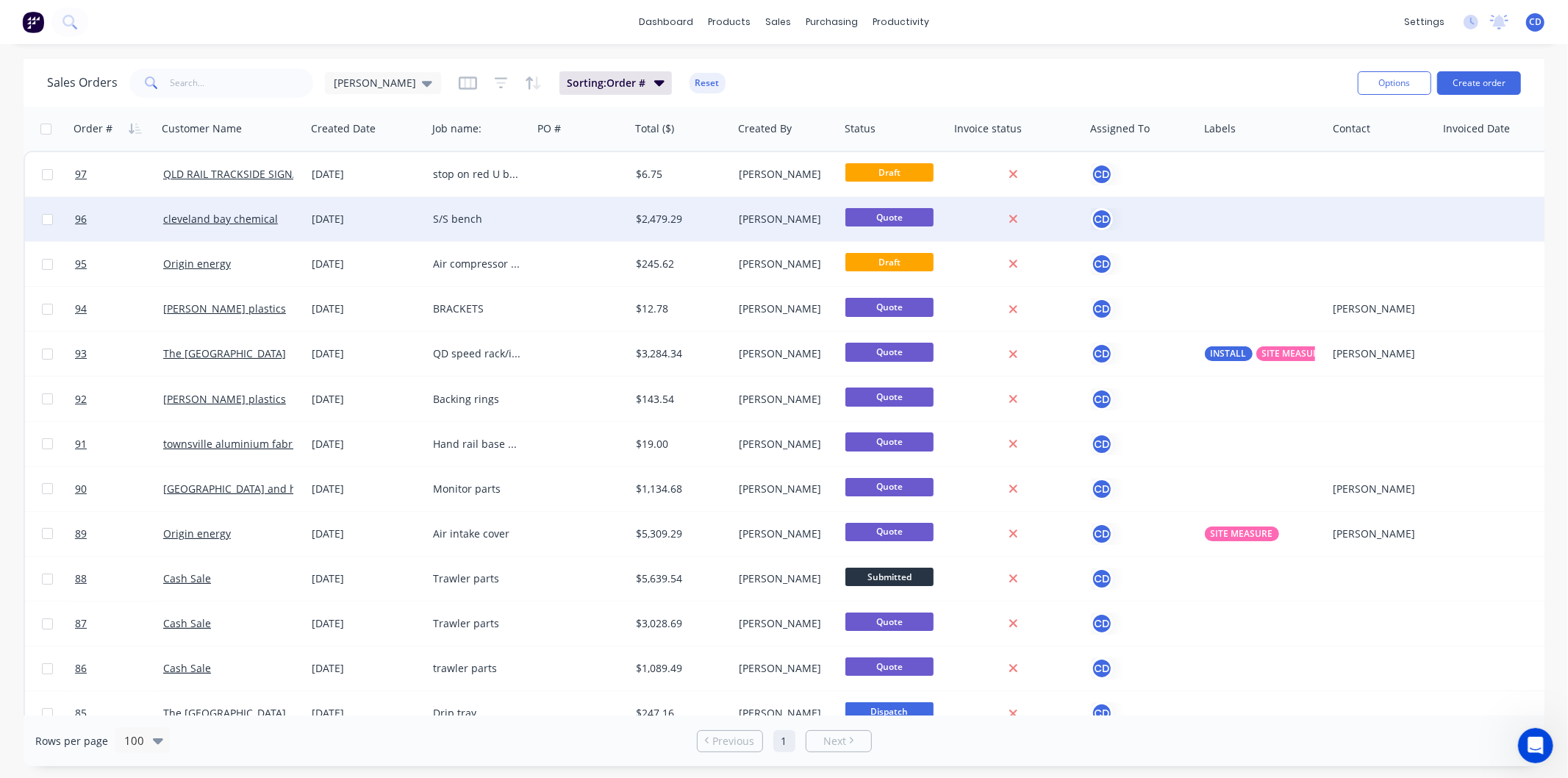
click at [368, 215] on div "[DATE]" at bounding box center [367, 220] width 109 height 15
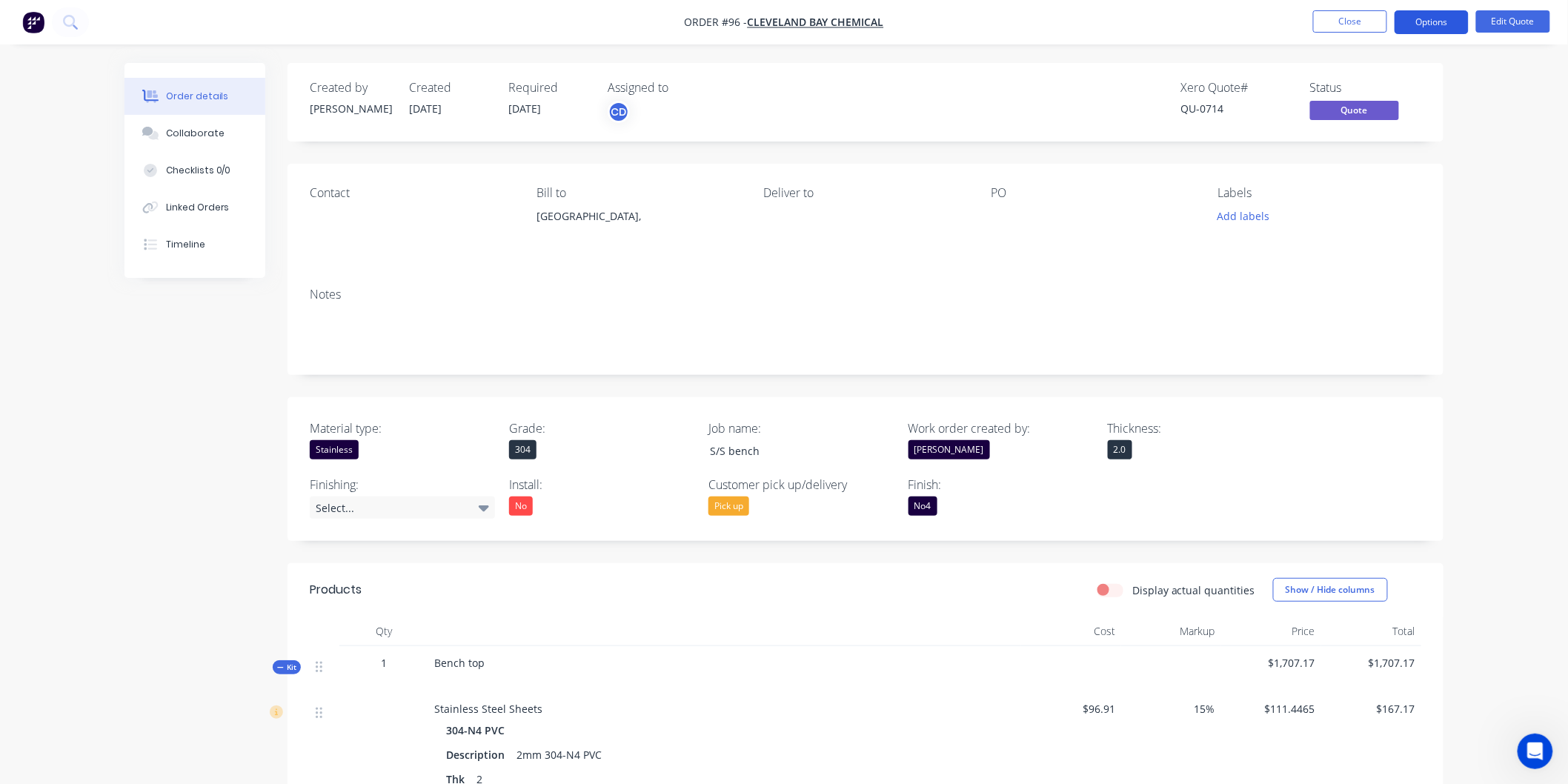
click at [1441, 32] on button "Options" at bounding box center [1431, 22] width 74 height 23
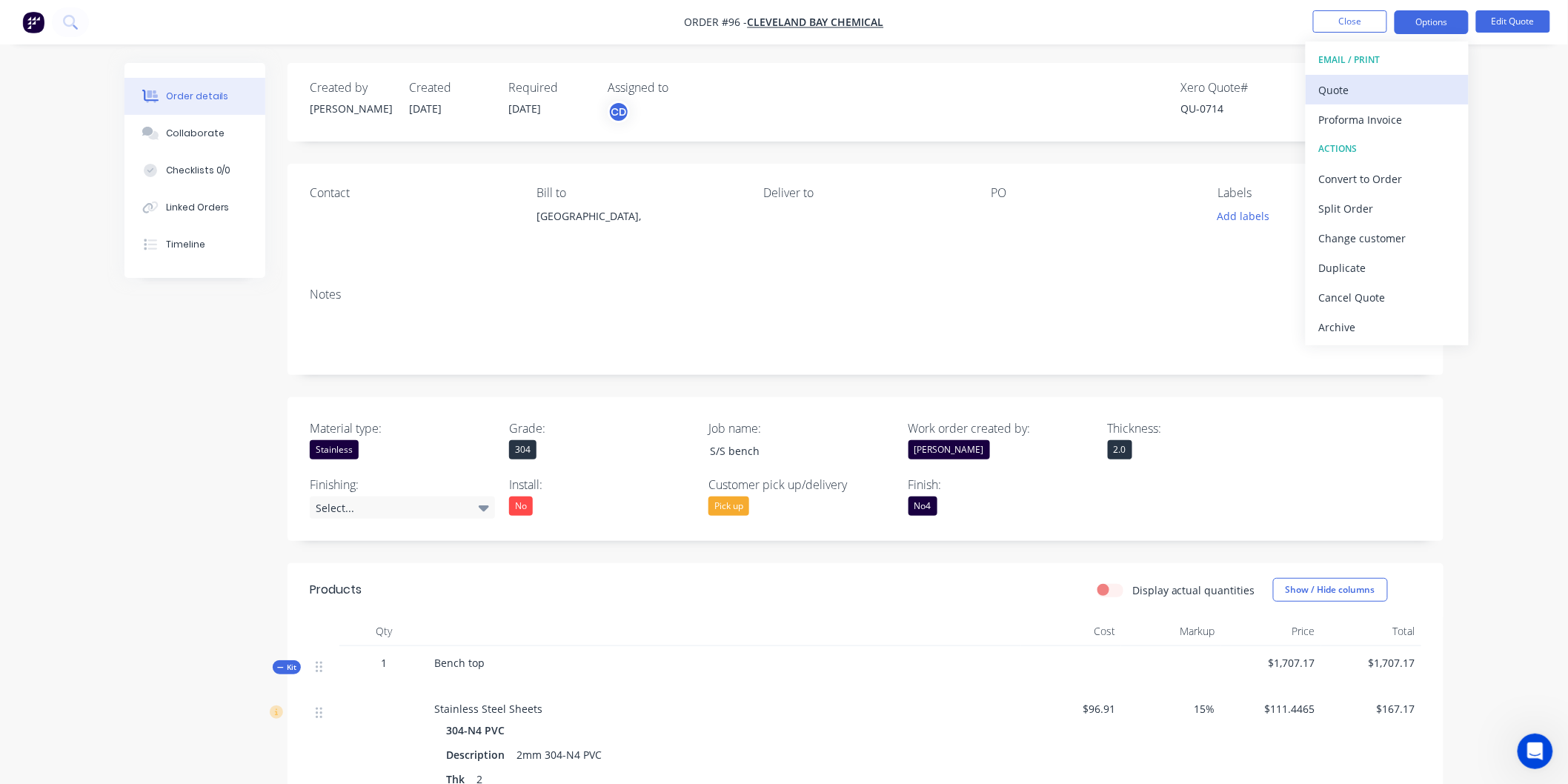
click at [1369, 85] on div "Quote" at bounding box center [1387, 90] width 136 height 21
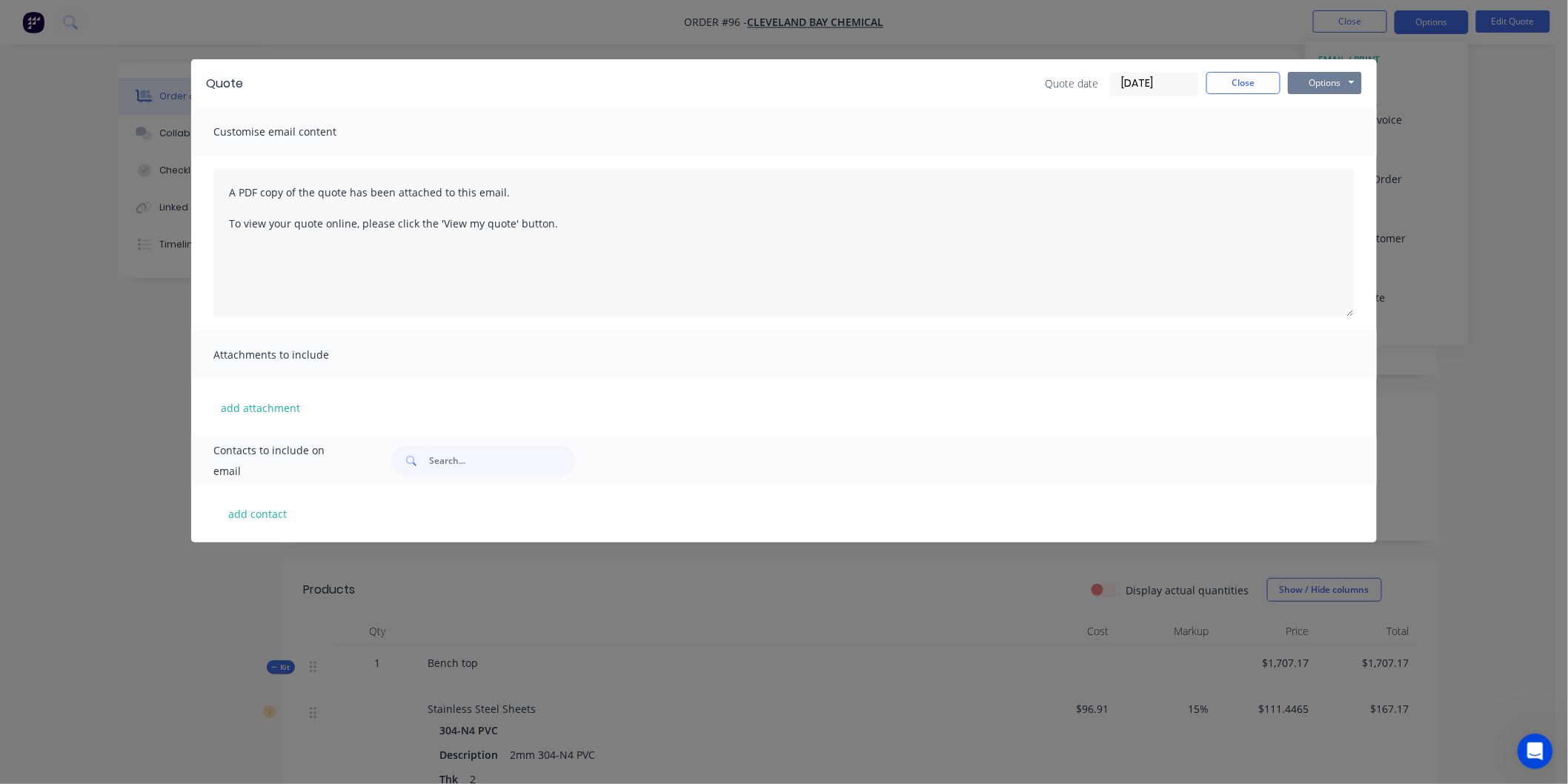
click at [1357, 85] on button "Options" at bounding box center [1325, 82] width 74 height 22
click at [1337, 109] on button "Preview" at bounding box center [1335, 110] width 95 height 24
click at [1266, 84] on button "Close" at bounding box center [1243, 82] width 74 height 22
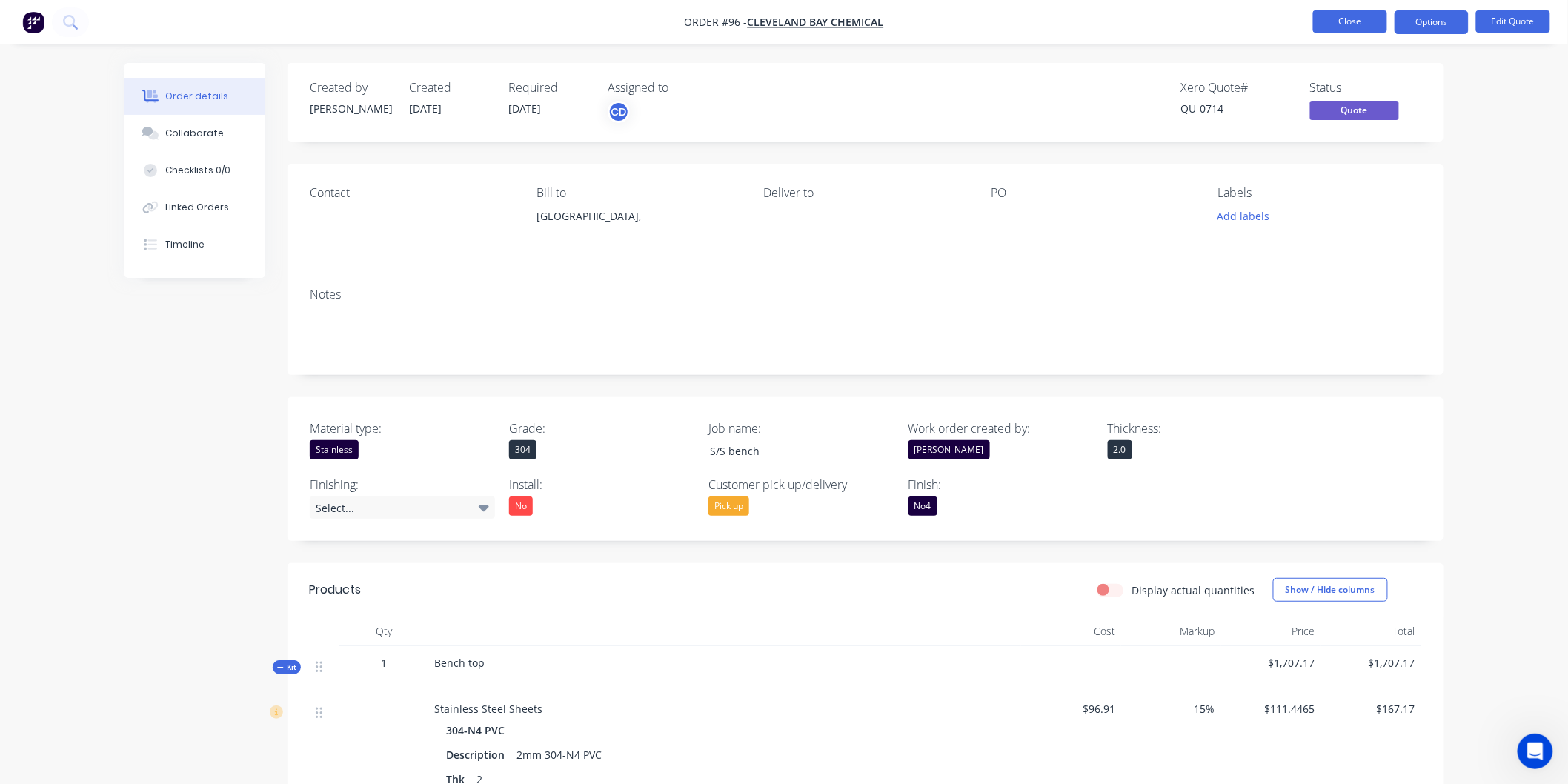
click at [1356, 19] on button "Close" at bounding box center [1350, 21] width 74 height 22
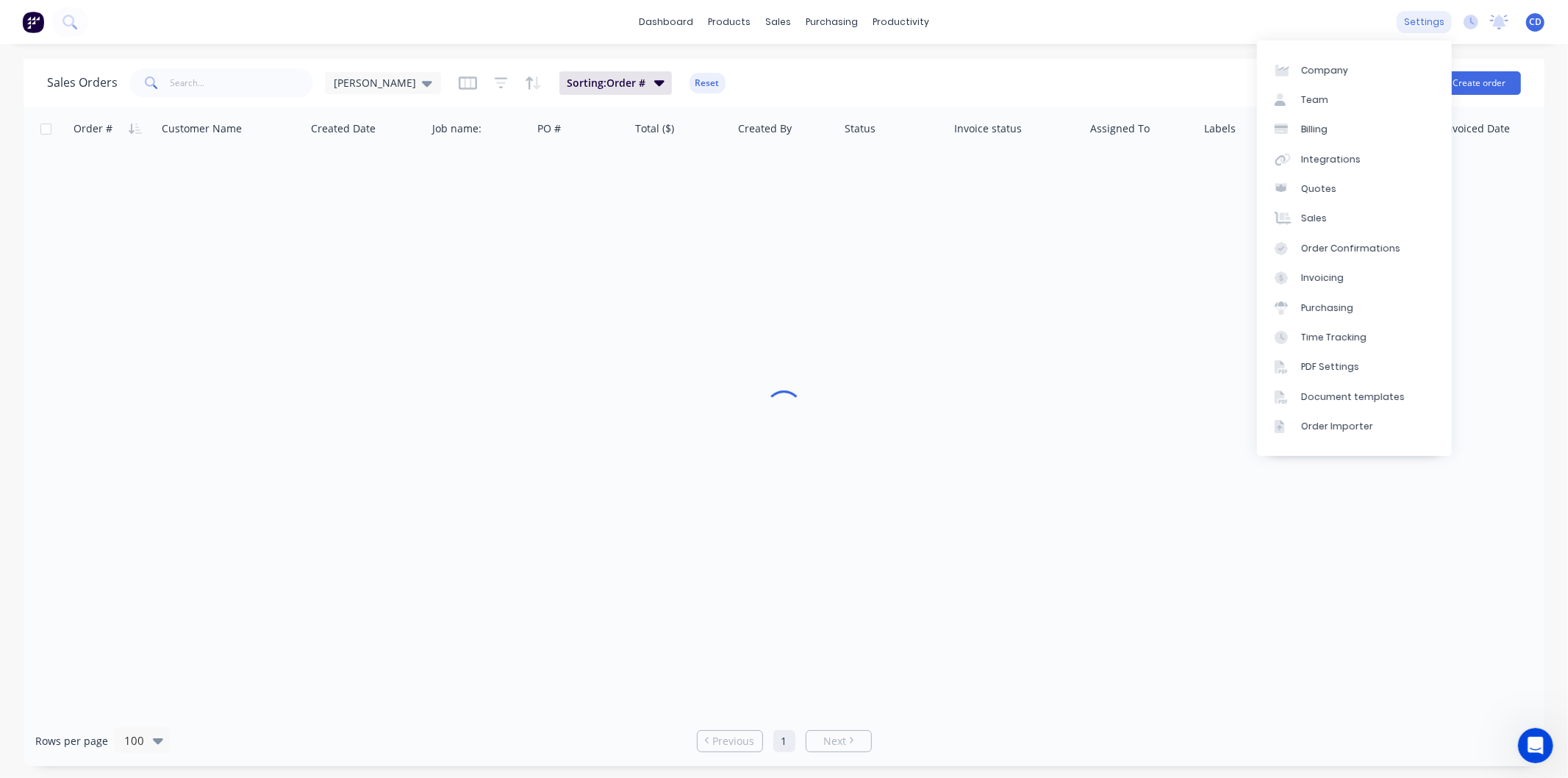
click at [1430, 16] on div "settings" at bounding box center [1425, 22] width 55 height 22
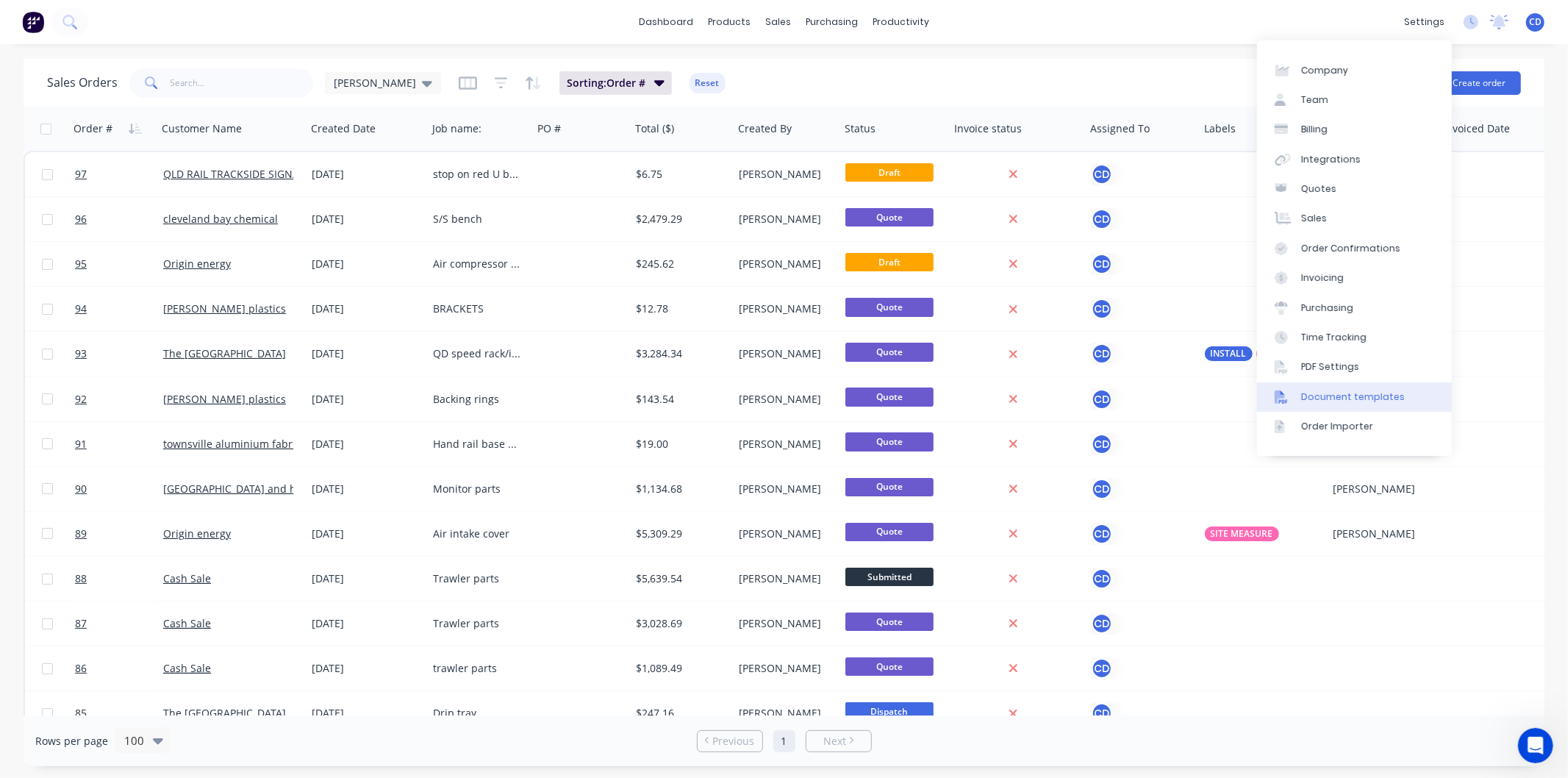
click at [1333, 393] on div "Document templates" at bounding box center [1353, 397] width 103 height 13
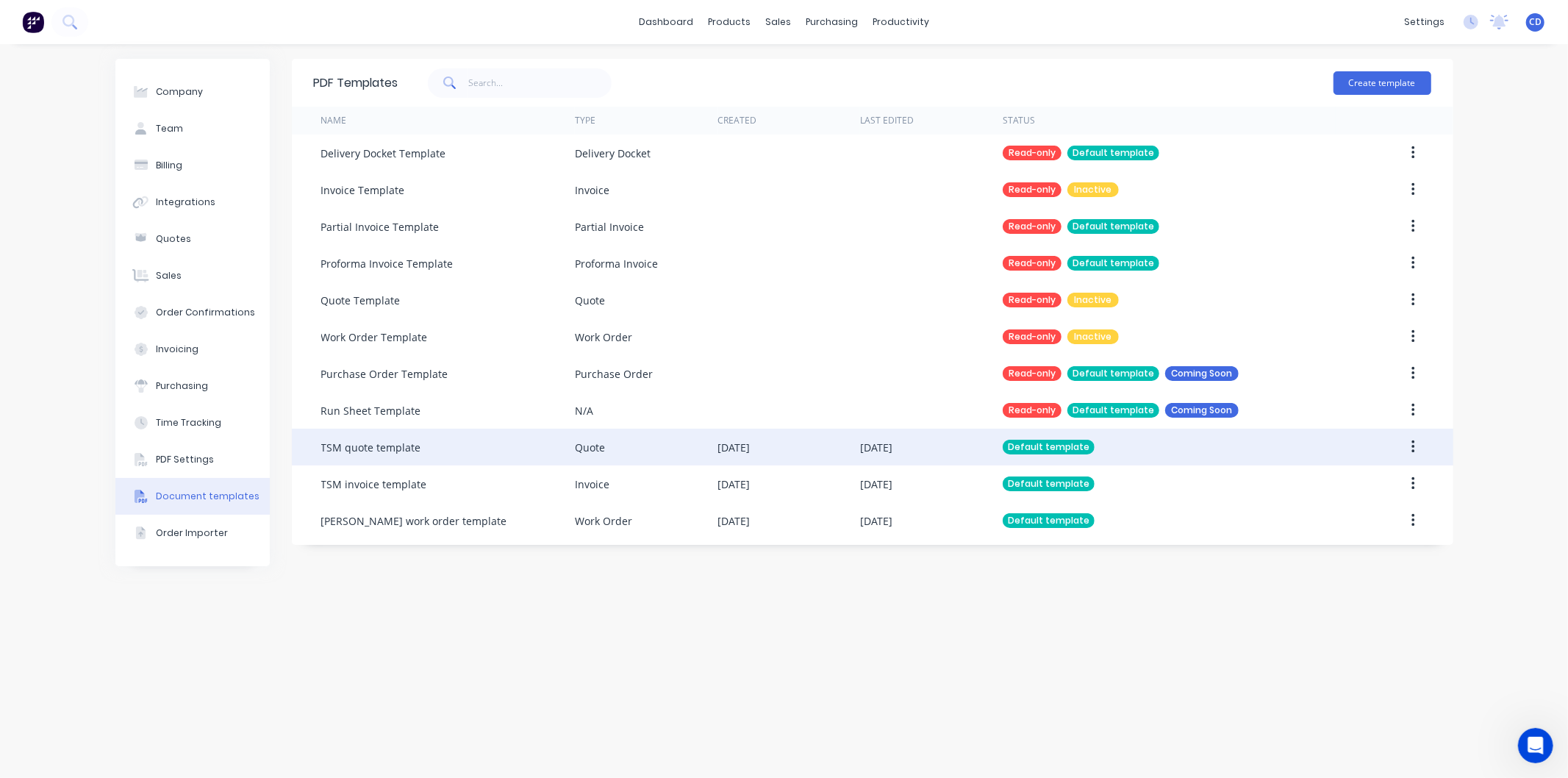
click at [1408, 441] on button "button" at bounding box center [1414, 447] width 34 height 26
click at [1364, 486] on div "Edit" at bounding box center [1360, 486] width 113 height 21
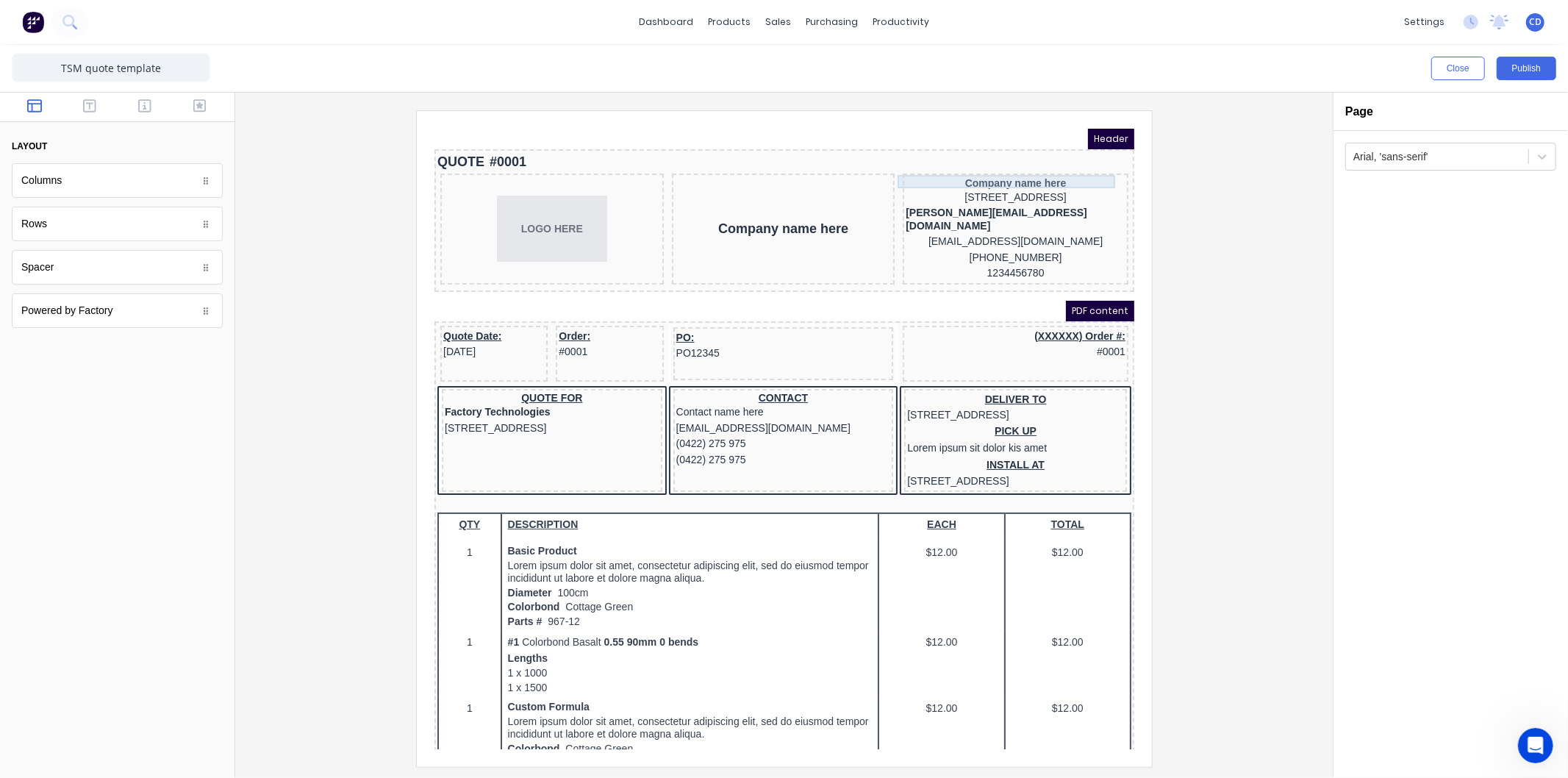
click at [1080, 160] on div "Company name here" at bounding box center [997, 165] width 220 height 13
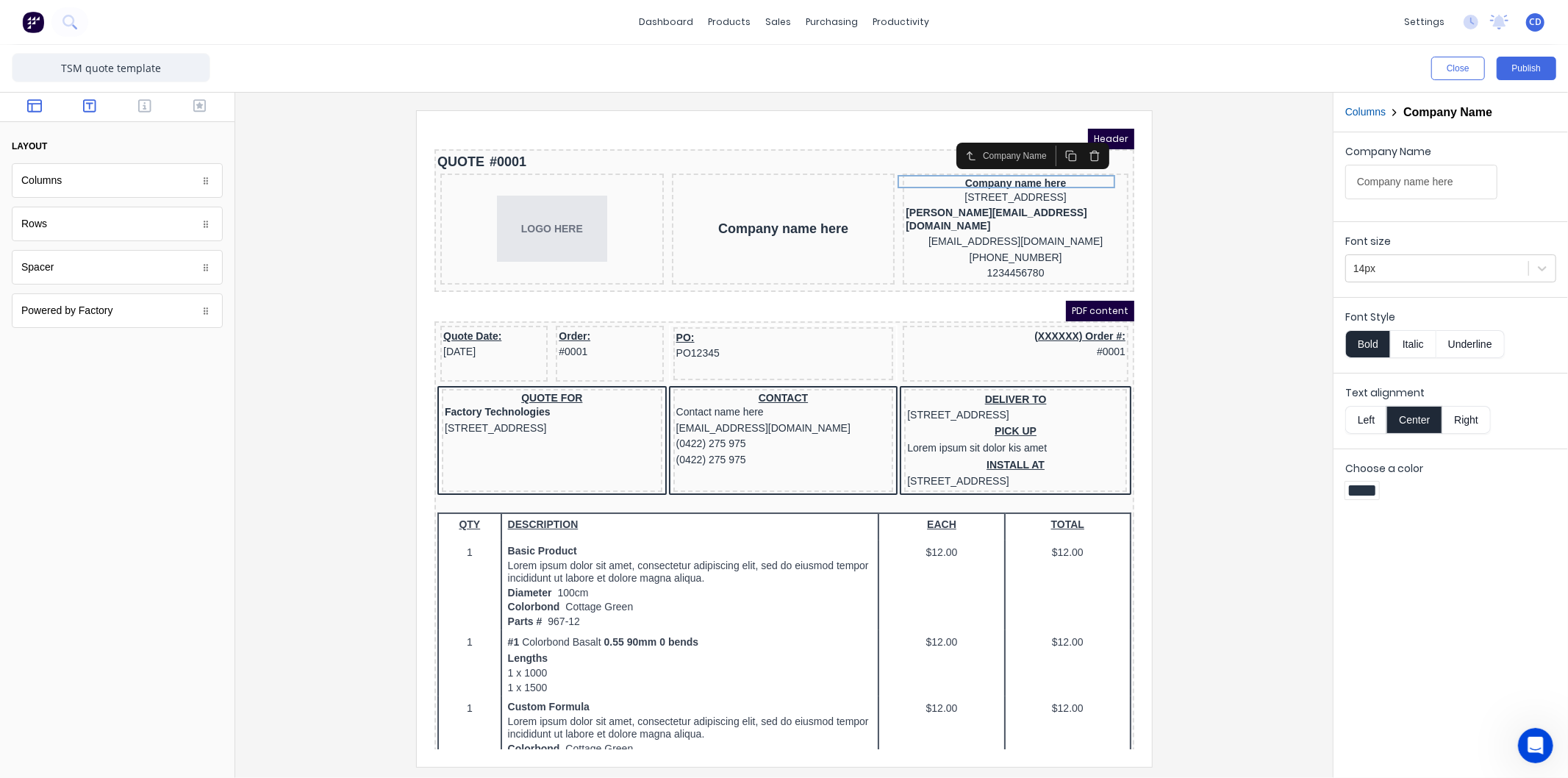
click at [92, 112] on icon "button" at bounding box center [90, 106] width 13 height 13
click at [136, 104] on button "button" at bounding box center [145, 107] width 46 height 18
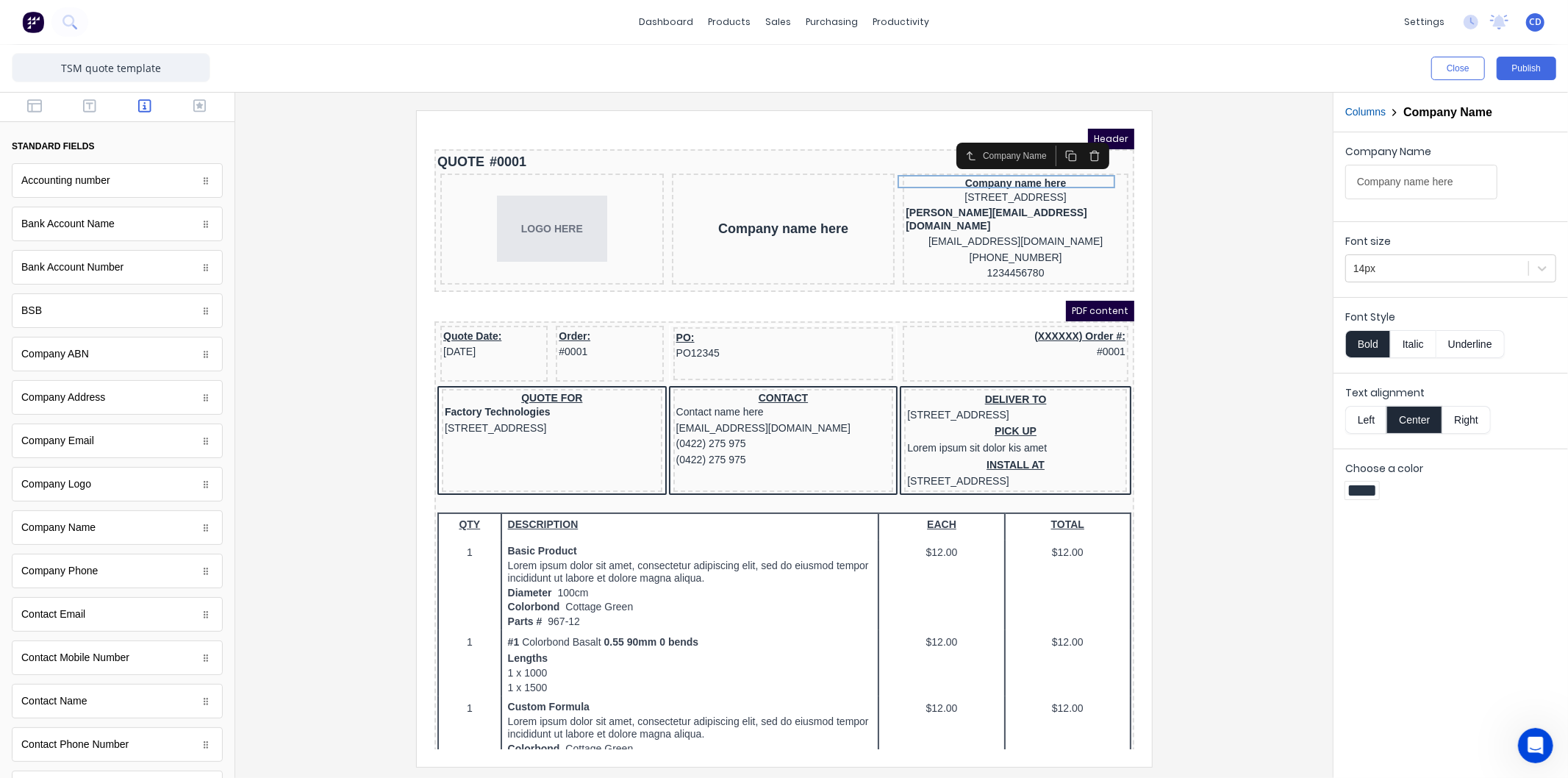
scroll to position [82, 0]
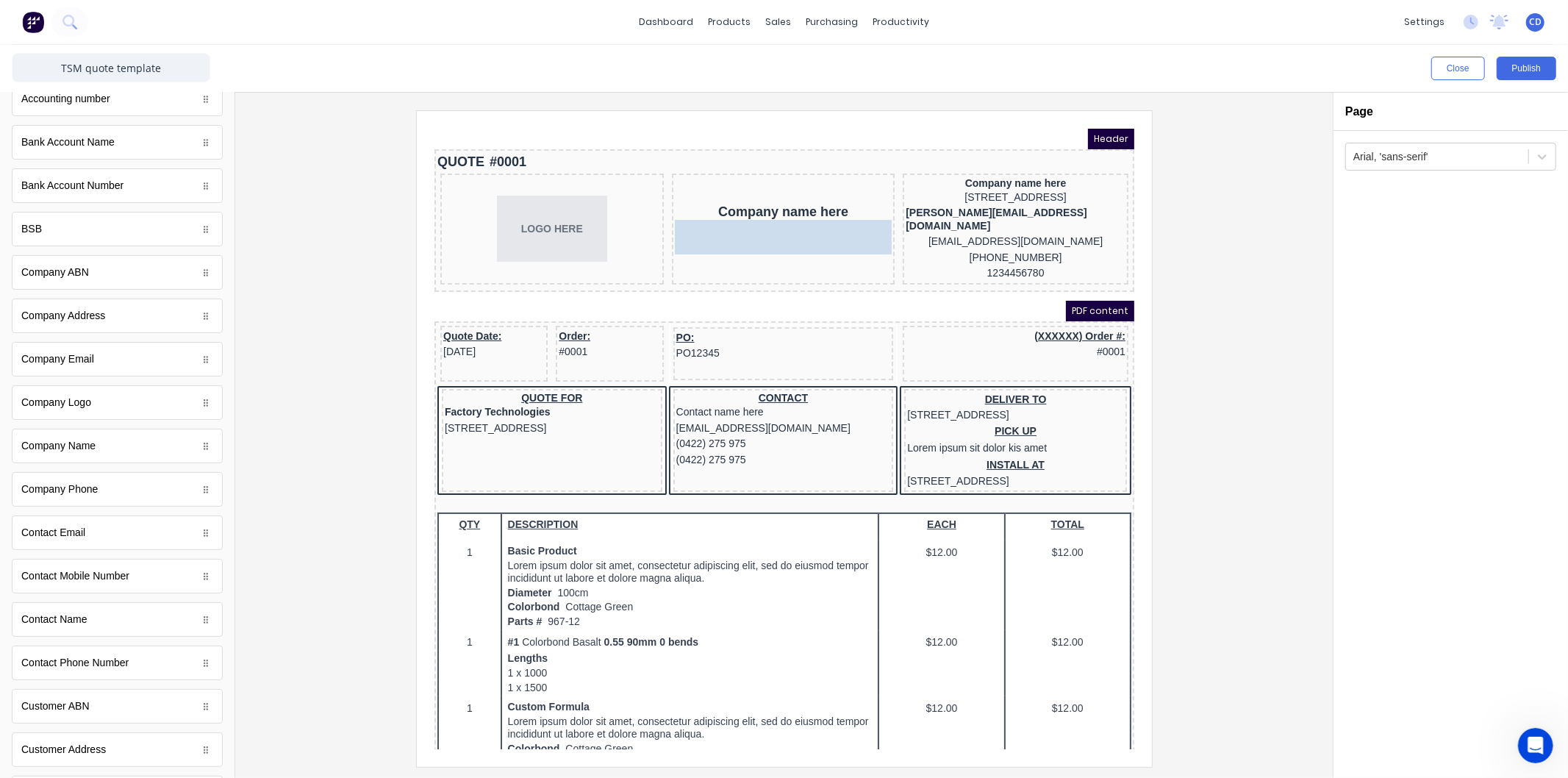
drag, startPoint x: 166, startPoint y: 449, endPoint x: 120, endPoint y: 452, distance: 46.1
click at [995, 162] on div "Company name here" at bounding box center [997, 165] width 220 height 13
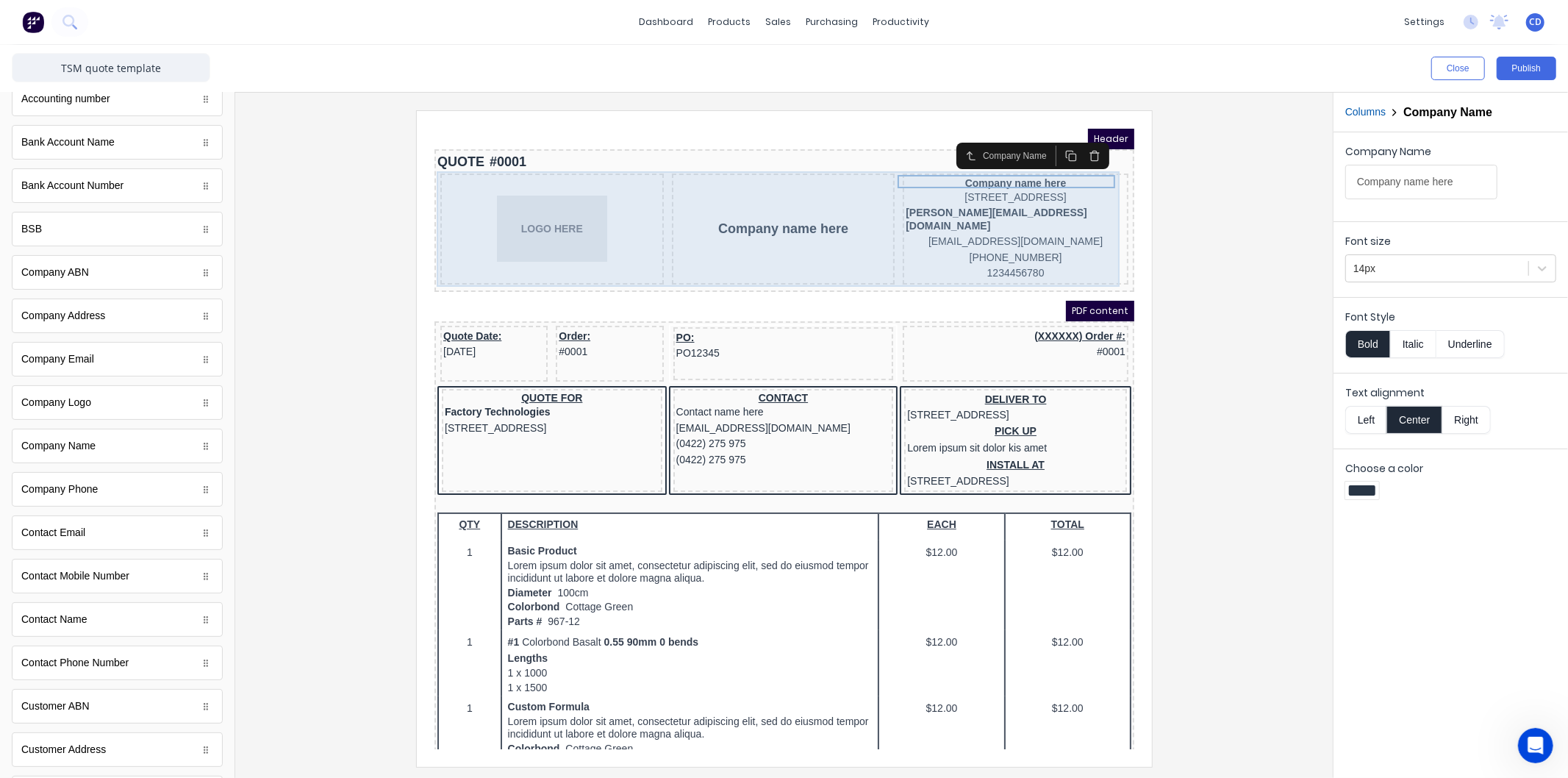
click at [959, 262] on div "Company name here [STREET_ADDRESS], 4217 [PERSON_NAME][EMAIL_ADDRESS][DOMAIN_NA…" at bounding box center [997, 211] width 226 height 111
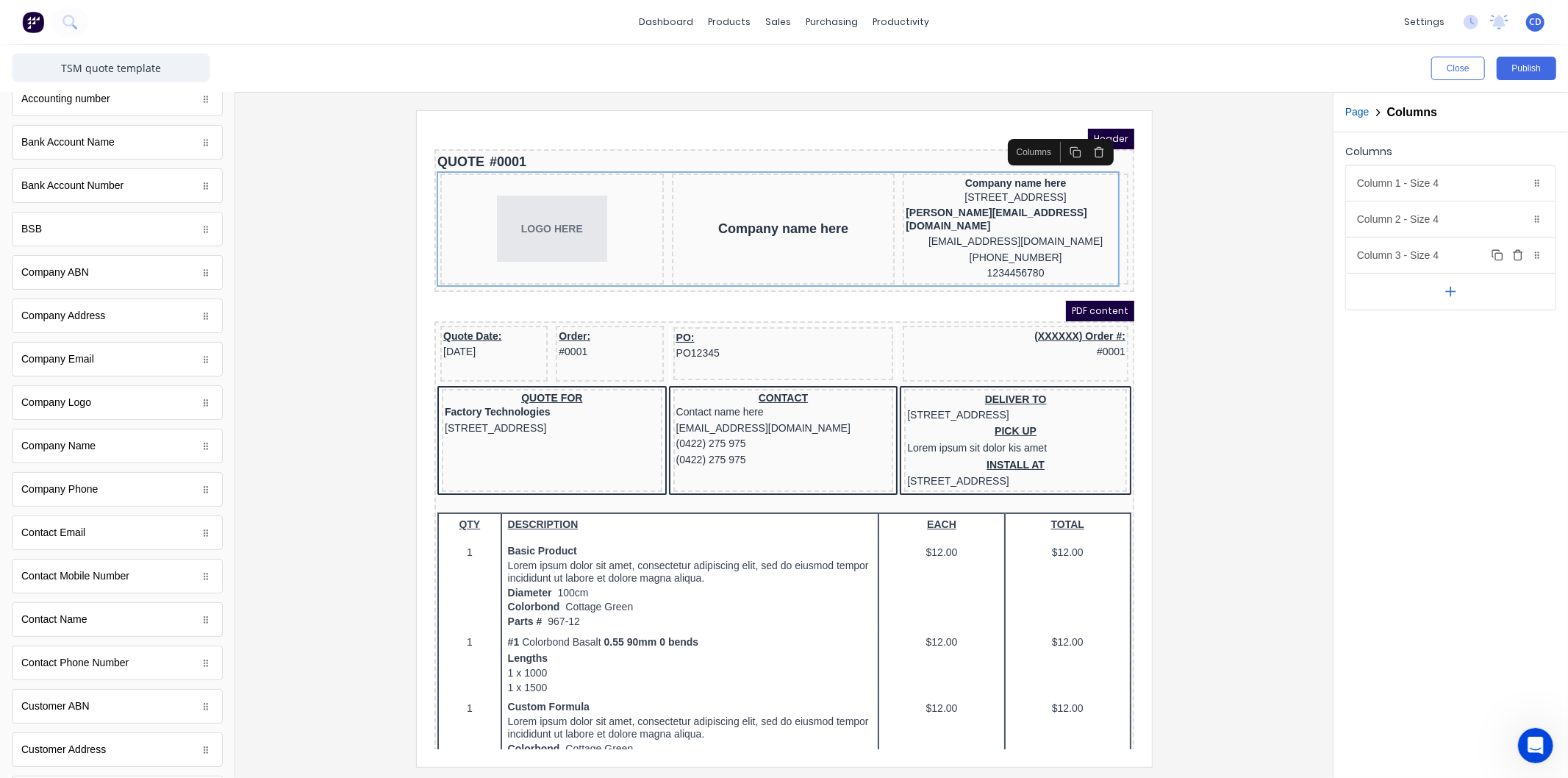
click at [1439, 258] on div "Column 3 - Size 4 Duplicate Delete" at bounding box center [1451, 255] width 210 height 35
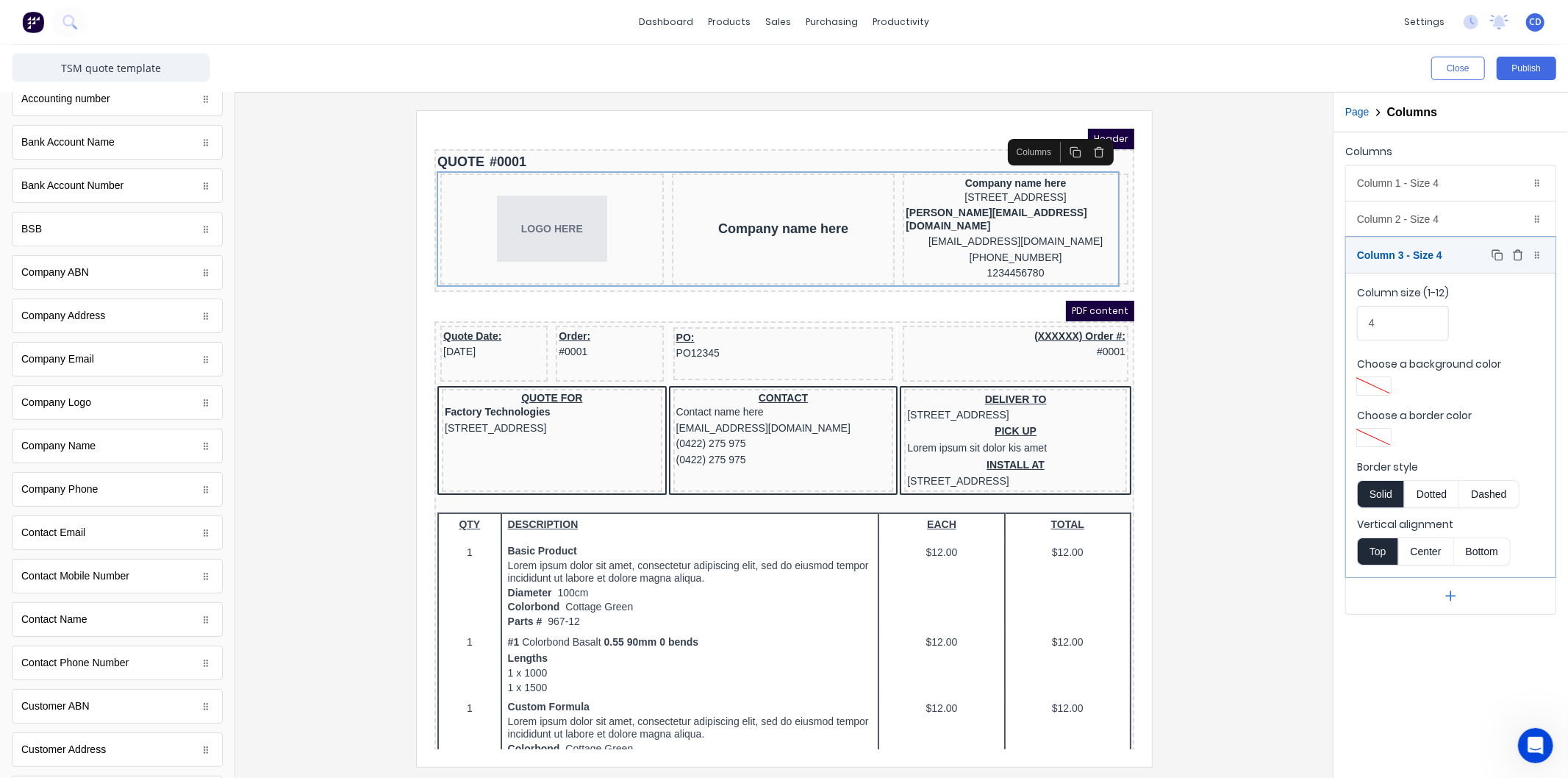
click at [1519, 254] on icon "button" at bounding box center [1519, 256] width 12 height 12
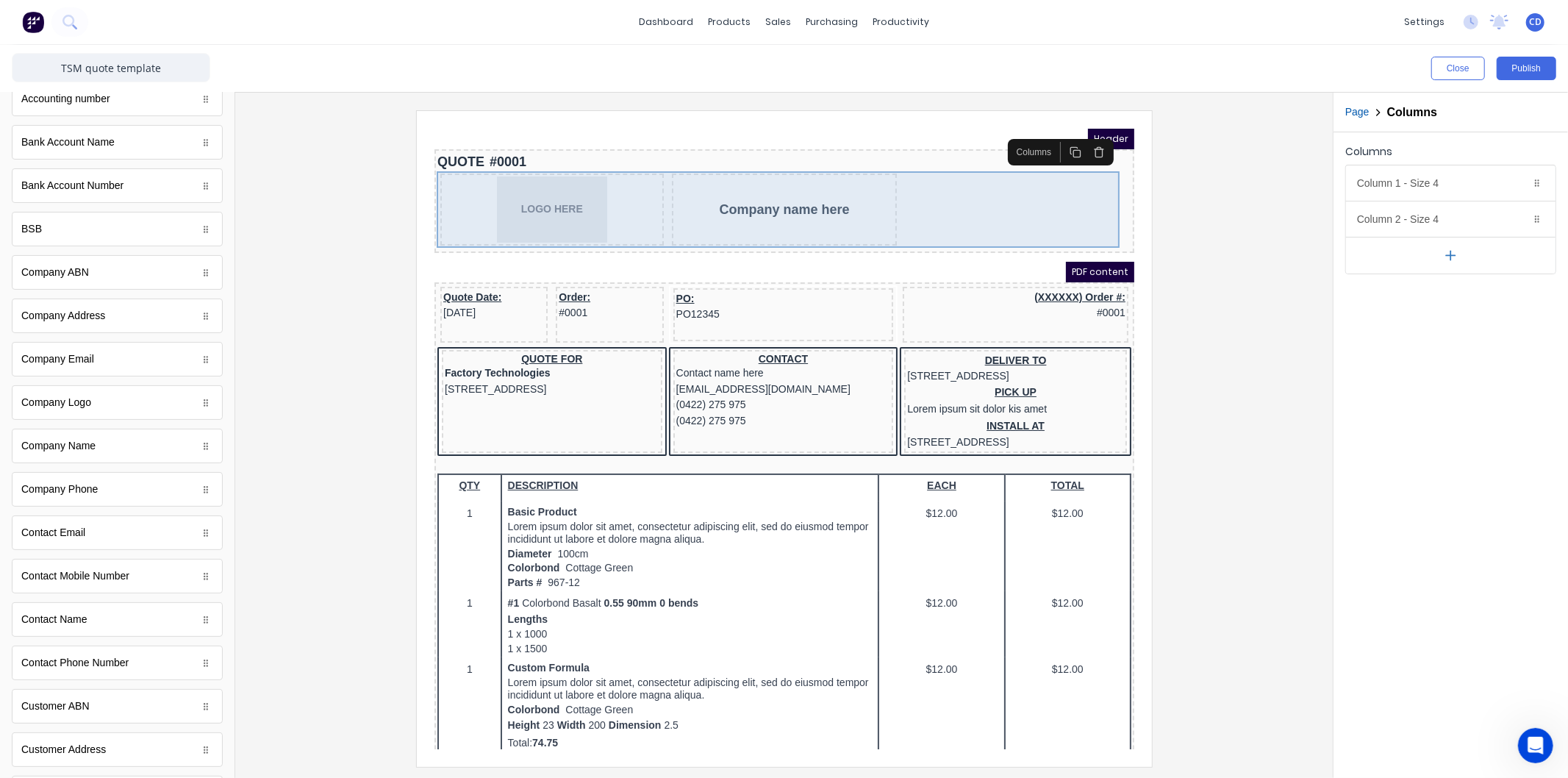
click at [973, 174] on div "LOGO HERE Company name here" at bounding box center [766, 193] width 694 height 78
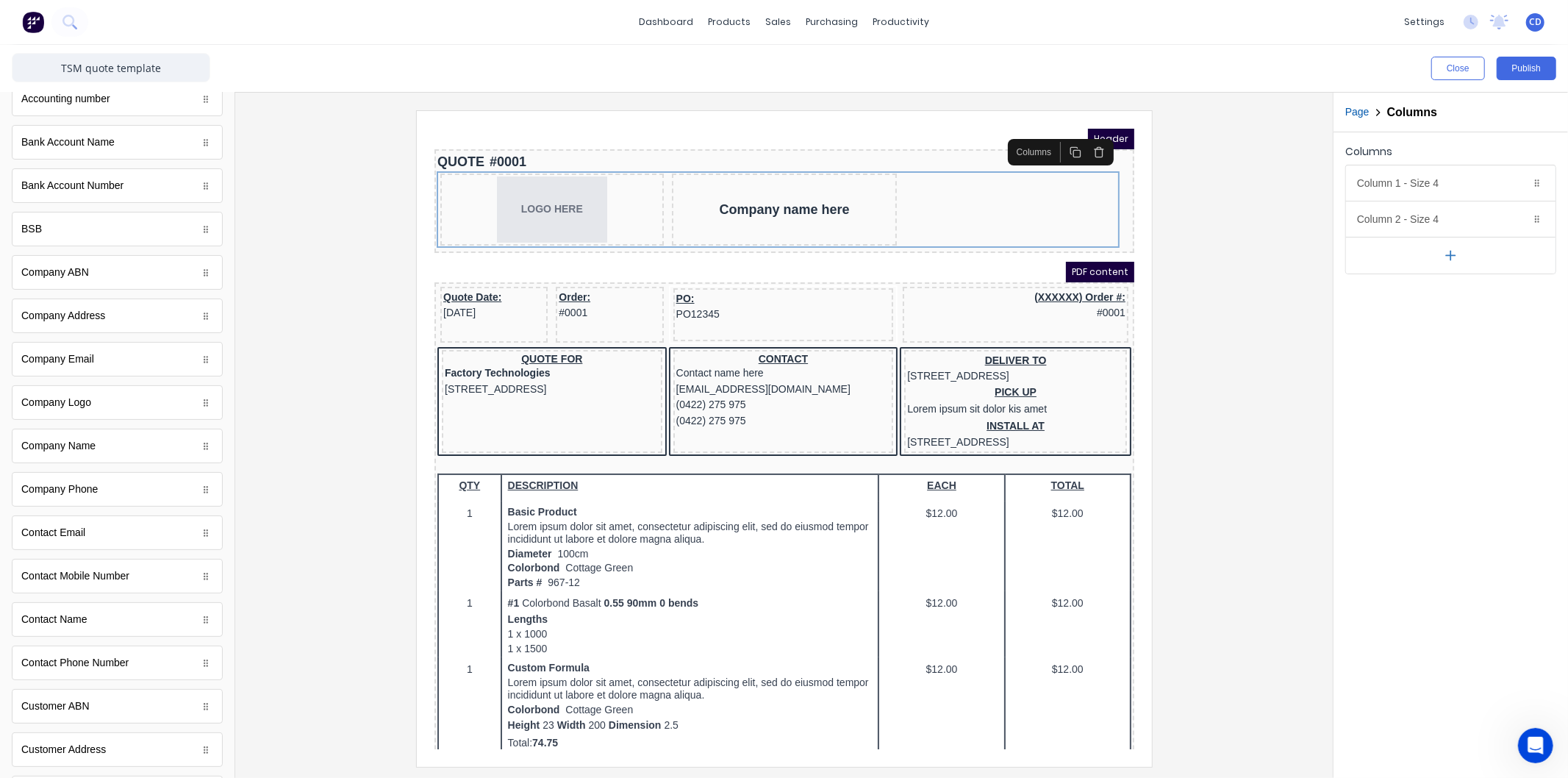
click at [1469, 257] on button "button" at bounding box center [1451, 255] width 210 height 37
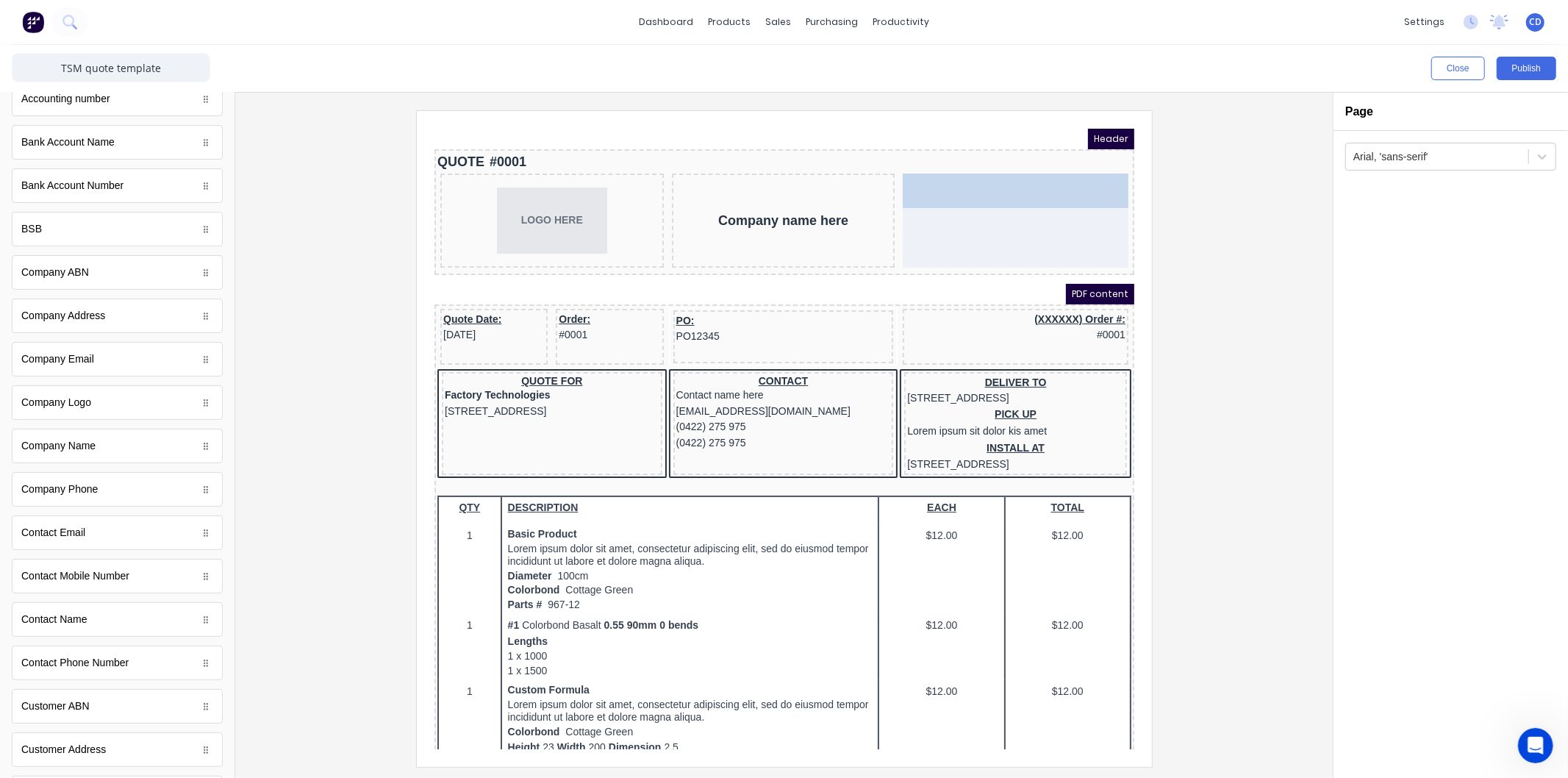
drag, startPoint x: 89, startPoint y: 451, endPoint x: 968, endPoint y: 177, distance: 920.7
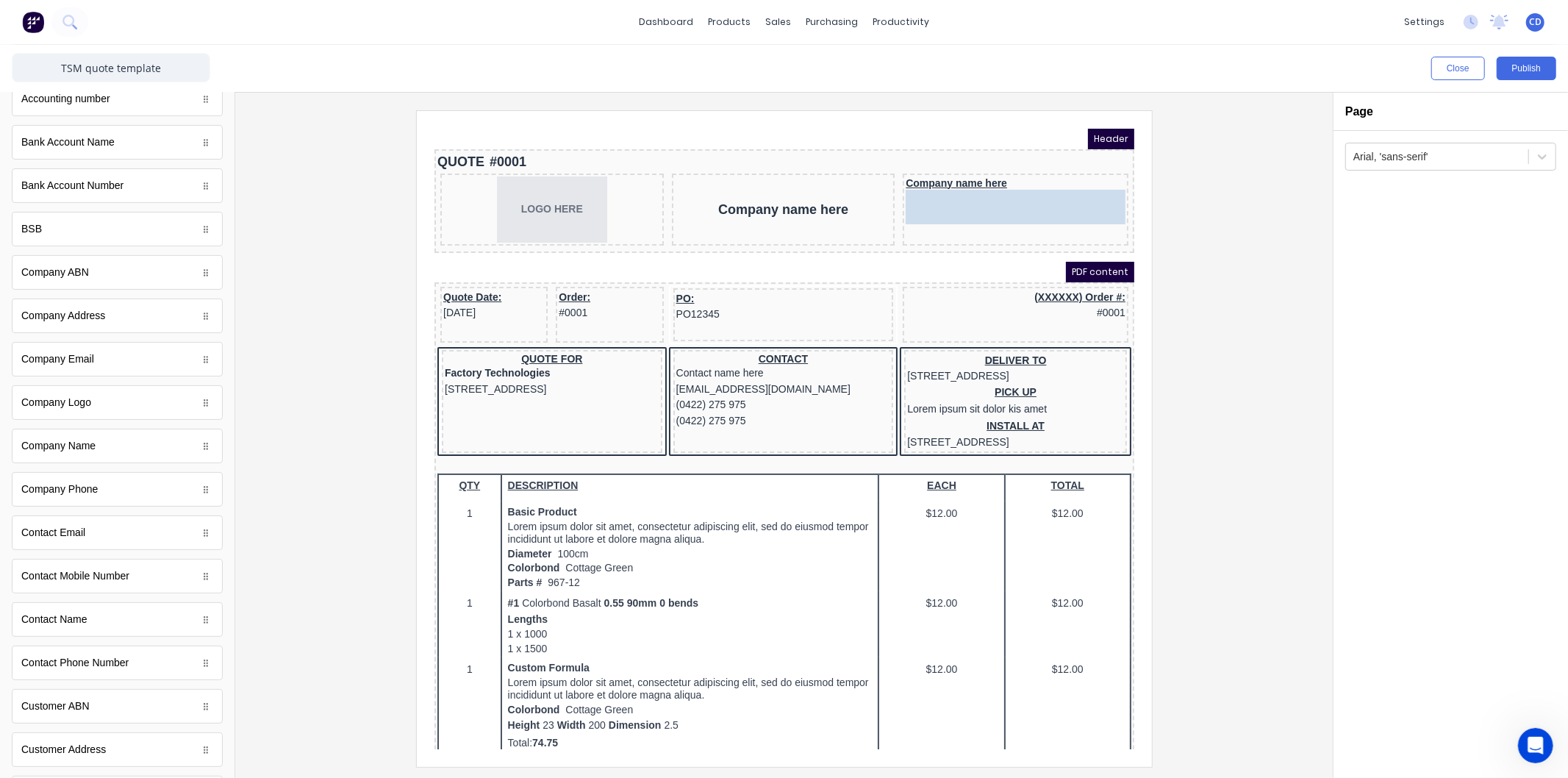
drag, startPoint x: 101, startPoint y: 320, endPoint x: 987, endPoint y: 186, distance: 896.1
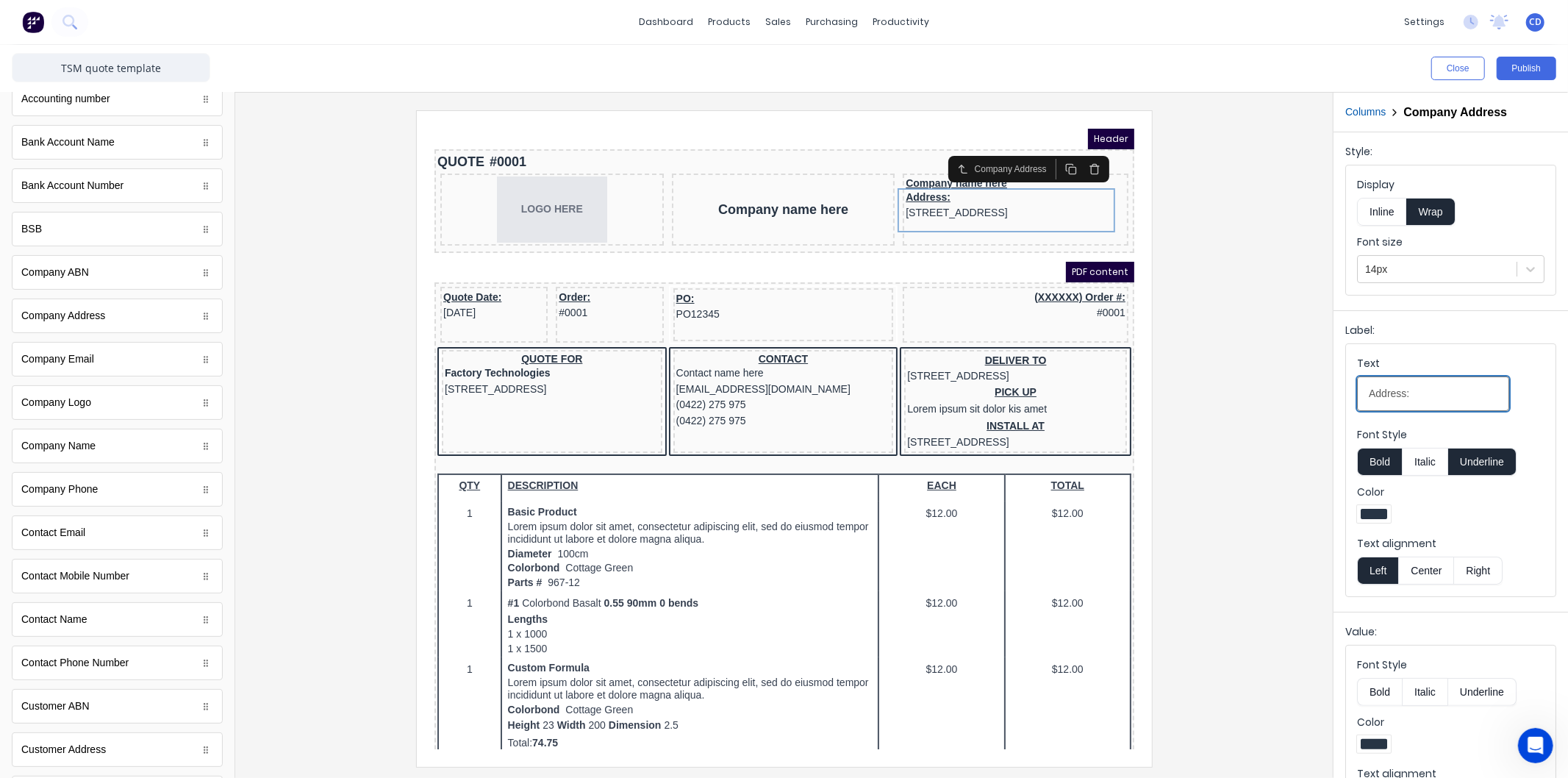
click at [1419, 390] on input "Address:" at bounding box center [1433, 393] width 152 height 34
type input "A"
type input "chris@townsvillesheetmetal.com.au"
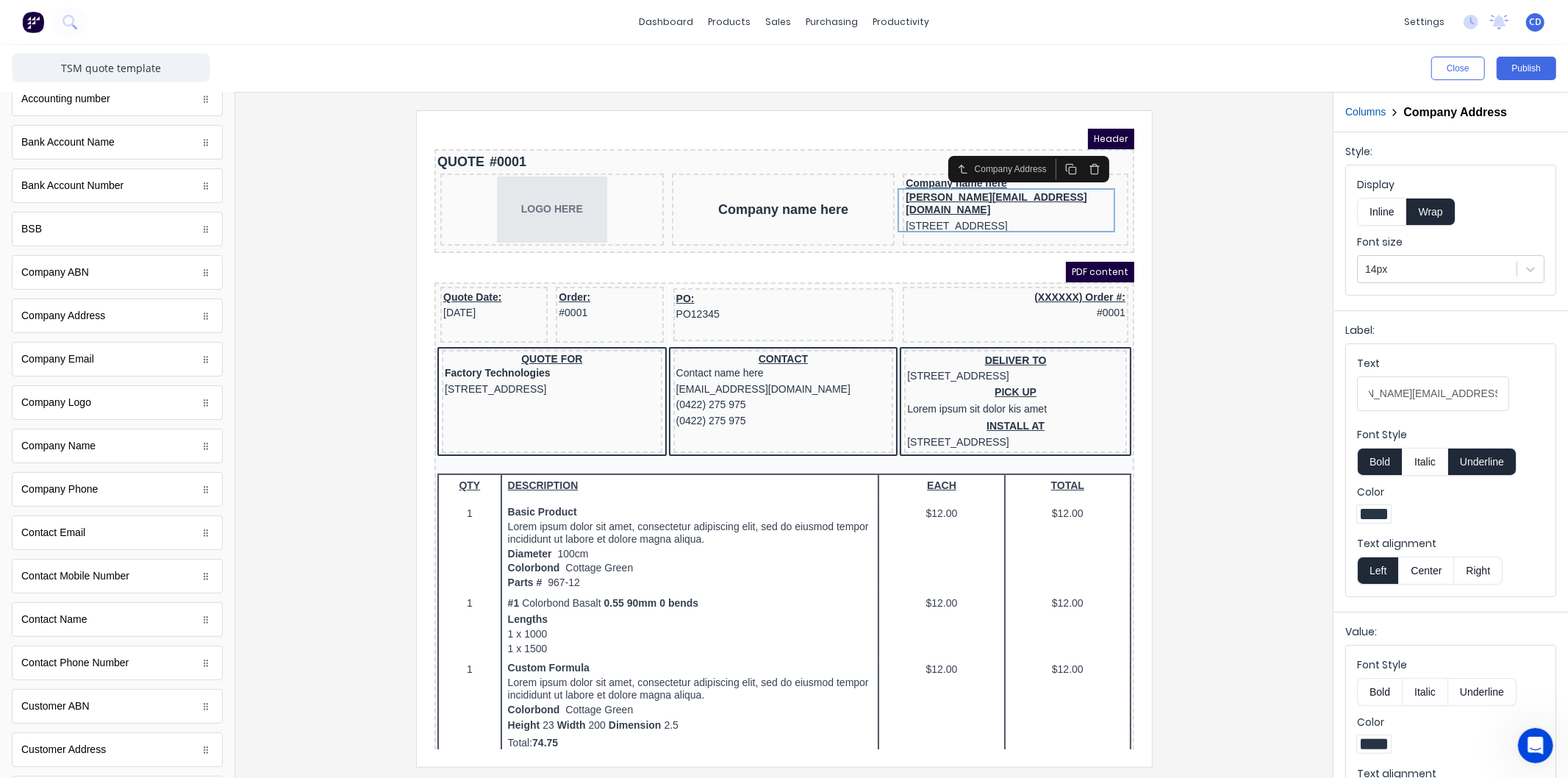
scroll to position [0, 0]
click at [1251, 396] on div at bounding box center [784, 438] width 1074 height 656
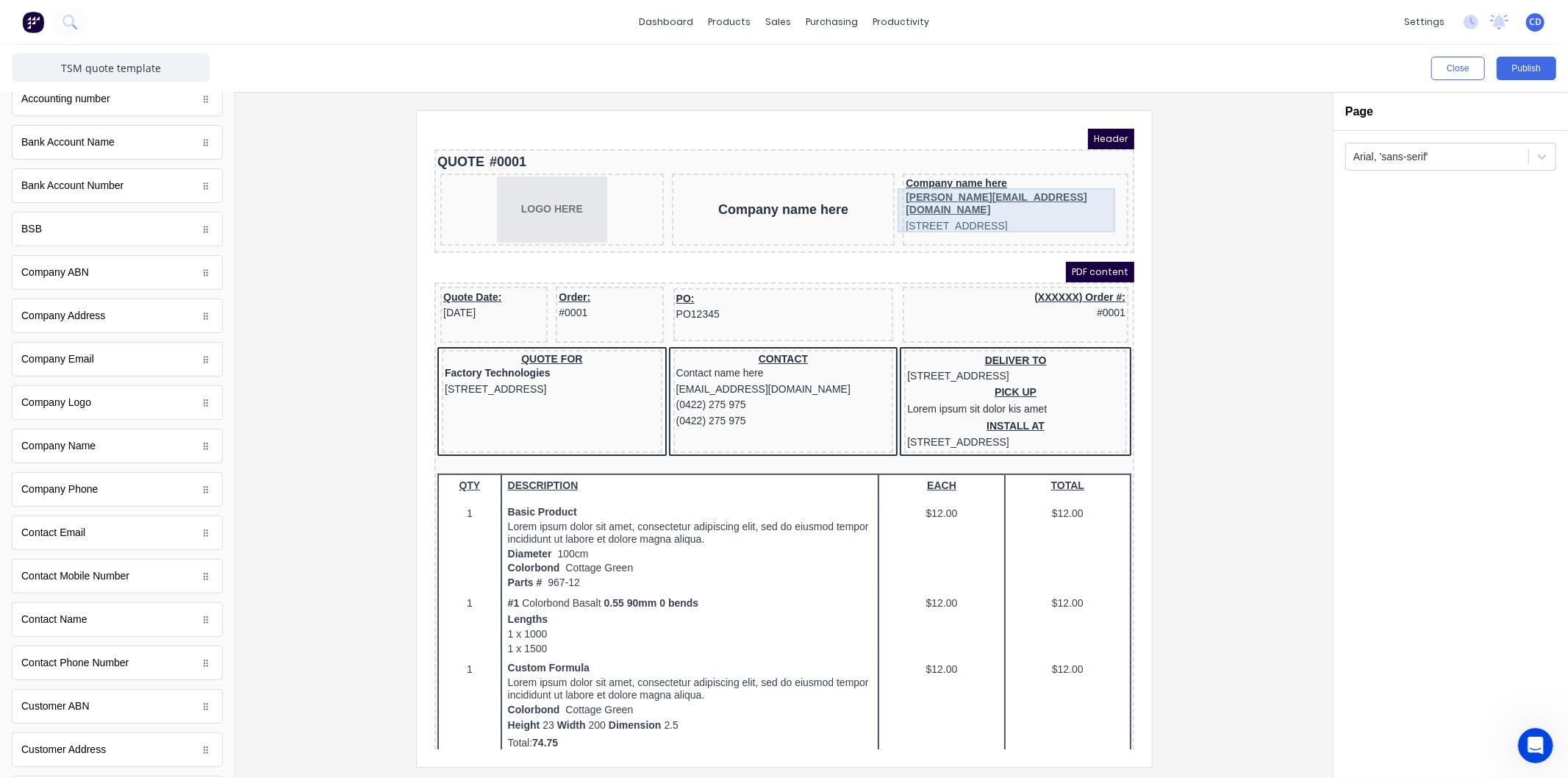
click at [1001, 175] on div "chris@townsvillesheetmetal.com.au 234 Beach Road Gold Coast, Queensland, Austra…" at bounding box center [997, 194] width 220 height 45
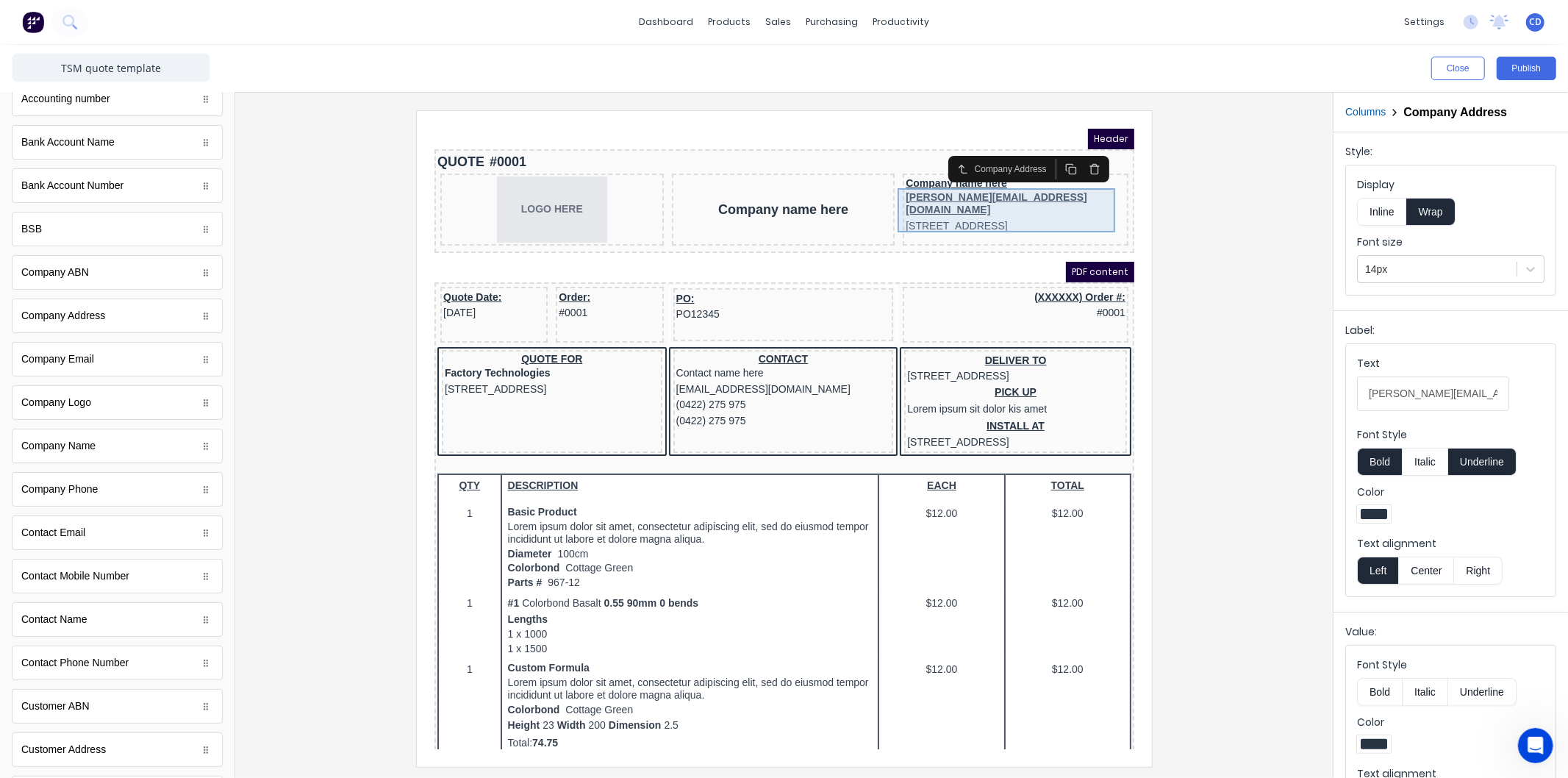
drag, startPoint x: 990, startPoint y: 175, endPoint x: 1079, endPoint y: 147, distance: 93.3
click at [1081, 146] on icon "button" at bounding box center [1076, 151] width 12 height 12
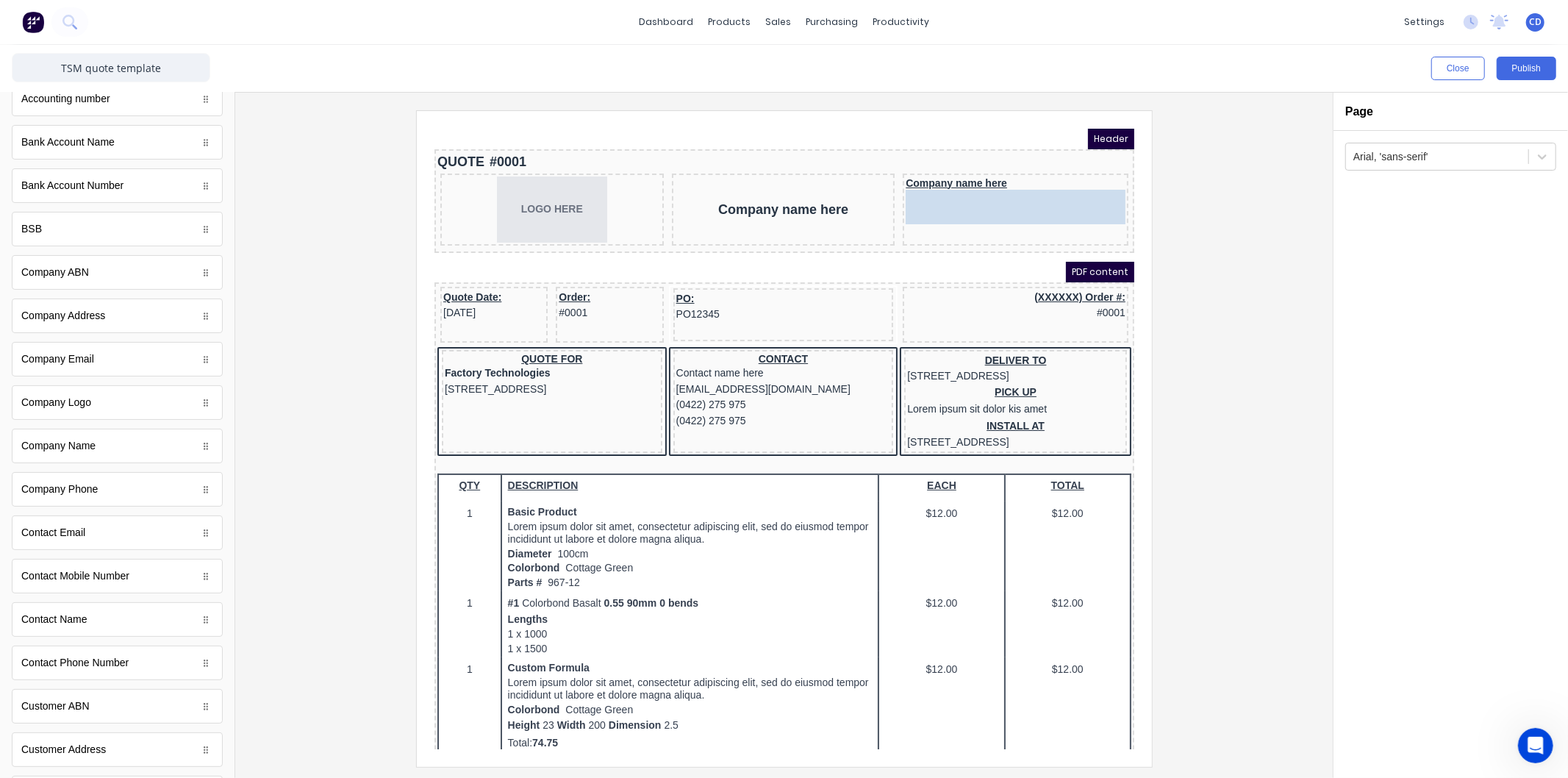
drag, startPoint x: 96, startPoint y: 325, endPoint x: 980, endPoint y: 202, distance: 892.5
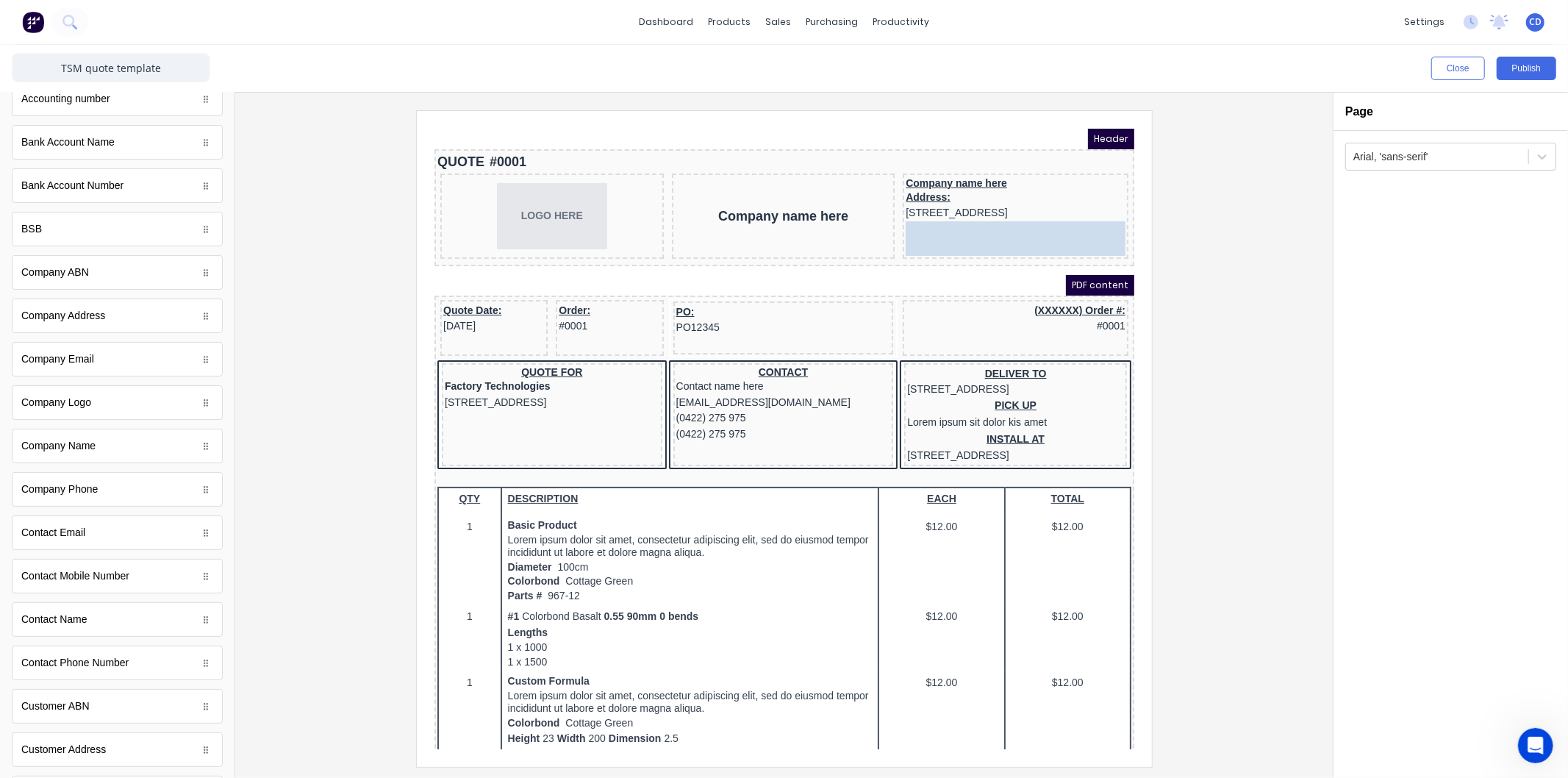
drag, startPoint x: 150, startPoint y: 364, endPoint x: 1013, endPoint y: 243, distance: 871.4
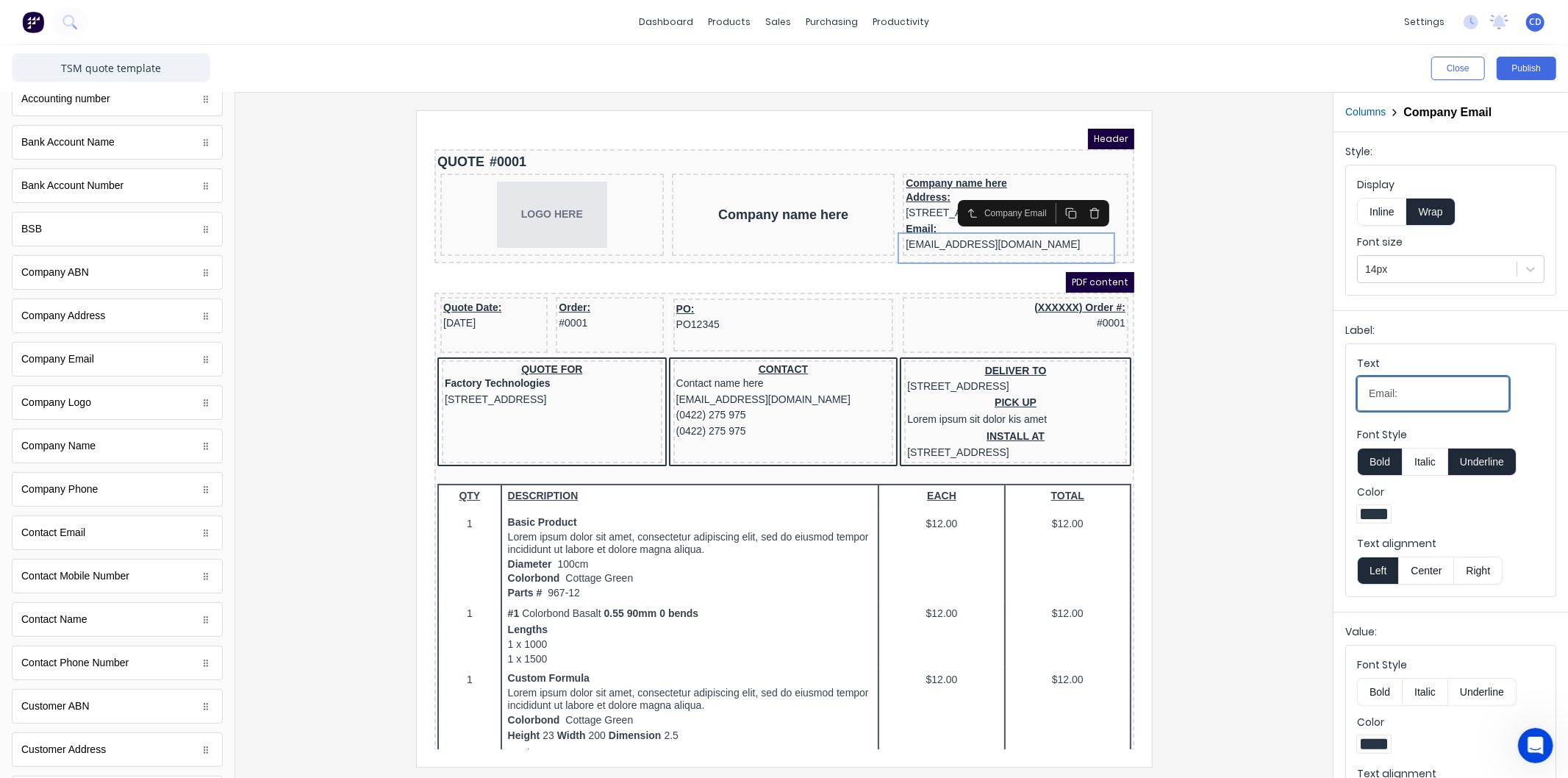
drag, startPoint x: 1411, startPoint y: 390, endPoint x: 1313, endPoint y: 394, distance: 98.1
click at [1313, 394] on div "Close Publish Components standard fields Accounting number Accounting number Ba…" at bounding box center [784, 411] width 1568 height 733
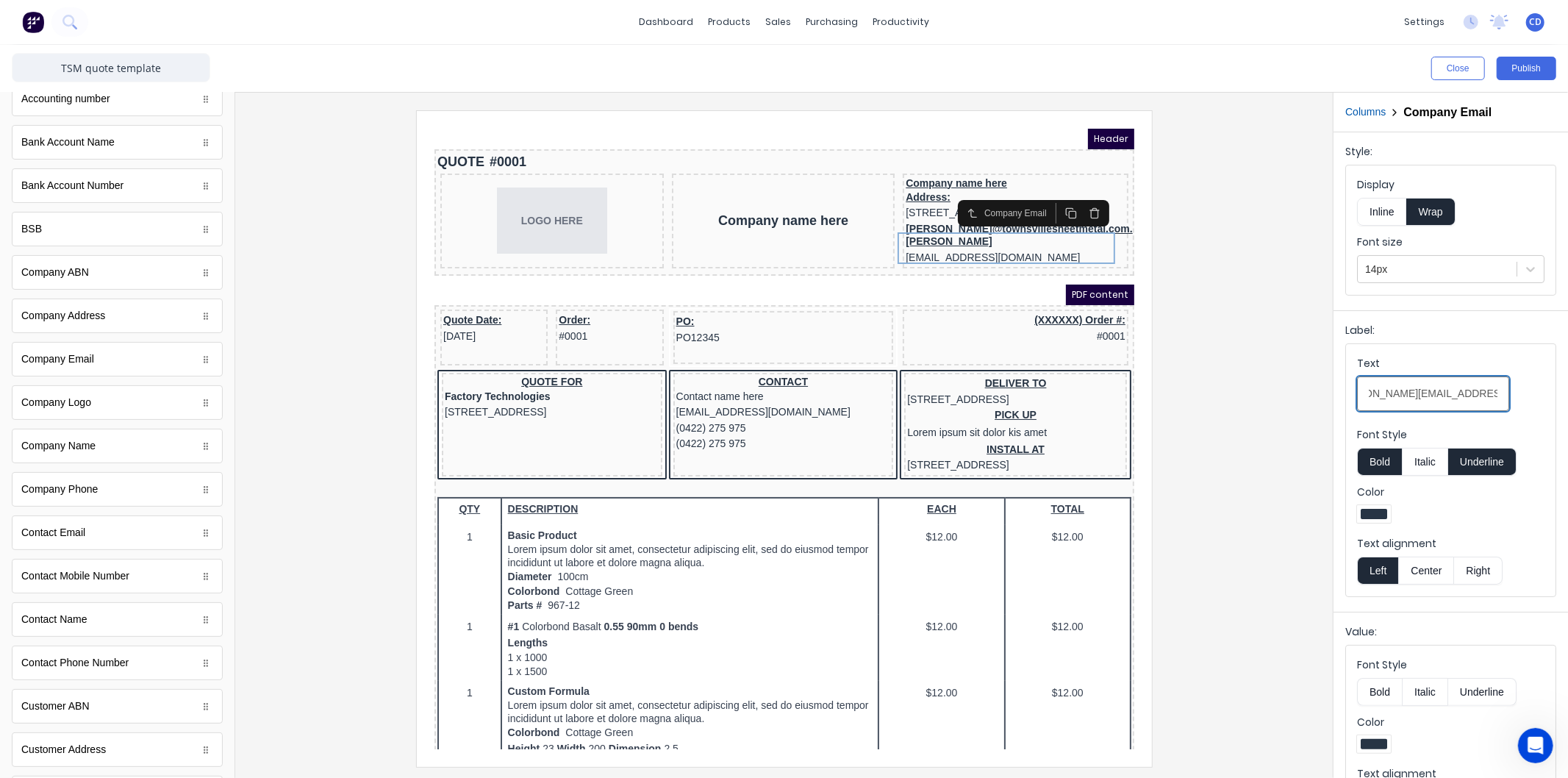
scroll to position [0, 41]
type input "chris@townsvillesheetmetal.com.au"
click at [1075, 198] on icon "button" at bounding box center [1076, 195] width 12 height 12
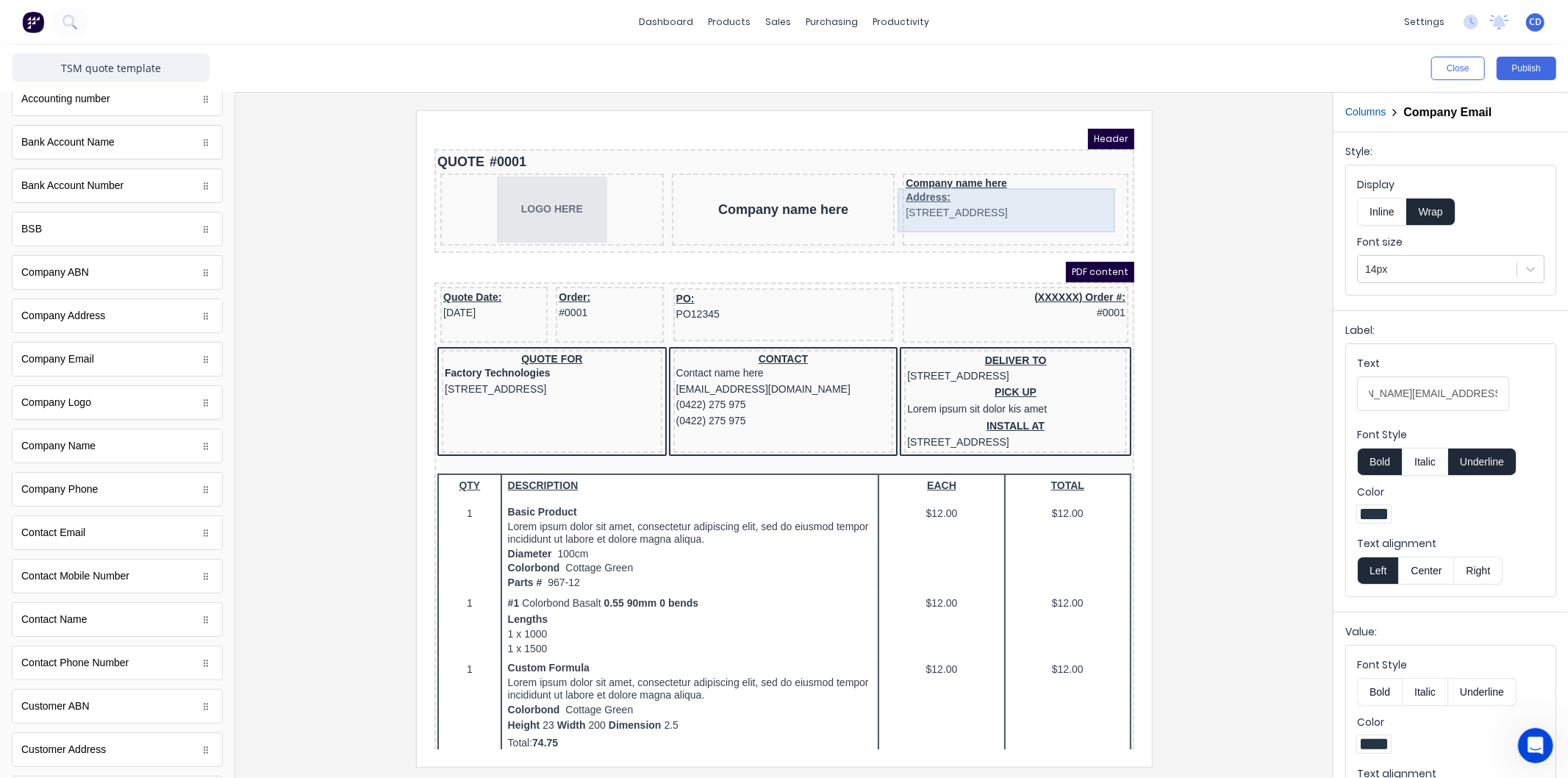
scroll to position [0, 0]
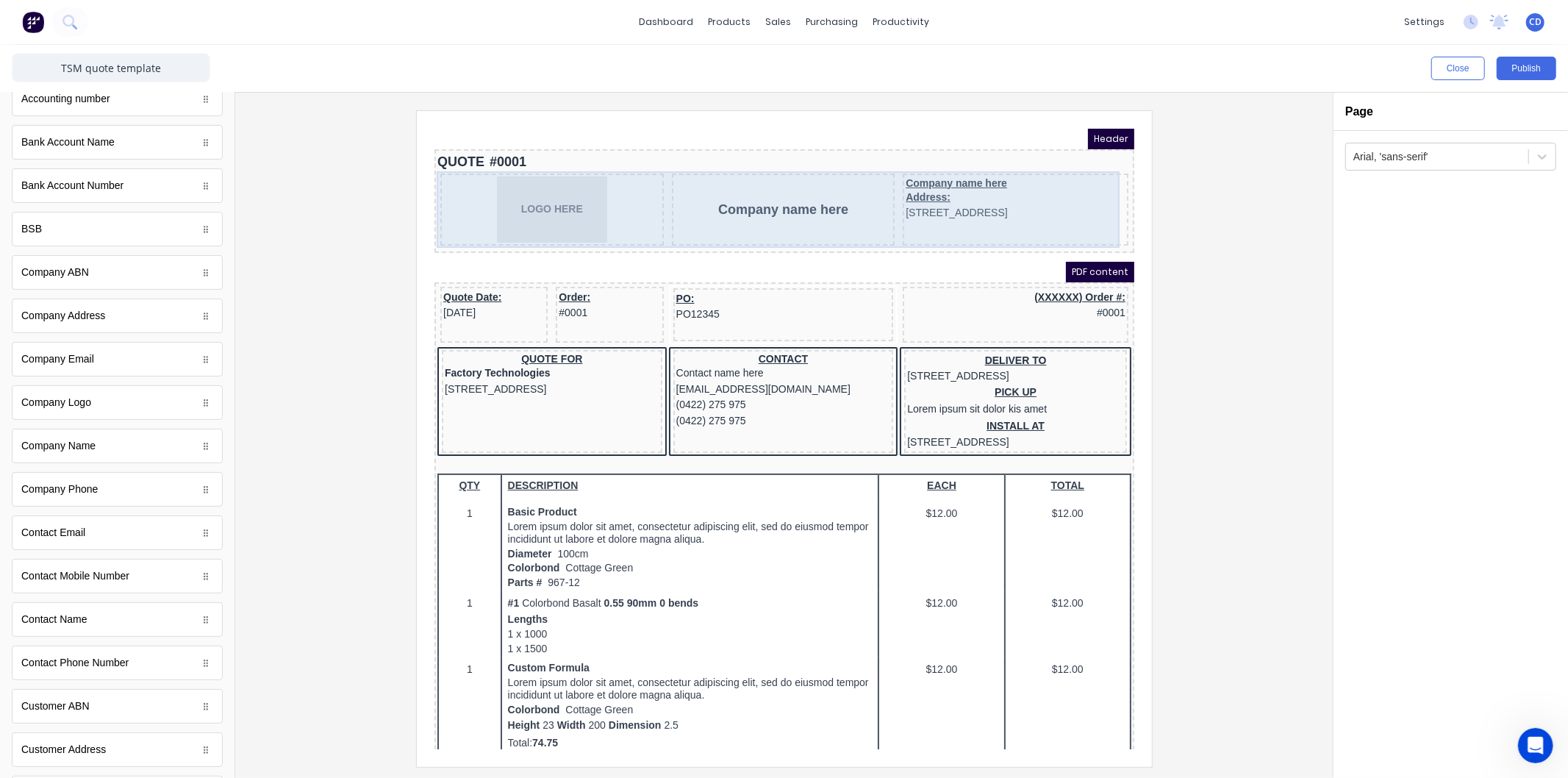
click at [956, 219] on div "Company name here Address: 234 Beach Road Gold Coast, Queensland, Australia, 42…" at bounding box center [997, 191] width 226 height 72
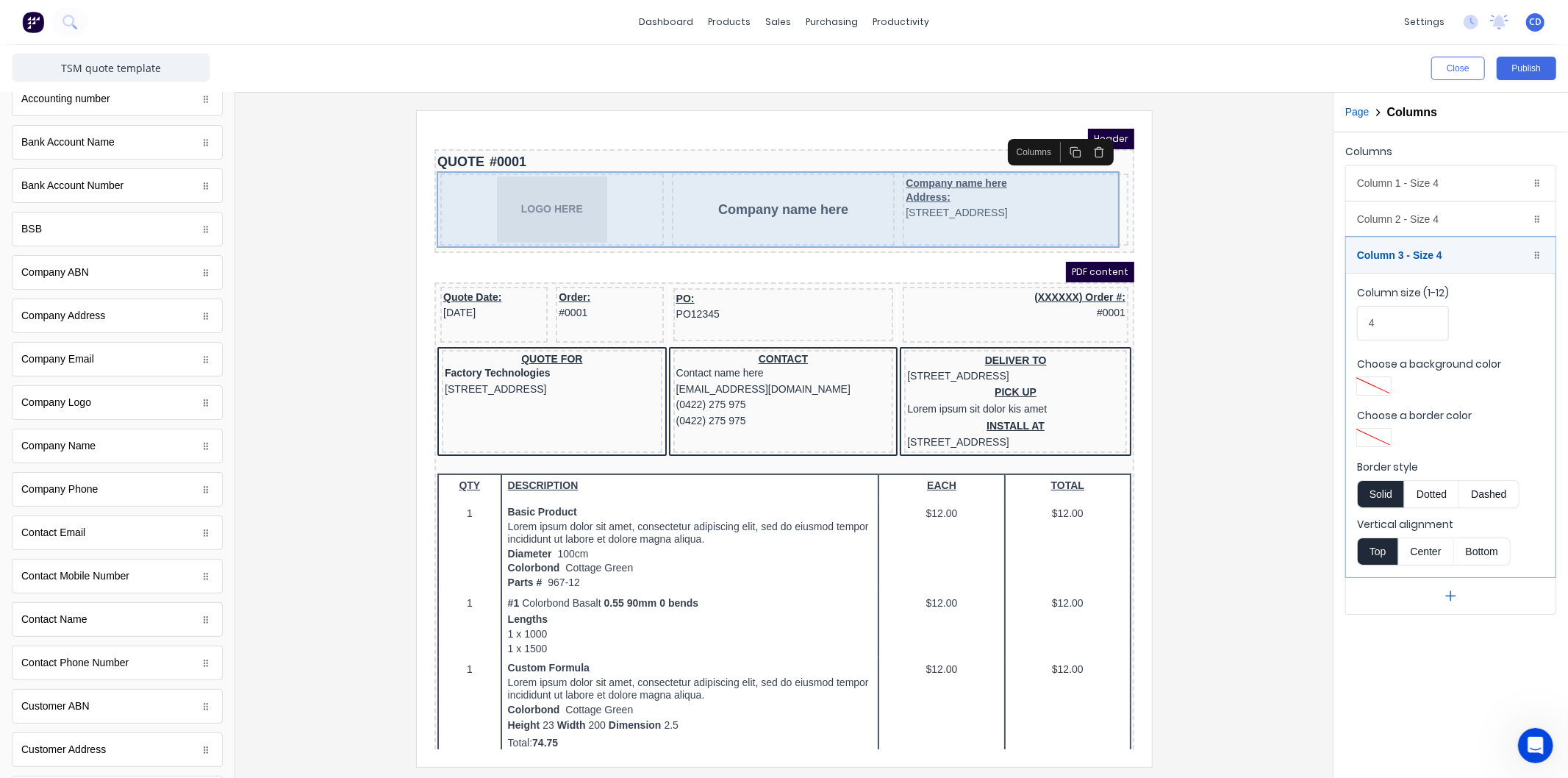
click at [959, 219] on div "Company name here Address: 234 Beach Road Gold Coast, Queensland, Australia, 42…" at bounding box center [997, 191] width 226 height 72
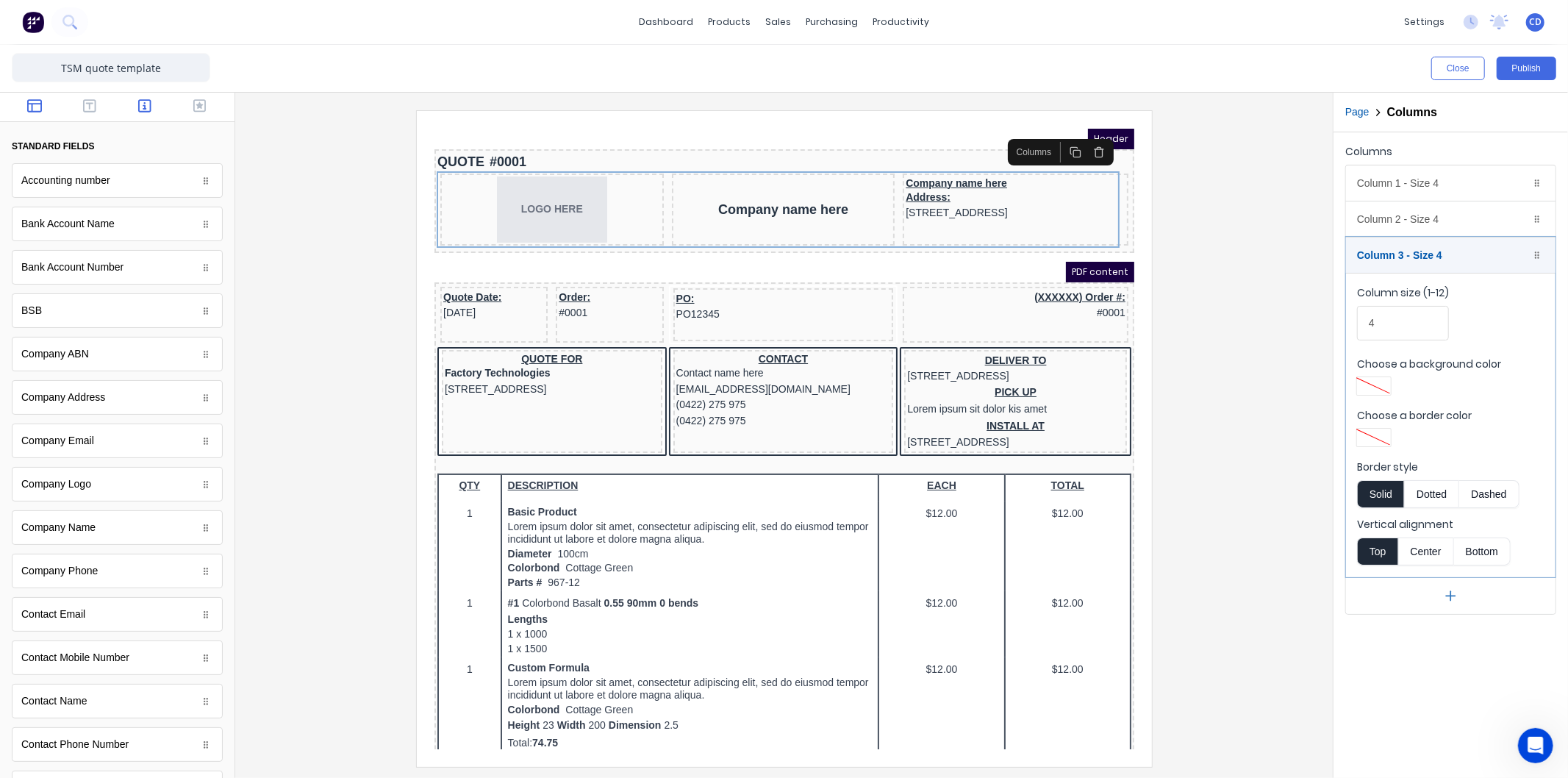
click at [24, 110] on button "button" at bounding box center [35, 107] width 46 height 18
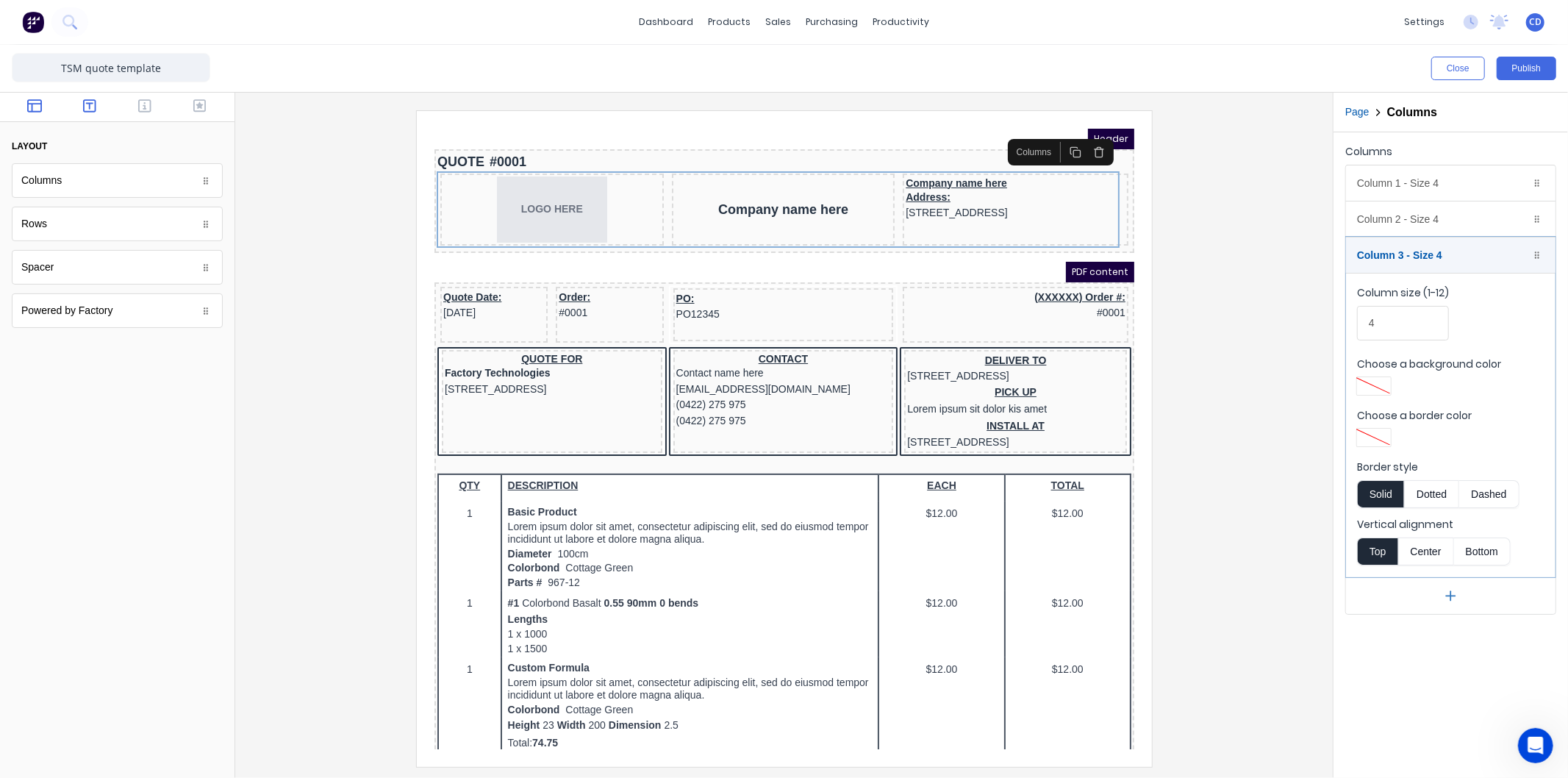
click at [86, 100] on icon "button" at bounding box center [90, 106] width 13 height 15
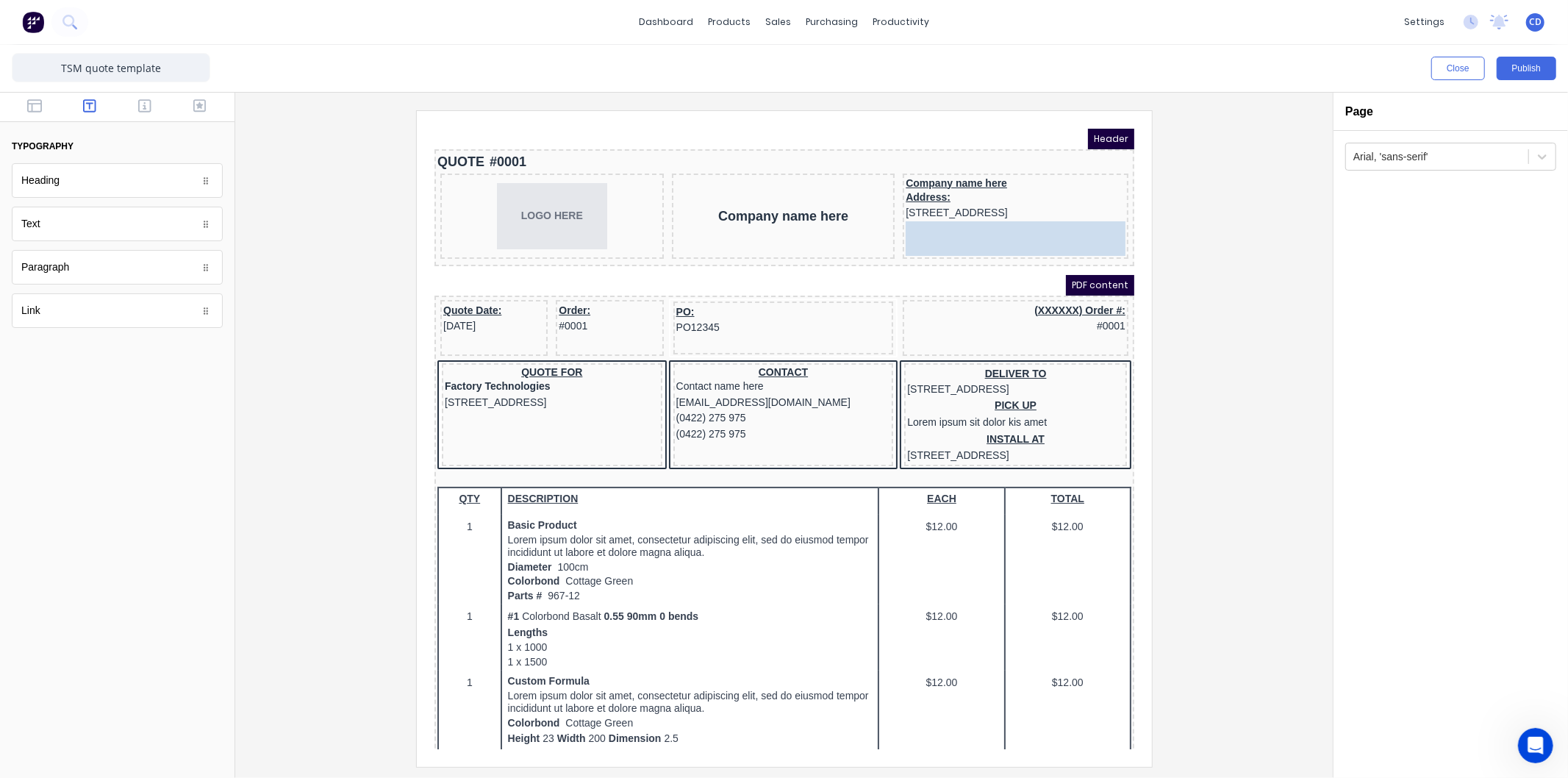
drag, startPoint x: 70, startPoint y: 228, endPoint x: 961, endPoint y: 233, distance: 891.0
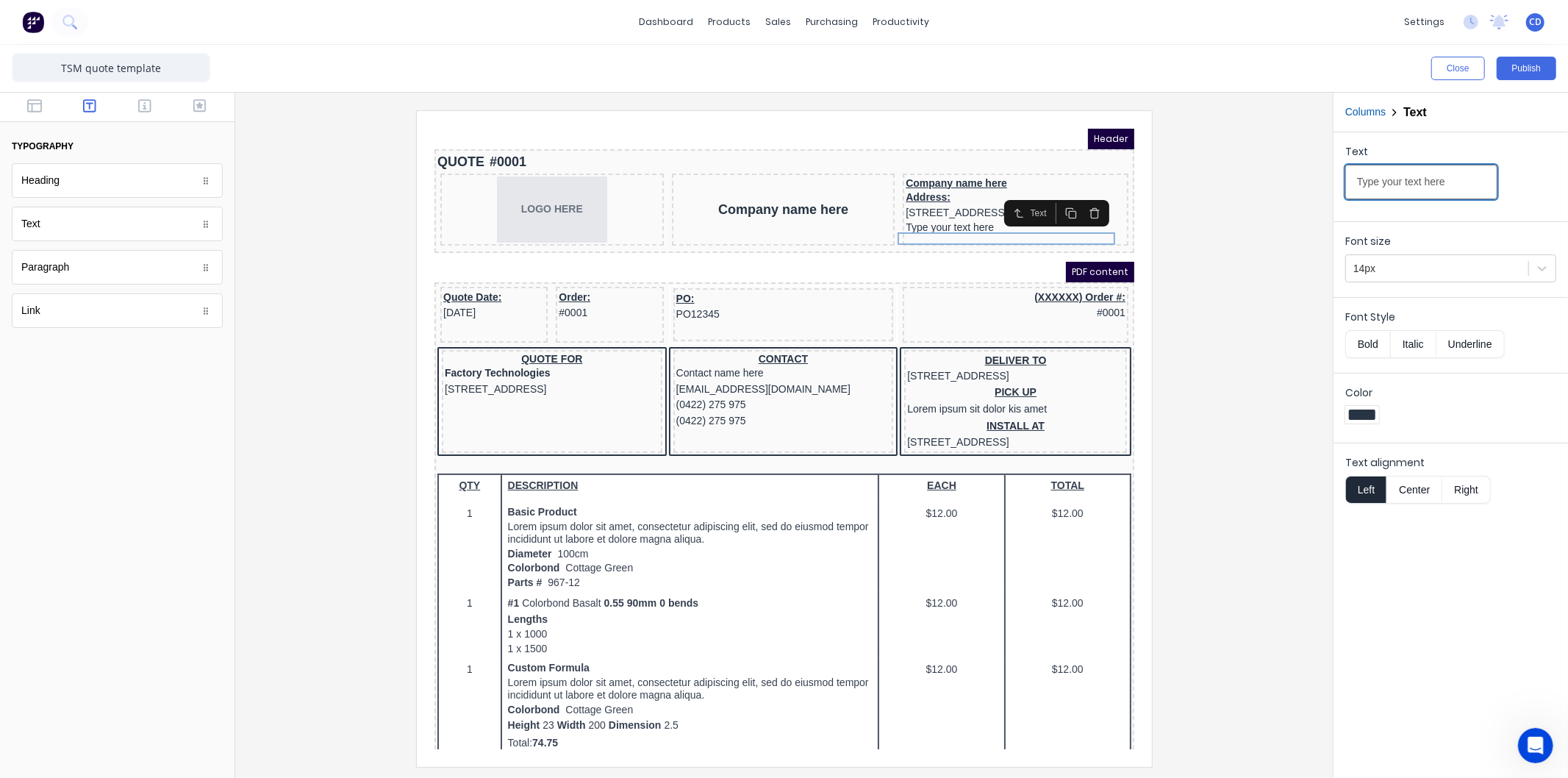
click at [1449, 184] on input "Type your text here" at bounding box center [1421, 182] width 152 height 34
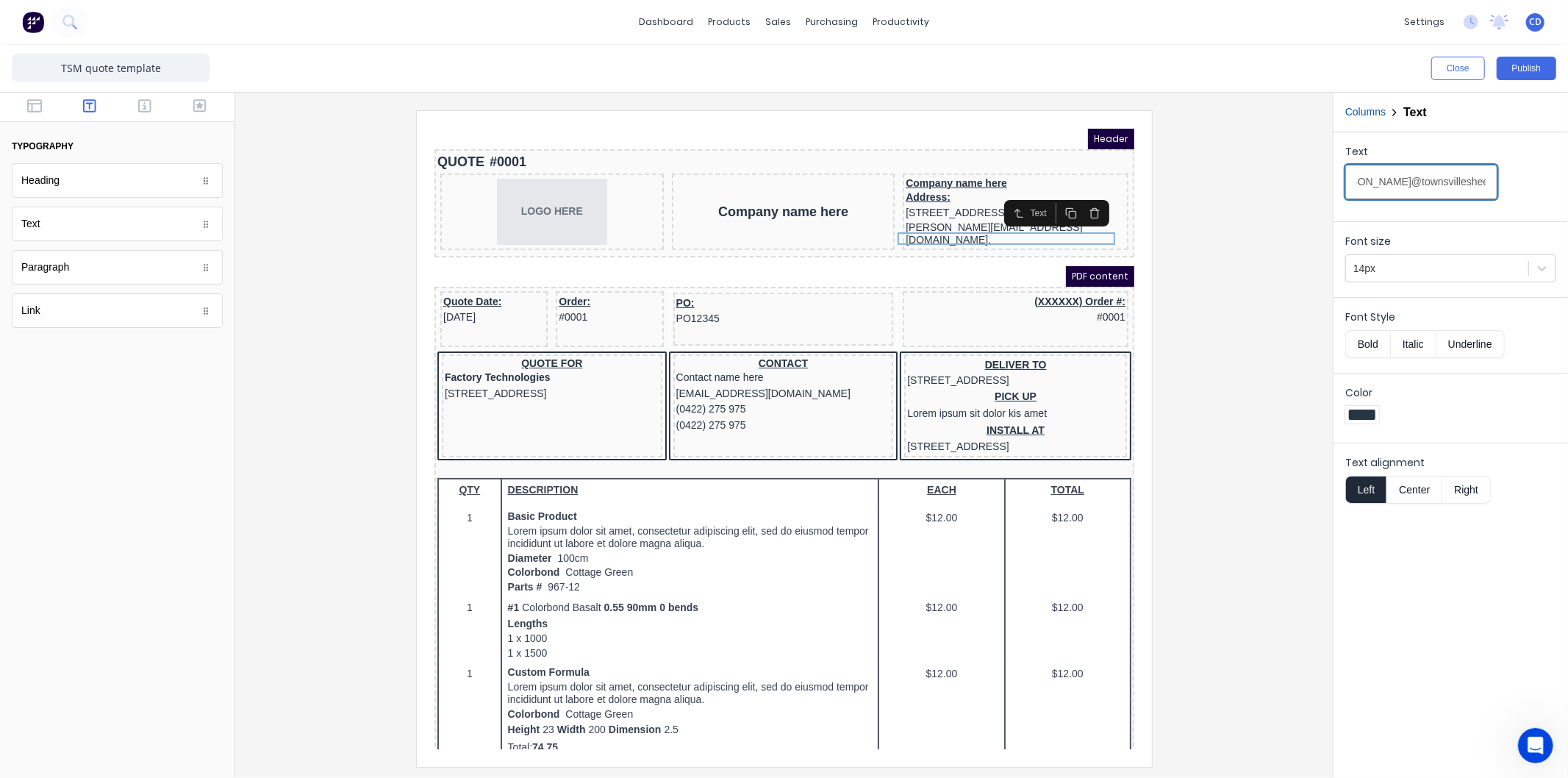
scroll to position [0, 40]
type input "chris@townsvillesheetmetal.com.au"
click at [1291, 358] on div at bounding box center [784, 438] width 1074 height 656
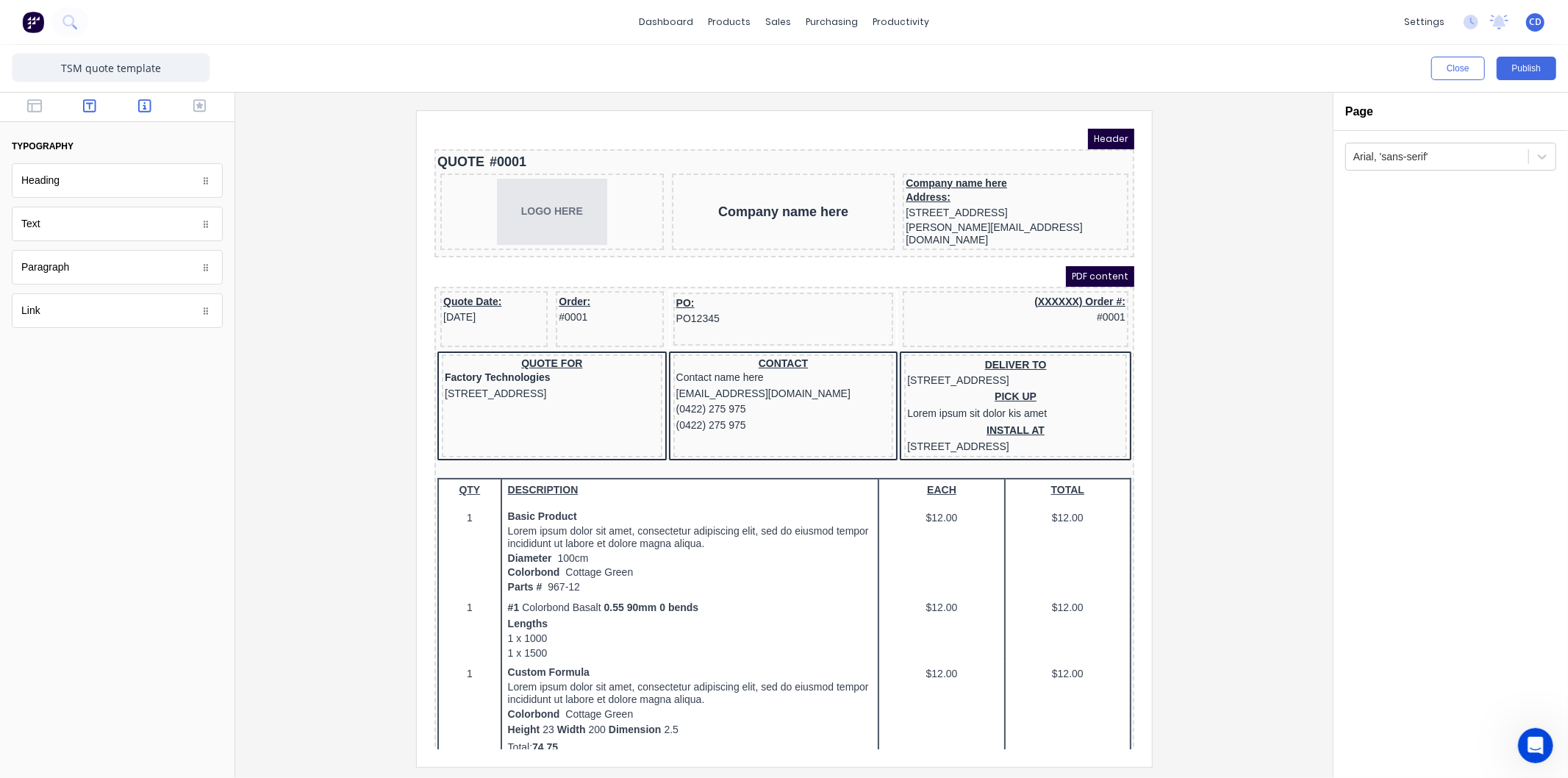
click at [142, 104] on icon "button" at bounding box center [145, 106] width 13 height 15
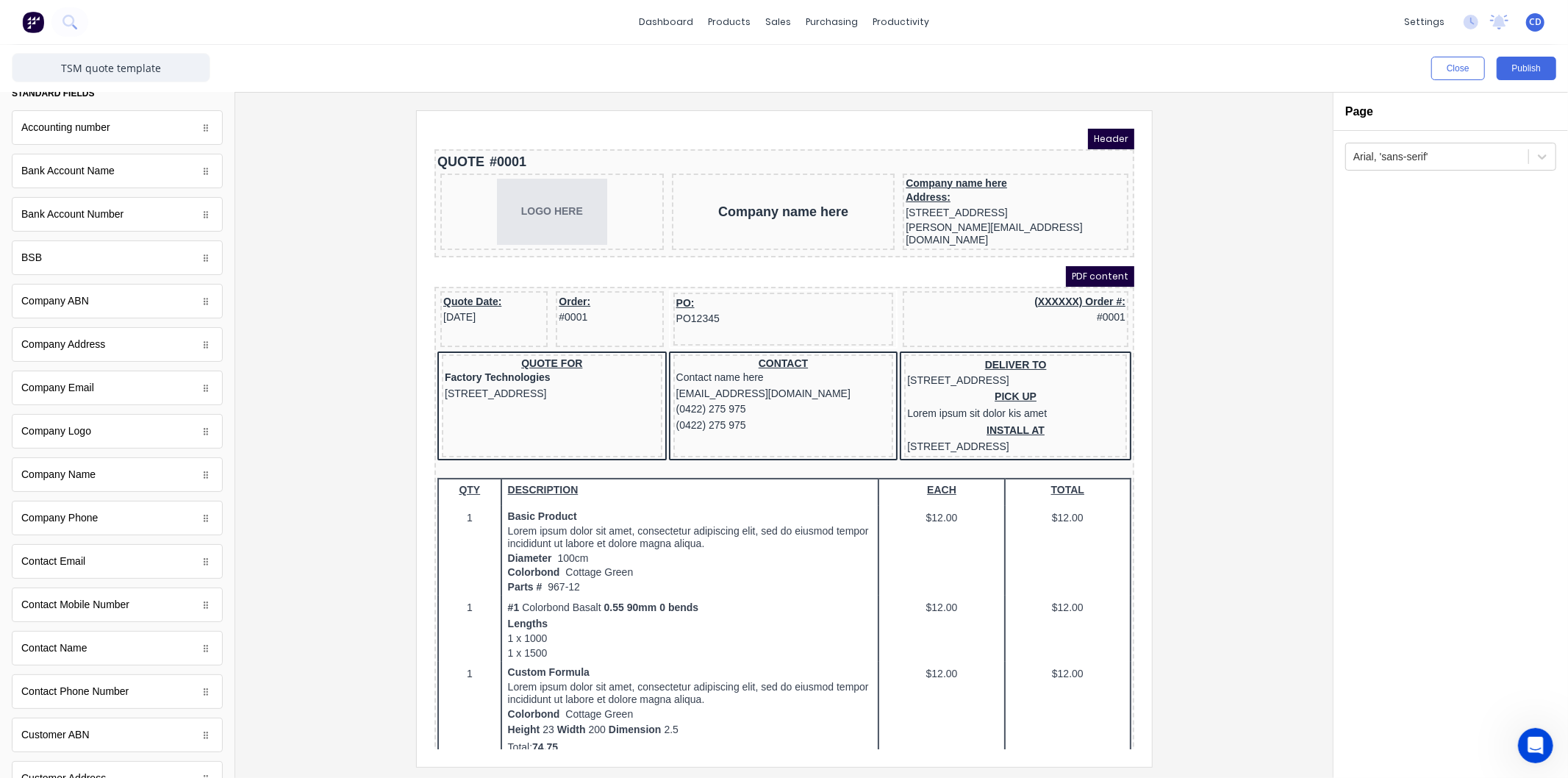
scroll to position [82, 0]
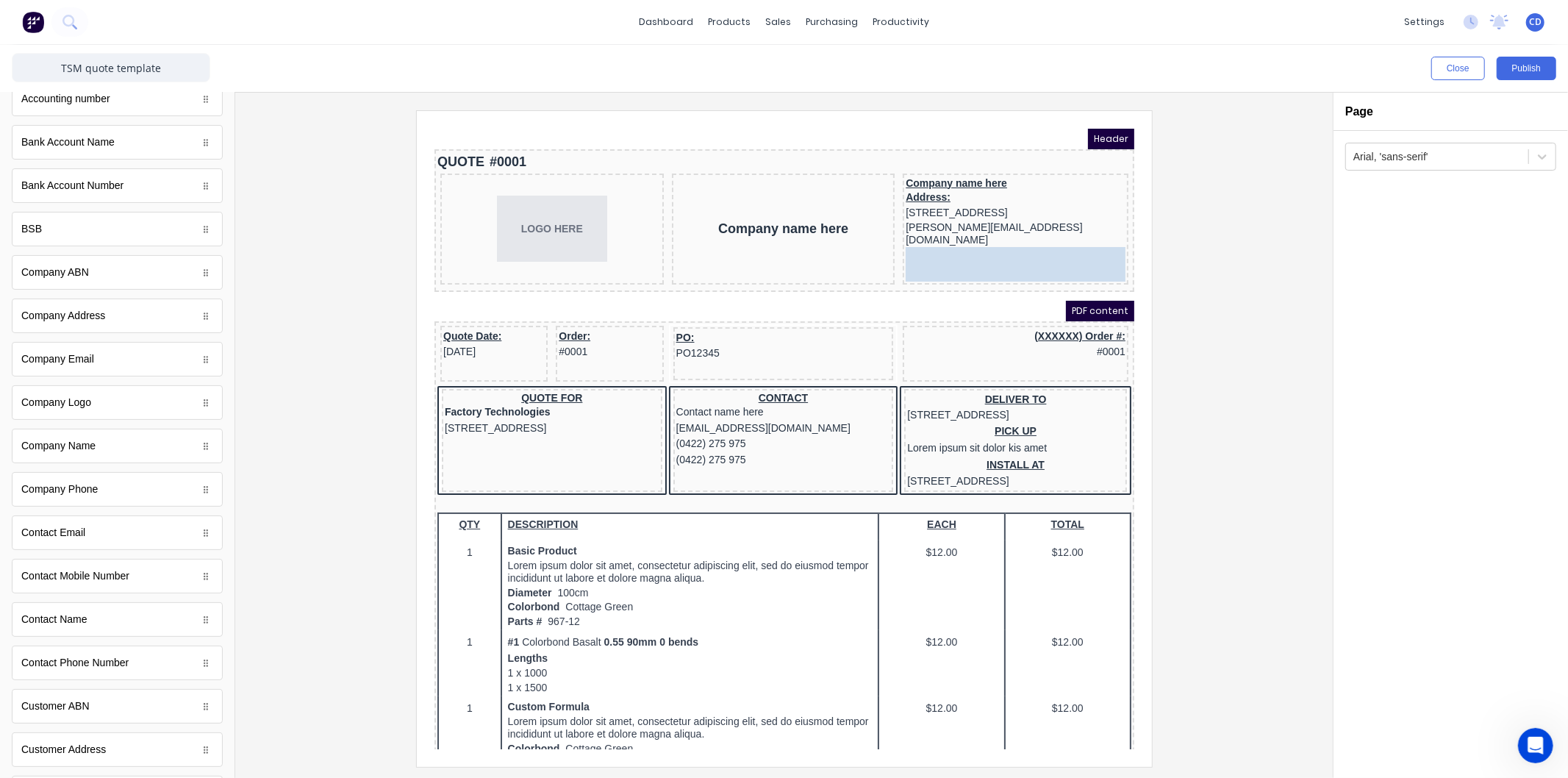
drag, startPoint x: 94, startPoint y: 489, endPoint x: 1010, endPoint y: 253, distance: 945.9
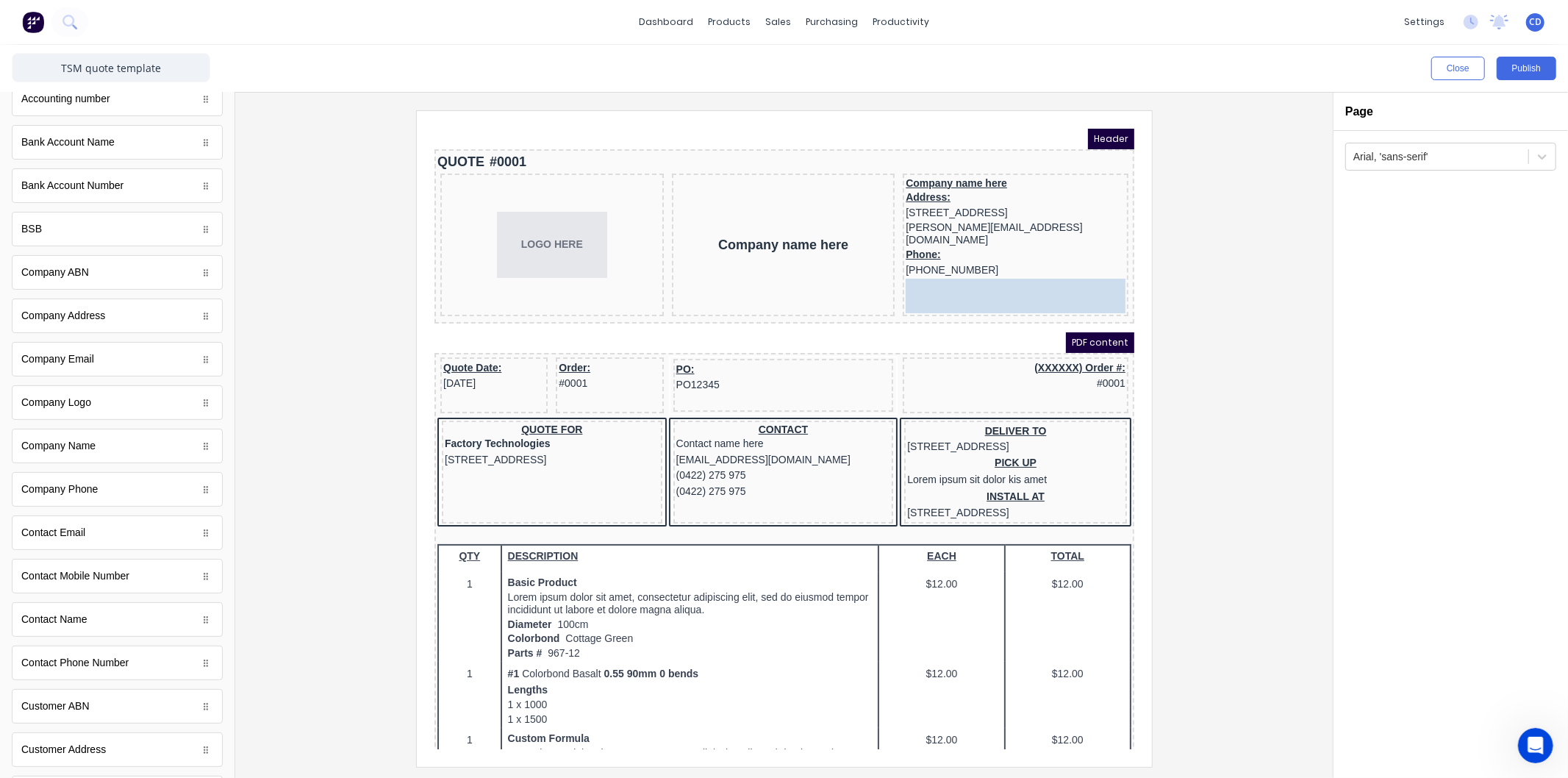
drag, startPoint x: 73, startPoint y: 271, endPoint x: 984, endPoint y: 274, distance: 911.0
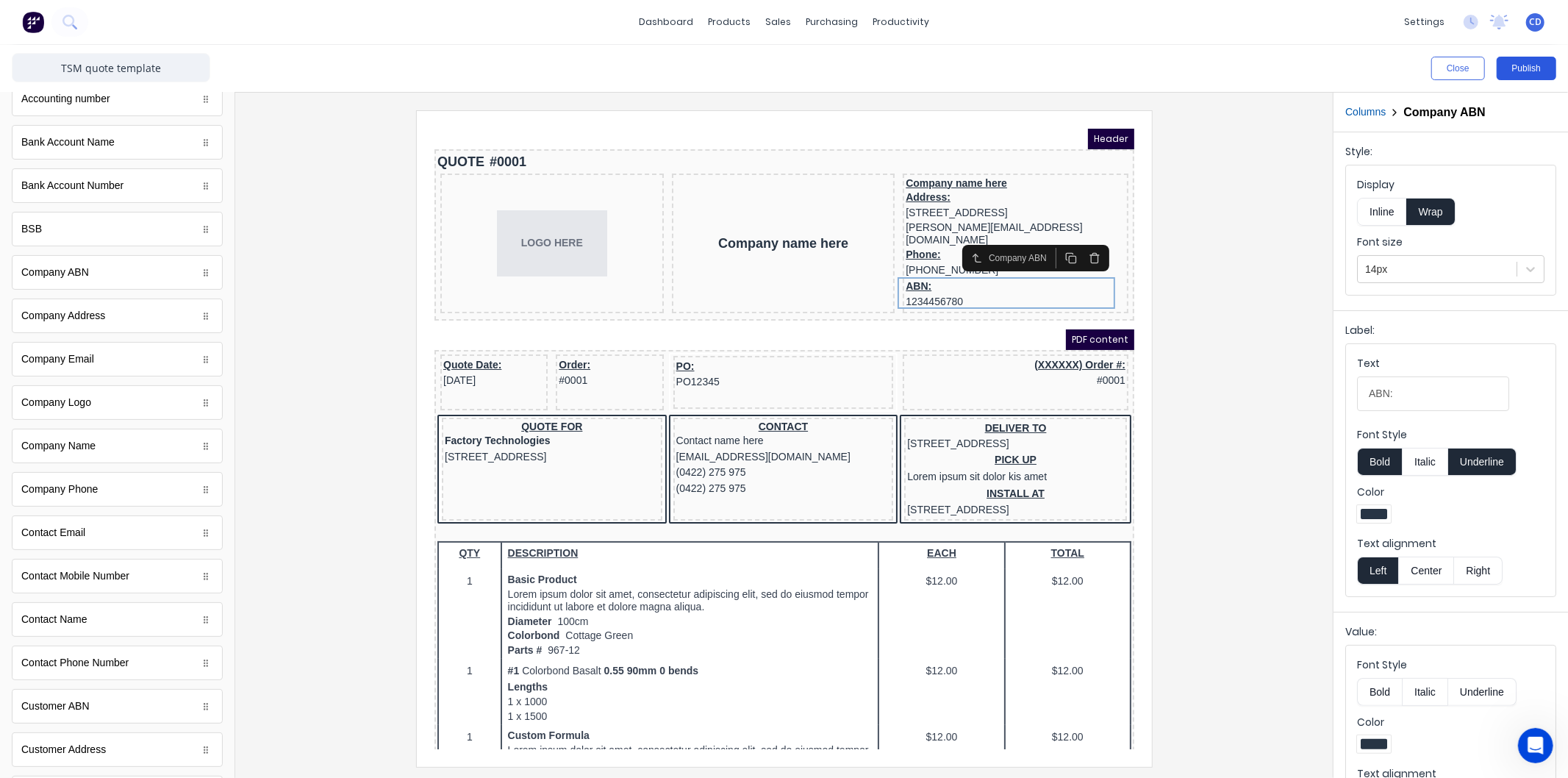
click at [1531, 64] on button "Publish" at bounding box center [1526, 68] width 59 height 23
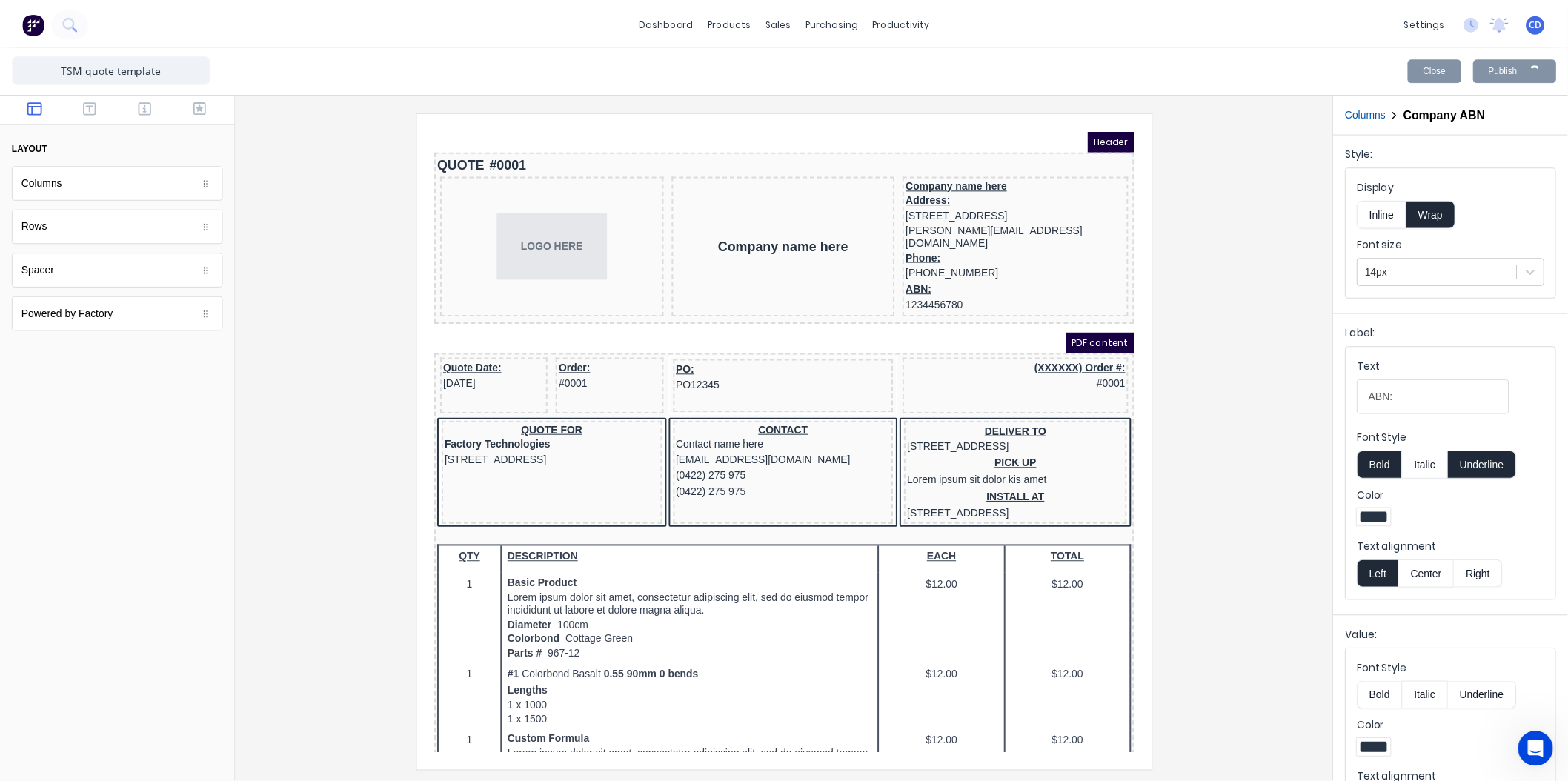
scroll to position [0, 0]
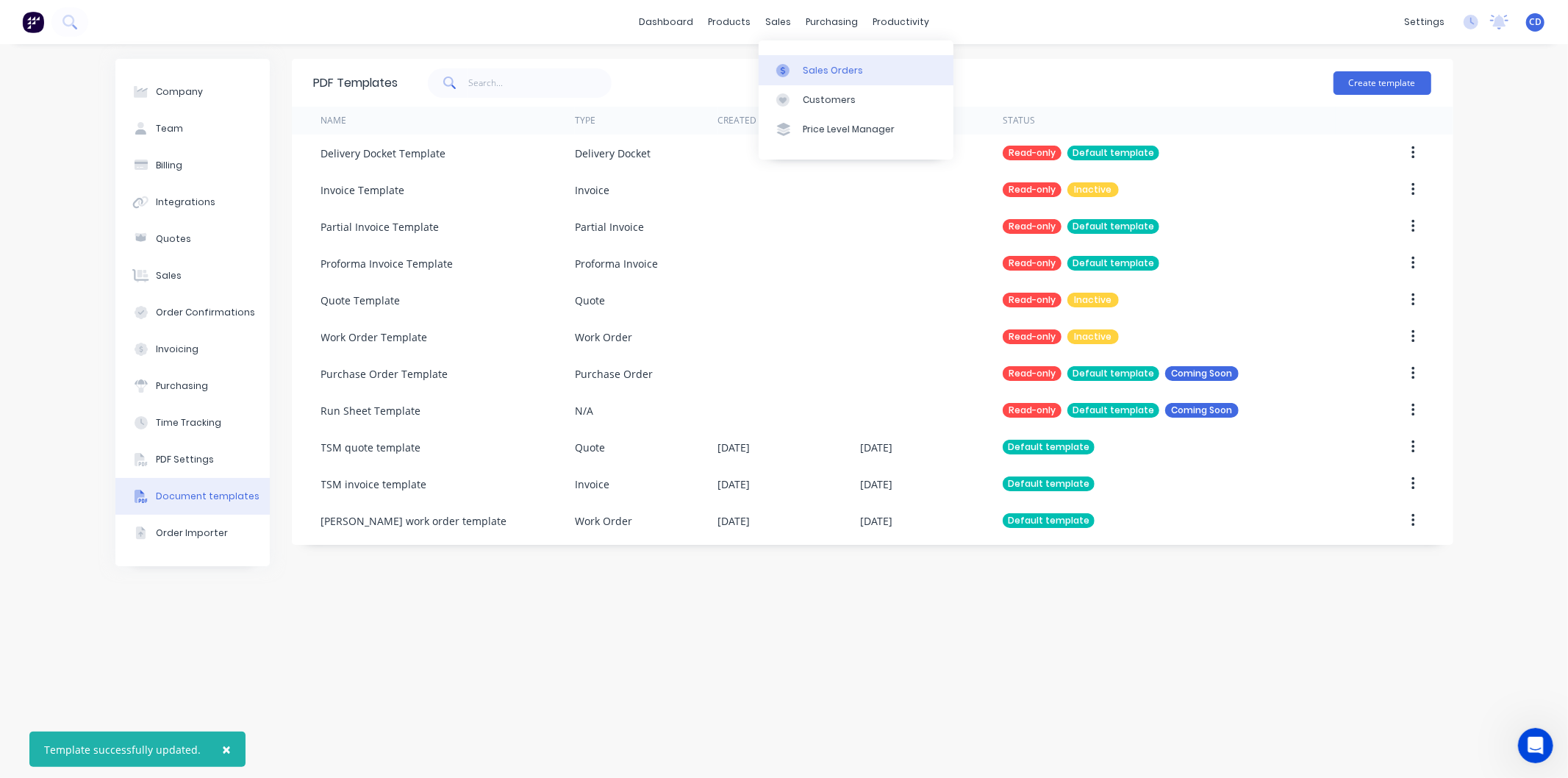
click at [818, 67] on div "Sales Orders" at bounding box center [833, 70] width 60 height 13
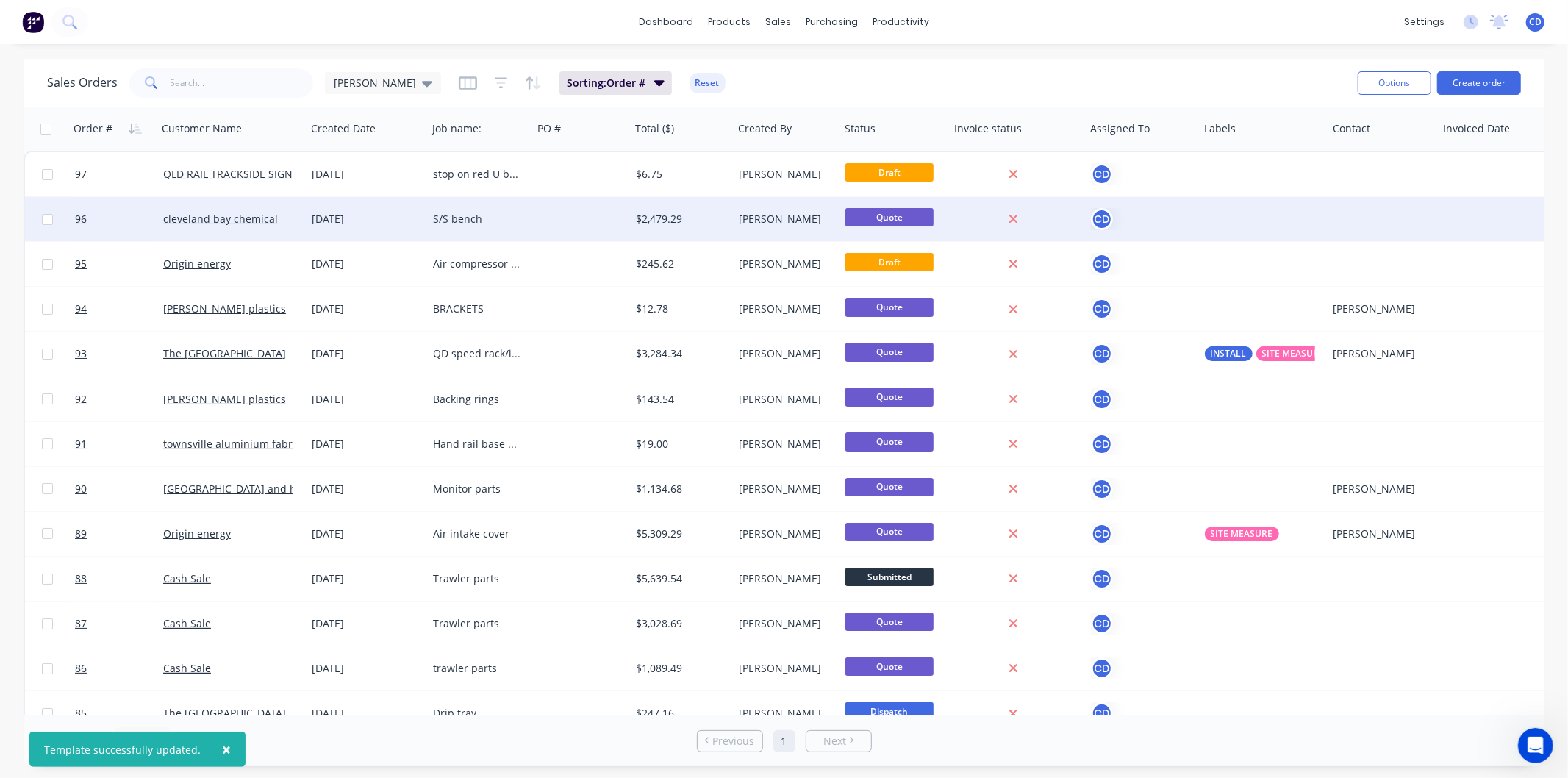
click at [338, 226] on div "27 Aug 2025" at bounding box center [367, 219] width 121 height 44
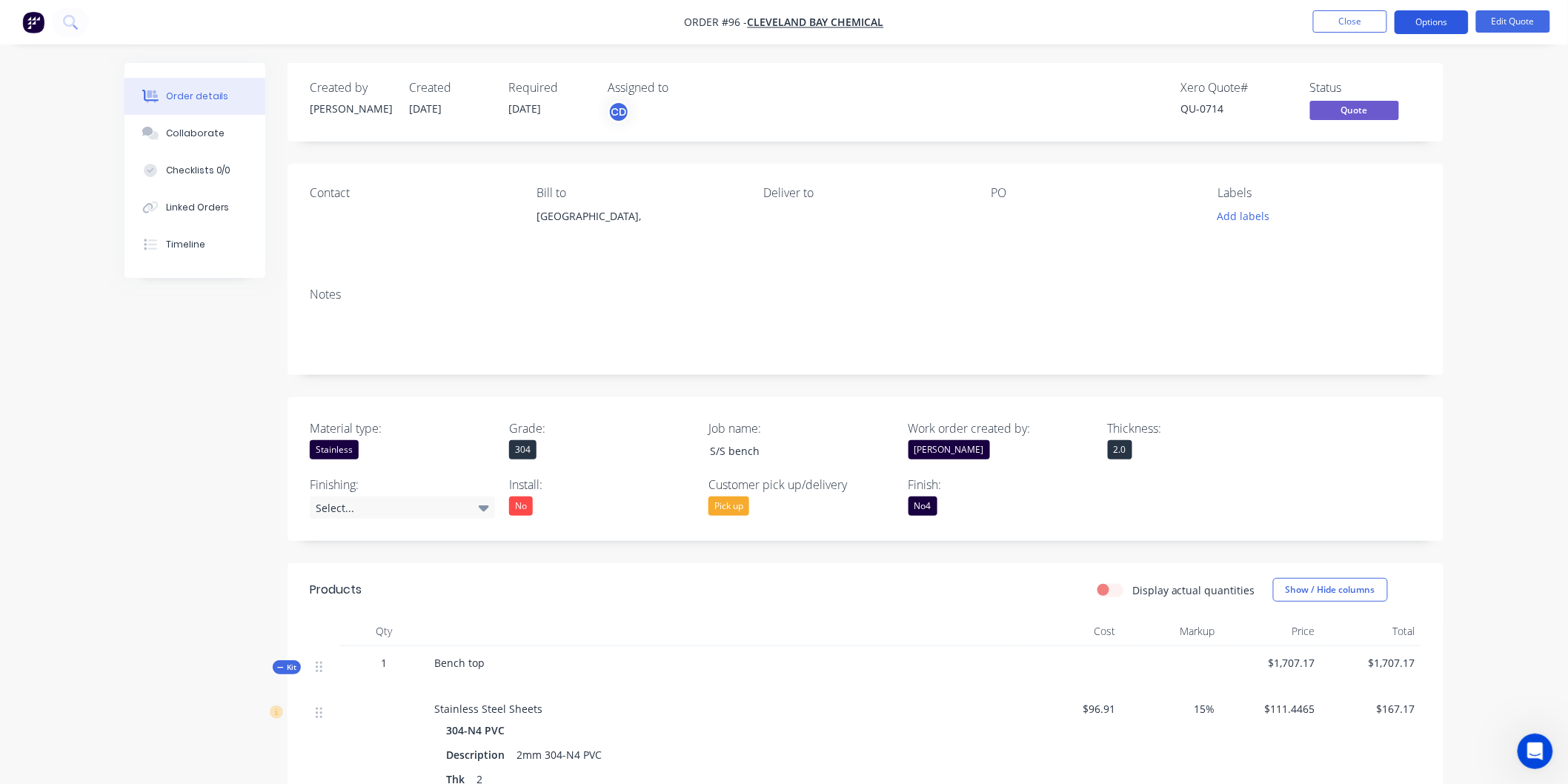
click at [1410, 24] on button "Options" at bounding box center [1431, 22] width 74 height 23
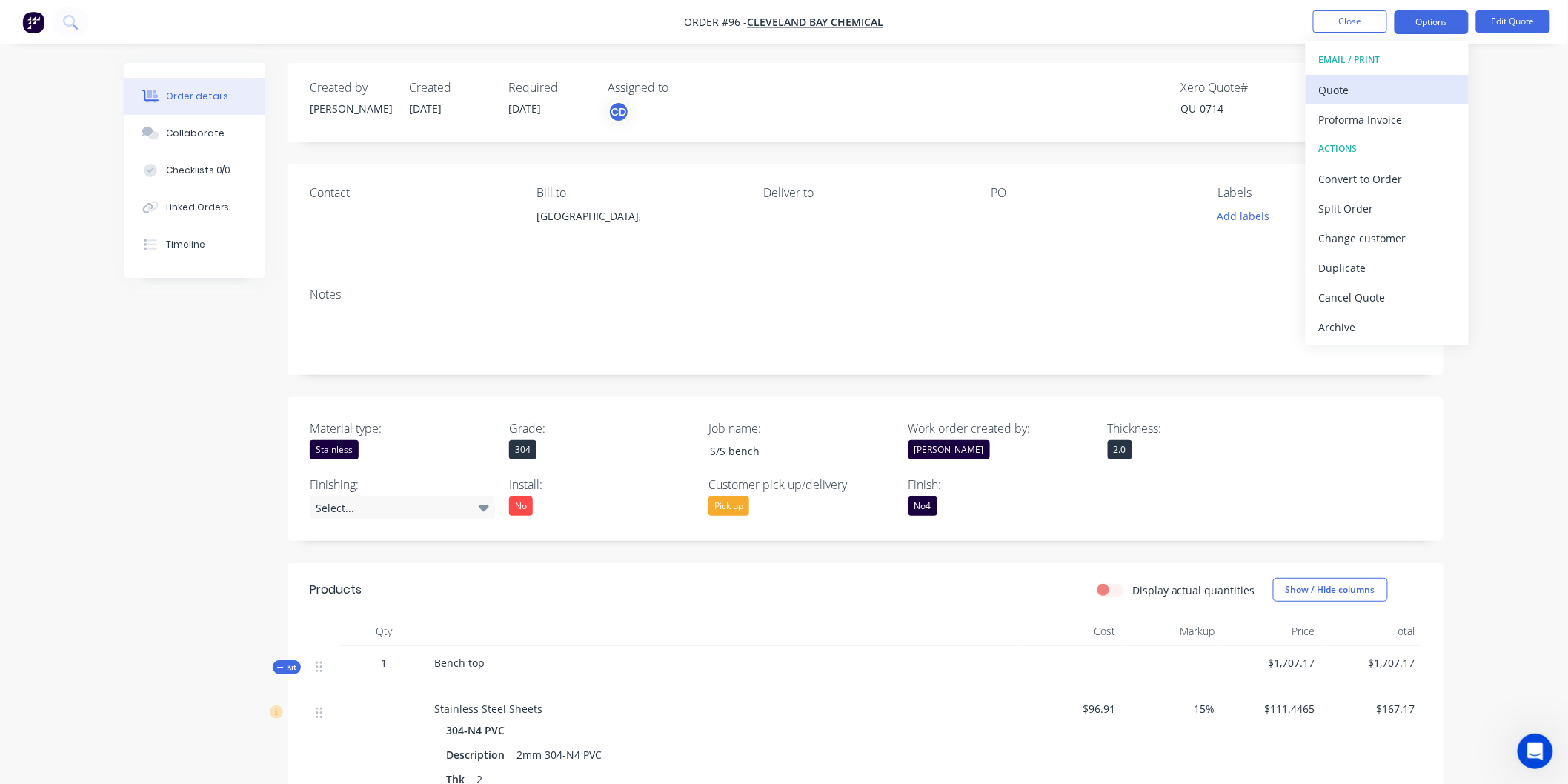
click at [1367, 88] on div "Quote" at bounding box center [1387, 90] width 136 height 21
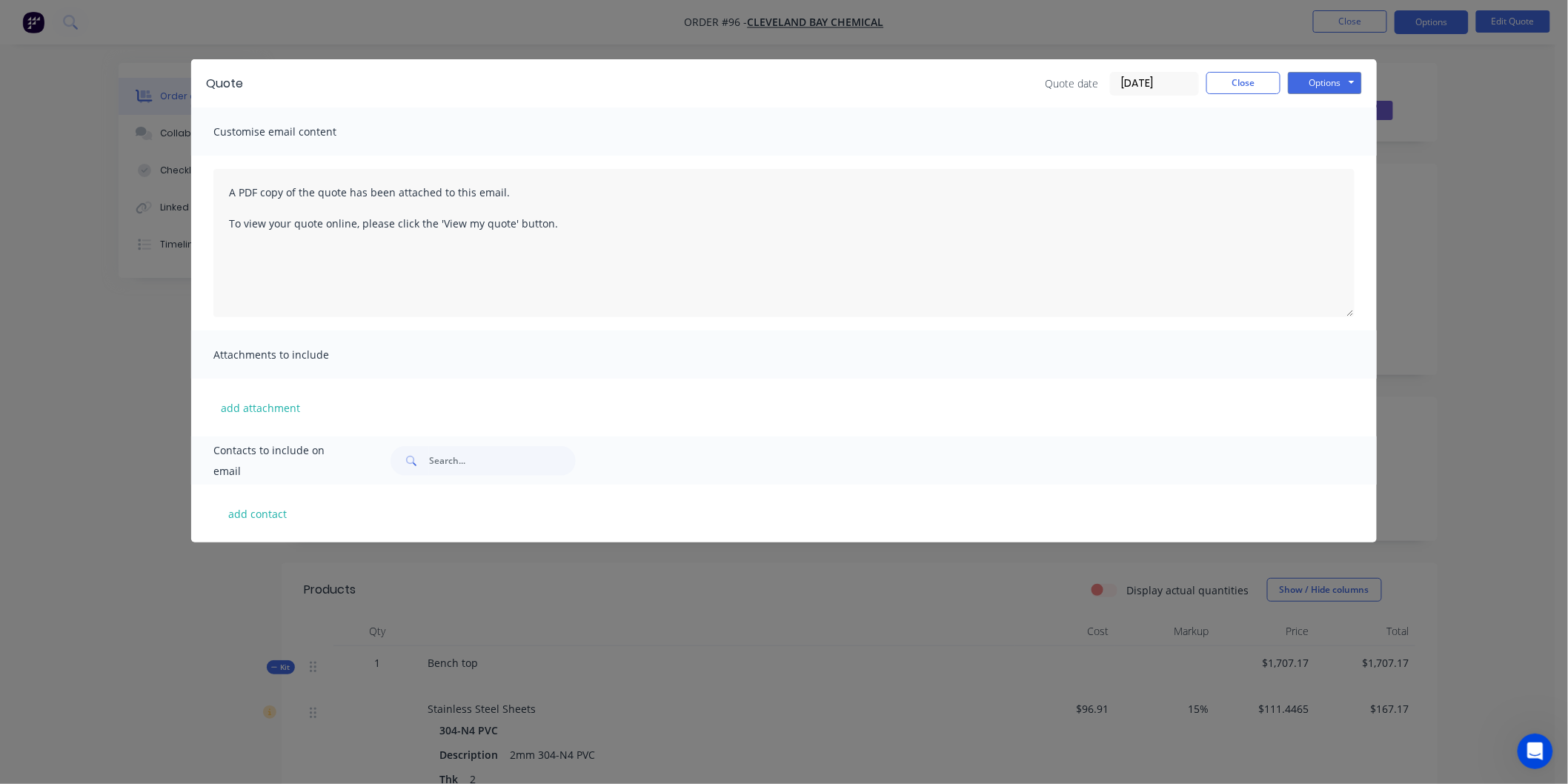
click at [1366, 79] on div "Quote Quote date 28/08/25 Close Options Preview Print Email" at bounding box center [784, 83] width 1186 height 48
click at [1351, 83] on button "Options" at bounding box center [1325, 82] width 74 height 22
click at [1336, 106] on button "Preview" at bounding box center [1335, 110] width 95 height 24
click at [1241, 90] on button "Close" at bounding box center [1243, 82] width 74 height 22
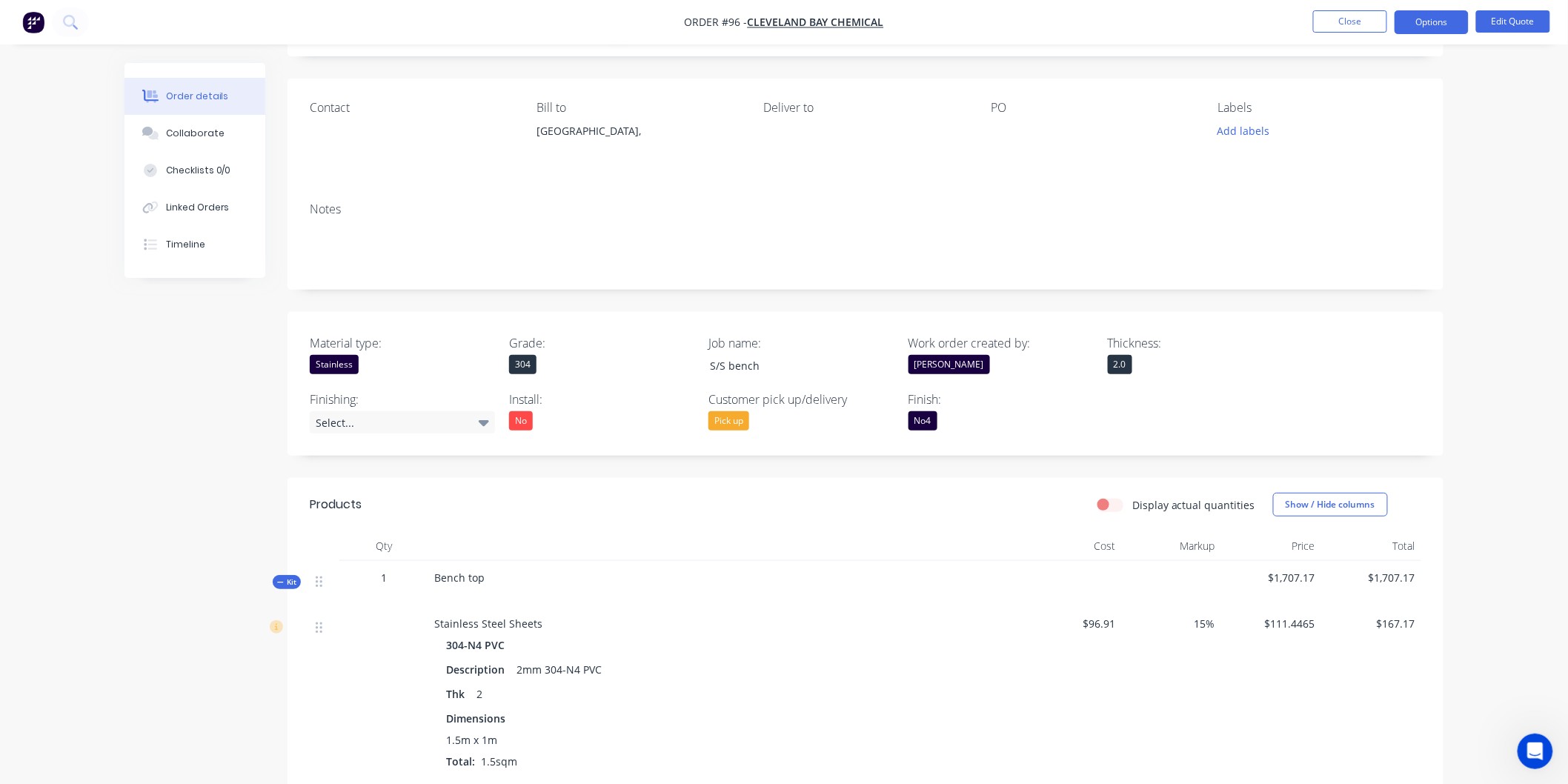
scroll to position [33, 0]
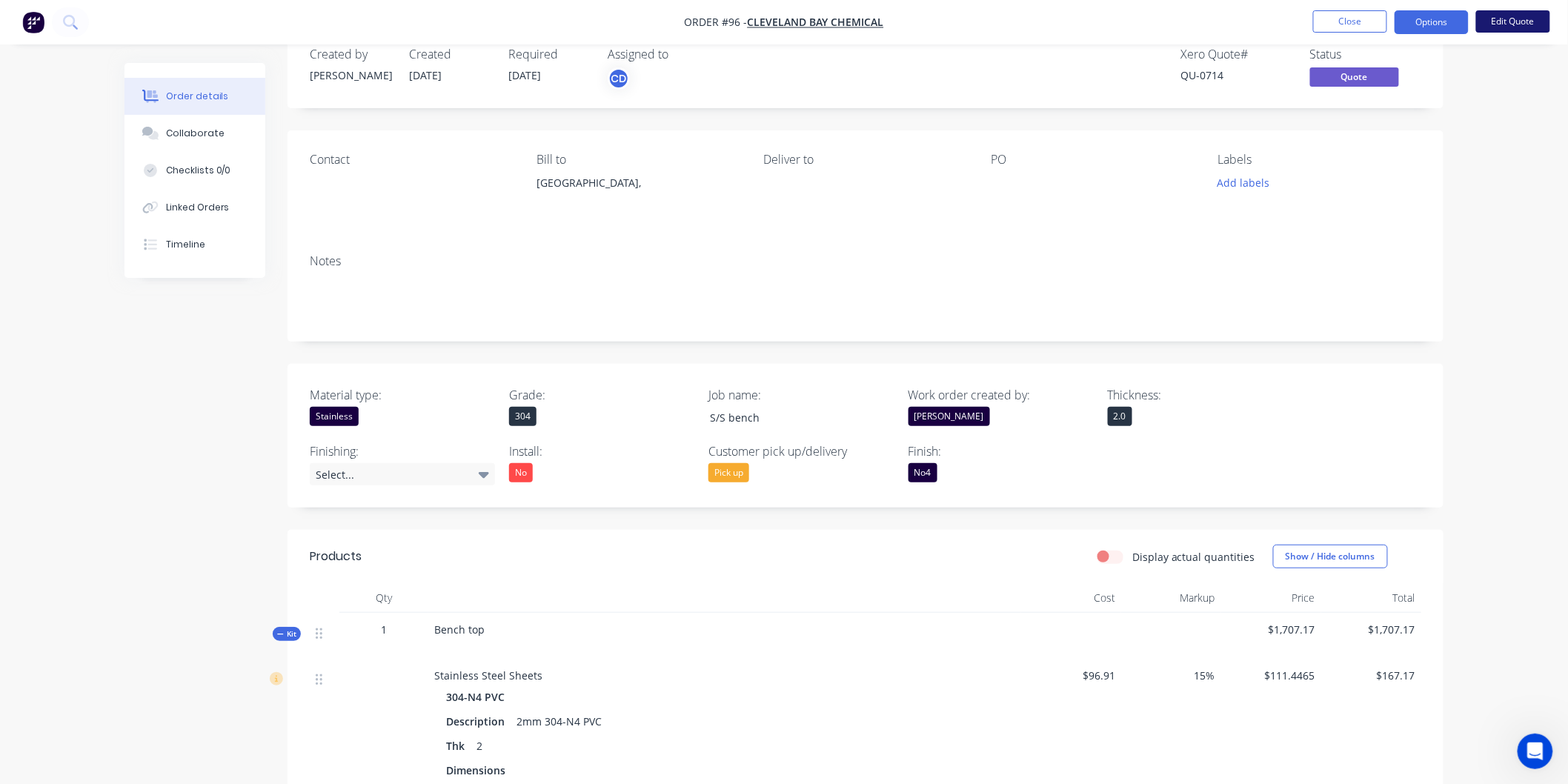
click at [1516, 20] on button "Edit Quote" at bounding box center [1513, 21] width 74 height 22
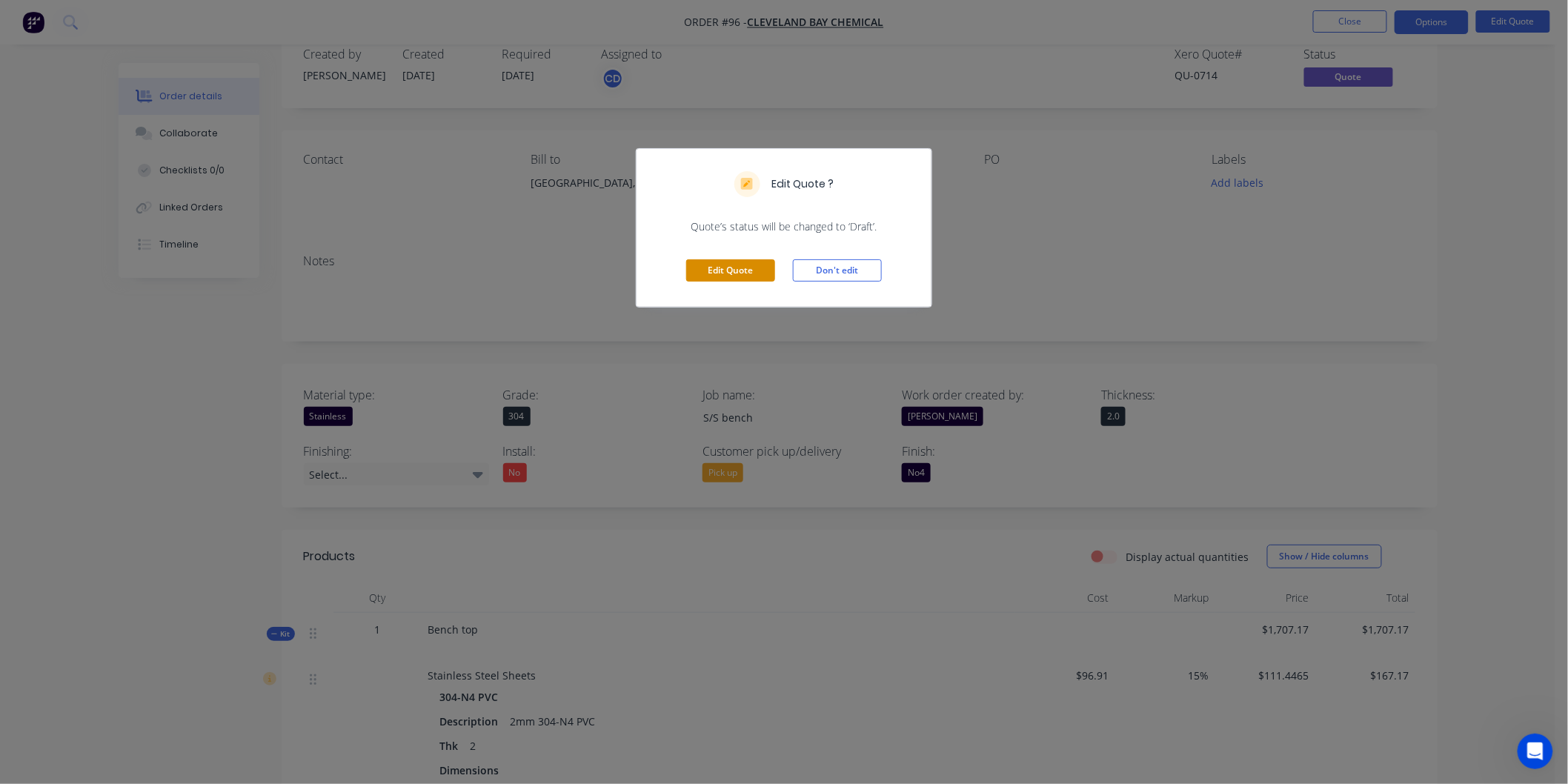
click at [747, 272] on button "Edit Quote" at bounding box center [730, 270] width 89 height 22
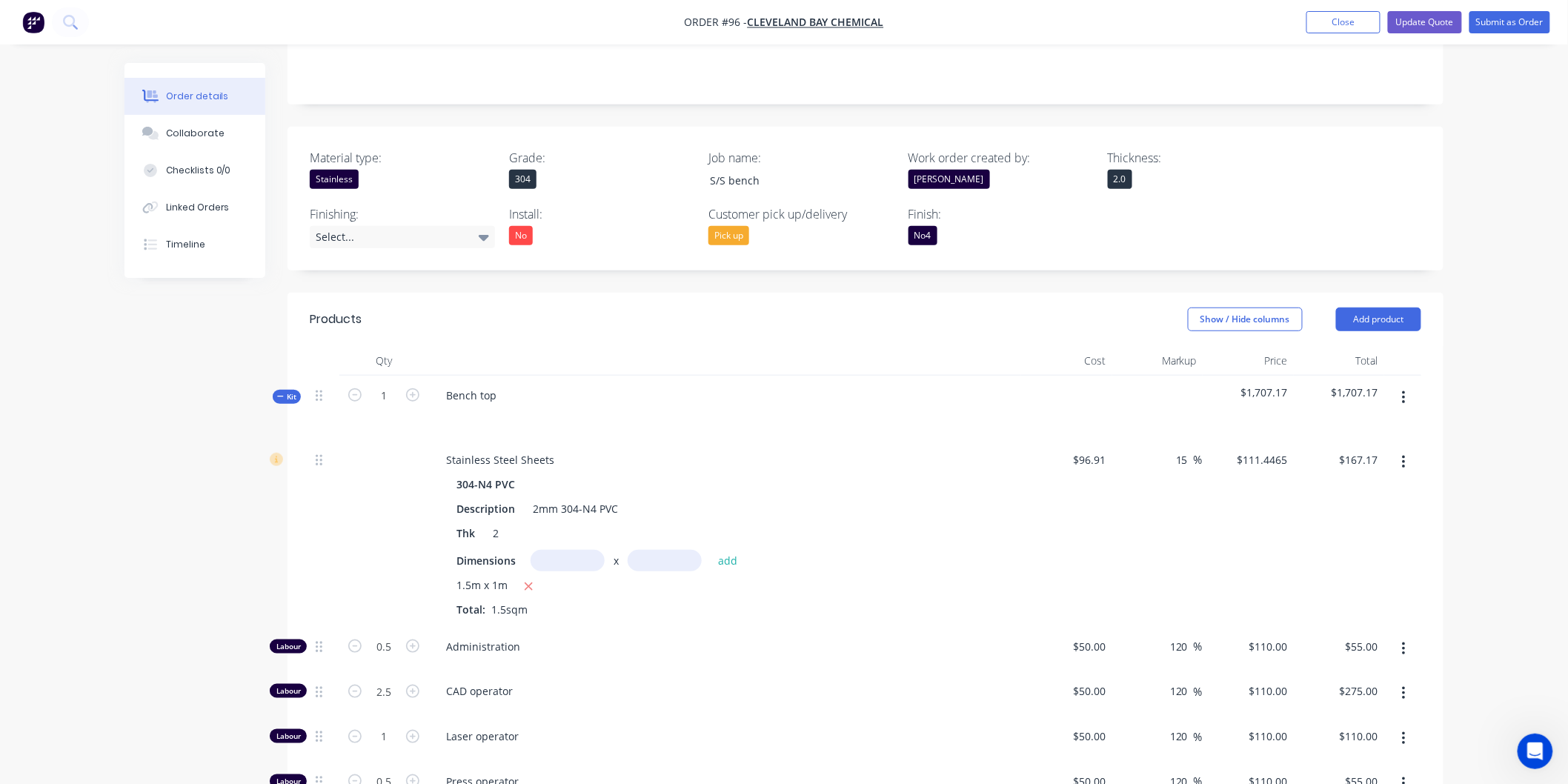
scroll to position [329, 0]
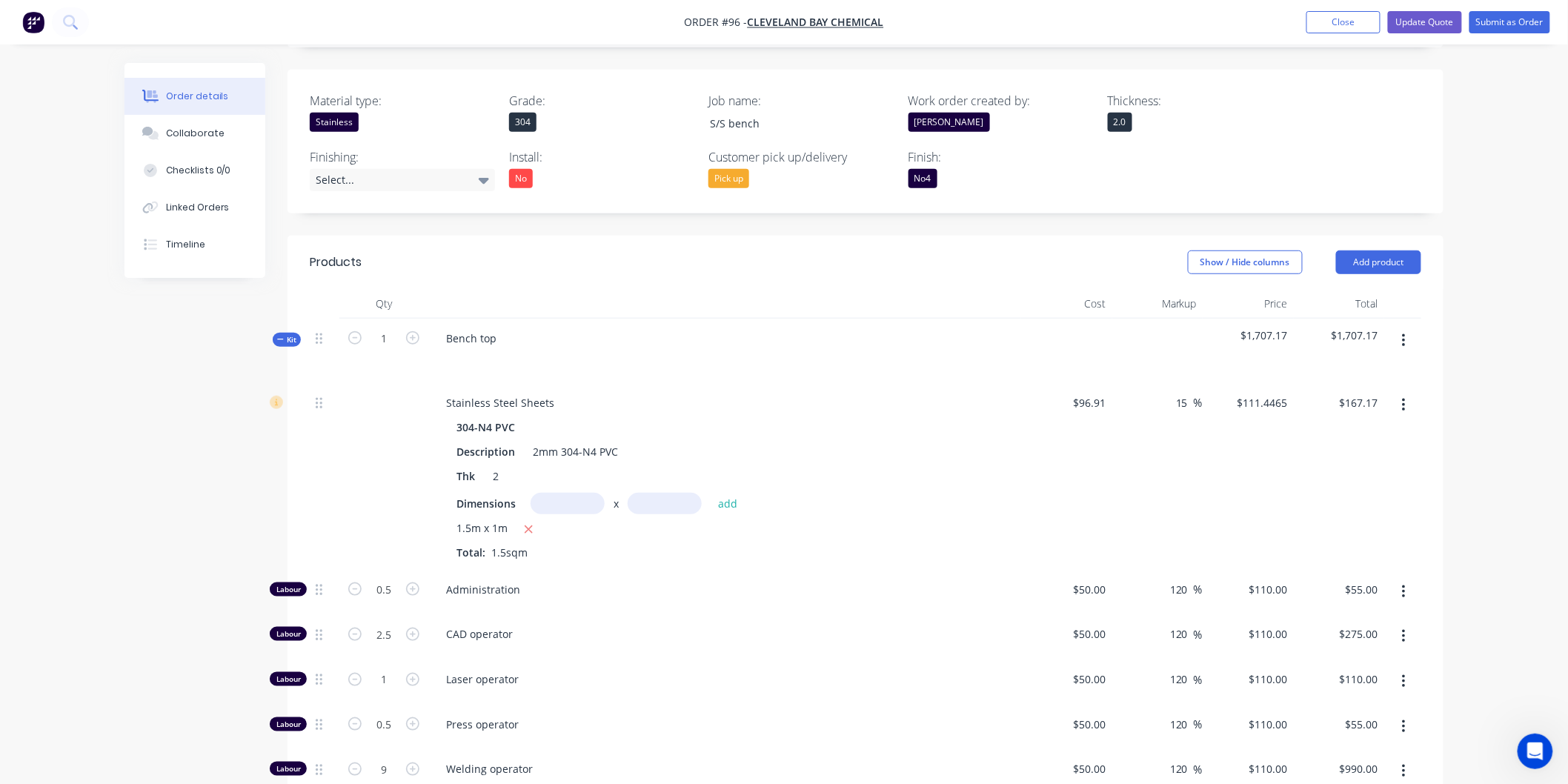
click at [1397, 341] on button "button" at bounding box center [1403, 341] width 35 height 26
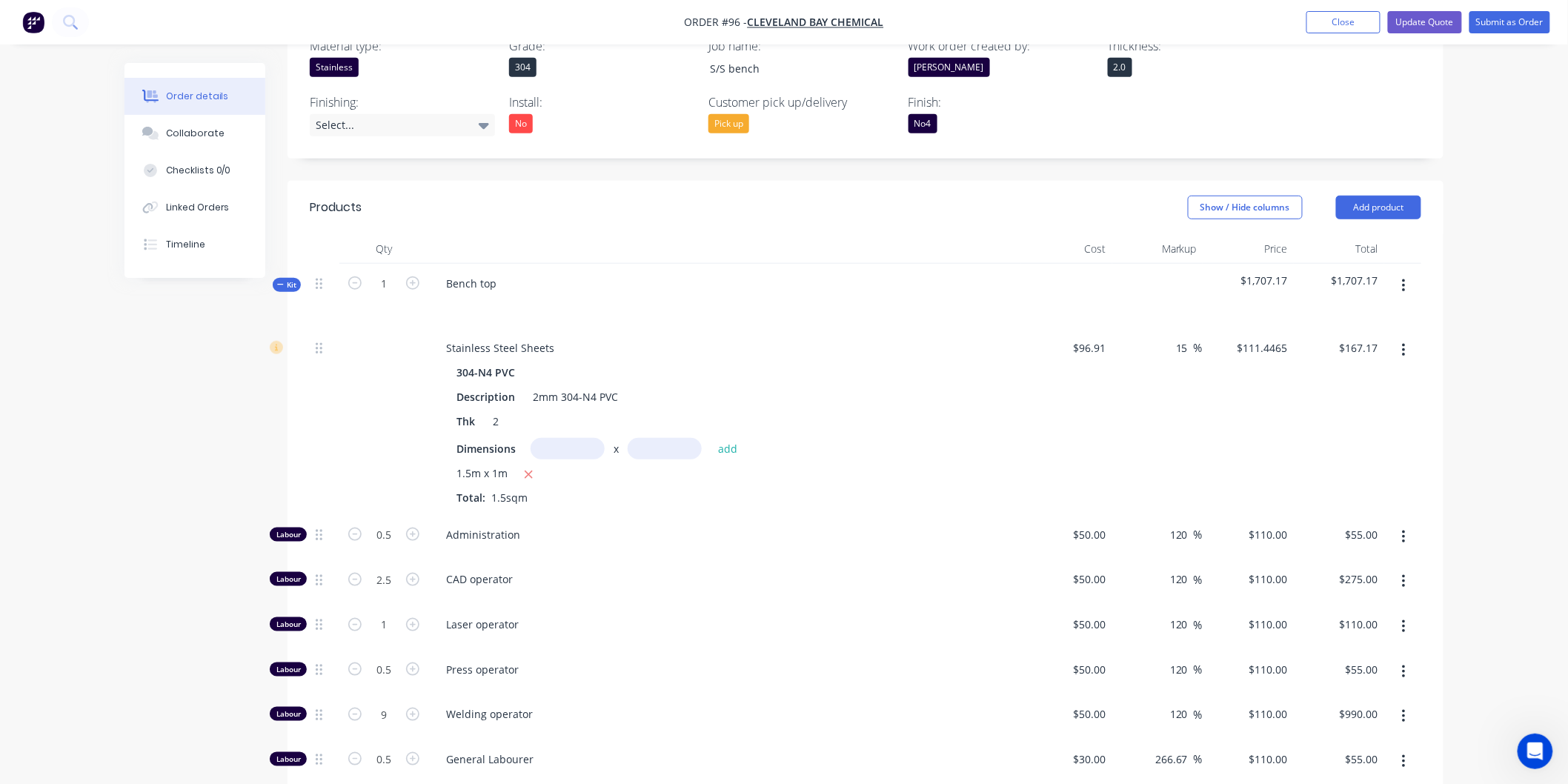
scroll to position [411, 0]
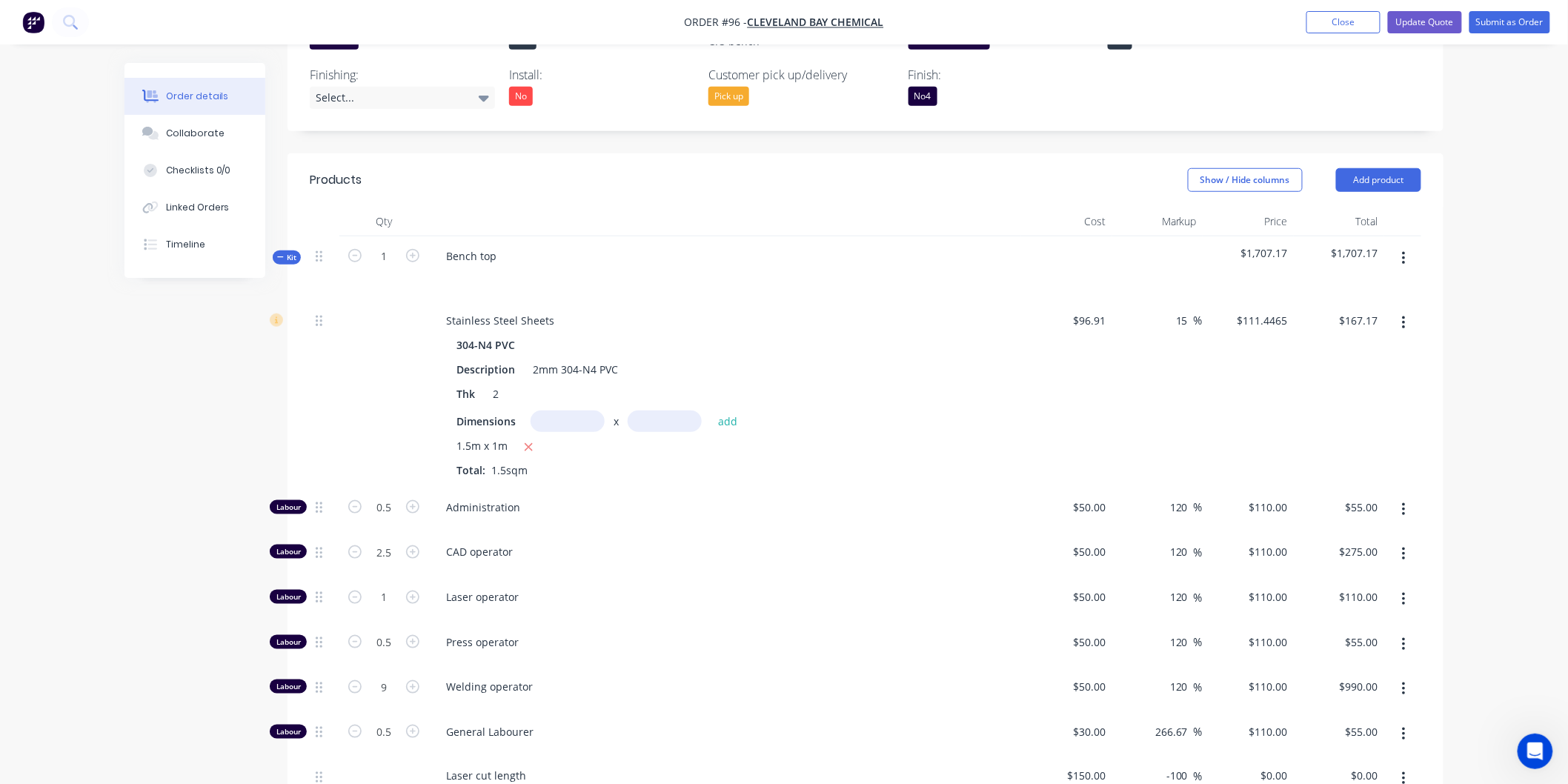
click at [1400, 324] on button "button" at bounding box center [1403, 323] width 35 height 26
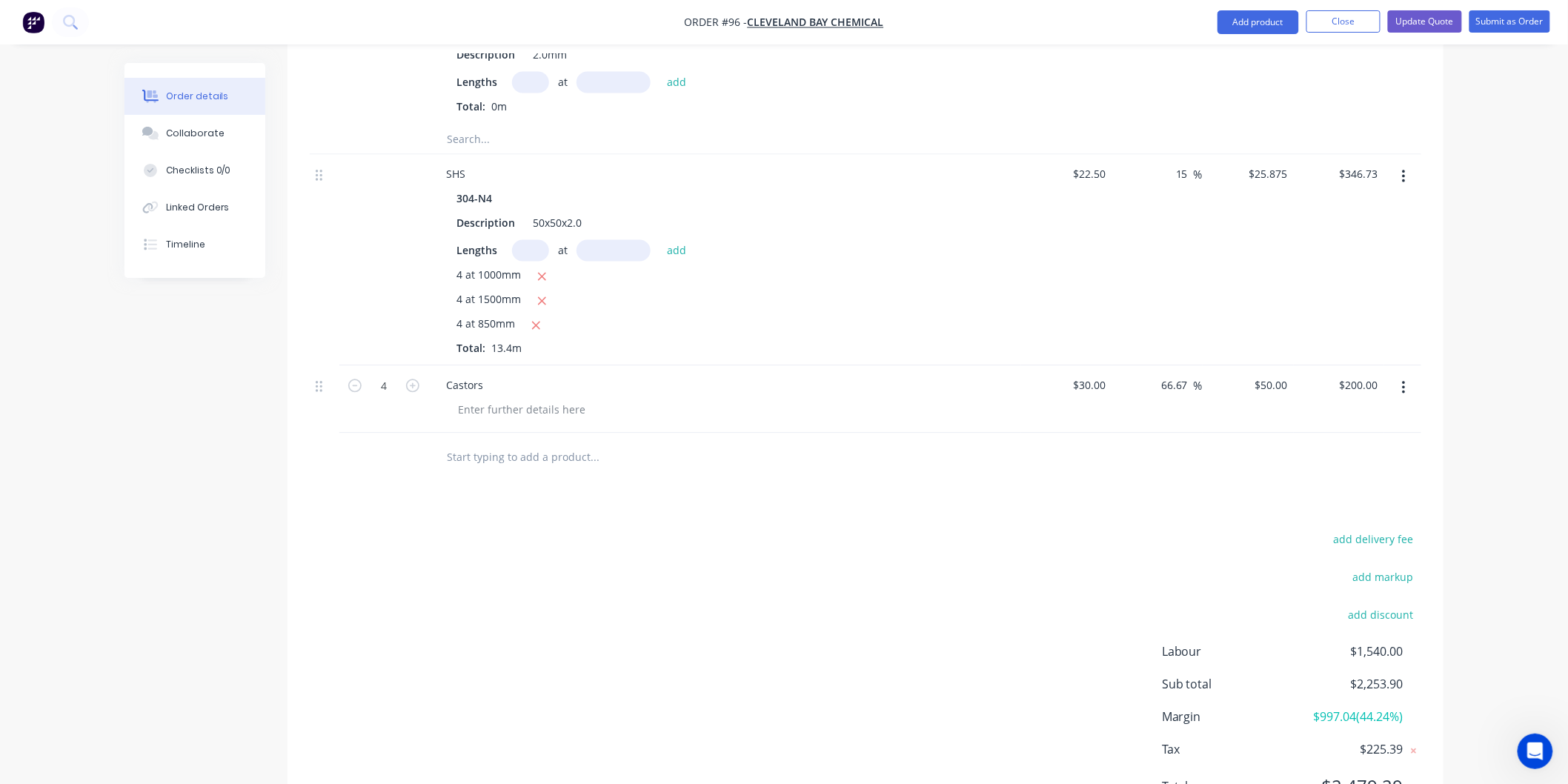
scroll to position [1234, 0]
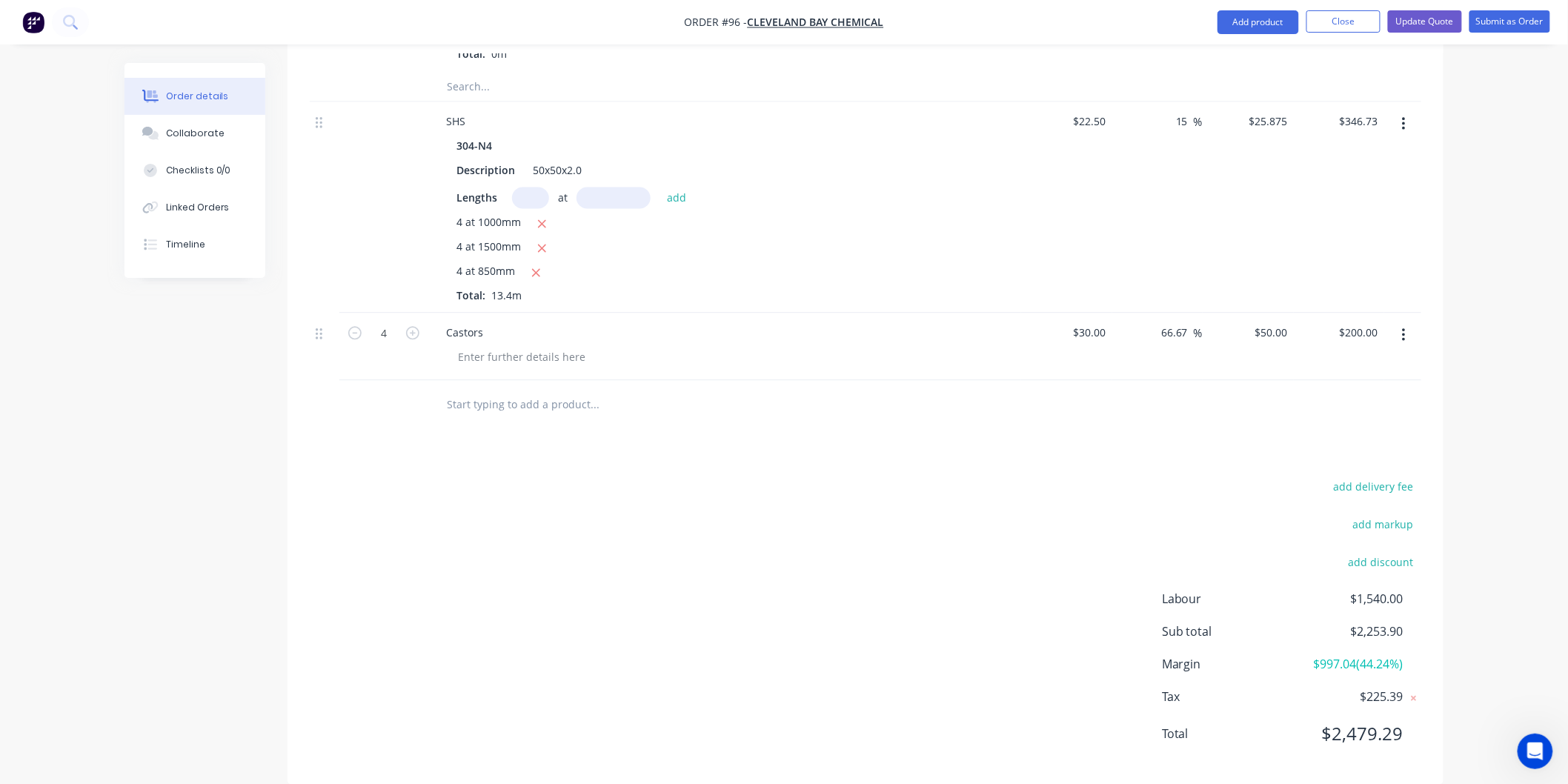
click at [1391, 343] on button "button" at bounding box center [1403, 335] width 35 height 26
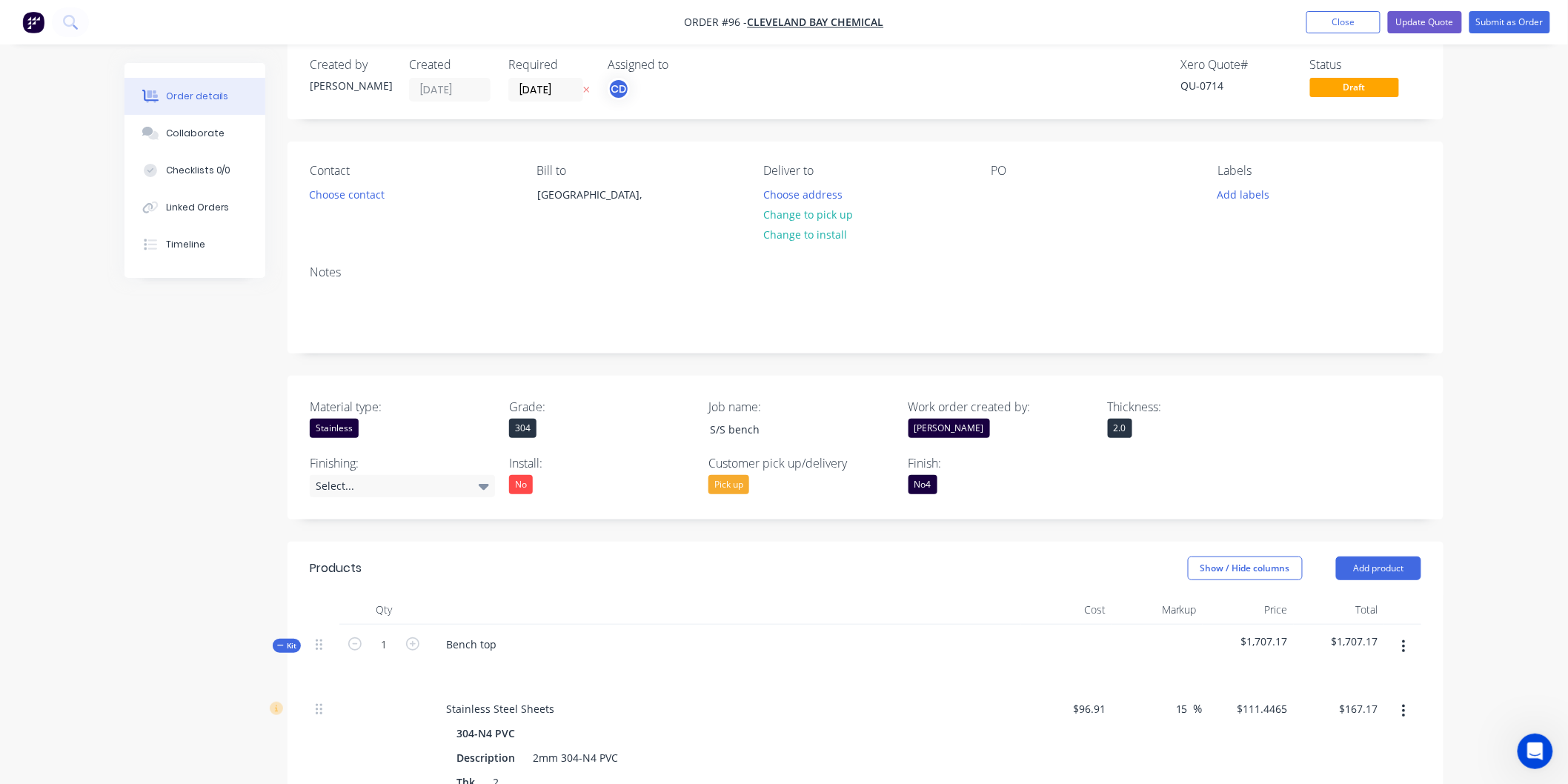
scroll to position [0, 0]
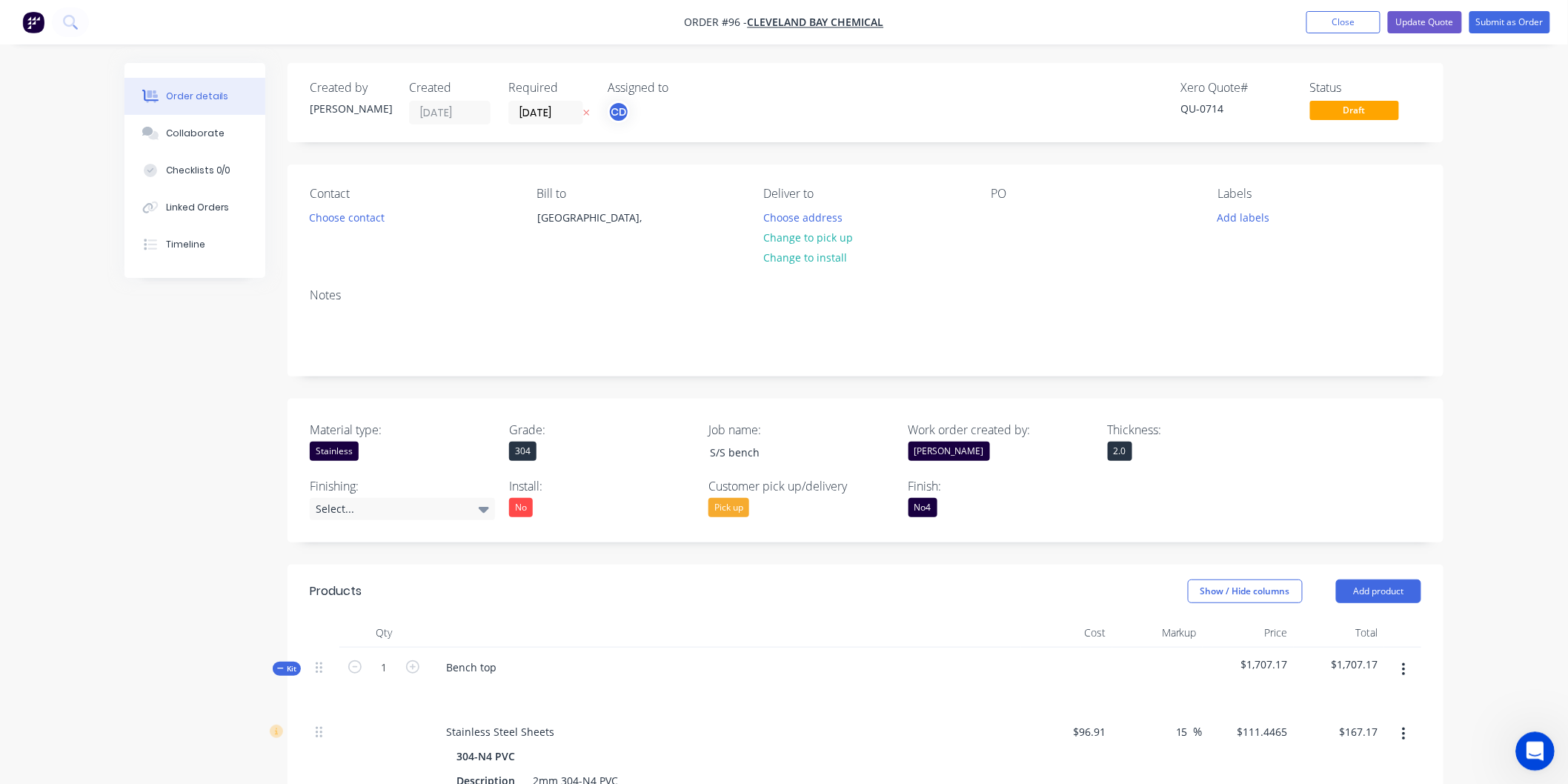
click at [1536, 741] on icon "Open Intercom Messenger" at bounding box center [1533, 749] width 24 height 24
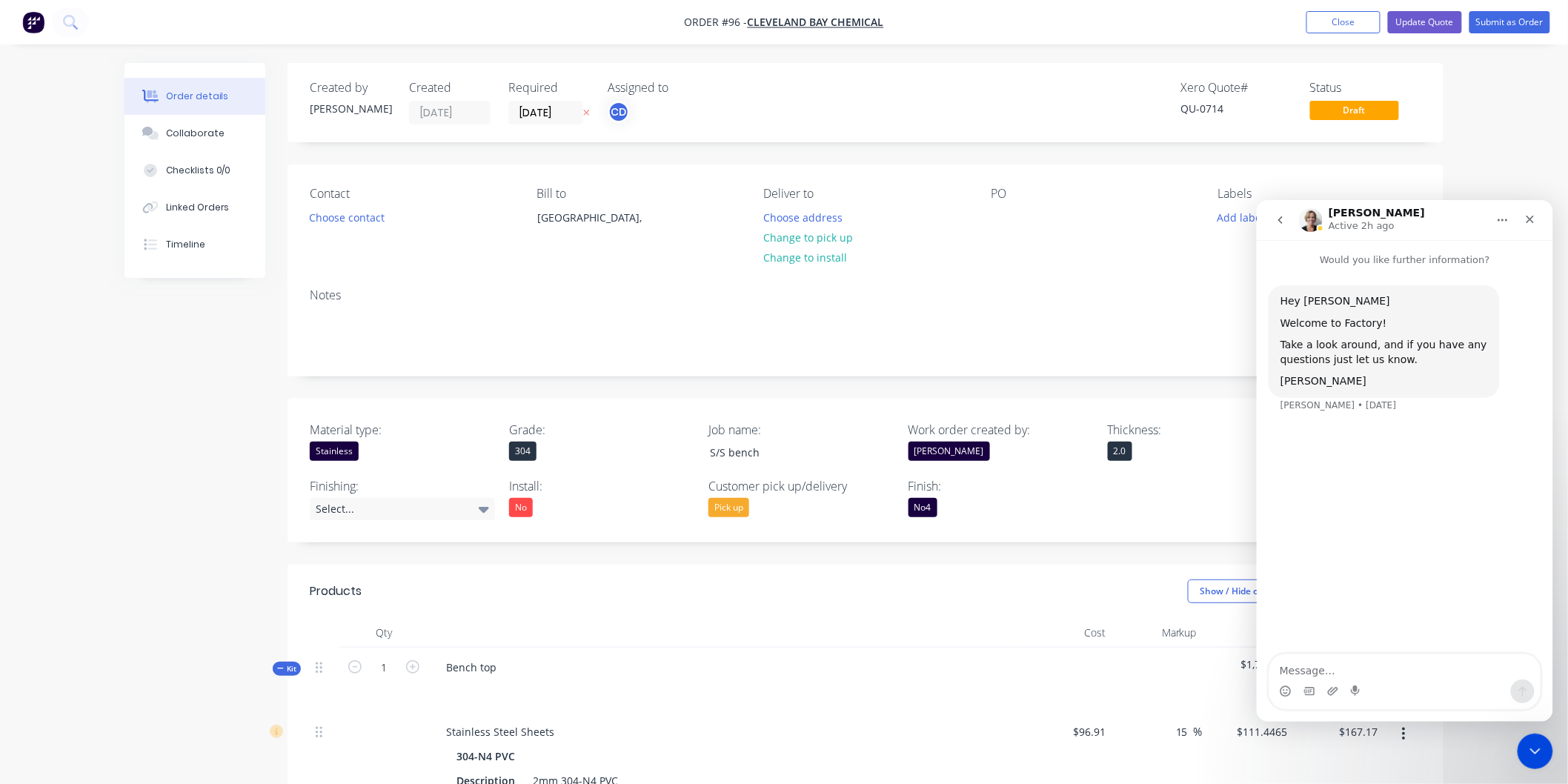
click at [1387, 678] on textarea "Message…" at bounding box center [1403, 665] width 271 height 25
type textarea "Hi [PERSON_NAME],"
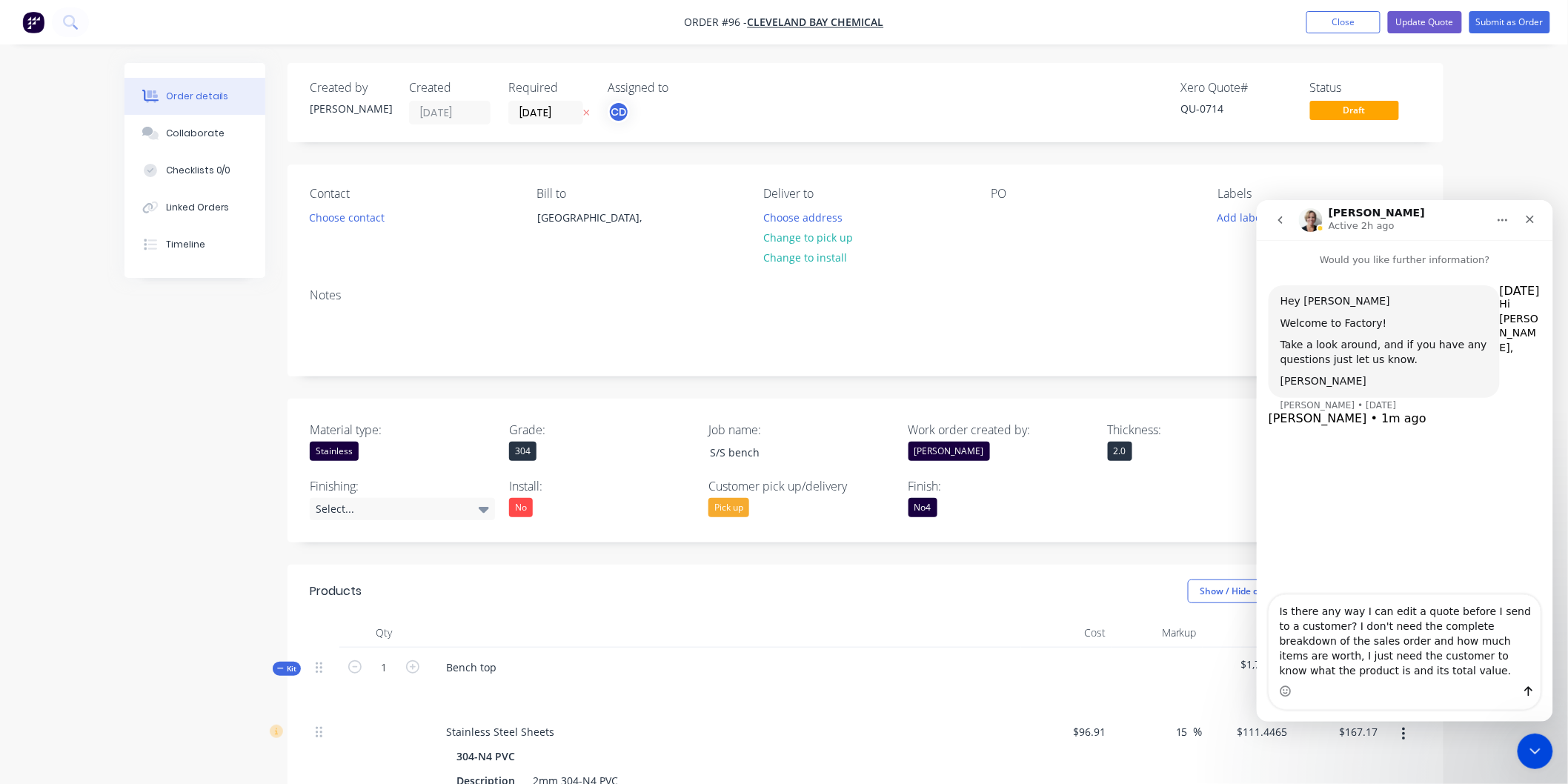
type textarea "Is there any way I can edit a quote before I send to a customer? I don't need t…"
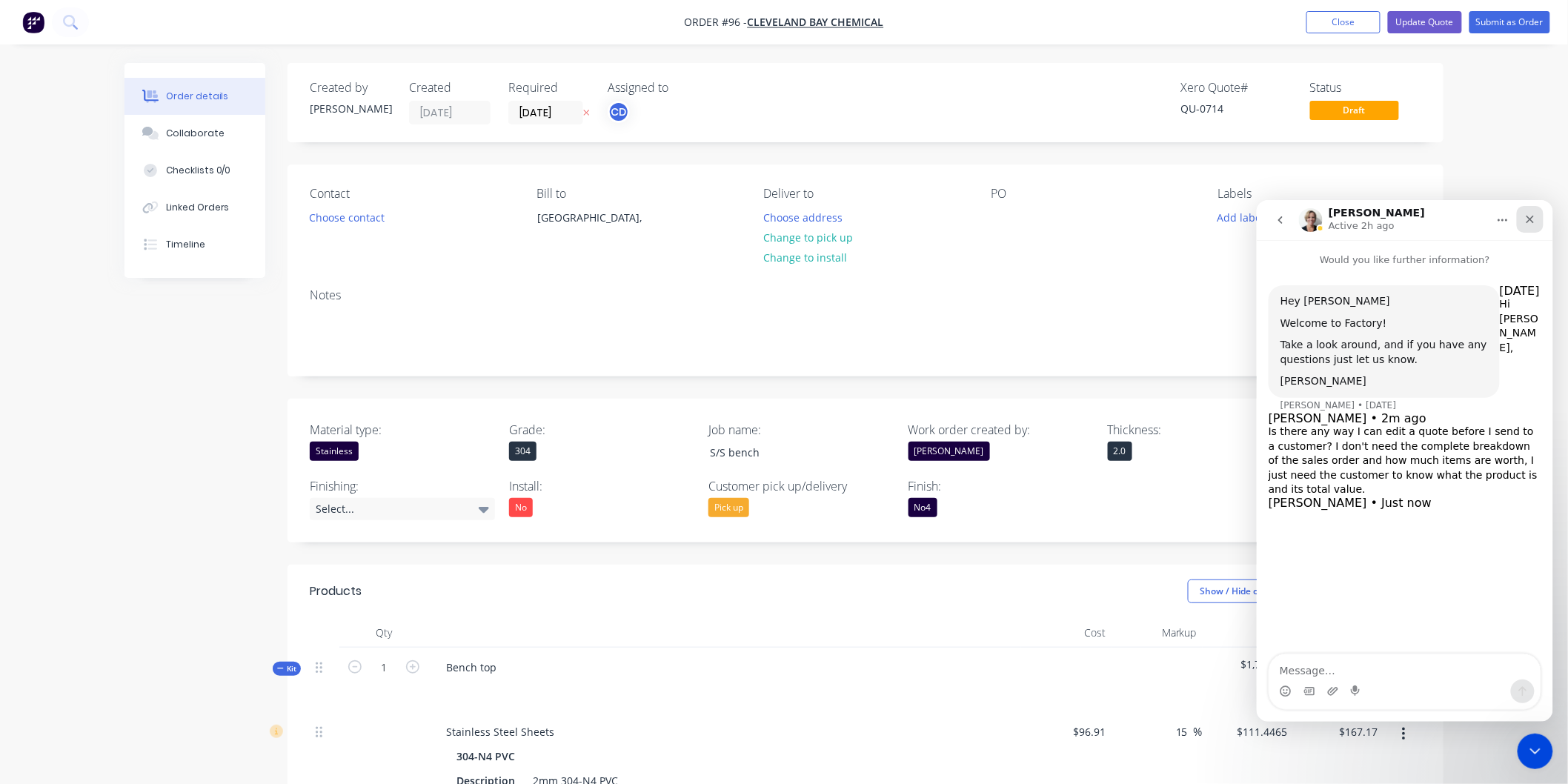
click at [1526, 213] on icon "Close" at bounding box center [1529, 219] width 12 height 12
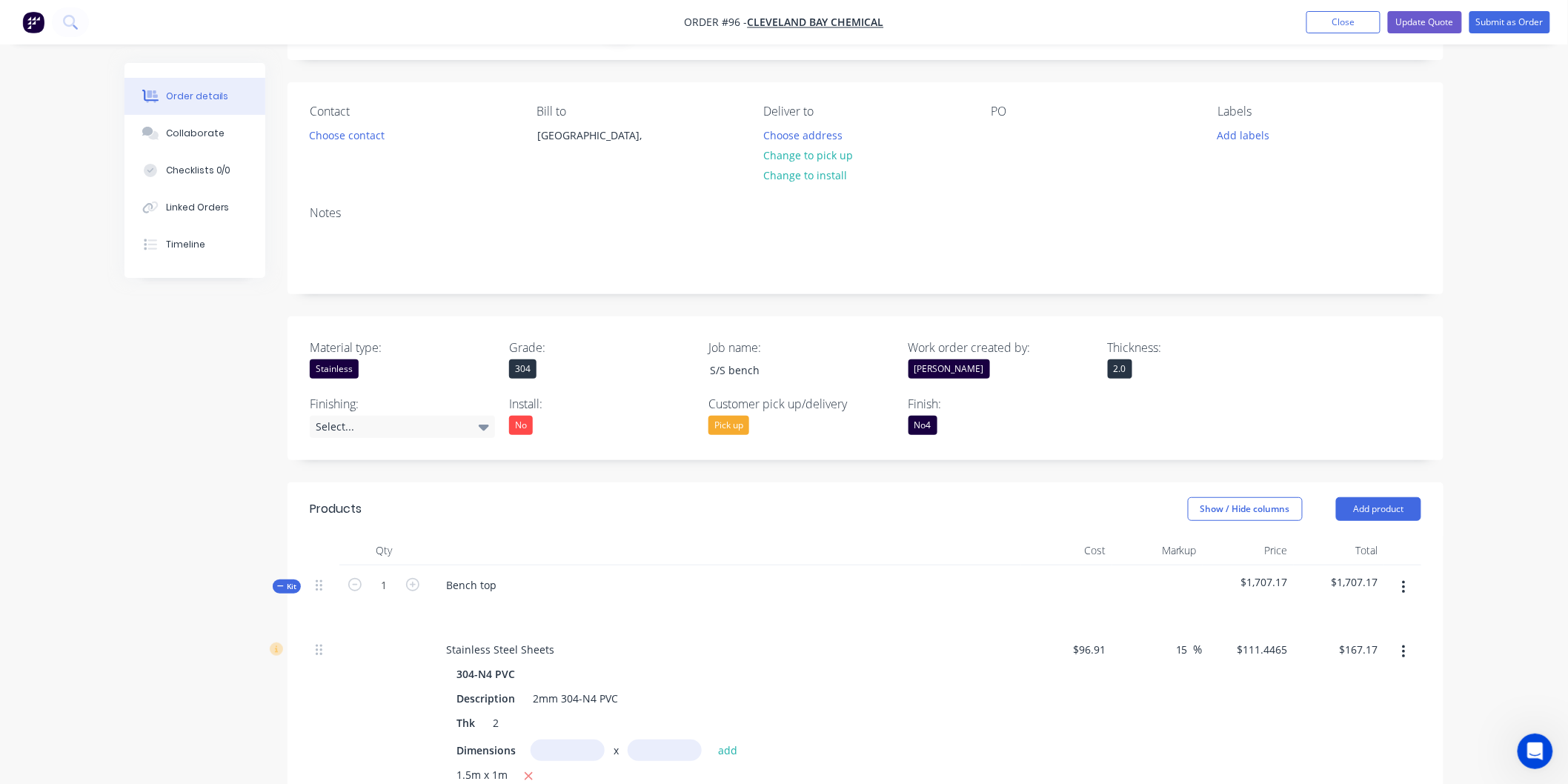
scroll to position [111, 0]
click at [1542, 749] on div "Open Intercom Messenger" at bounding box center [1532, 749] width 49 height 49
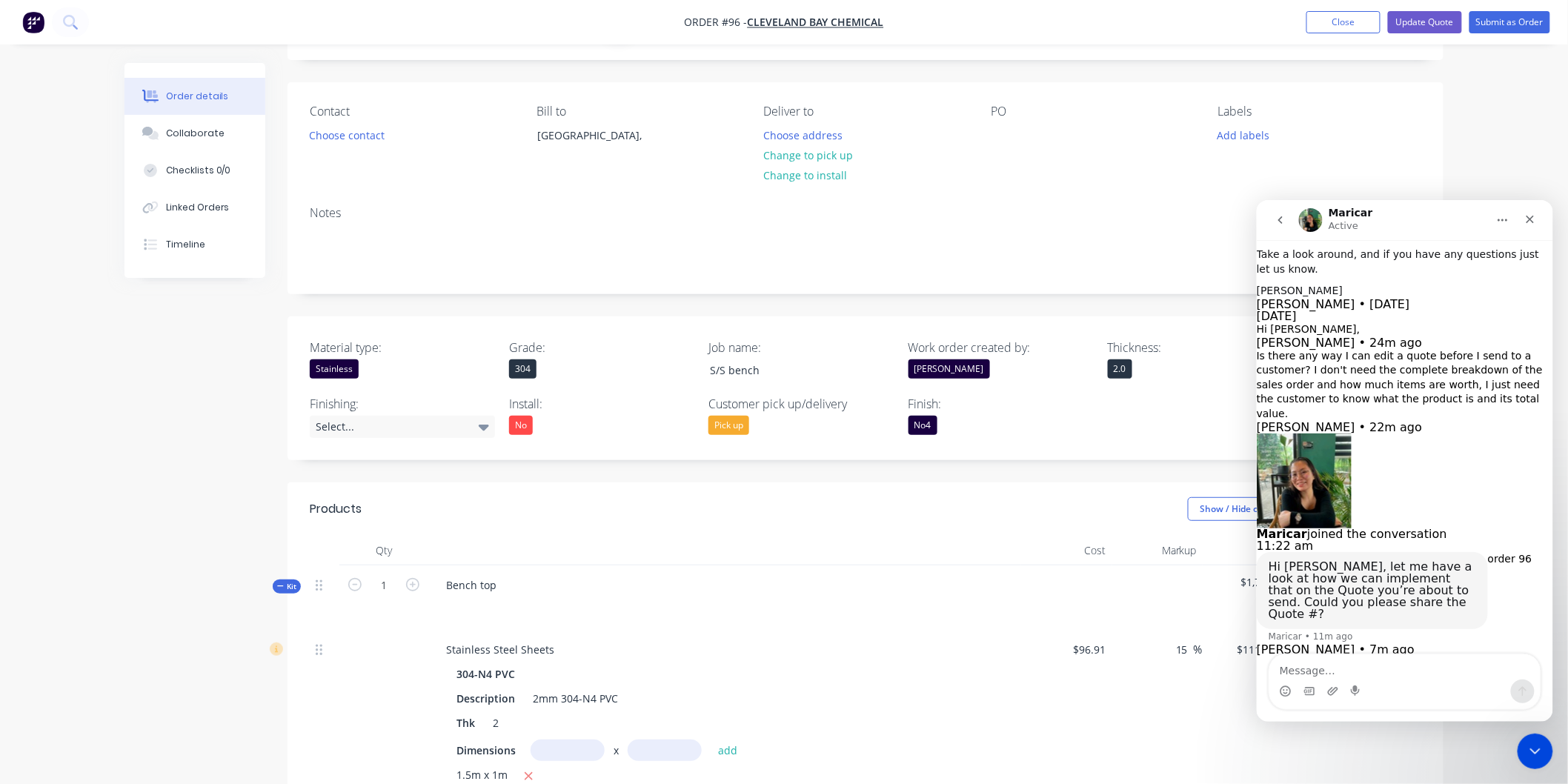
click at [1107, 39] on nav "Order #96 - cleveland bay chemical Add product Close Update Quote Submit as Ord…" at bounding box center [784, 22] width 1568 height 45
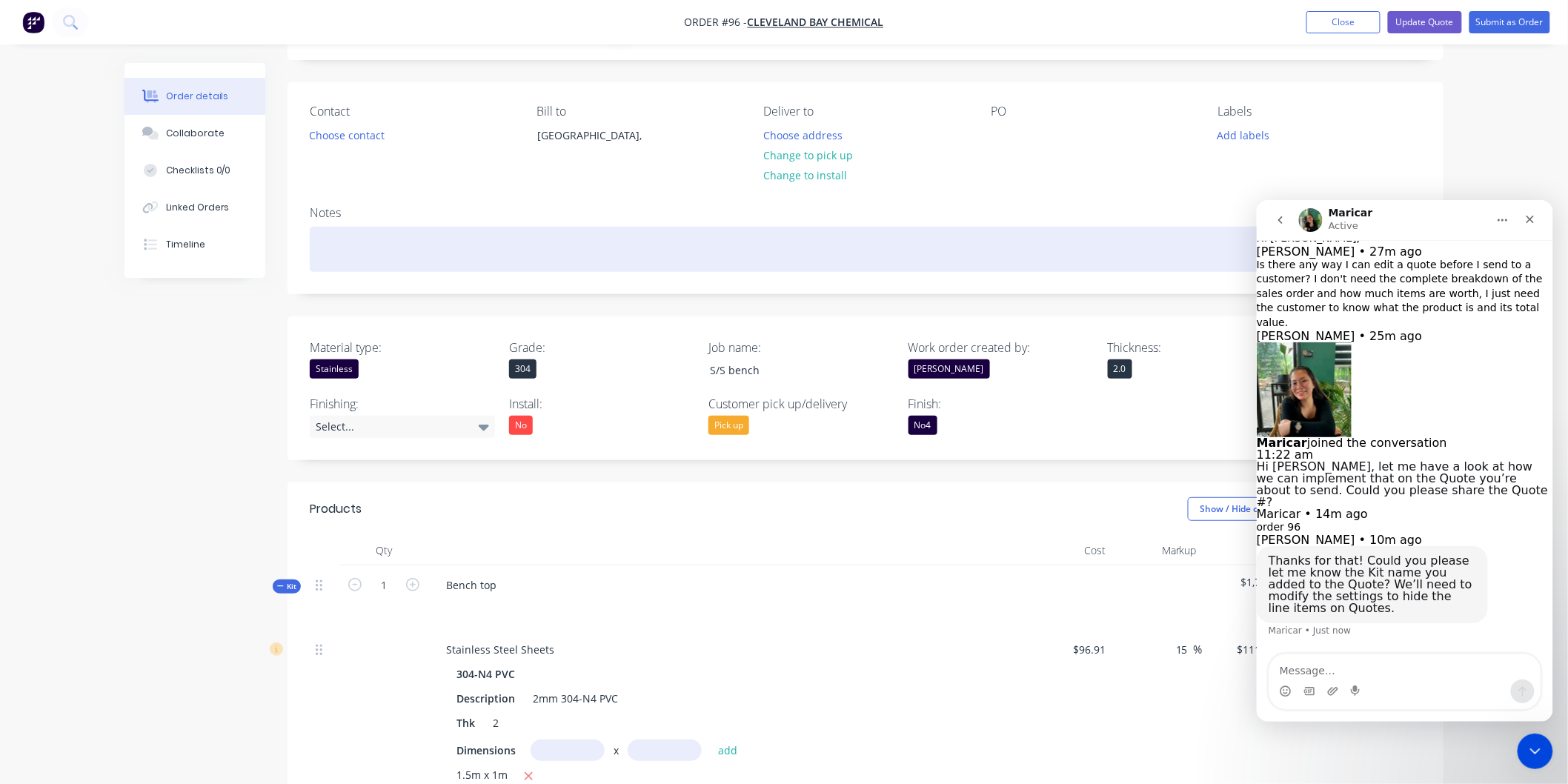
scroll to position [199, 0]
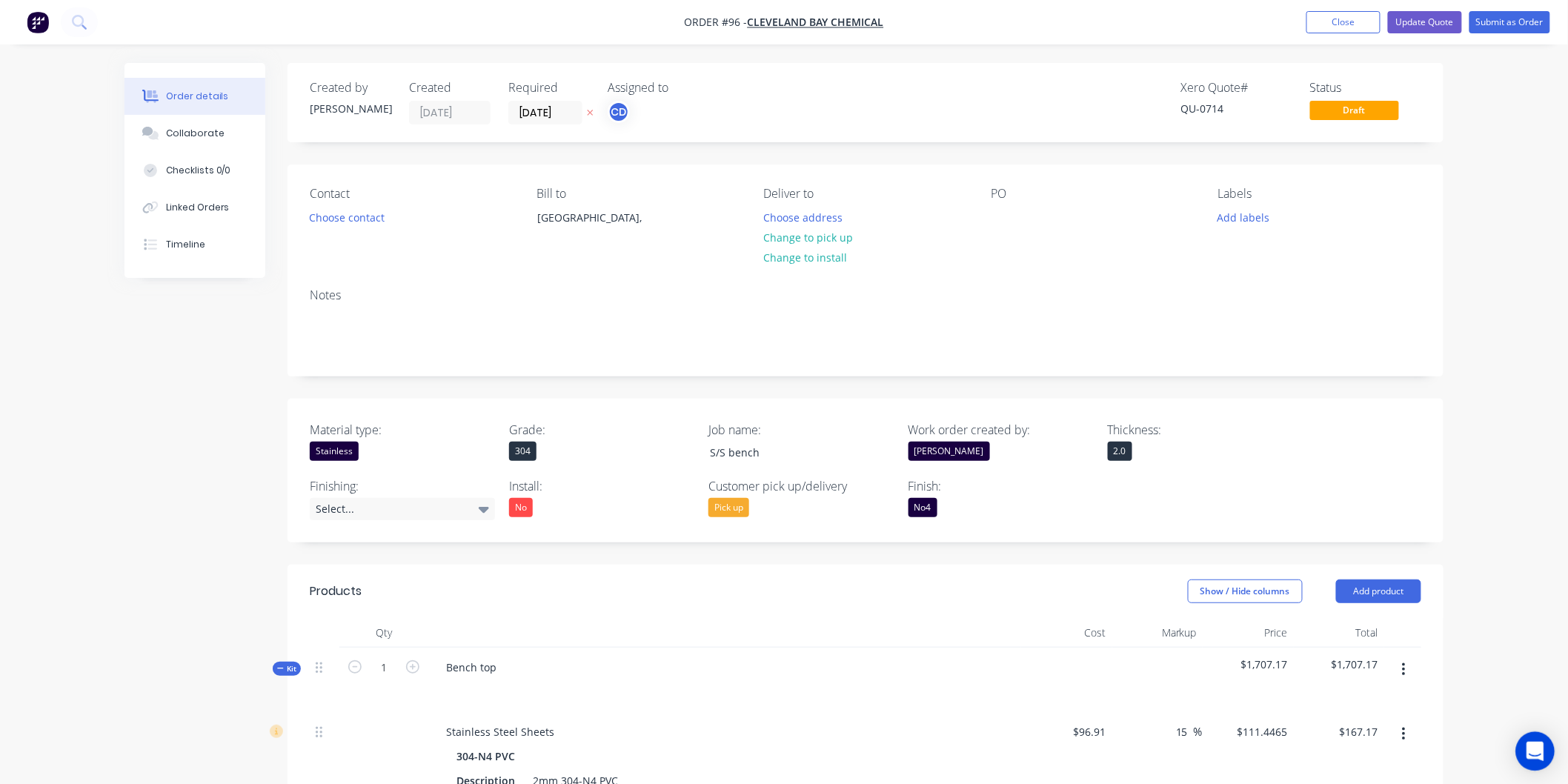
click at [1532, 745] on icon "Open Intercom Messenger" at bounding box center [1535, 752] width 17 height 20
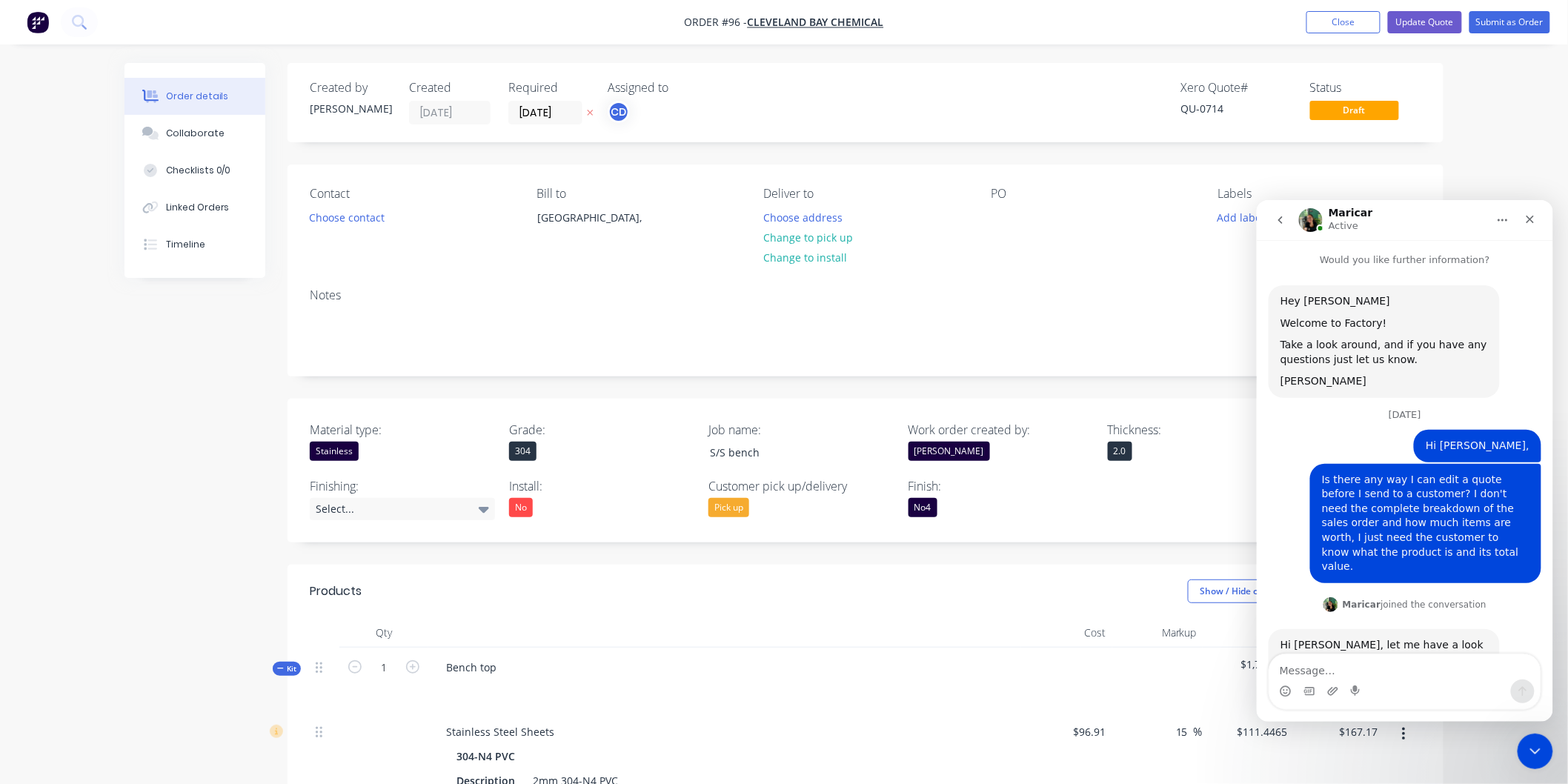
scroll to position [66, 0]
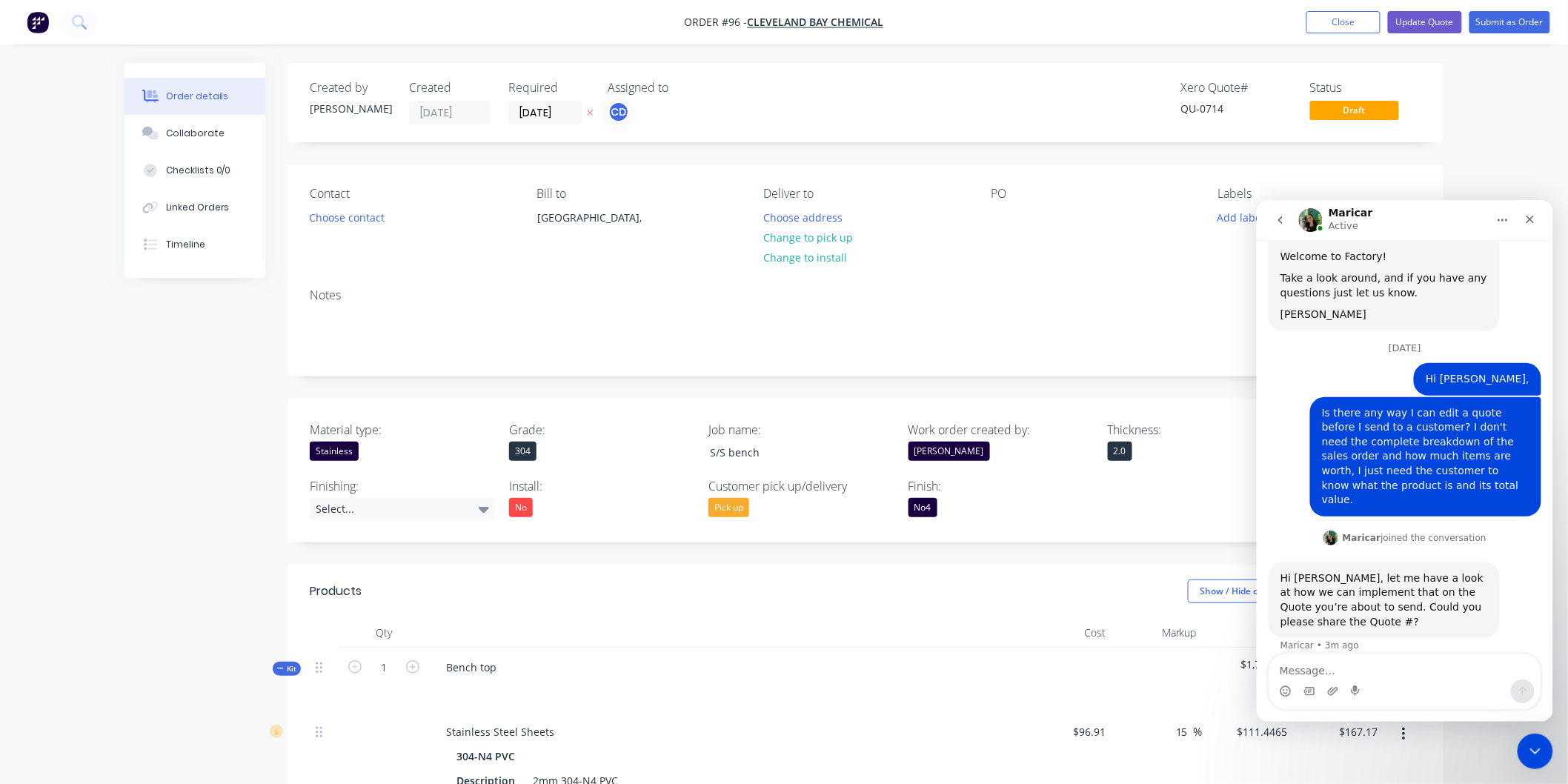
click at [1379, 675] on textarea "Message…" at bounding box center [1403, 665] width 271 height 25
type textarea "order 96"
